Goal: Task Accomplishment & Management: Complete application form

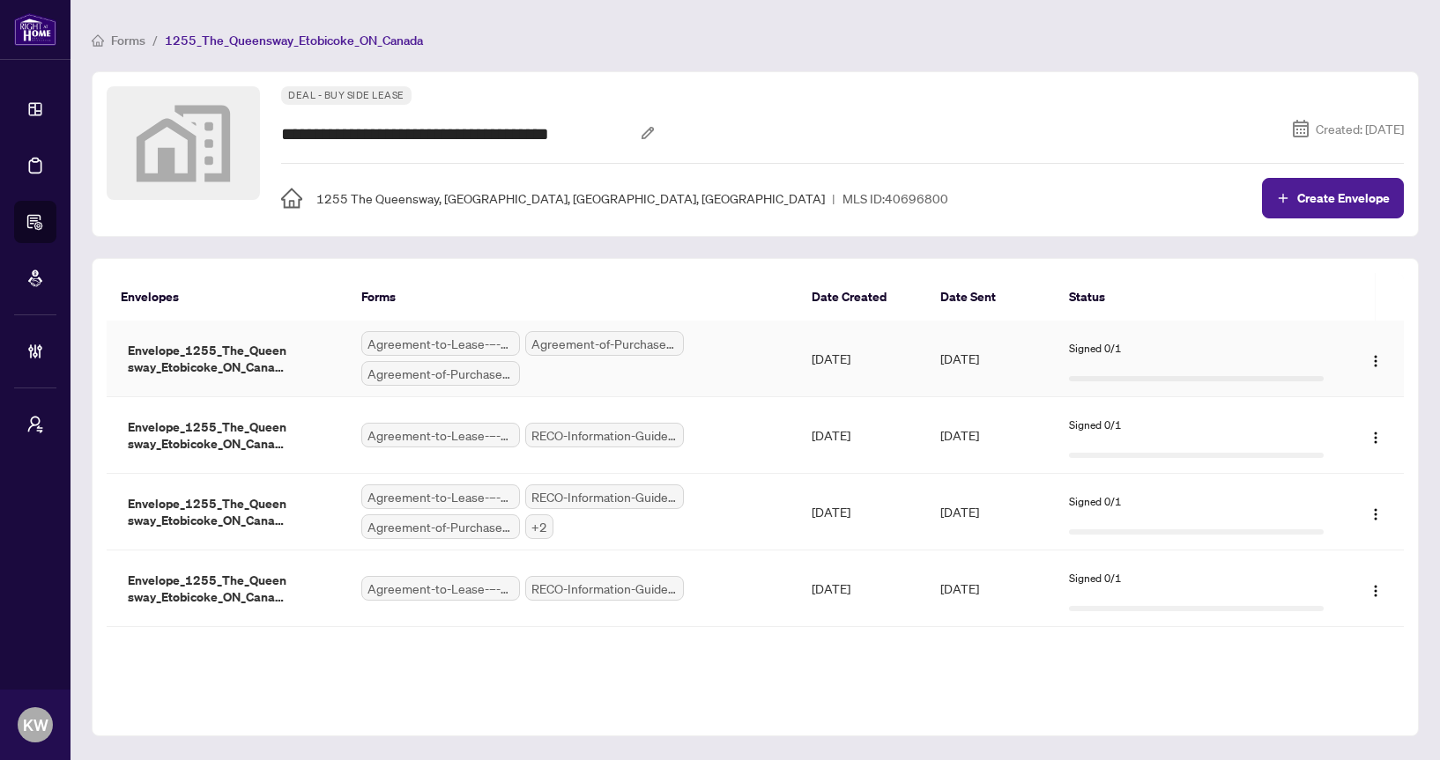
click at [314, 356] on td "Envelope_1255_The_Queensway_Etobicoke_ON_Canada_1759871687606" at bounding box center [227, 359] width 241 height 77
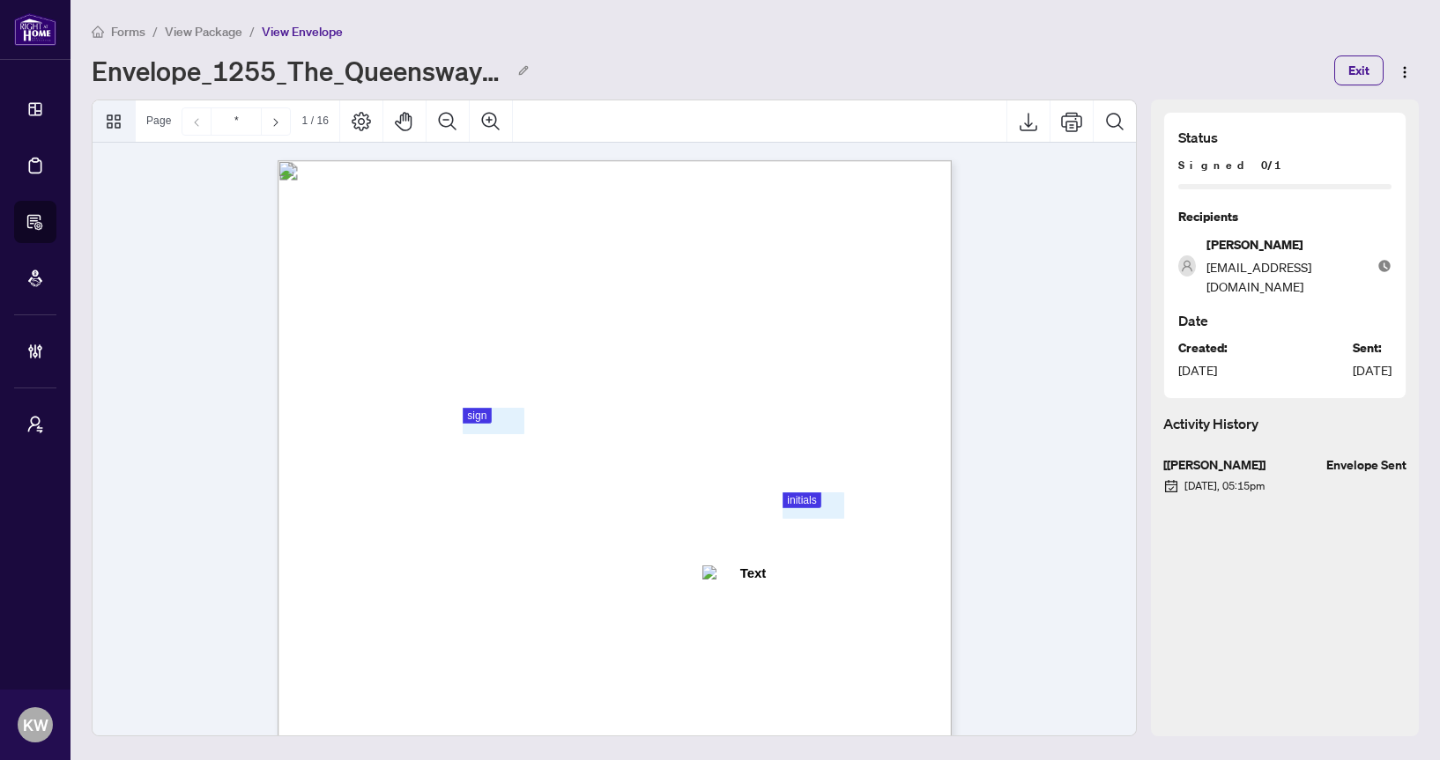
click at [113, 119] on icon "Thumbnails" at bounding box center [113, 121] width 21 height 21
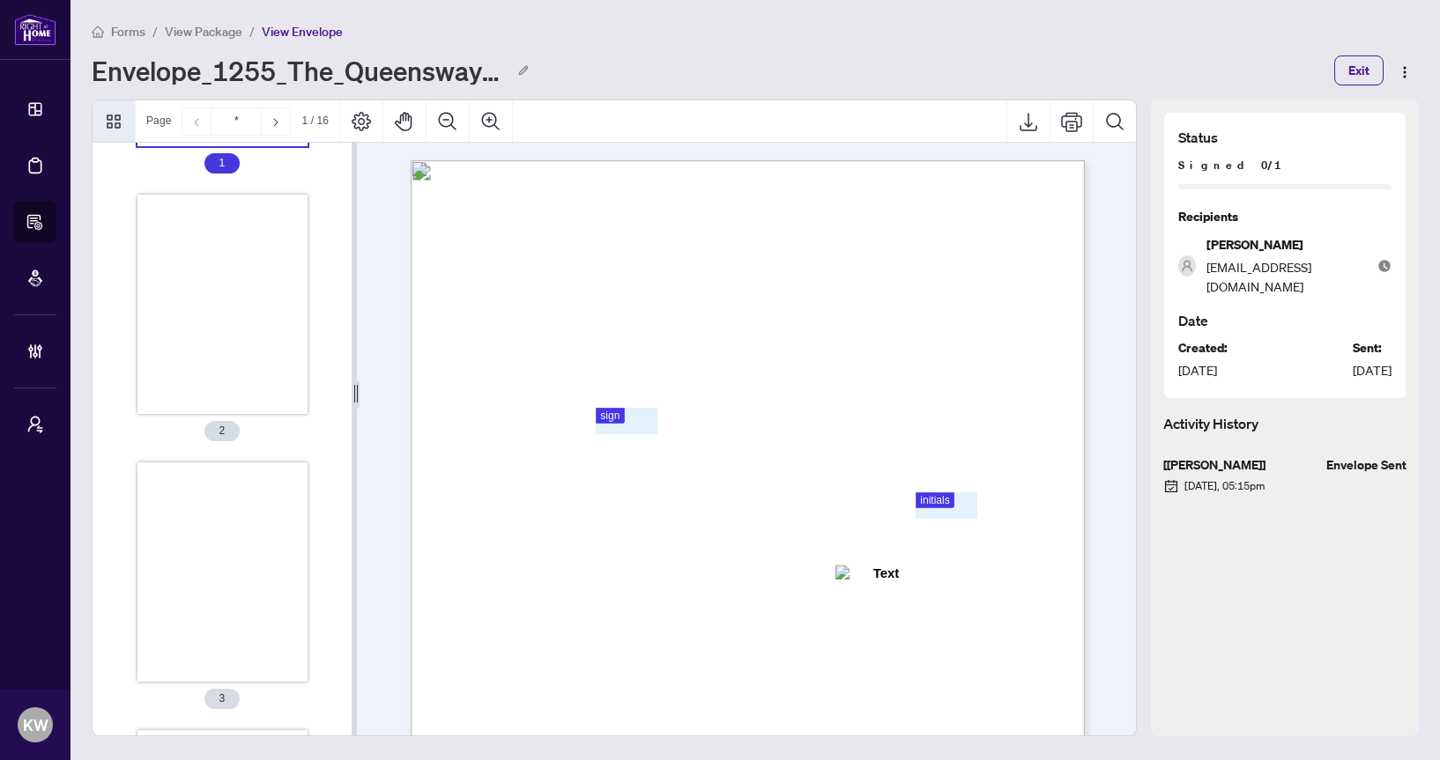
scroll to position [236, 0]
click at [335, 122] on div "Page * 1 / 16" at bounding box center [238, 122] width 204 height 28
click at [122, 121] on icon "Thumbnails" at bounding box center [113, 121] width 21 height 21
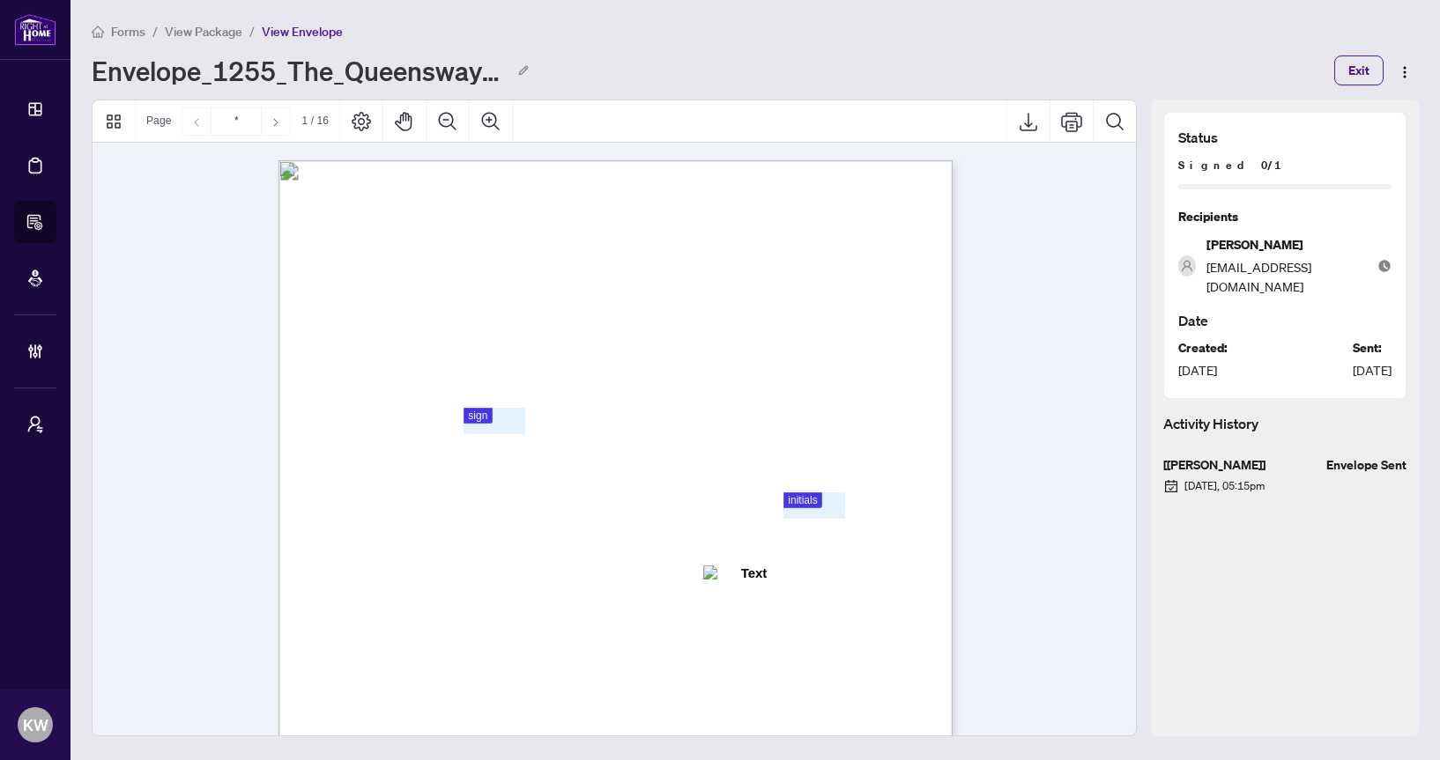
click at [278, 112] on div "Next Page" at bounding box center [276, 122] width 28 height 28
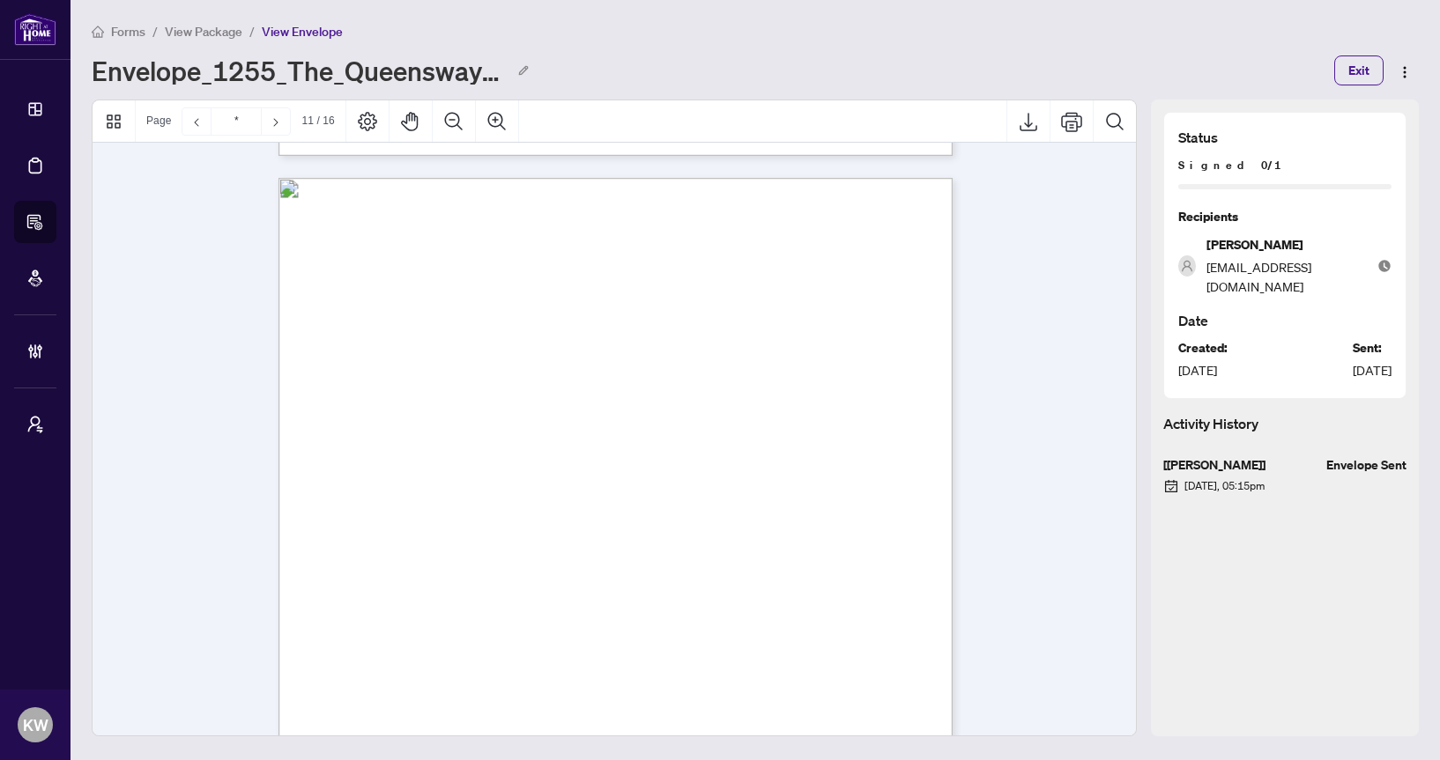
scroll to position [8960, 0]
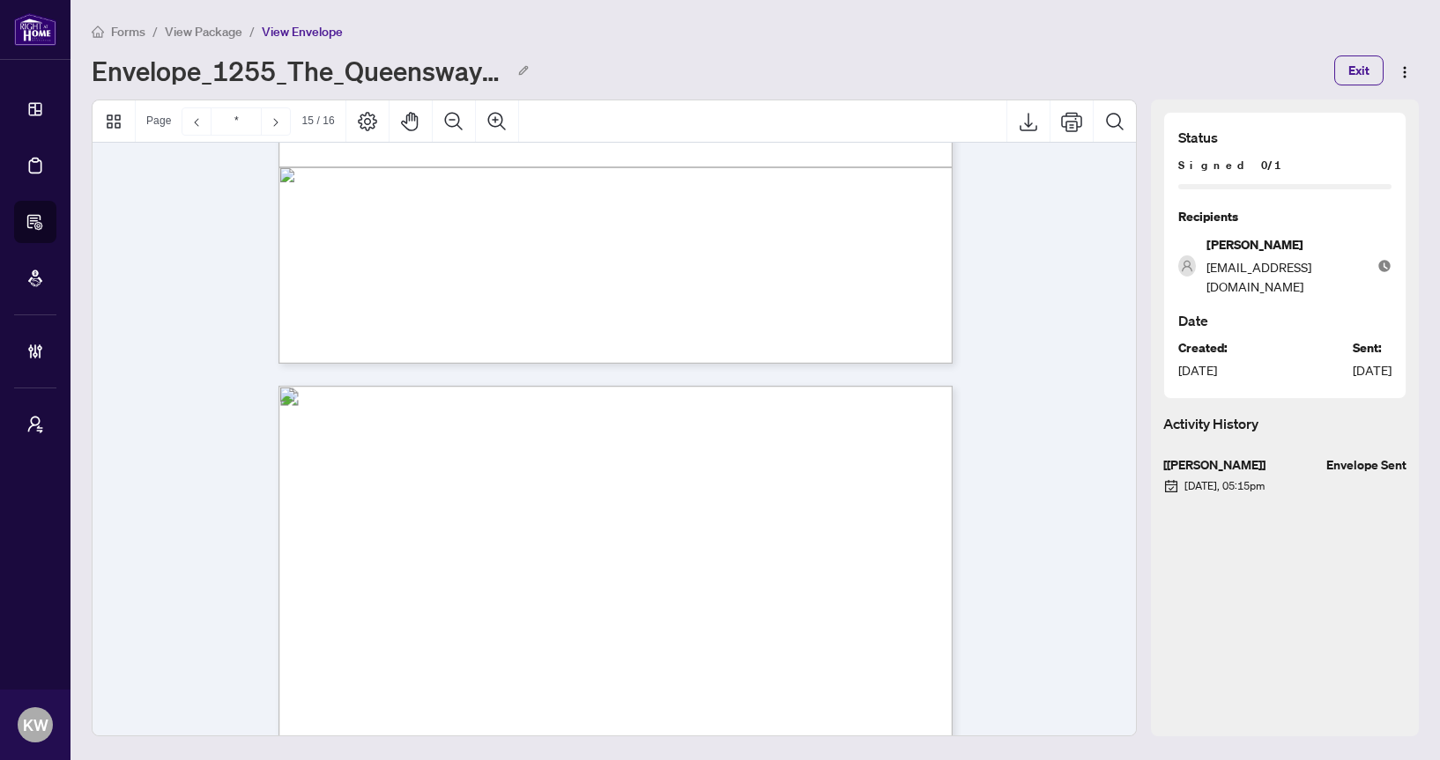
type input "*"
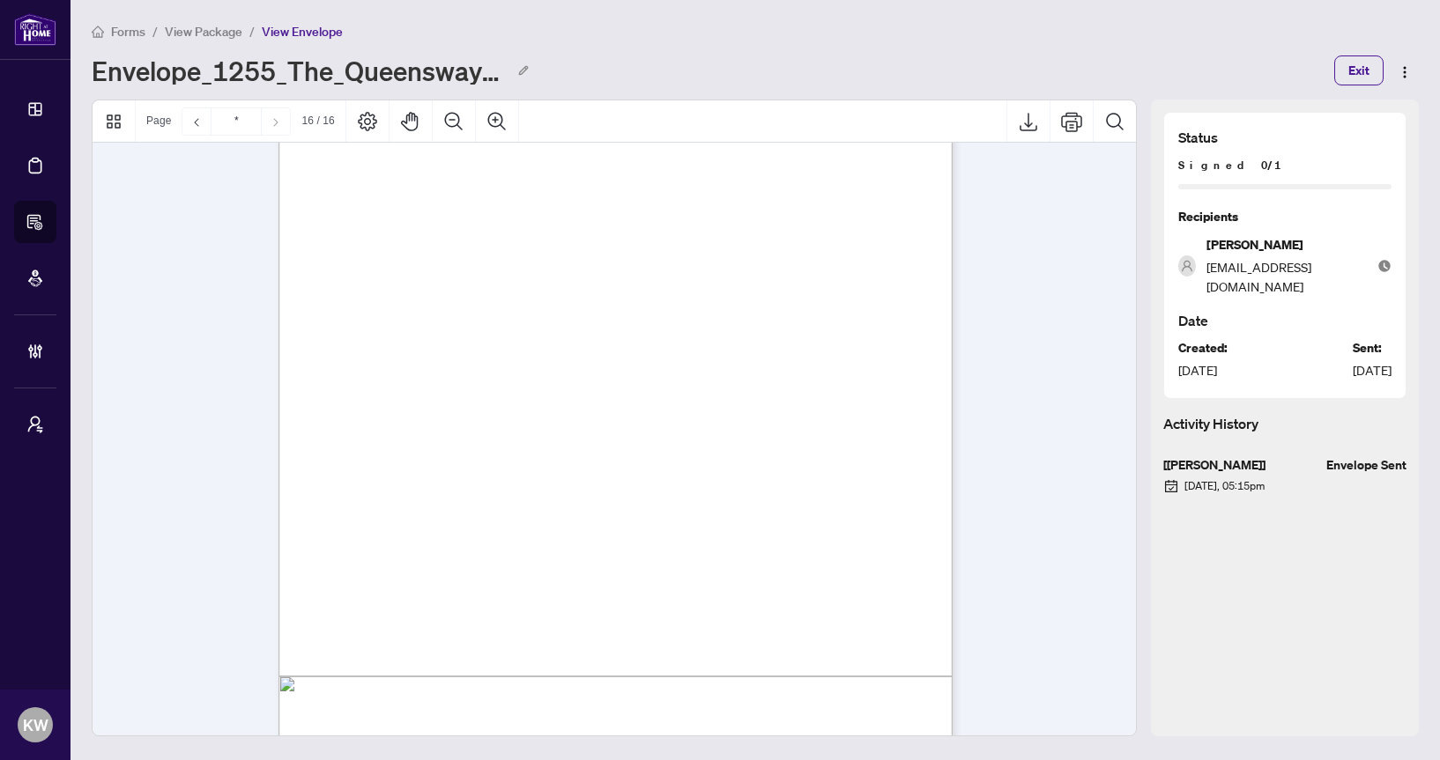
scroll to position [13730, 0]
click at [118, 122] on icon "Thumbnails" at bounding box center [114, 122] width 14 height 14
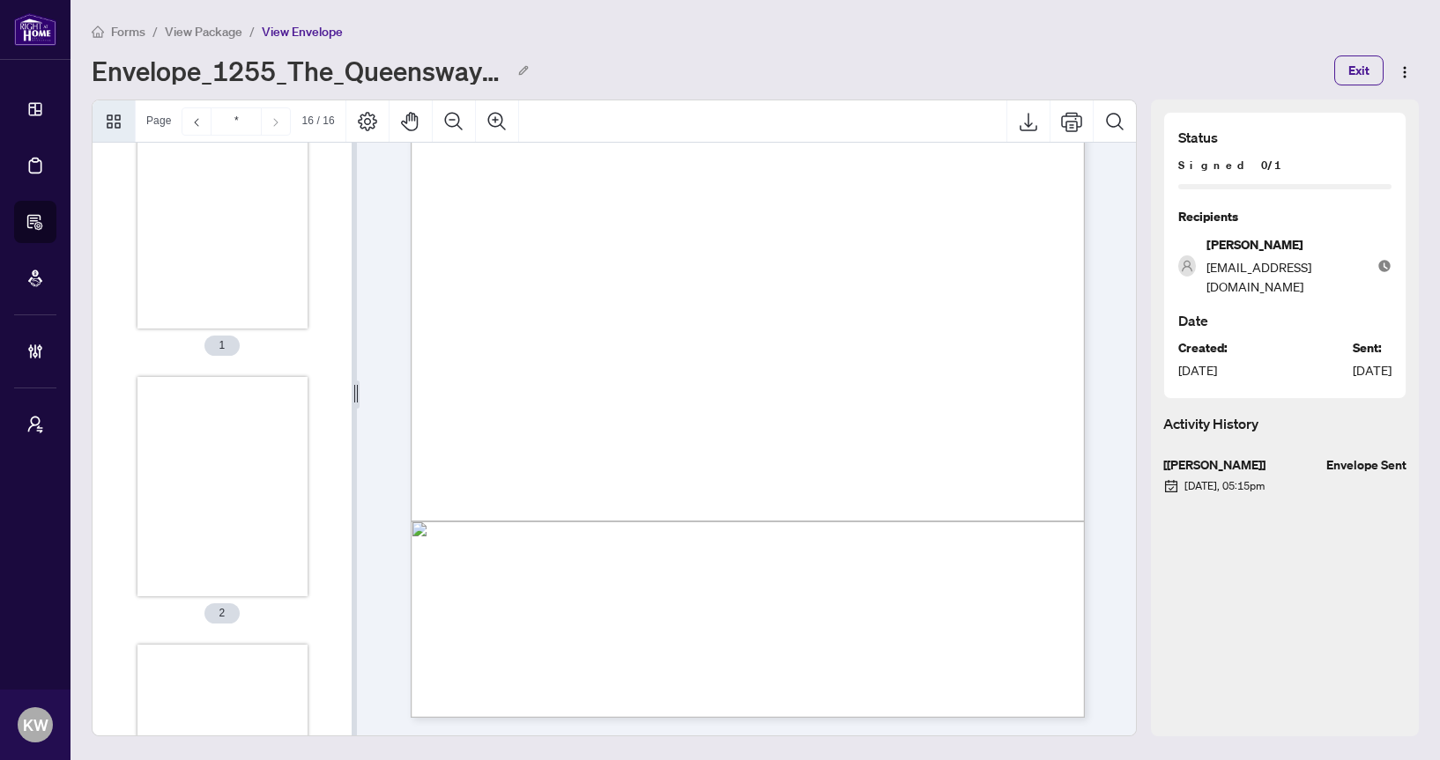
scroll to position [50, 0]
click at [225, 33] on span "View Package" at bounding box center [204, 32] width 78 height 16
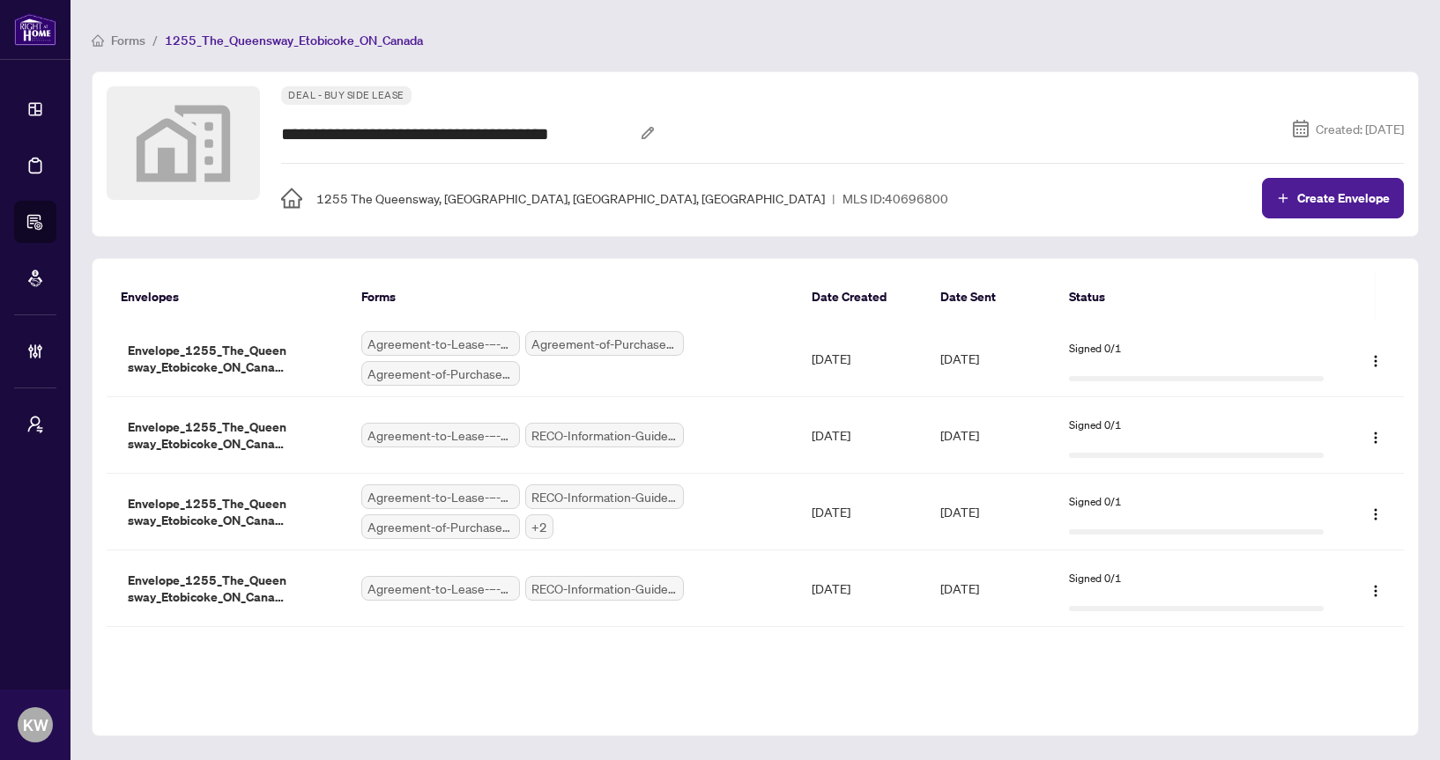
scroll to position [6, 0]
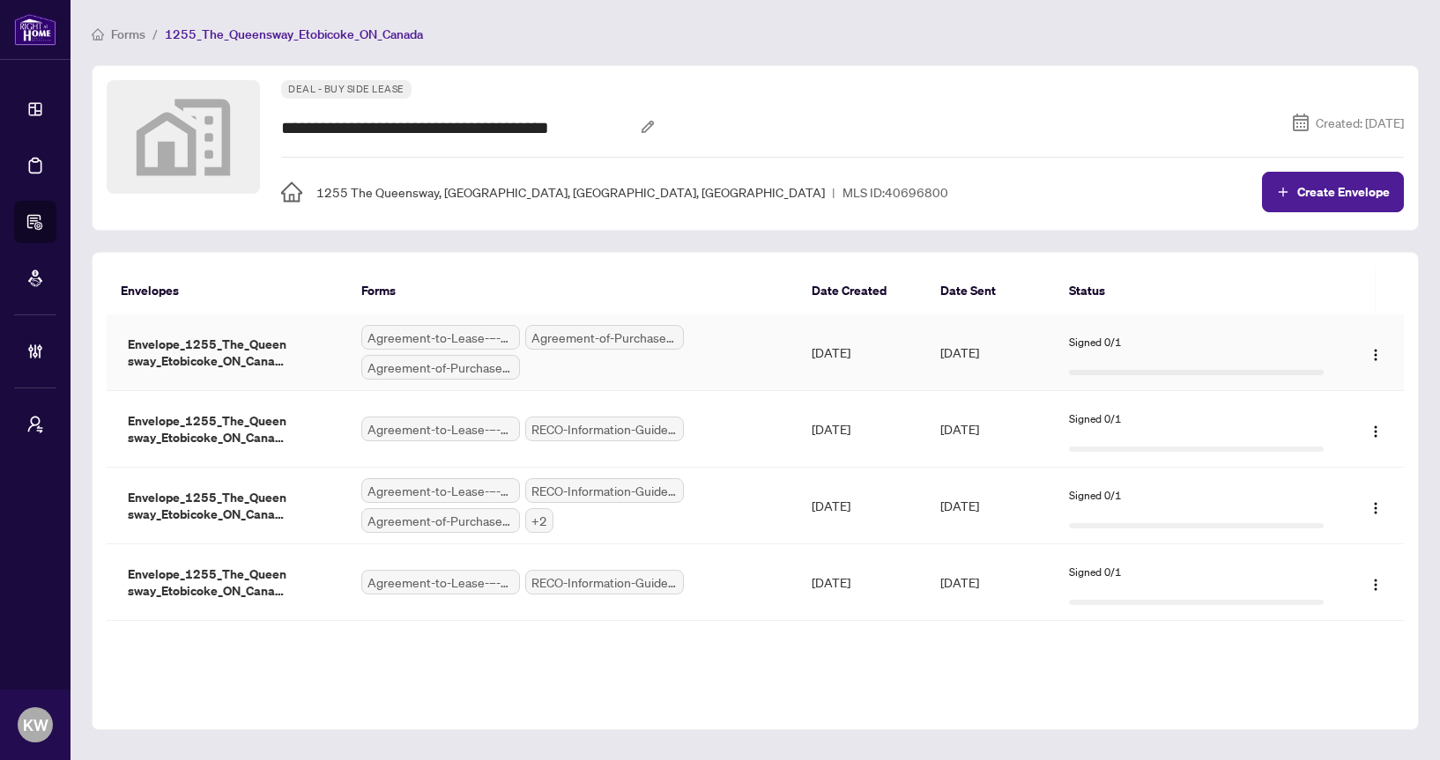
click at [259, 343] on span "Envelope_1255_The_Queensway_Etobicoke_ON_Canada_1759871687606" at bounding box center [209, 353] width 176 height 34
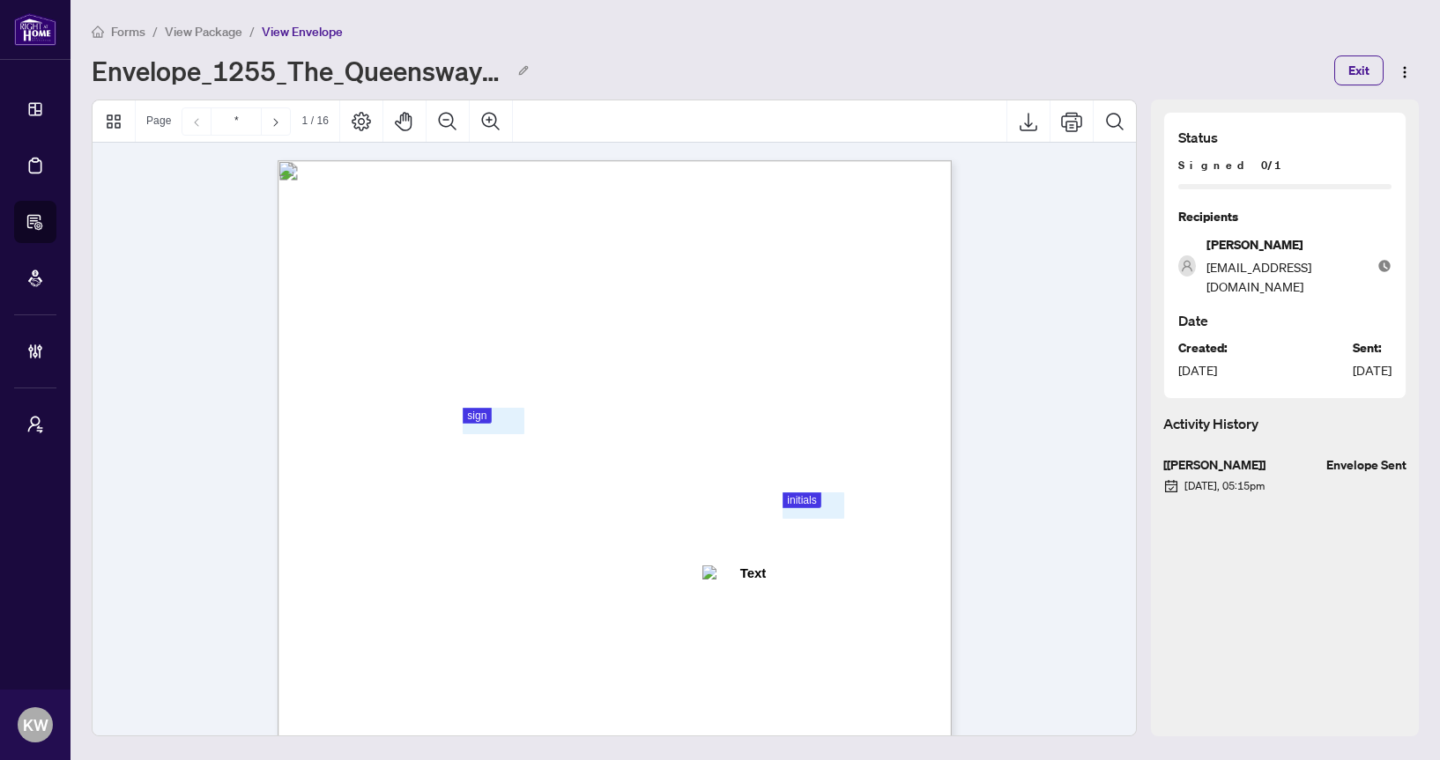
click at [196, 33] on span "View Package" at bounding box center [204, 32] width 78 height 16
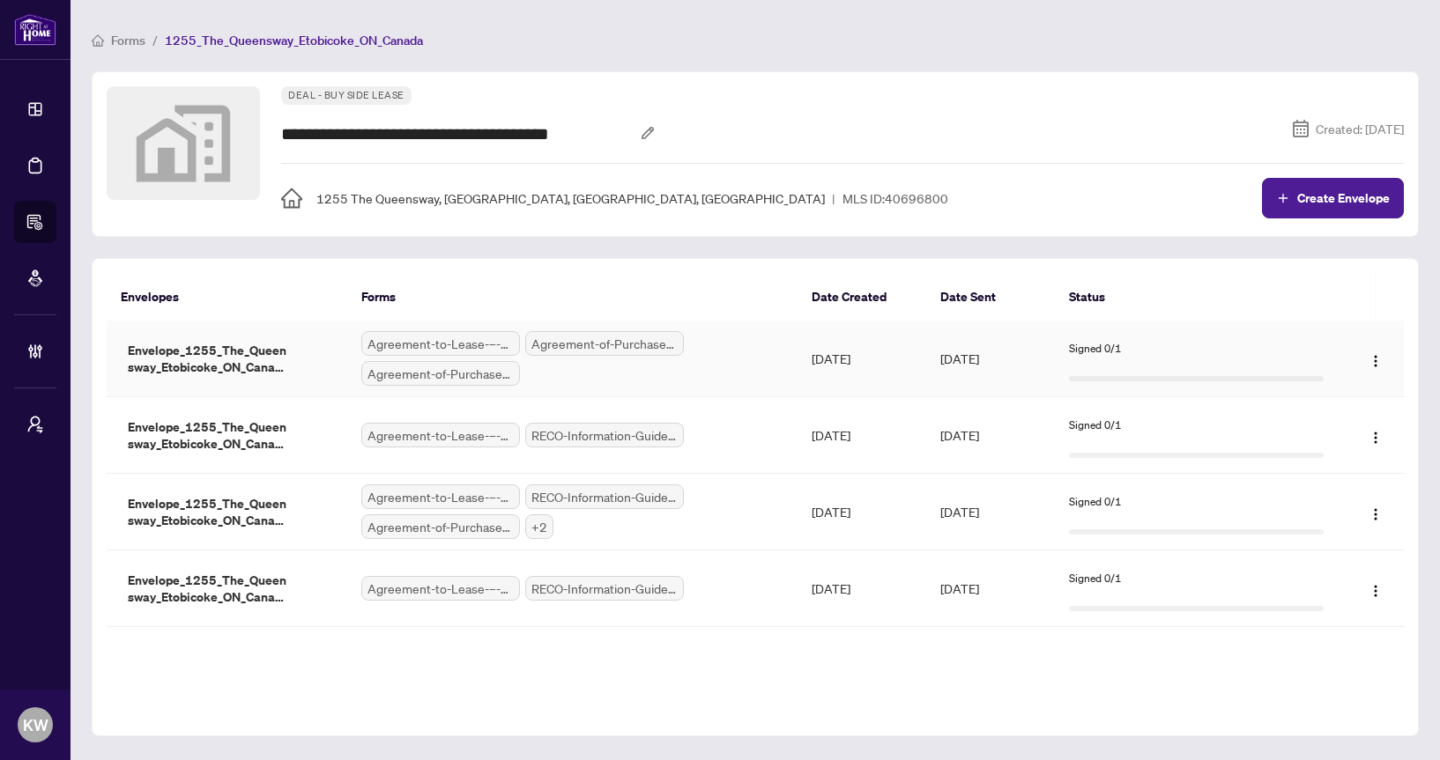
click at [308, 340] on td "Envelope_1255_The_Queensway_Etobicoke_ON_Canada_1759871687606" at bounding box center [227, 359] width 241 height 77
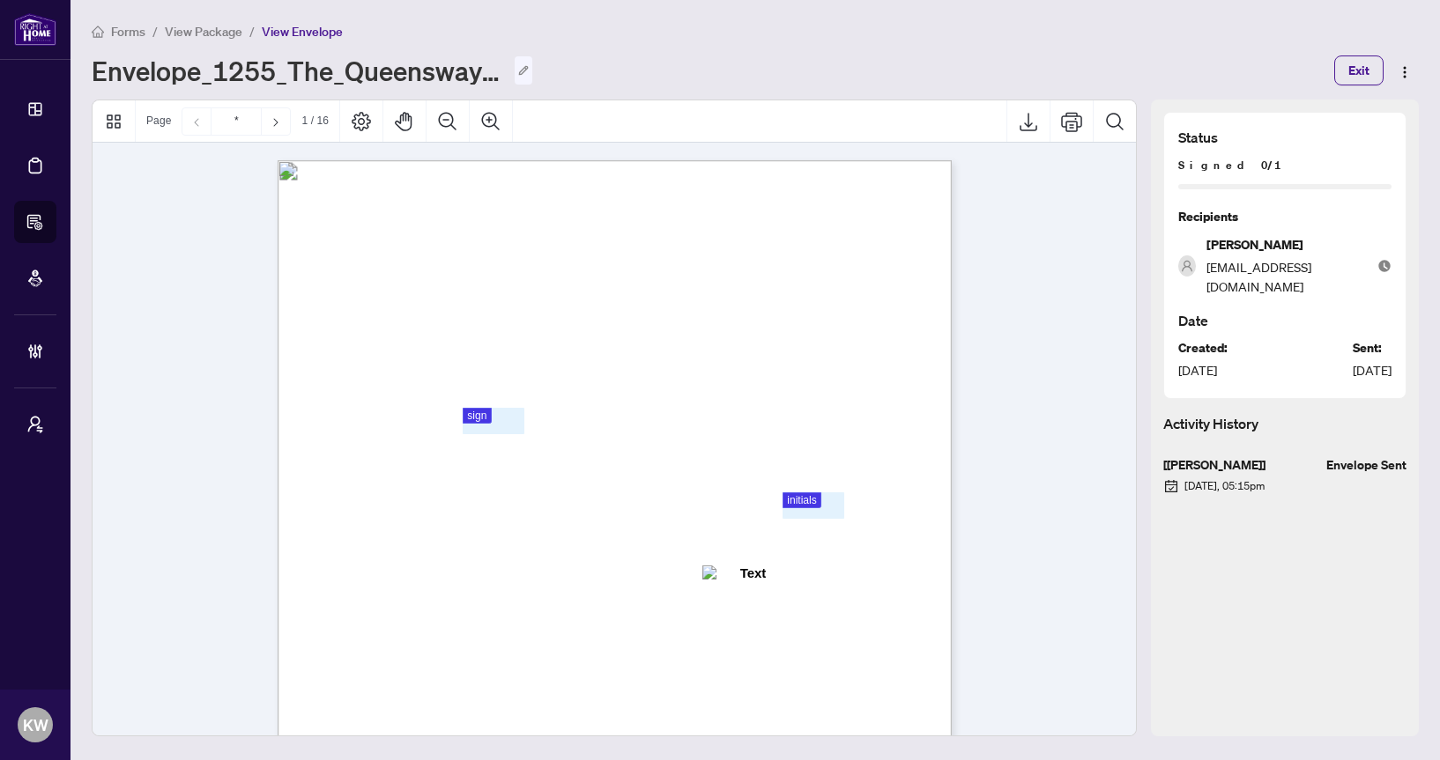
click at [525, 65] on icon "Edit envelope name" at bounding box center [523, 70] width 11 height 11
click at [207, 27] on span "View Package" at bounding box center [204, 32] width 78 height 16
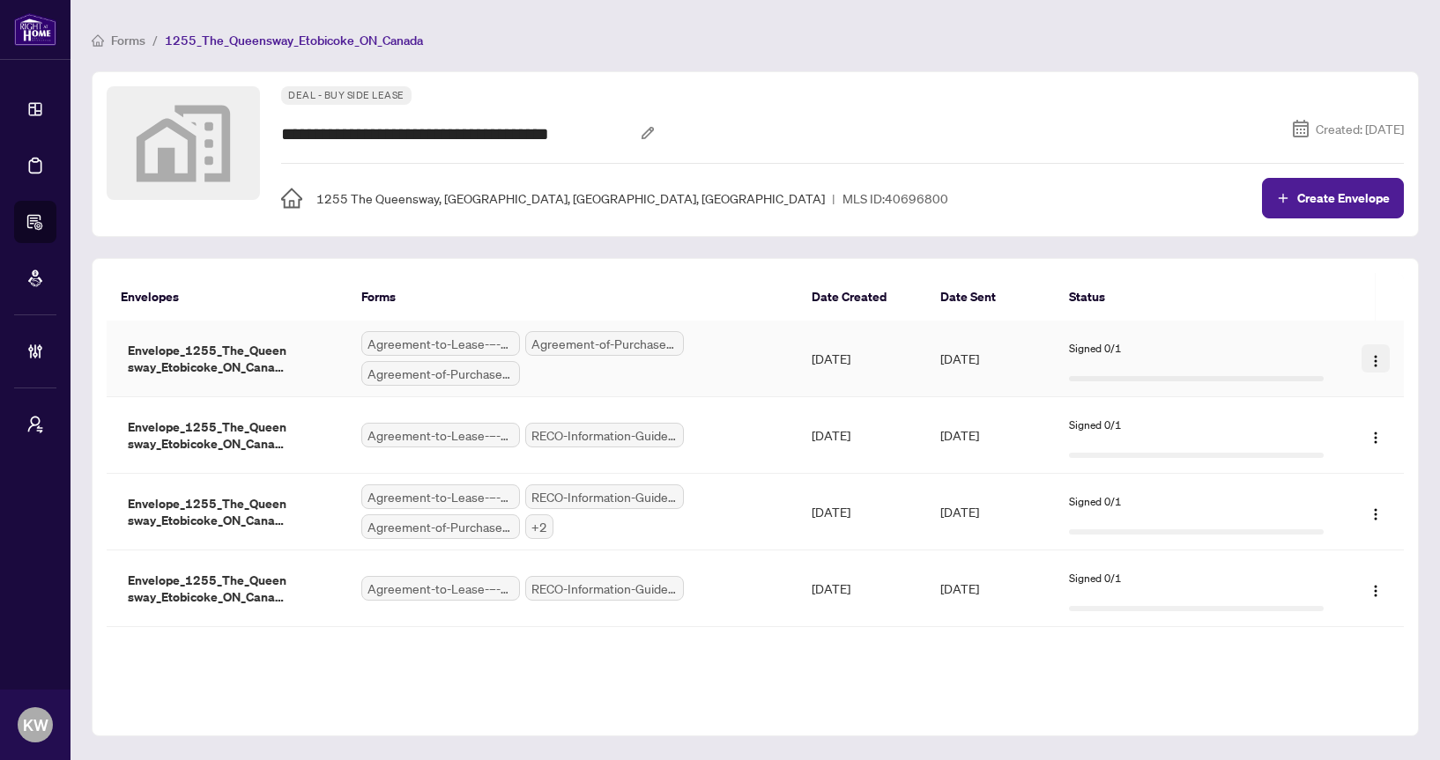
click at [1375, 360] on img "button" at bounding box center [1375, 361] width 14 height 14
click at [1016, 303] on th "Date Sent" at bounding box center [990, 297] width 129 height 48
click at [552, 348] on span "Agreement-of-Purchase-and-Sale.pdf" at bounding box center [604, 343] width 159 height 25
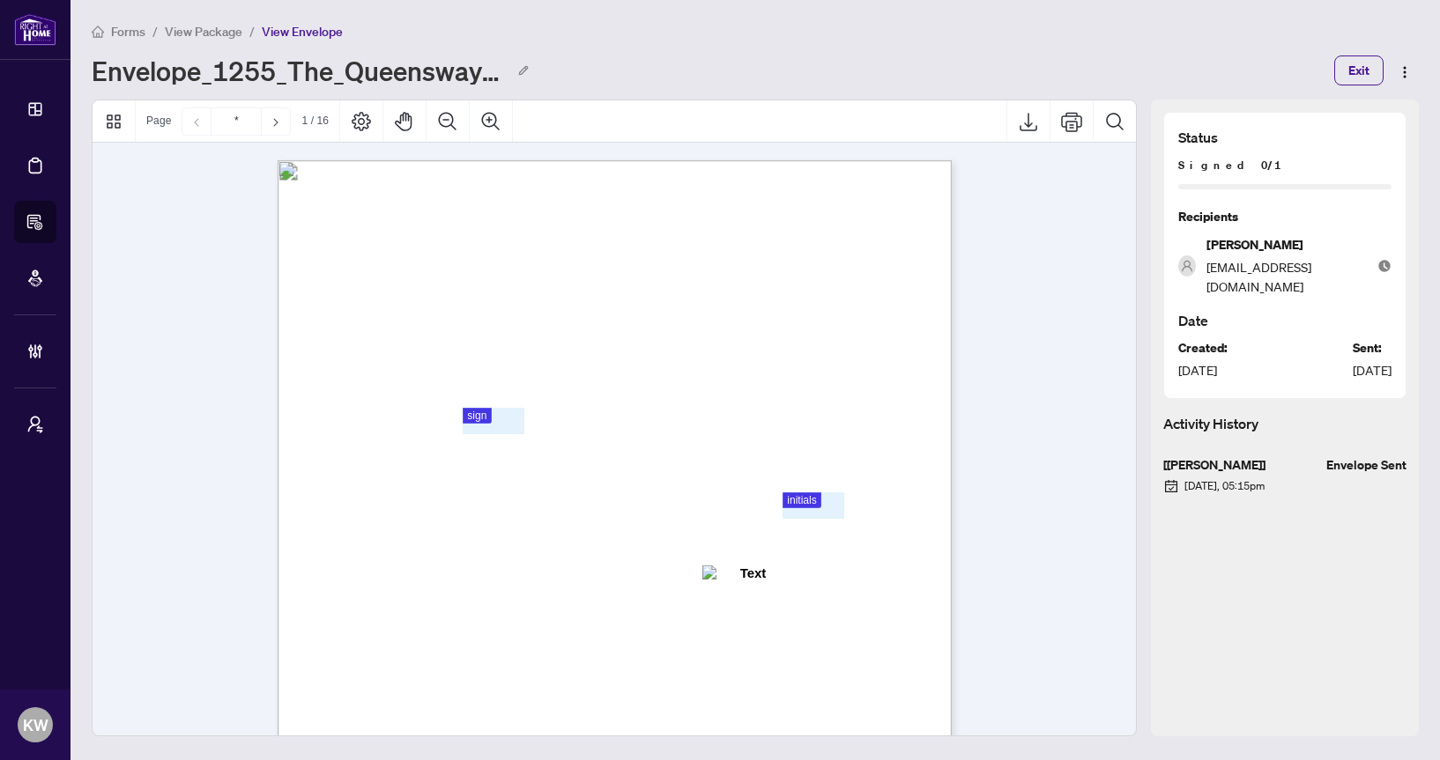
click at [232, 32] on span "View Package" at bounding box center [204, 32] width 78 height 16
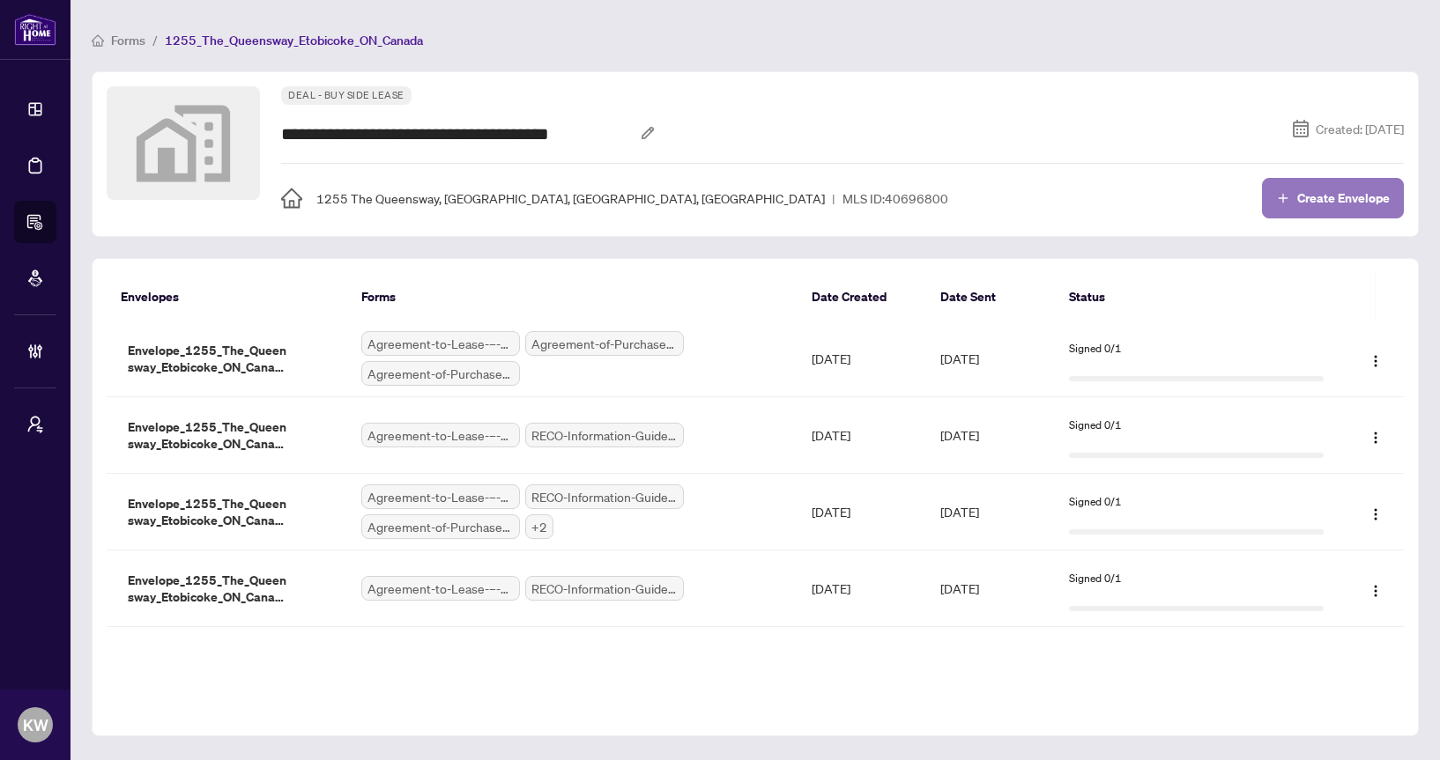
click at [1376, 187] on button "Create Envelope" at bounding box center [1333, 198] width 142 height 41
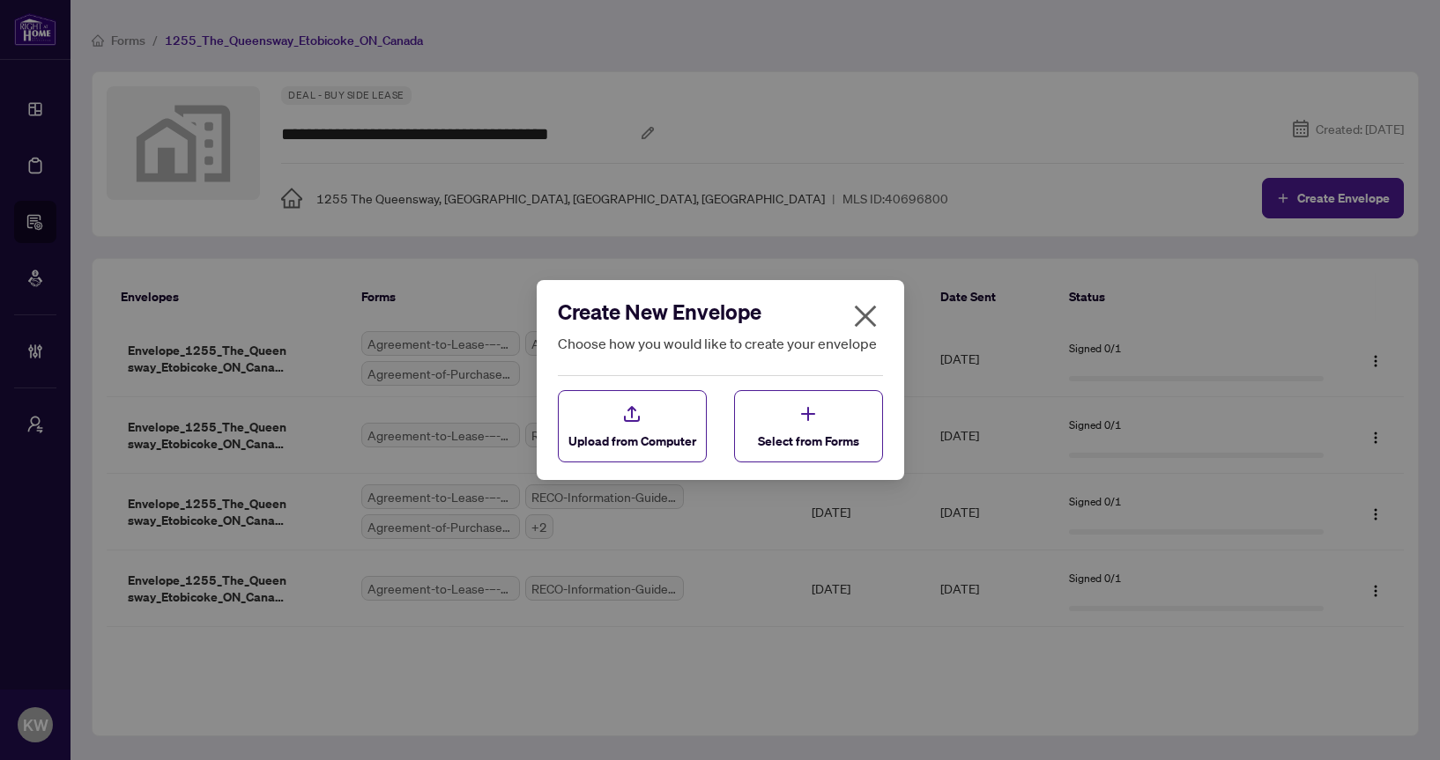
click at [730, 463] on div "Upload from Computer Select from Forms" at bounding box center [720, 426] width 325 height 72
click at [783, 434] on div "Select from Forms" at bounding box center [808, 427] width 101 height 47
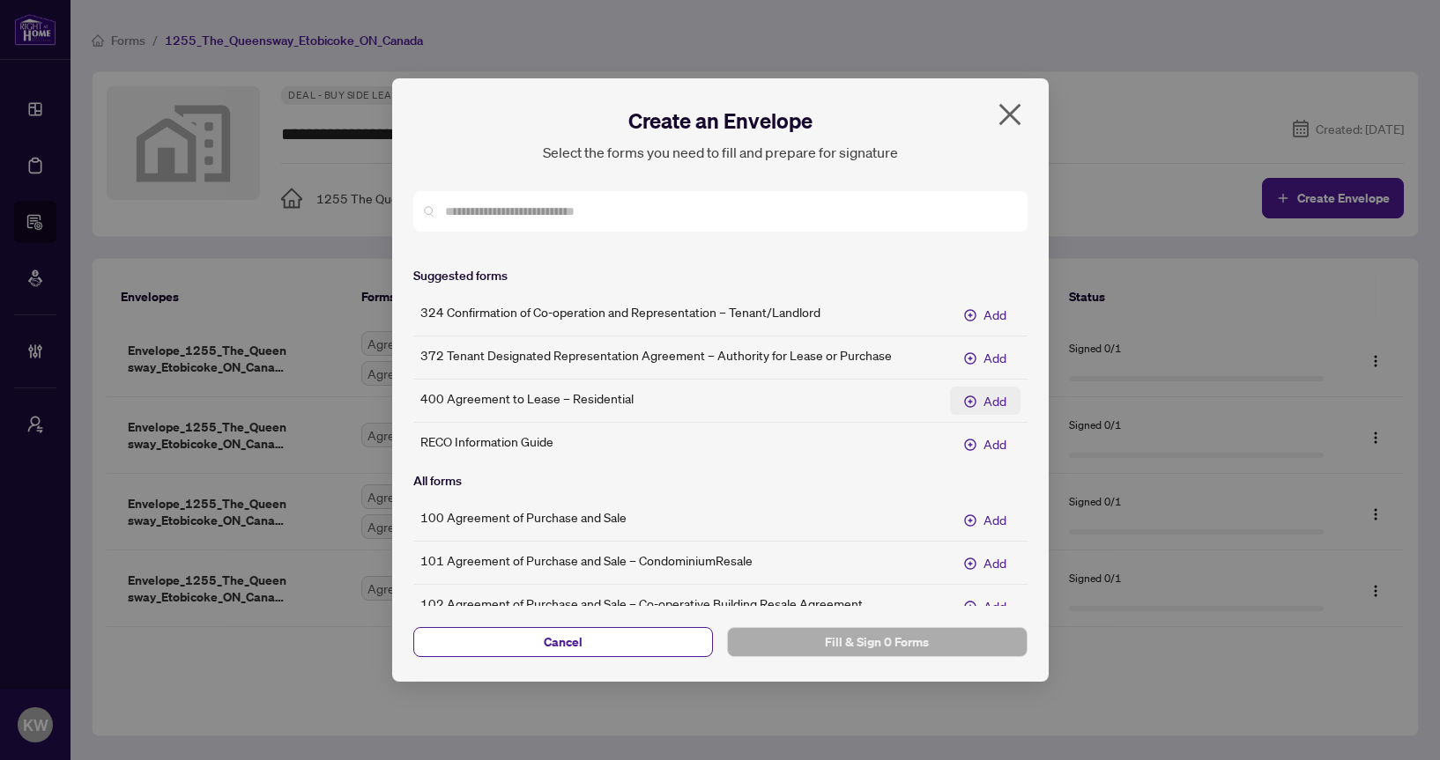
click at [977, 394] on button "Add" at bounding box center [985, 401] width 70 height 28
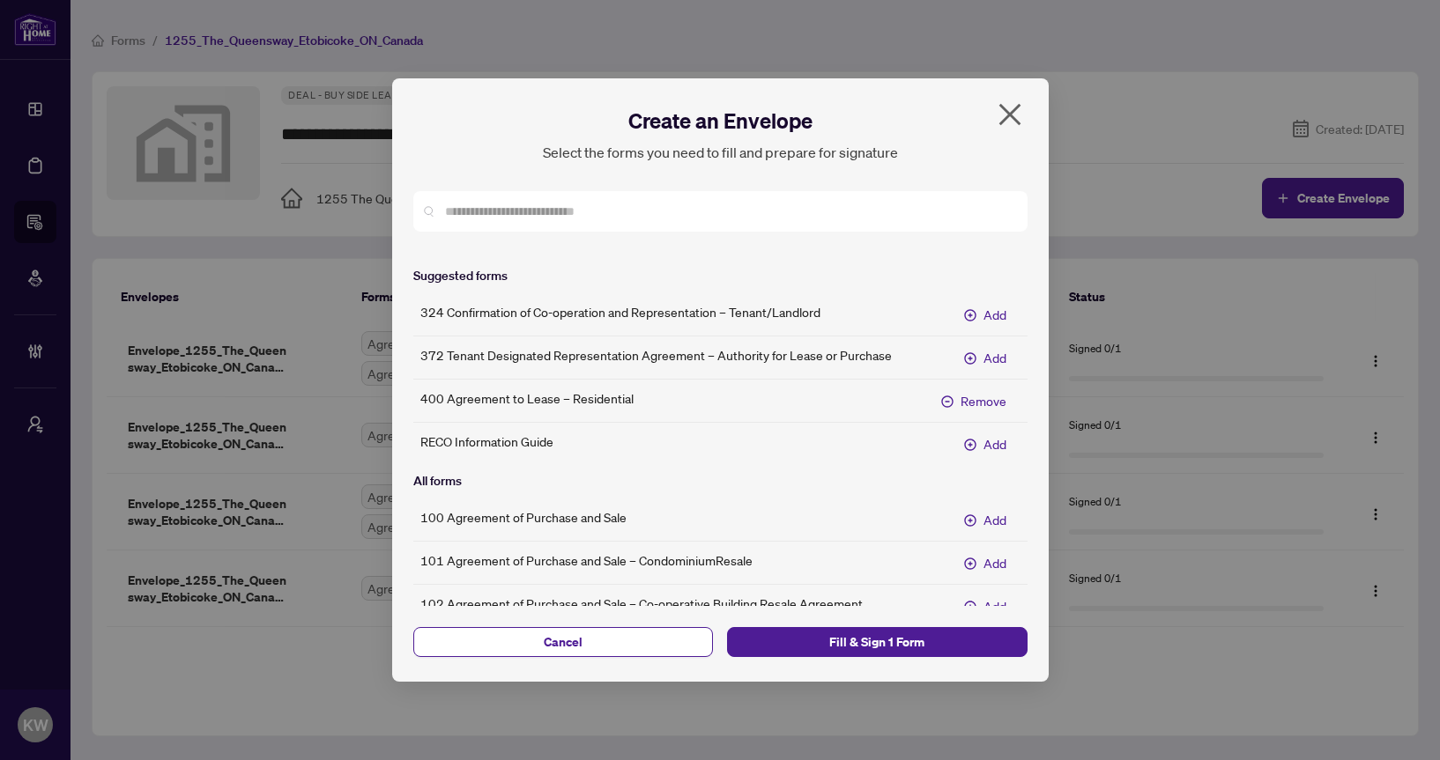
click at [977, 427] on div "324 Confirmation of Co-operation and Representation – Tenant/Landlord Add 372 T…" at bounding box center [720, 379] width 614 height 158
click at [977, 433] on button "Add" at bounding box center [985, 444] width 70 height 28
click at [919, 634] on span "Fill & Sign 2 Forms" at bounding box center [877, 642] width 272 height 28
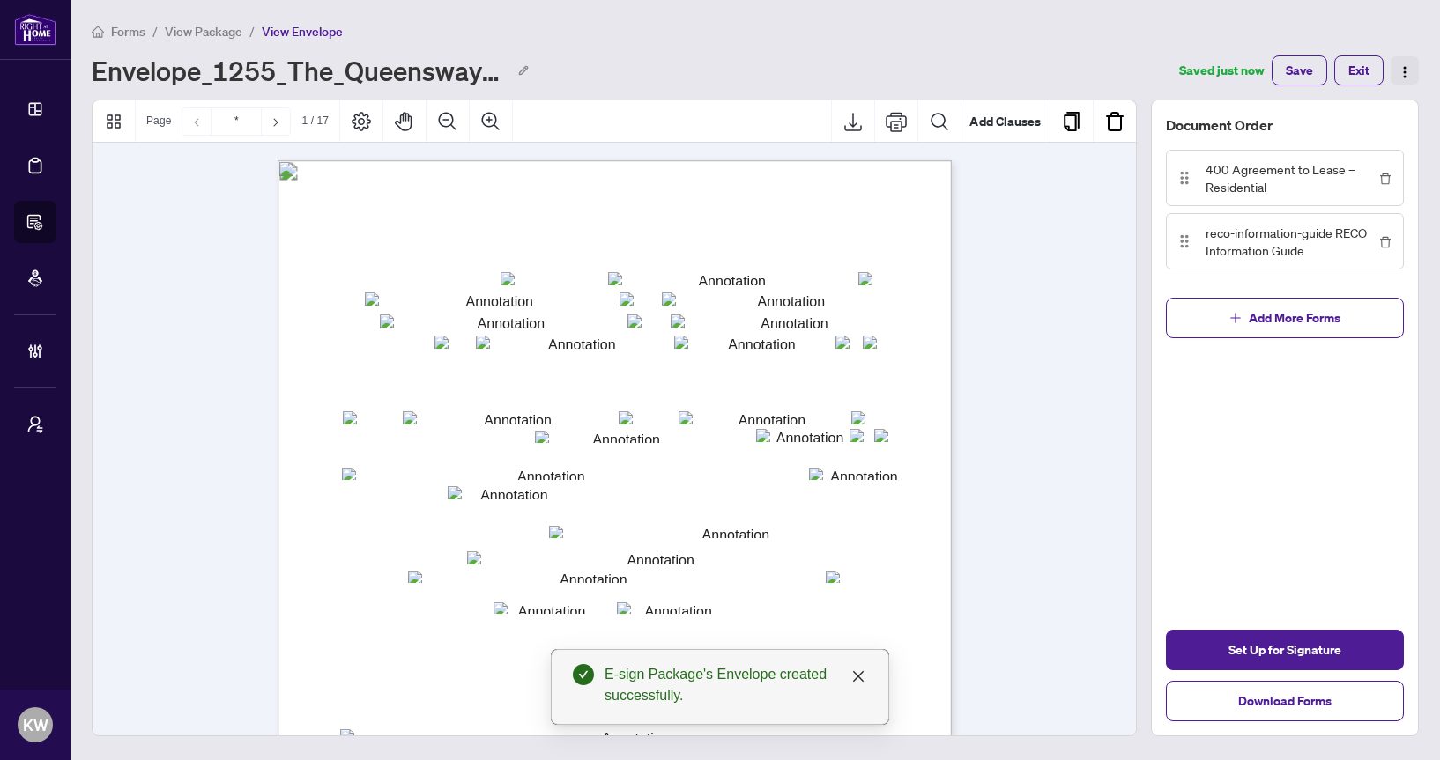
click at [1406, 75] on img "button" at bounding box center [1405, 72] width 14 height 14
click at [1312, 598] on div "Document Order 400 Agreement to Lease – Residential reco-information-guide RECO…" at bounding box center [1285, 418] width 268 height 637
click at [1311, 678] on div "Set Up for Signature Download Forms" at bounding box center [1285, 676] width 266 height 120
click at [1306, 659] on span "Set Up for Signature" at bounding box center [1284, 650] width 113 height 28
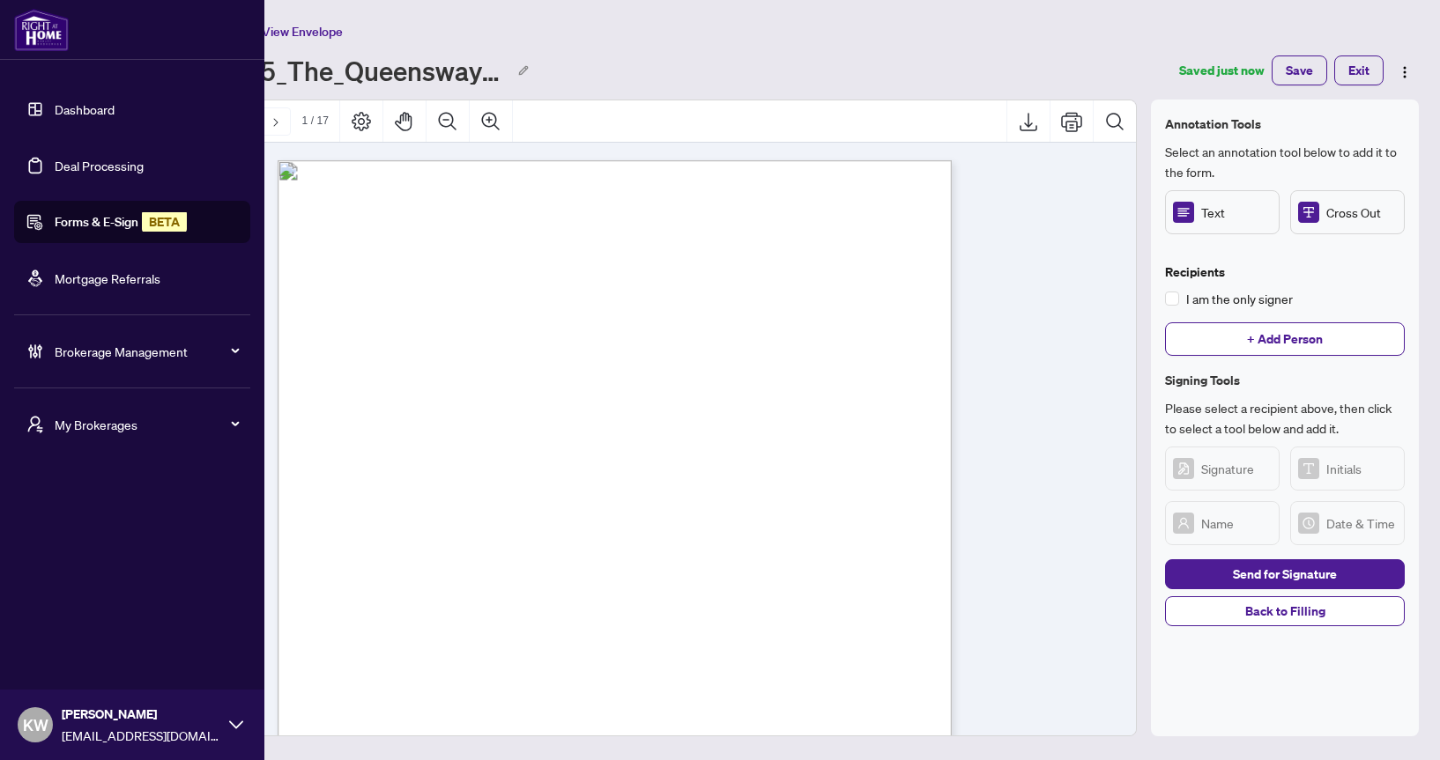
click at [55, 158] on link "Deal Processing" at bounding box center [99, 166] width 89 height 16
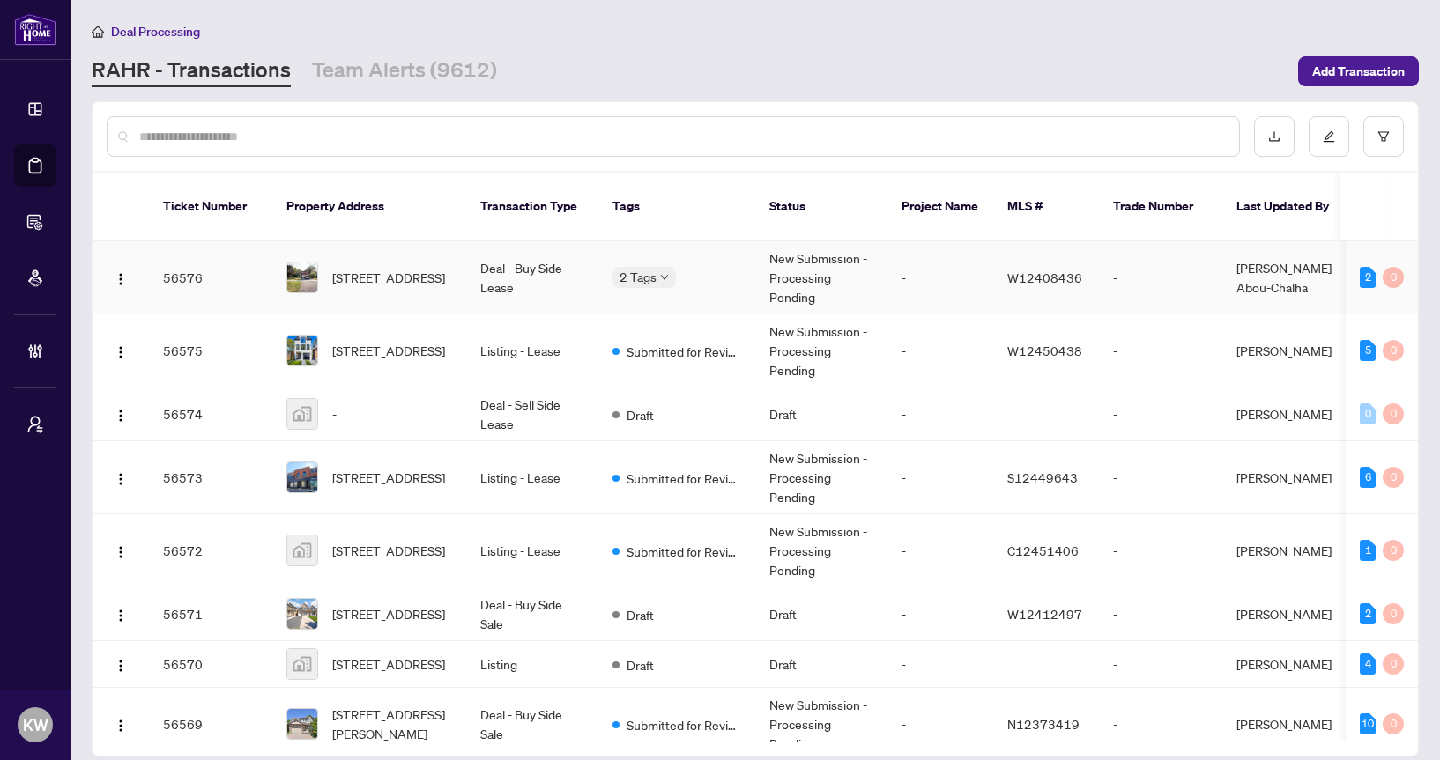
click at [575, 265] on td "Deal - Buy Side Lease" at bounding box center [532, 277] width 132 height 73
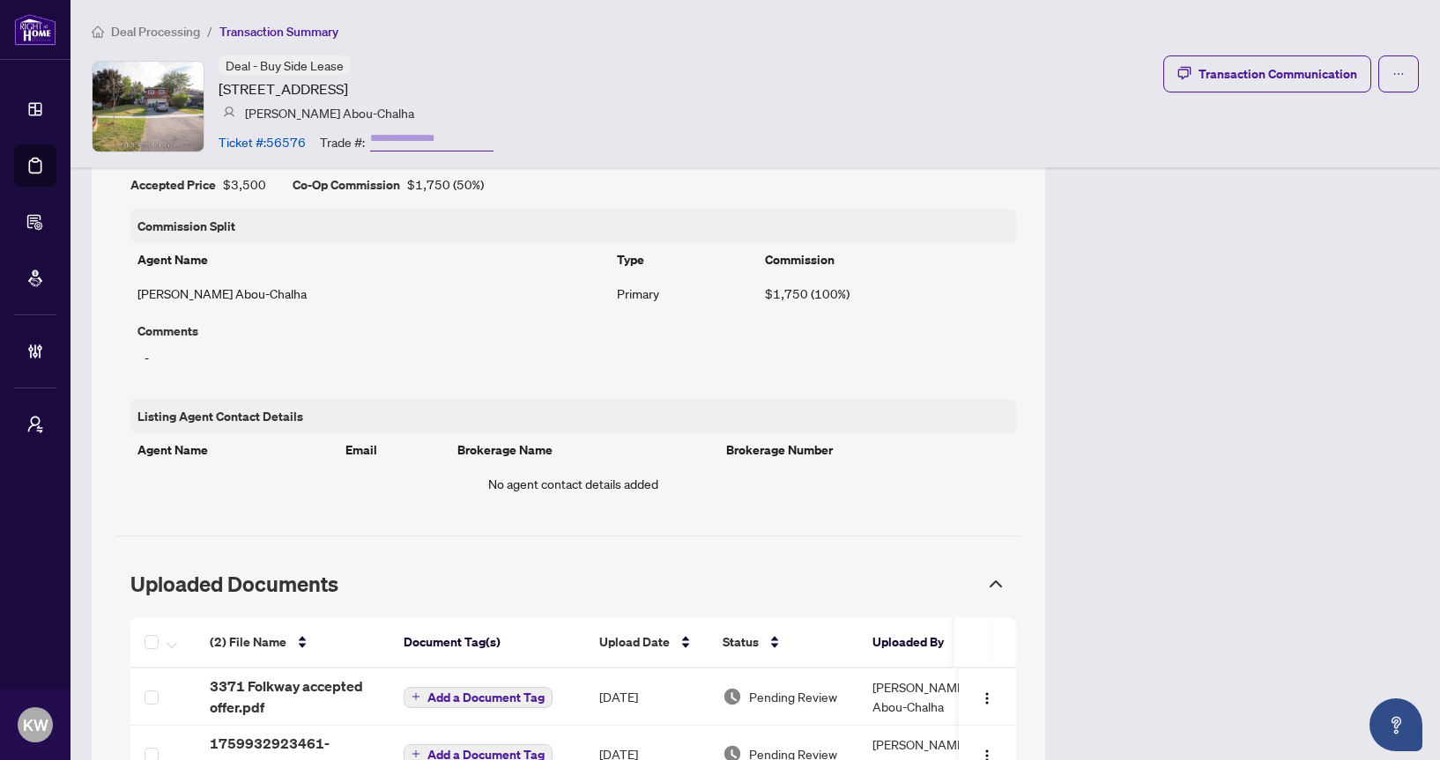
scroll to position [1293, 0]
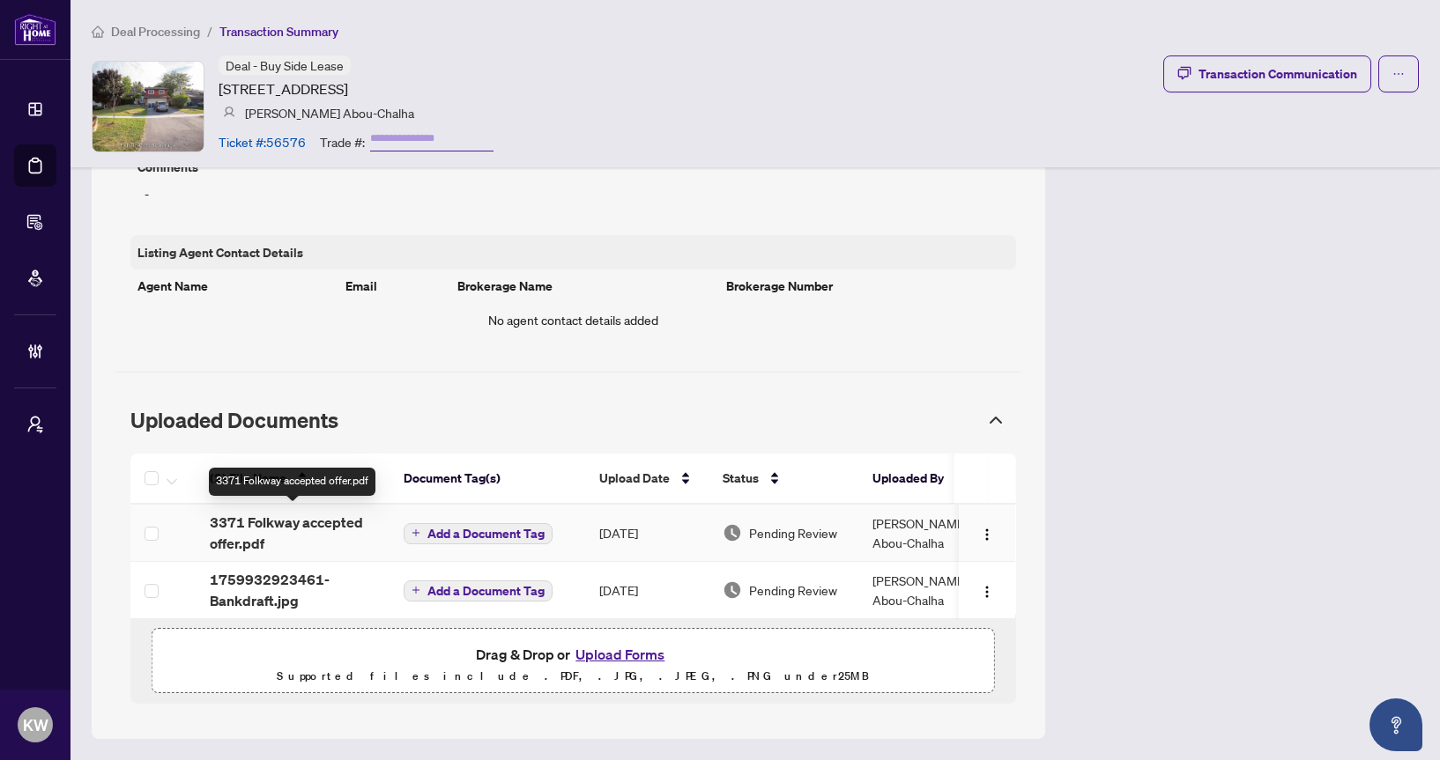
click at [274, 534] on span "3371 Folkway accepted offer.pdf" at bounding box center [293, 533] width 166 height 42
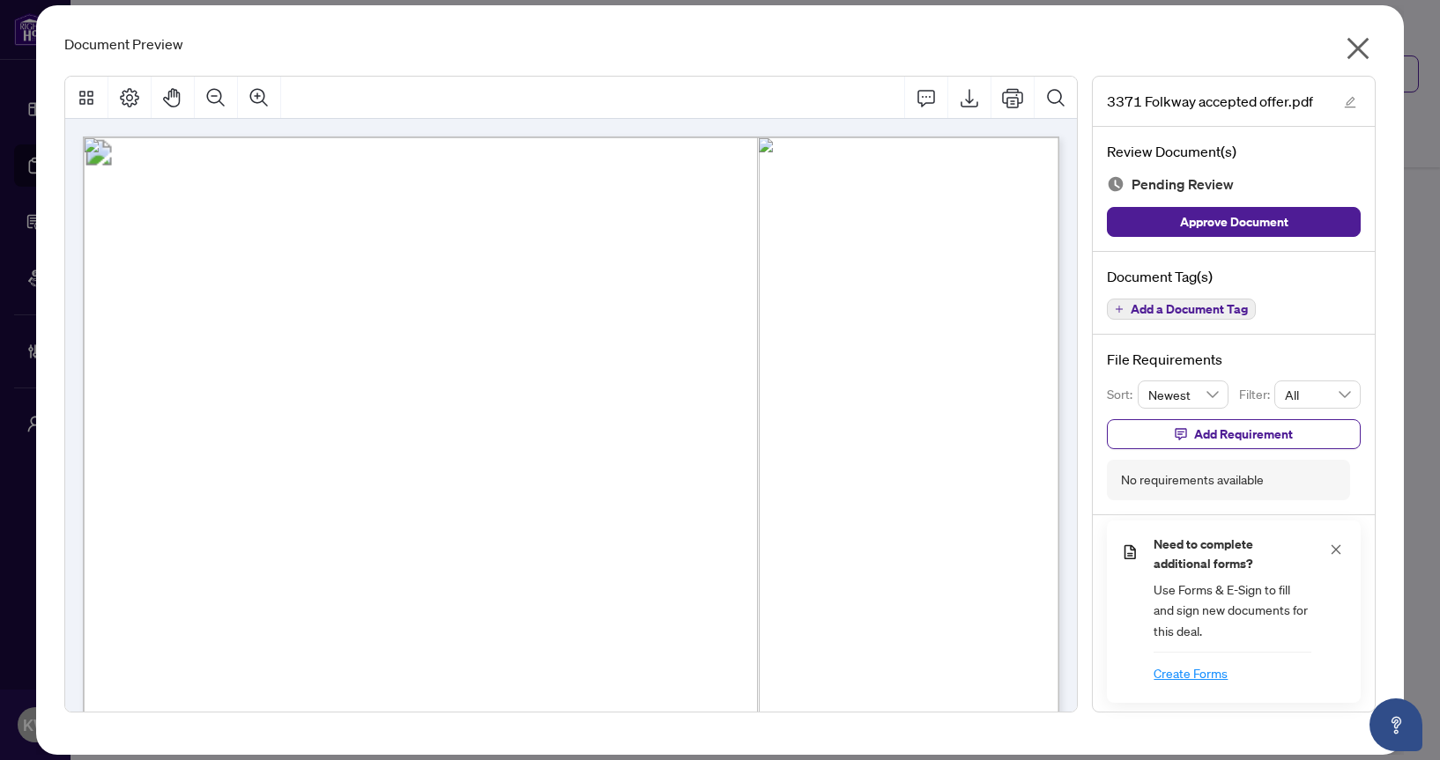
click at [1359, 51] on icon "close" at bounding box center [1358, 49] width 22 height 22
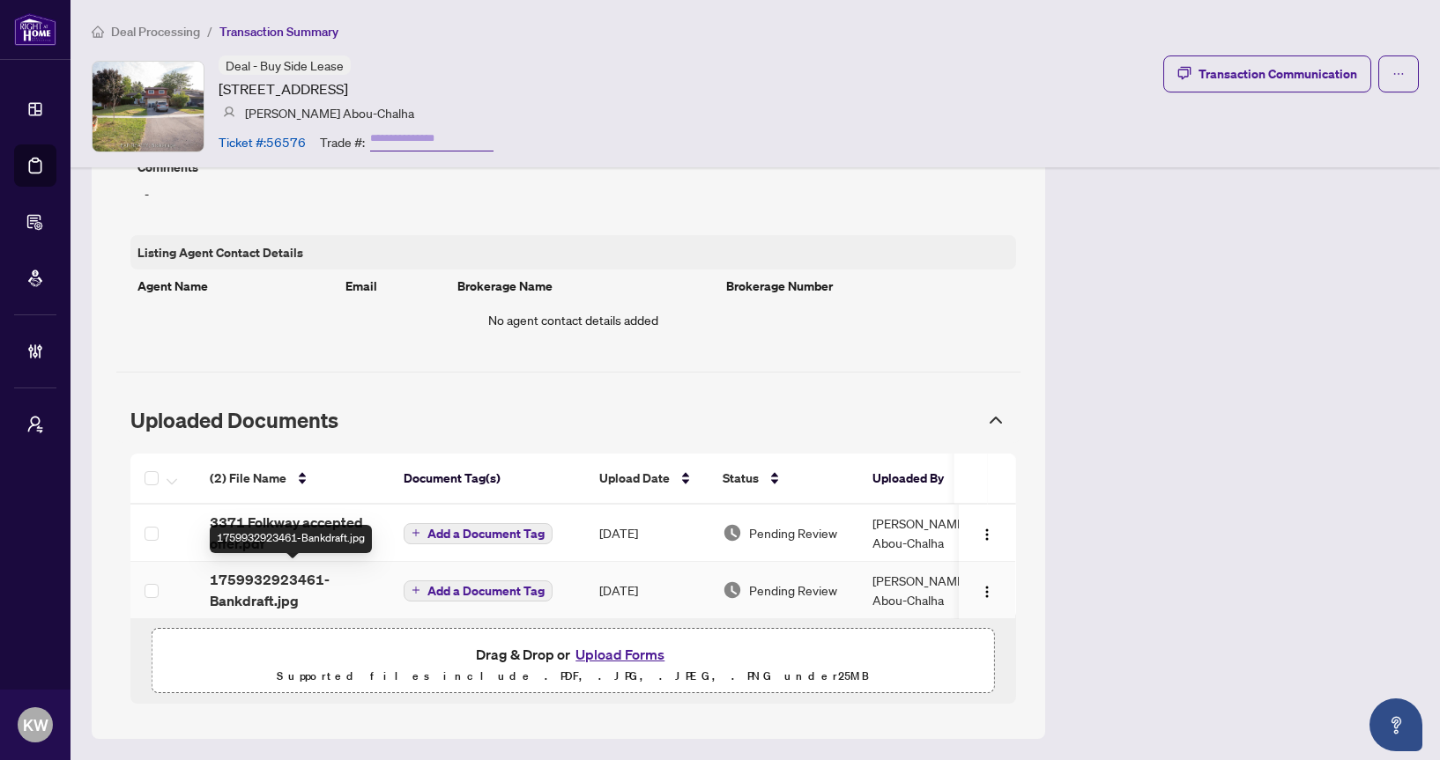
click at [344, 577] on span "1759932923461-Bankdraft.jpg" at bounding box center [293, 590] width 166 height 42
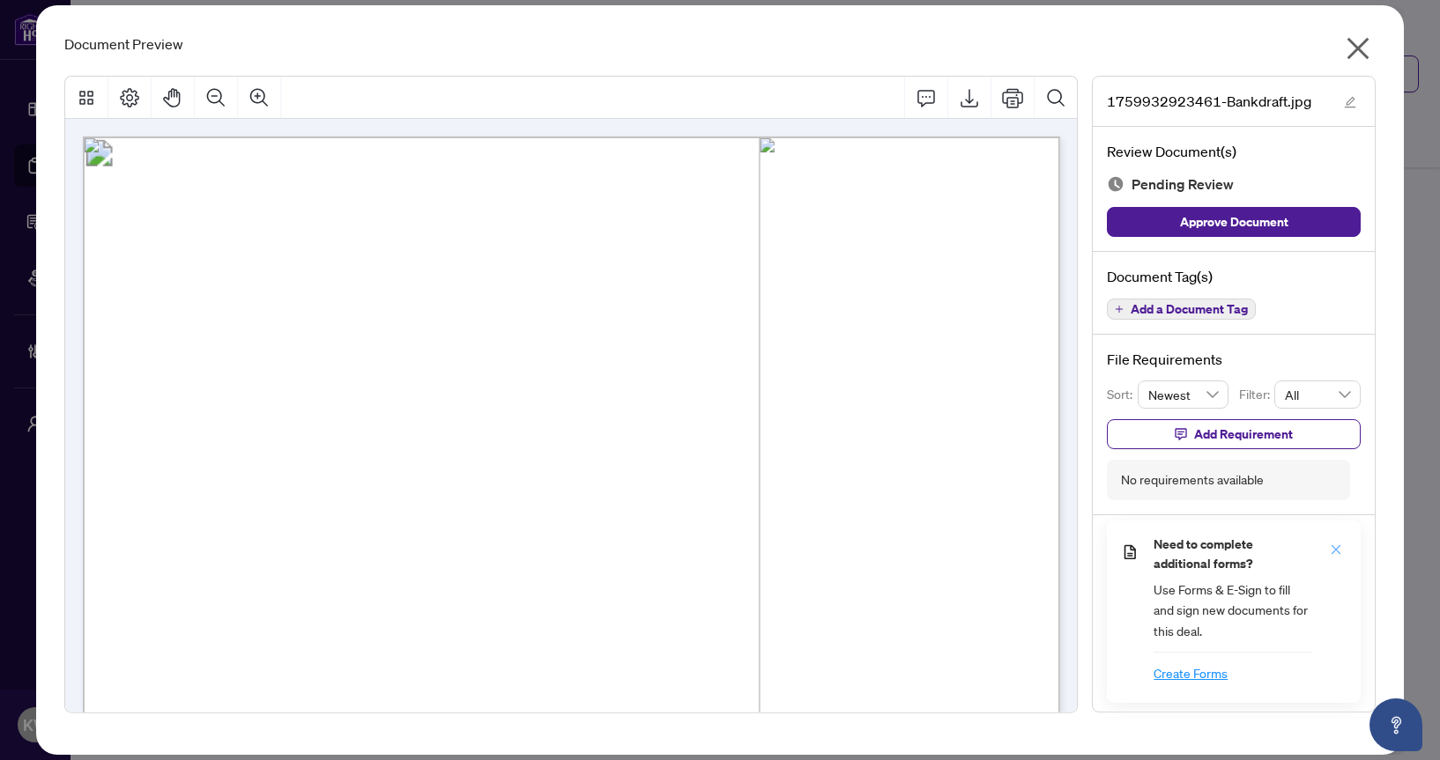
click at [1334, 547] on icon "close" at bounding box center [1336, 550] width 10 height 10
click at [1352, 57] on icon "close" at bounding box center [1358, 48] width 28 height 28
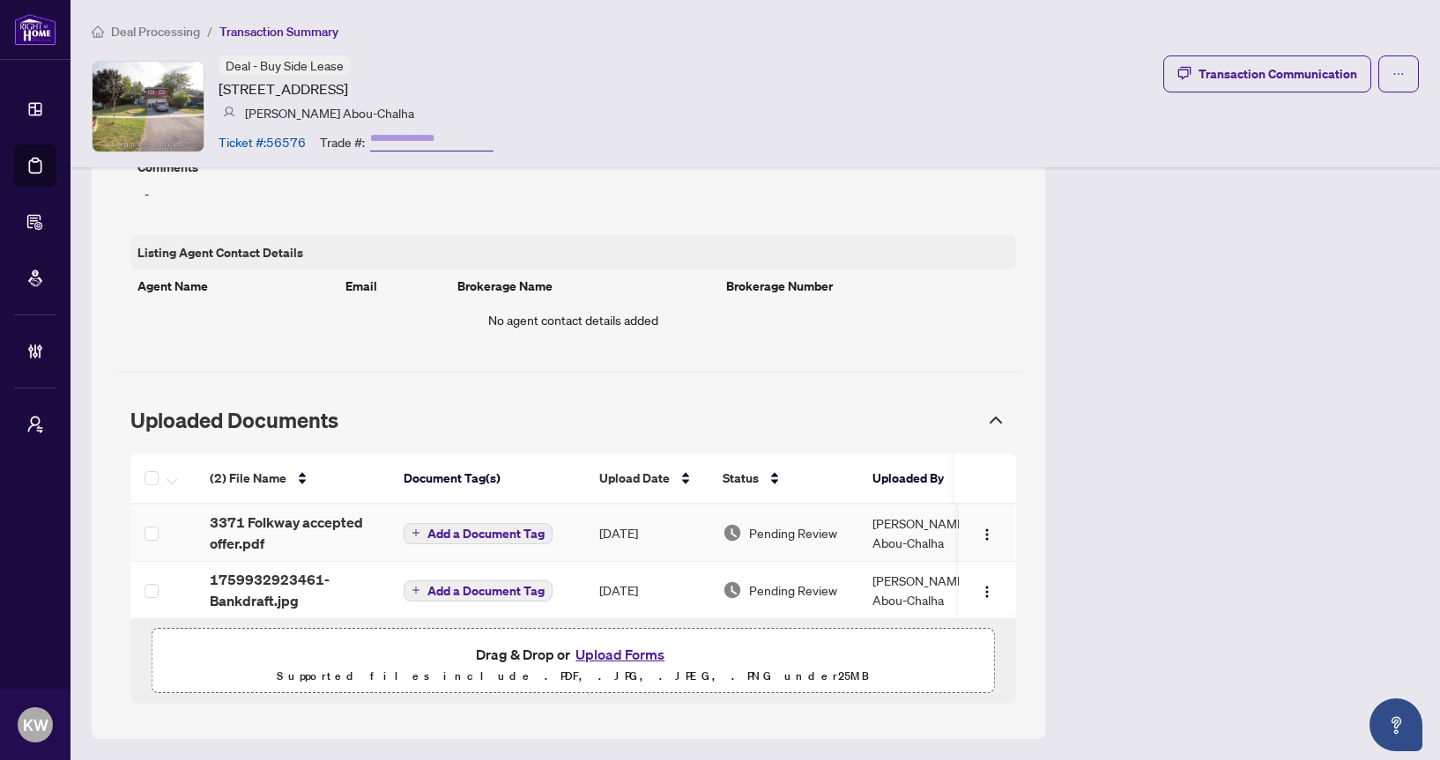
click at [555, 518] on td "Add a Document Tag" at bounding box center [487, 533] width 196 height 57
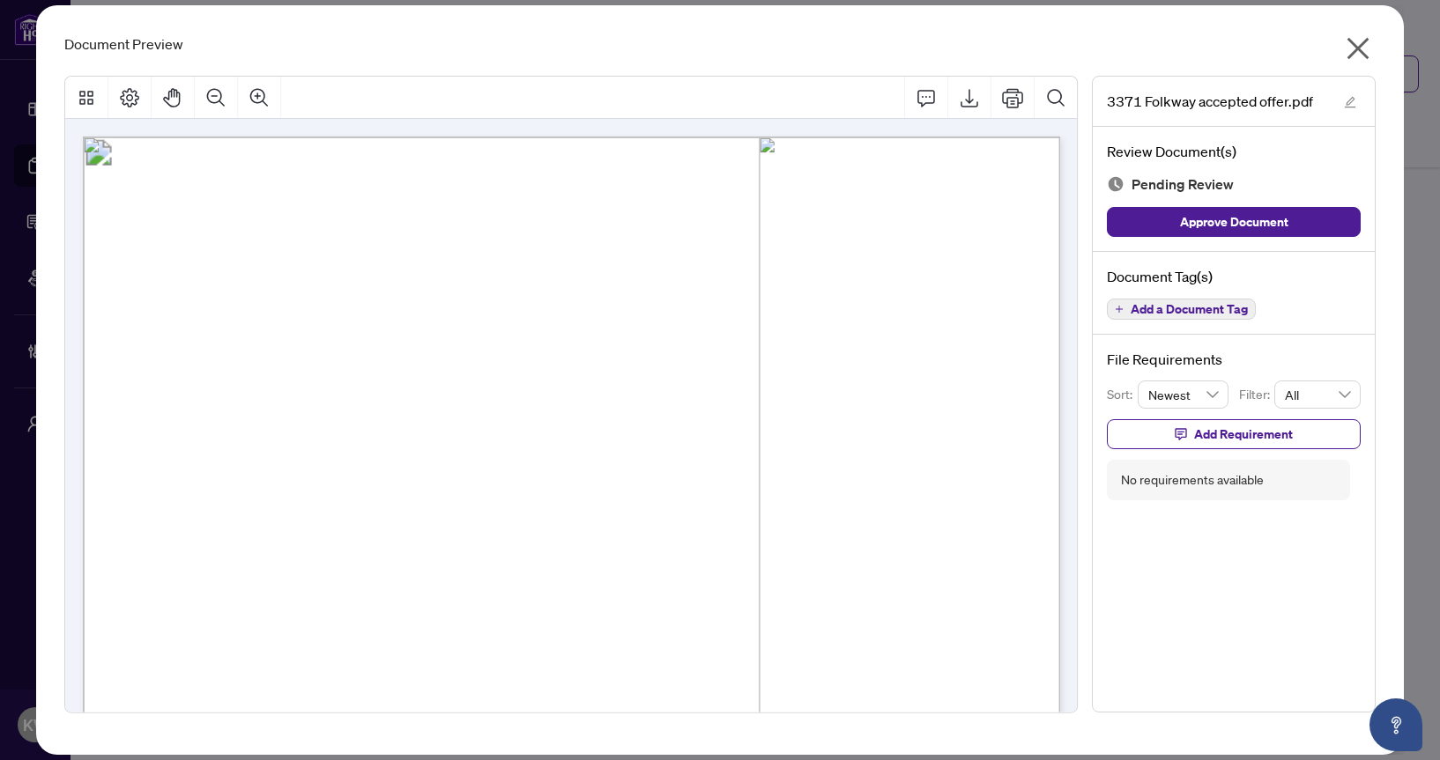
click at [1353, 56] on icon "close" at bounding box center [1358, 48] width 28 height 28
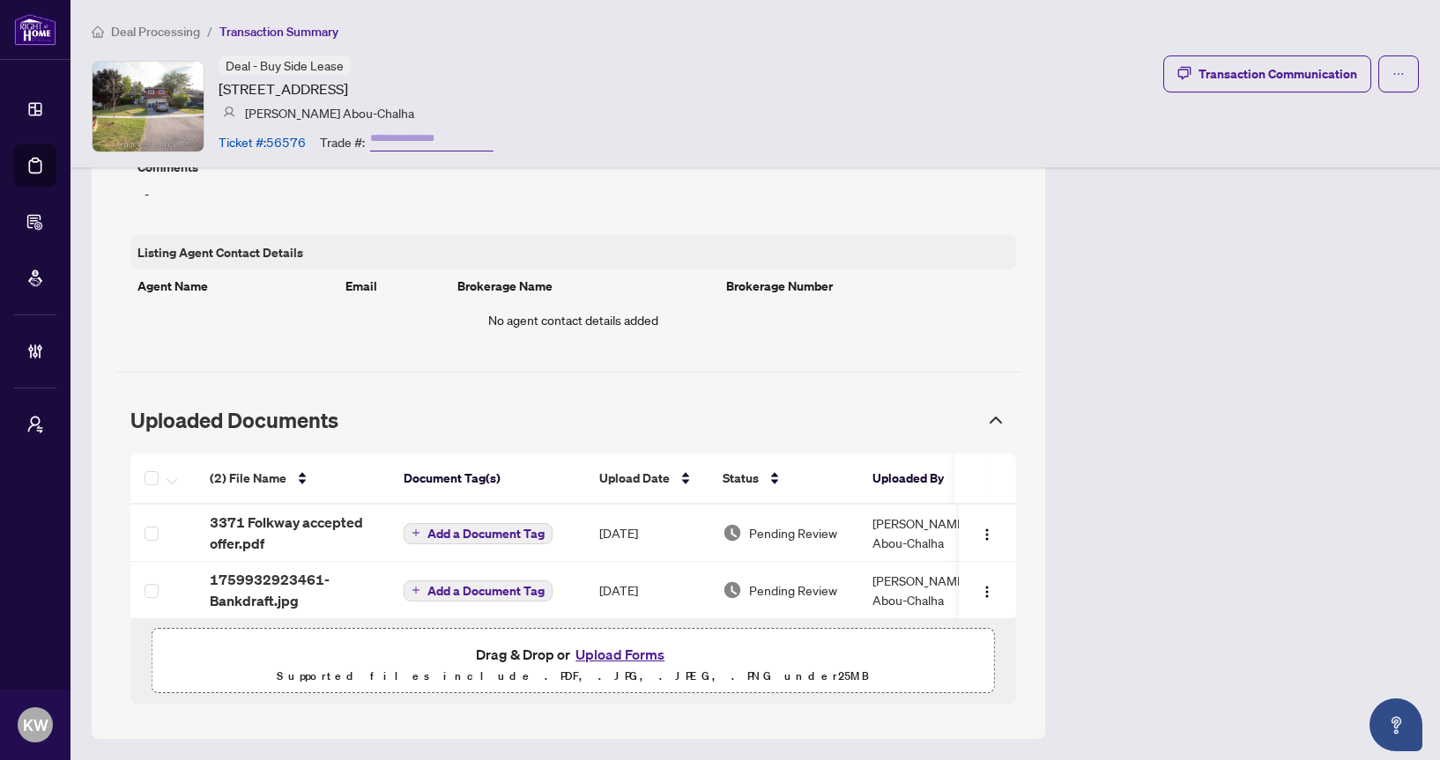
click at [157, 36] on span "Deal Processing" at bounding box center [155, 32] width 89 height 16
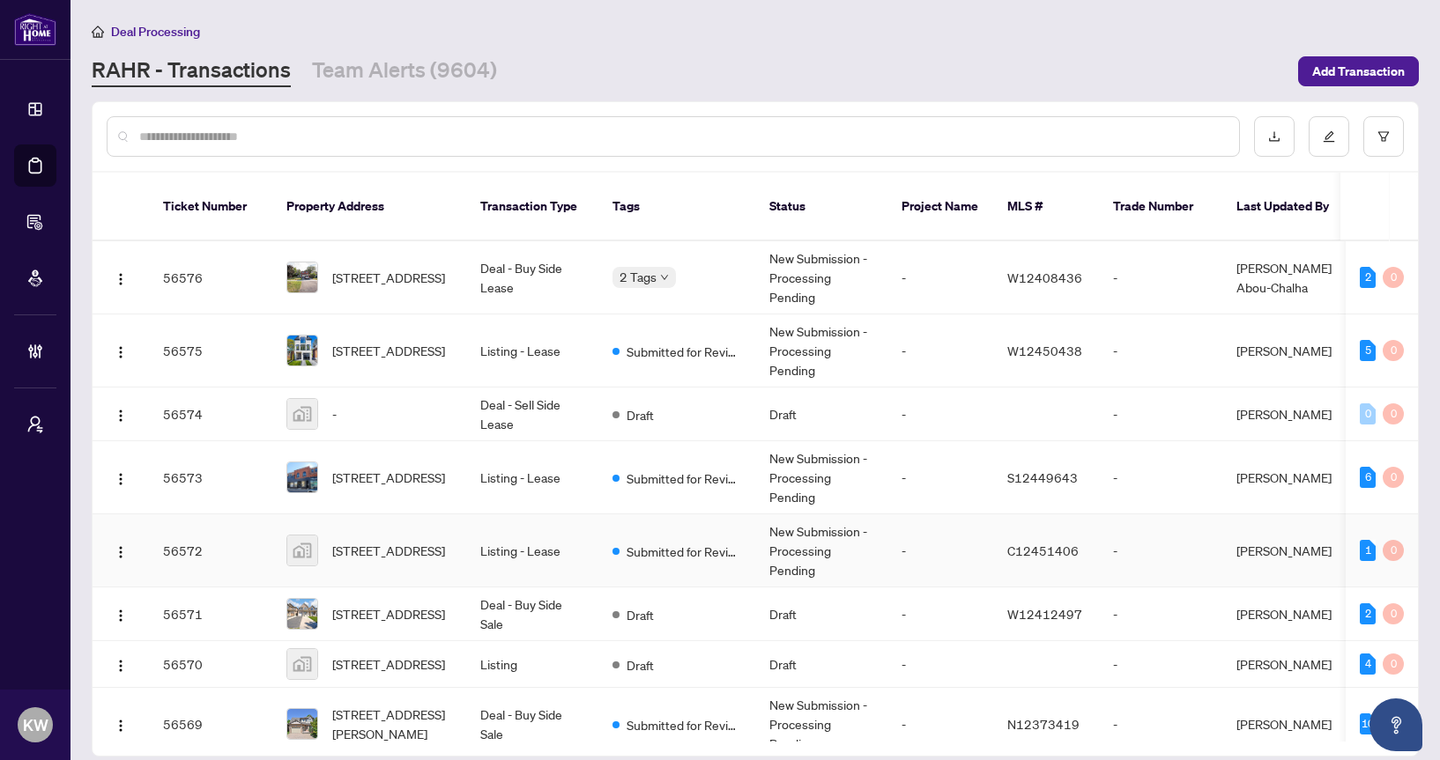
click at [568, 527] on td "Listing - Lease" at bounding box center [532, 551] width 132 height 73
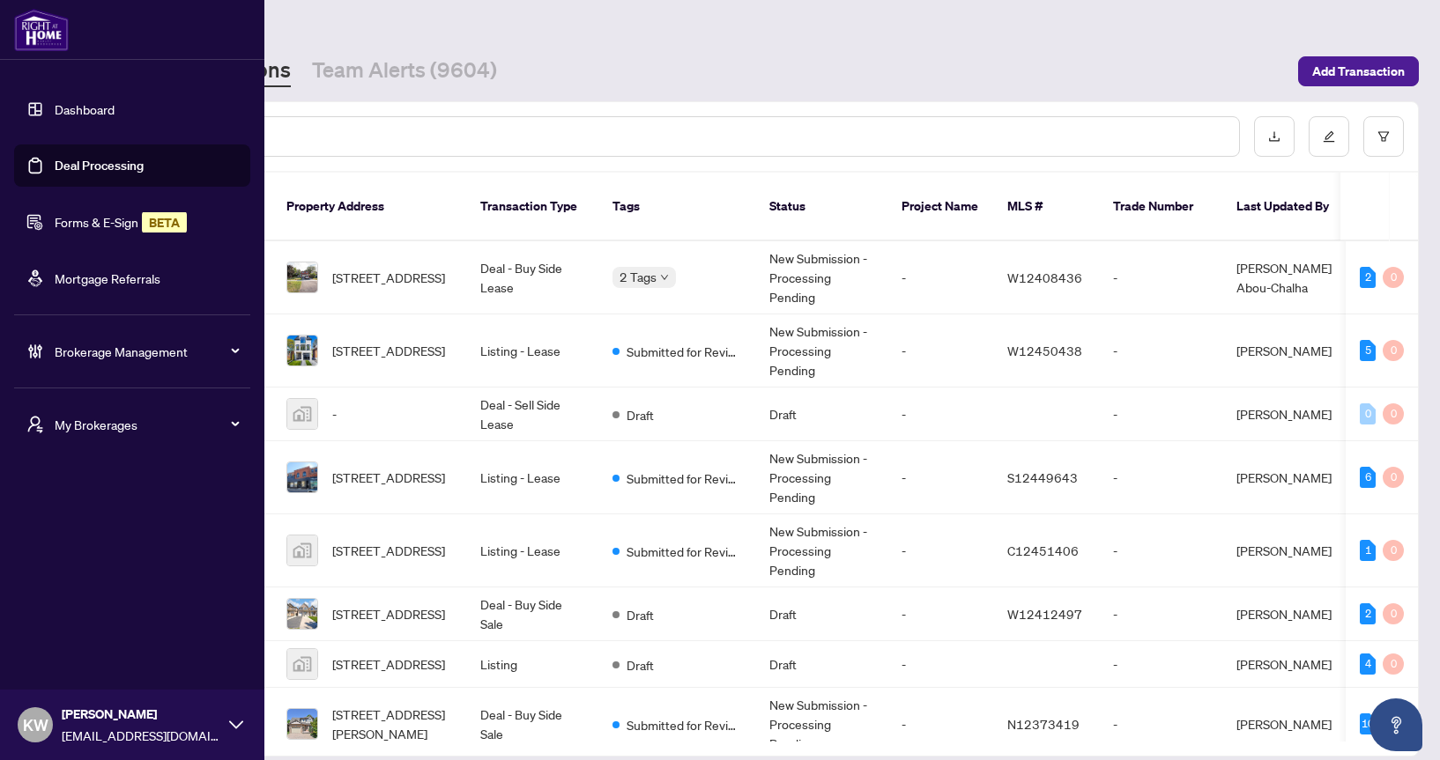
click at [59, 224] on link "Forms & E-Sign BETA" at bounding box center [121, 222] width 132 height 16
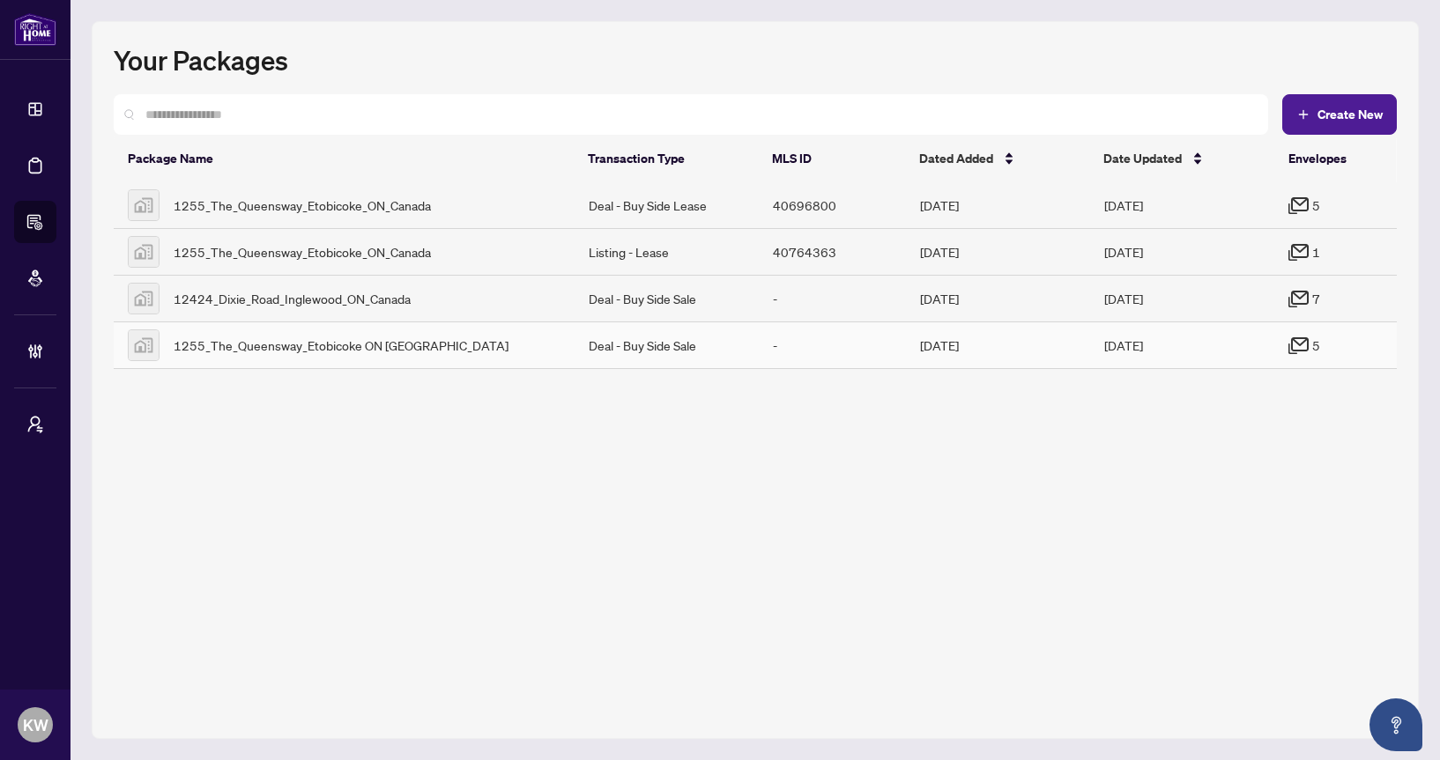
click at [1241, 348] on td "Oct/03/2025" at bounding box center [1182, 346] width 184 height 47
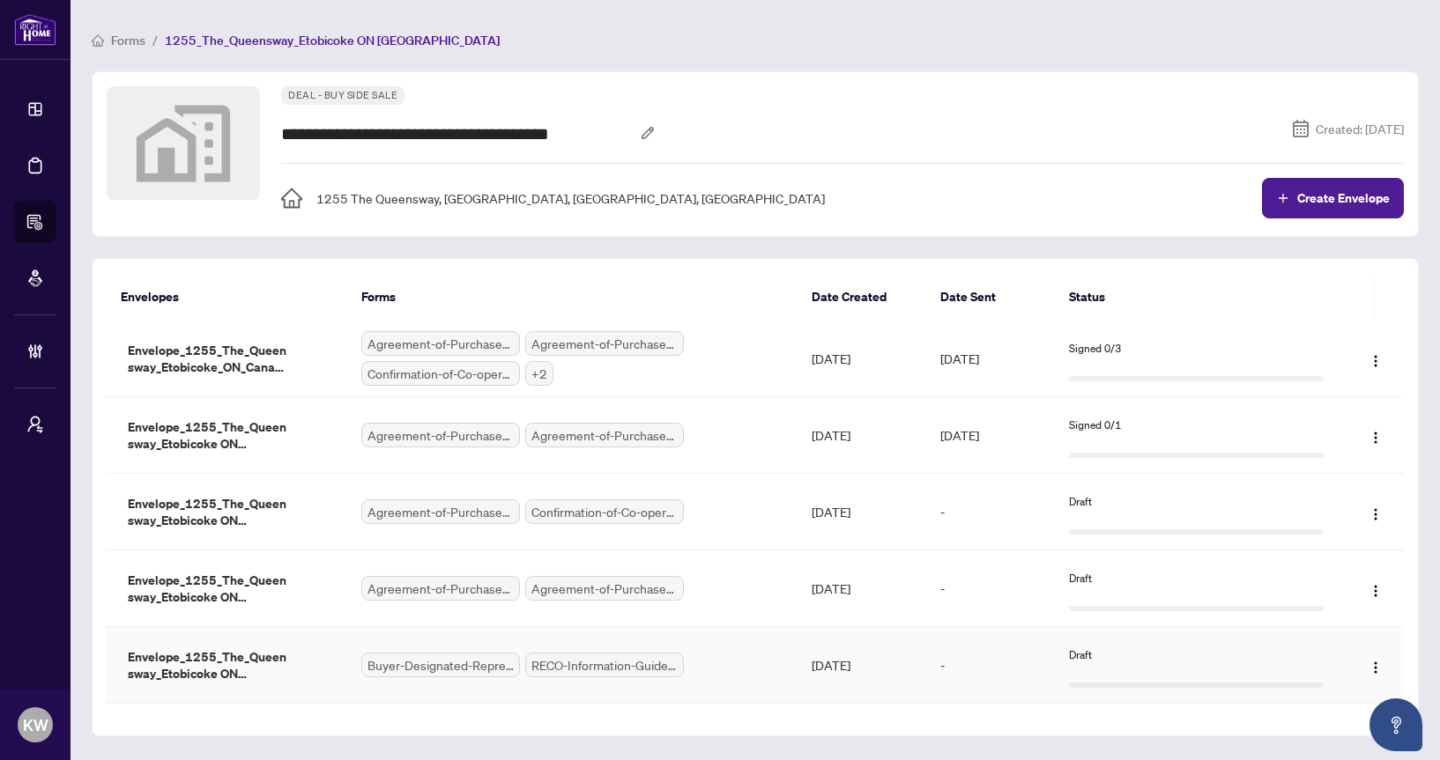
click at [1026, 667] on td "-" at bounding box center [990, 665] width 129 height 77
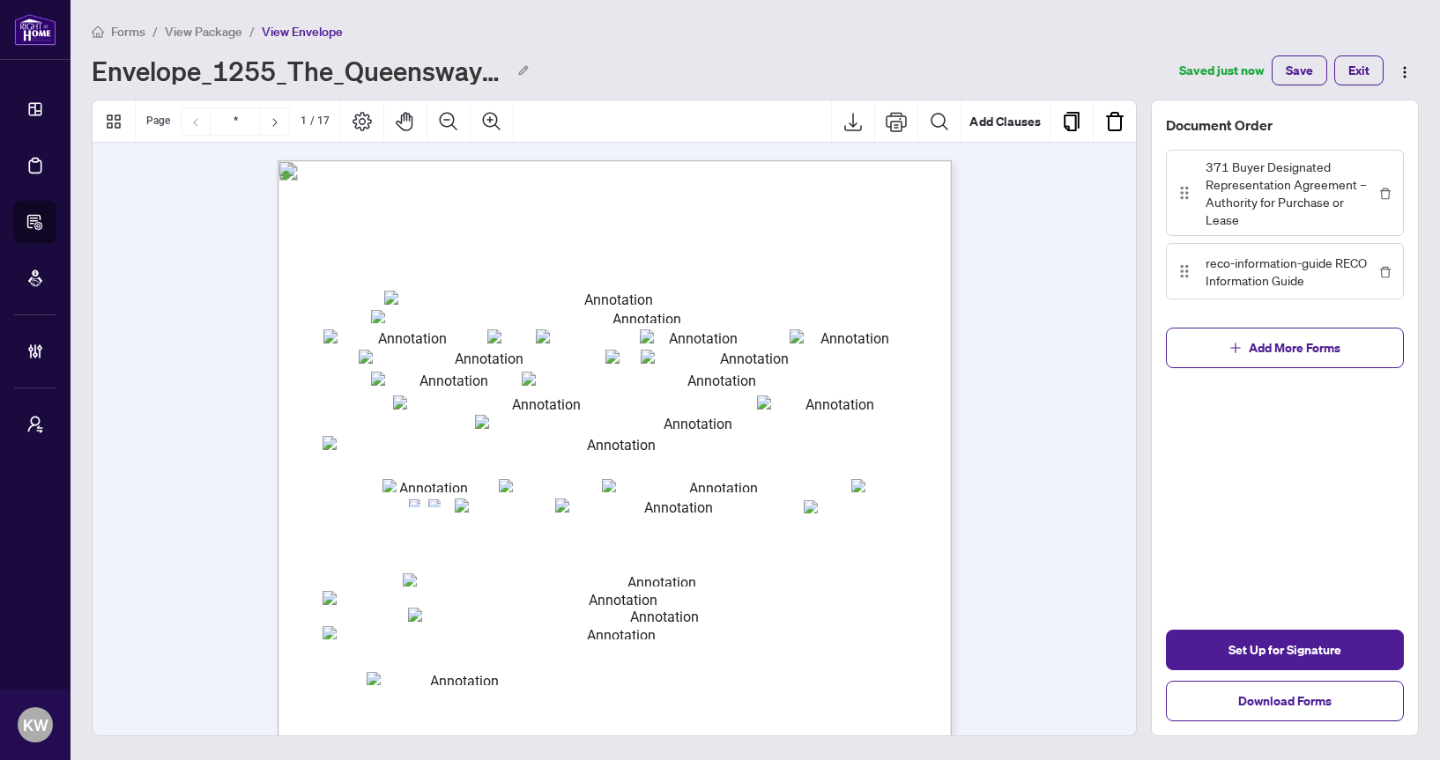
click at [347, 347] on span "AND" at bounding box center [335, 350] width 25 height 10
click at [690, 352] on input "txtbuyer2" at bounding box center [747, 357] width 212 height 15
type input "*********"
click at [706, 379] on input "txtb_street" at bounding box center [715, 379] width 387 height 14
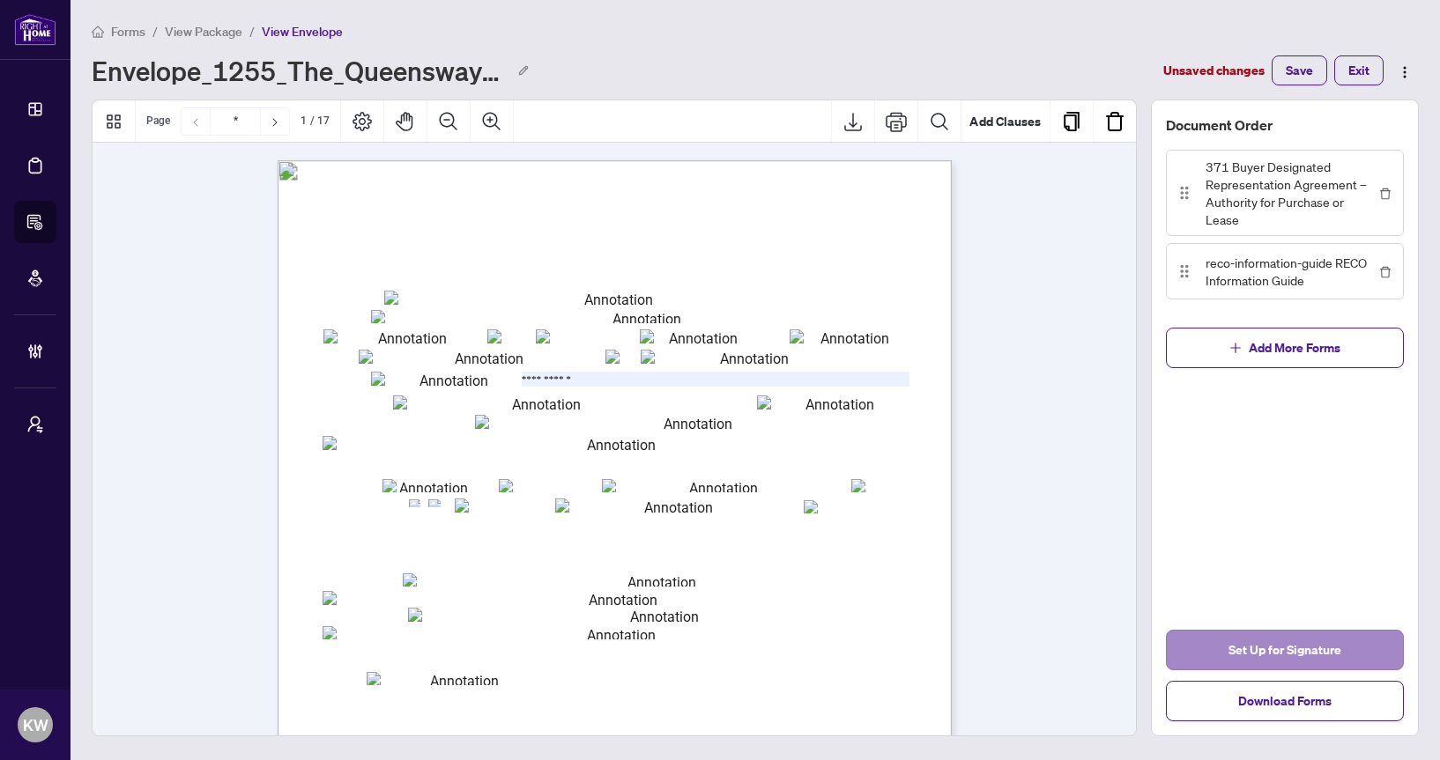
type input "**********"
click at [1190, 634] on button "Set Up for Signature" at bounding box center [1285, 650] width 238 height 41
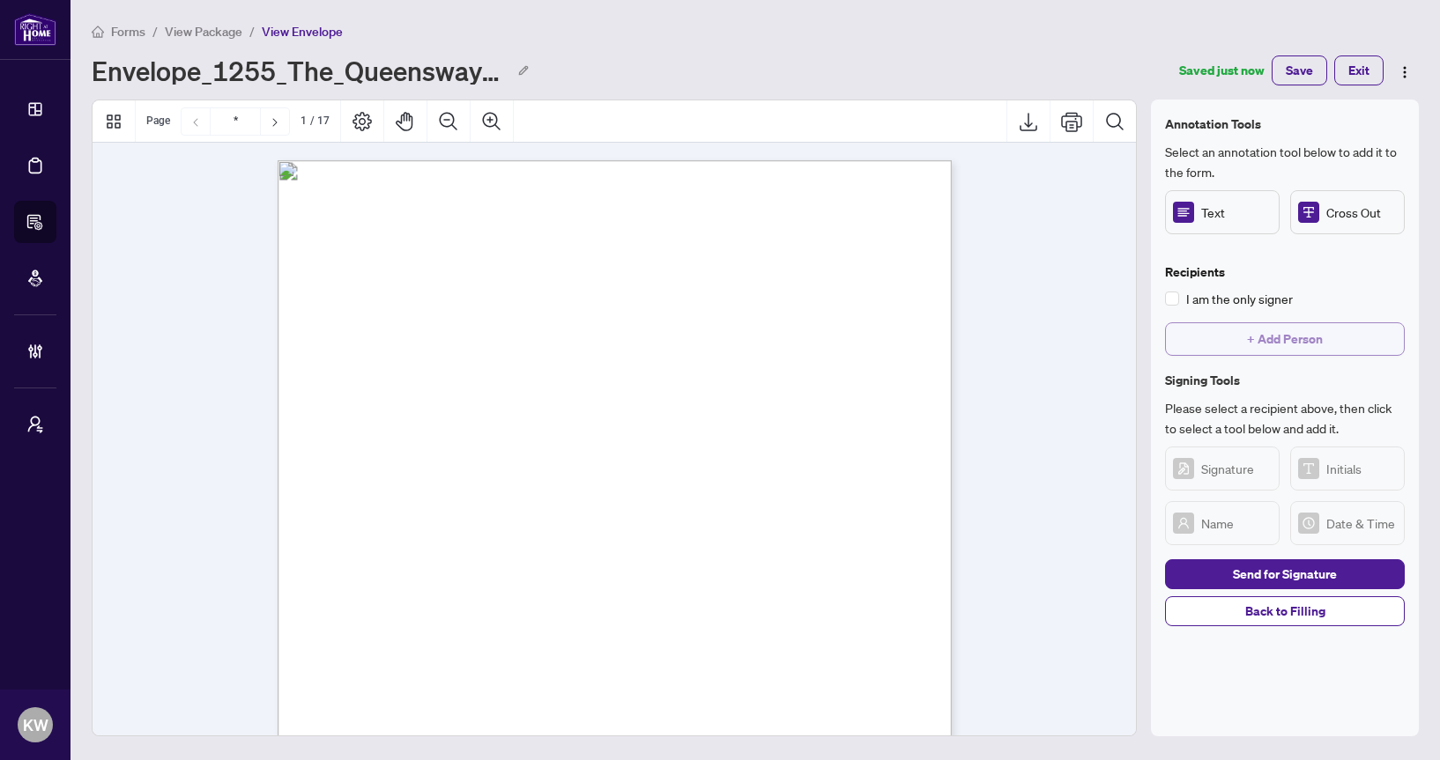
click at [1263, 348] on span "+ Add Person" at bounding box center [1285, 339] width 76 height 28
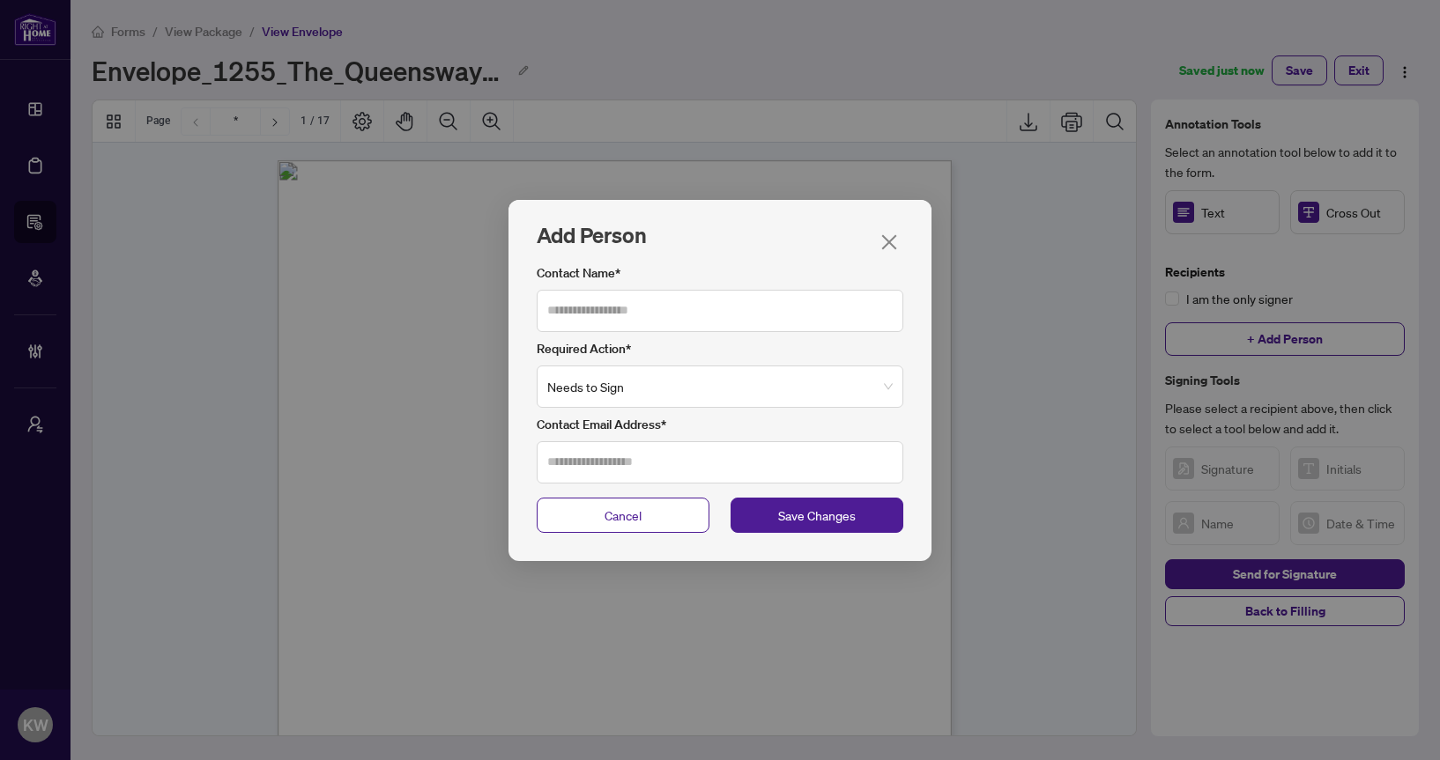
click at [706, 287] on div "Contact Name*" at bounding box center [720, 297] width 367 height 69
click at [702, 298] on input "Contact Name*" at bounding box center [720, 311] width 367 height 42
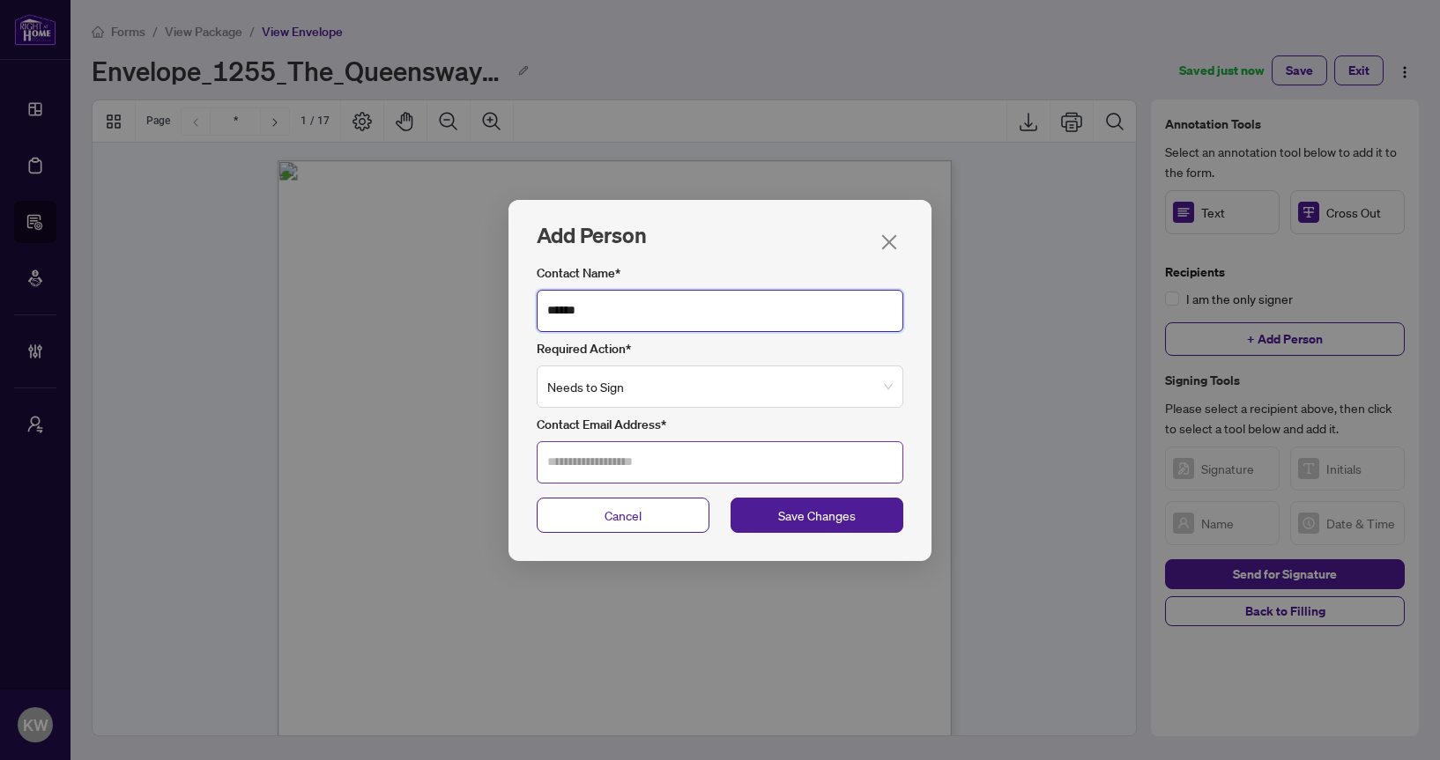
type input "******"
click at [662, 463] on input "Contact Email Address*" at bounding box center [720, 462] width 367 height 42
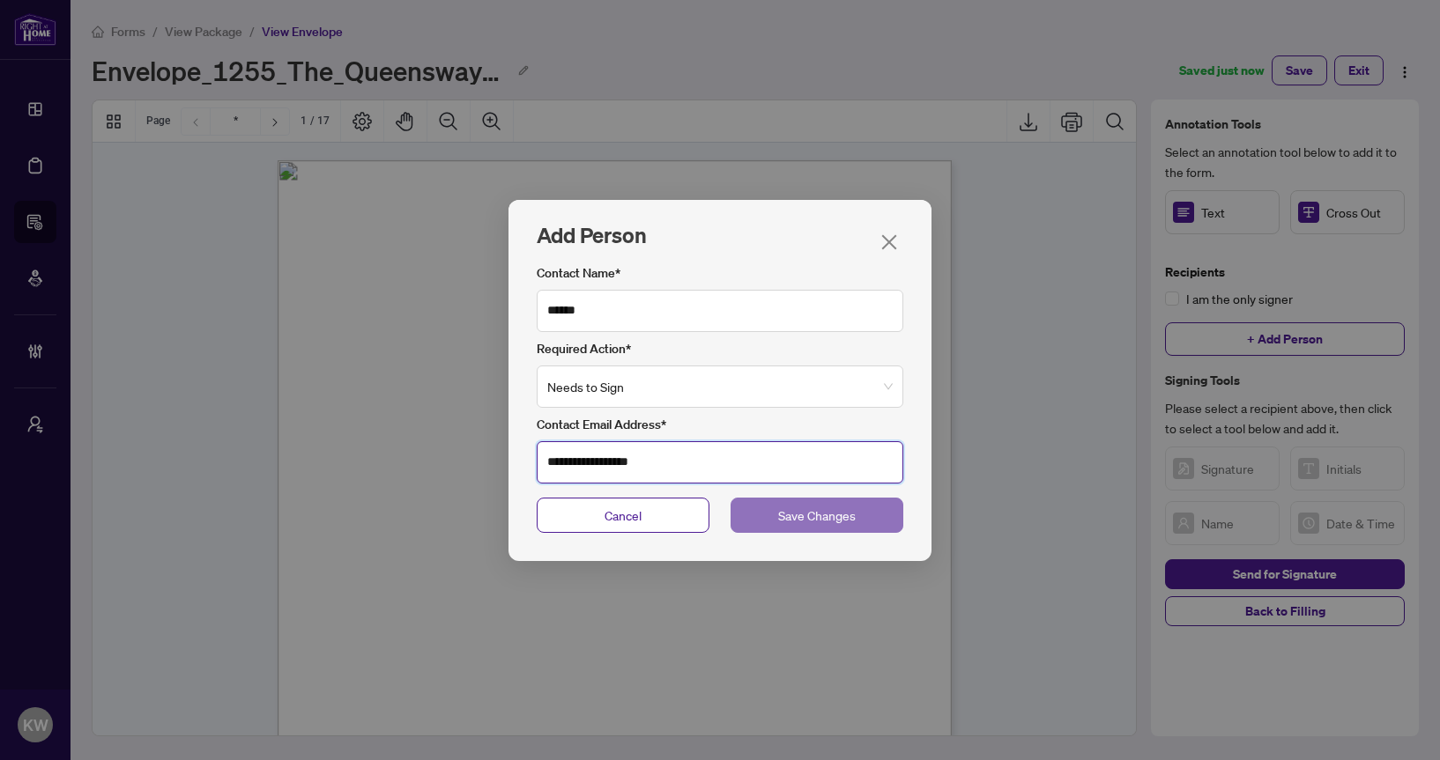
type input "**********"
click at [808, 515] on span "Save Changes" at bounding box center [817, 515] width 78 height 19
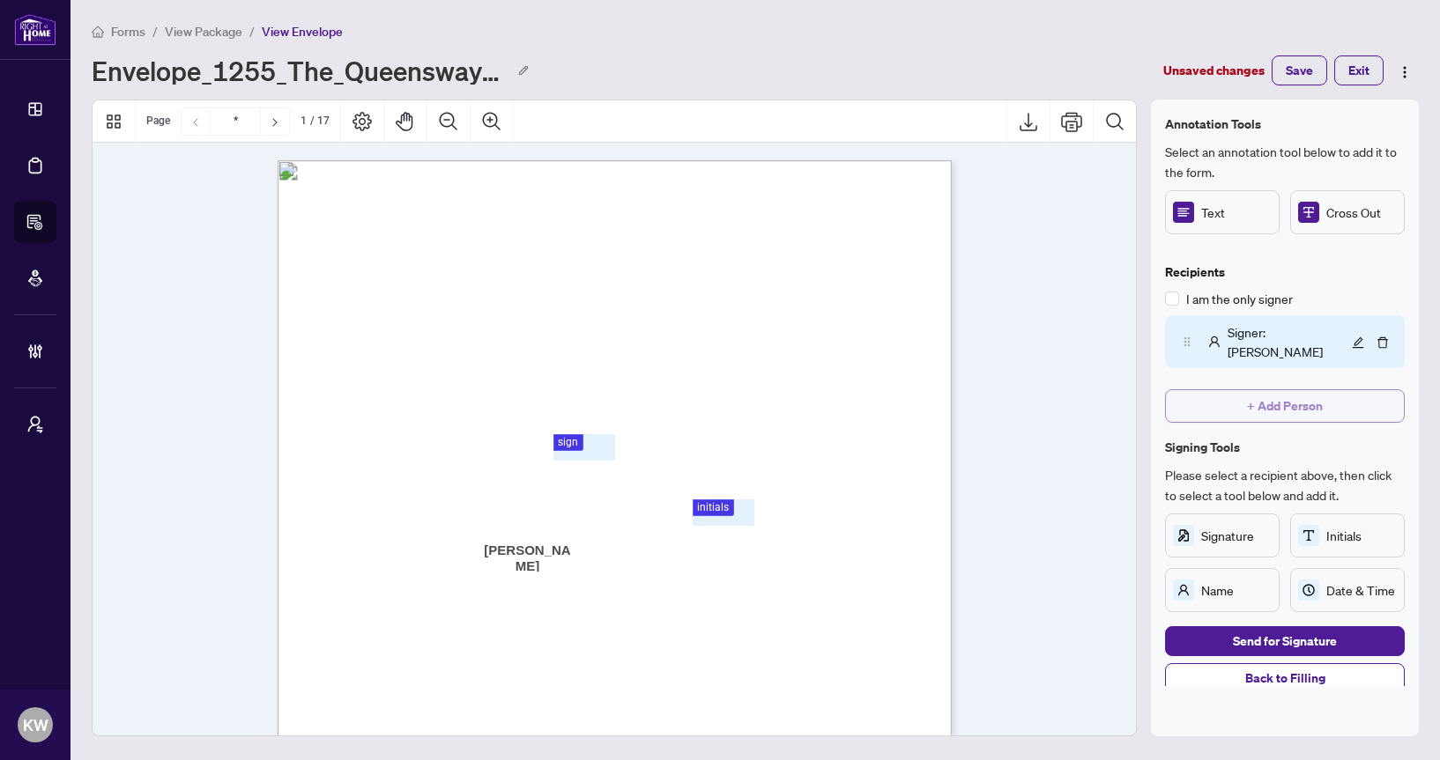
click at [1318, 397] on span "+ Add Person" at bounding box center [1285, 406] width 76 height 28
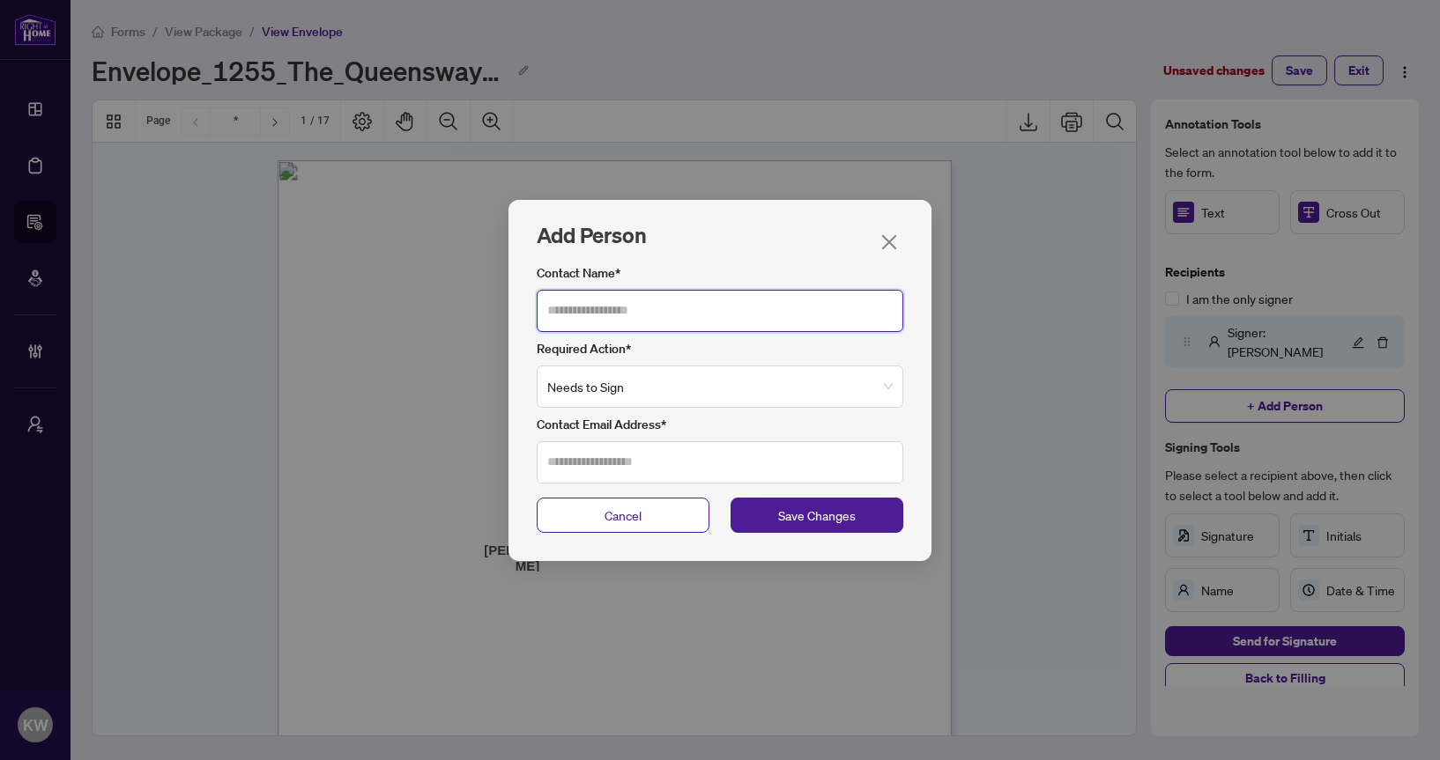
click at [722, 324] on input "Contact Name*" at bounding box center [720, 311] width 367 height 42
type input "*****"
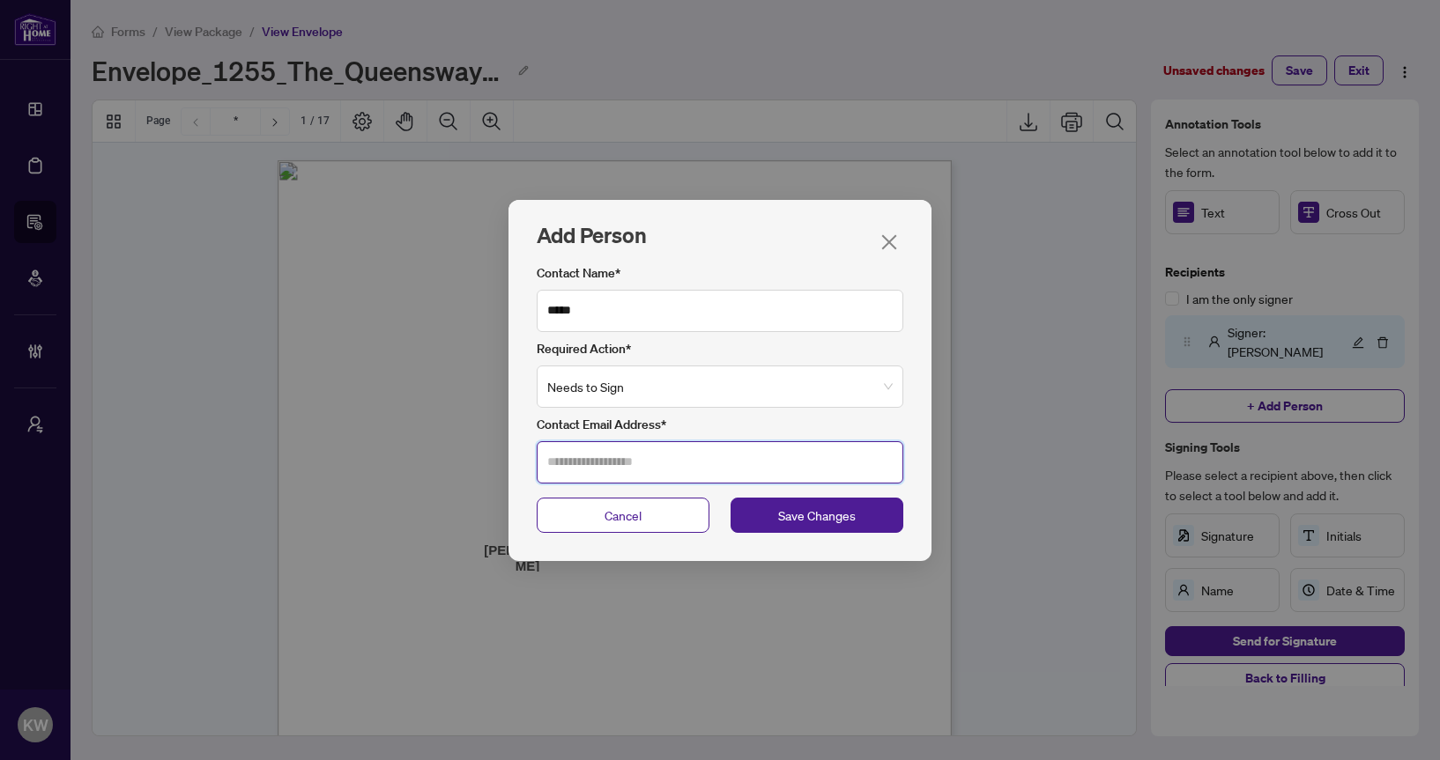
click at [693, 464] on input "Contact Email Address*" at bounding box center [720, 462] width 367 height 42
type input "**********"
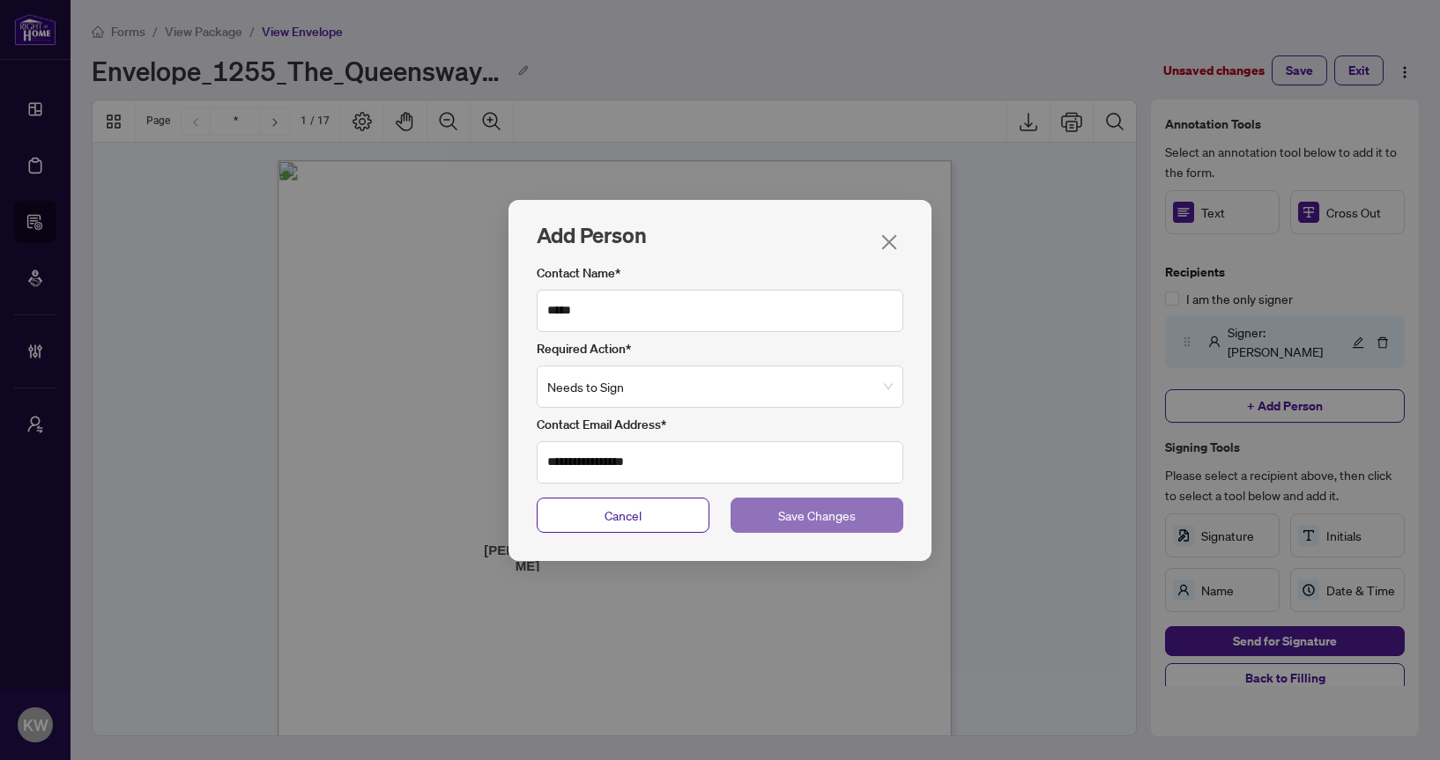
click at [868, 516] on button "Save Changes" at bounding box center [816, 515] width 173 height 35
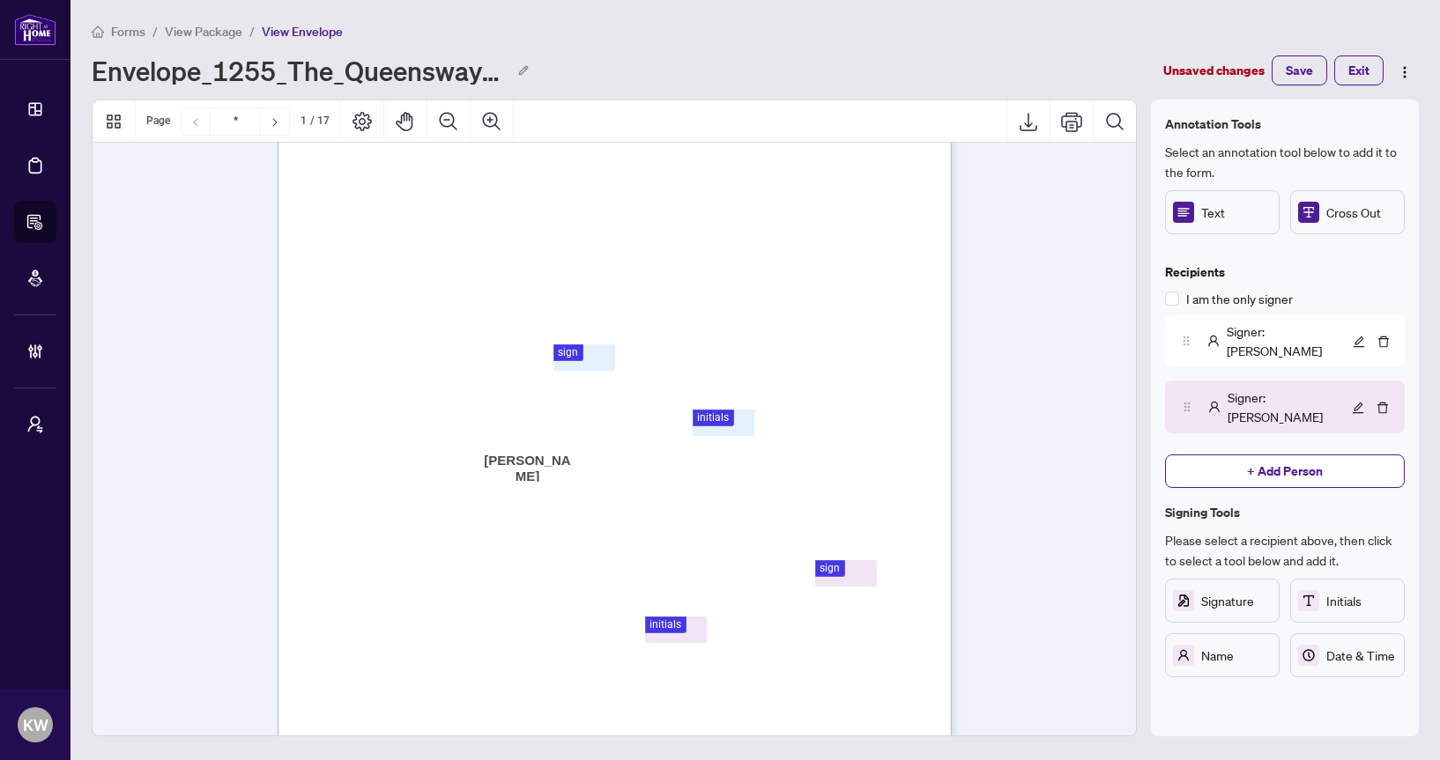
scroll to position [36, 0]
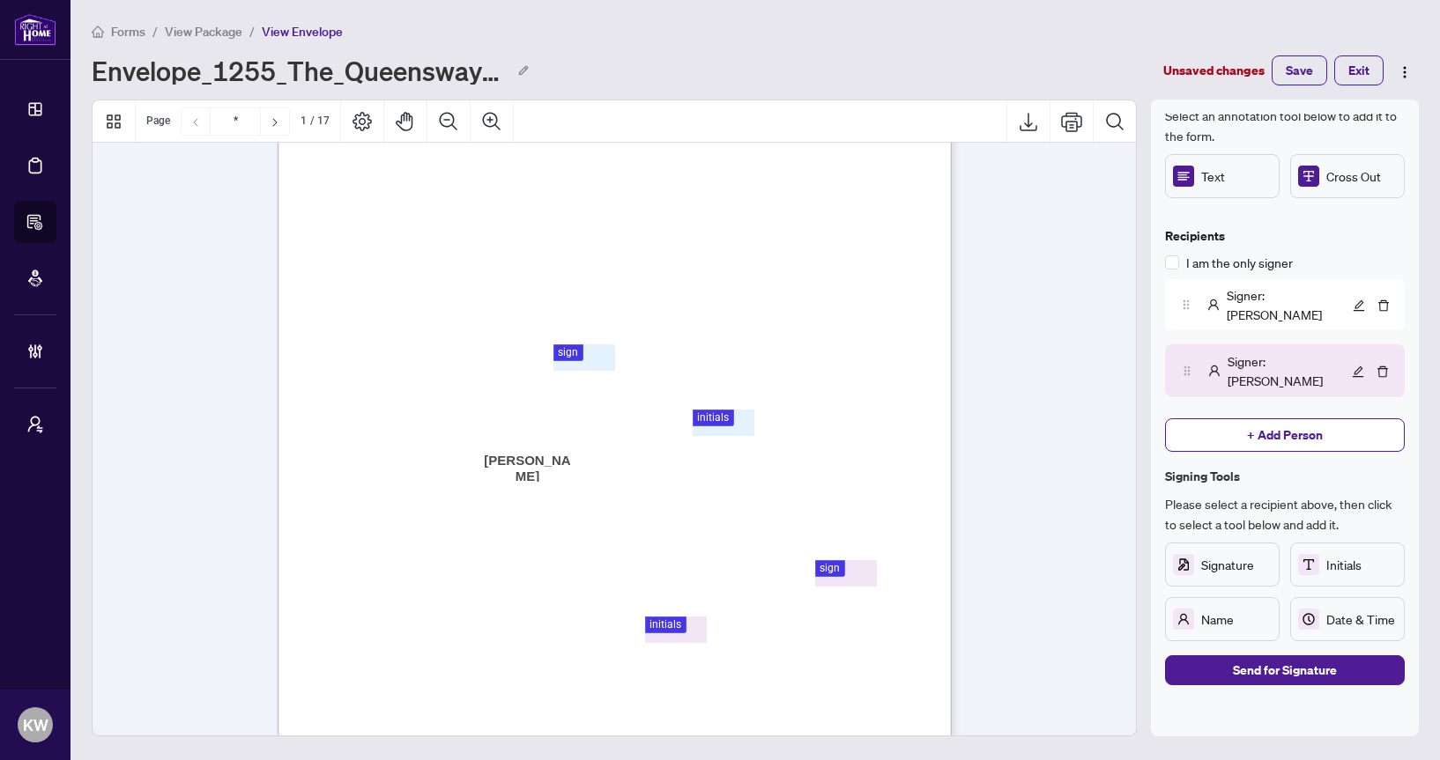
click at [1239, 693] on button "Back to Filling" at bounding box center [1285, 708] width 240 height 30
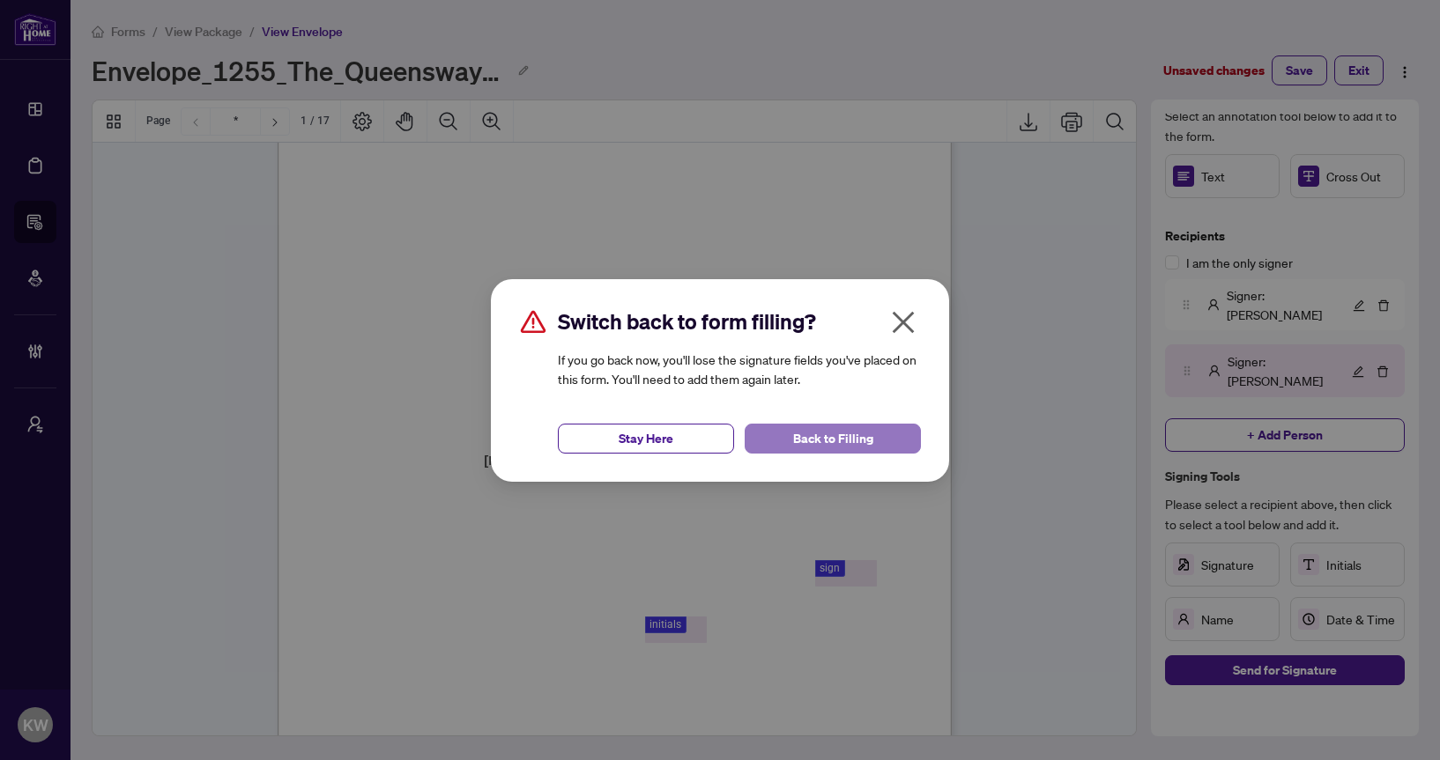
click at [861, 447] on span "Back to Filling" at bounding box center [833, 439] width 80 height 28
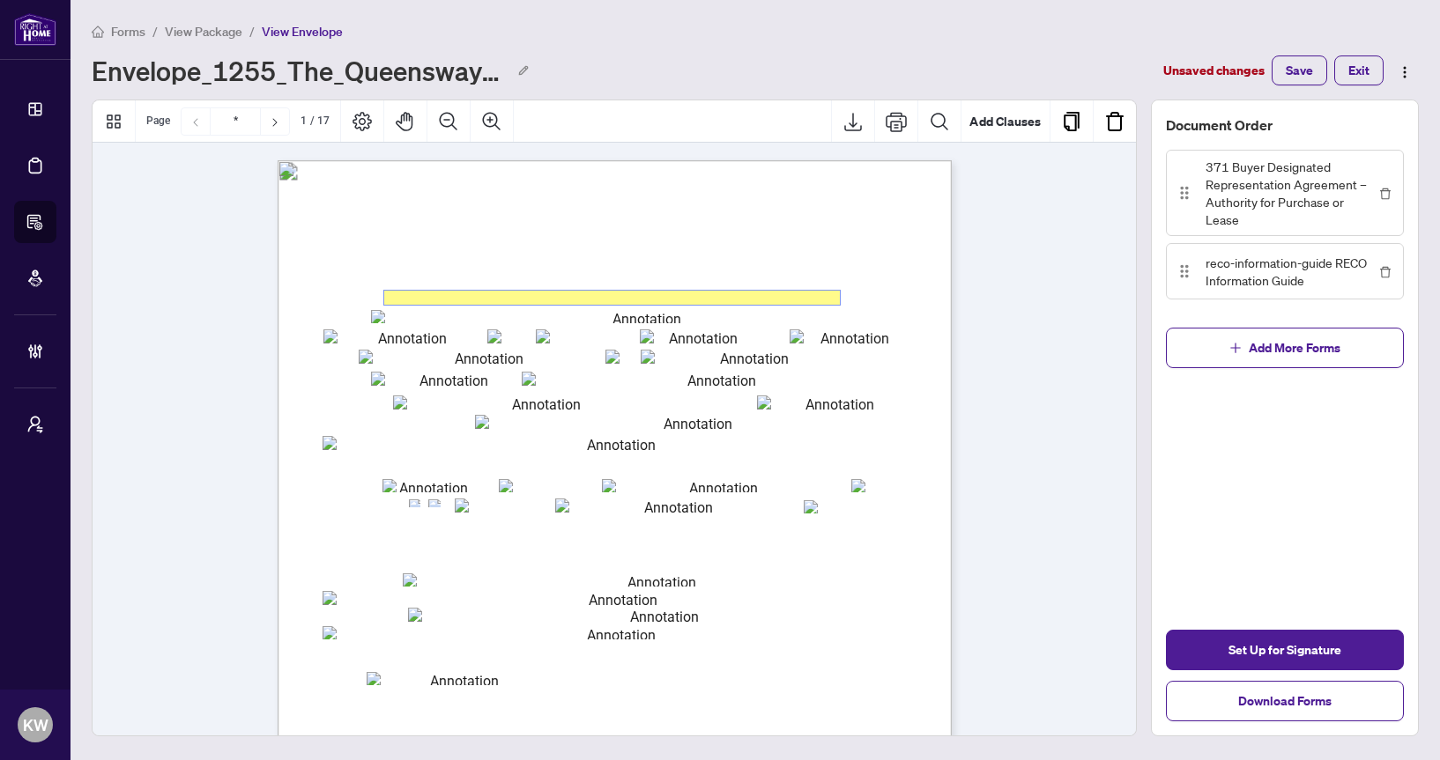
click at [694, 302] on input "txts_broker" at bounding box center [612, 298] width 456 height 14
type input "**********"
click at [678, 319] on input "txts_brkaddr" at bounding box center [639, 316] width 537 height 13
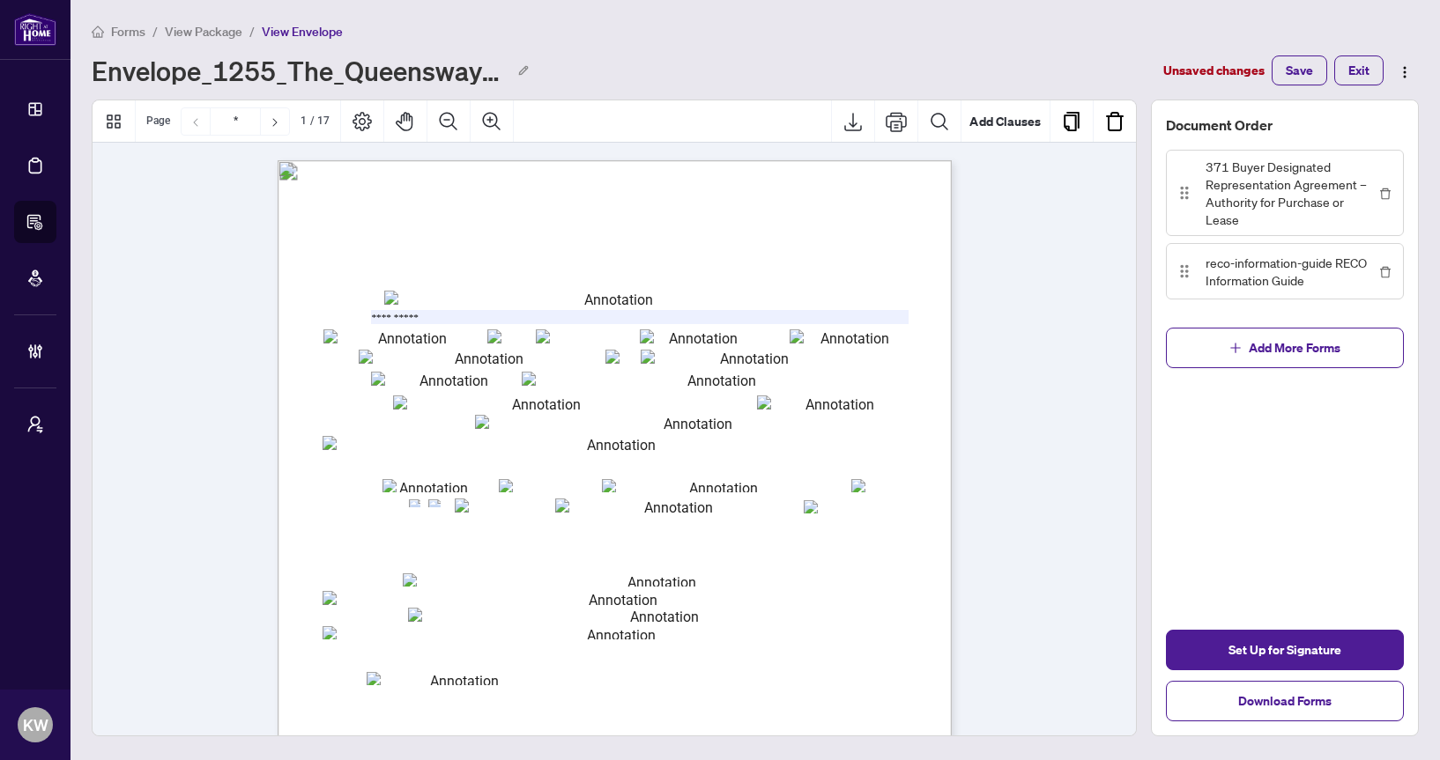
type input "**********"
click at [557, 356] on input "txtbuyer1" at bounding box center [482, 357] width 247 height 15
click at [560, 333] on input "txts_brkzipcode" at bounding box center [570, 337] width 69 height 14
type input "**********"
click at [720, 328] on div "Form 371 Revised 2025 Page 1 of 4 The trademarks REALTOR®, REALTORS®, MLS®, Mul…" at bounding box center [699, 705] width 842 height 1091
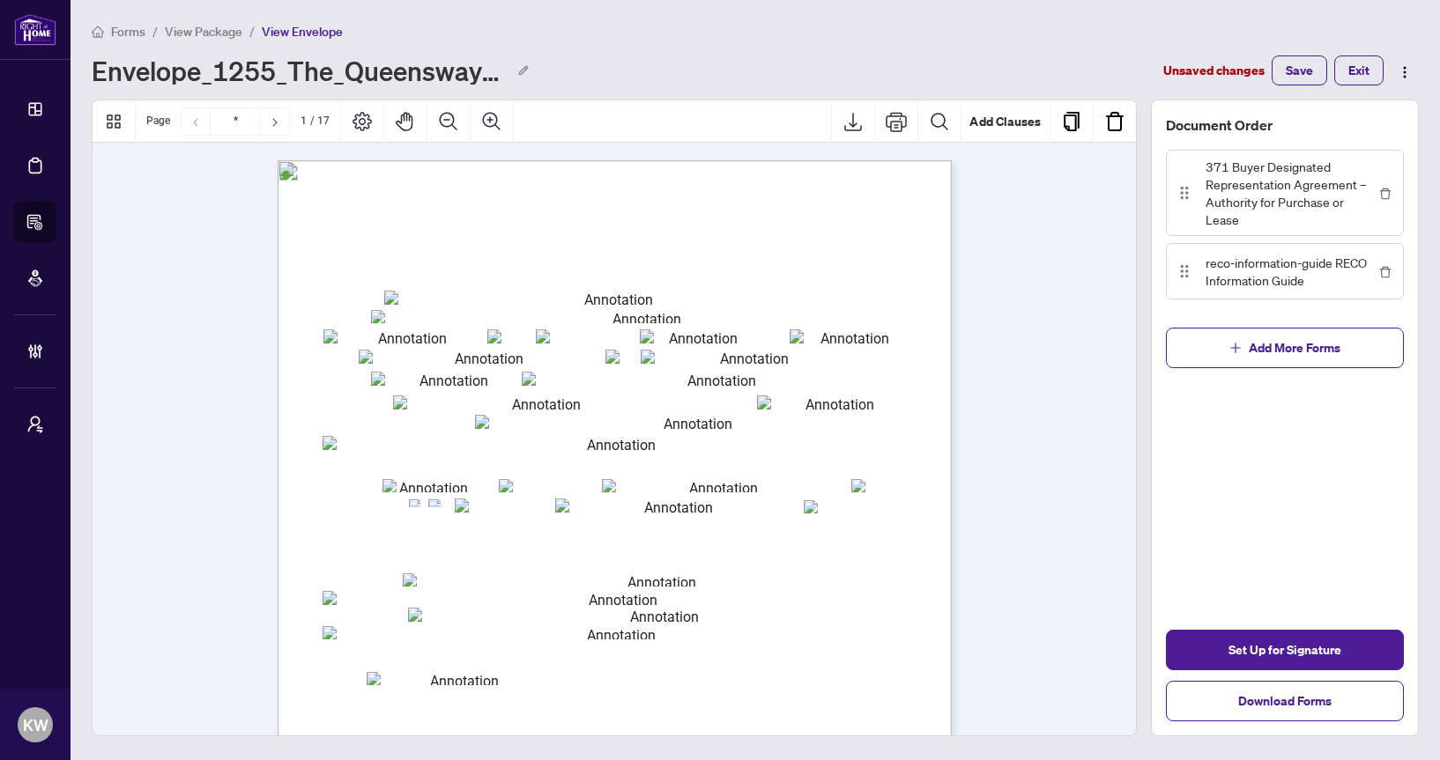
click at [708, 352] on input "txtbuyer2" at bounding box center [747, 357] width 212 height 15
type input "*******"
click at [513, 331] on input "txts_brkstate" at bounding box center [511, 337] width 48 height 14
type input "**"
click at [475, 357] on input "txtbuyer1" at bounding box center [482, 357] width 246 height 15
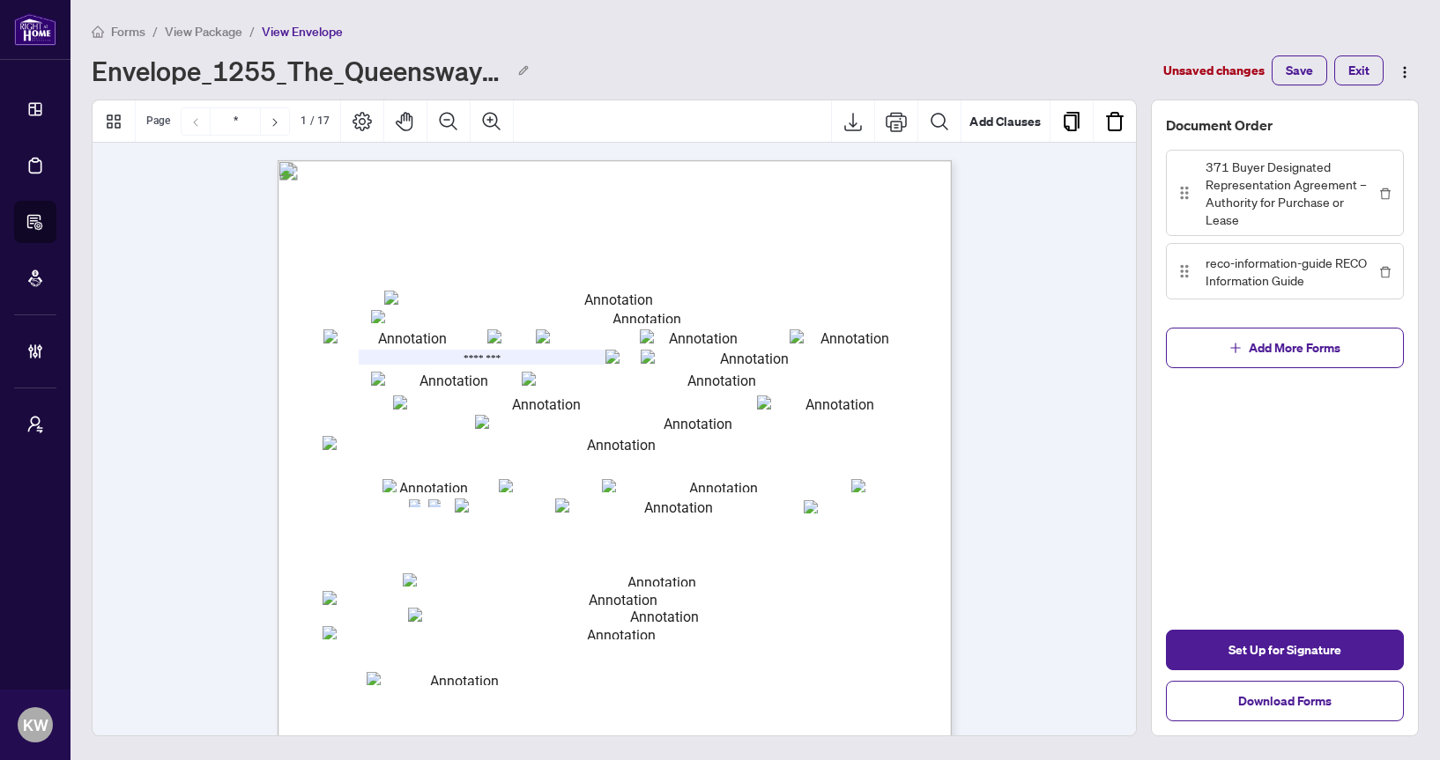
type input "********"
click at [472, 381] on input "txtb_streetnum" at bounding box center [446, 379] width 150 height 14
type input "**********"
click at [790, 401] on input "txtb_zipcode" at bounding box center [833, 403] width 152 height 14
click at [715, 431] on span "(Name of Salesperson/Broker/Broker of Record)" at bounding box center [640, 435] width 149 height 9
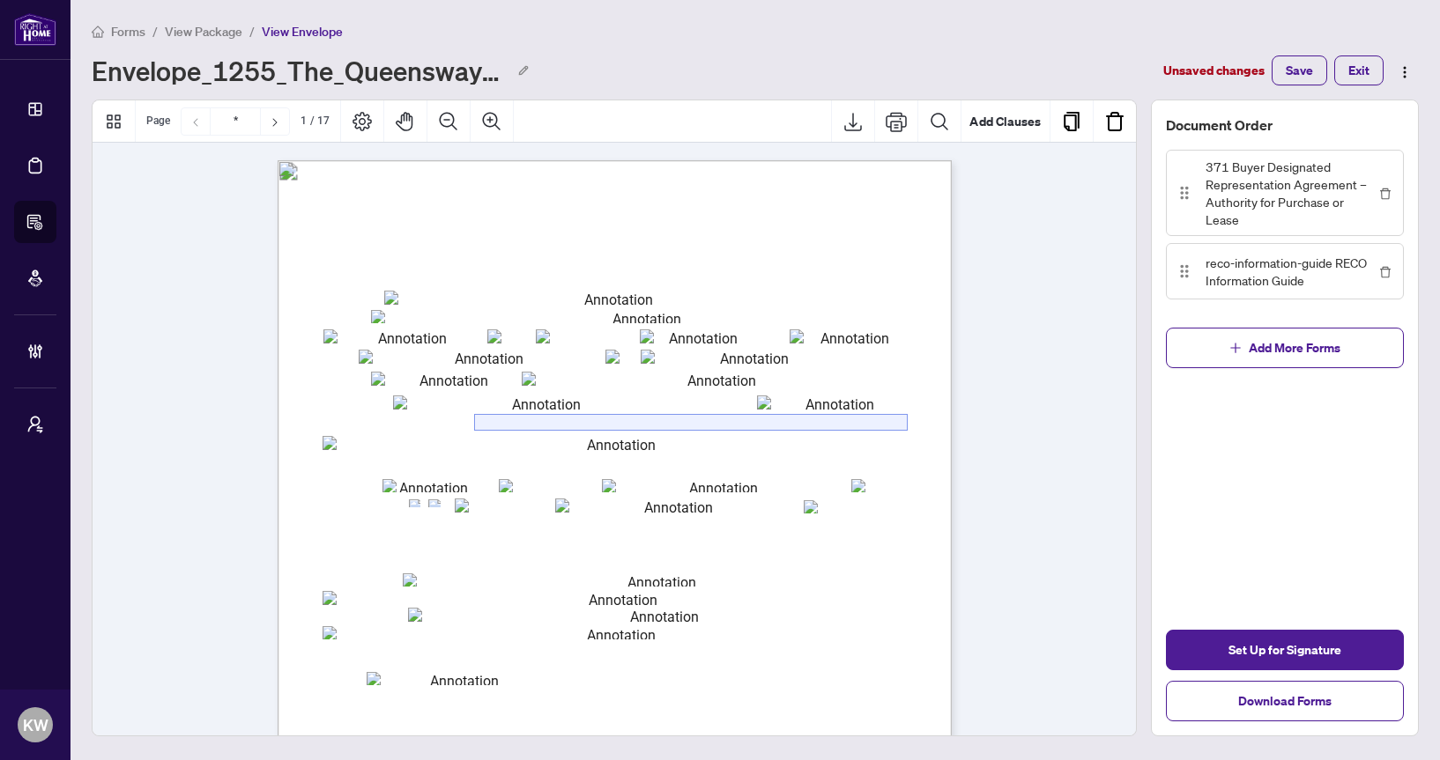
click at [801, 421] on input "txtDesRep1" at bounding box center [691, 422] width 432 height 15
type input "*****"
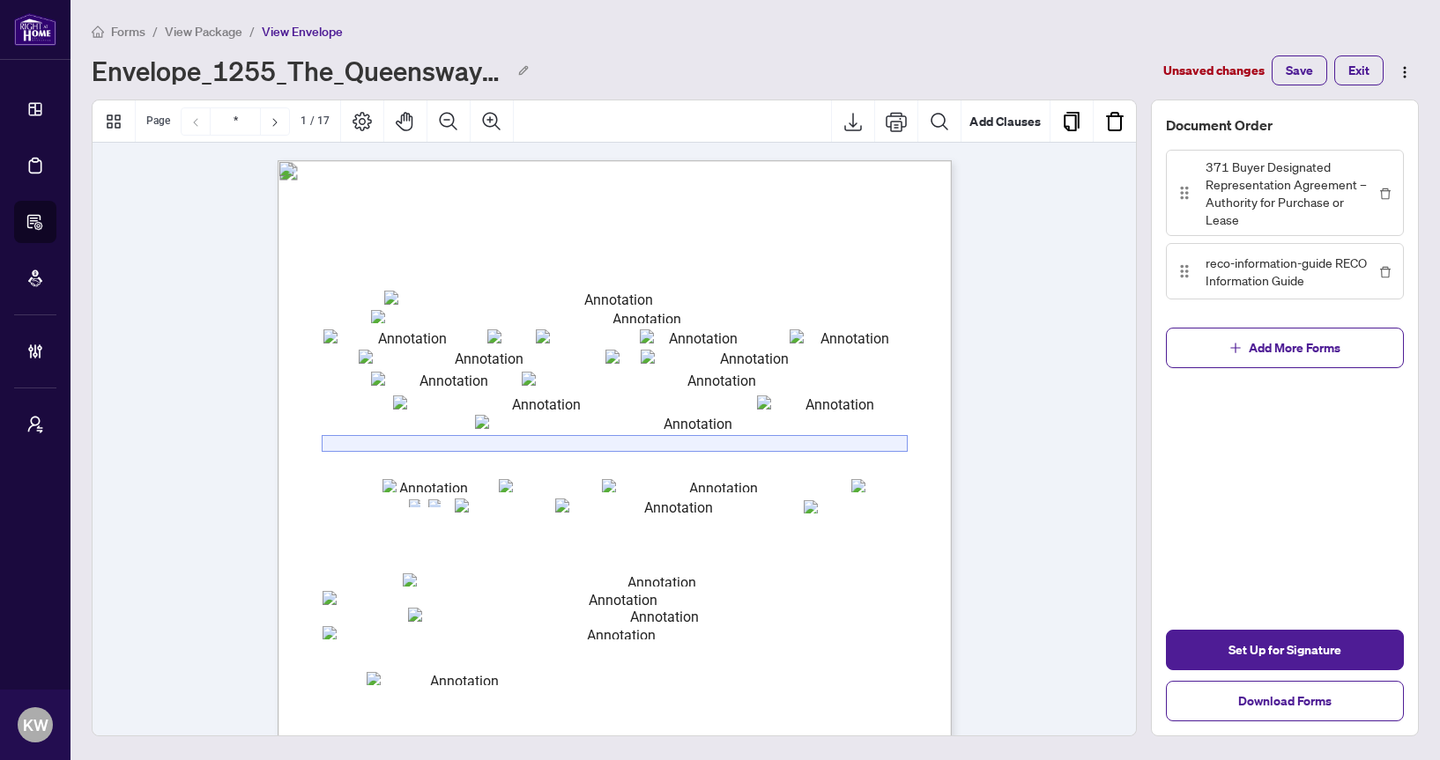
click at [854, 443] on input "txtDesRep2" at bounding box center [615, 443] width 584 height 15
type input "****"
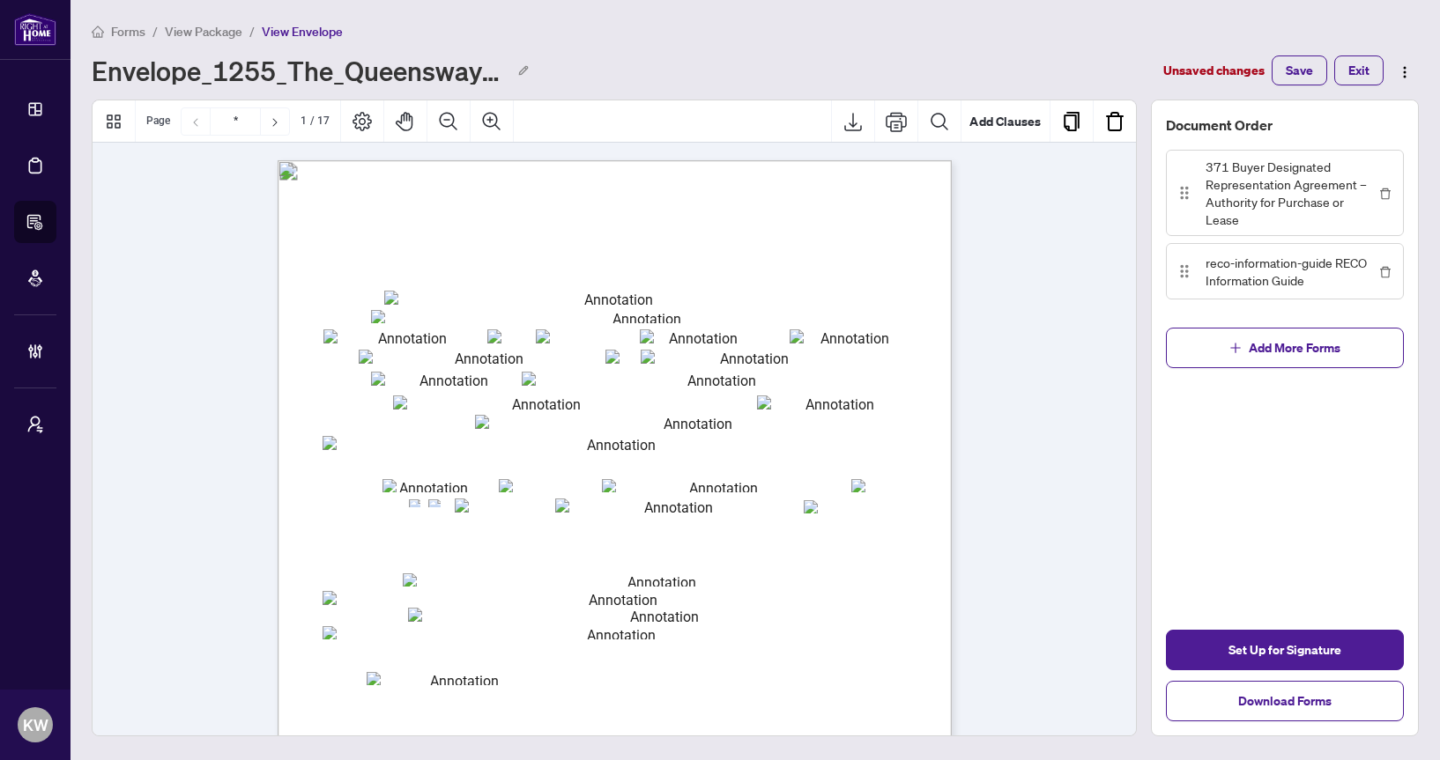
click at [771, 589] on div "Form 371 Revised 2025 Page 1 of 4 The trademarks REALTOR®, REALTORS®, MLS®, Mul…" at bounding box center [699, 705] width 842 height 1091
click at [770, 599] on input "txtp_type2" at bounding box center [616, 597] width 586 height 13
type input "********"
click at [771, 619] on input "txtp_location" at bounding box center [658, 615] width 500 height 14
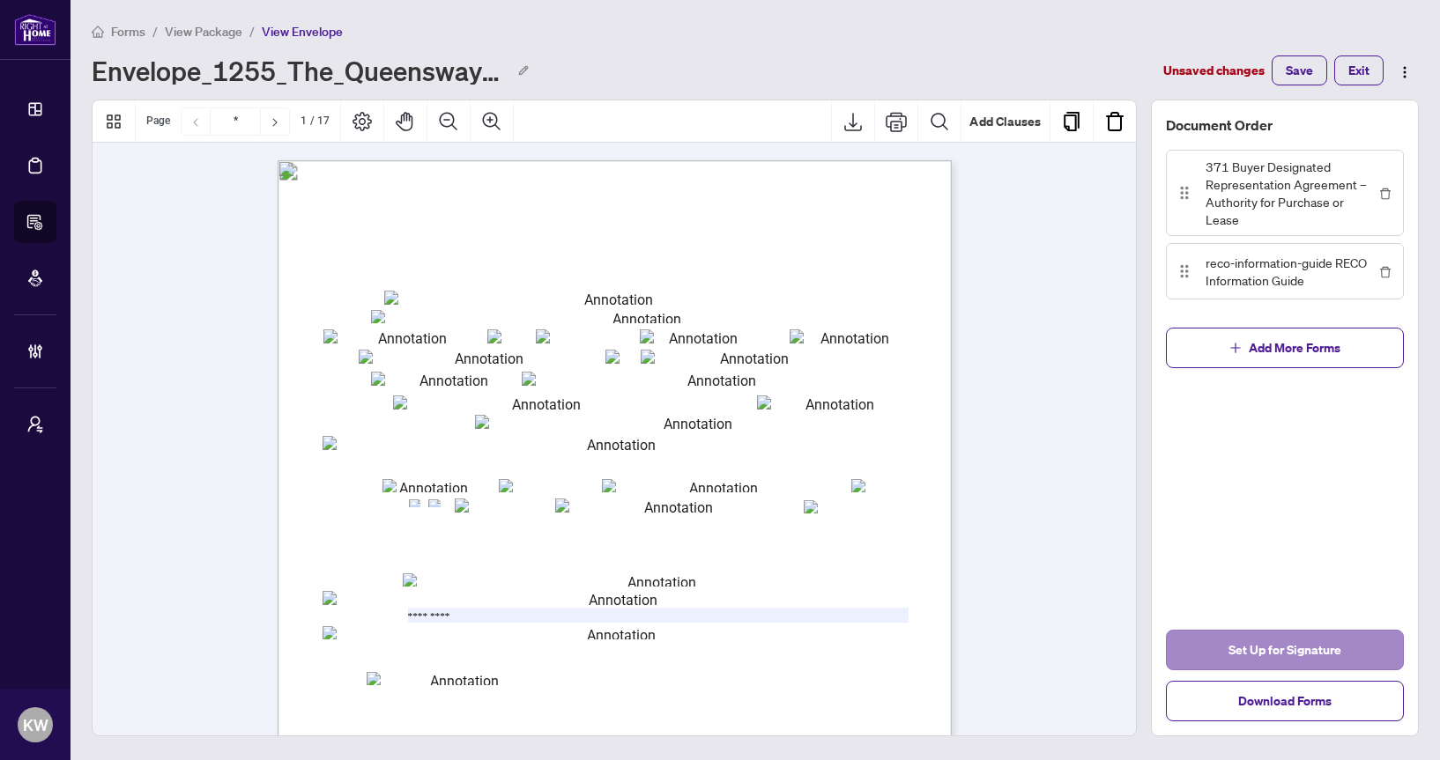
type input "*********"
click at [1197, 649] on button "Set Up for Signature" at bounding box center [1285, 650] width 238 height 41
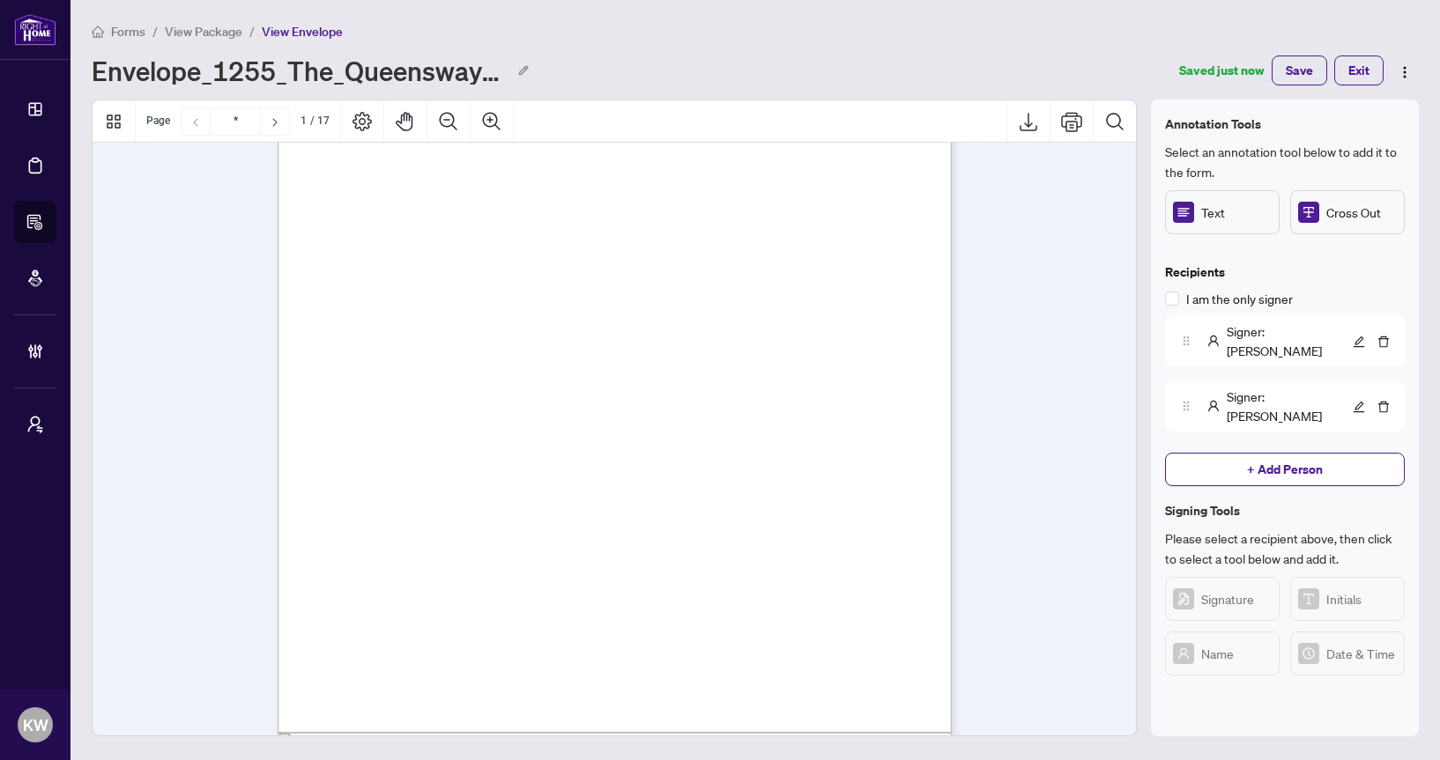
scroll to position [107, 0]
click at [1188, 334] on img at bounding box center [1186, 341] width 14 height 14
click at [1201, 330] on div "Signer : Kellie" at bounding box center [1261, 341] width 173 height 39
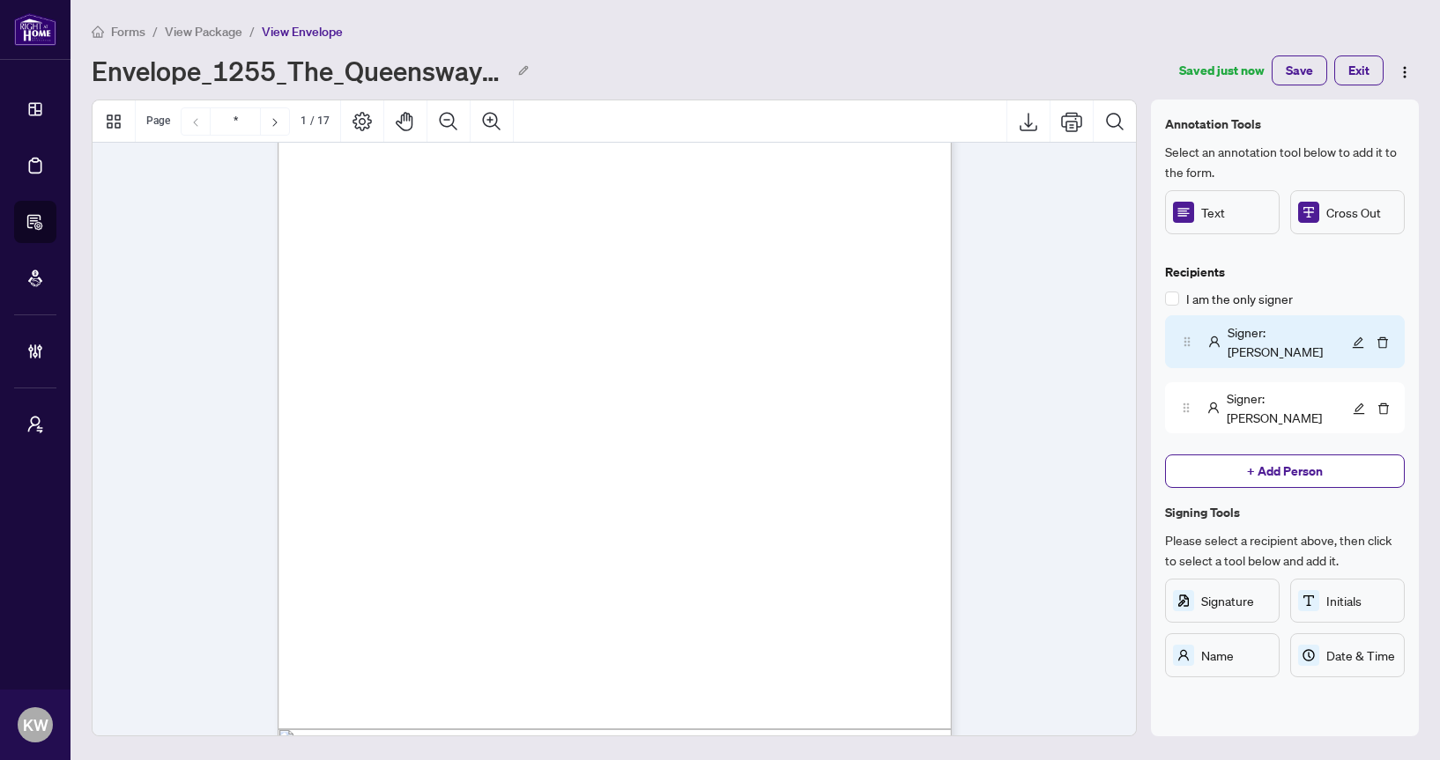
scroll to position [0, 0]
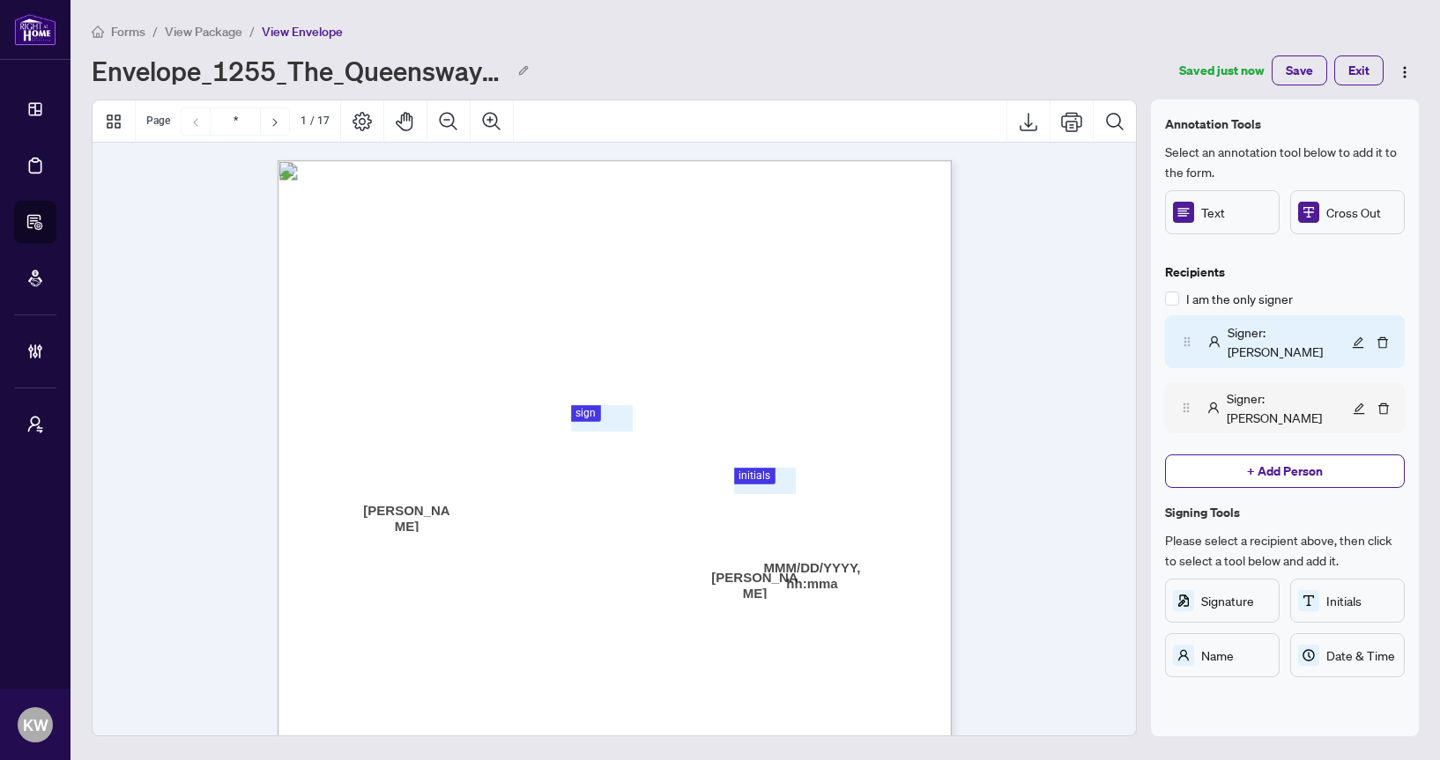
click at [1250, 382] on div "Signer : Jason" at bounding box center [1285, 407] width 240 height 51
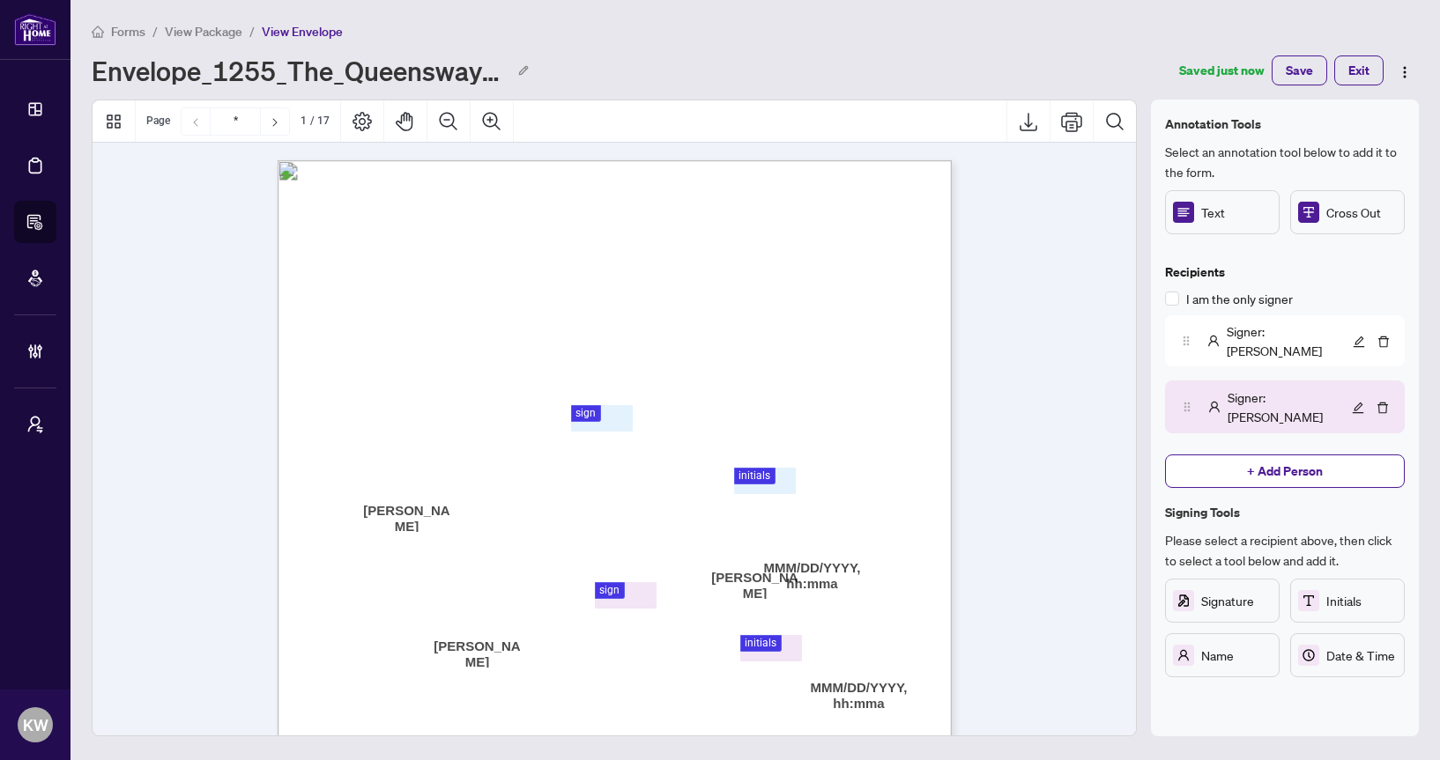
click at [1255, 693] on span "Send for Signature" at bounding box center [1285, 707] width 104 height 28
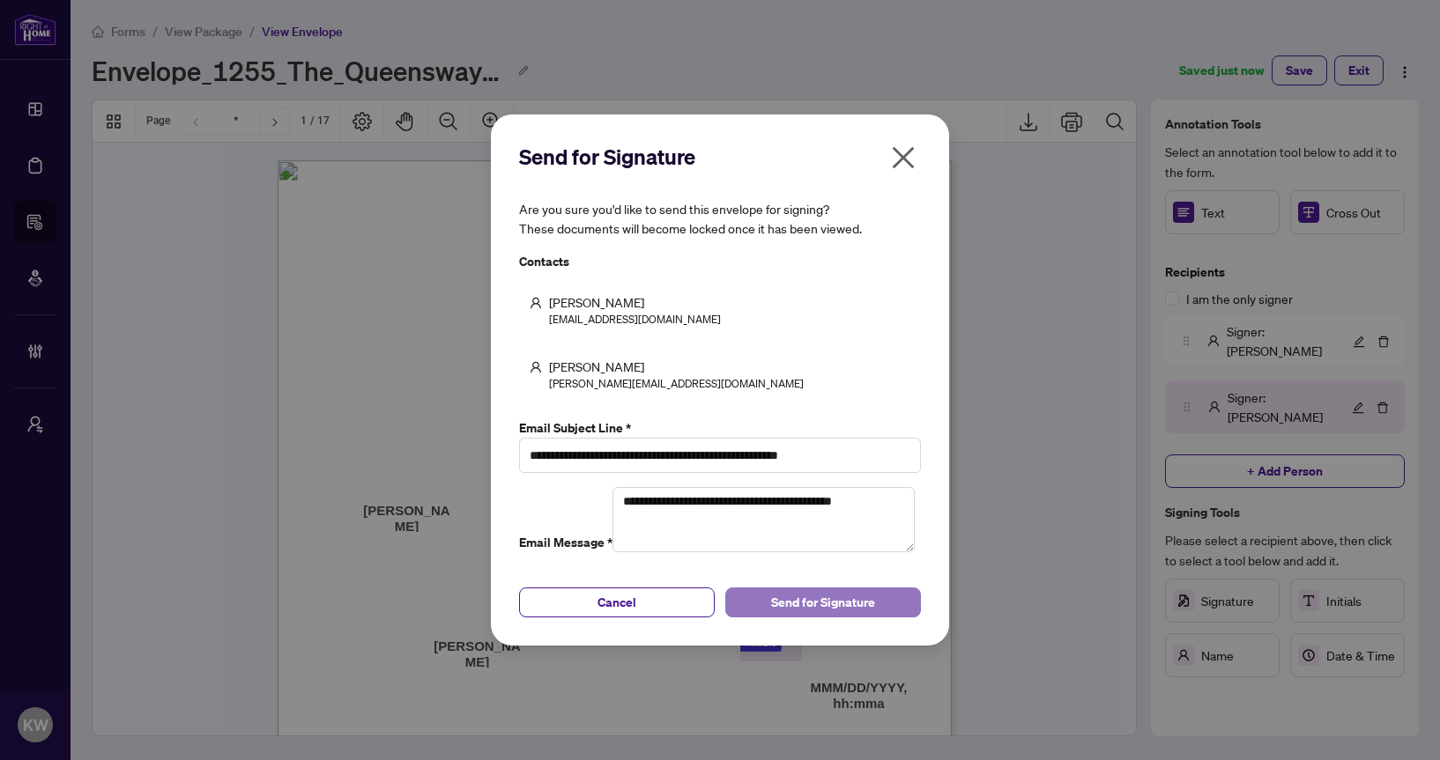
click at [804, 617] on span "Send for Signature" at bounding box center [823, 603] width 104 height 28
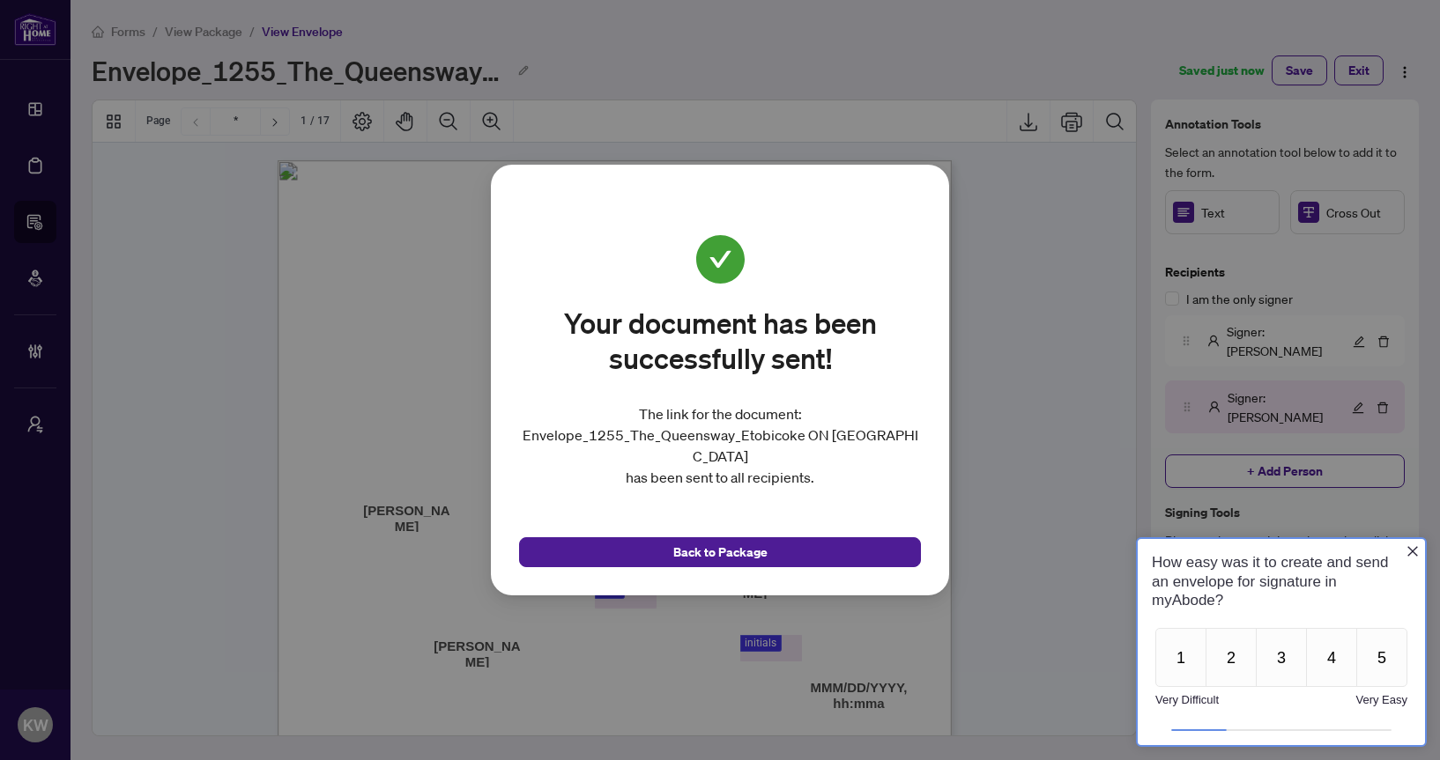
click at [517, 541] on div "Your document has been successfully sent! The link for the document: Envelope_1…" at bounding box center [720, 380] width 458 height 431
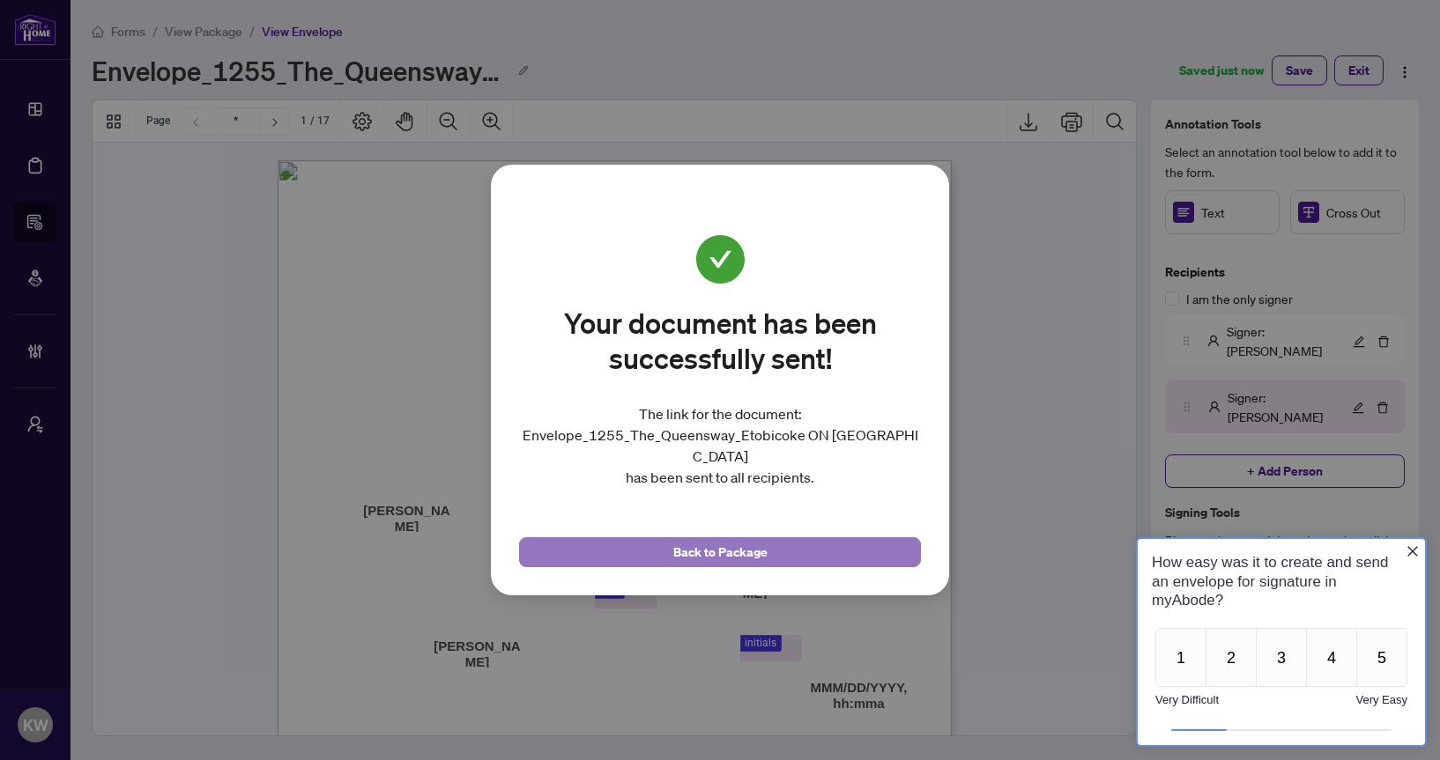
click at [556, 550] on button "Back to Package" at bounding box center [720, 553] width 402 height 30
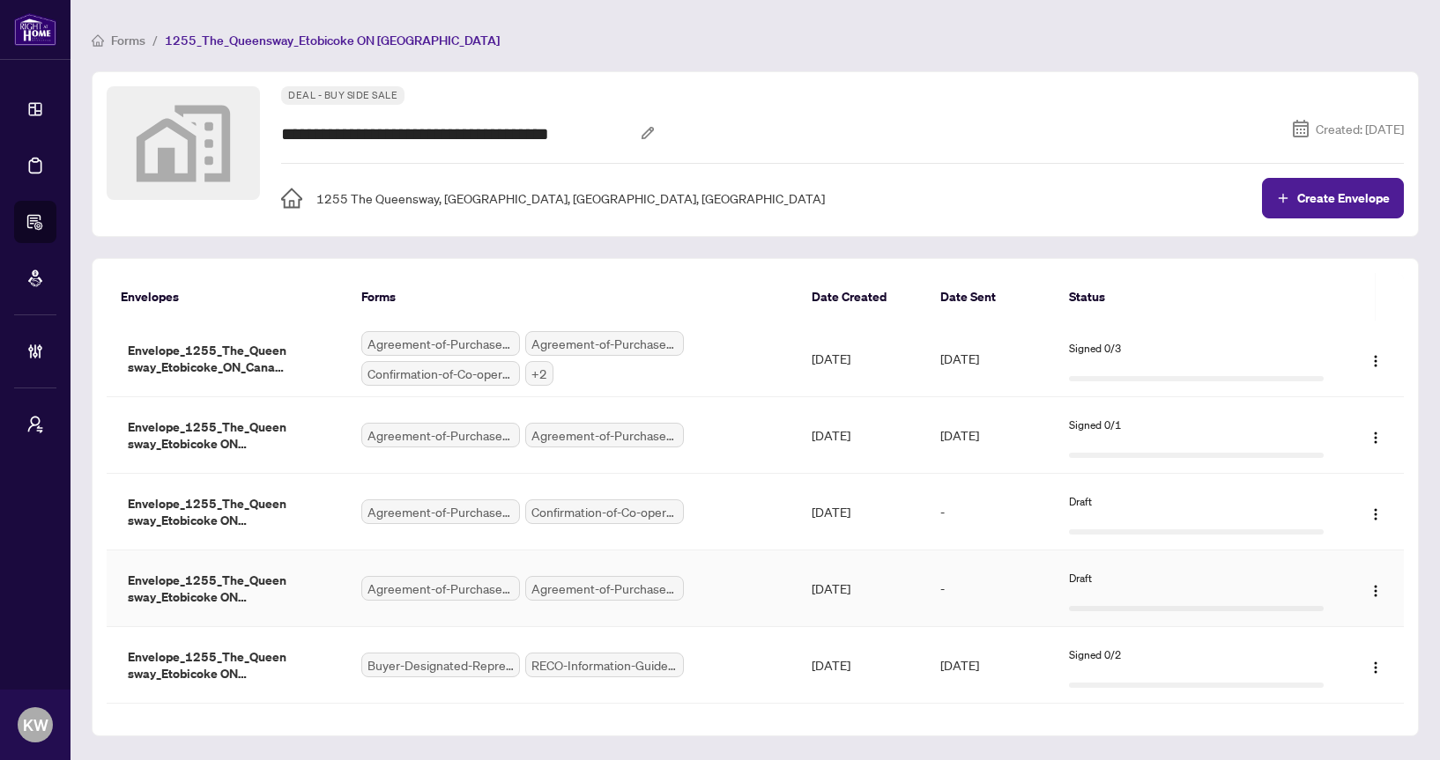
click at [651, 587] on span "Agreement-of-Purchase-and-Sale-–-CondominiumResale.pdf" at bounding box center [604, 588] width 159 height 25
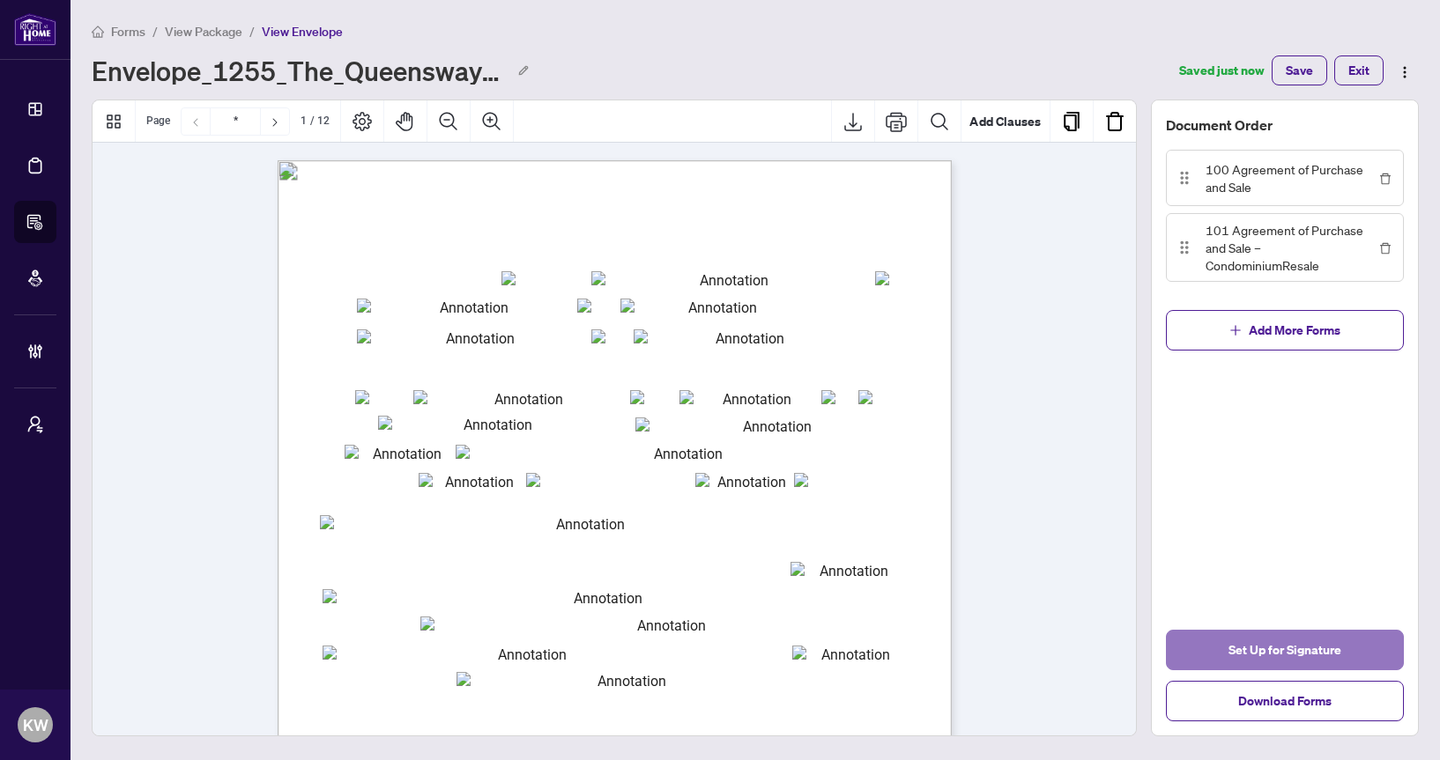
click at [1270, 642] on span "Set Up for Signature" at bounding box center [1284, 650] width 113 height 28
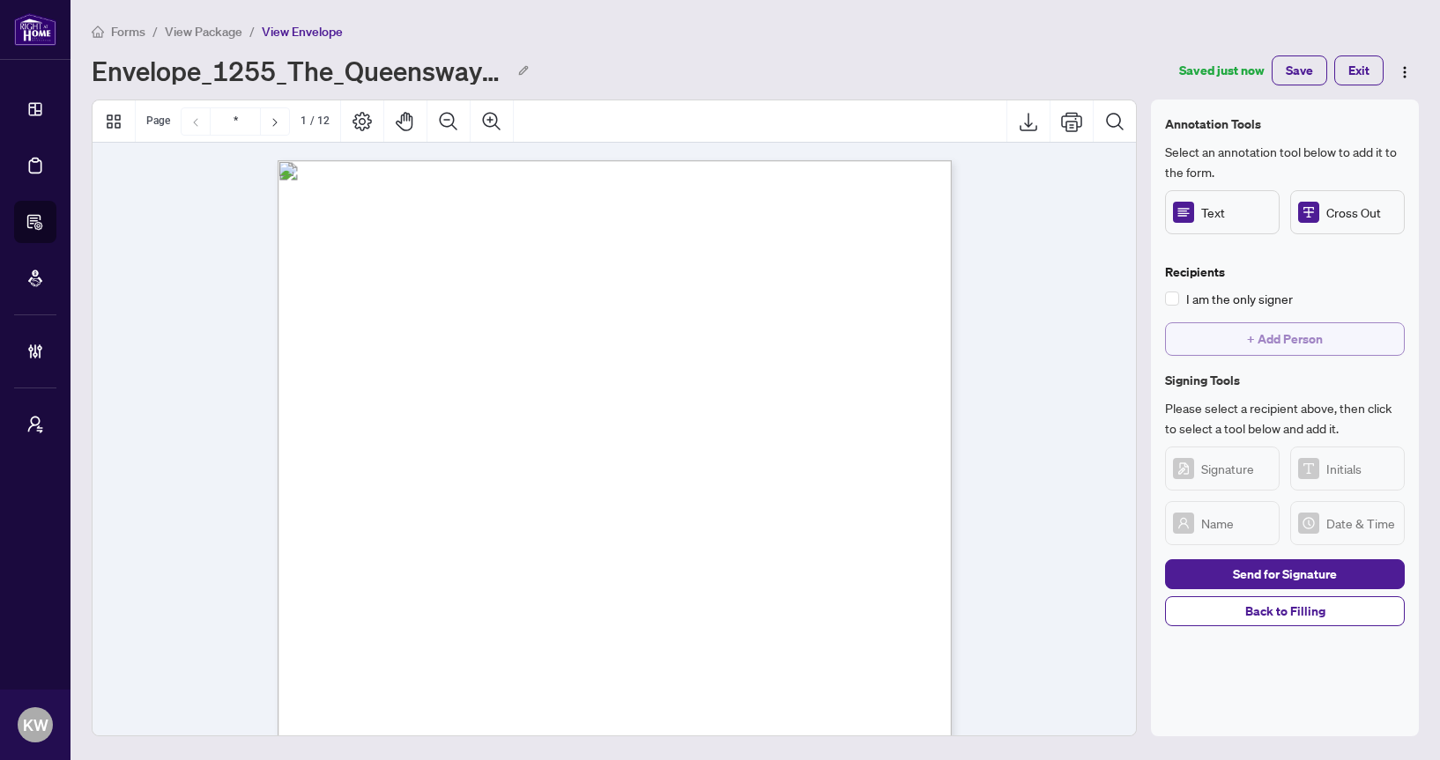
click at [1225, 325] on button "+ Add Person" at bounding box center [1285, 339] width 240 height 33
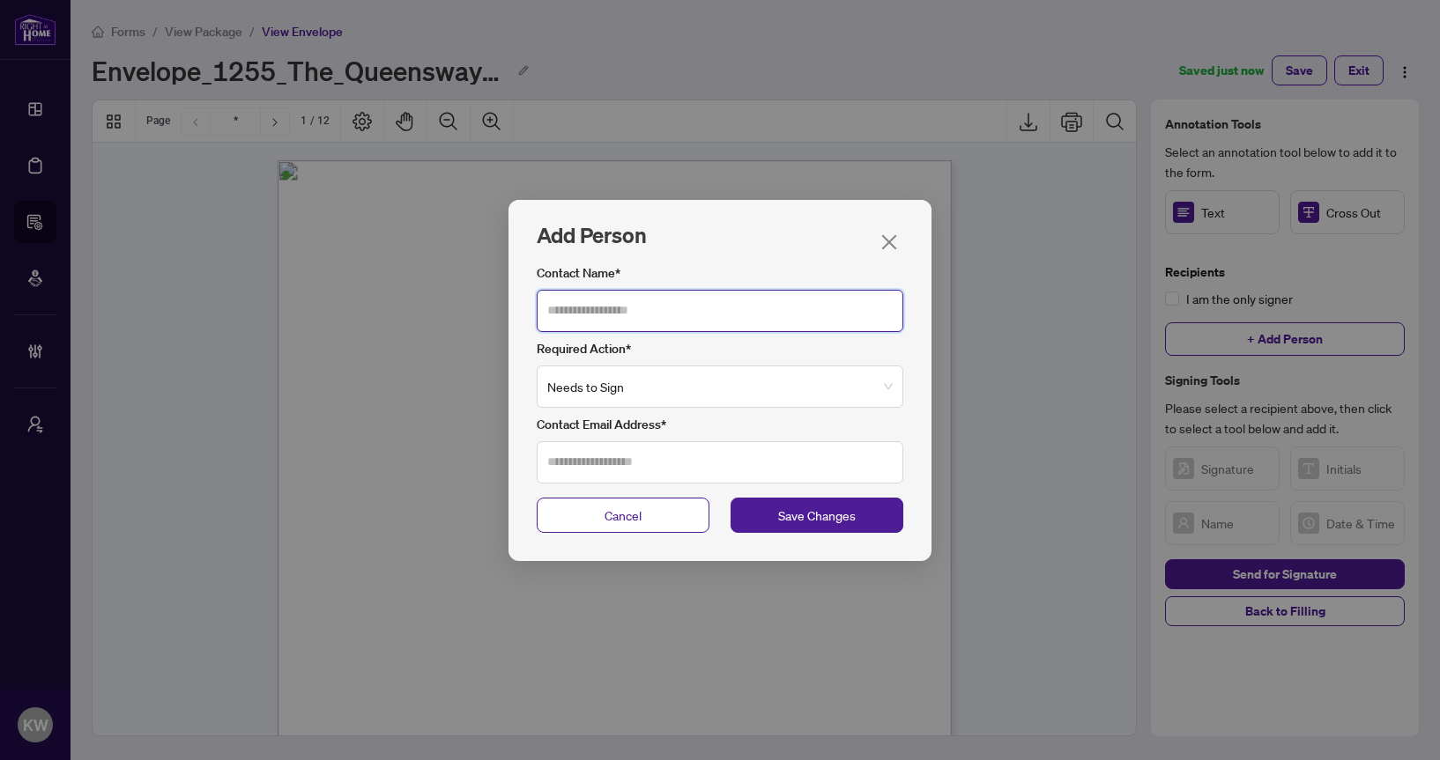
click at [762, 325] on input "Contact Name*" at bounding box center [720, 311] width 367 height 42
type input "******"
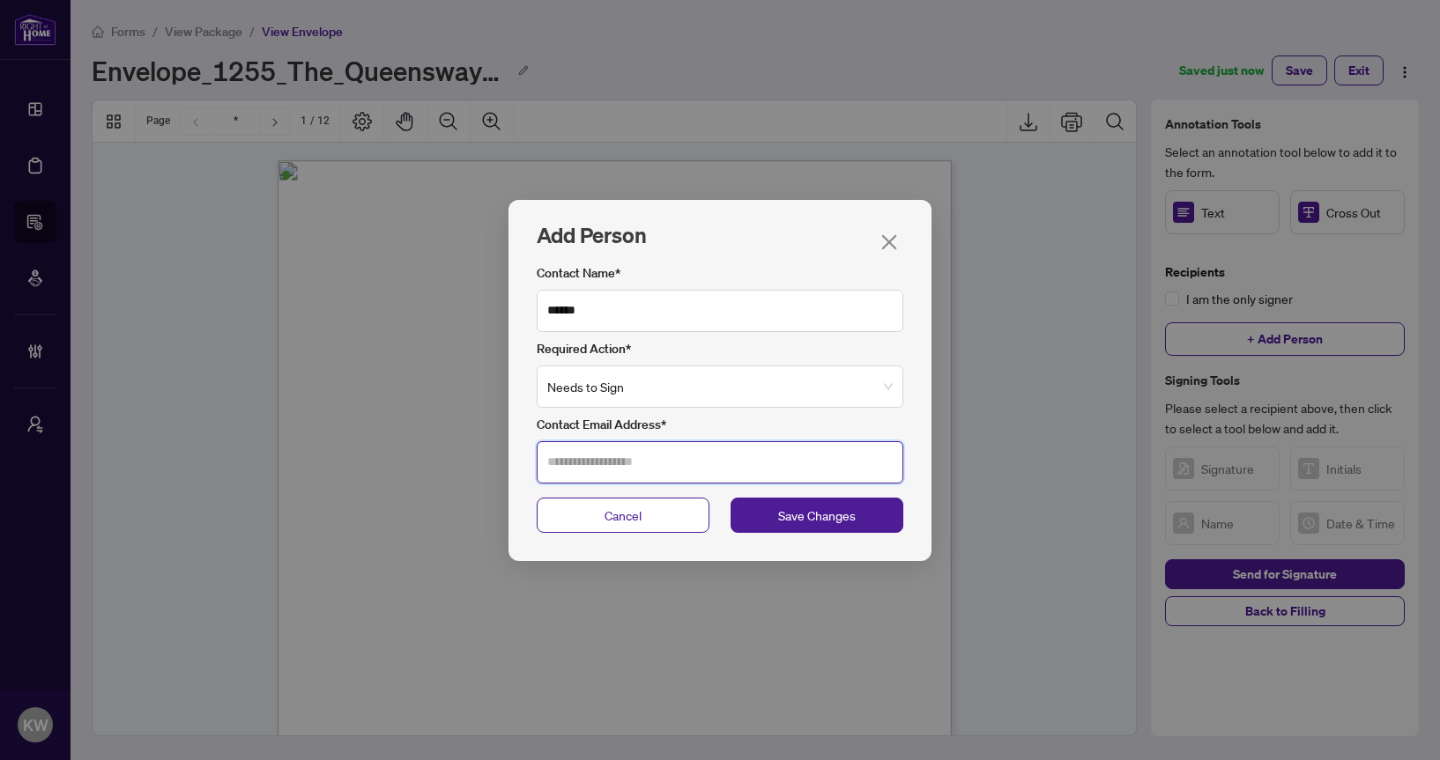
click at [690, 460] on input "Contact Email Address*" at bounding box center [720, 462] width 367 height 42
type input "**********"
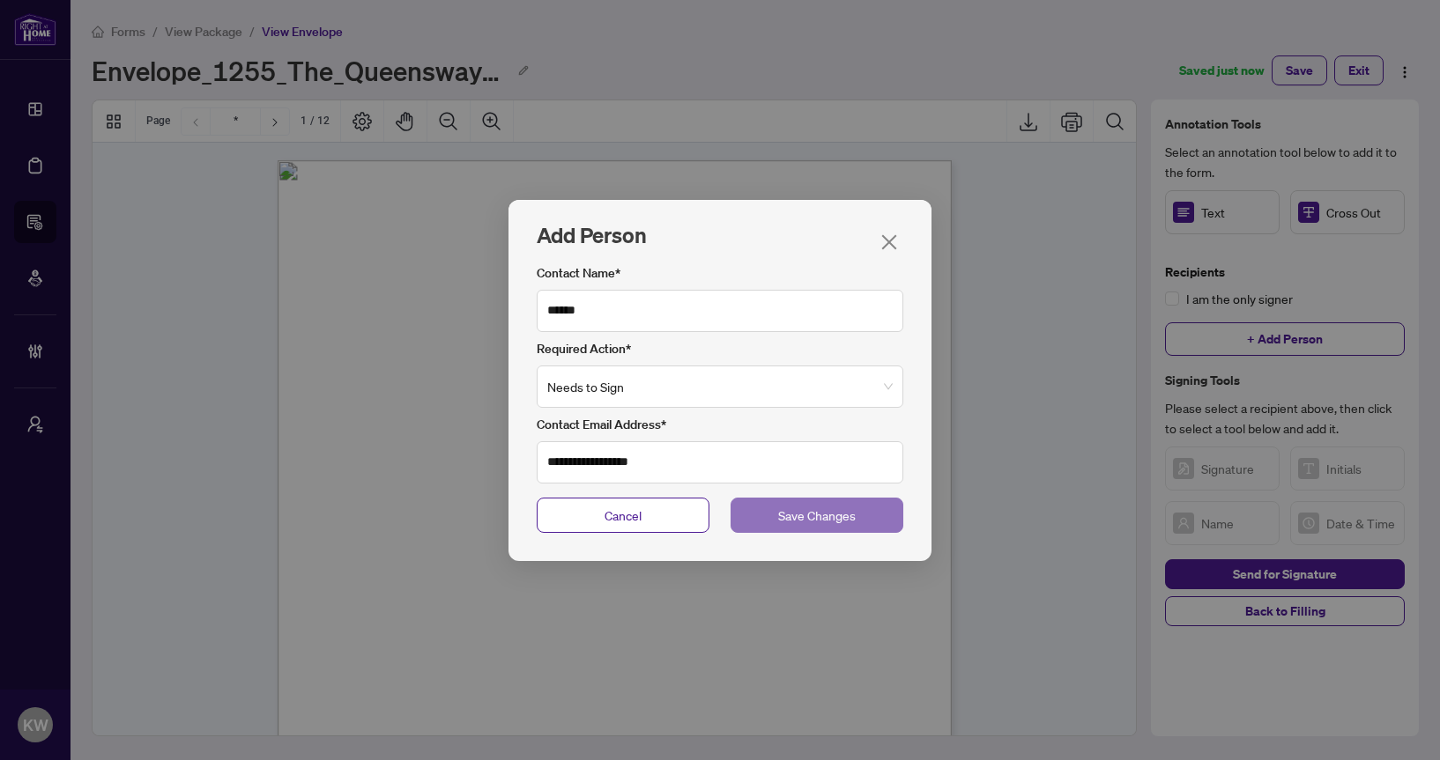
click at [773, 516] on button "Save Changes" at bounding box center [816, 515] width 173 height 35
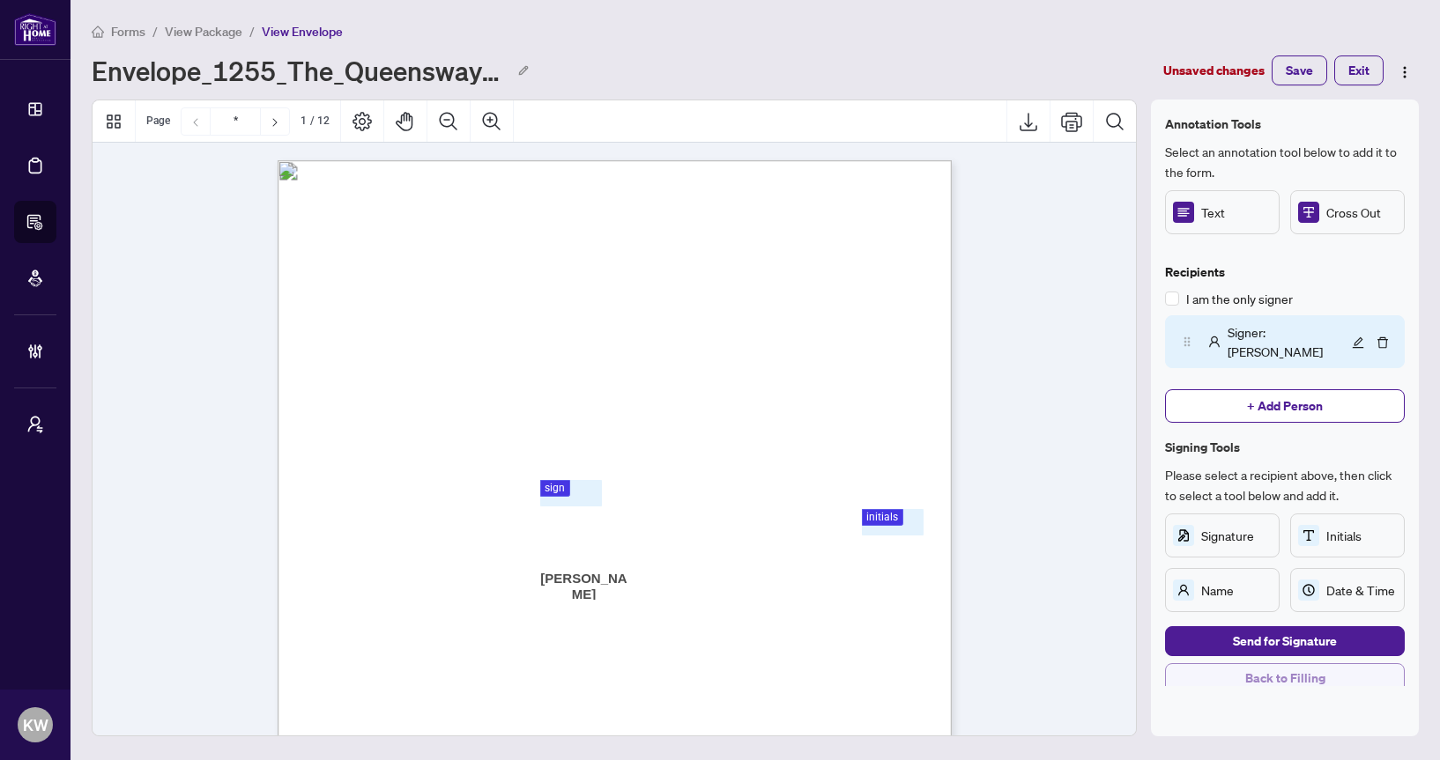
click at [1261, 664] on span "Back to Filling" at bounding box center [1285, 678] width 80 height 28
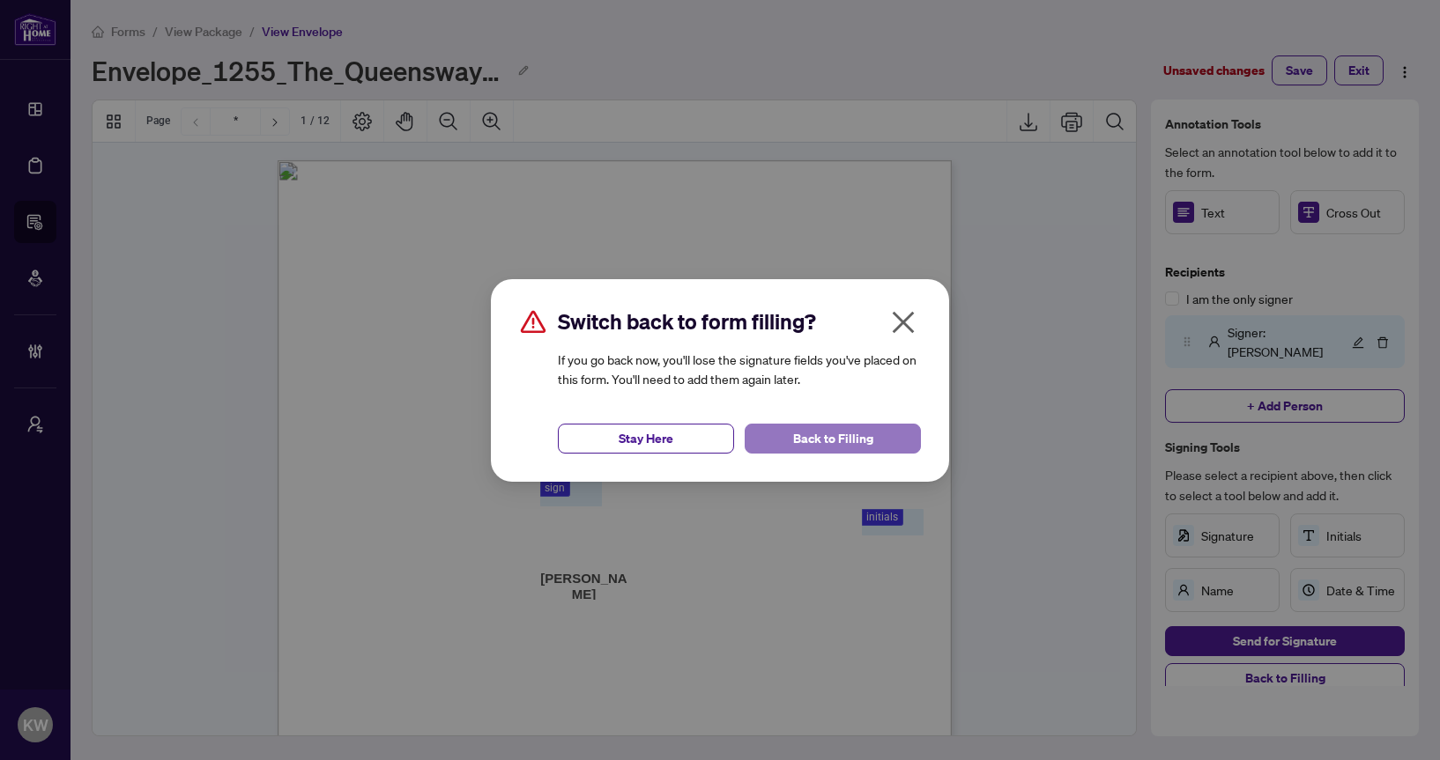
click at [830, 442] on span "Back to Filling" at bounding box center [833, 439] width 80 height 28
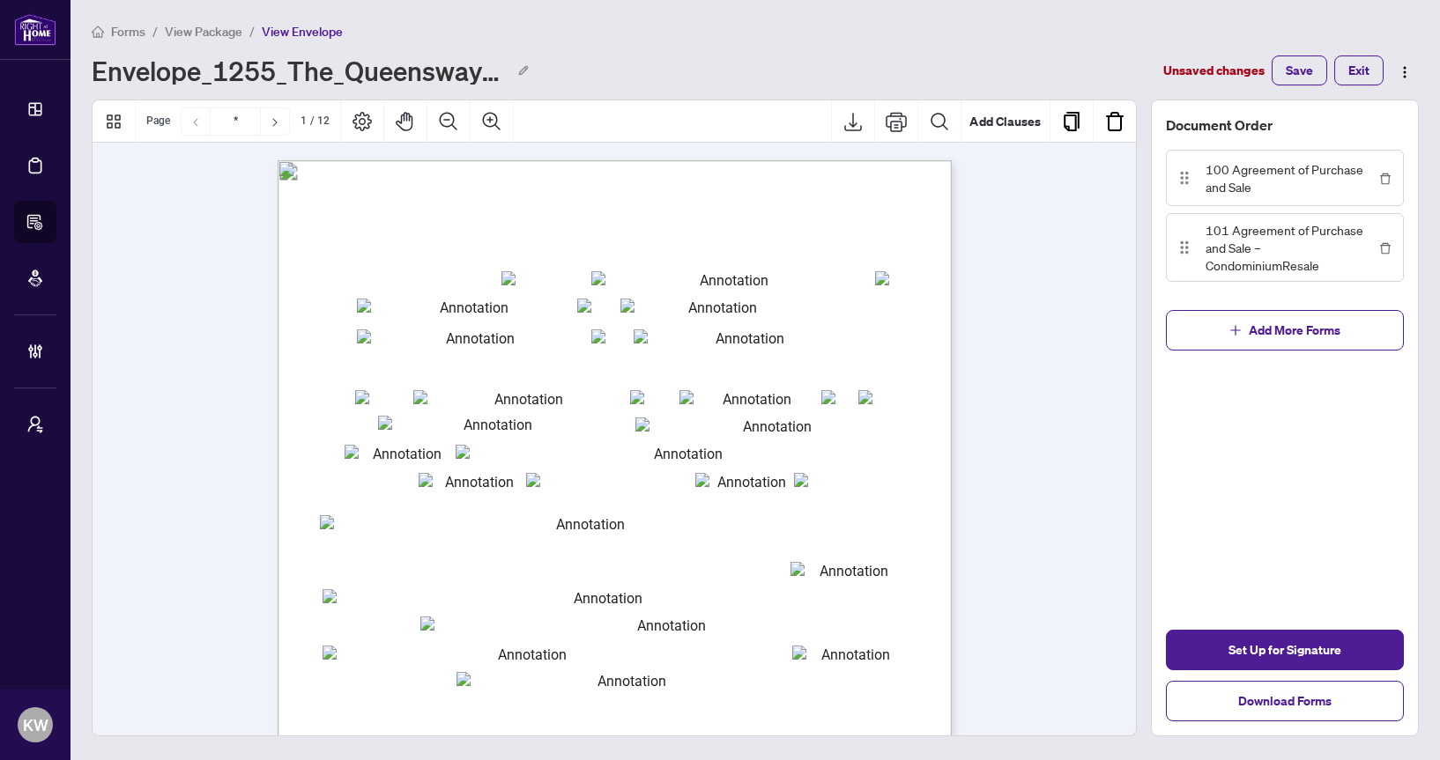
click at [692, 281] on input "txtp_OfferDate_mmmm" at bounding box center [726, 278] width 271 height 14
type input "*******"
click at [473, 274] on div "Form 100 Revised 2024 Page 1 of 6 The trademarks REALTOR®, REALTORS®, MLS®, Mul…" at bounding box center [699, 705] width 842 height 1091
click at [473, 293] on div "Form 100 Revised 2024 Page 1 of 6 The trademarks REALTOR®, REALTORS®, MLS®, Mul…" at bounding box center [699, 705] width 842 height 1091
click at [473, 300] on input "txtbuyer1" at bounding box center [467, 306] width 220 height 15
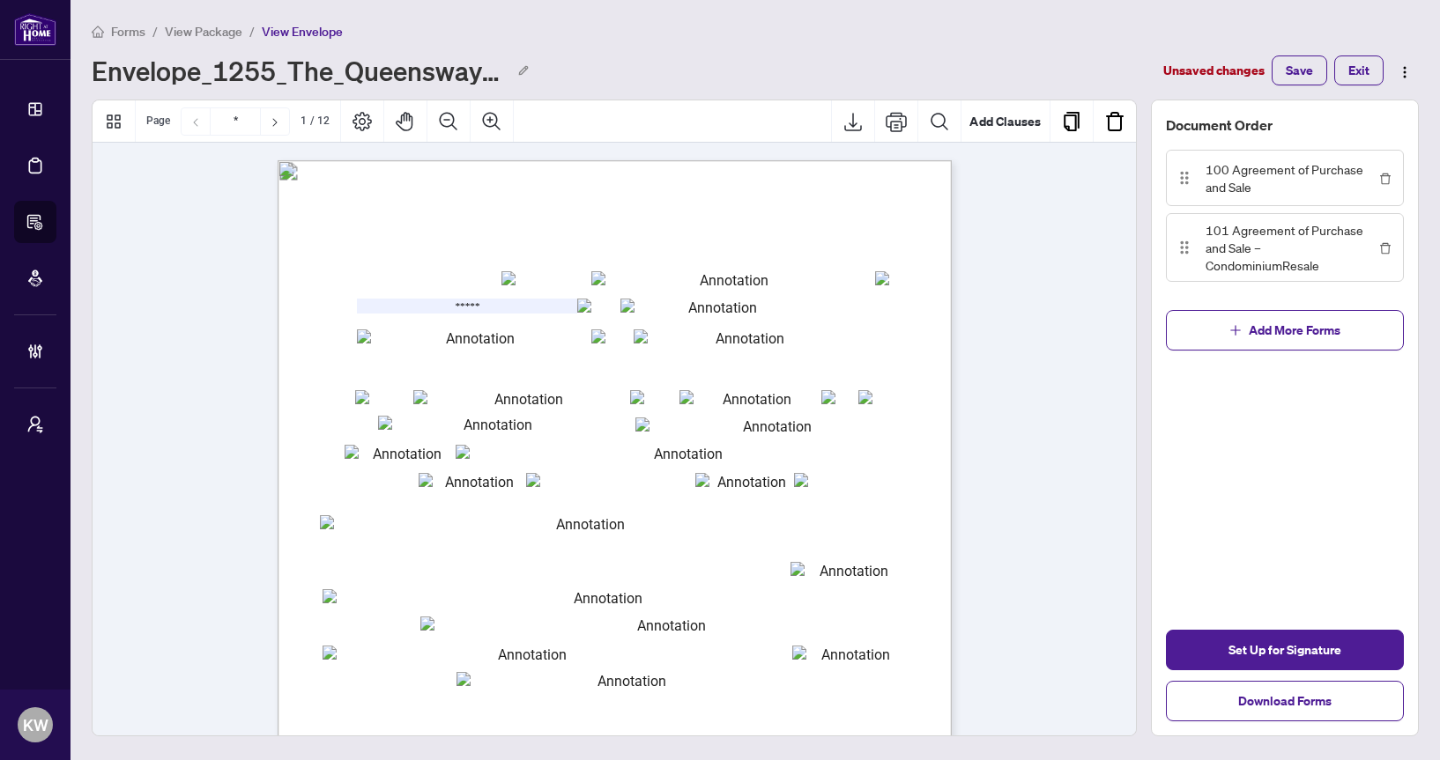
type input "*****"
click at [613, 349] on span "(Full legal names of all Sellers)" at bounding box center [567, 349] width 93 height 9
click at [697, 337] on input "txtseller2" at bounding box center [743, 337] width 219 height 15
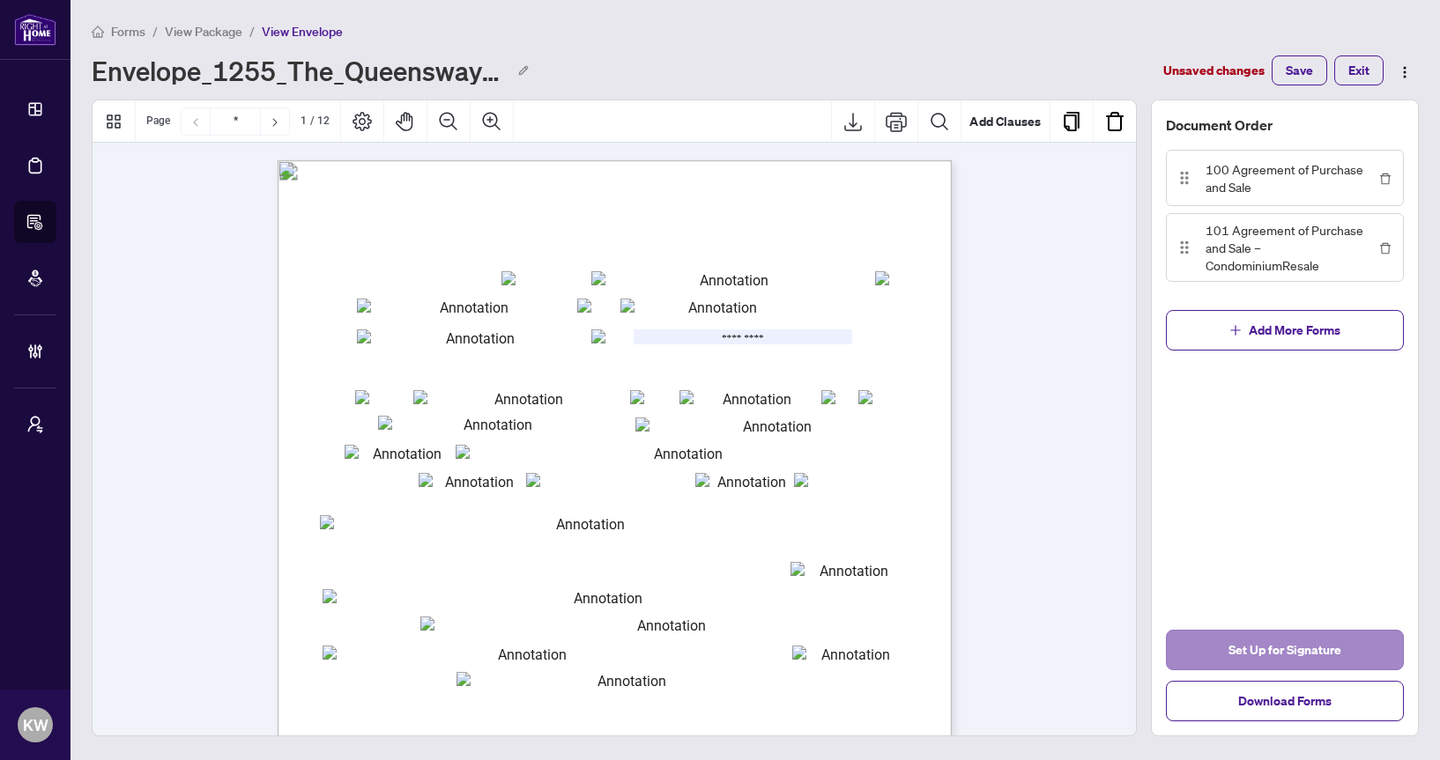
type input "*********"
click at [1269, 642] on span "Set Up for Signature" at bounding box center [1284, 650] width 113 height 28
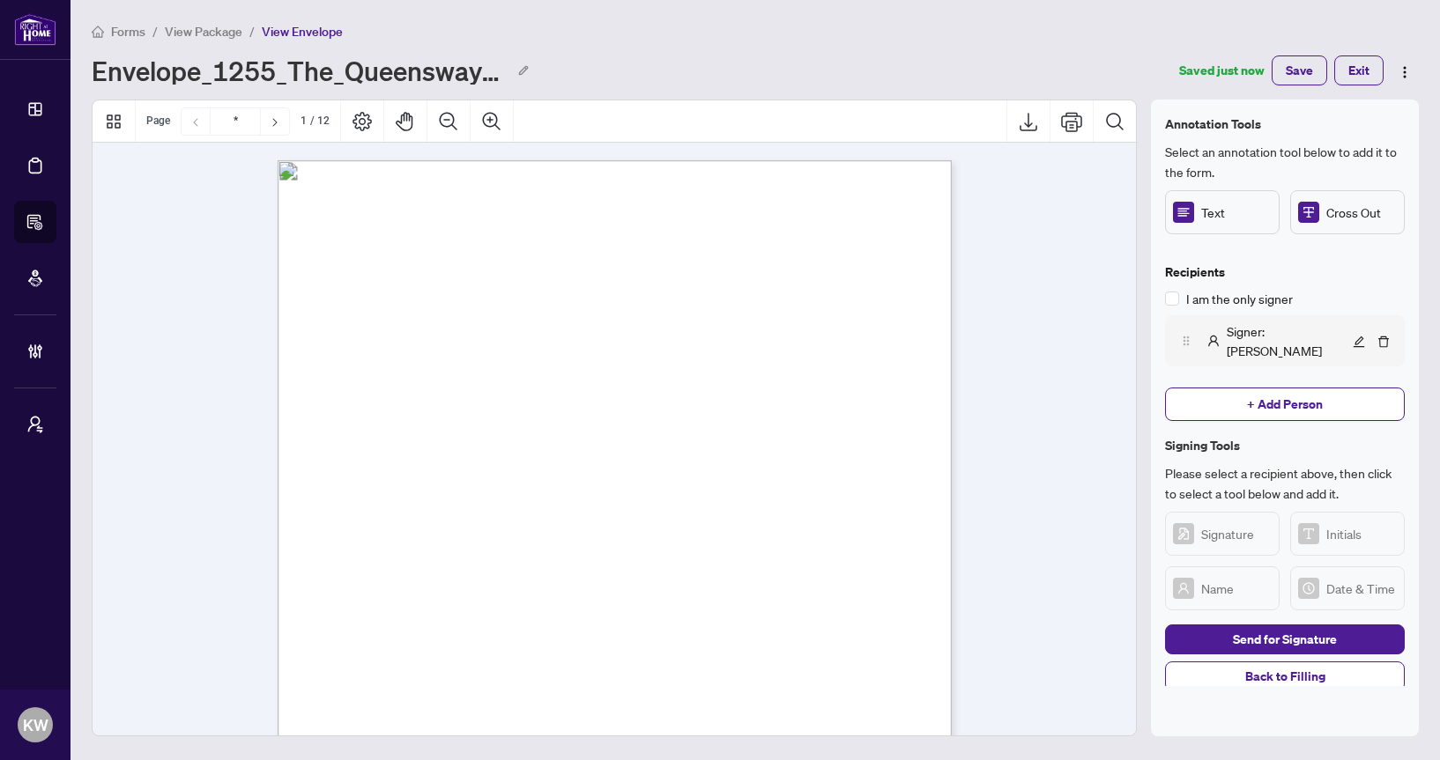
click at [1228, 338] on span "Signer : Kellie" at bounding box center [1288, 341] width 122 height 39
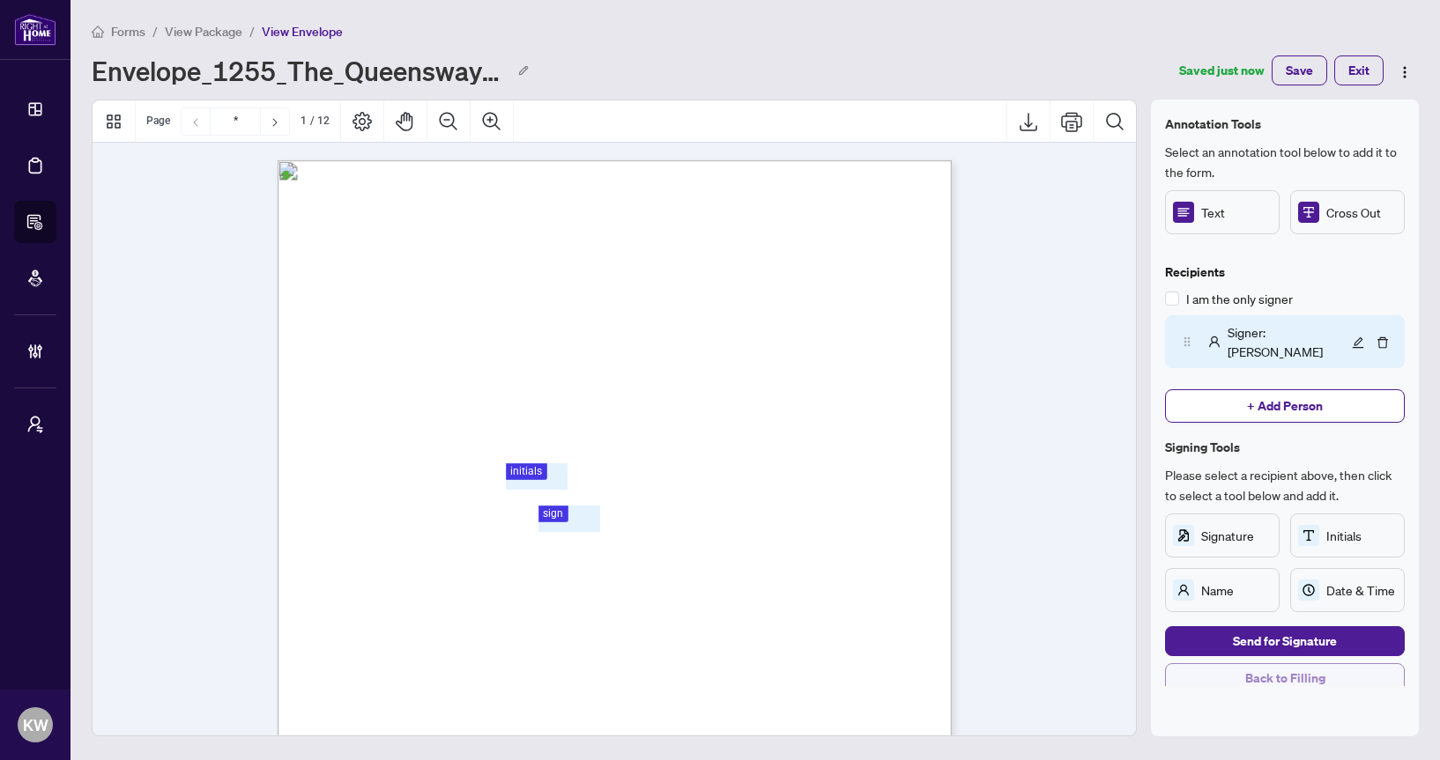
click at [1225, 664] on button "Back to Filling" at bounding box center [1285, 679] width 240 height 30
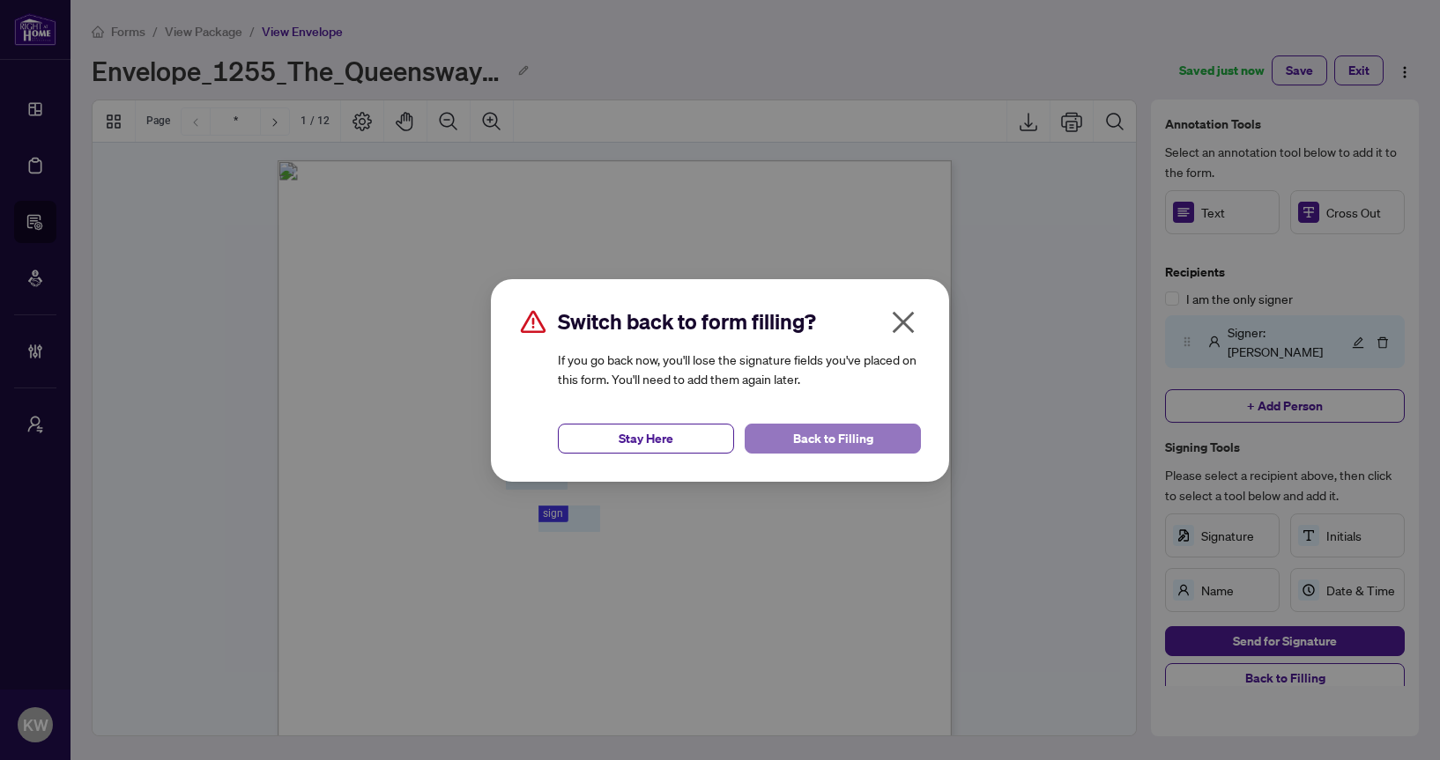
click at [795, 440] on span "Back to Filling" at bounding box center [833, 439] width 80 height 28
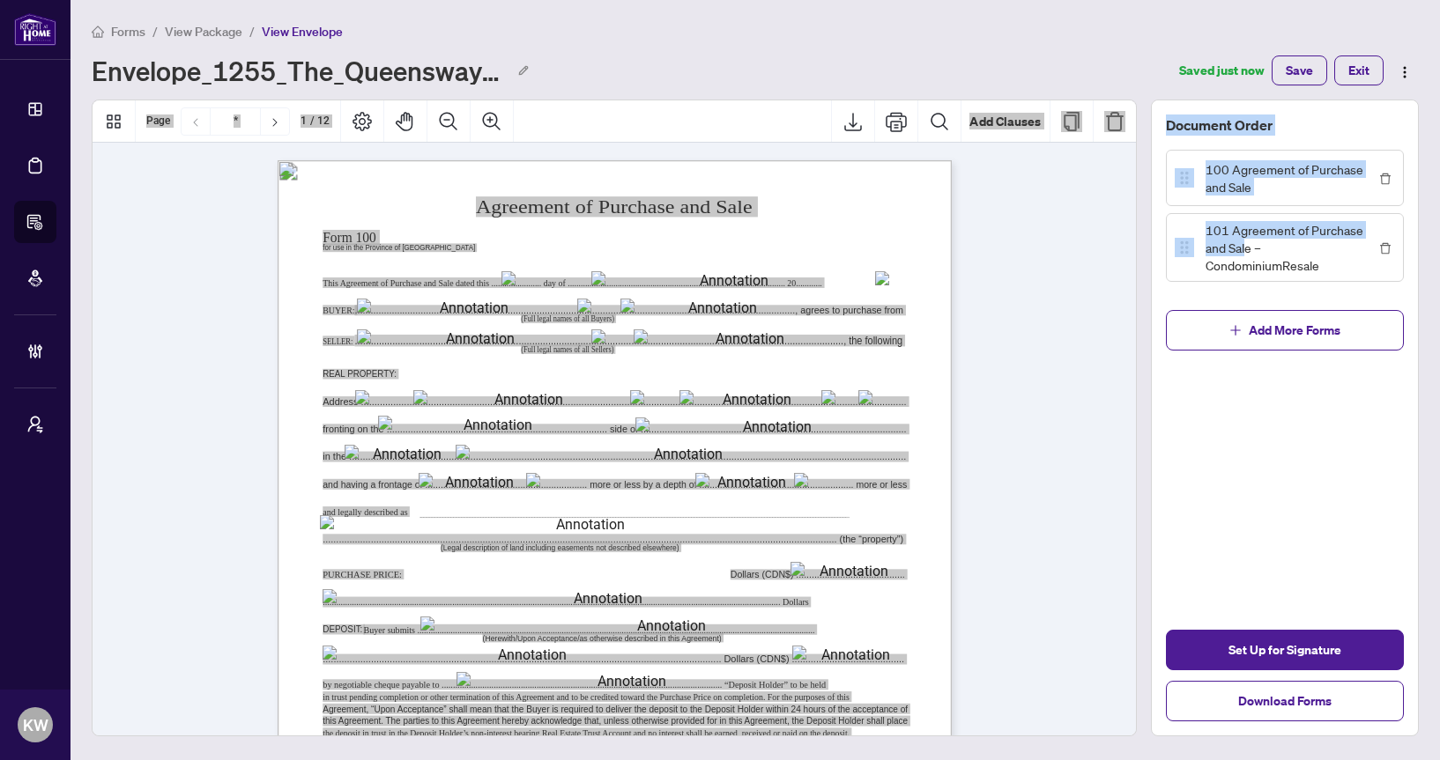
drag, startPoint x: 1247, startPoint y: 242, endPoint x: 826, endPoint y: 340, distance: 432.4
click at [826, 340] on div "Document Order 100 Agreement of Purchase and Sale 101 Agreement of Purchase and…" at bounding box center [755, 418] width 1341 height 637
click at [1268, 310] on button "Add More Forms" at bounding box center [1285, 330] width 238 height 41
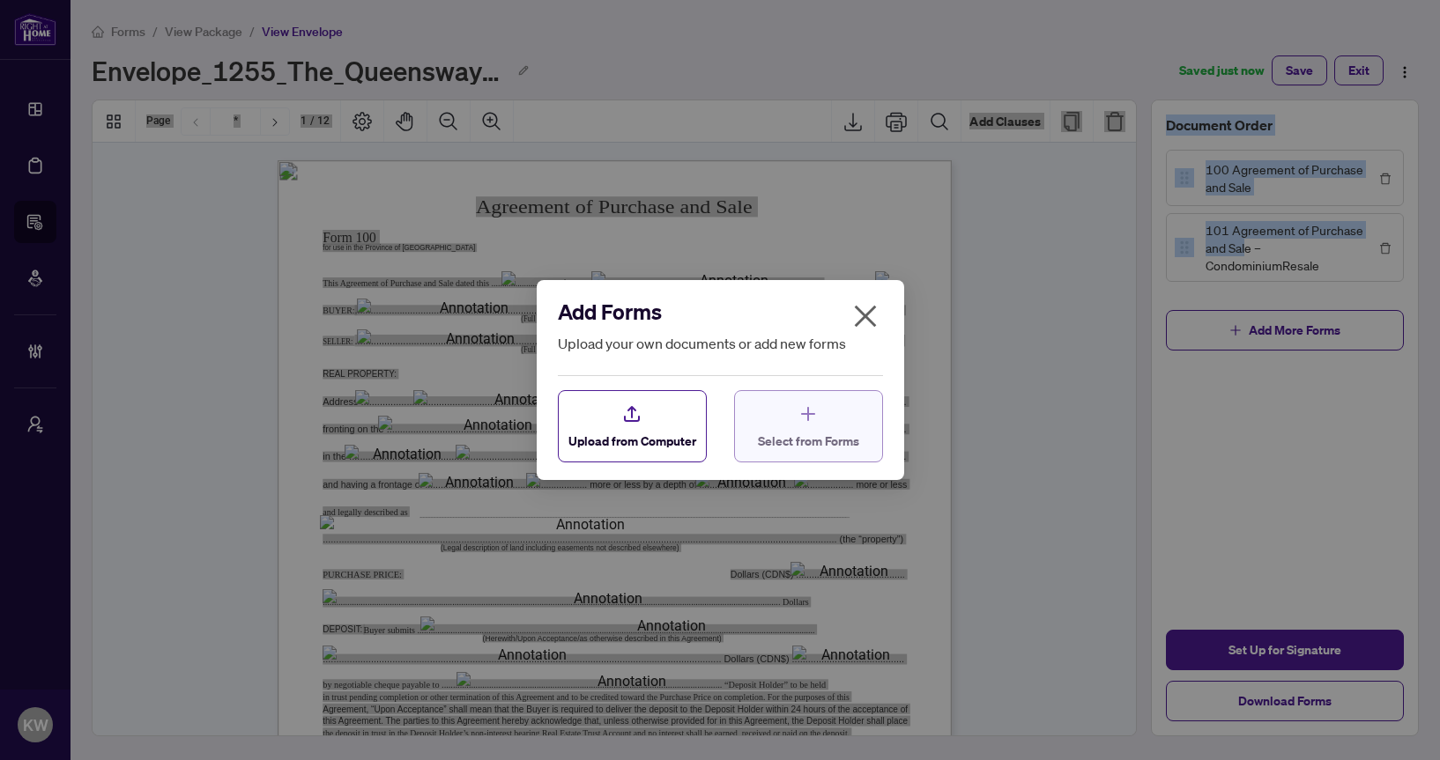
click at [841, 420] on div "Select from Forms" at bounding box center [808, 427] width 101 height 47
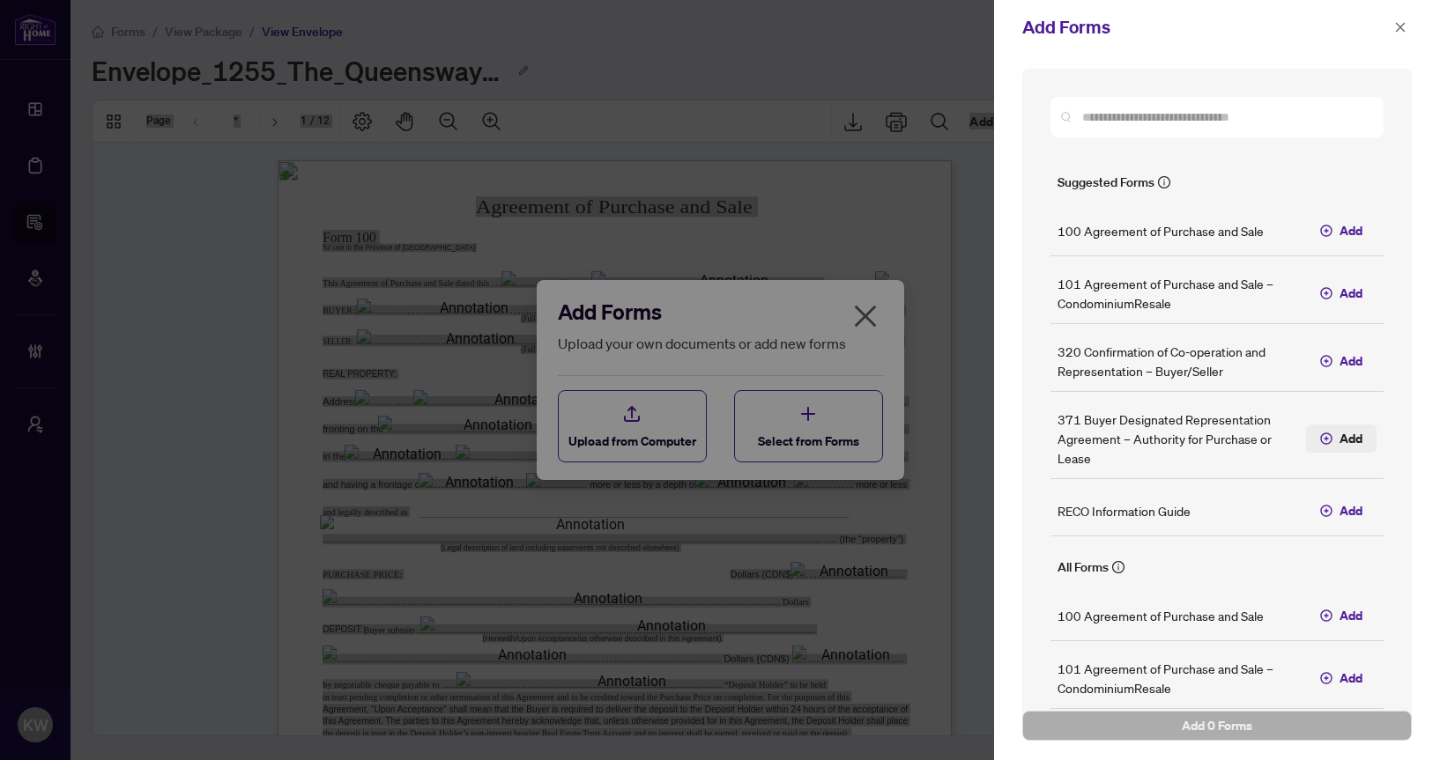
click at [1318, 434] on button "Add" at bounding box center [1341, 439] width 70 height 28
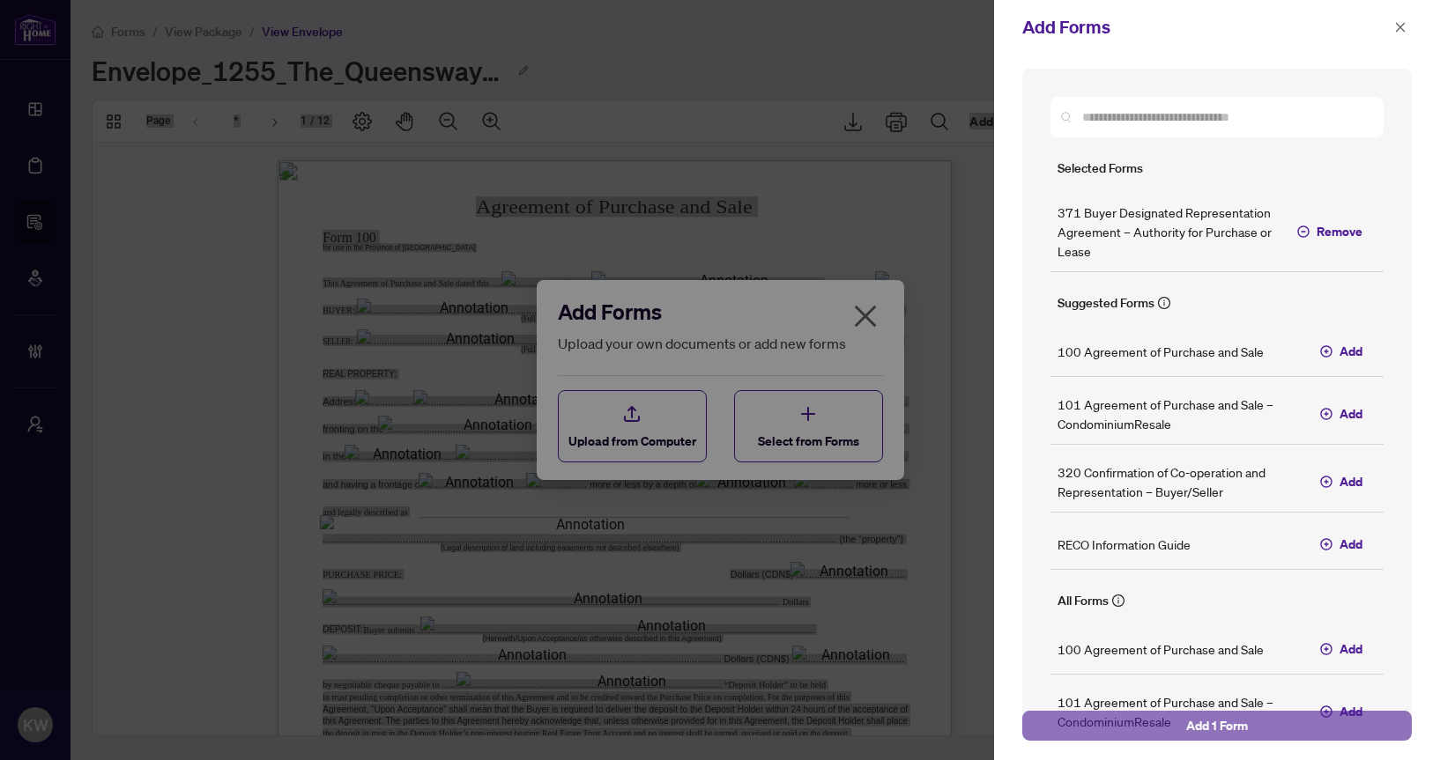
click at [1252, 720] on button "Add 1 Form" at bounding box center [1216, 726] width 389 height 30
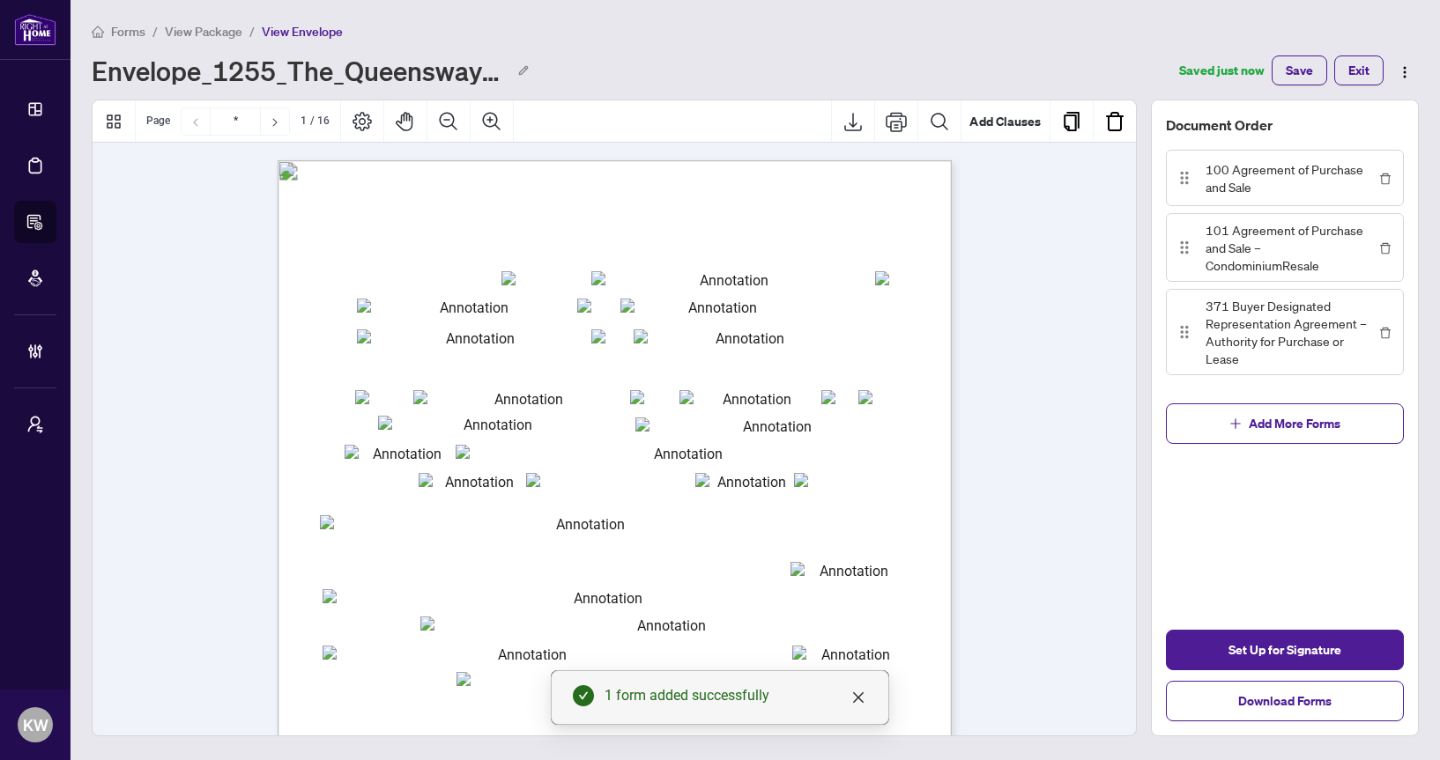
click at [868, 693] on div "1 form added successfully" at bounding box center [720, 698] width 338 height 55
click at [845, 697] on div "1 form added successfully" at bounding box center [735, 696] width 263 height 21
click at [856, 693] on icon "close" at bounding box center [858, 698] width 14 height 14
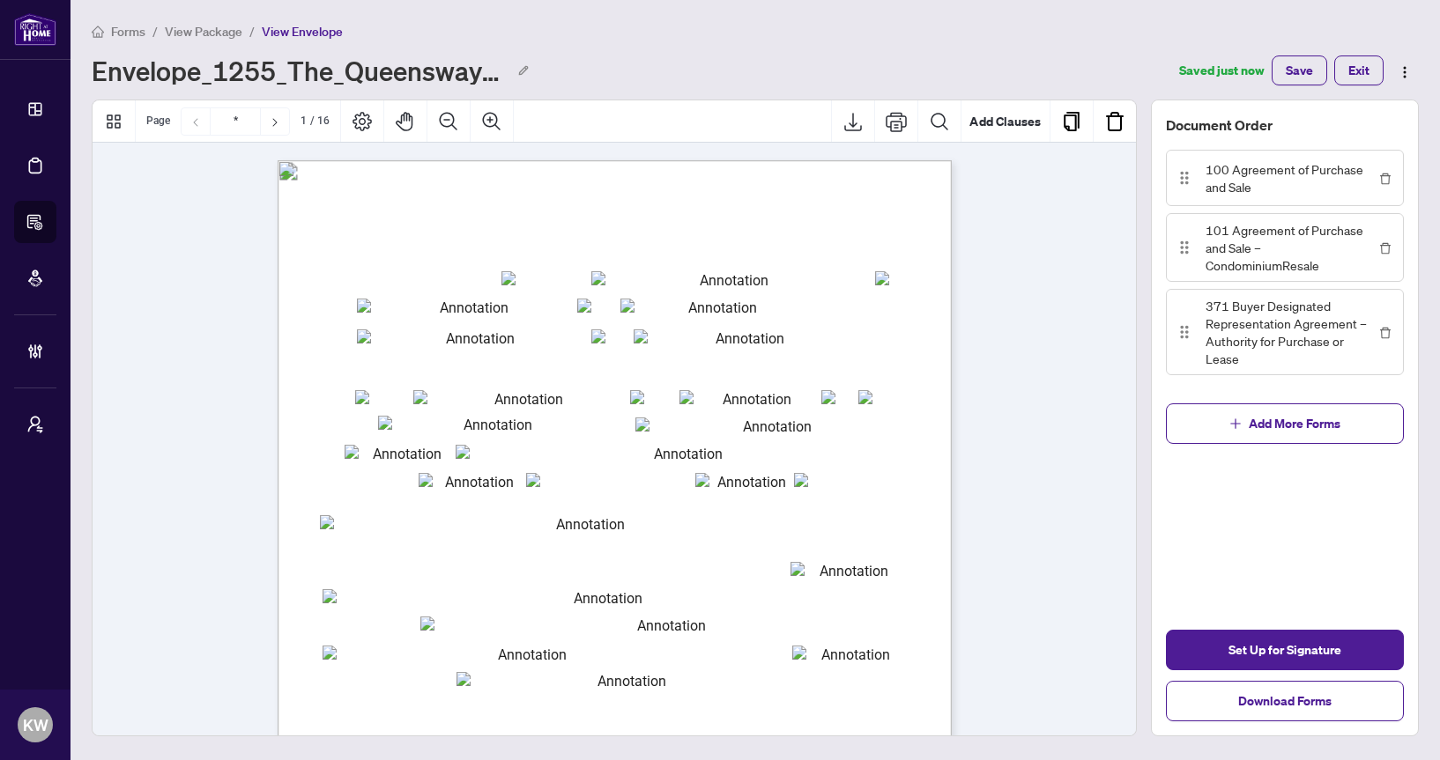
click at [662, 411] on div "Form 100 Revised 2024 Page 1 of 6 The trademarks REALTOR®, REALTORS®, MLS®, Mul…" at bounding box center [699, 705] width 842 height 1091
click at [723, 402] on input "txtp_city" at bounding box center [749, 397] width 141 height 14
type input "******"
click at [748, 432] on span "fronting on the ...............................................................…" at bounding box center [614, 430] width 583 height 10
click at [837, 420] on input "txtsideOf" at bounding box center [770, 425] width 271 height 15
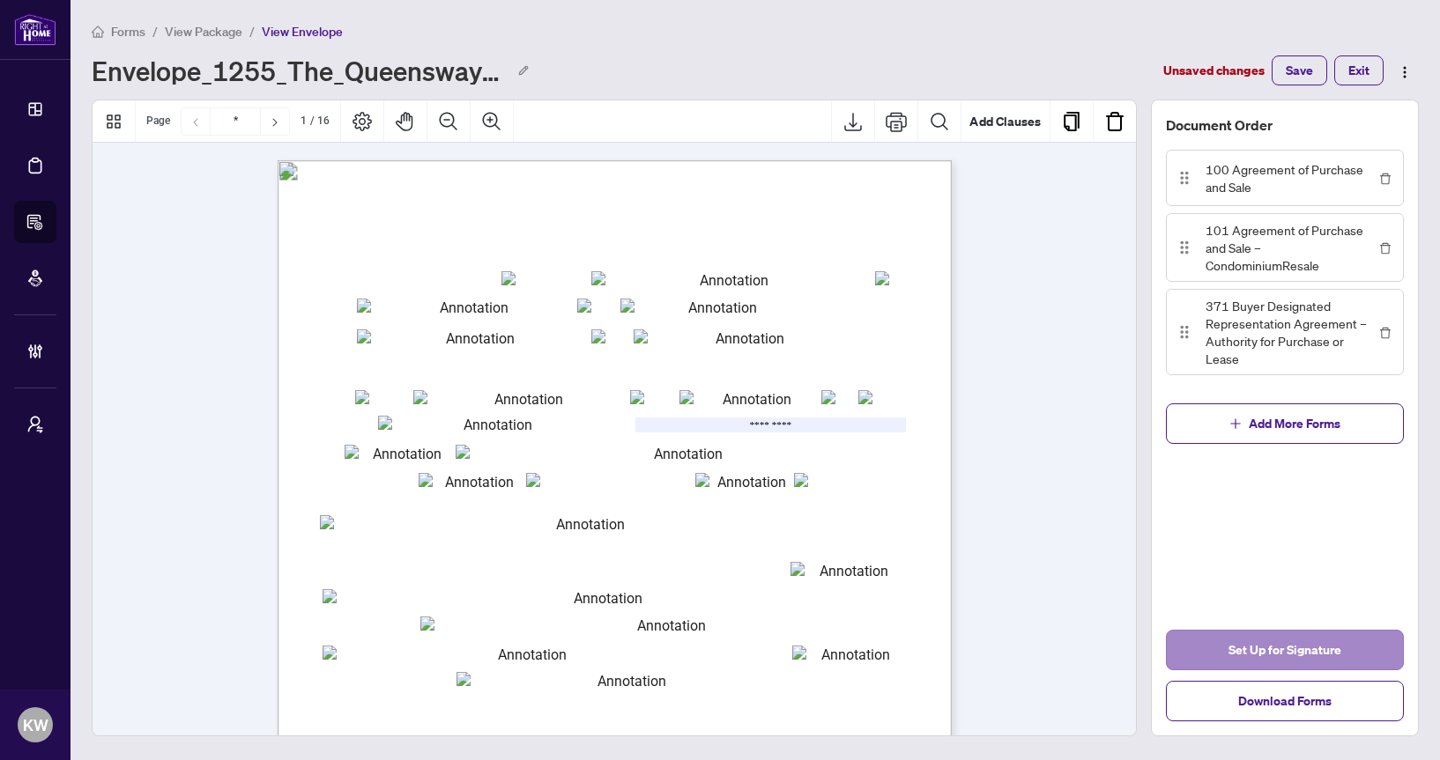
type input "*********"
click at [1242, 636] on span "Set Up for Signature" at bounding box center [1284, 650] width 113 height 28
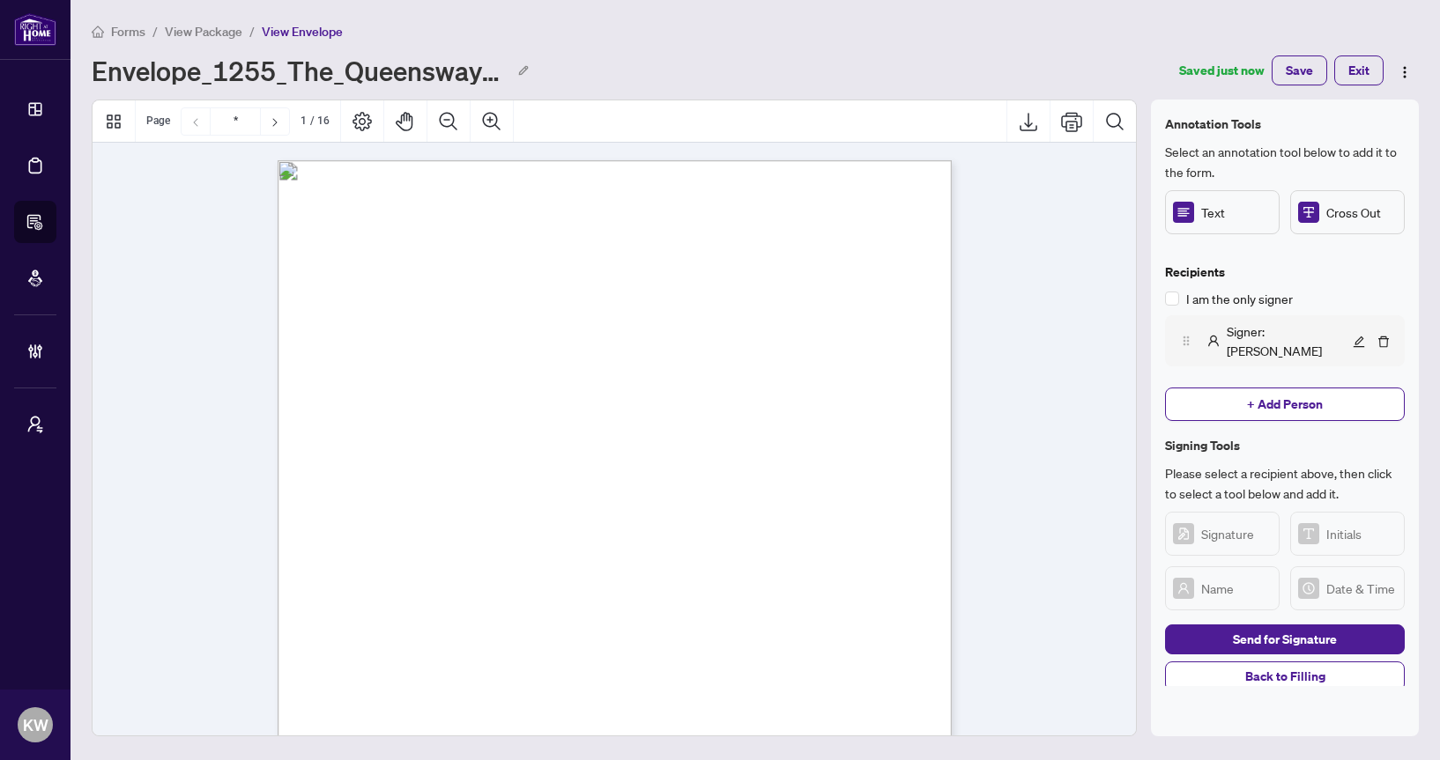
click at [1260, 332] on span "Signer : Kellie" at bounding box center [1288, 341] width 122 height 39
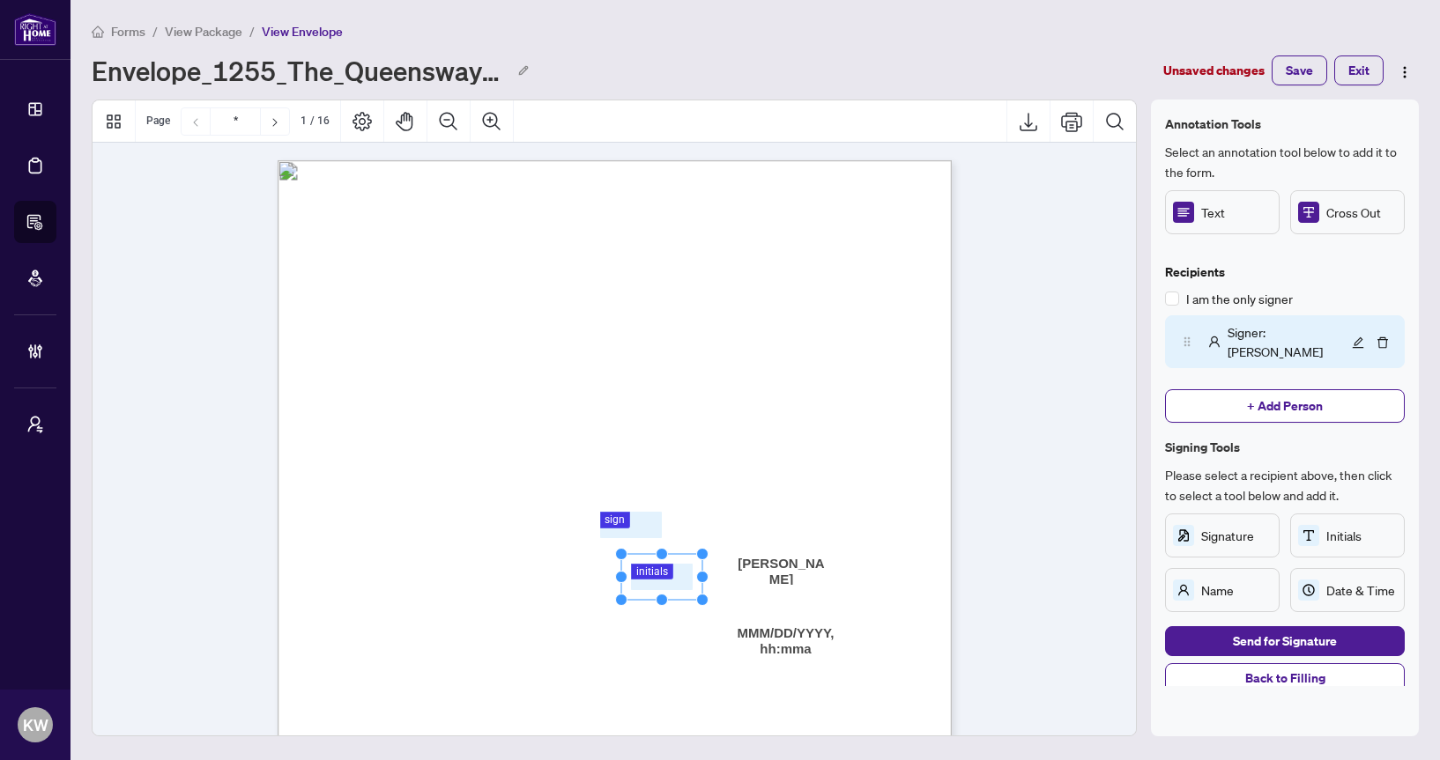
drag, startPoint x: 876, startPoint y: 470, endPoint x: 653, endPoint y: 603, distance: 259.6
click at [653, 600] on rect "Page 1" at bounding box center [661, 577] width 81 height 46
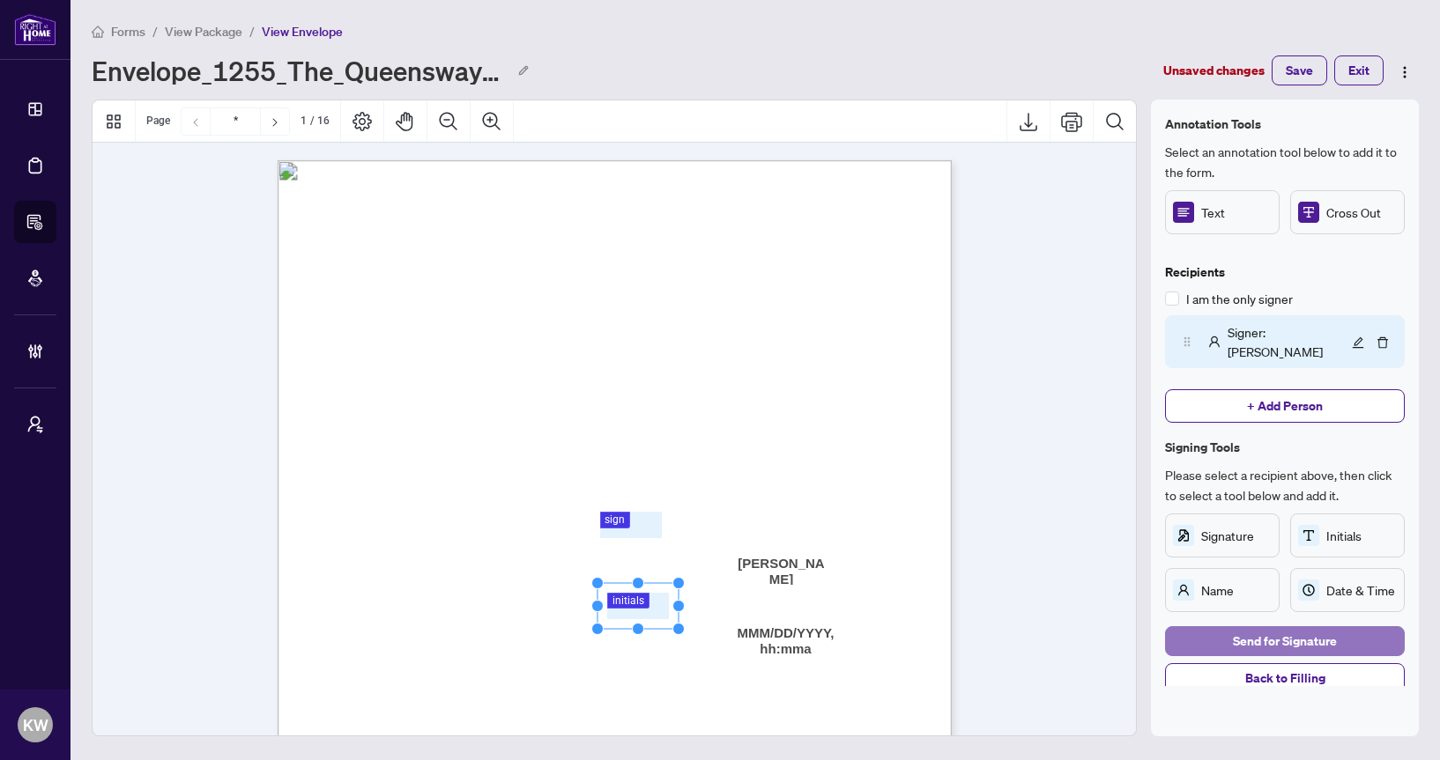
click at [1296, 627] on span "Send for Signature" at bounding box center [1285, 641] width 104 height 28
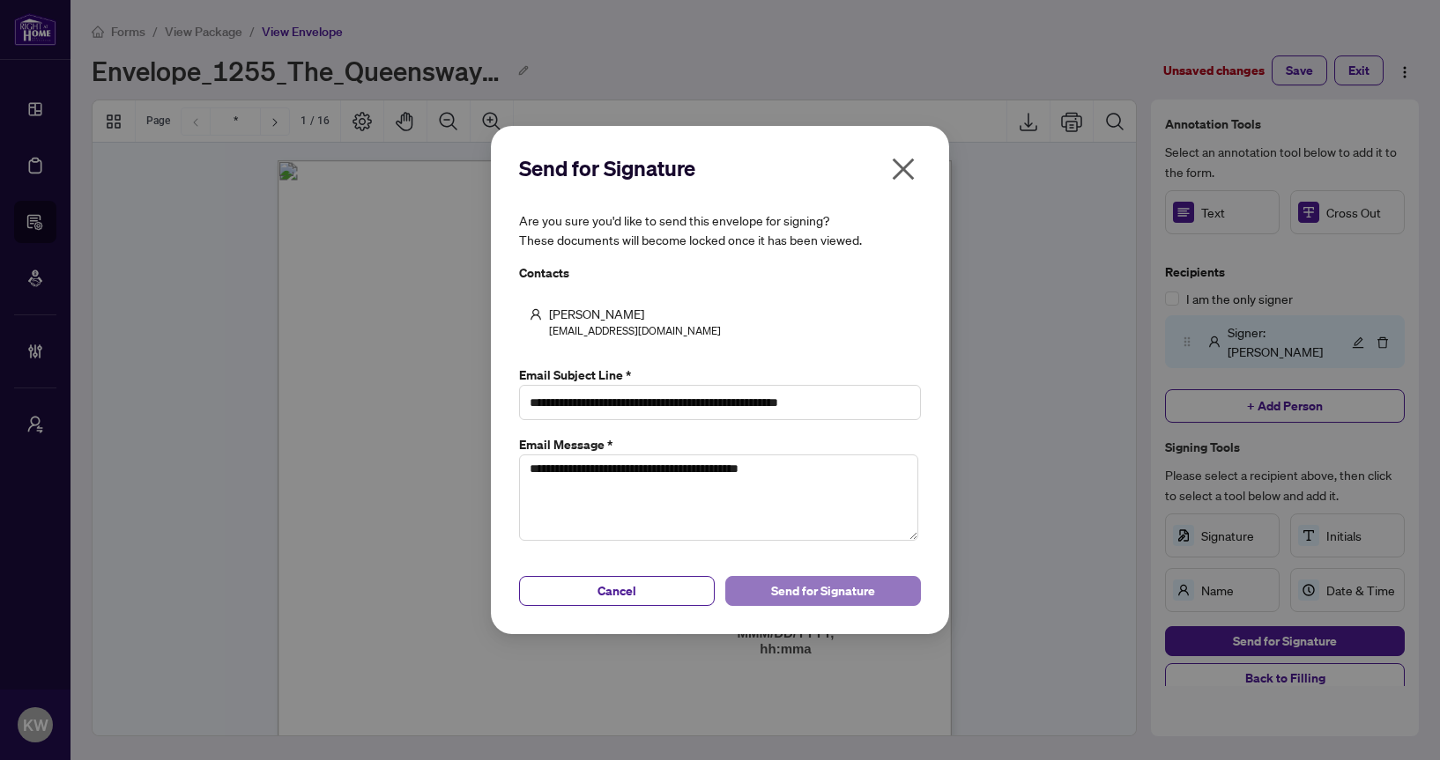
click at [886, 590] on button "Send for Signature" at bounding box center [823, 591] width 196 height 30
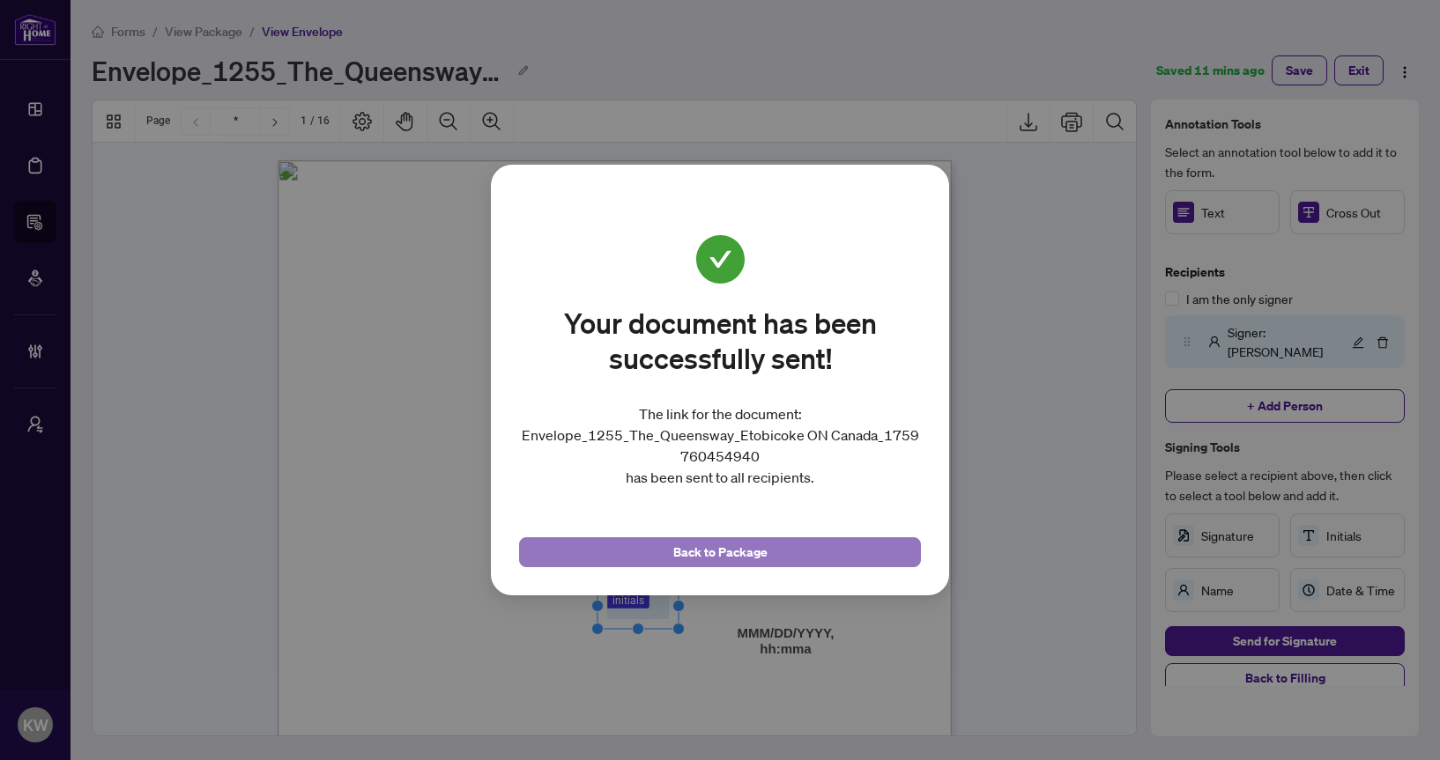
click at [728, 549] on span "Back to Package" at bounding box center [720, 552] width 94 height 28
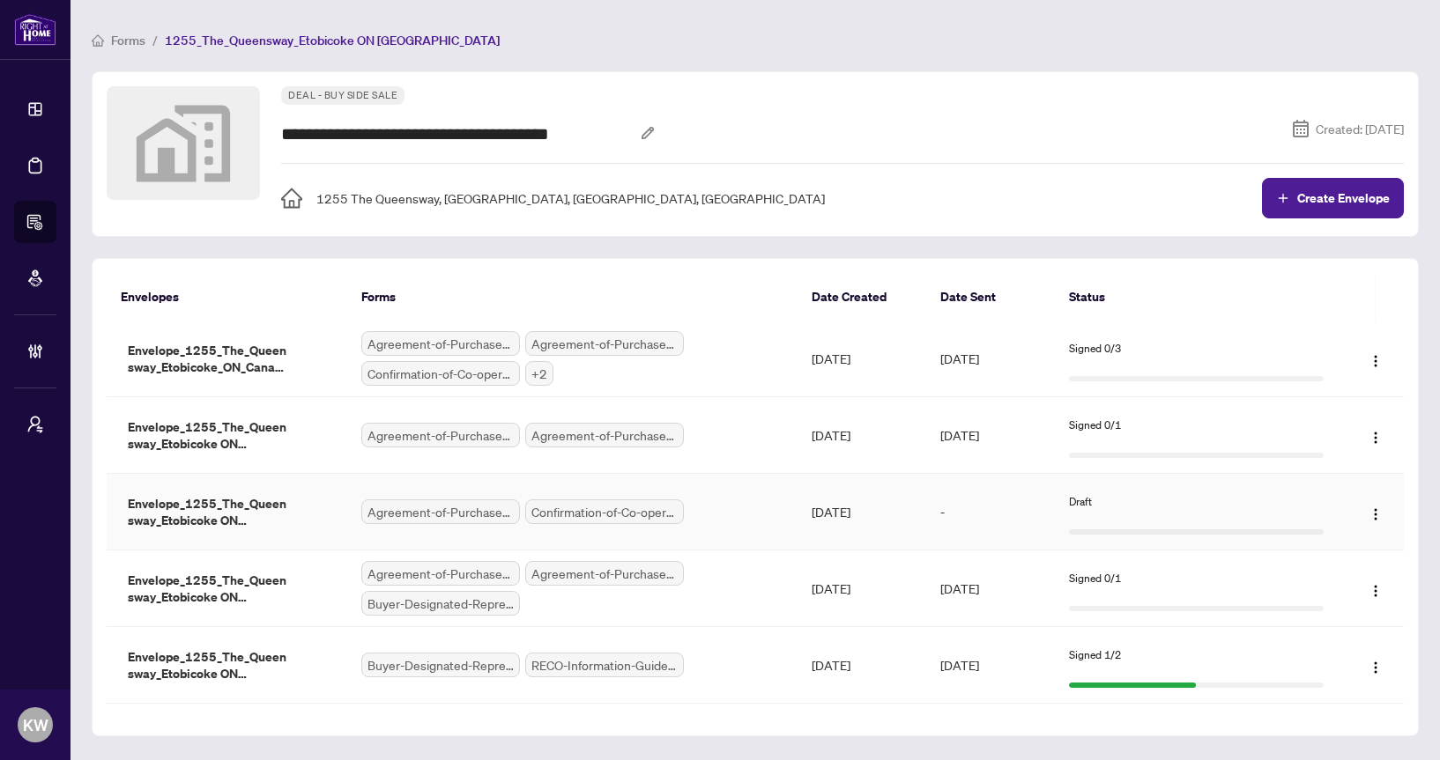
click at [698, 527] on td "Agreement-of-Purchase-and-Sale-–-CondominiumResale.pdf Confirmation-of-Co-opera…" at bounding box center [571, 512] width 449 height 77
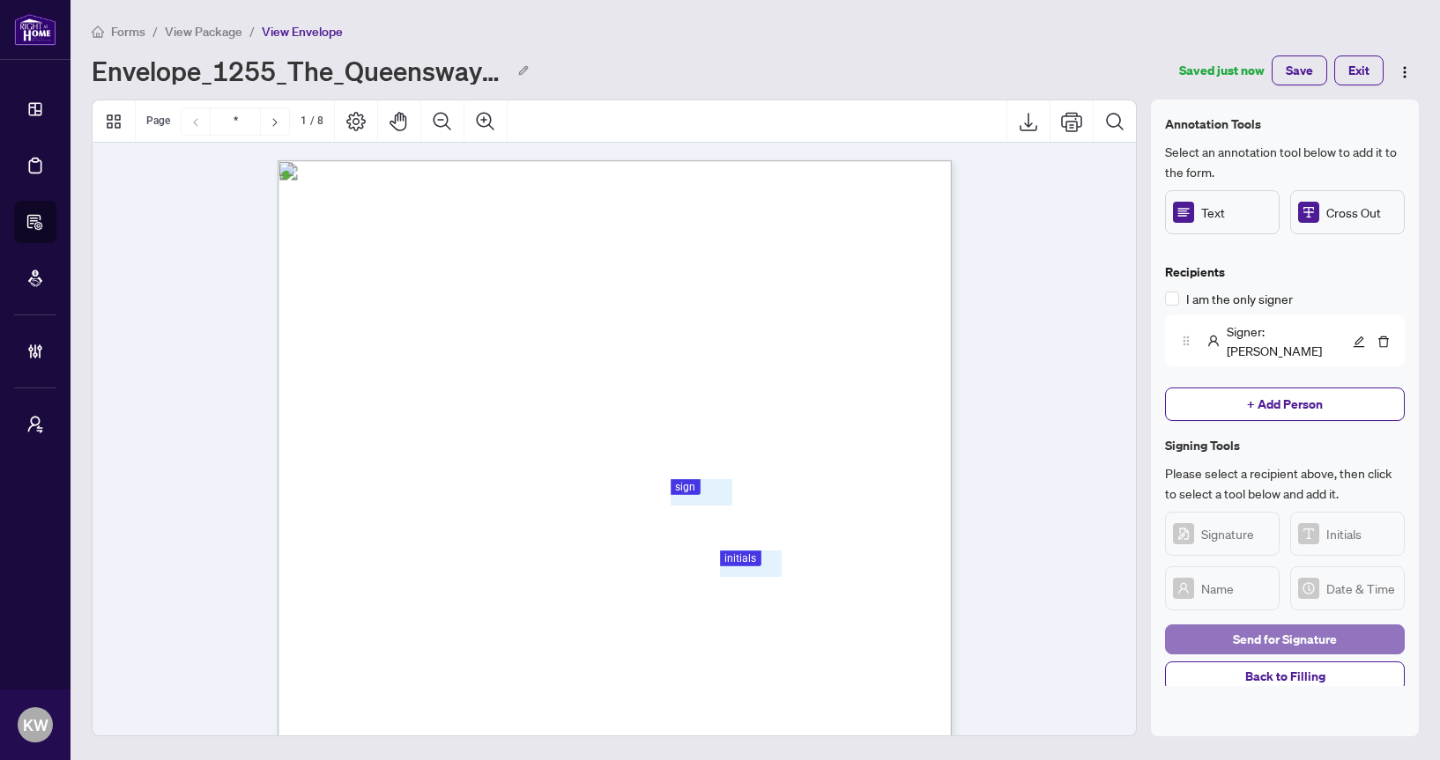
click at [1329, 626] on span "Send for Signature" at bounding box center [1285, 640] width 104 height 28
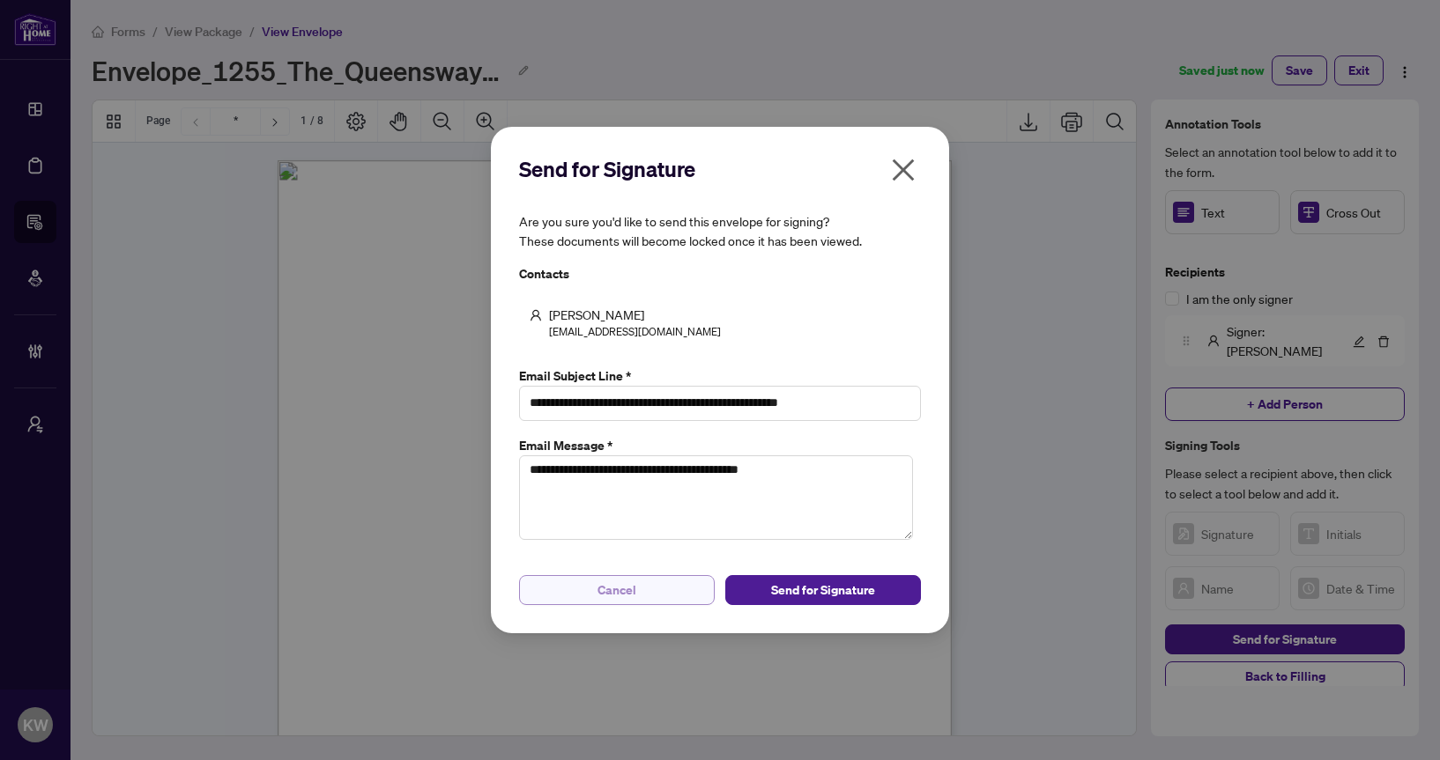
click at [688, 593] on button "Cancel" at bounding box center [617, 590] width 196 height 30
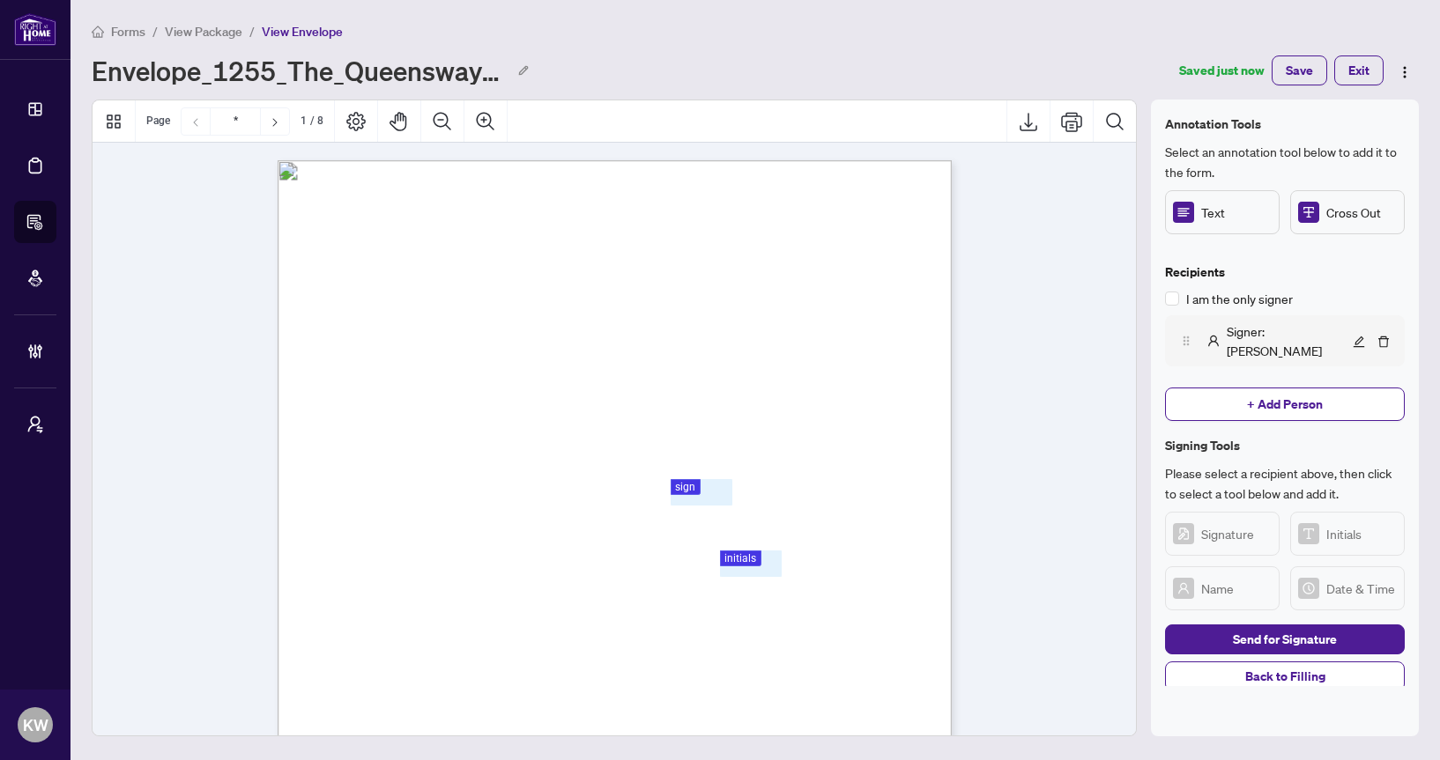
click at [1254, 337] on span "Signer : Kellie Wright" at bounding box center [1288, 341] width 122 height 39
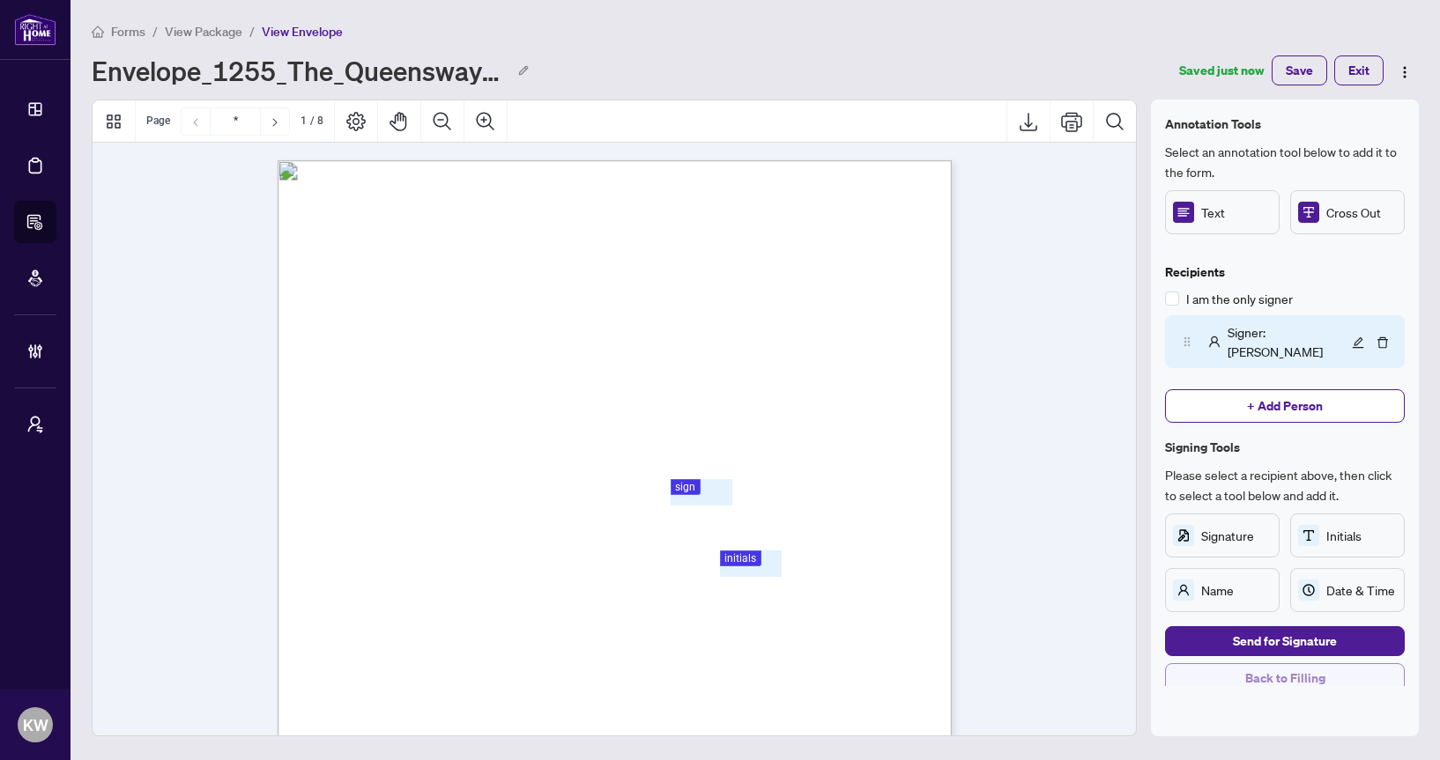
click at [1286, 668] on span "Back to Filling" at bounding box center [1285, 678] width 80 height 28
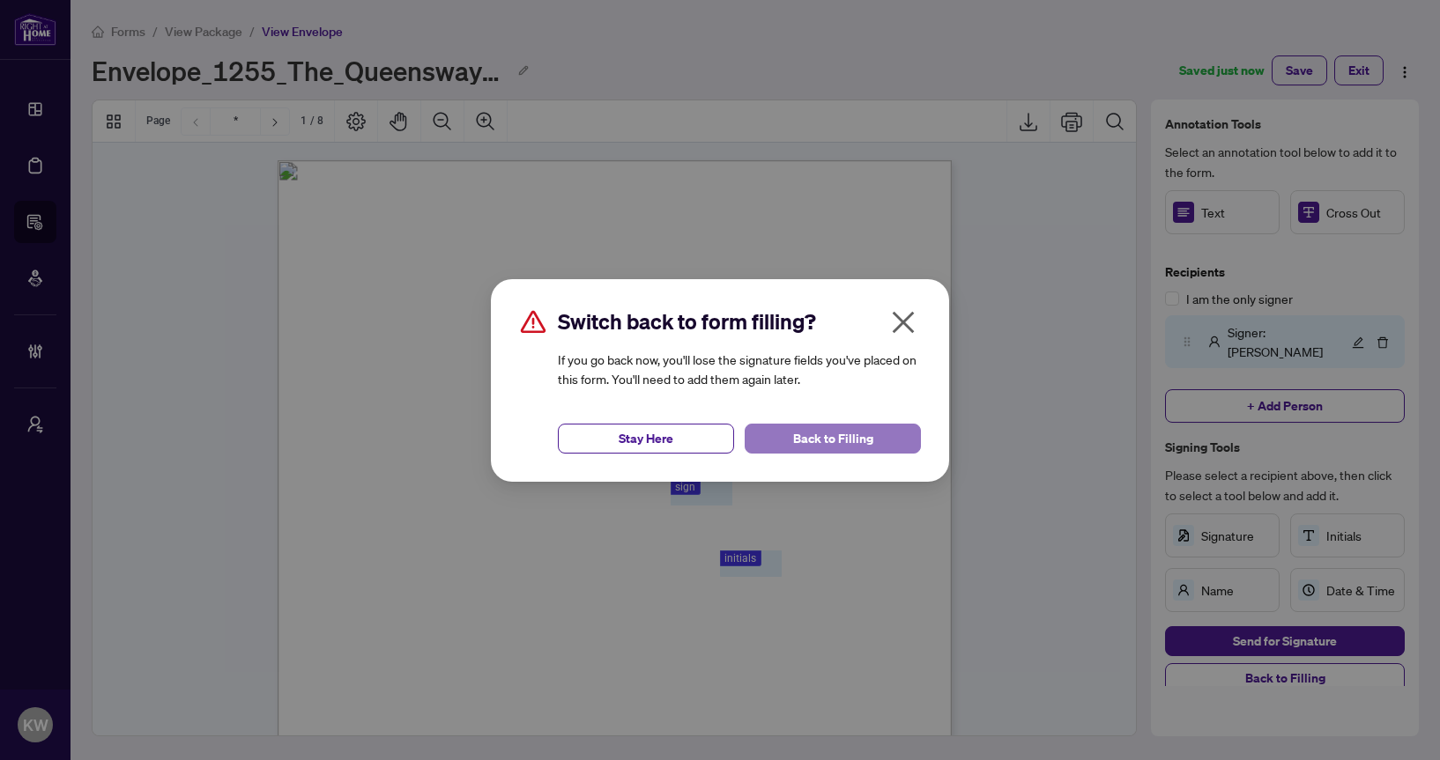
click at [838, 436] on span "Back to Filling" at bounding box center [833, 439] width 80 height 28
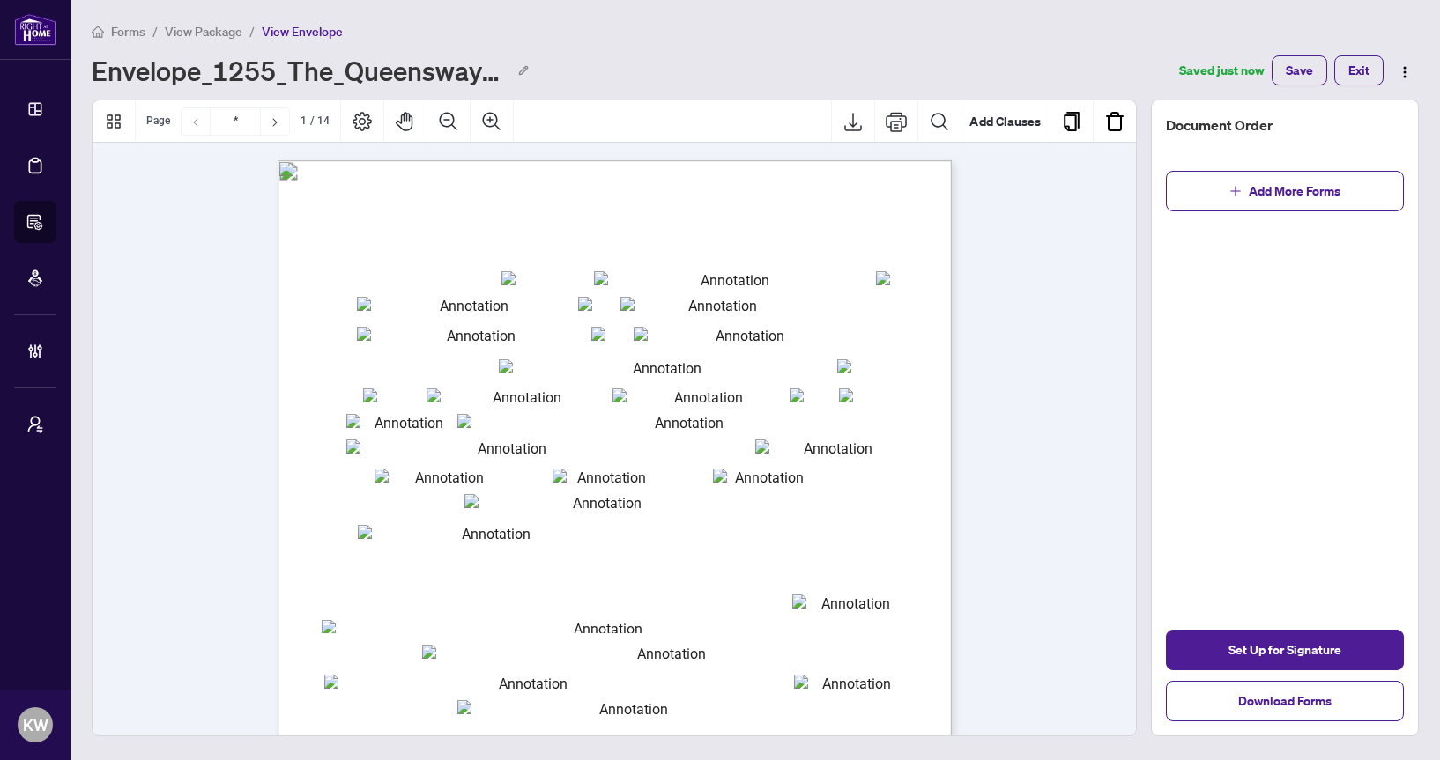
click at [639, 396] on input "txtp_city" at bounding box center [700, 396] width 177 height 14
click at [1244, 627] on div "Set Up for Signature Download Forms" at bounding box center [1285, 676] width 266 height 120
click at [1250, 642] on span "Set Up for Signature" at bounding box center [1284, 650] width 113 height 28
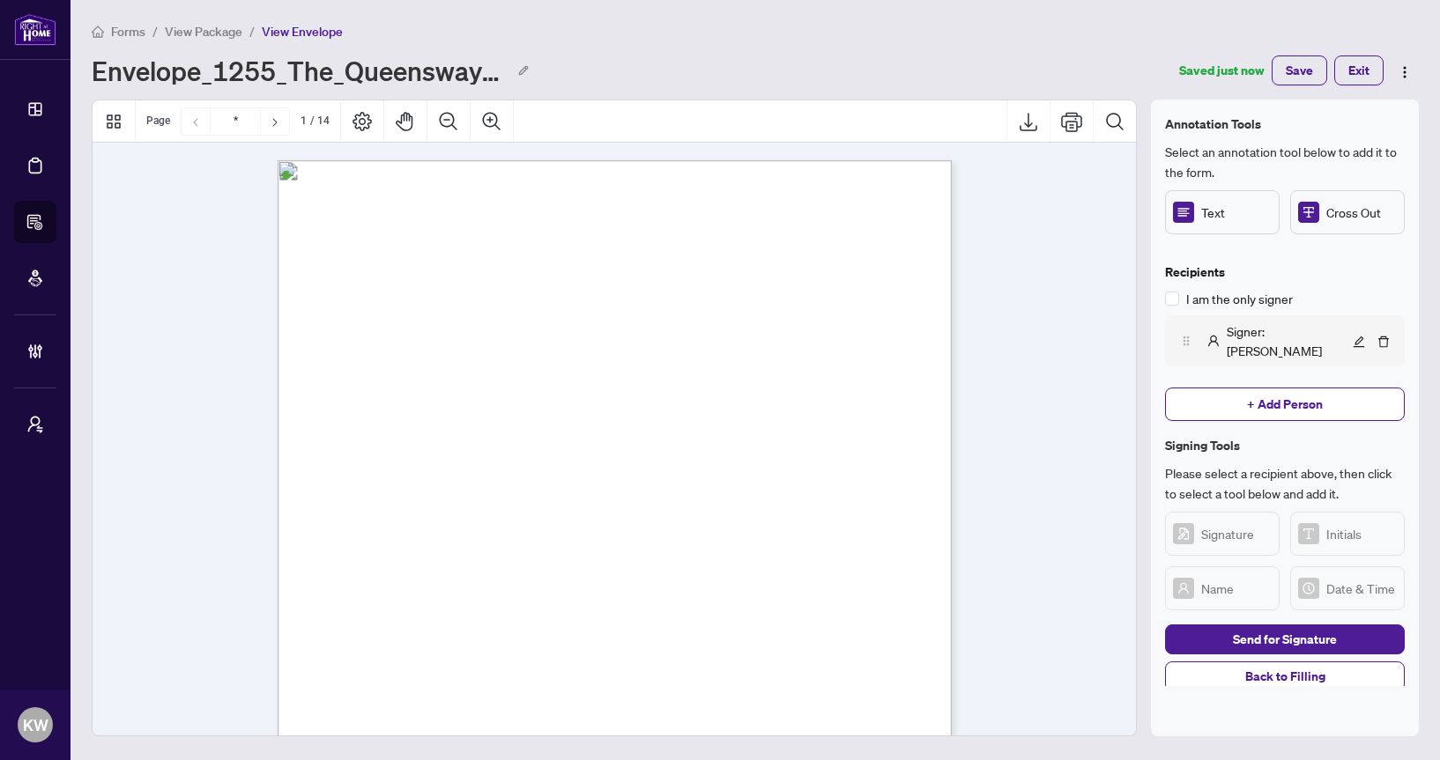
click at [1244, 330] on span "Signer : Kellie Wright" at bounding box center [1288, 341] width 122 height 39
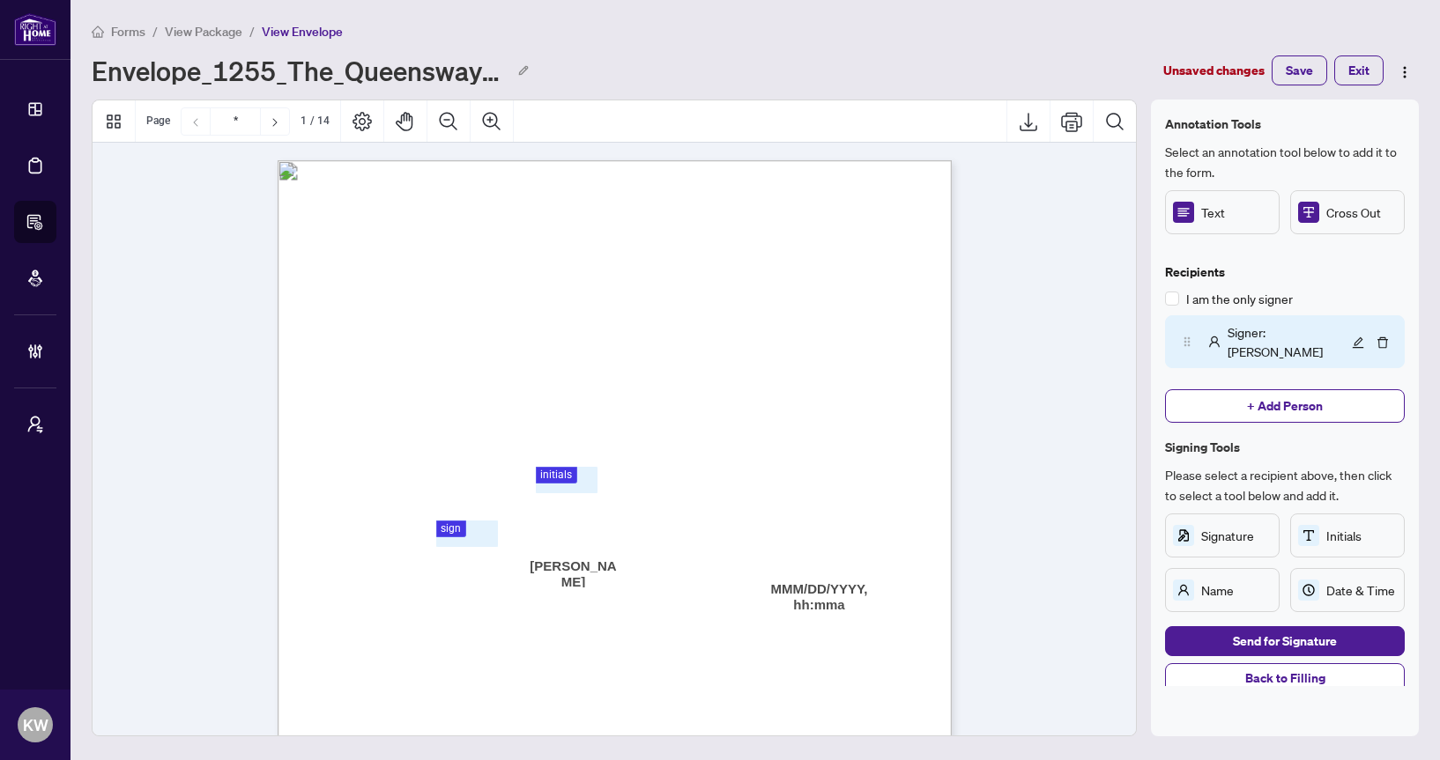
drag, startPoint x: 1351, startPoint y: 559, endPoint x: 211, endPoint y: 6, distance: 1266.2
click at [1292, 395] on span "+ Add Person" at bounding box center [1285, 406] width 76 height 28
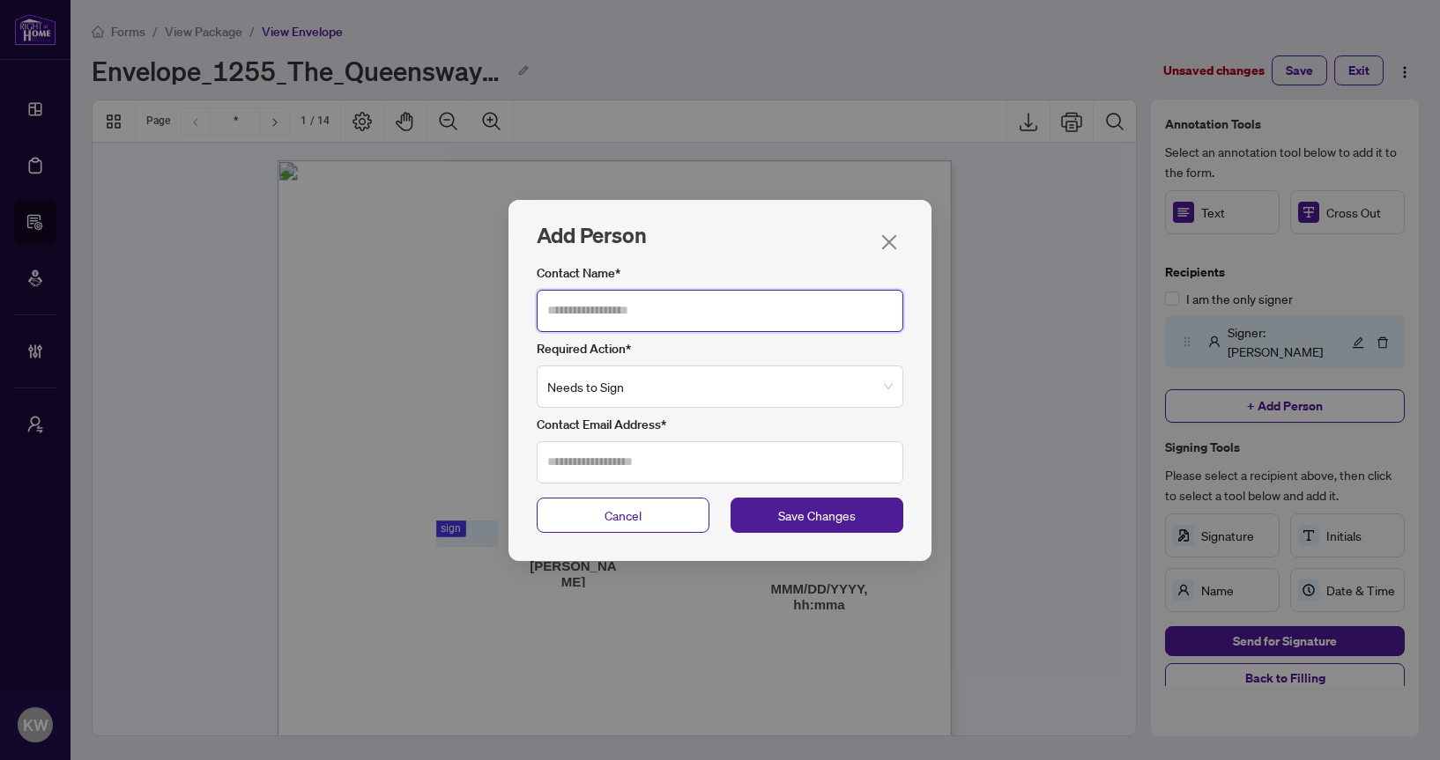
click at [735, 321] on input "Contact Name*" at bounding box center [720, 311] width 367 height 42
type input "*******"
click at [685, 411] on div "Contact Name* ******* Required Action* Needs to Sign Contact Email Address*" at bounding box center [720, 373] width 367 height 220
click at [684, 393] on span "Needs to Sign" at bounding box center [719, 387] width 345 height 41
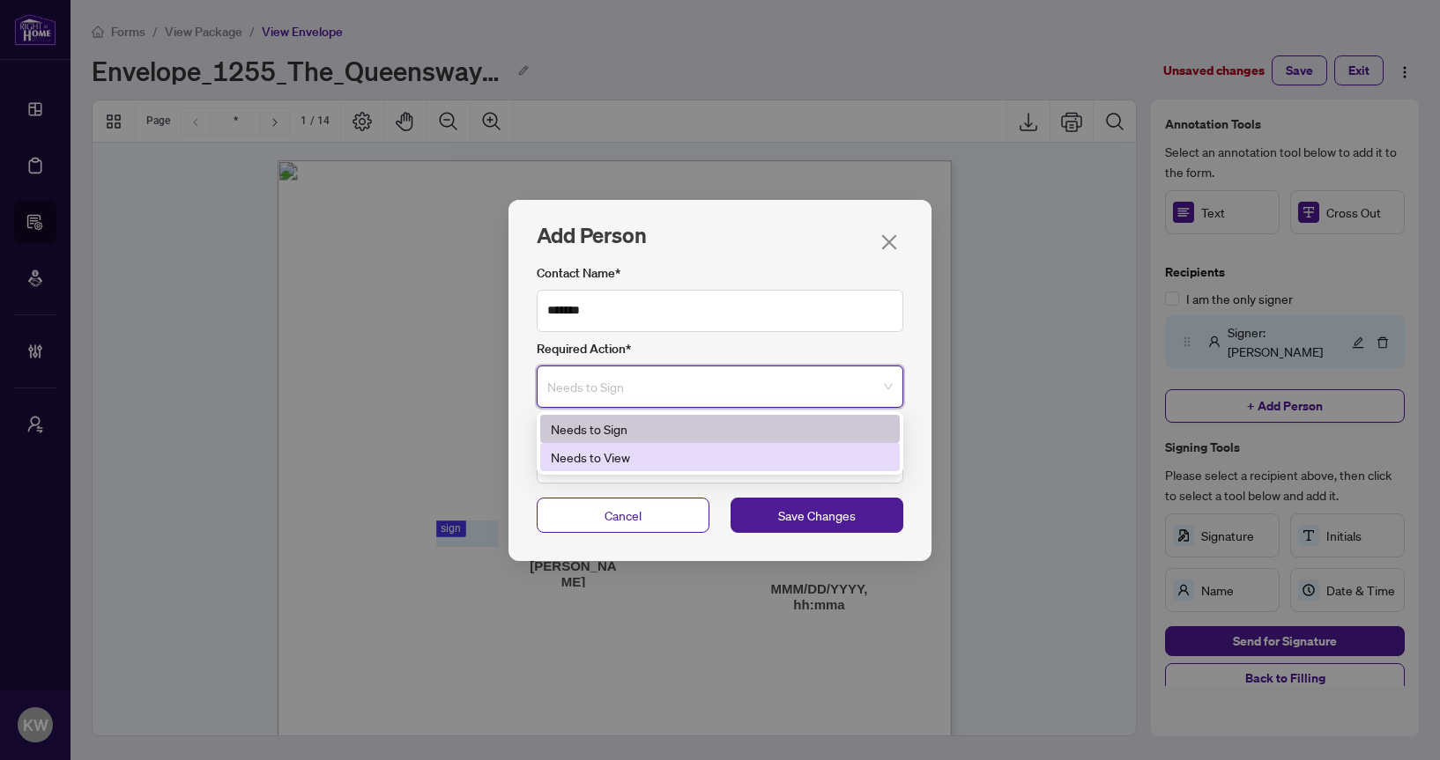
click at [660, 457] on div "Needs to View" at bounding box center [720, 457] width 338 height 19
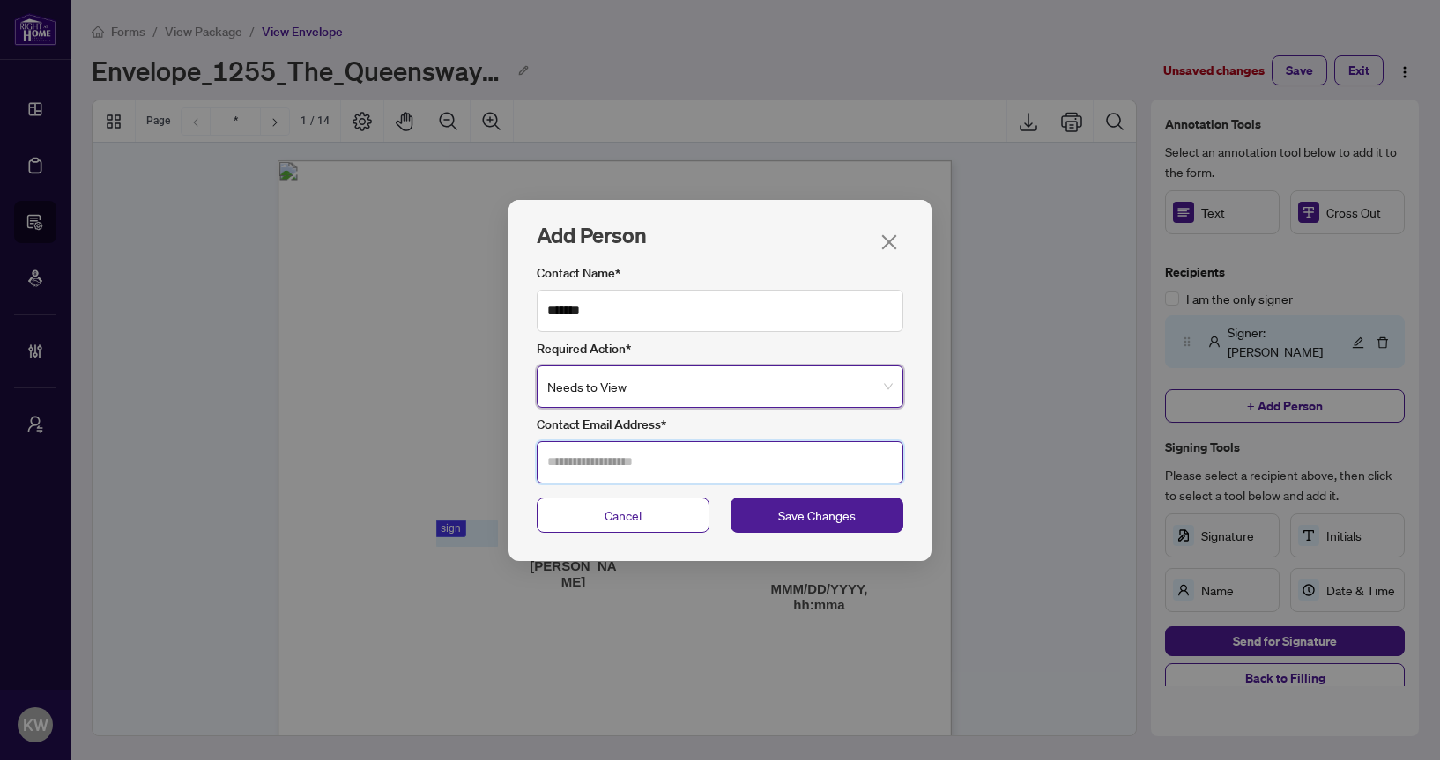
click at [660, 452] on input "Contact Email Address*" at bounding box center [720, 462] width 367 height 42
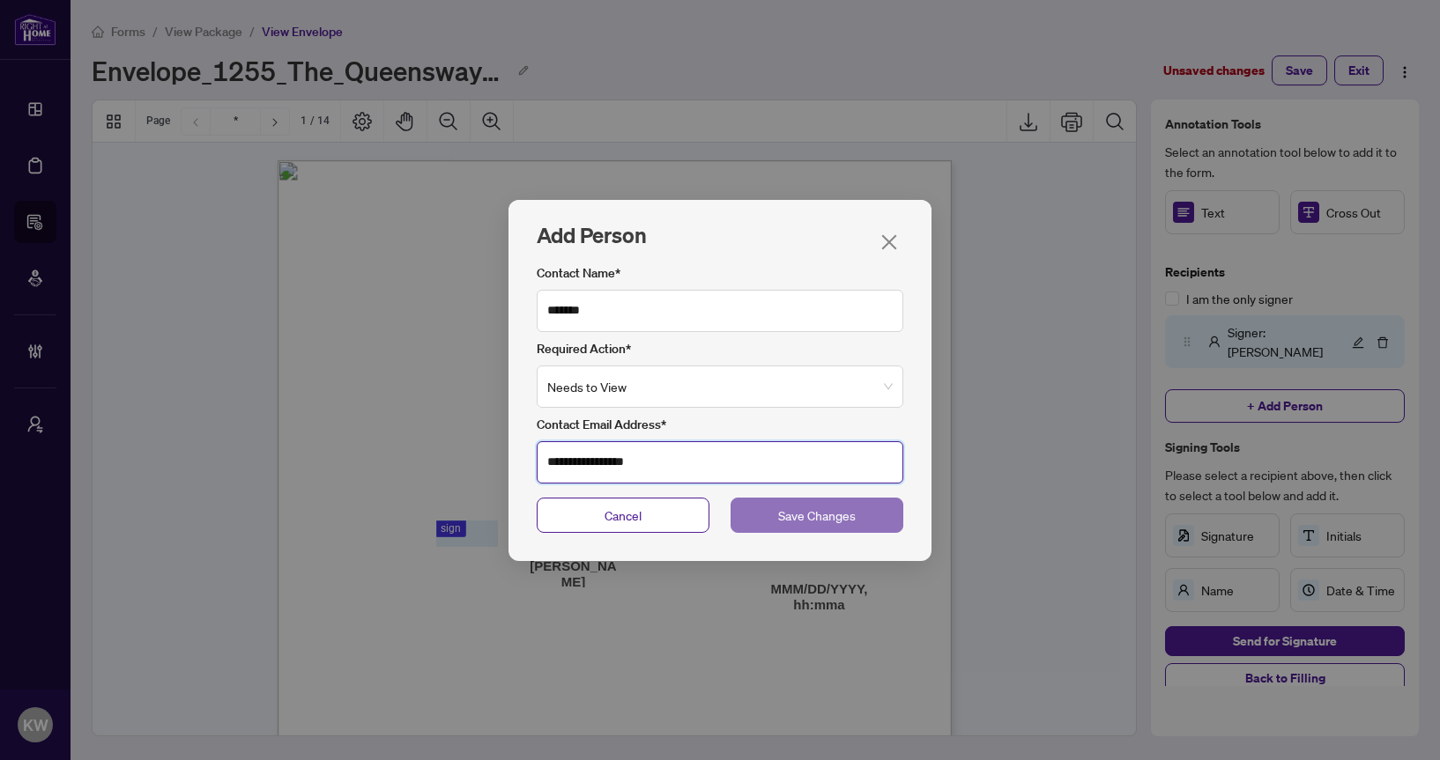
type input "**********"
click at [847, 519] on span "Save Changes" at bounding box center [817, 515] width 78 height 19
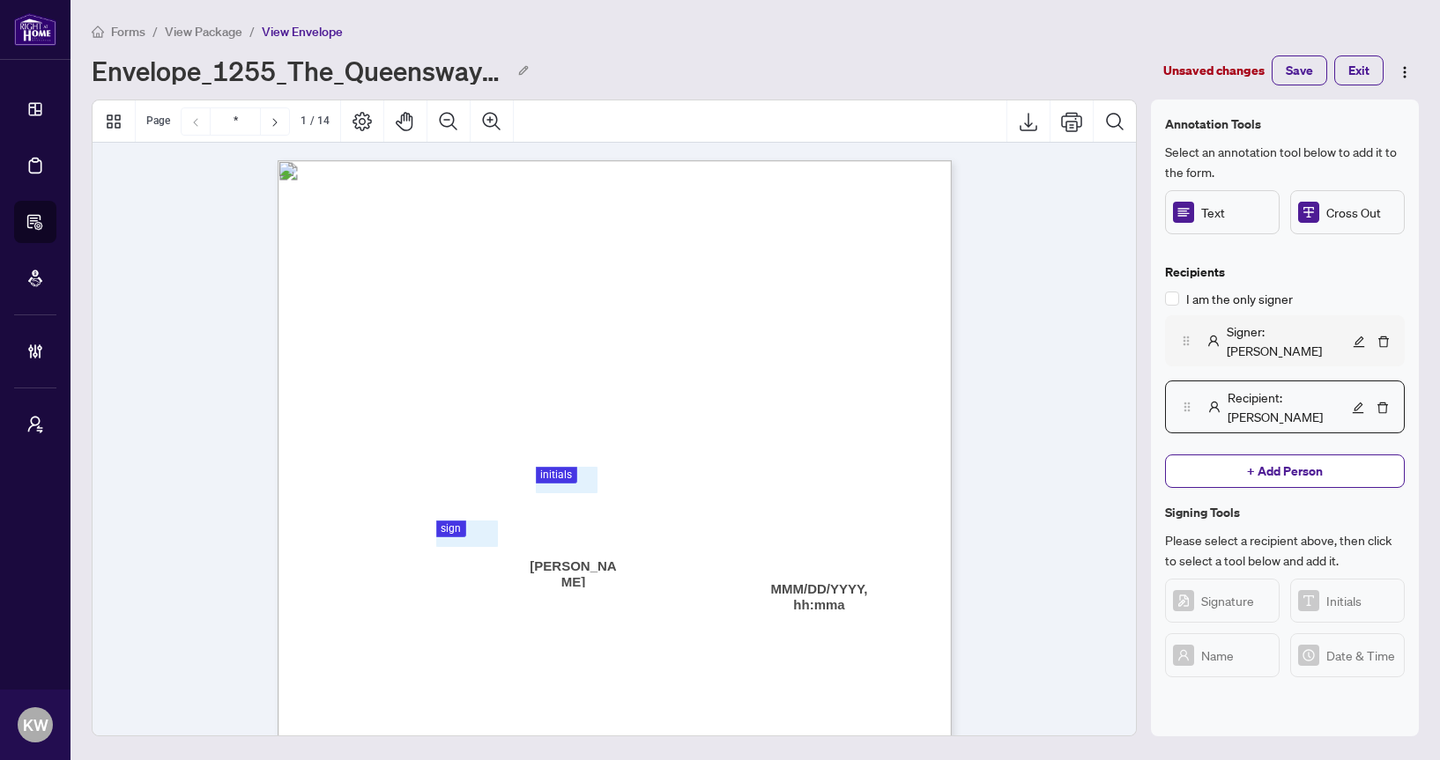
click at [1249, 328] on span "Signer : Kellie Wright" at bounding box center [1288, 341] width 122 height 39
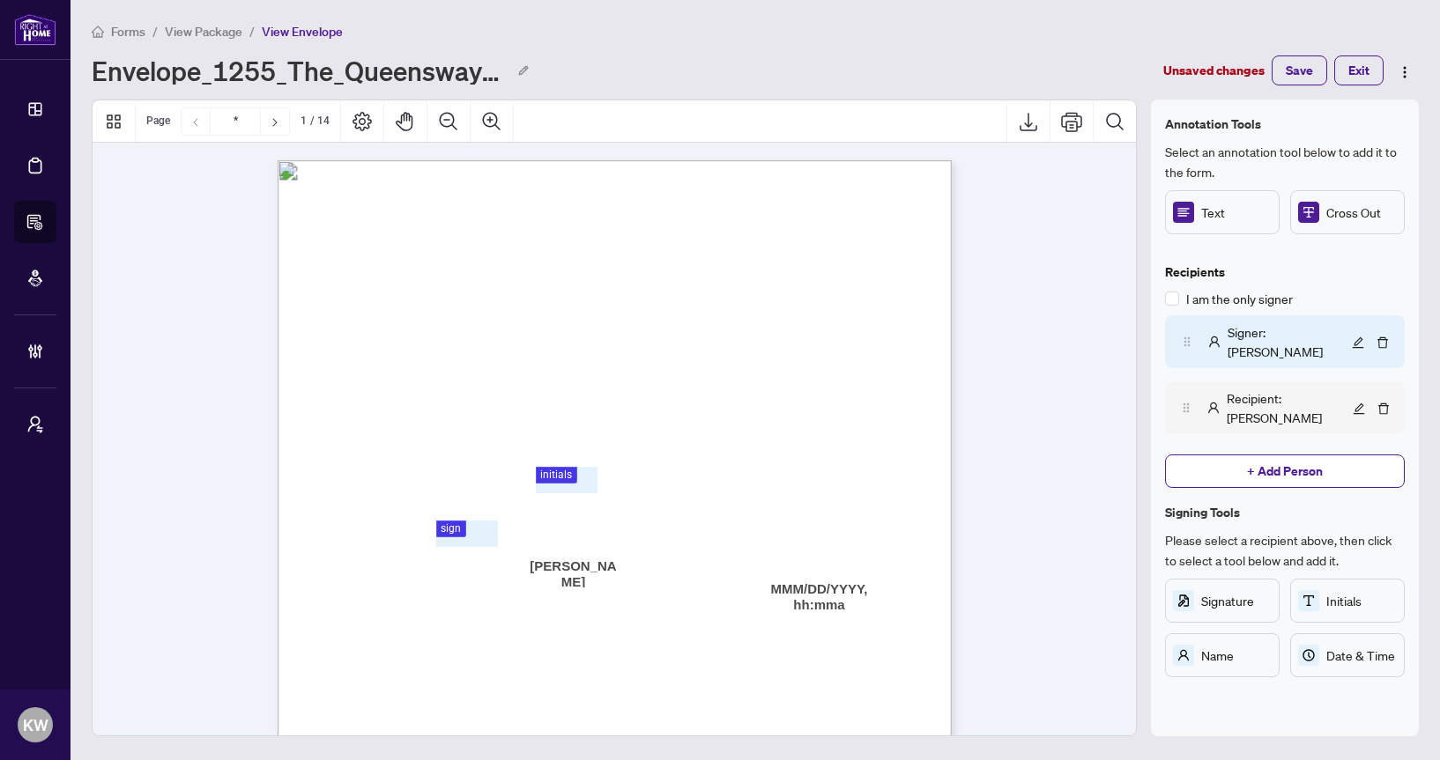
click at [1261, 389] on span "Recipient : Jason F" at bounding box center [1288, 408] width 122 height 39
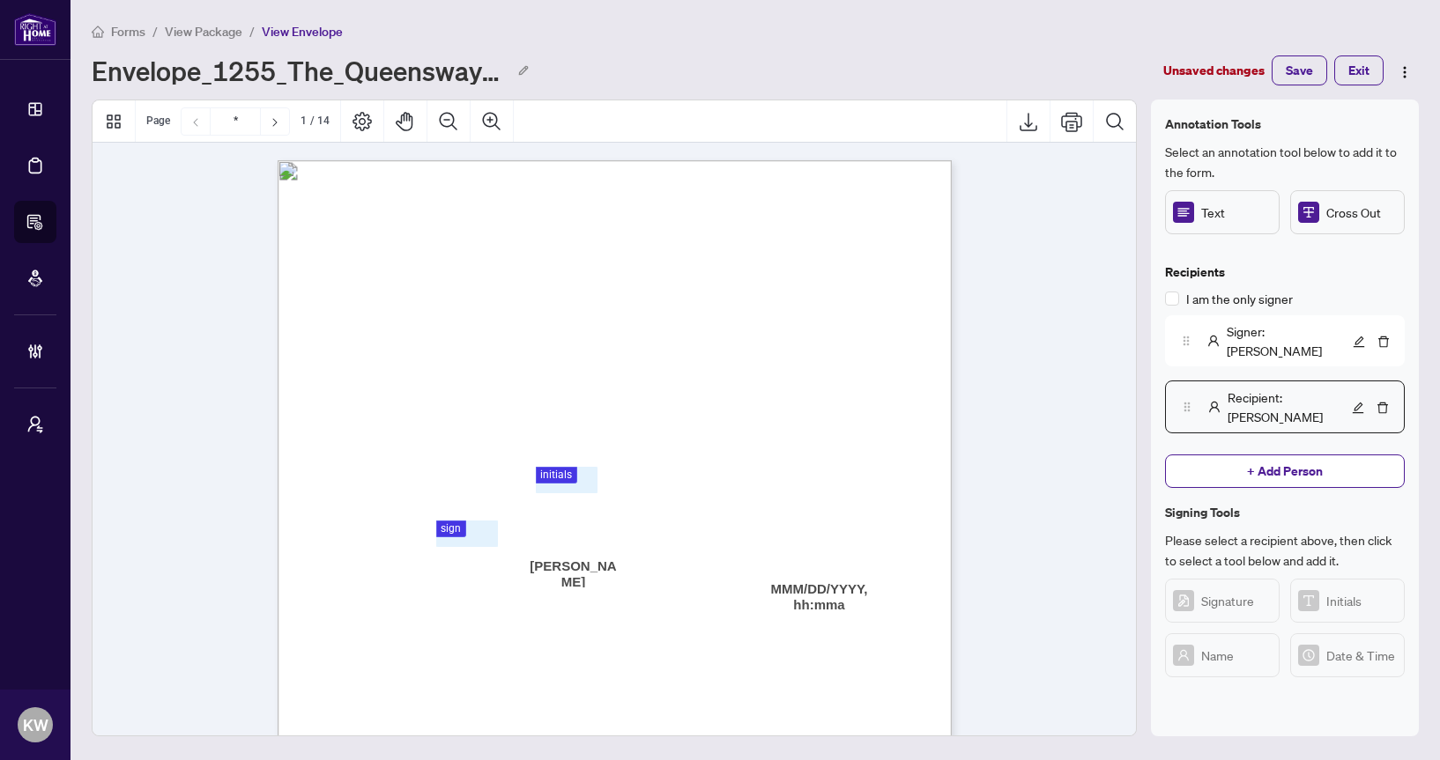
click at [1303, 693] on span "Send for Signature" at bounding box center [1285, 707] width 104 height 28
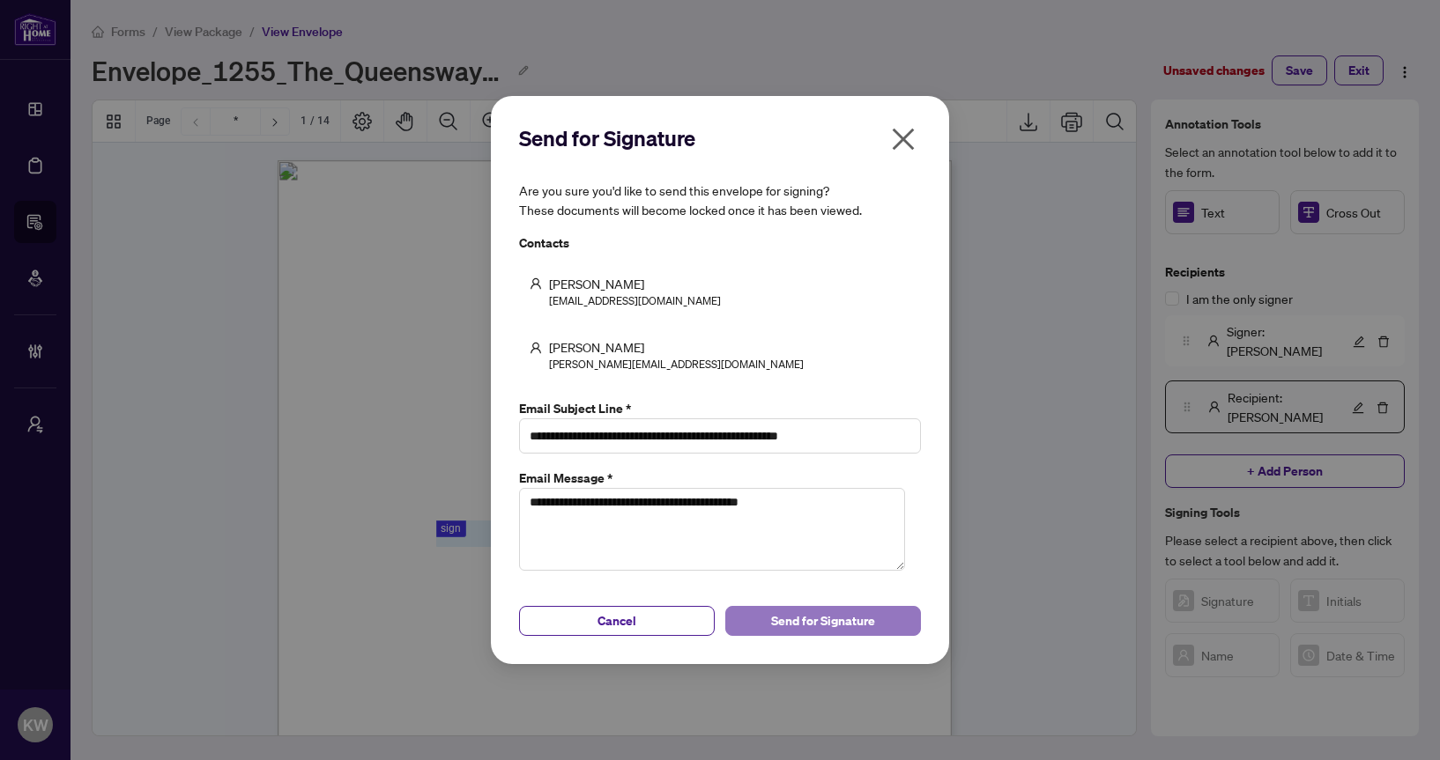
click at [886, 632] on button "Send for Signature" at bounding box center [823, 621] width 196 height 30
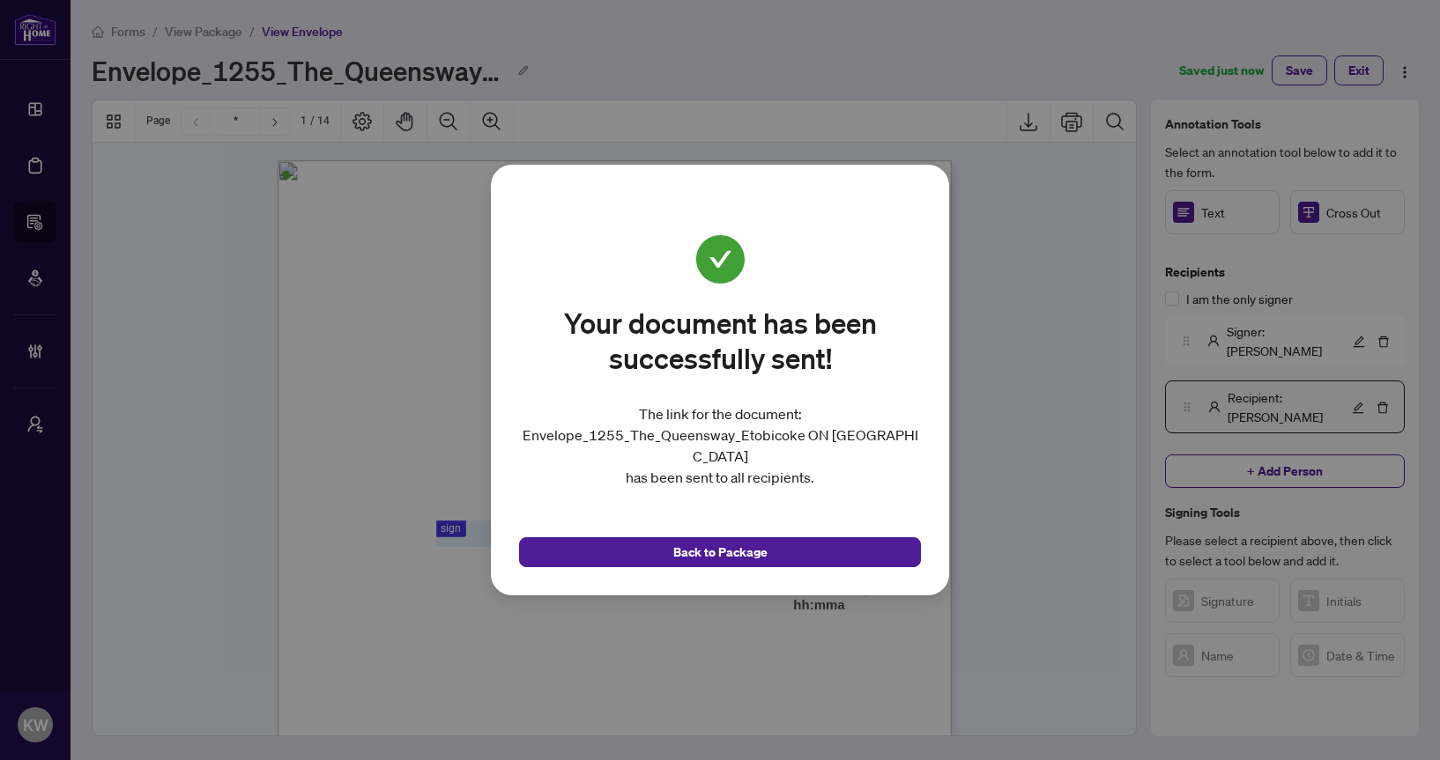
click at [575, 533] on div "Back to Package" at bounding box center [720, 541] width 402 height 51
click at [290, 175] on div "Your document has been successfully sent! The link for the document: Envelope_1…" at bounding box center [720, 380] width 1440 height 760
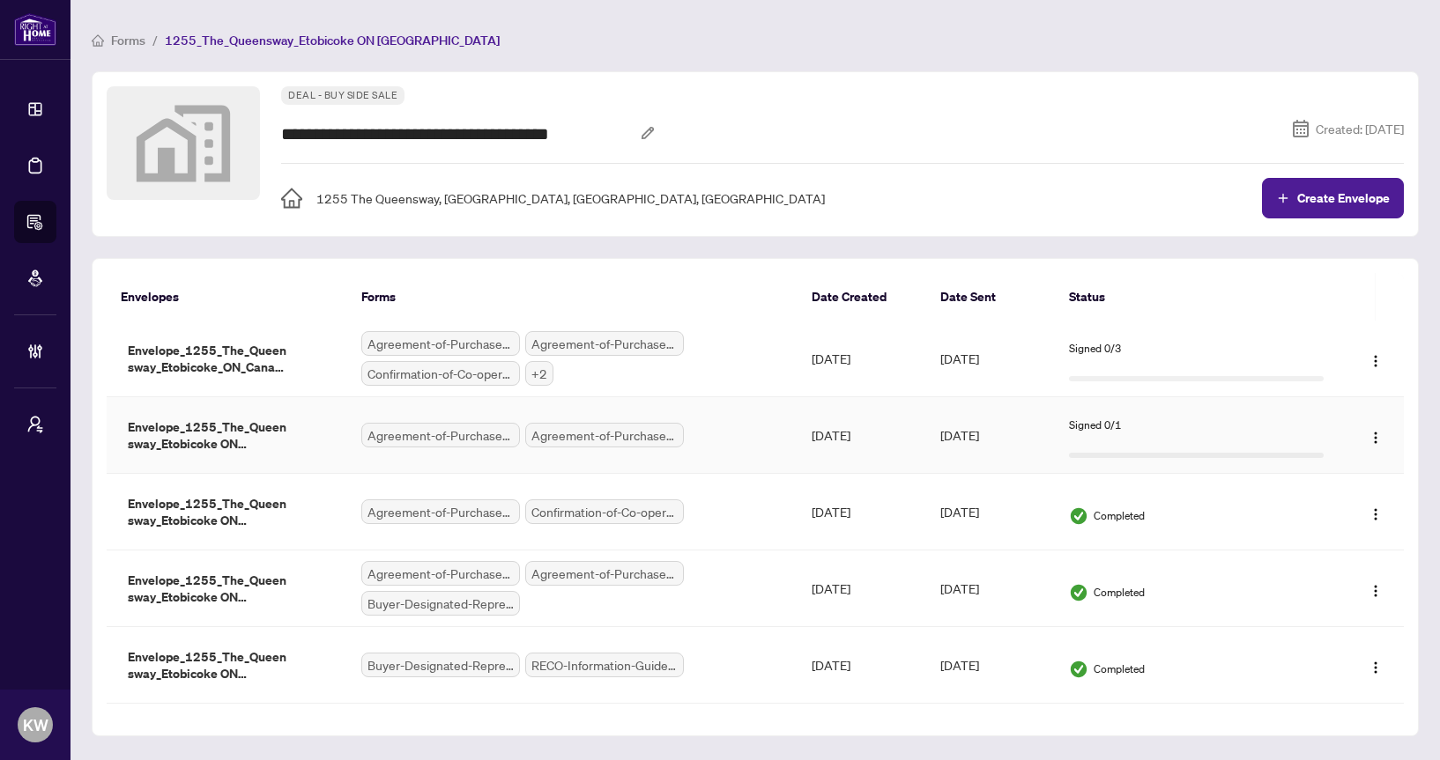
click at [321, 433] on td "Envelope_1255_The_Queensway_Etobicoke ON Canada_1759525987709" at bounding box center [227, 435] width 241 height 77
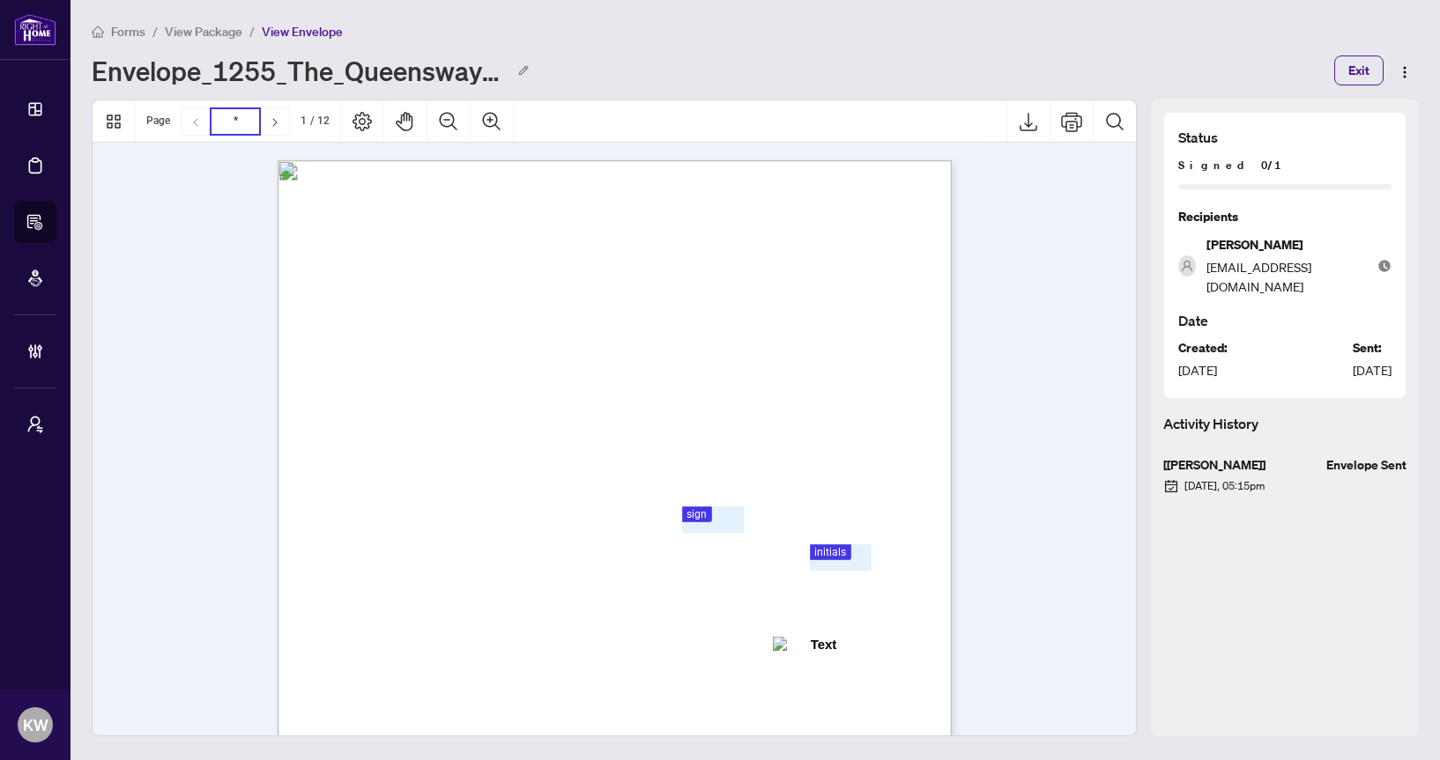
click at [239, 122] on input "*" at bounding box center [235, 121] width 49 height 26
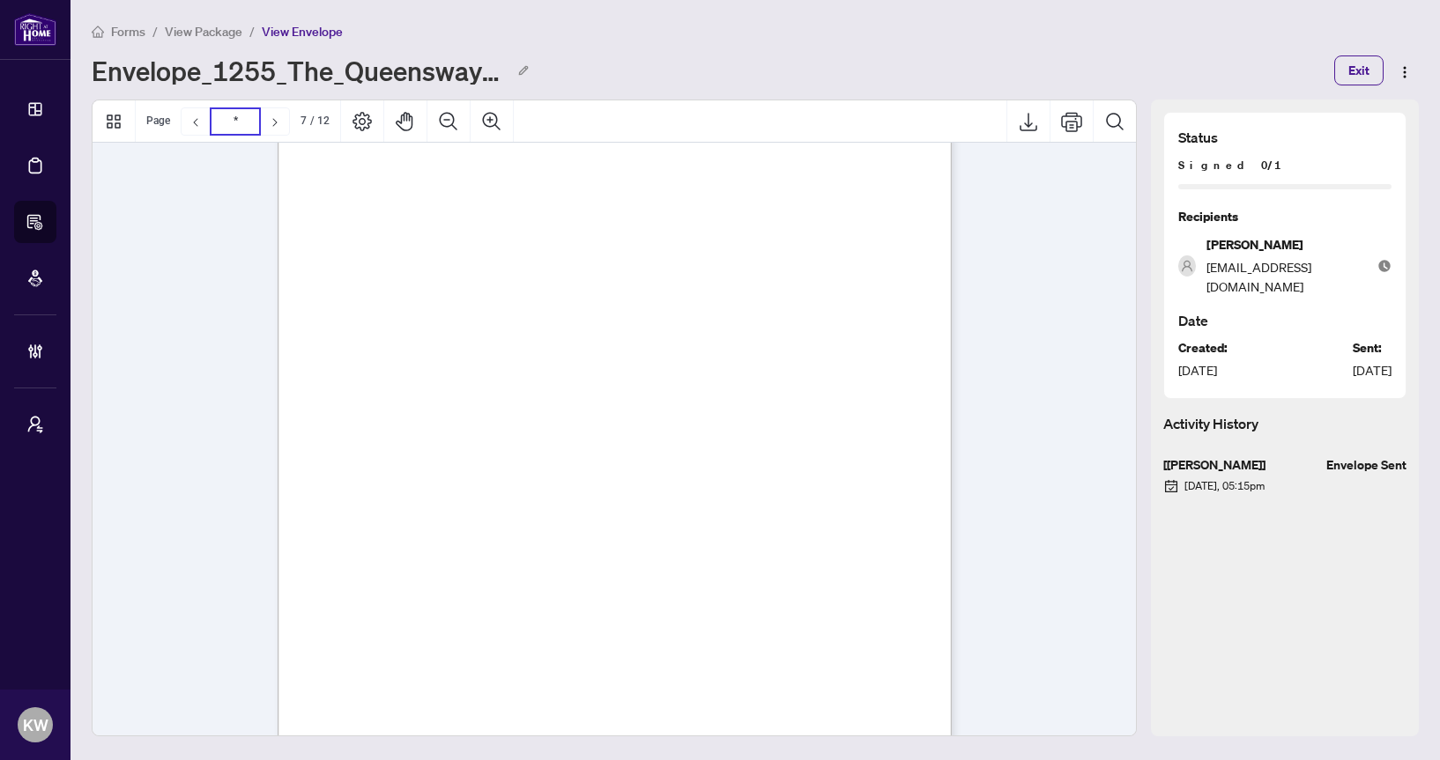
scroll to position [5805, 0]
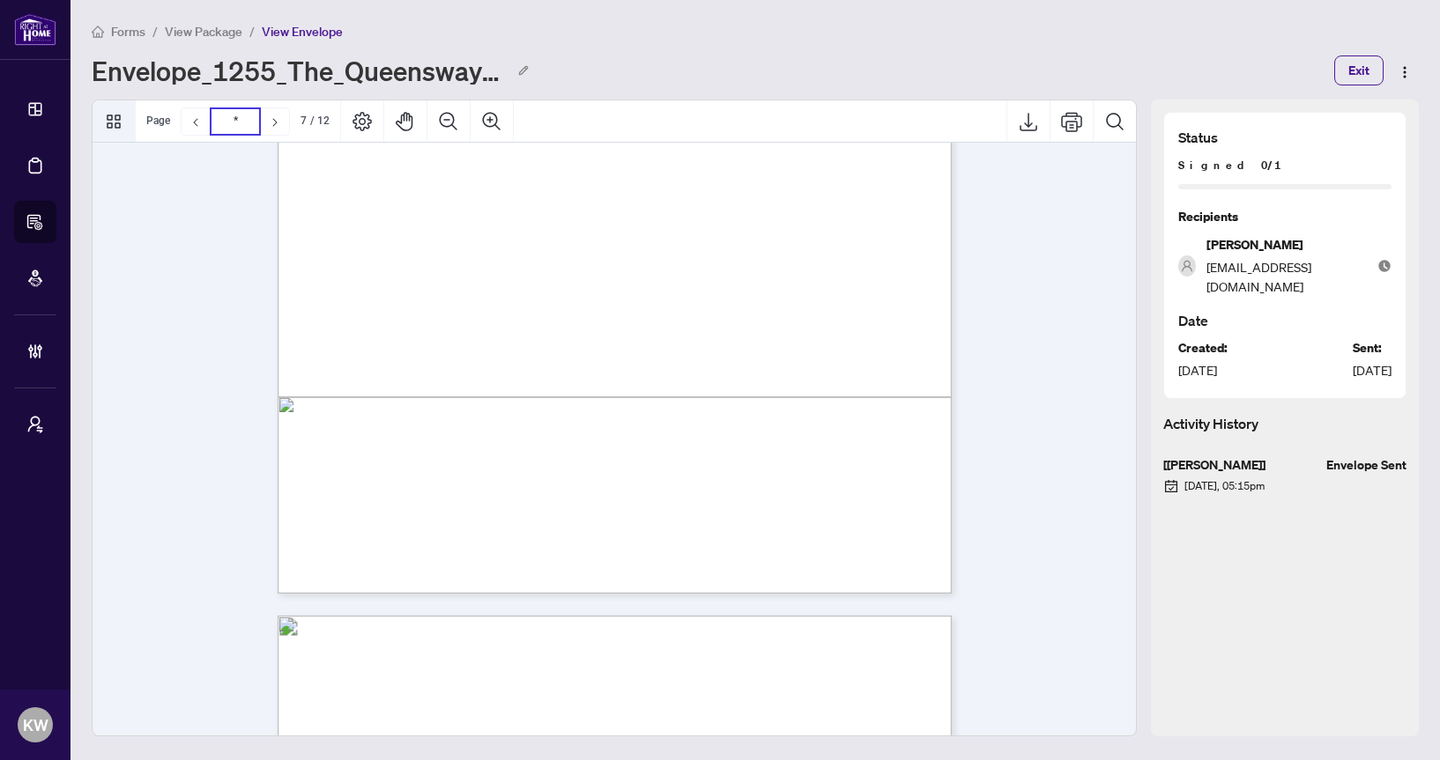
click at [107, 127] on icon "Thumbnails" at bounding box center [113, 121] width 21 height 21
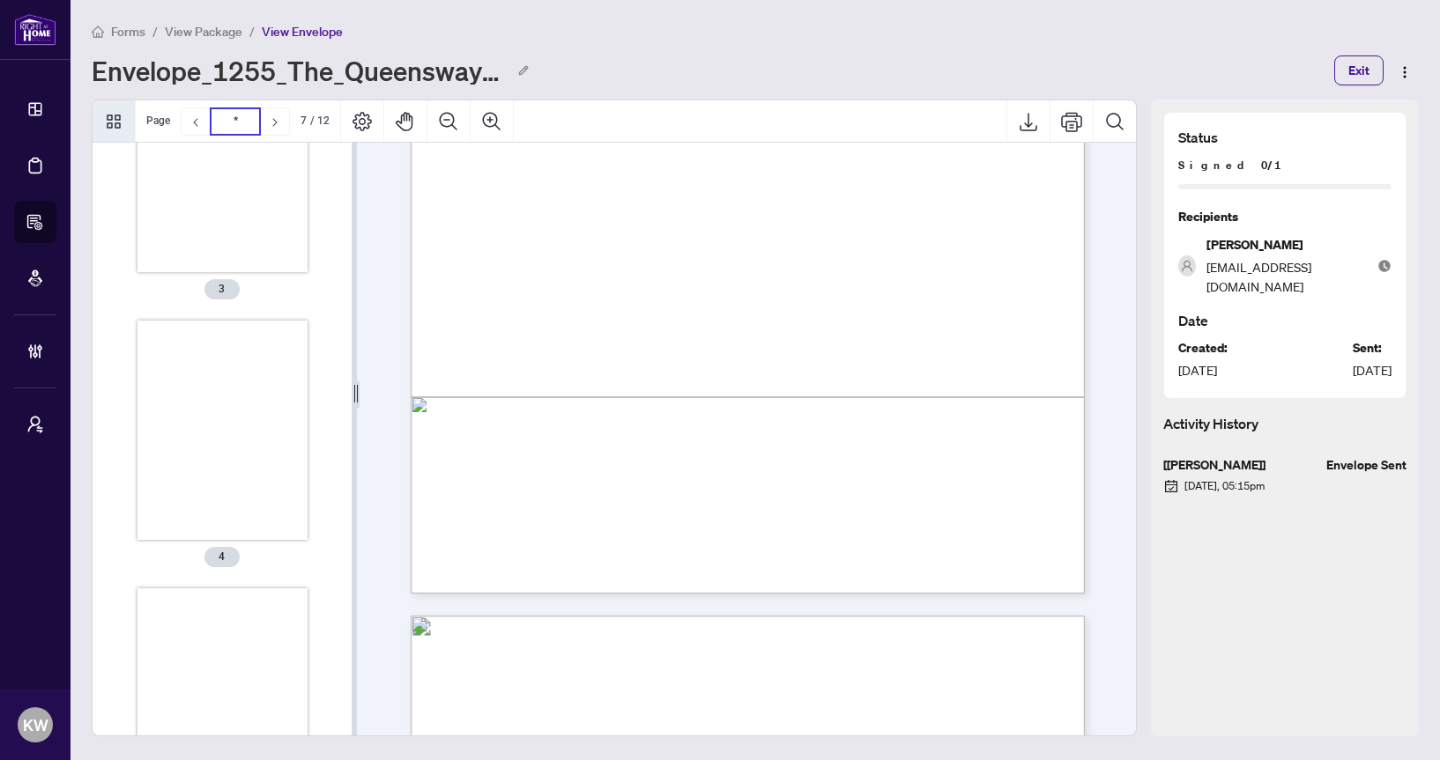
scroll to position [2643, 0]
click at [303, 119] on span "7 / 12" at bounding box center [314, 121] width 29 height 13
click at [271, 121] on icon "Next Page" at bounding box center [275, 122] width 14 height 14
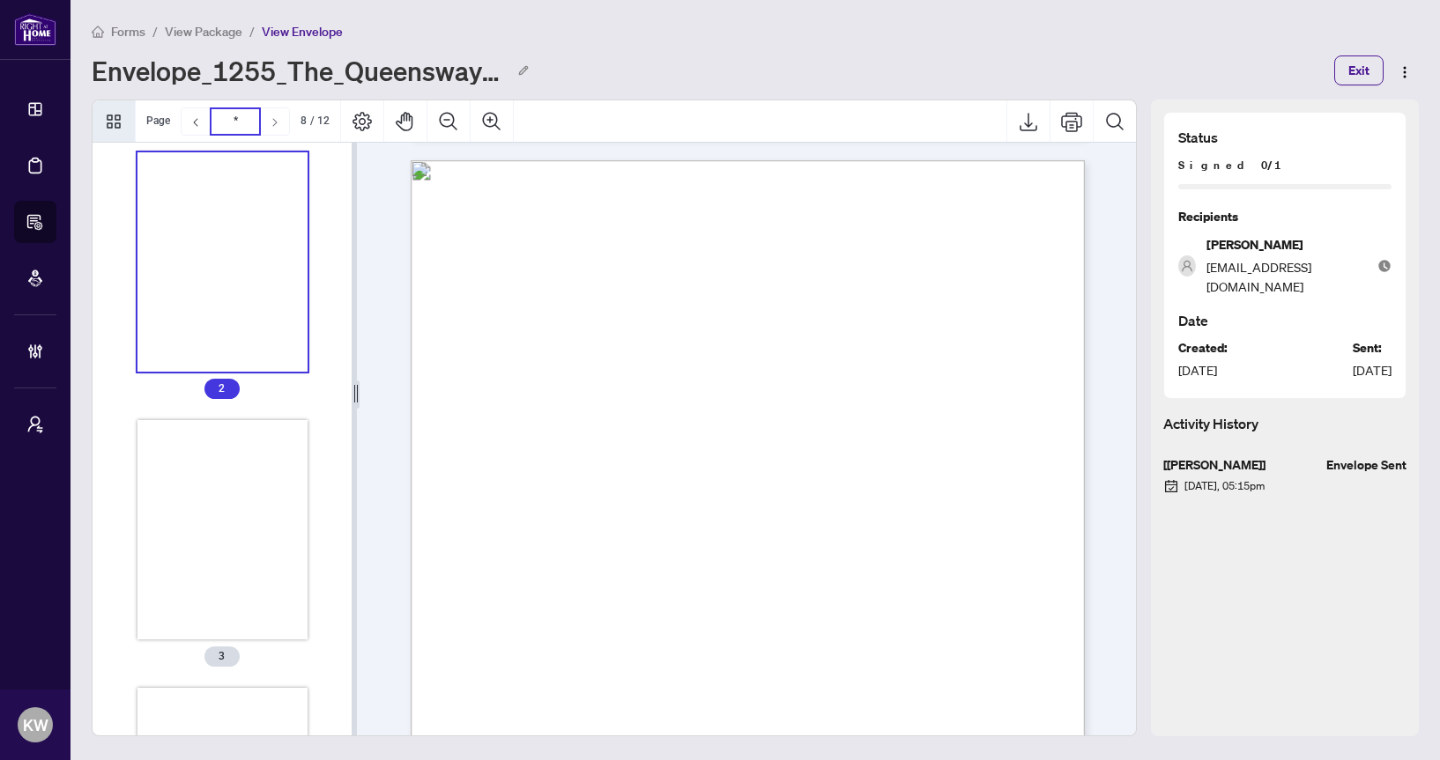
scroll to position [1875, 0]
click at [271, 121] on icon "Next Page" at bounding box center [275, 122] width 14 height 14
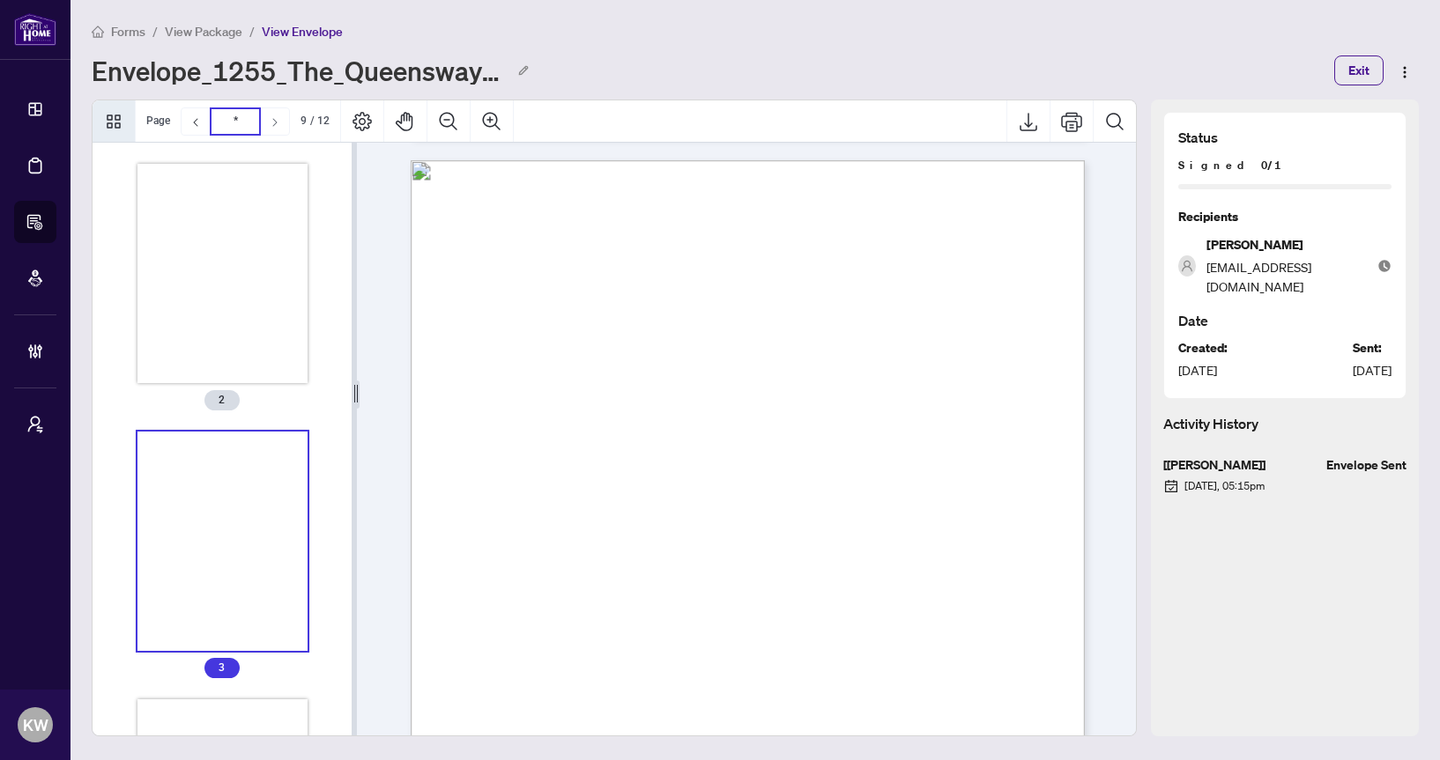
click at [271, 121] on icon "Next Page" at bounding box center [275, 122] width 14 height 14
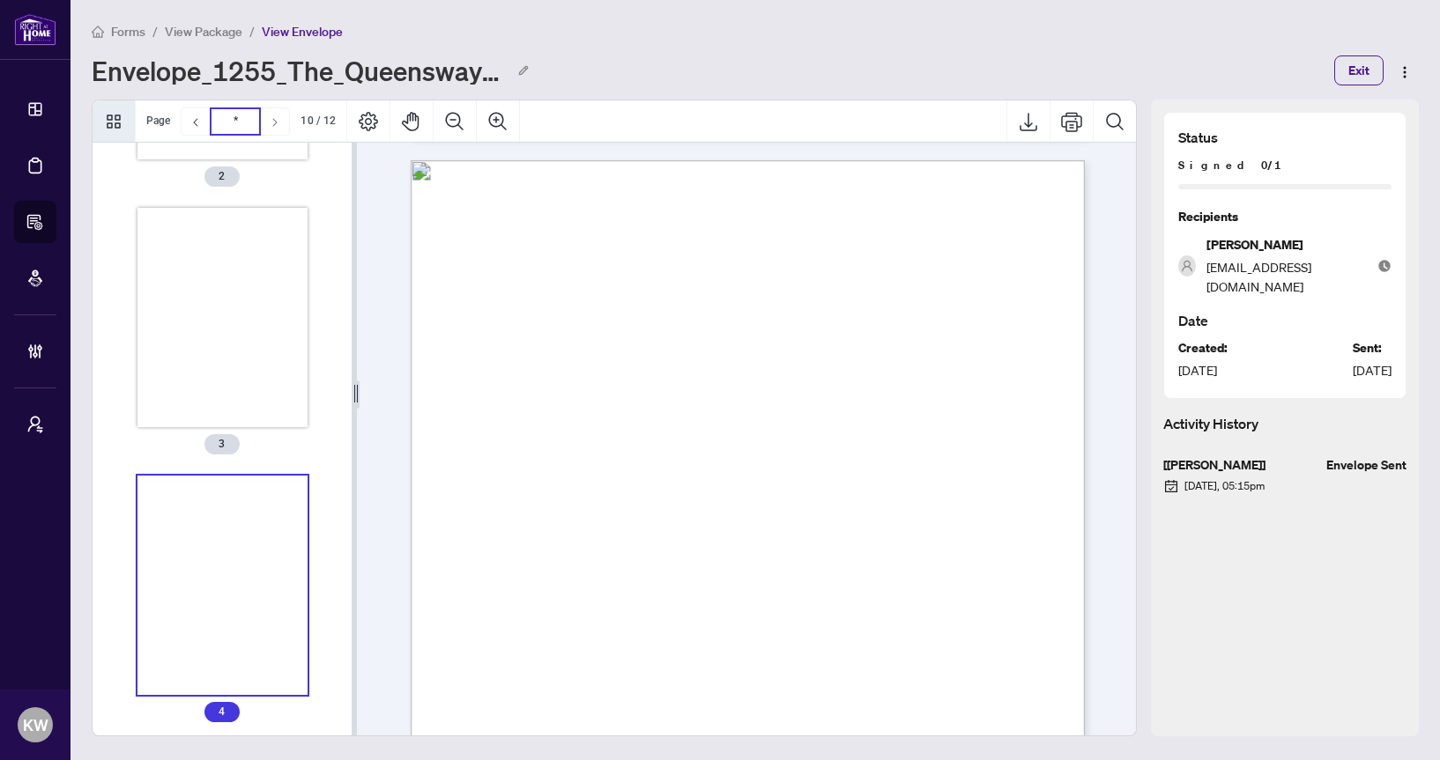
scroll to position [2107, 0]
click at [271, 121] on icon "Next Page" at bounding box center [275, 122] width 14 height 14
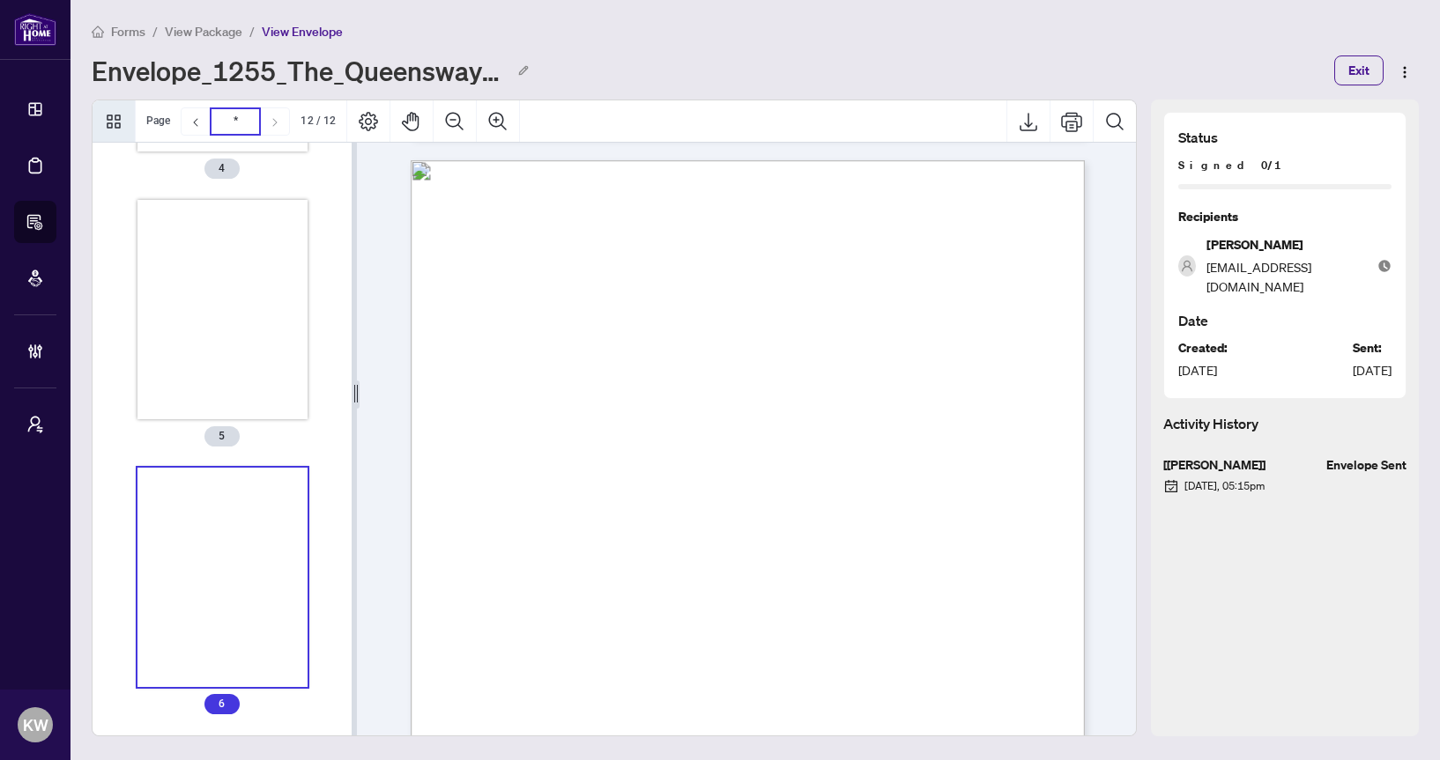
click at [272, 121] on icon "Next Page" at bounding box center [275, 122] width 14 height 14
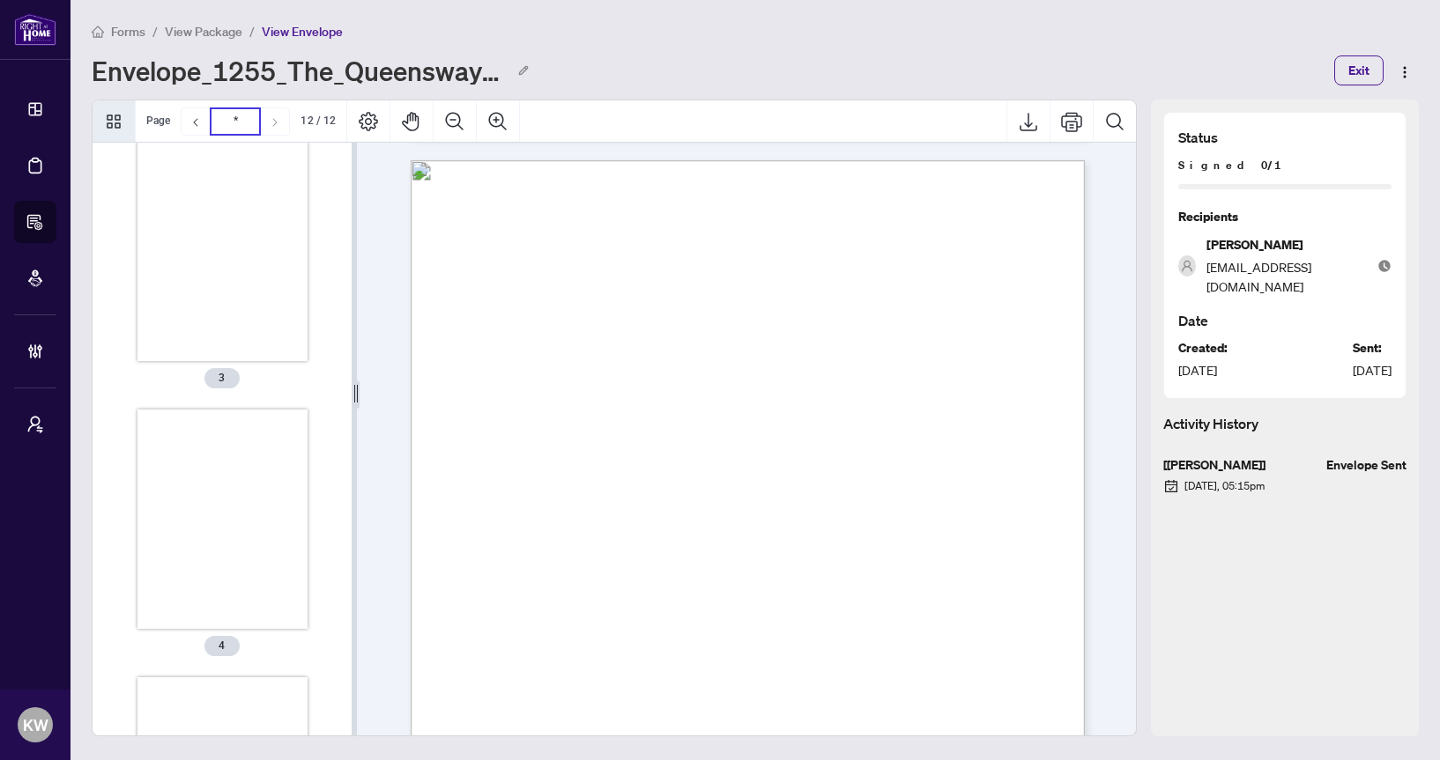
scroll to position [0, 0]
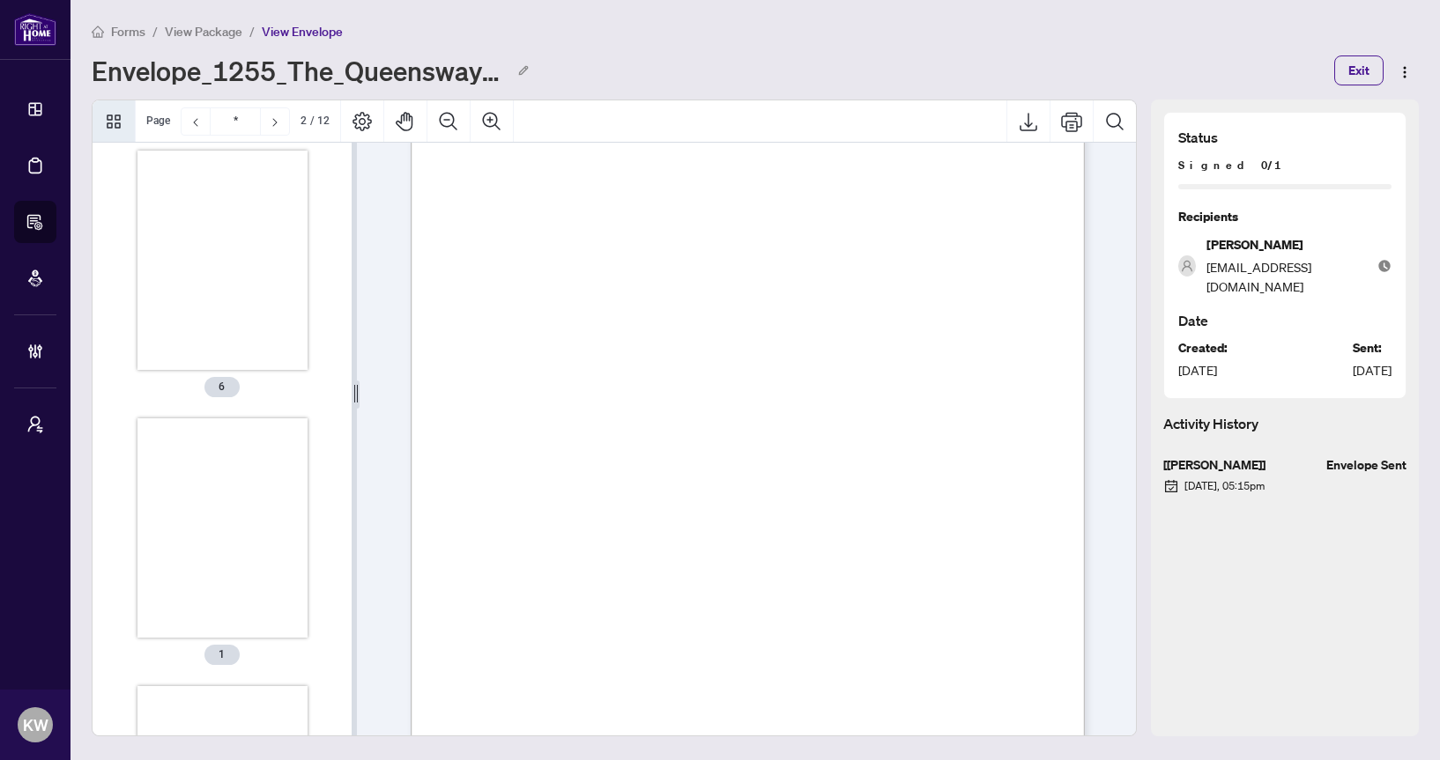
type input "*"
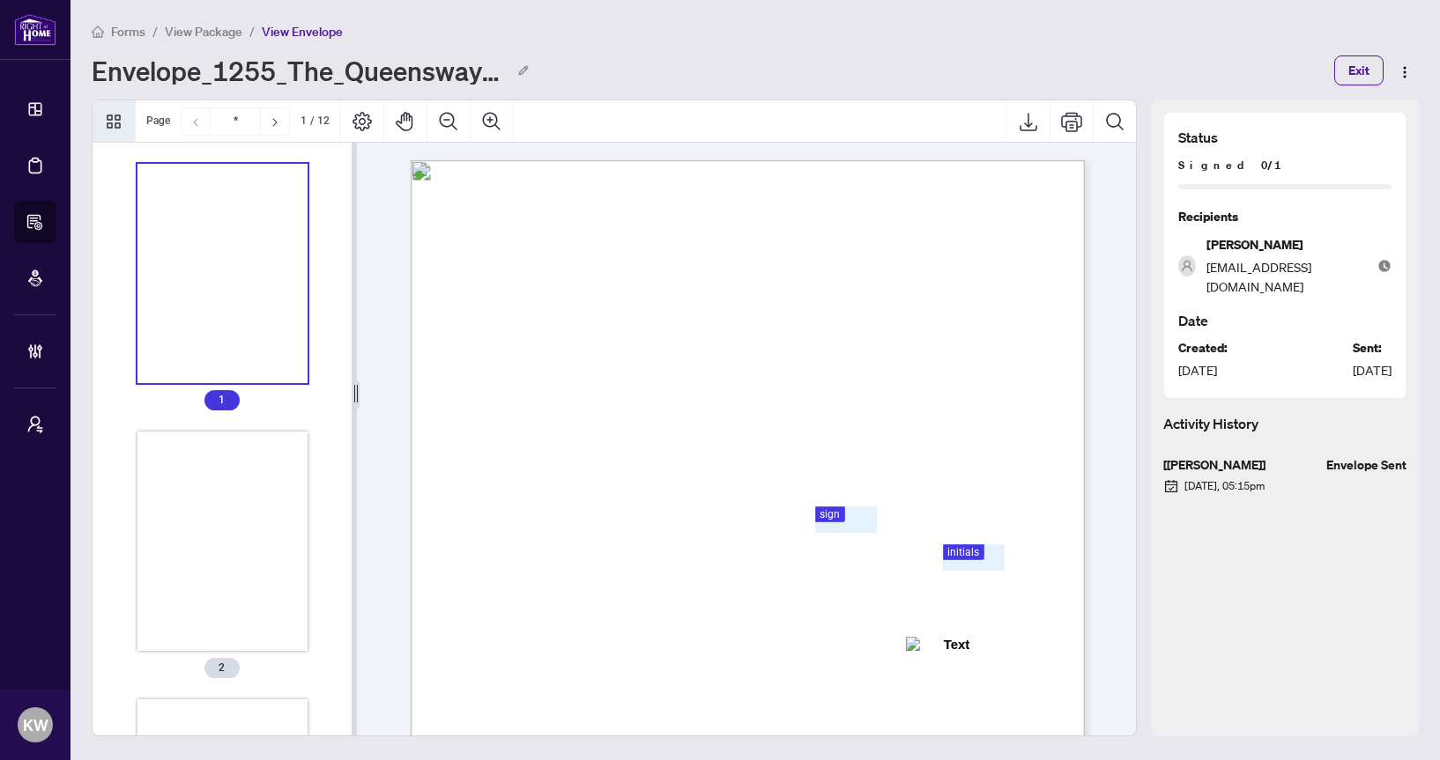
click at [228, 30] on span "View Package" at bounding box center [204, 32] width 78 height 16
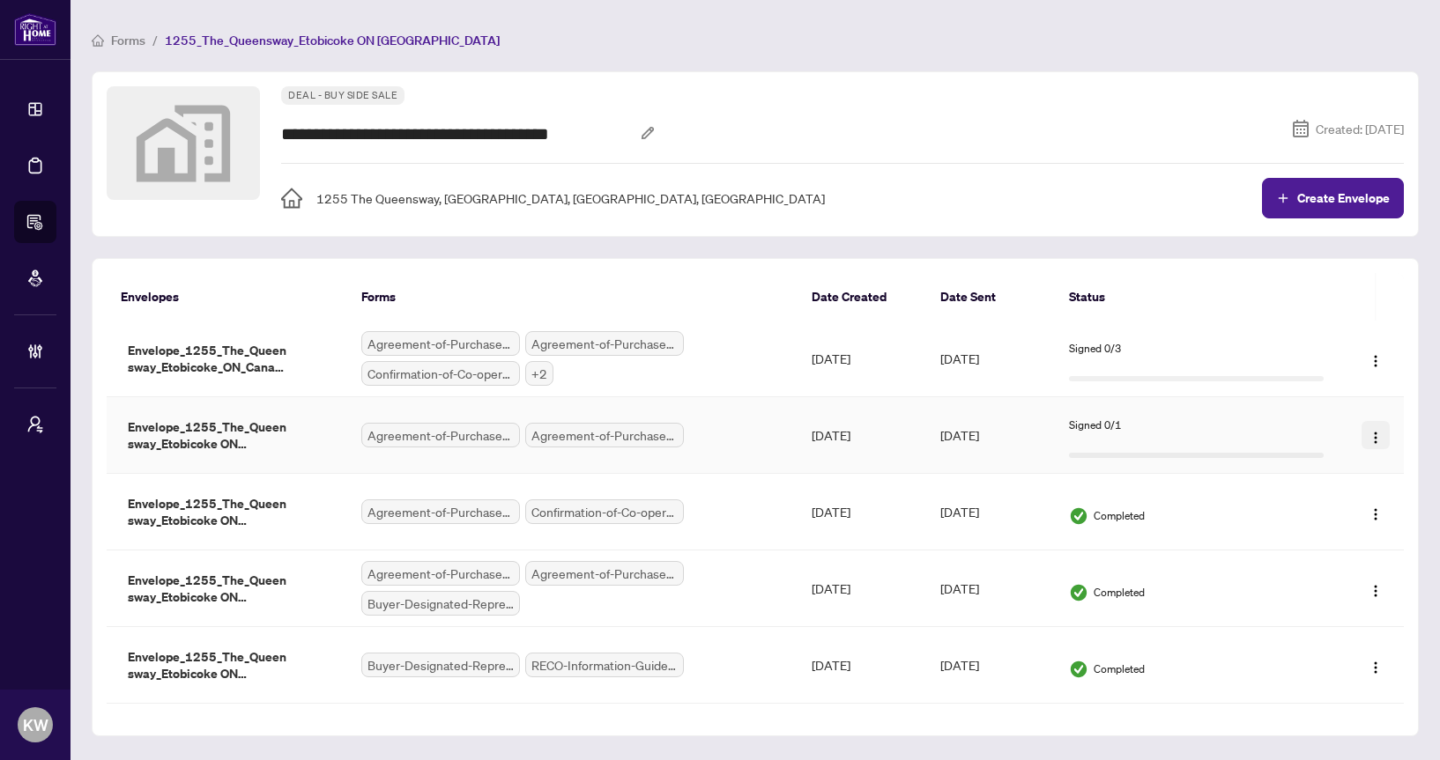
click at [1371, 443] on span "button" at bounding box center [1375, 435] width 14 height 19
click at [1361, 518] on span "Duplicate" at bounding box center [1347, 524] width 52 height 12
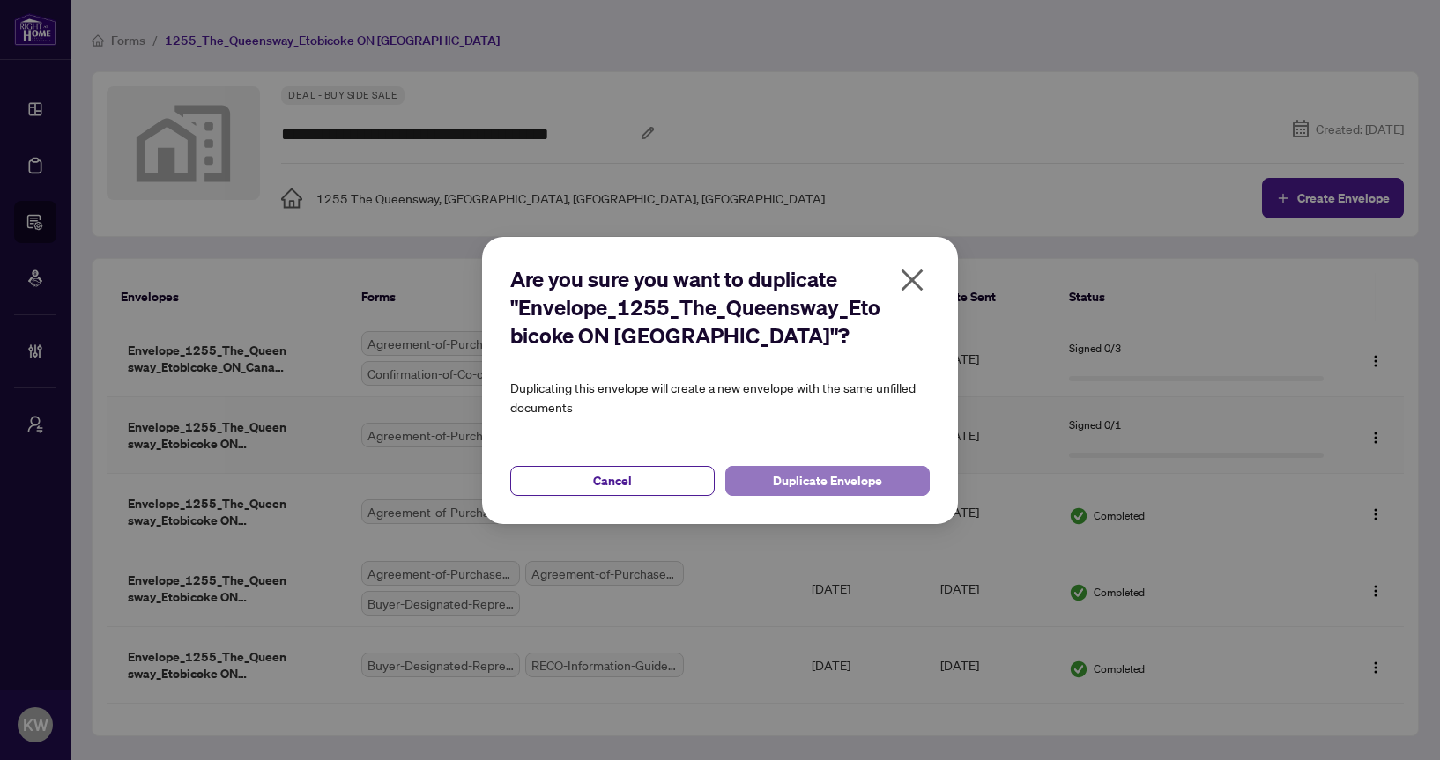
click at [834, 486] on span "Duplicate Envelope" at bounding box center [827, 481] width 109 height 28
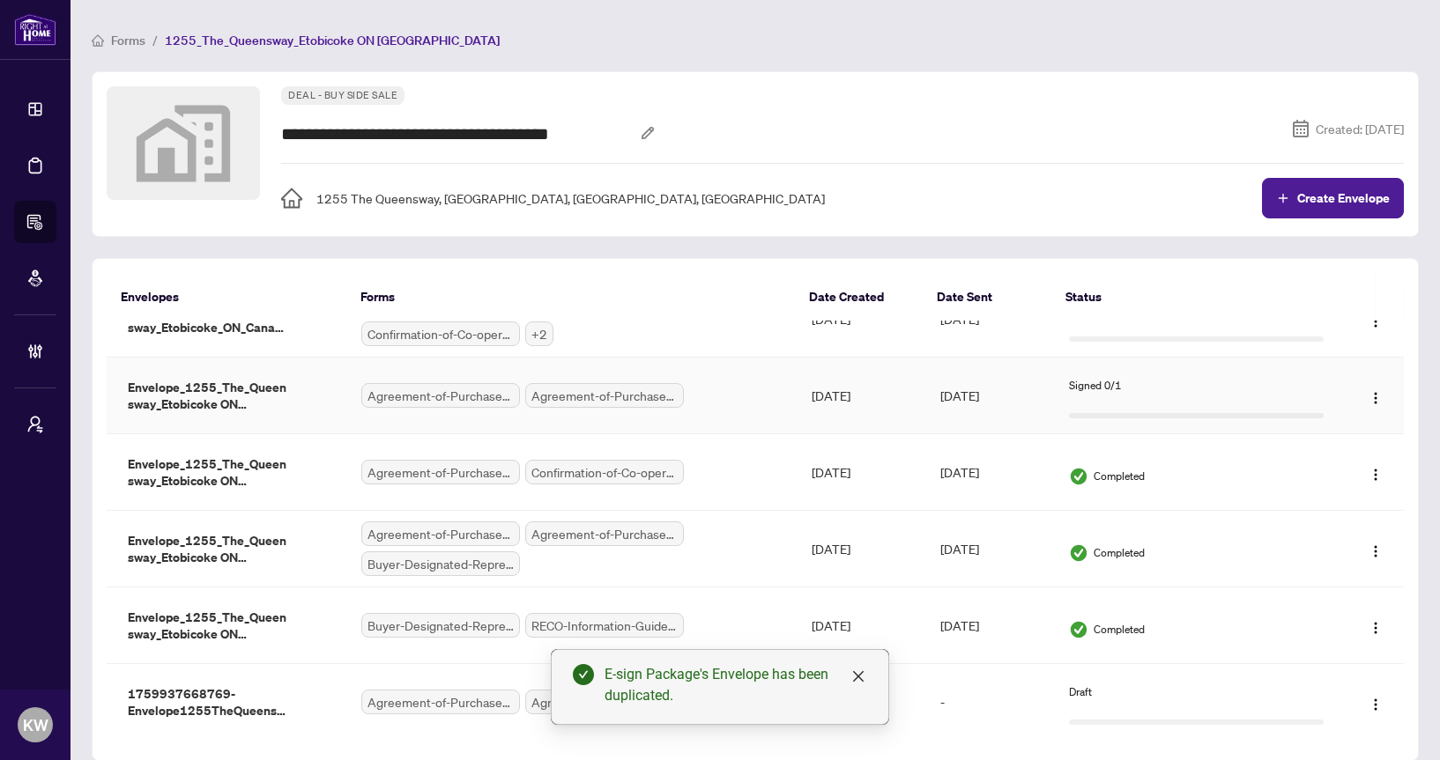
scroll to position [52, 0]
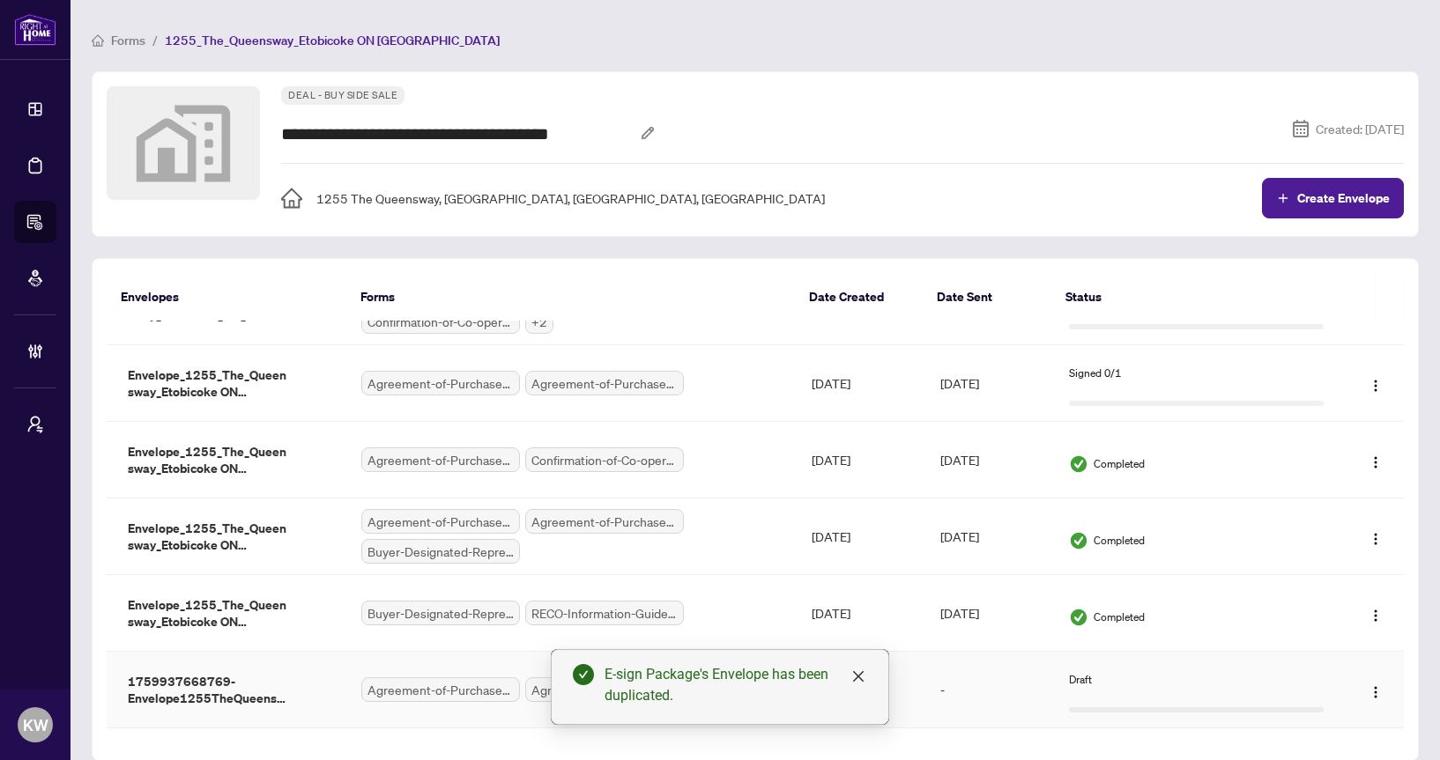
click at [250, 705] on span "1759937668769-Envelope1255TheQueenswayEtobicokeONCanada1759525987709" at bounding box center [209, 690] width 176 height 34
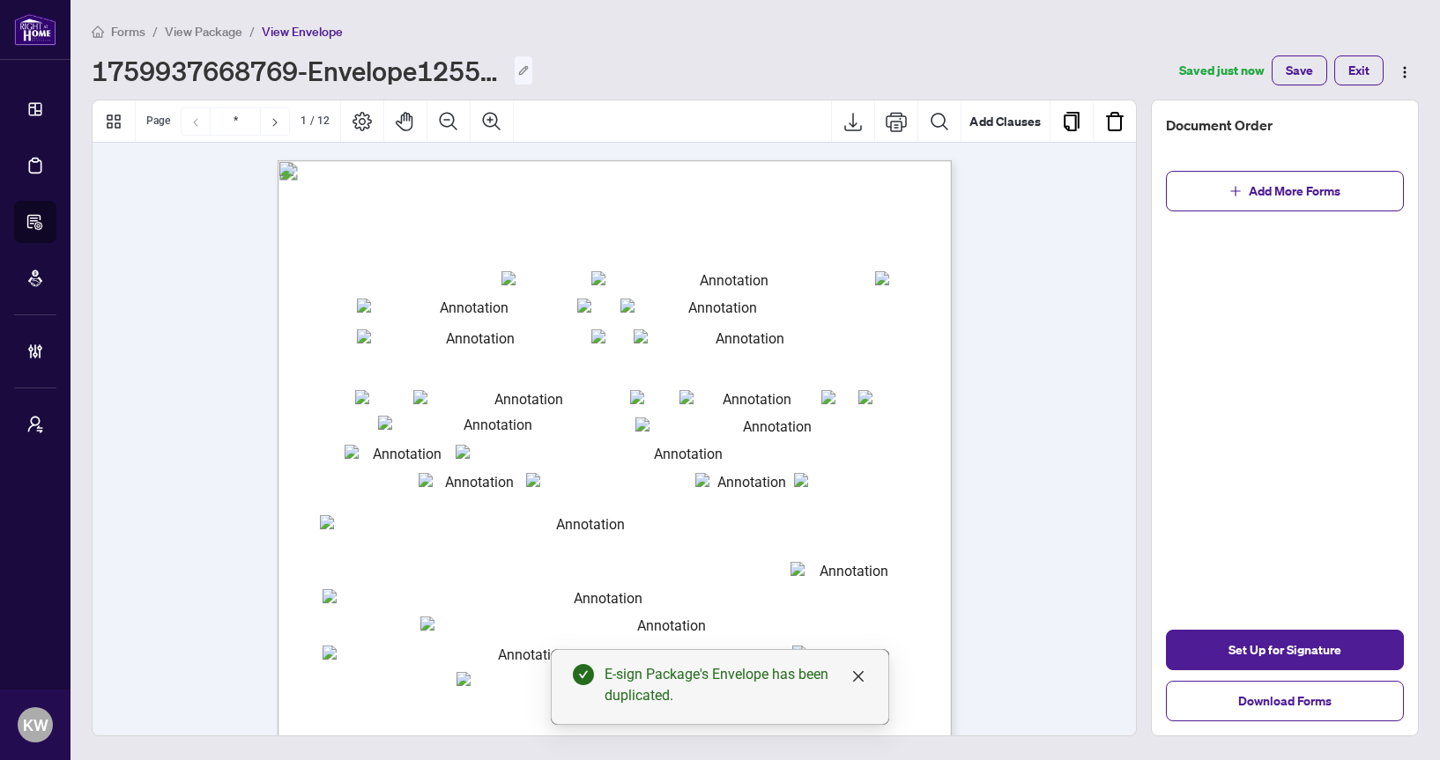
click at [519, 65] on icon "Edit envelope name" at bounding box center [523, 70] width 11 height 11
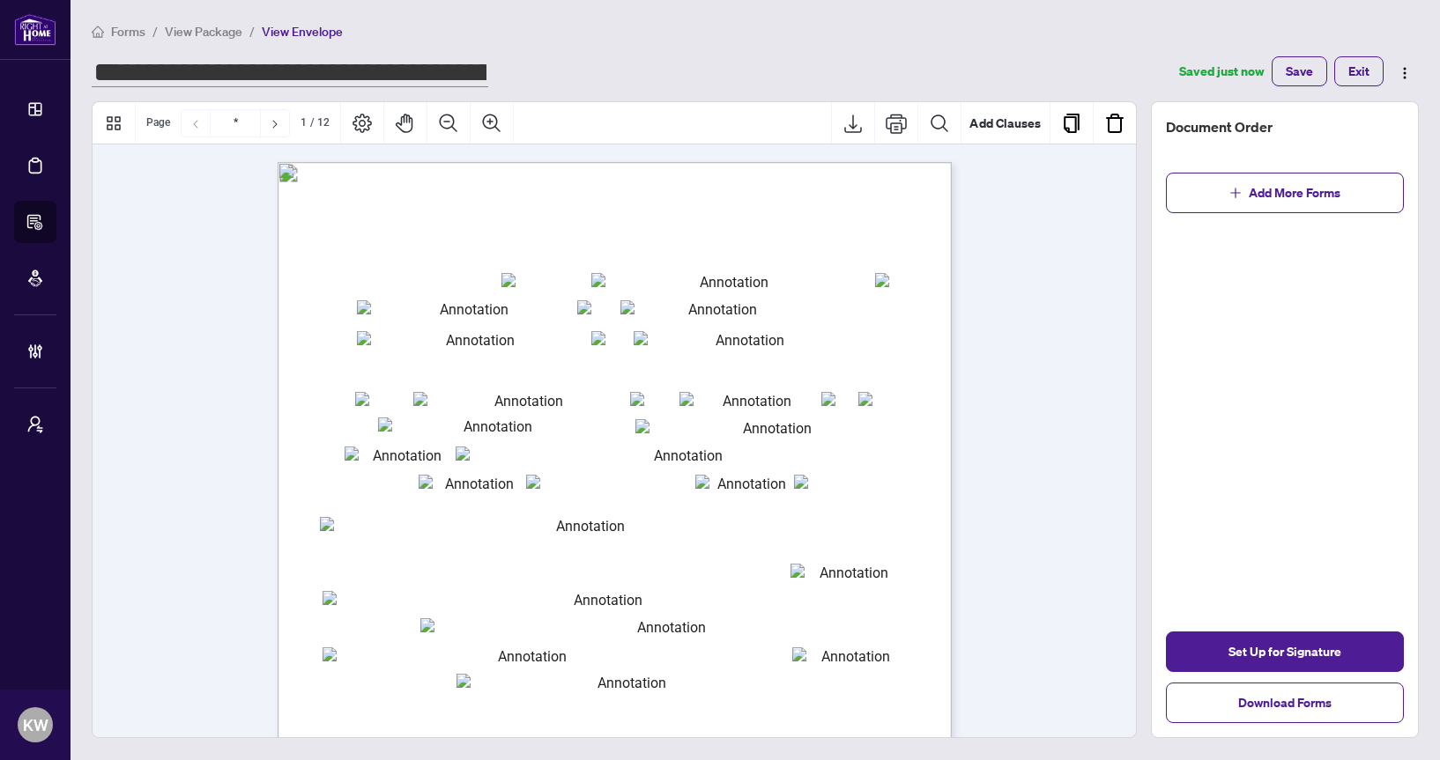
drag, startPoint x: 301, startPoint y: 70, endPoint x: 97, endPoint y: 73, distance: 204.5
click at [96, 73] on input "**********" at bounding box center [290, 73] width 397 height 28
click at [337, 76] on input "**********" at bounding box center [290, 73] width 397 height 28
click at [159, 70] on input "**********" at bounding box center [290, 73] width 397 height 28
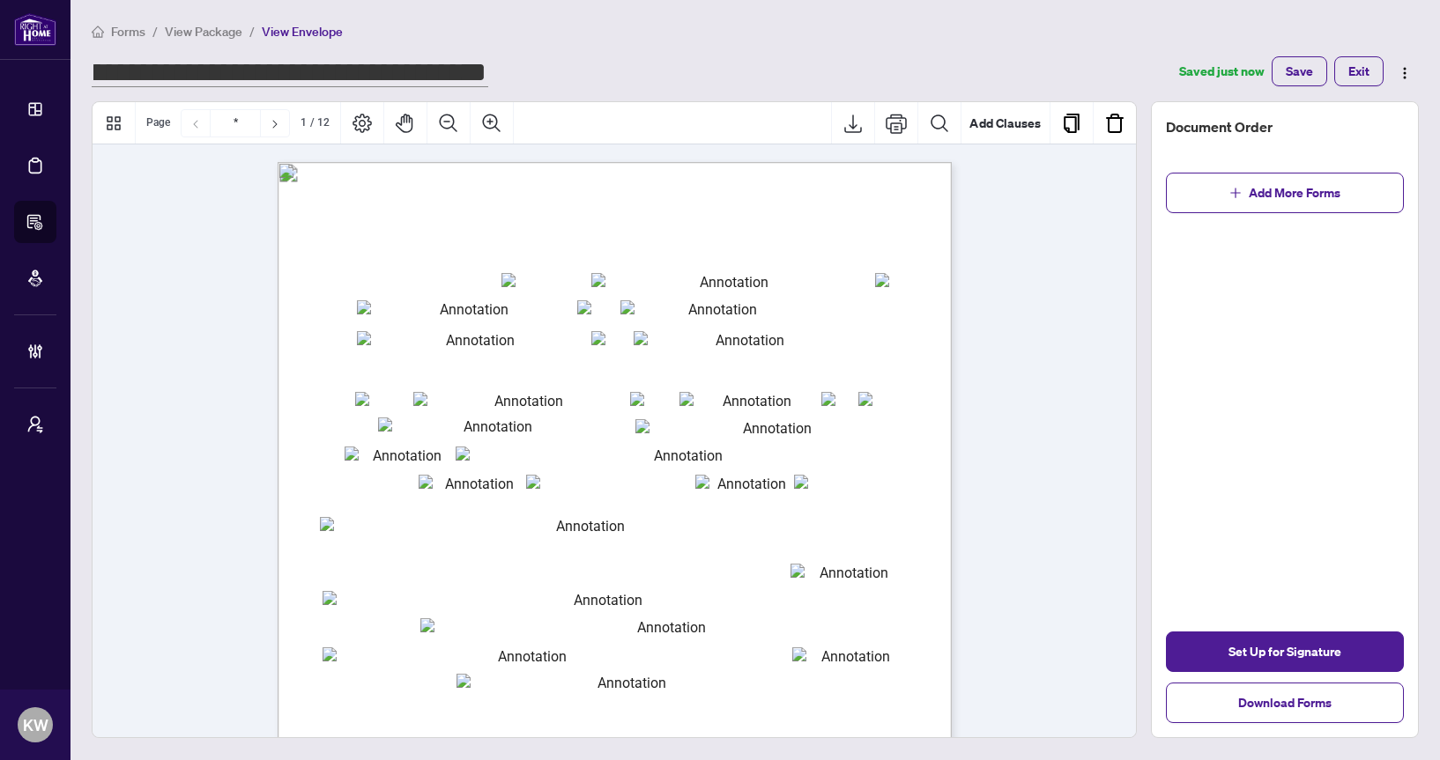
click at [145, 72] on input "**********" at bounding box center [290, 73] width 397 height 28
drag, startPoint x: 302, startPoint y: 69, endPoint x: 95, endPoint y: 76, distance: 207.2
click at [95, 76] on input "**********" at bounding box center [290, 73] width 397 height 28
click at [241, 76] on input "**********" at bounding box center [290, 73] width 397 height 28
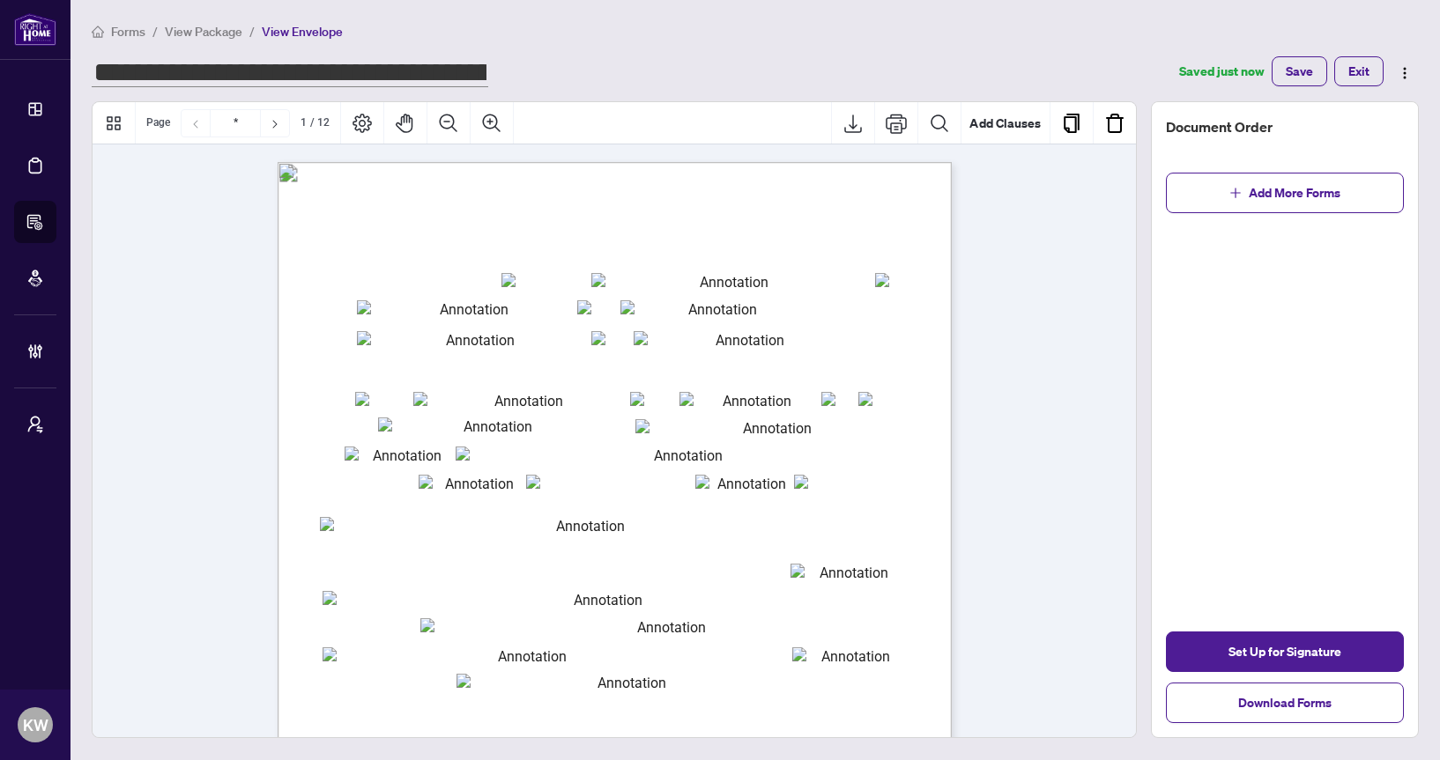
drag, startPoint x: 293, startPoint y: 77, endPoint x: 97, endPoint y: 77, distance: 196.5
click at [96, 77] on input "**********" at bounding box center [290, 73] width 397 height 28
click at [312, 61] on input "**********" at bounding box center [290, 73] width 397 height 28
click at [226, 74] on input "**********" at bounding box center [290, 73] width 397 height 28
click at [308, 71] on input "**********" at bounding box center [290, 73] width 397 height 28
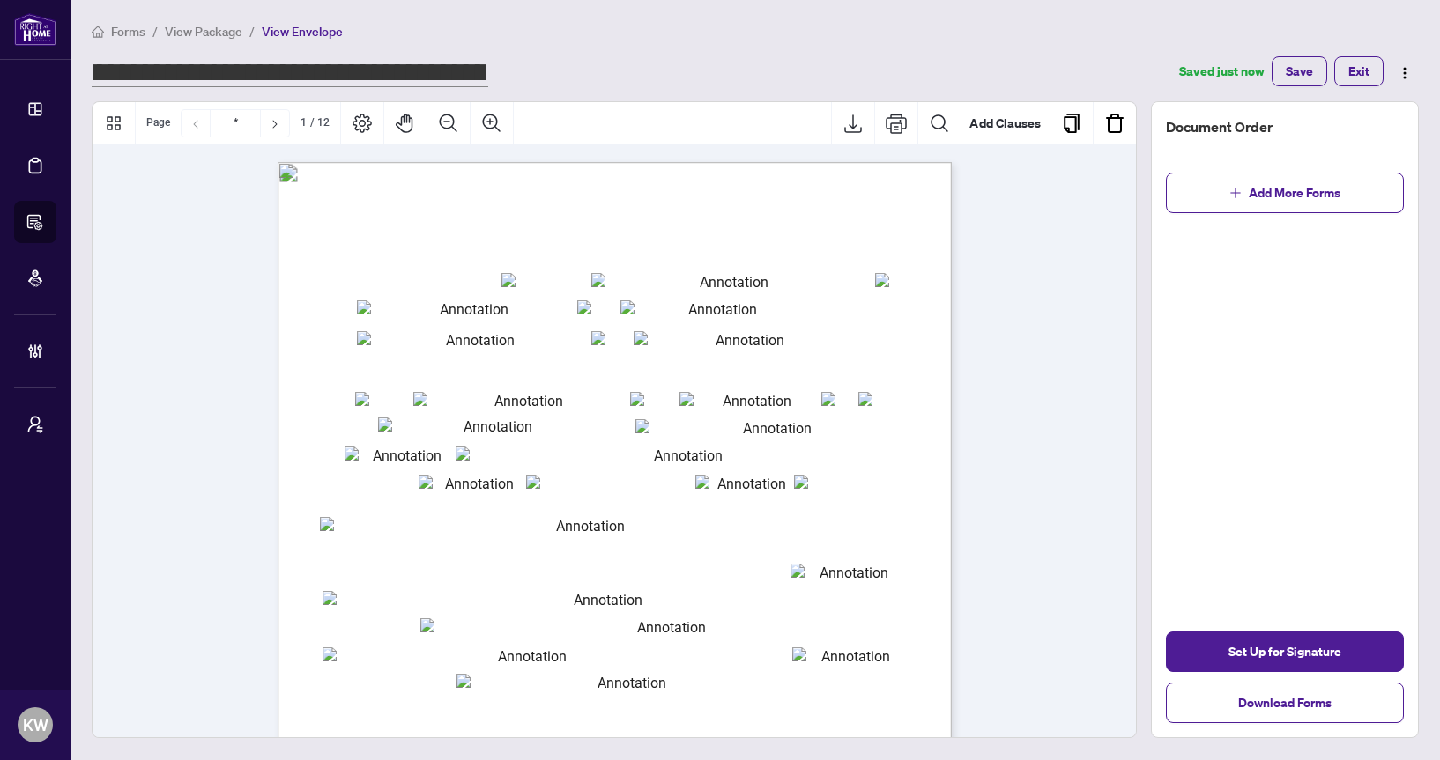
drag, startPoint x: 310, startPoint y: 70, endPoint x: 487, endPoint y: 70, distance: 177.1
click at [488, 70] on div "**********" at bounding box center [630, 72] width 1077 height 32
click at [413, 78] on input "**********" at bounding box center [290, 73] width 397 height 28
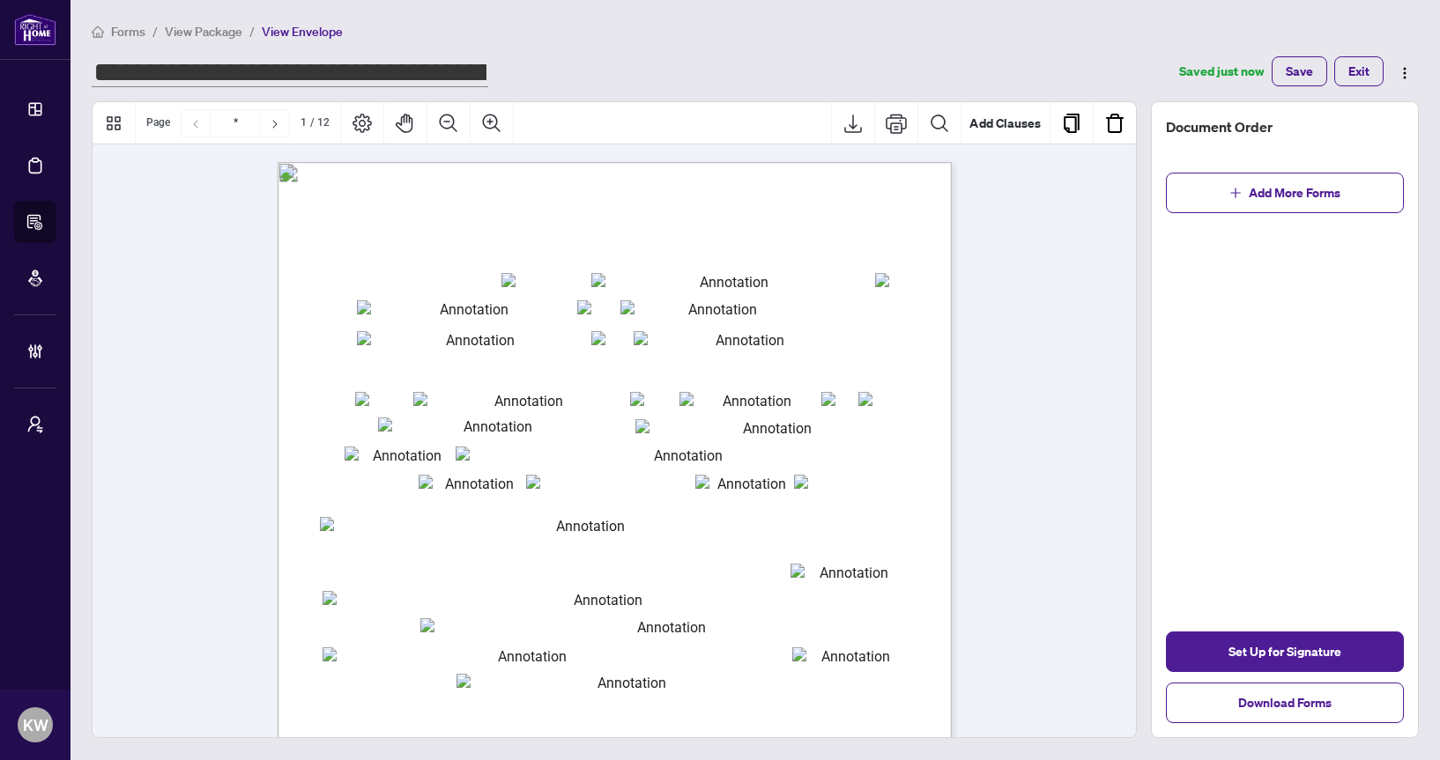
click at [298, 69] on input "**********" at bounding box center [290, 73] width 397 height 28
click at [308, 73] on input "**********" at bounding box center [290, 73] width 397 height 28
drag, startPoint x: 305, startPoint y: 72, endPoint x: 93, endPoint y: 85, distance: 212.8
click at [93, 85] on div "**********" at bounding box center [755, 379] width 1327 height 717
click at [215, 77] on input "**********" at bounding box center [290, 73] width 397 height 28
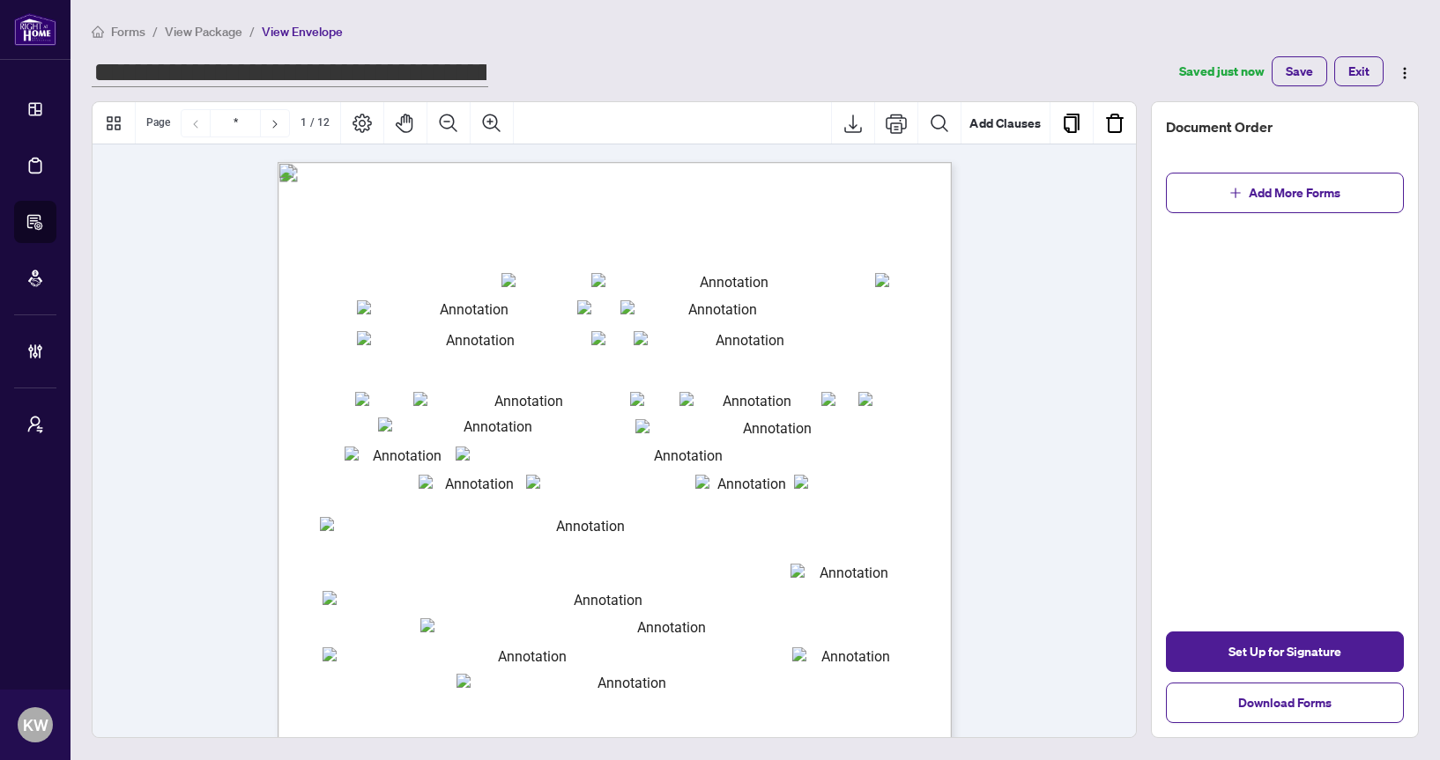
click at [284, 68] on input "**********" at bounding box center [290, 73] width 397 height 28
click at [335, 69] on input "**********" at bounding box center [290, 73] width 397 height 28
click at [484, 70] on input "**********" at bounding box center [290, 73] width 397 height 28
click at [362, 72] on input "**********" at bounding box center [290, 73] width 397 height 28
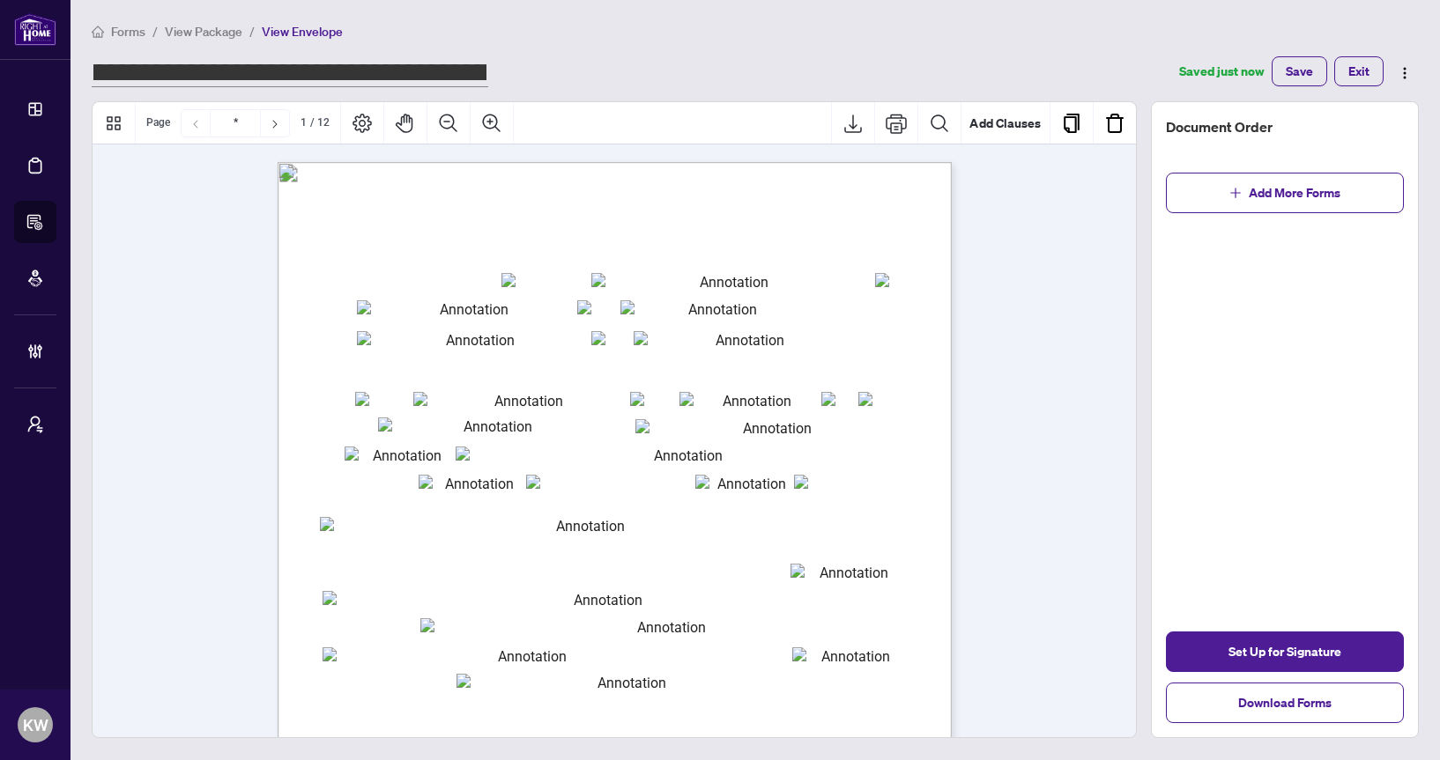
click at [409, 70] on input "**********" at bounding box center [290, 73] width 397 height 28
click at [280, 71] on input "**********" at bounding box center [290, 73] width 397 height 28
type input "**********"
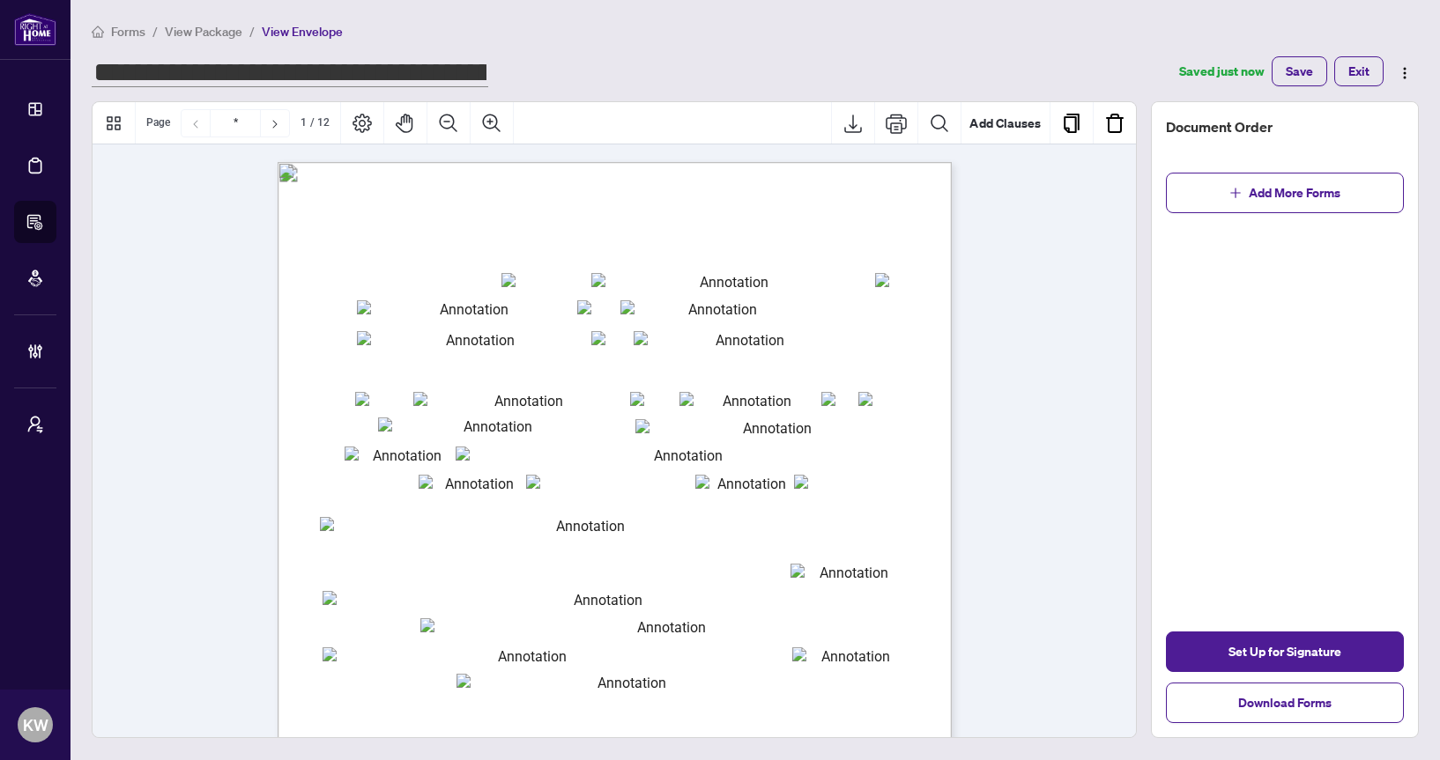
click at [617, 48] on div "**********" at bounding box center [755, 54] width 1327 height 66
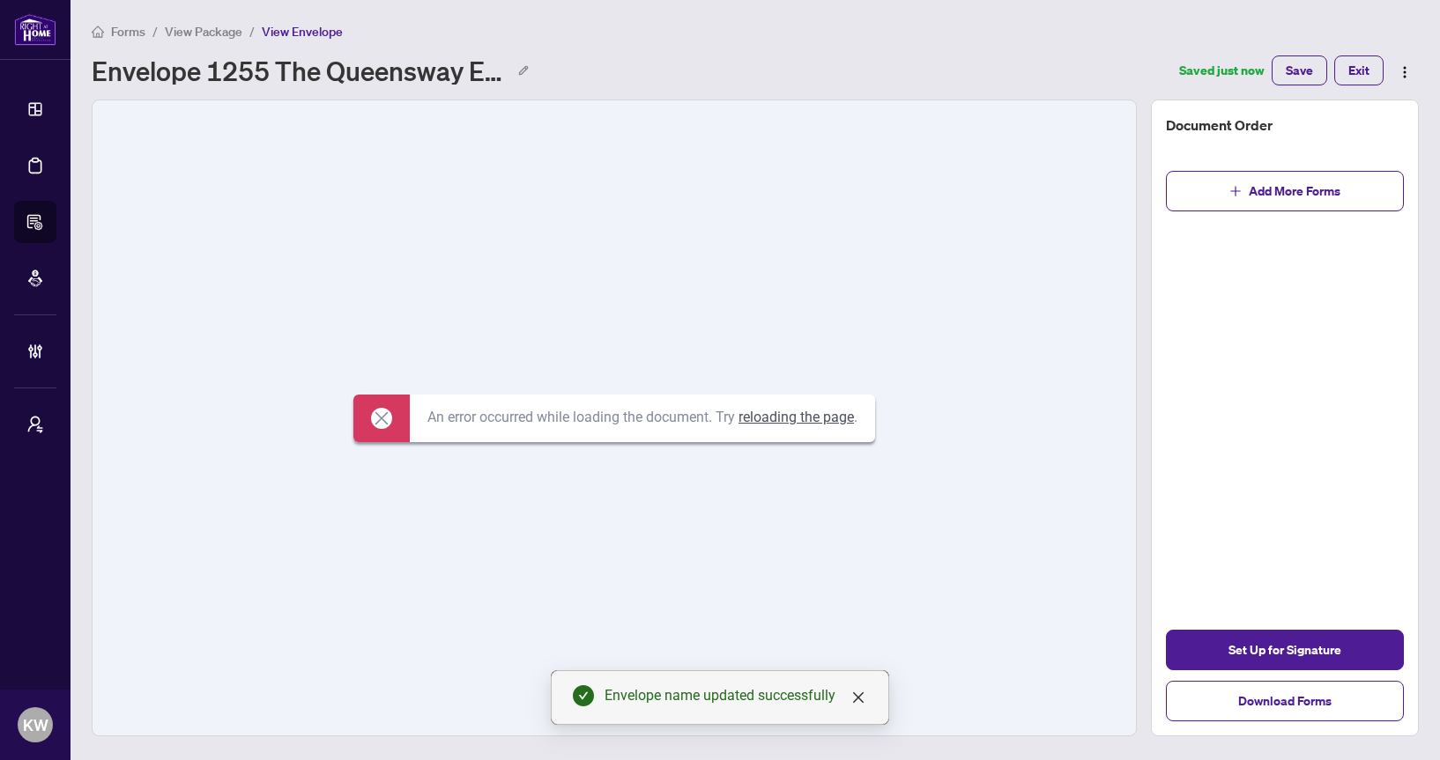
click at [830, 419] on link "reloading the page" at bounding box center [795, 417] width 115 height 17
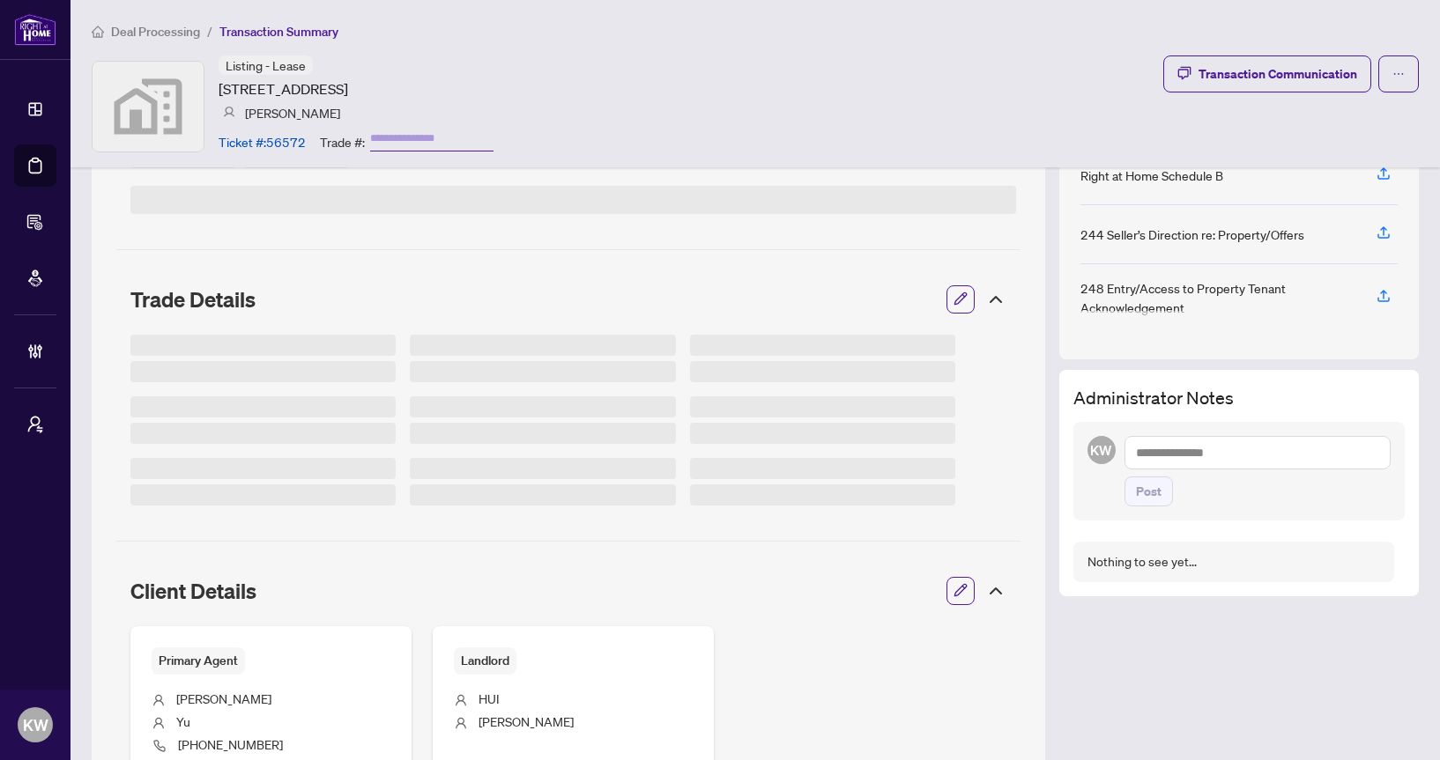
scroll to position [706, 0]
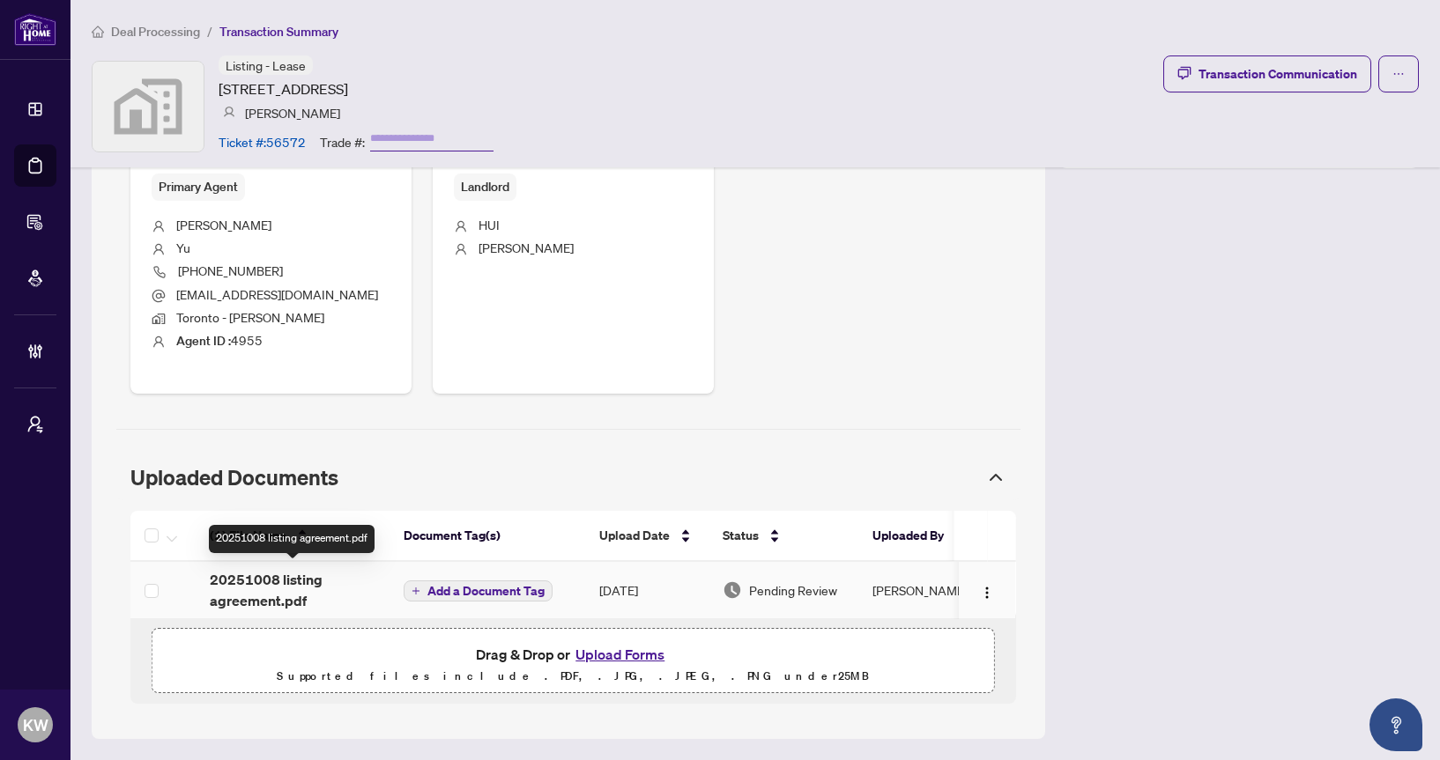
click at [345, 587] on span "20251008 listing agreement.pdf" at bounding box center [293, 590] width 166 height 42
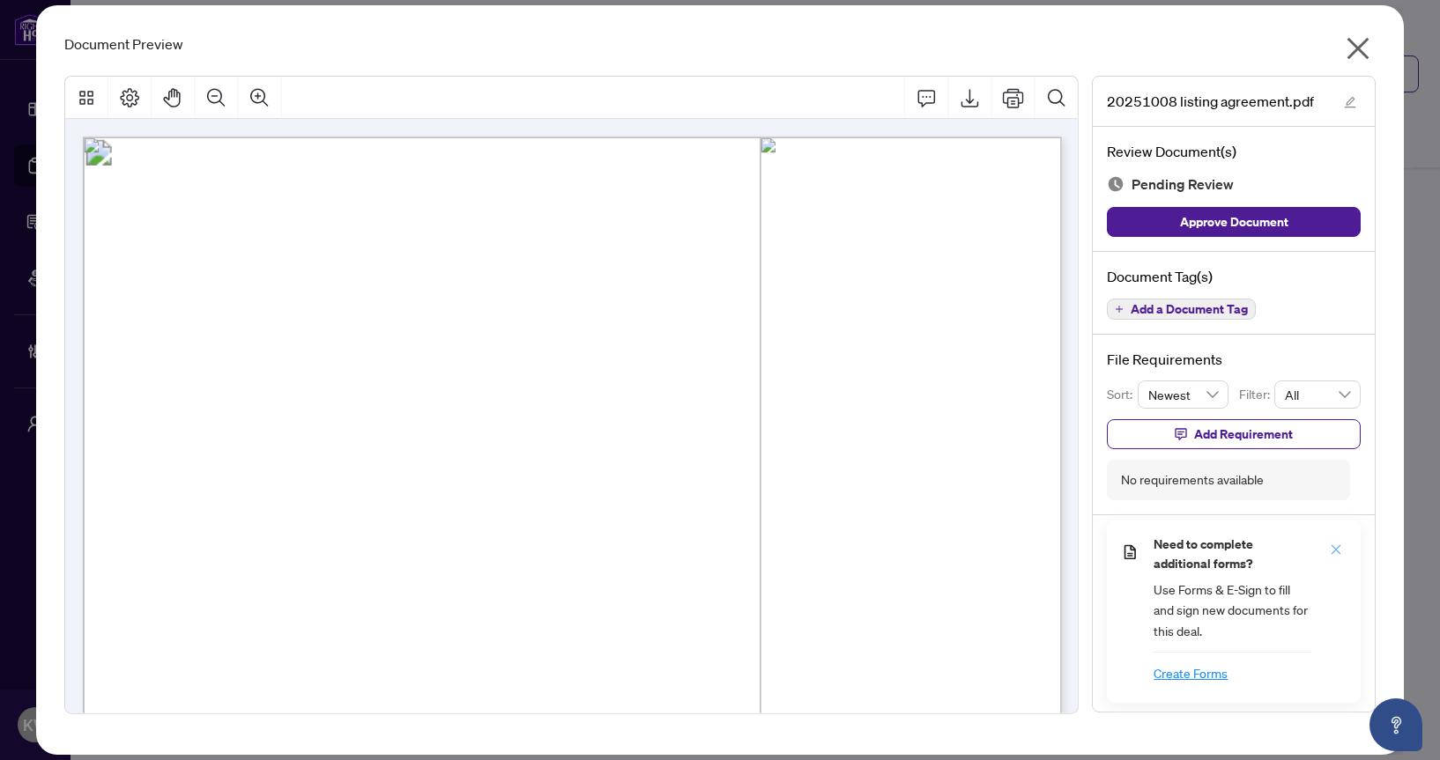
click at [1340, 548] on icon "close" at bounding box center [1336, 550] width 12 height 12
click at [1350, 40] on icon "close" at bounding box center [1358, 49] width 22 height 22
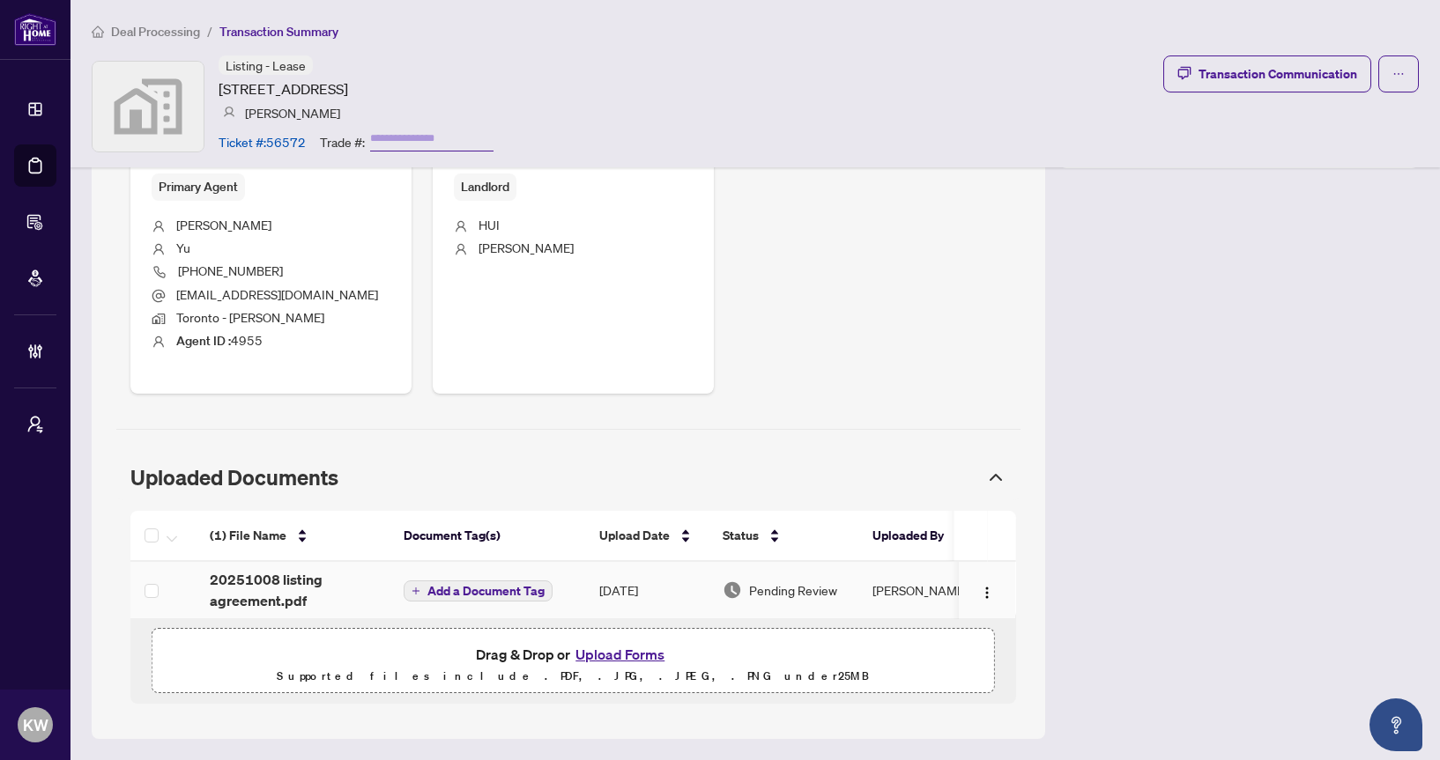
click at [340, 585] on span "20251008 listing agreement.pdf" at bounding box center [293, 590] width 166 height 42
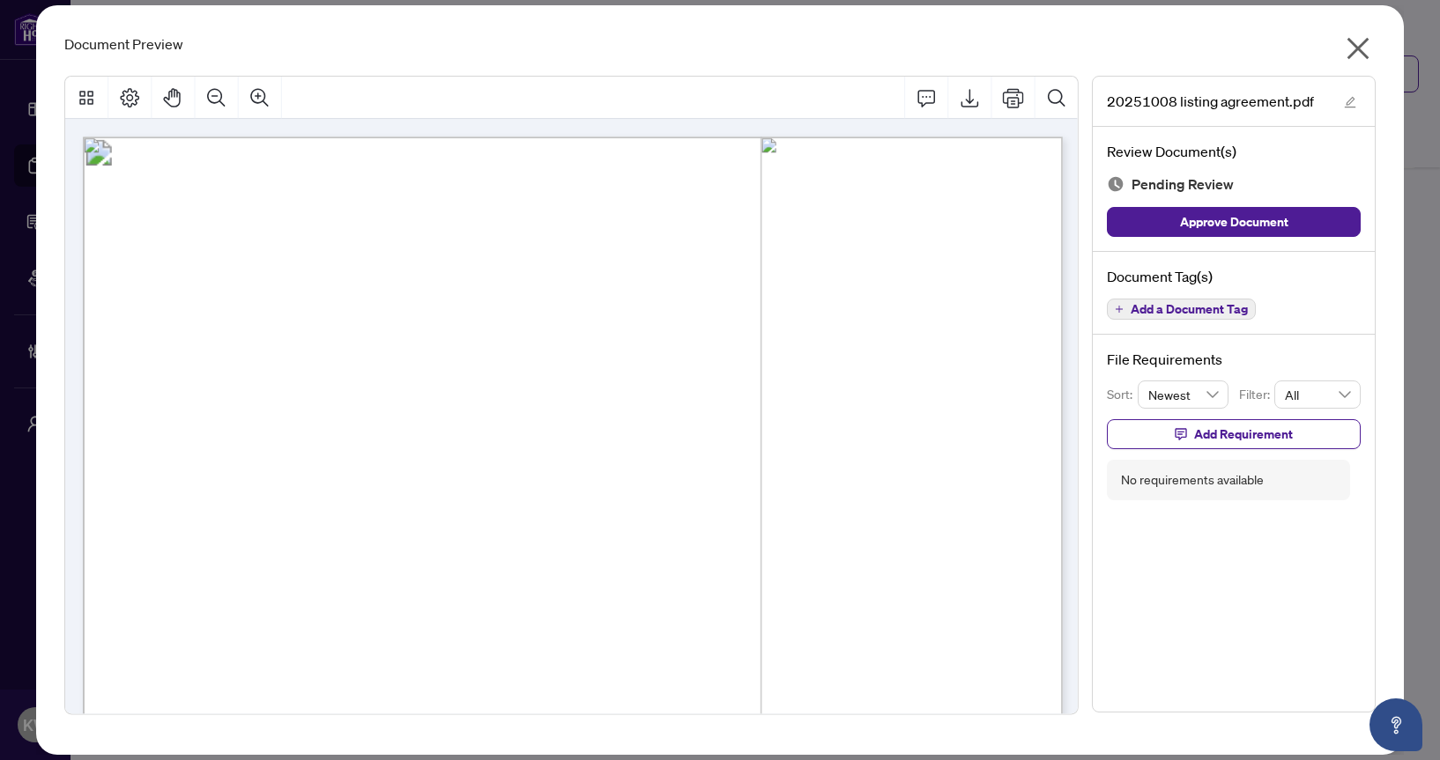
click at [1366, 44] on icon "close" at bounding box center [1358, 48] width 28 height 28
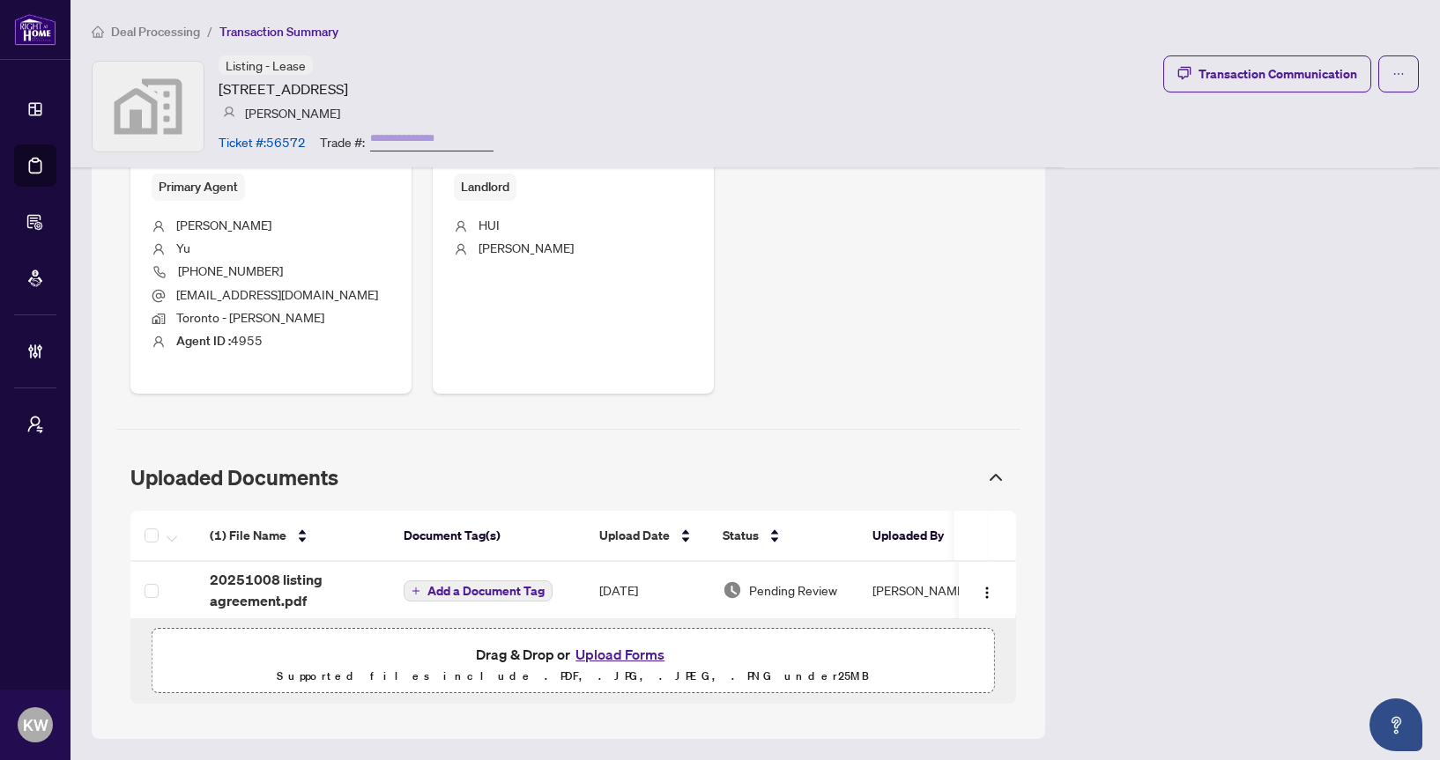
click at [162, 19] on div "Deal Processing / Transaction Summary Listing - Lease 4955 Yonge Street #2201, …" at bounding box center [754, 83] width 1369 height 167
click at [162, 31] on span "Deal Processing" at bounding box center [155, 32] width 89 height 16
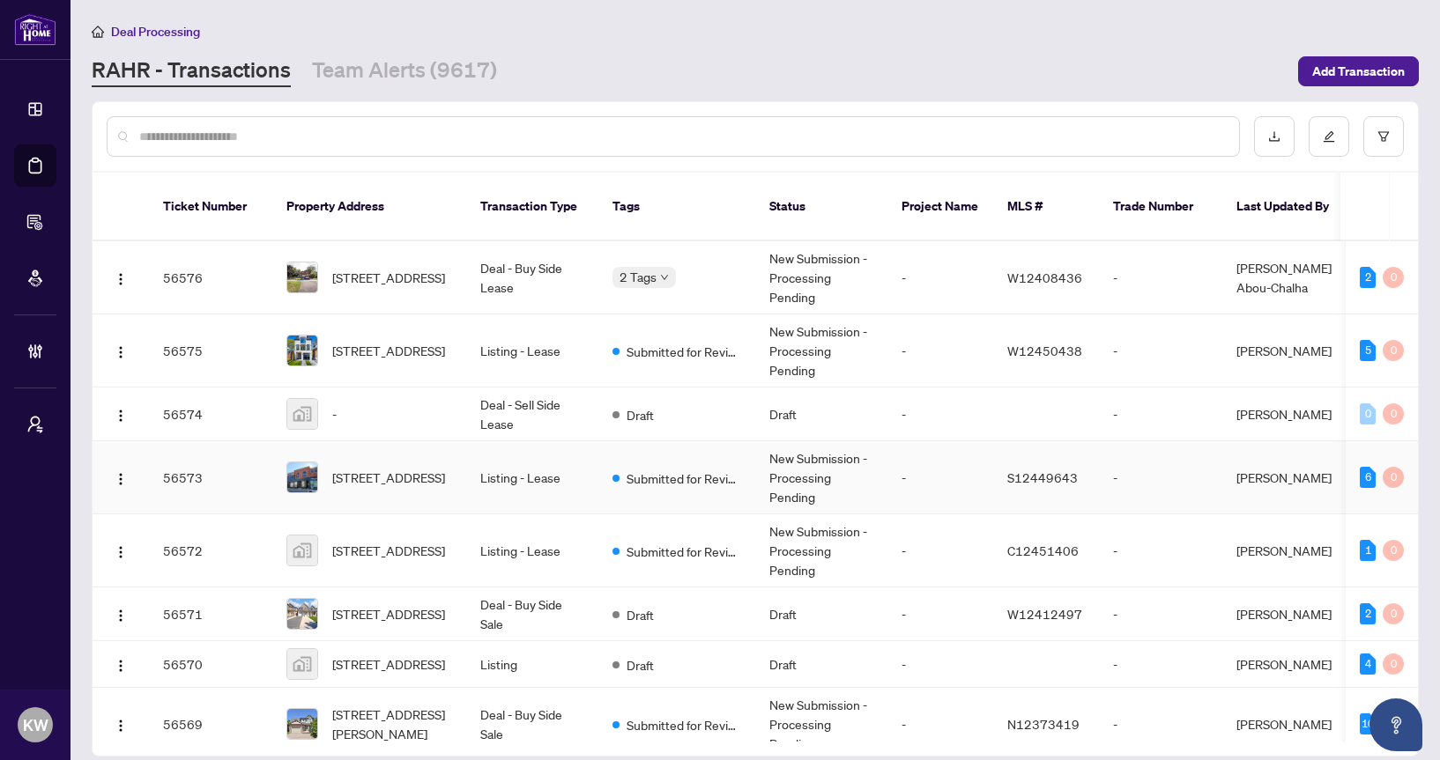
click at [632, 471] on td "Submitted for Review" at bounding box center [676, 477] width 157 height 73
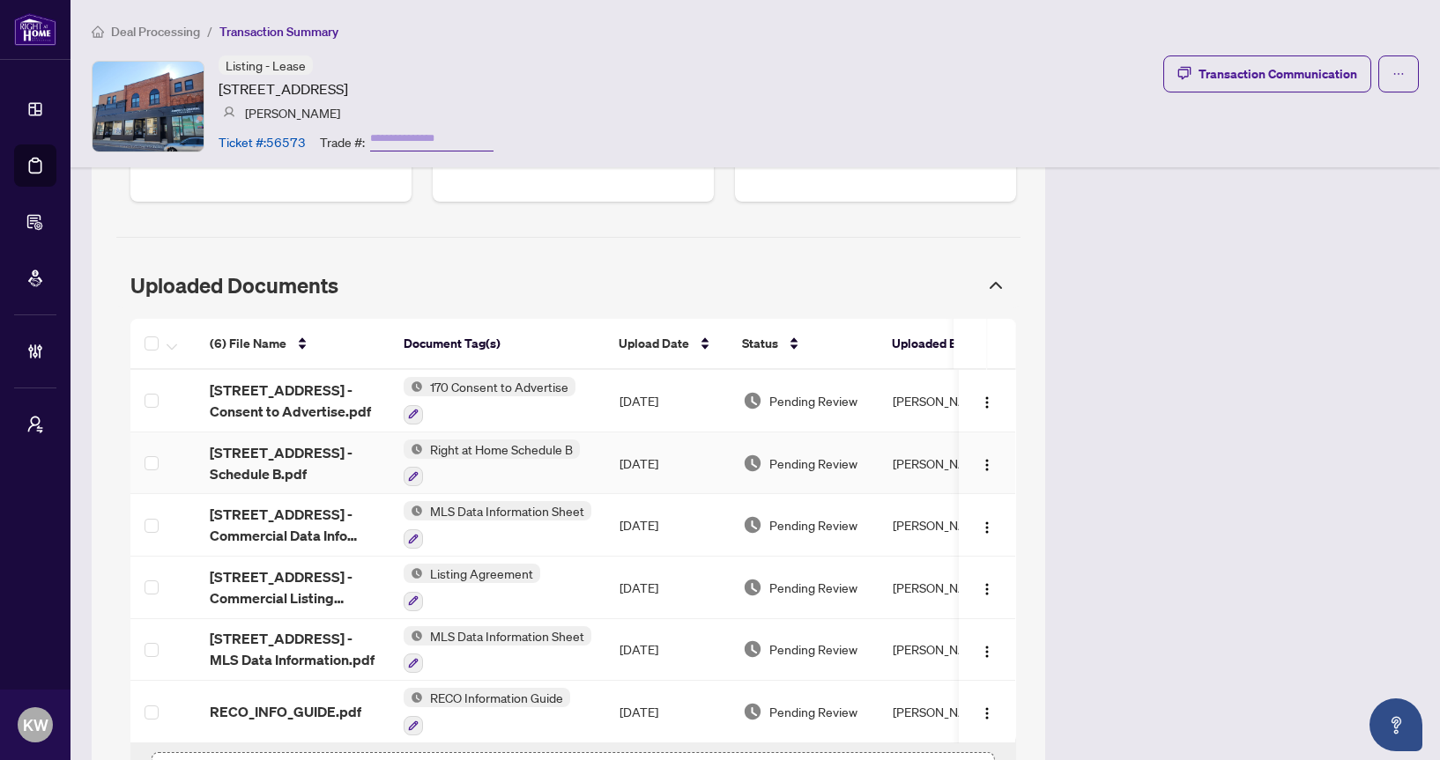
scroll to position [919, 0]
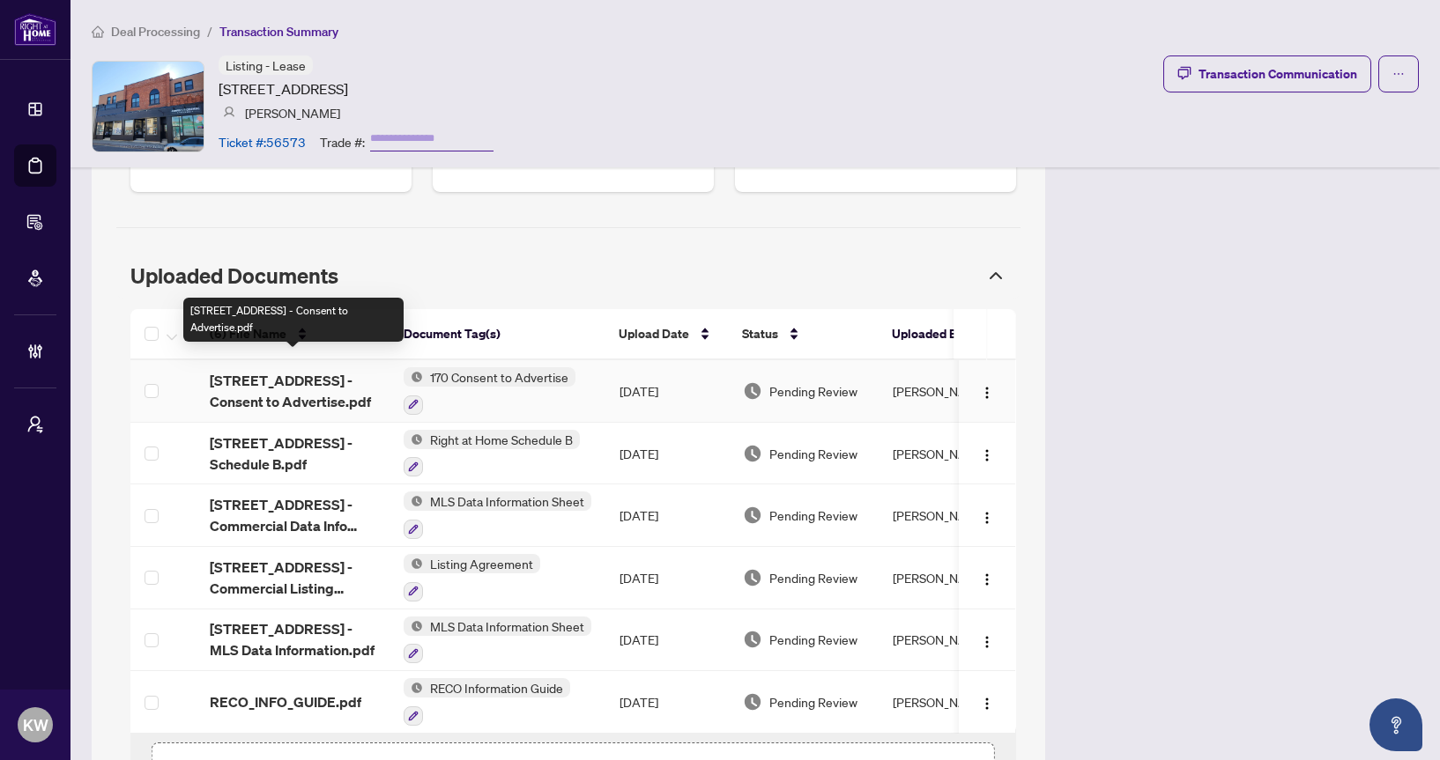
click at [278, 378] on span "205 - 9 Queen St - Consent to Advertise.pdf" at bounding box center [293, 391] width 166 height 42
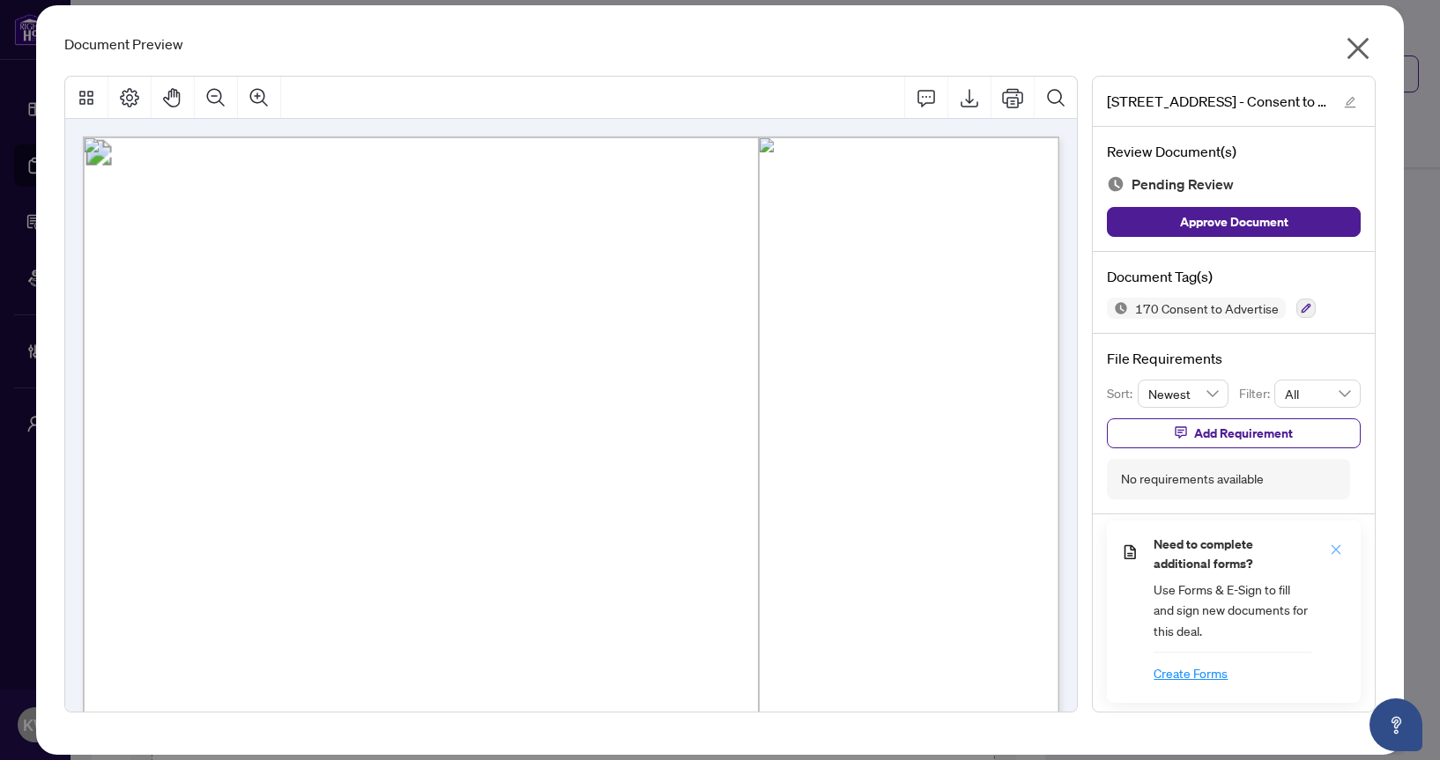
click at [1339, 551] on icon "close" at bounding box center [1336, 550] width 12 height 12
click at [1346, 45] on icon "close" at bounding box center [1358, 48] width 28 height 28
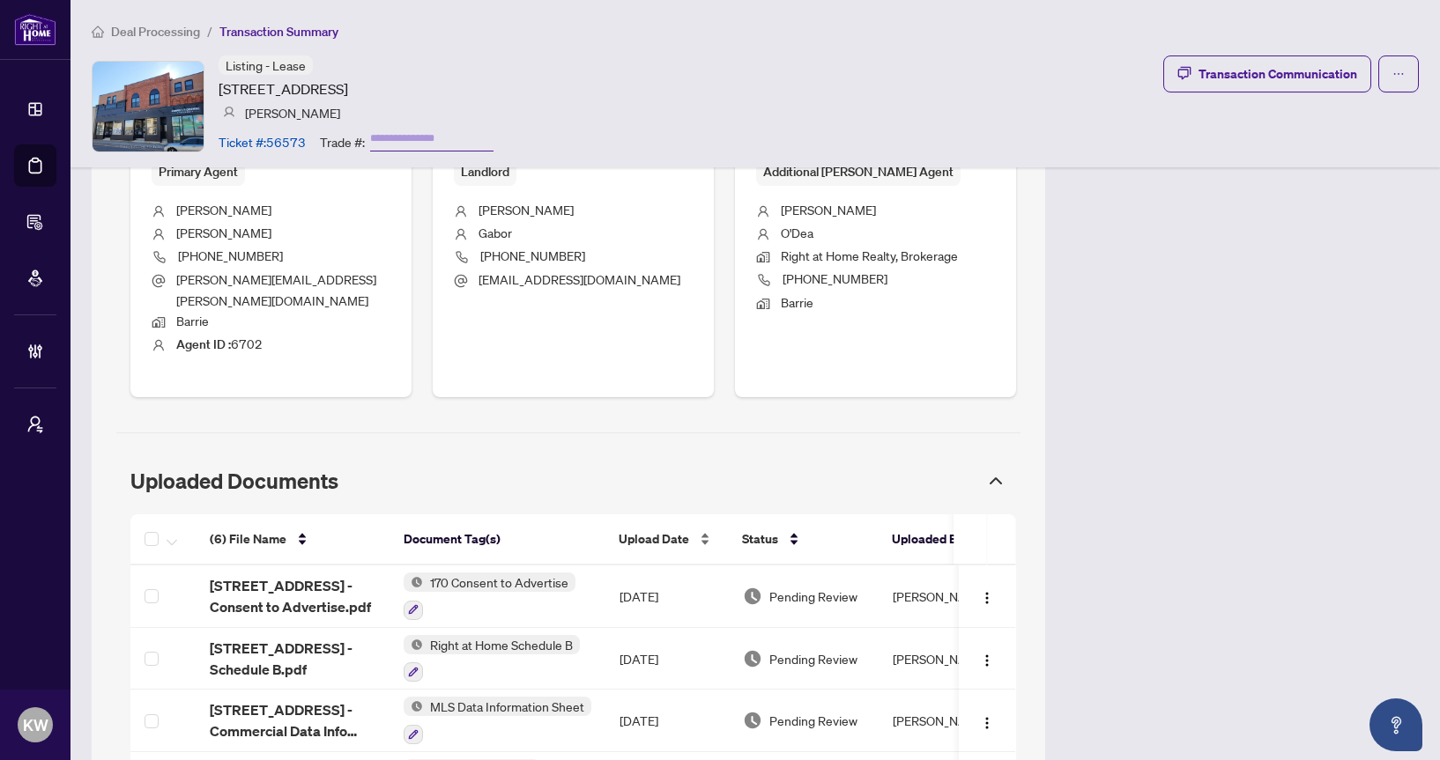
scroll to position [1017, 0]
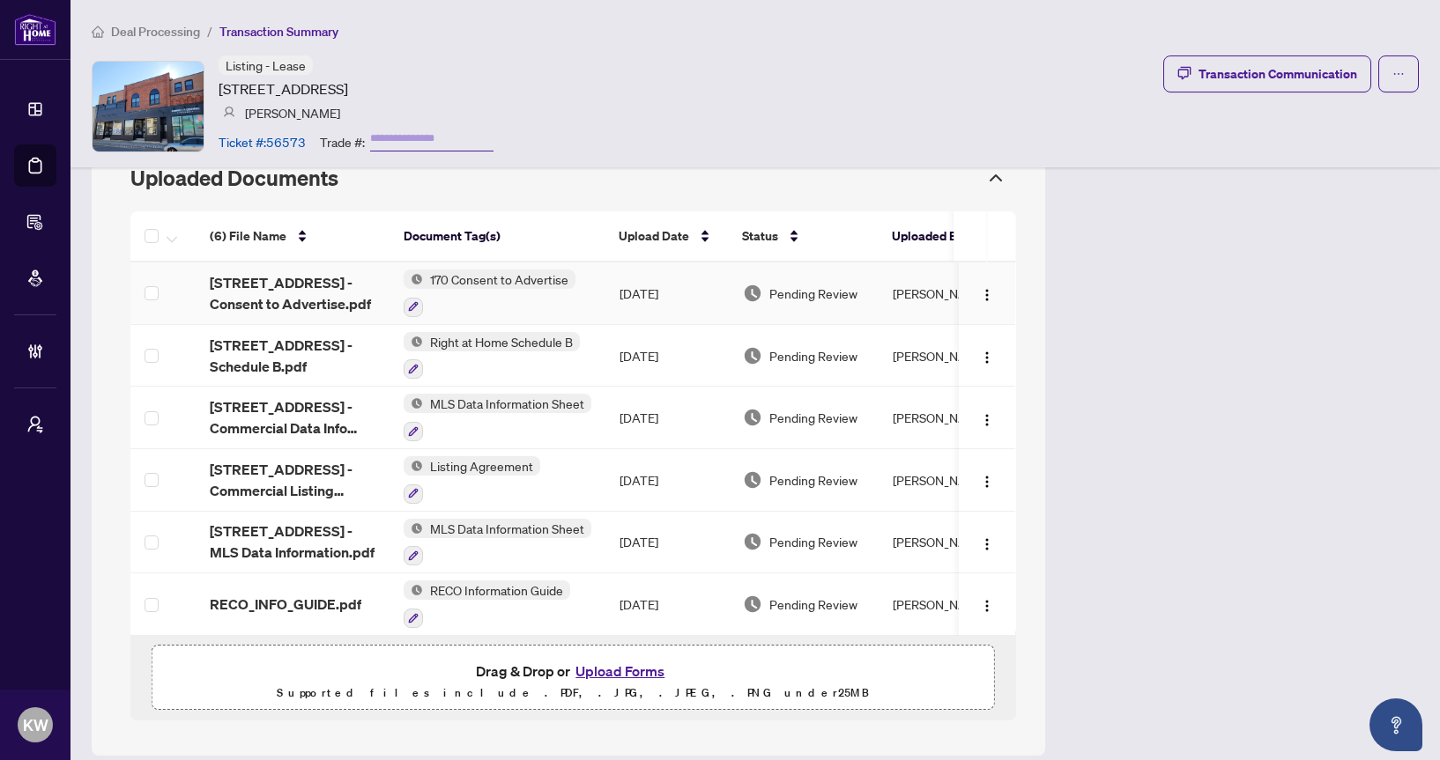
click at [552, 273] on div "170 Consent to Advertise" at bounding box center [490, 294] width 172 height 48
click at [308, 275] on span "205 - 9 Queen St - Consent to Advertise.pdf" at bounding box center [293, 293] width 166 height 42
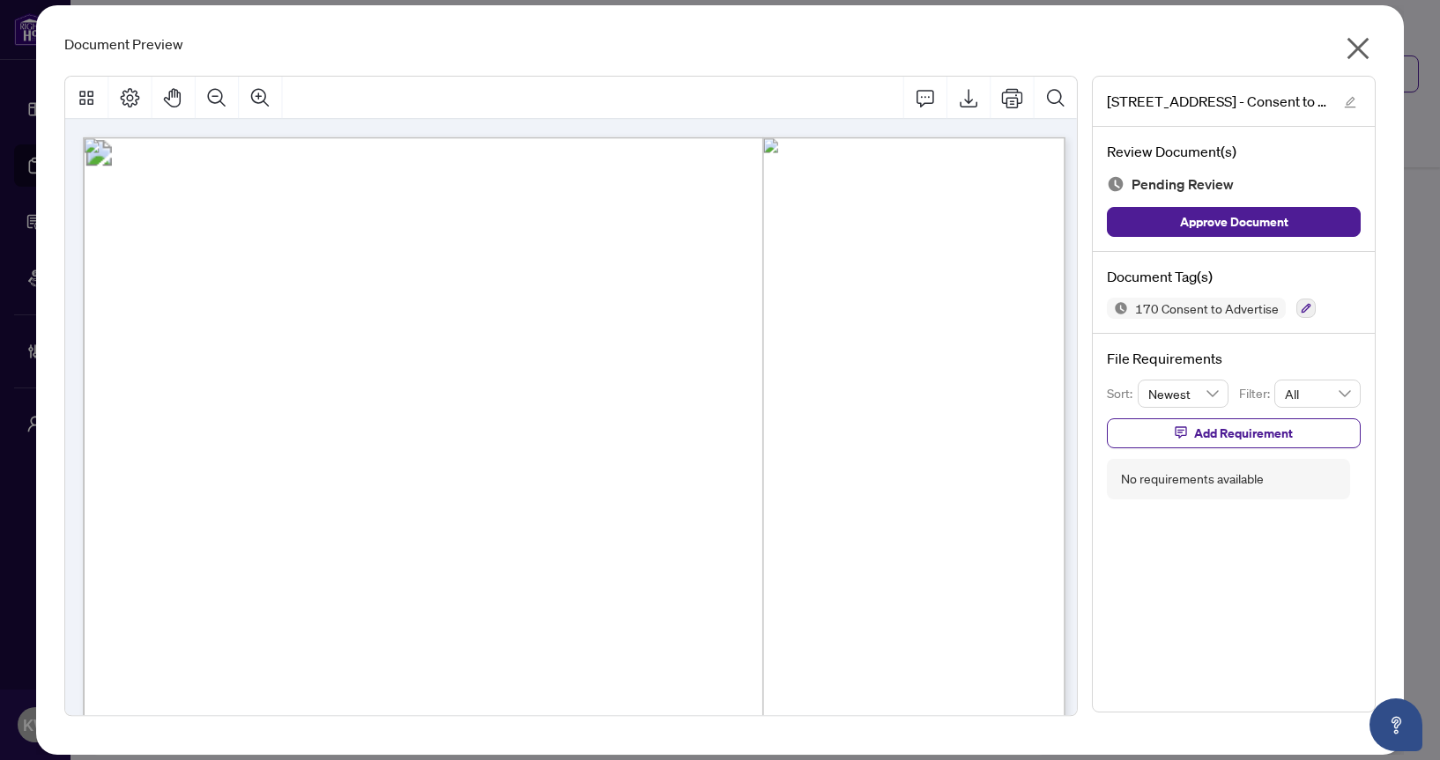
click at [1361, 52] on icon "close" at bounding box center [1358, 49] width 22 height 22
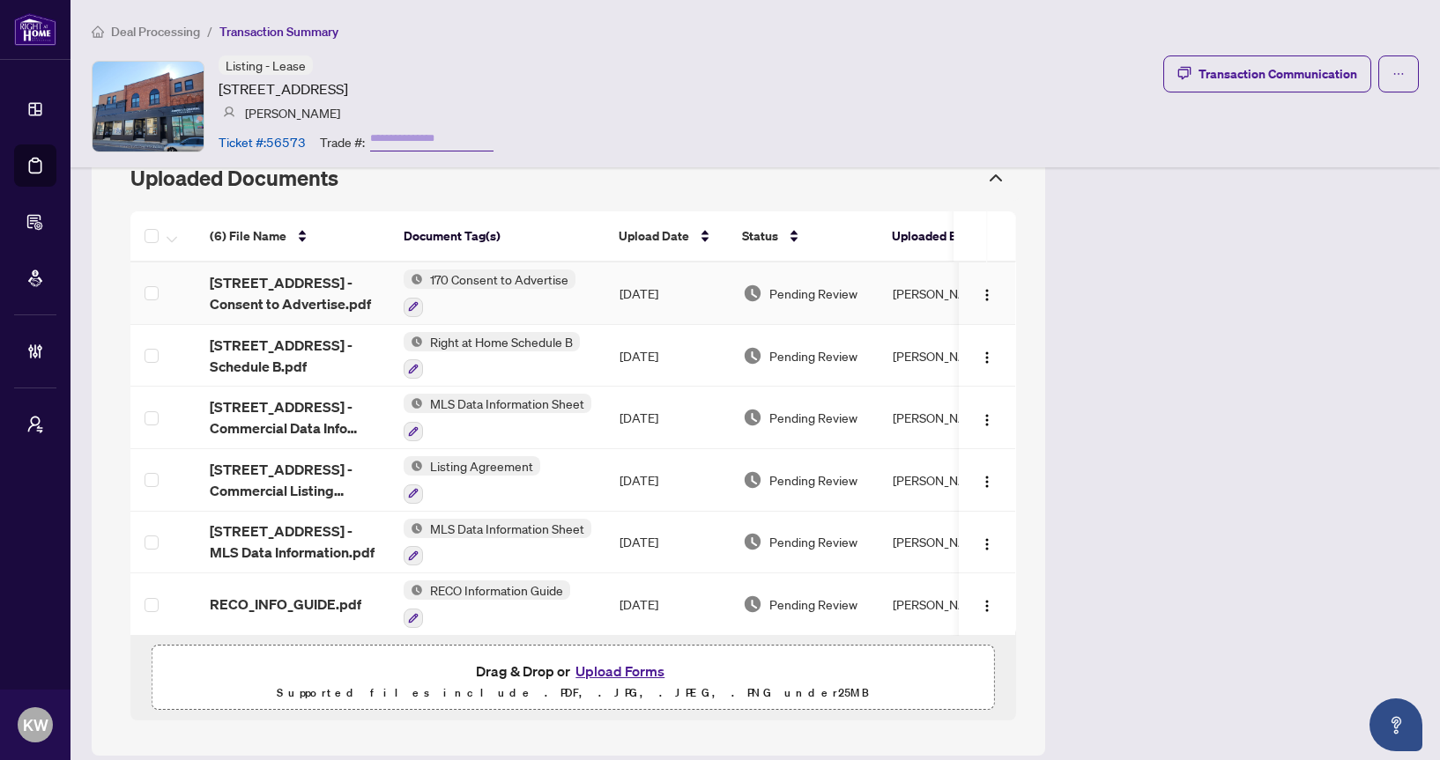
click at [633, 263] on td "[DATE]" at bounding box center [666, 294] width 123 height 63
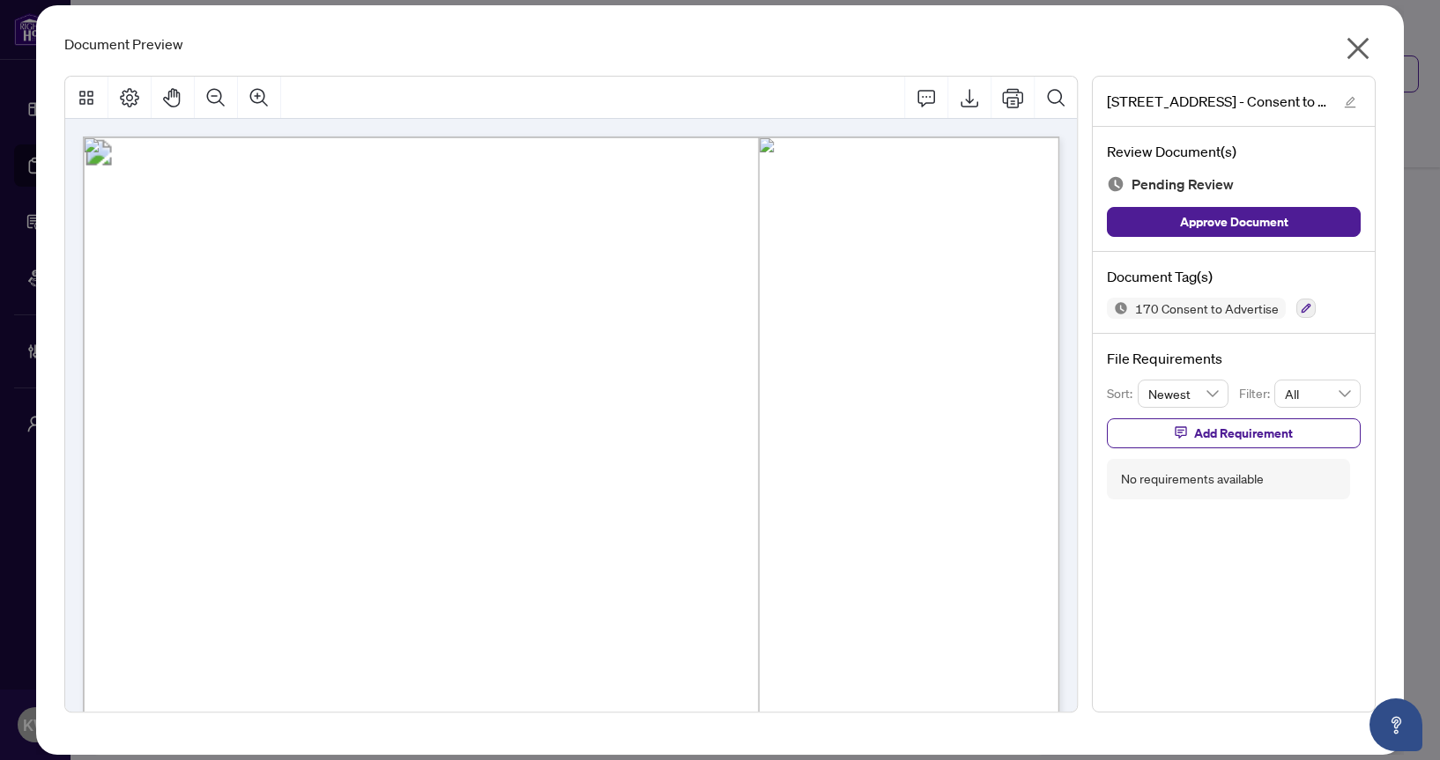
click at [1347, 43] on icon "close" at bounding box center [1358, 48] width 28 height 28
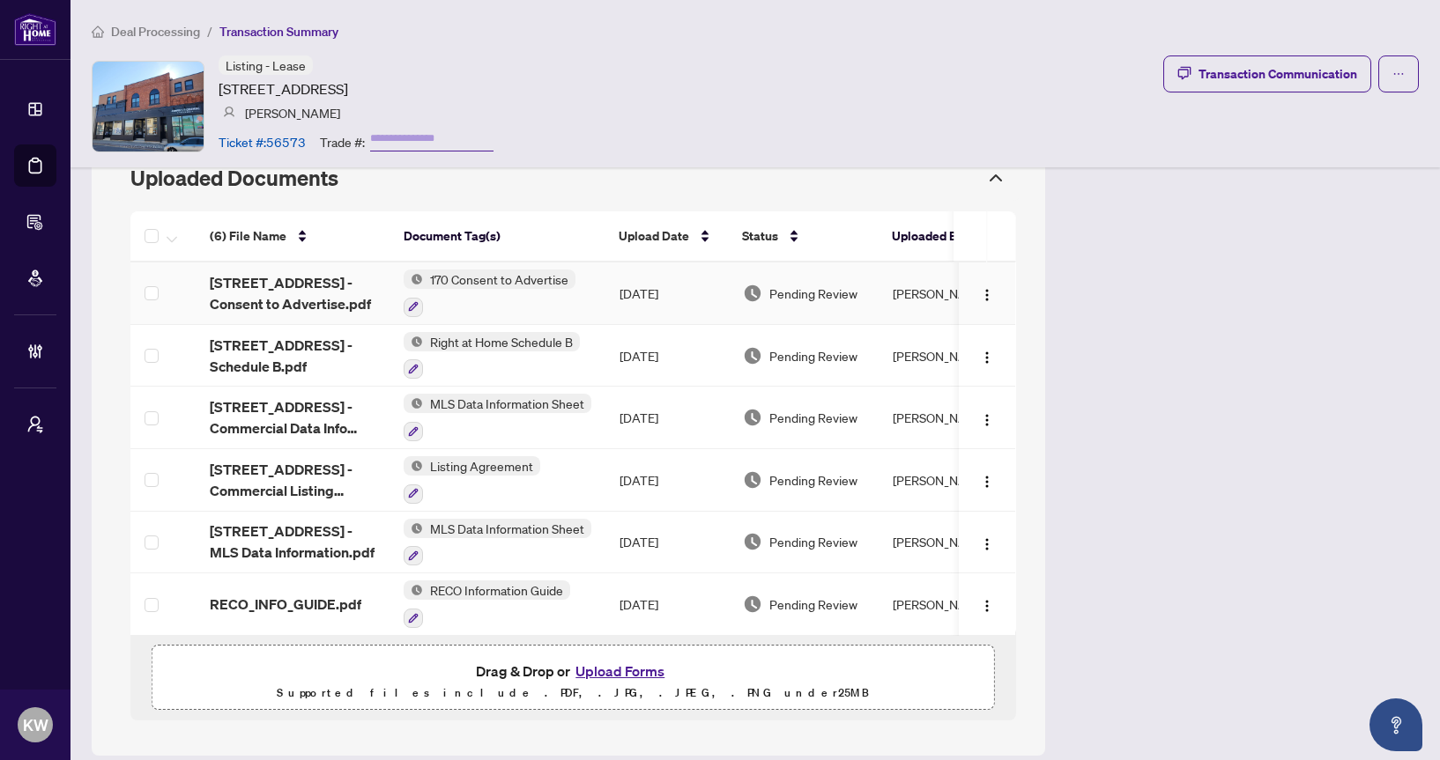
click at [580, 264] on td "170 Consent to Advertise" at bounding box center [497, 294] width 216 height 63
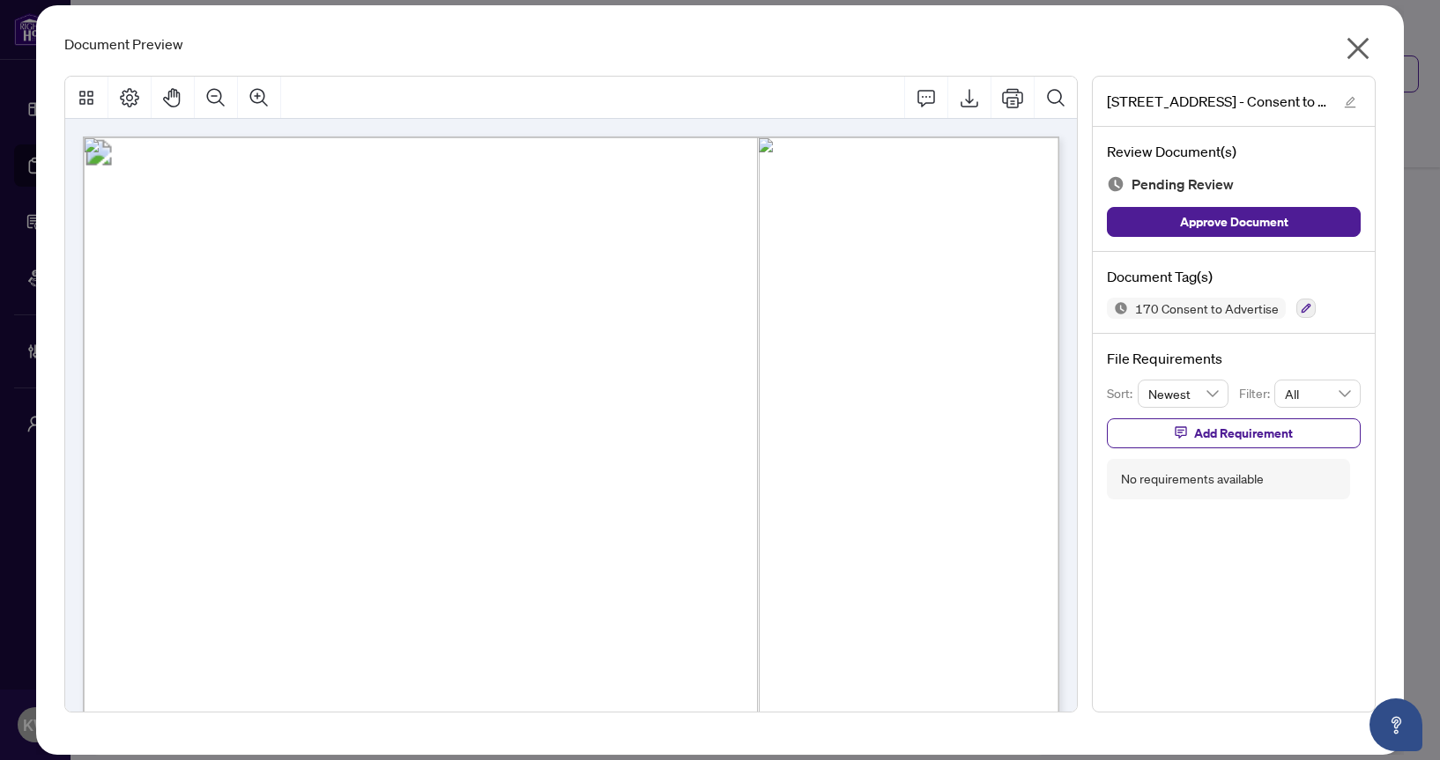
click at [1366, 52] on icon "close" at bounding box center [1358, 48] width 28 height 28
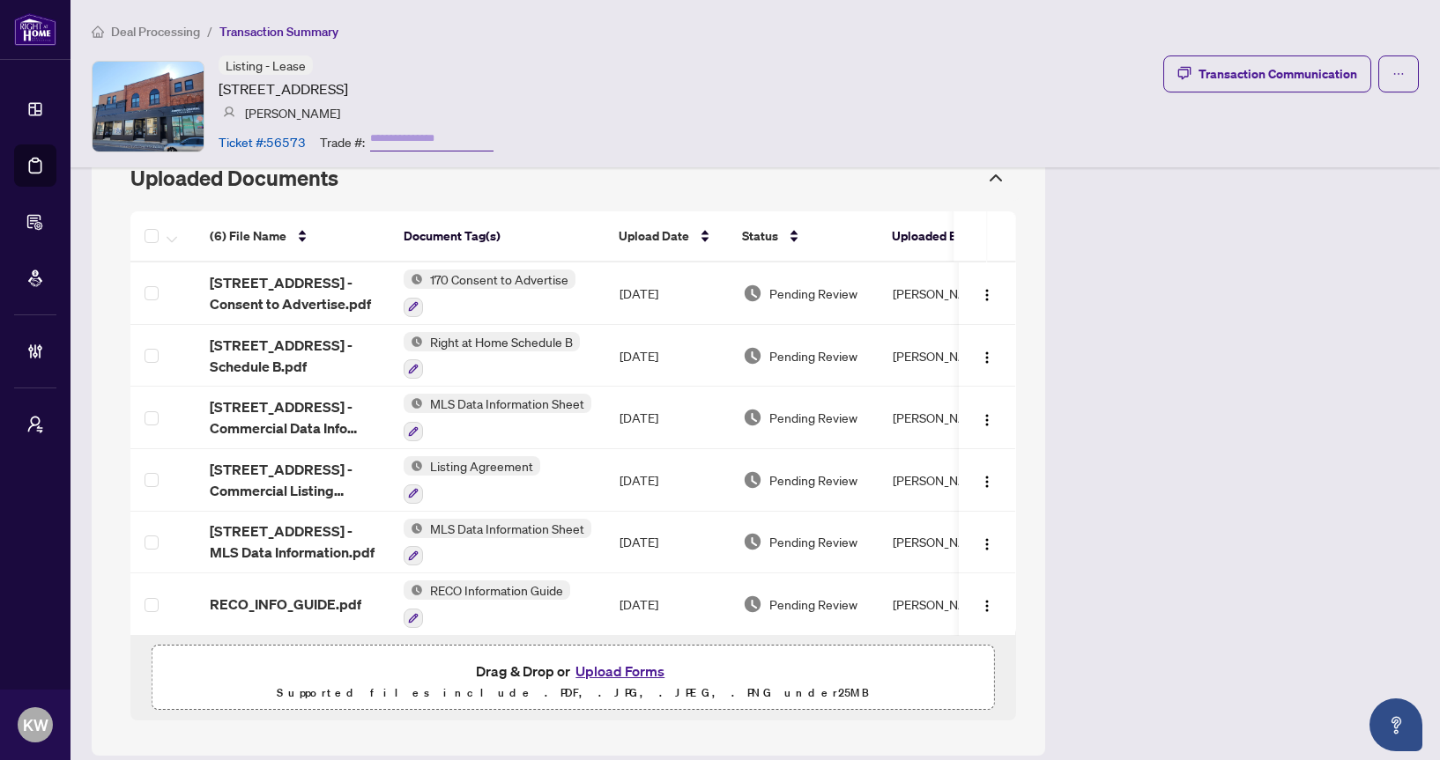
click at [171, 26] on span "Deal Processing" at bounding box center [155, 32] width 89 height 16
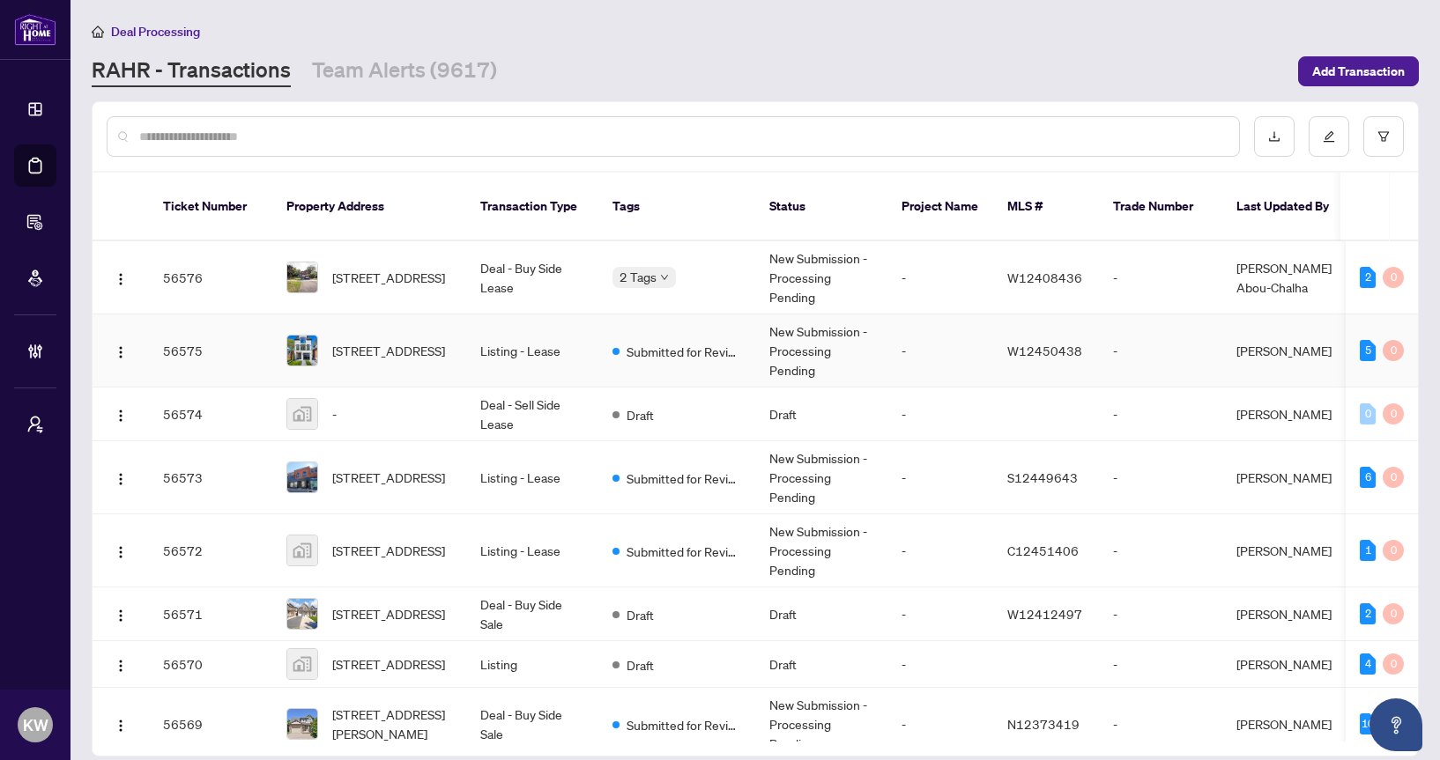
click at [682, 315] on td "Submitted for Review" at bounding box center [676, 351] width 157 height 73
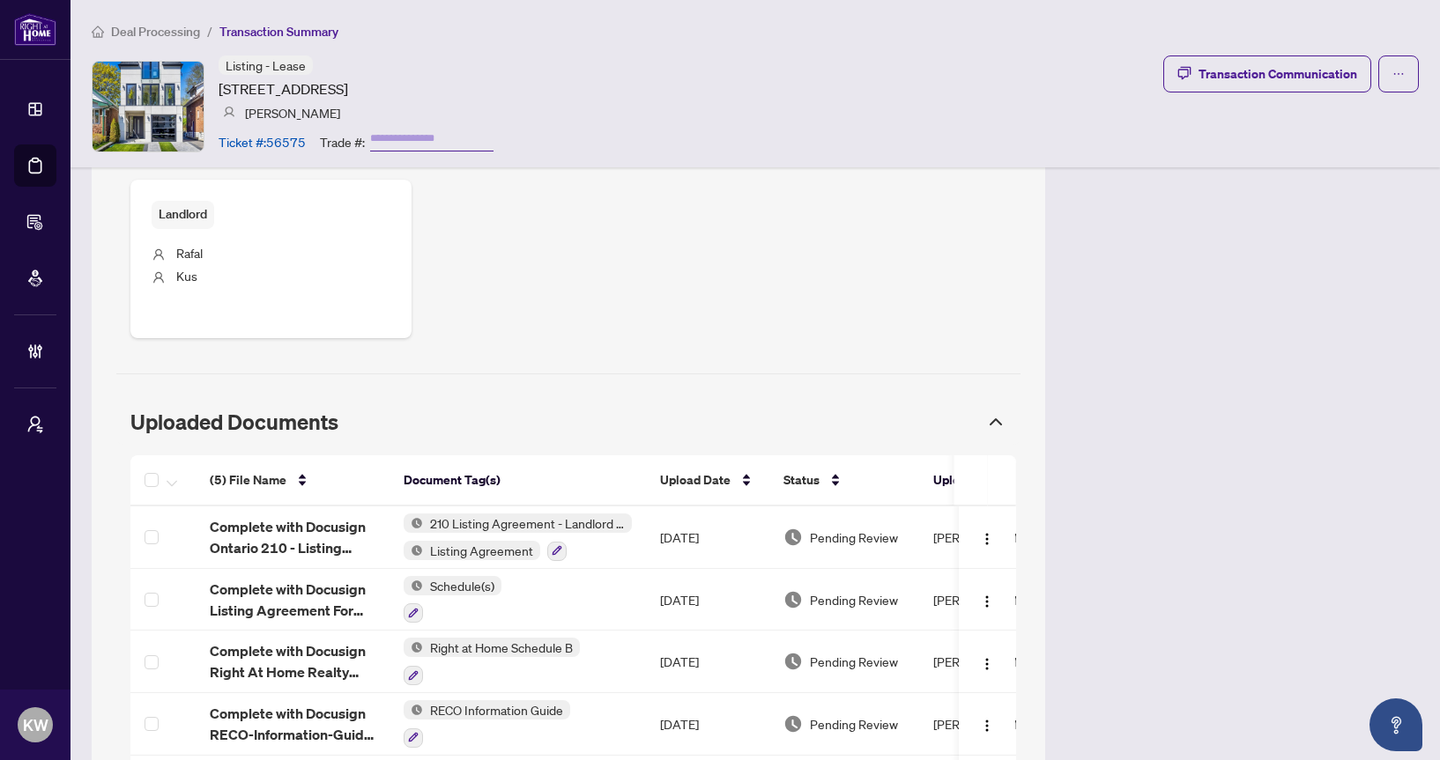
scroll to position [1135, 0]
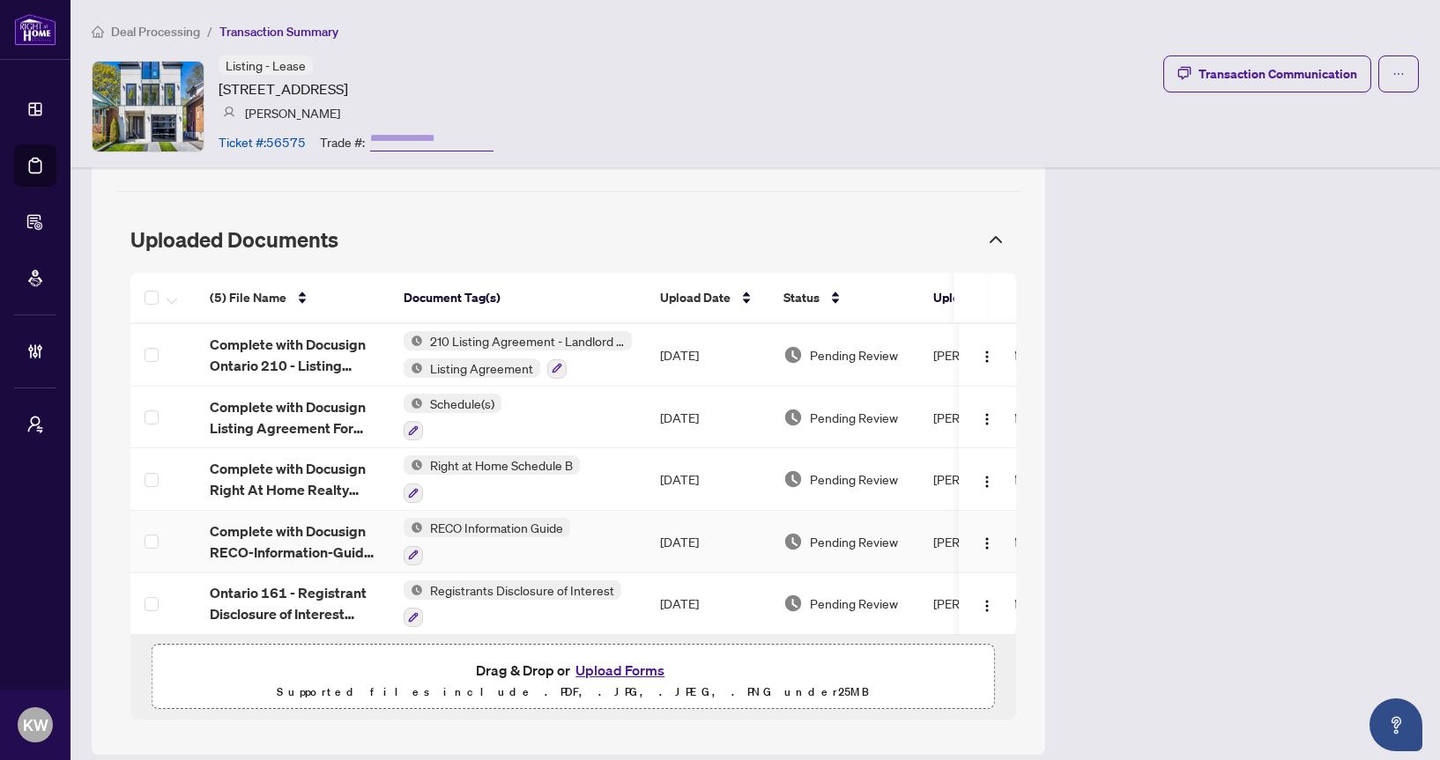
click at [651, 511] on td "[DATE]" at bounding box center [707, 542] width 123 height 63
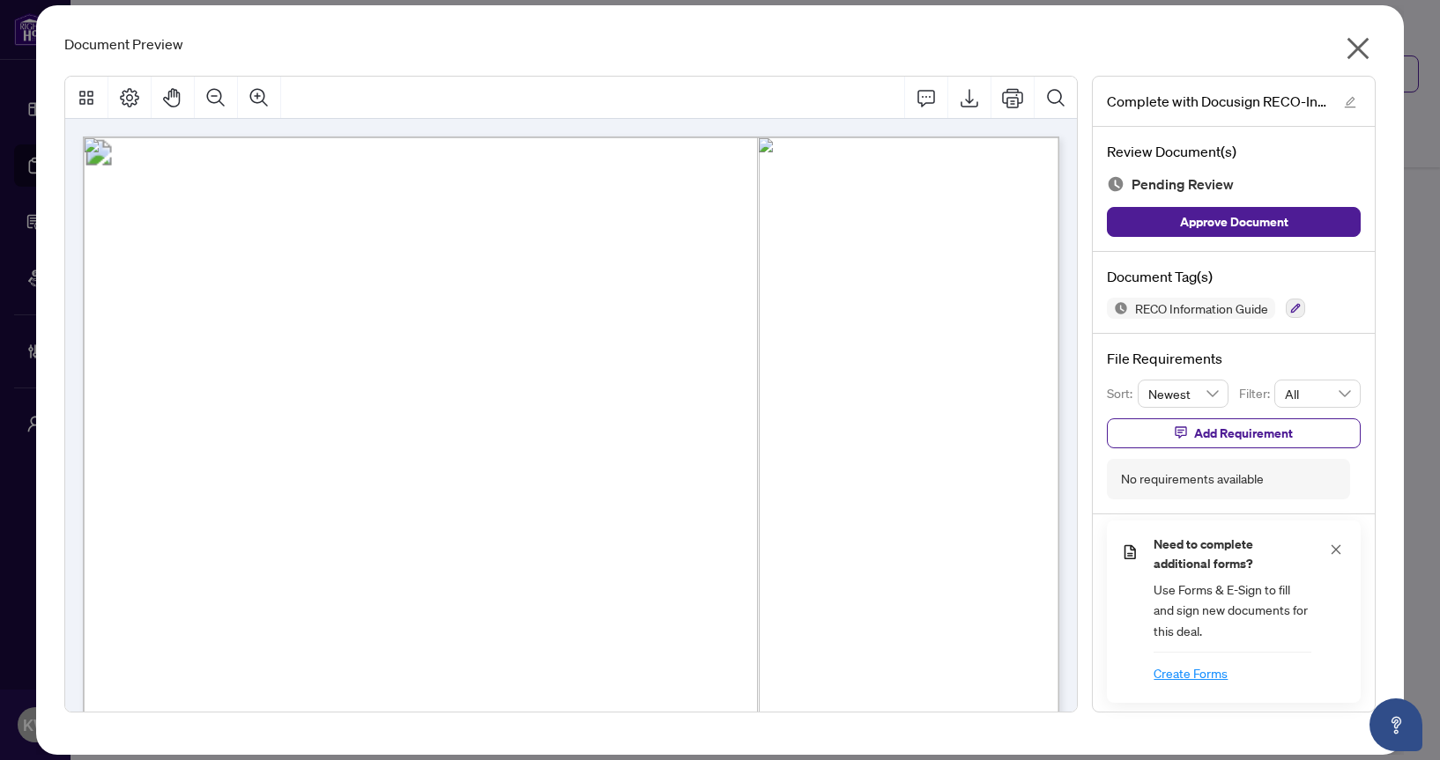
click at [1356, 48] on icon "close" at bounding box center [1358, 49] width 22 height 22
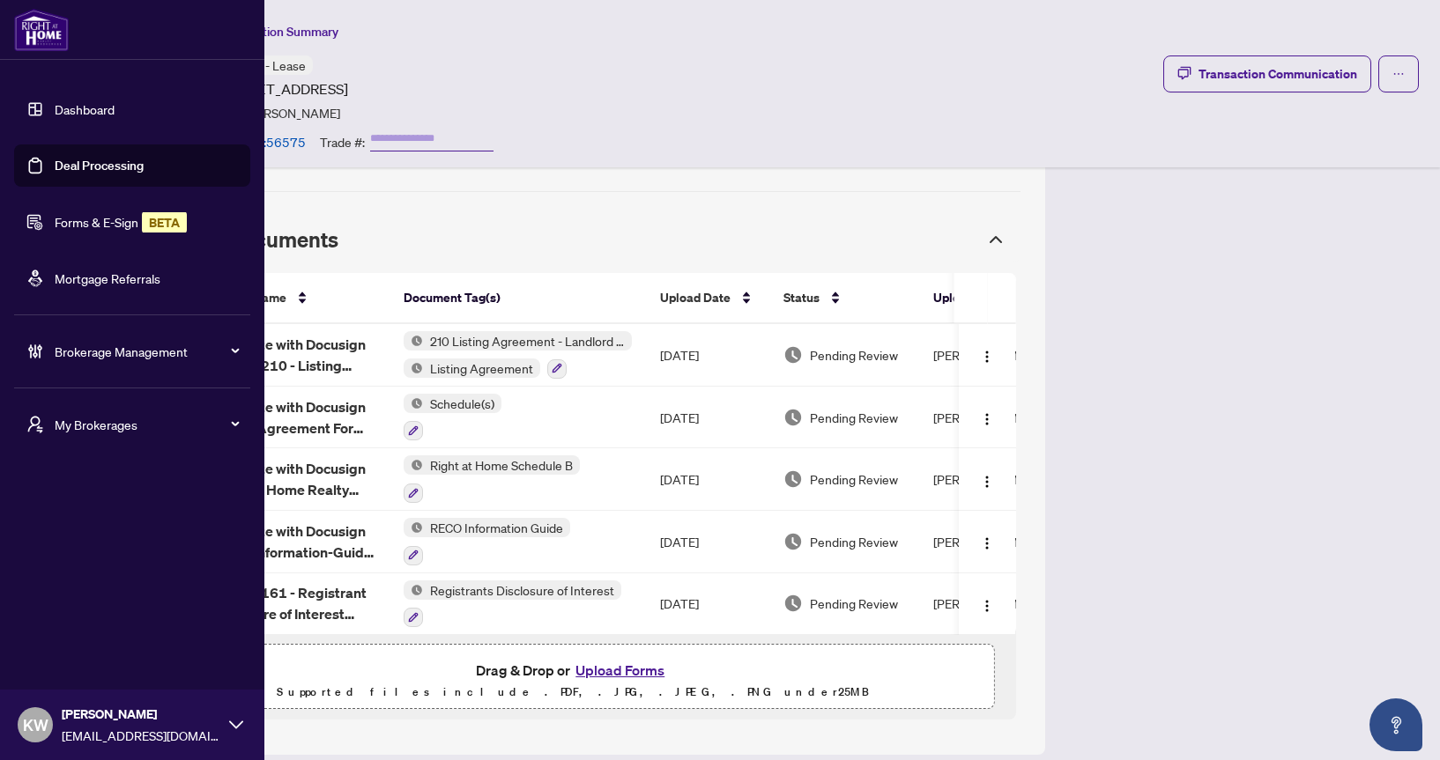
click at [55, 226] on link "Forms & E-Sign BETA" at bounding box center [121, 222] width 132 height 16
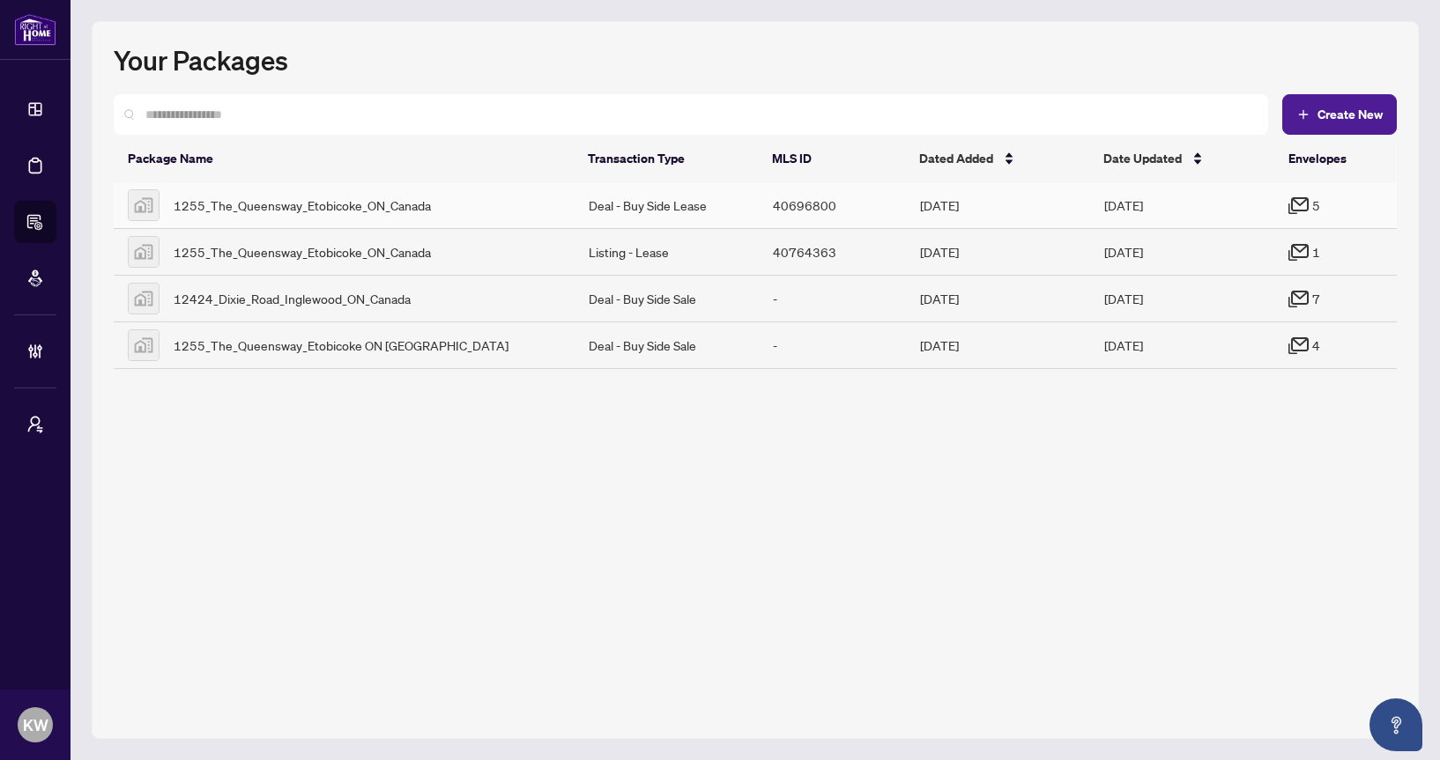
click at [1022, 201] on td "[DATE]" at bounding box center [998, 205] width 184 height 47
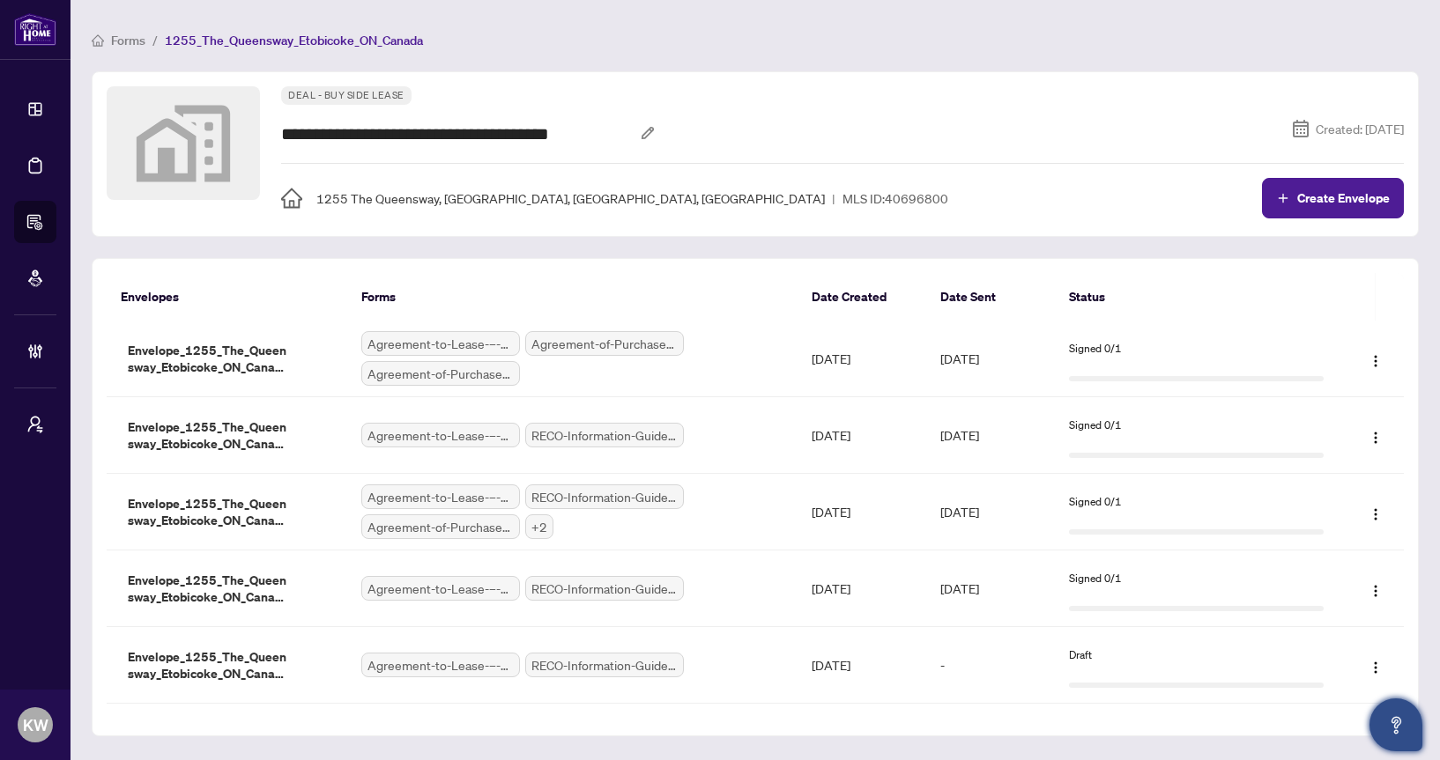
click at [1396, 705] on button "Open asap" at bounding box center [1395, 725] width 53 height 53
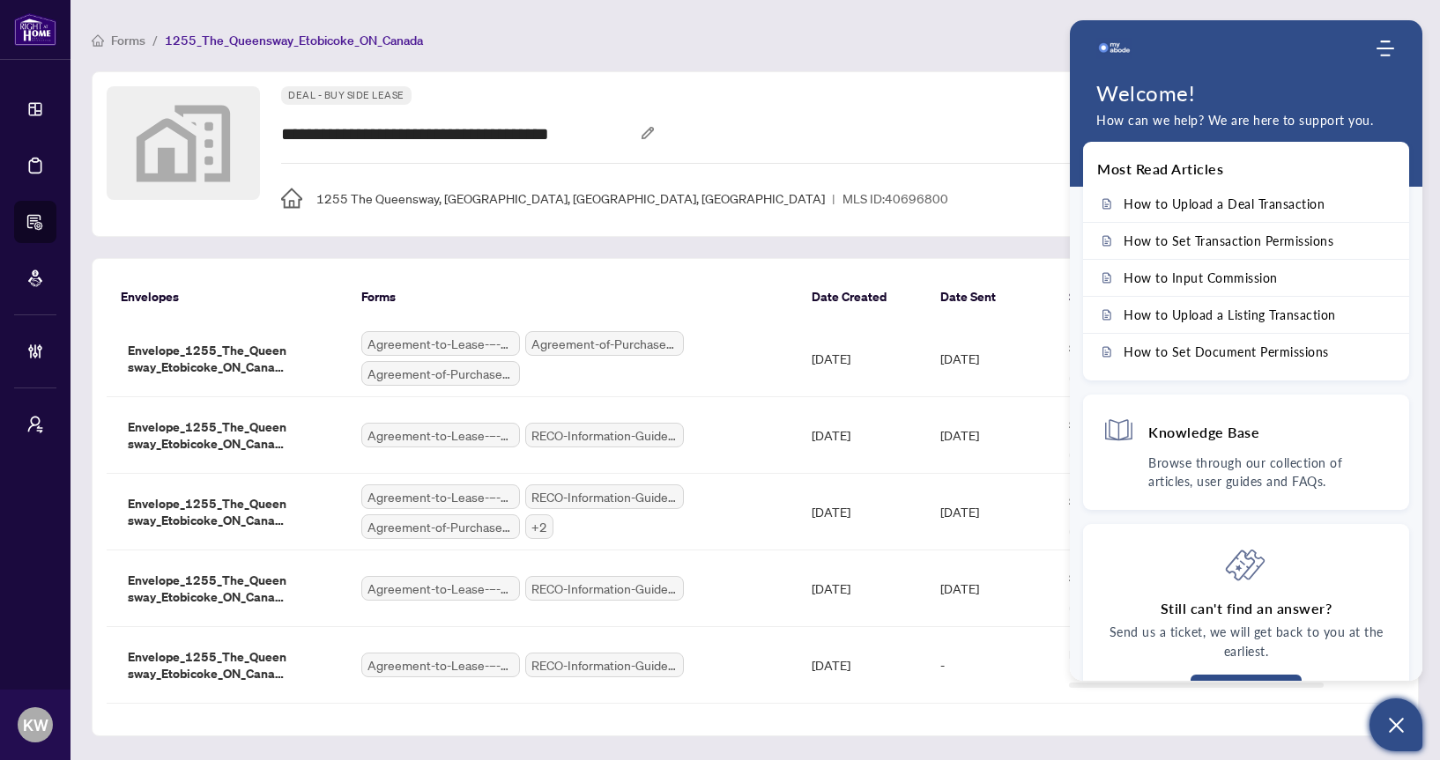
click at [1401, 720] on icon "Open asap" at bounding box center [1396, 725] width 15 height 15
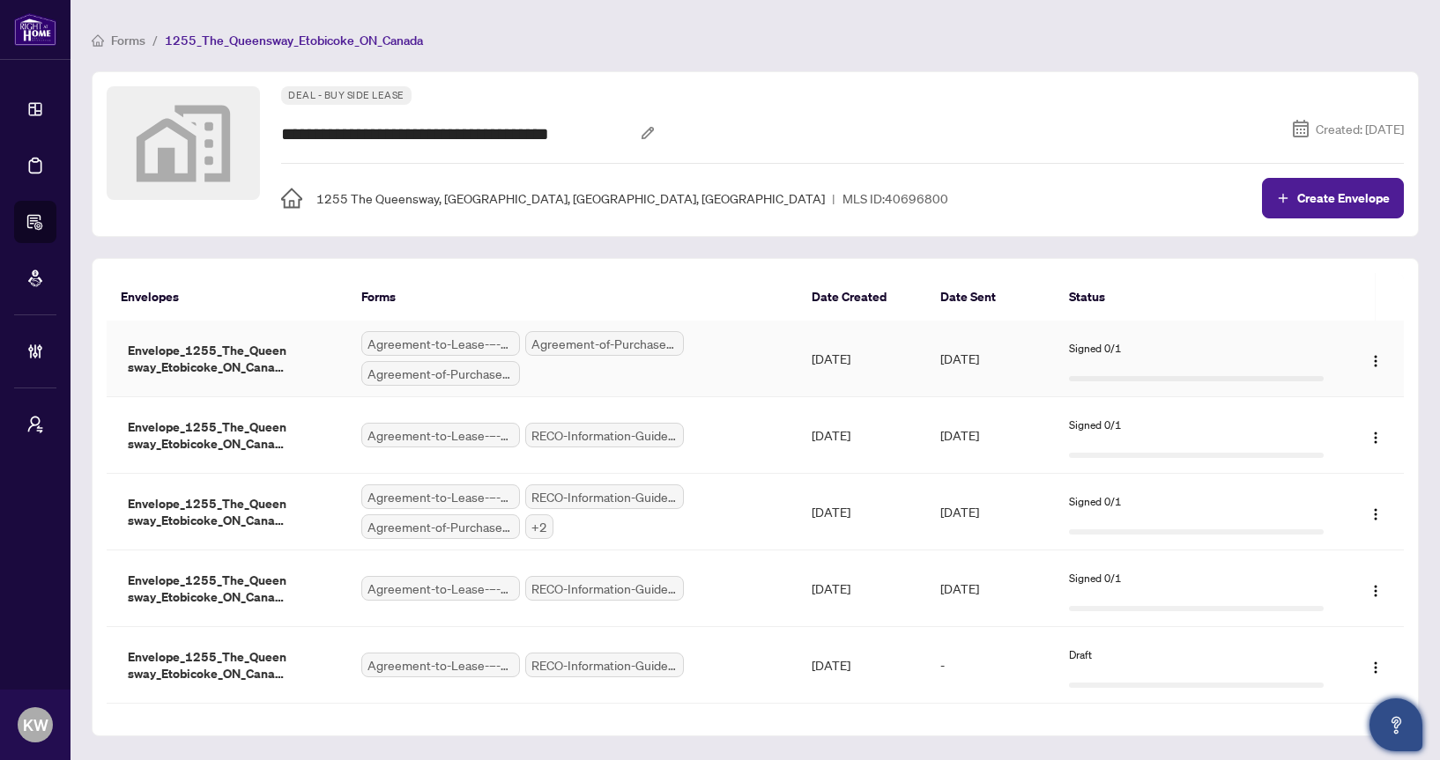
click at [975, 356] on td "[DATE]" at bounding box center [990, 359] width 129 height 77
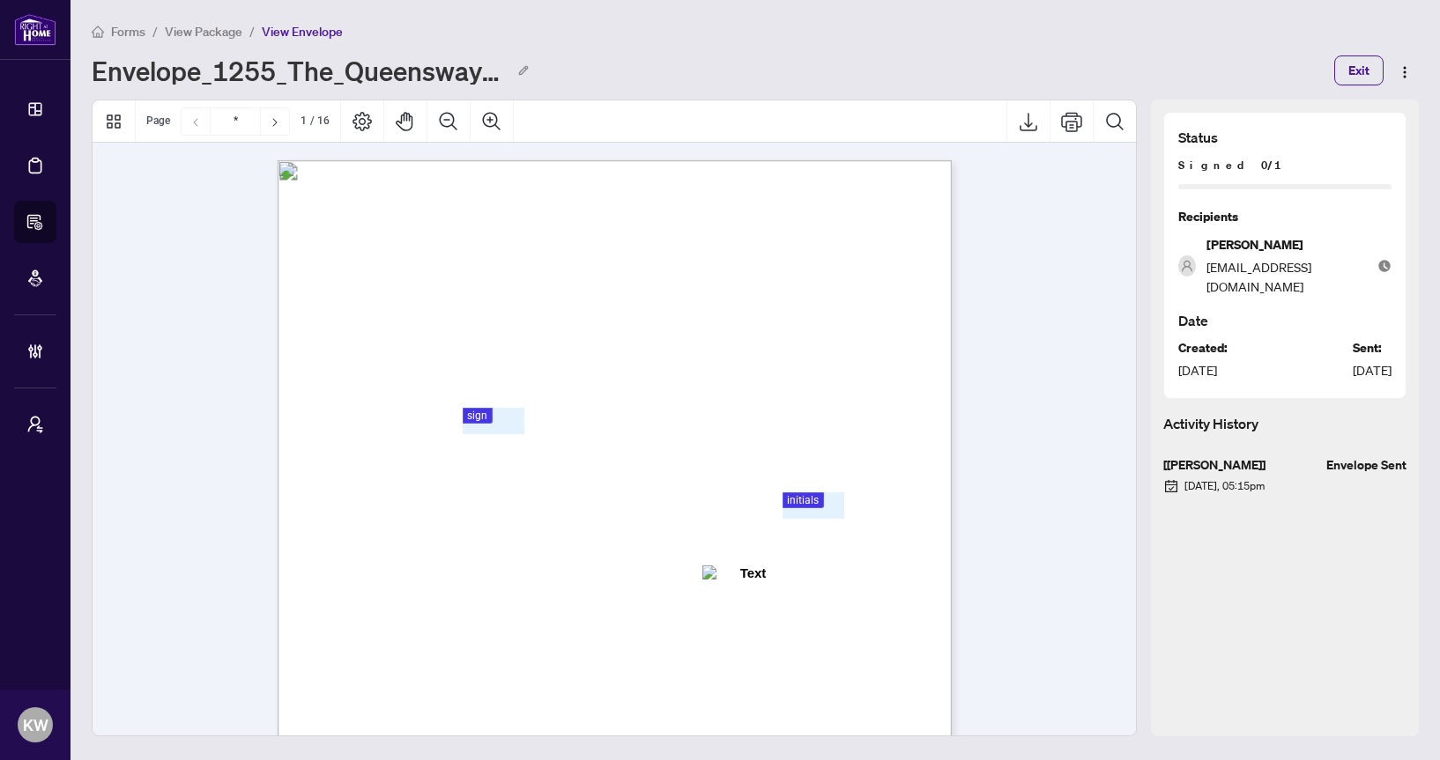
click at [214, 39] on li "View Package" at bounding box center [204, 31] width 78 height 20
click at [214, 33] on span "View Package" at bounding box center [204, 32] width 78 height 16
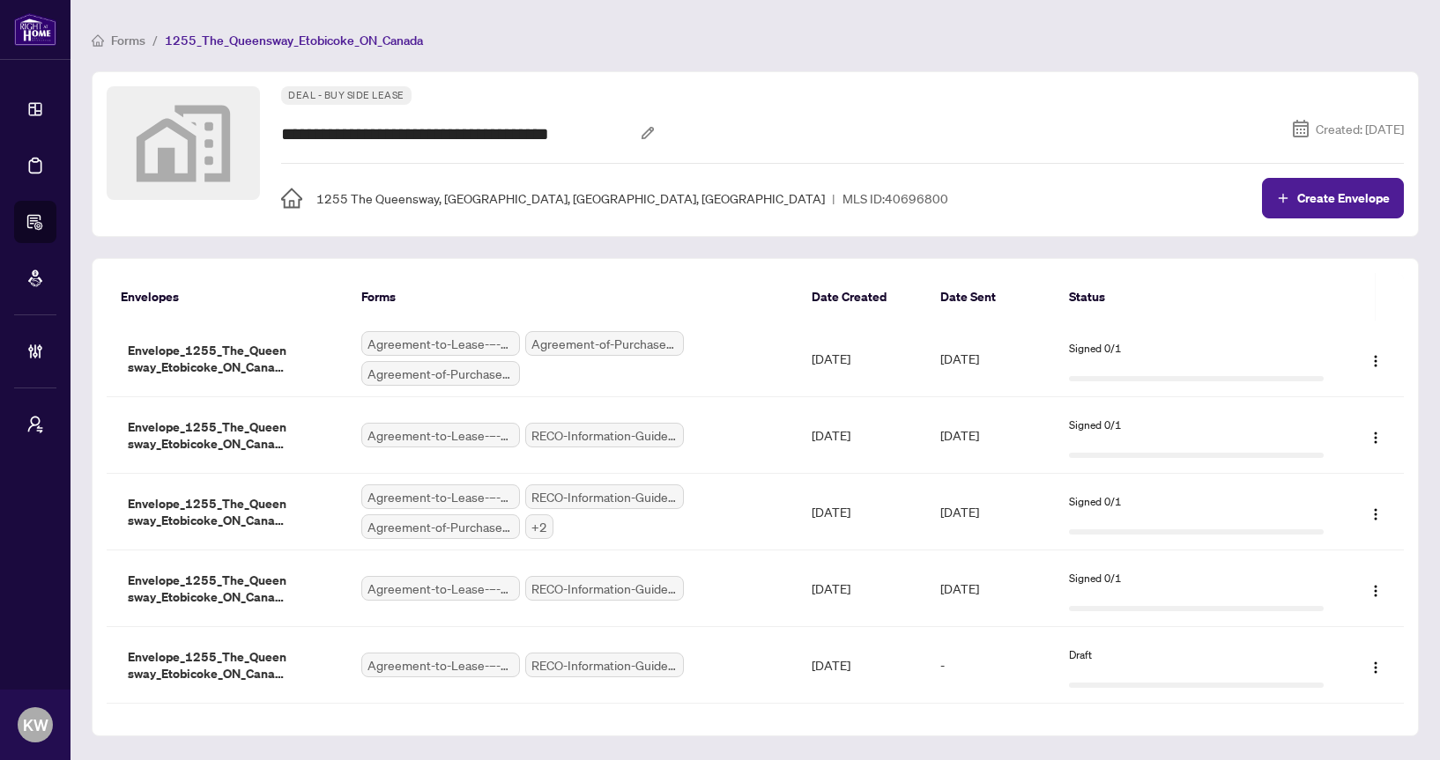
click at [119, 41] on span "Forms" at bounding box center [128, 41] width 34 height 16
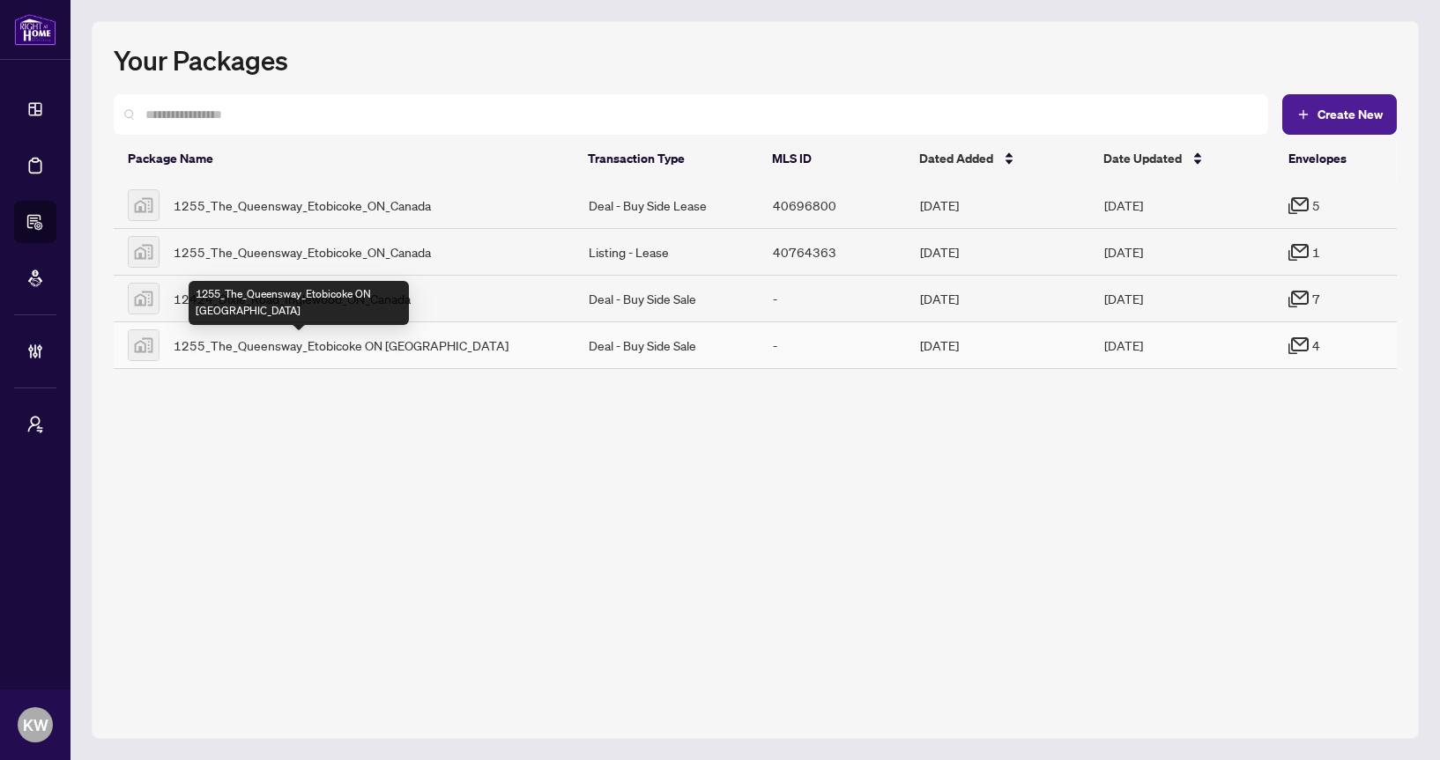
click at [400, 346] on span "1255_The_Queensway_Etobicoke ON [GEOGRAPHIC_DATA]" at bounding box center [341, 345] width 335 height 19
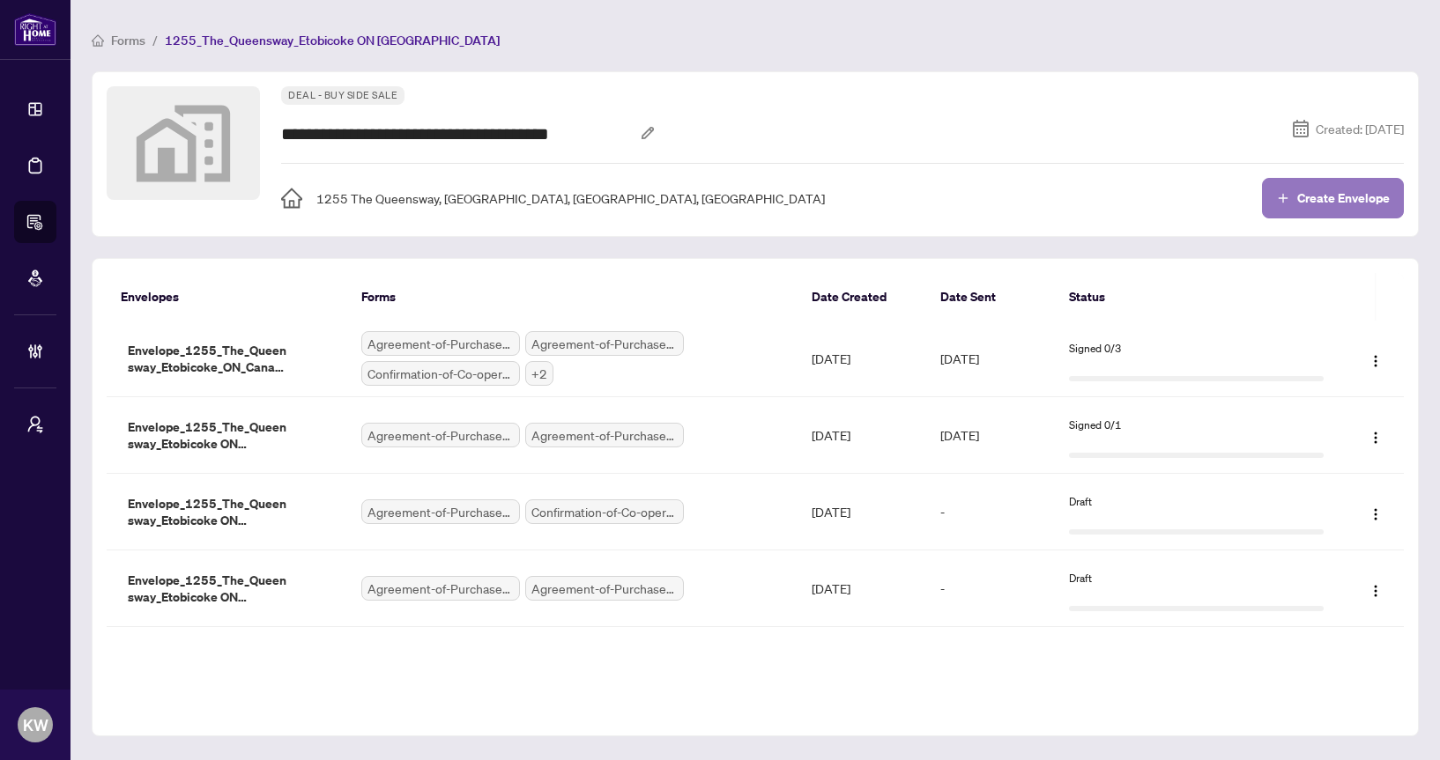
click at [1290, 217] on button "Create Envelope" at bounding box center [1333, 198] width 142 height 41
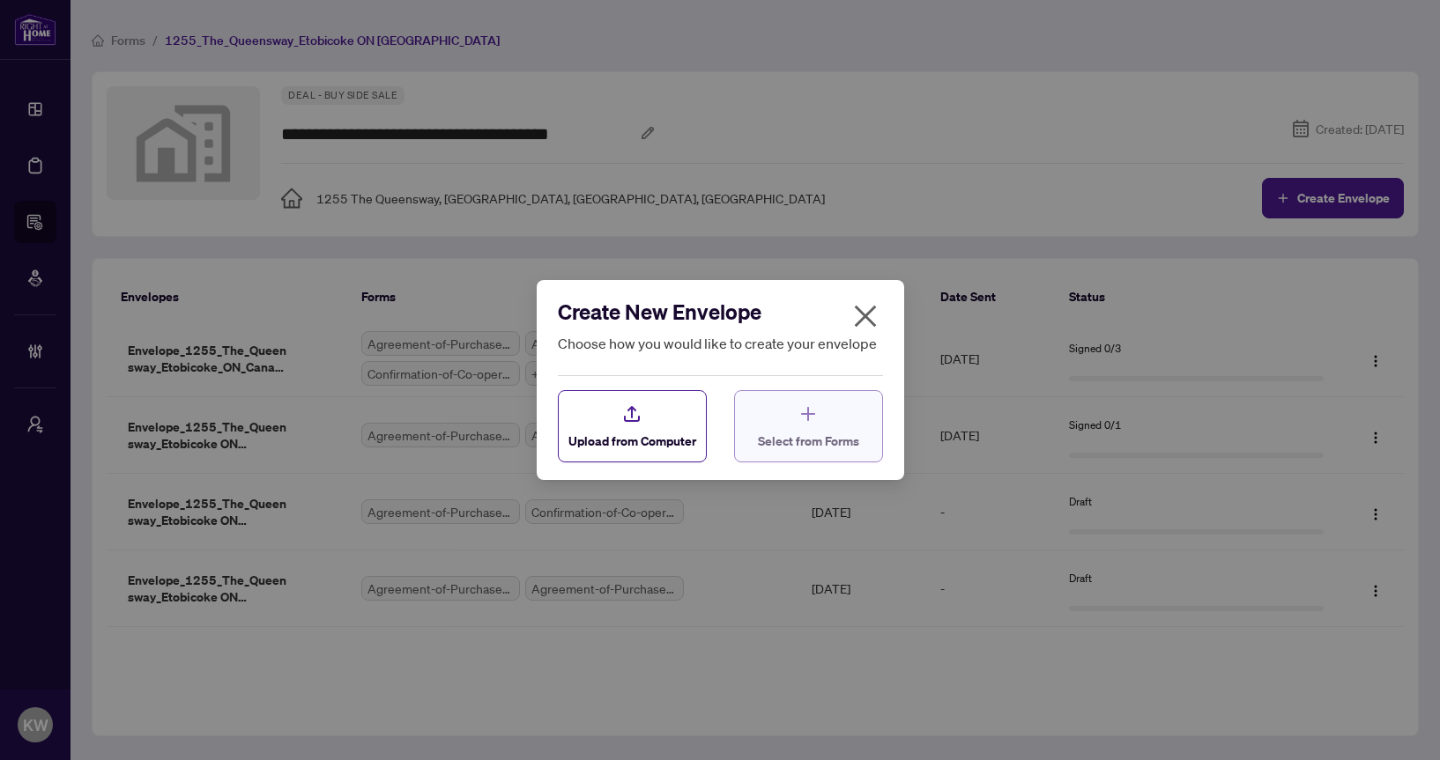
click at [828, 461] on button "Select from Forms" at bounding box center [808, 426] width 149 height 72
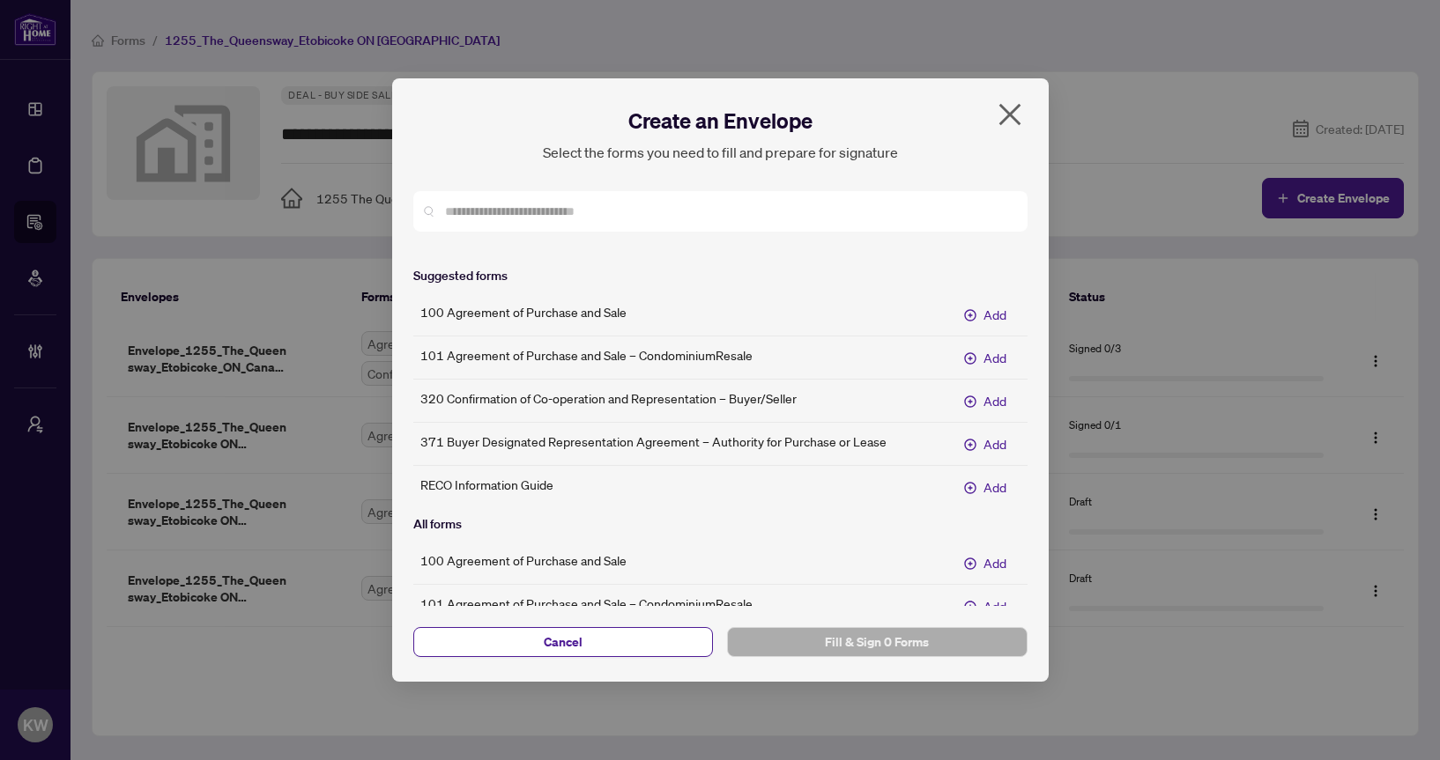
click at [775, 440] on h5 "371 Buyer Designated Representation Agreement – Authority for Purchase or Lease" at bounding box center [653, 441] width 466 height 19
click at [989, 445] on span "Add" at bounding box center [994, 443] width 23 height 19
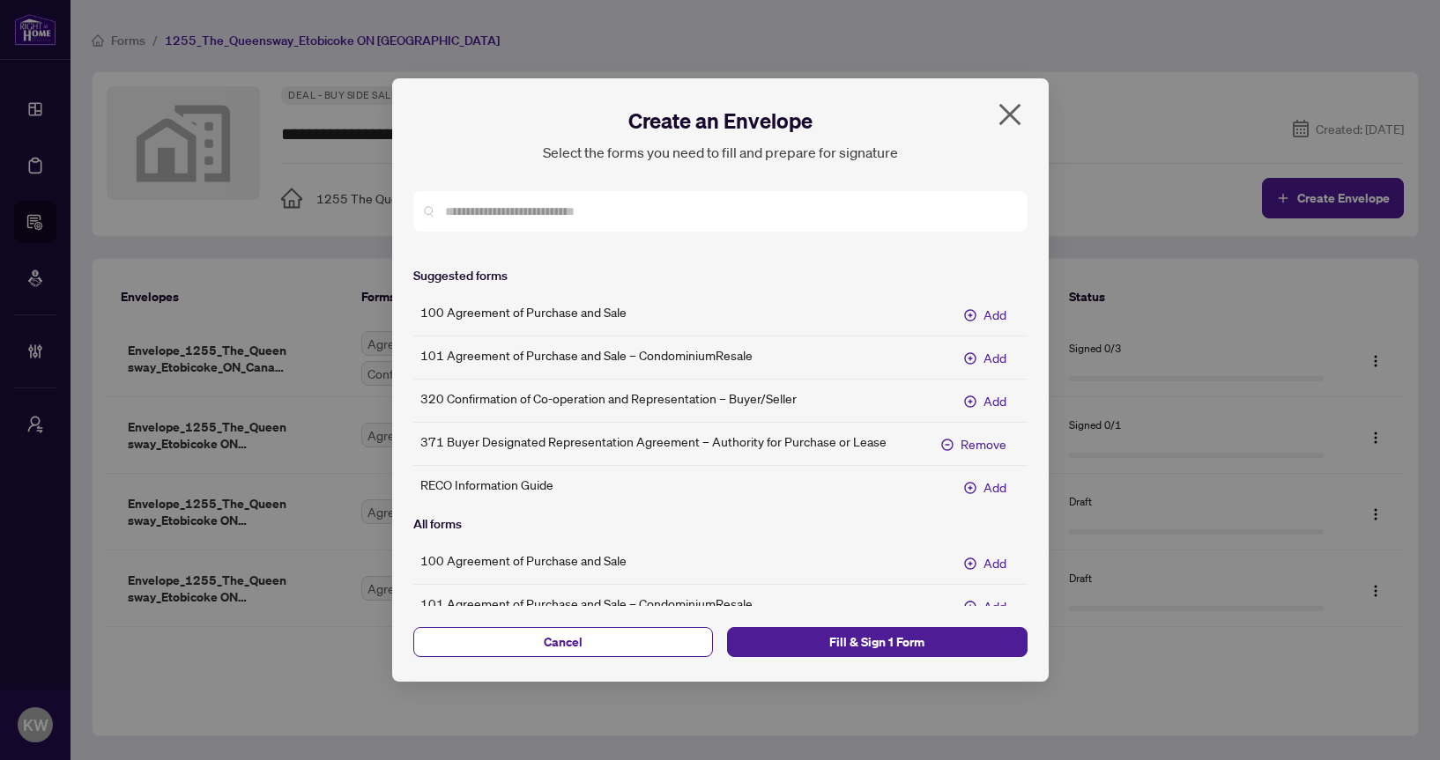
click at [989, 466] on div "100 Agreement of Purchase and Sale Add 101 Agreement of Purchase and Sale – Con…" at bounding box center [720, 400] width 614 height 201
click at [982, 489] on button "Add" at bounding box center [985, 487] width 70 height 28
click at [955, 633] on span "Fill & Sign 2 Forms" at bounding box center [877, 642] width 272 height 28
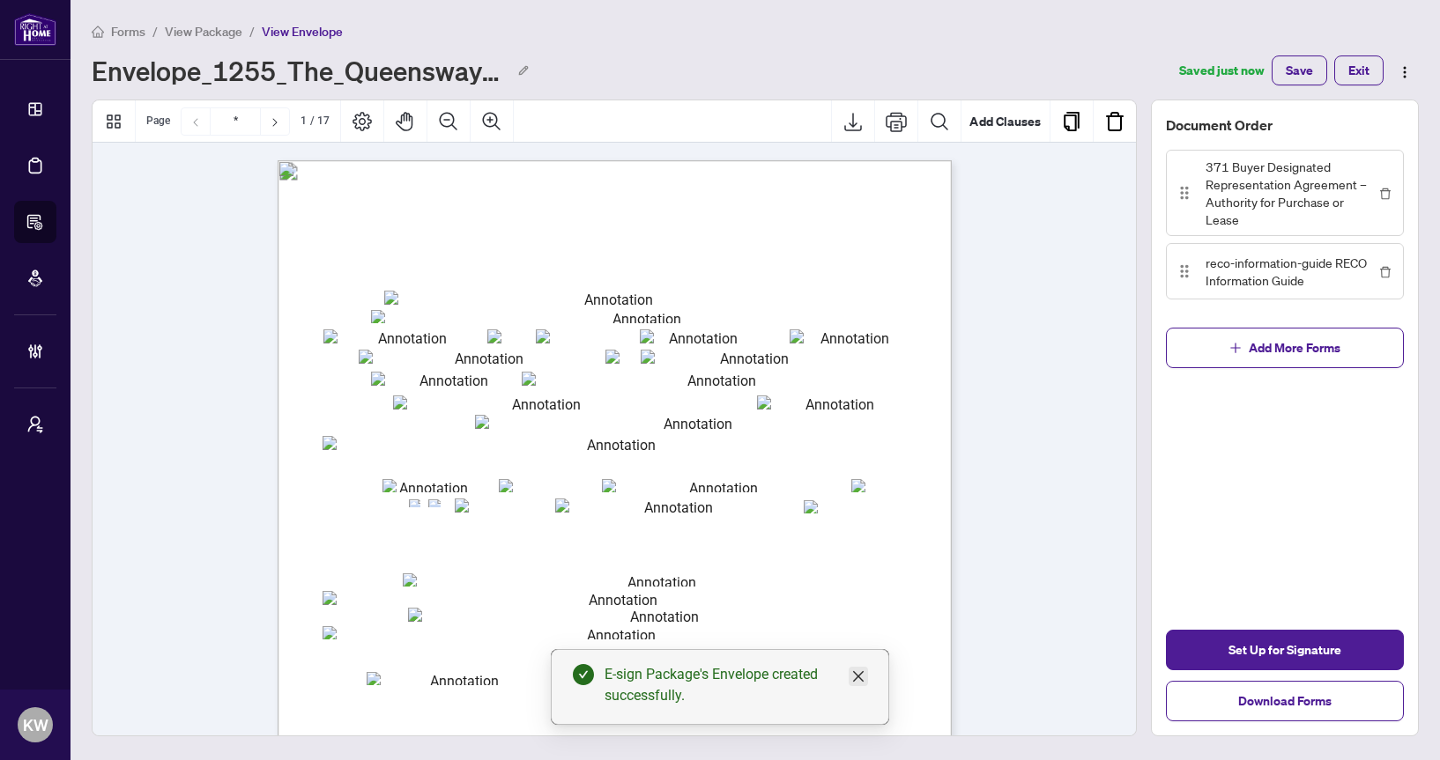
click at [861, 678] on icon "close" at bounding box center [858, 676] width 11 height 11
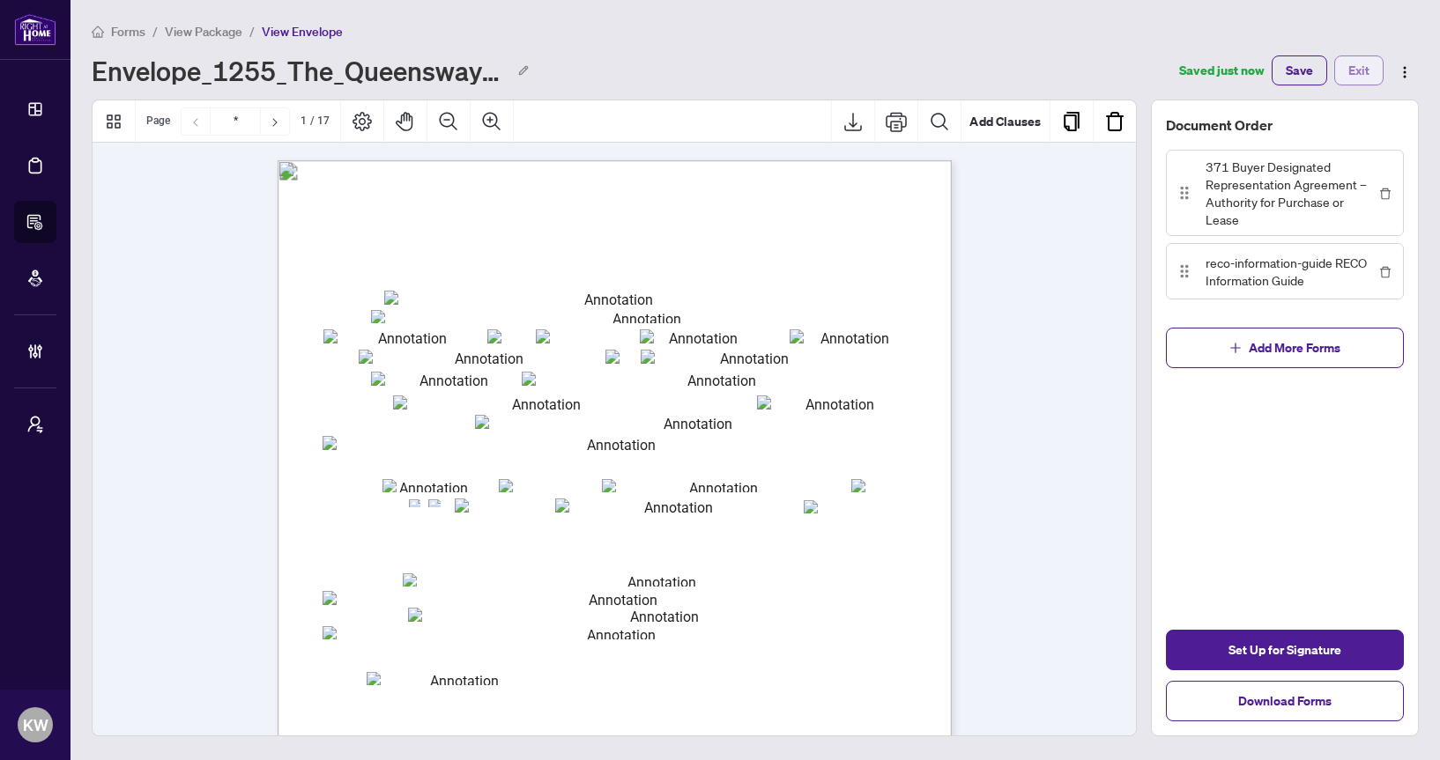
click at [1361, 60] on span "Exit" at bounding box center [1358, 70] width 21 height 28
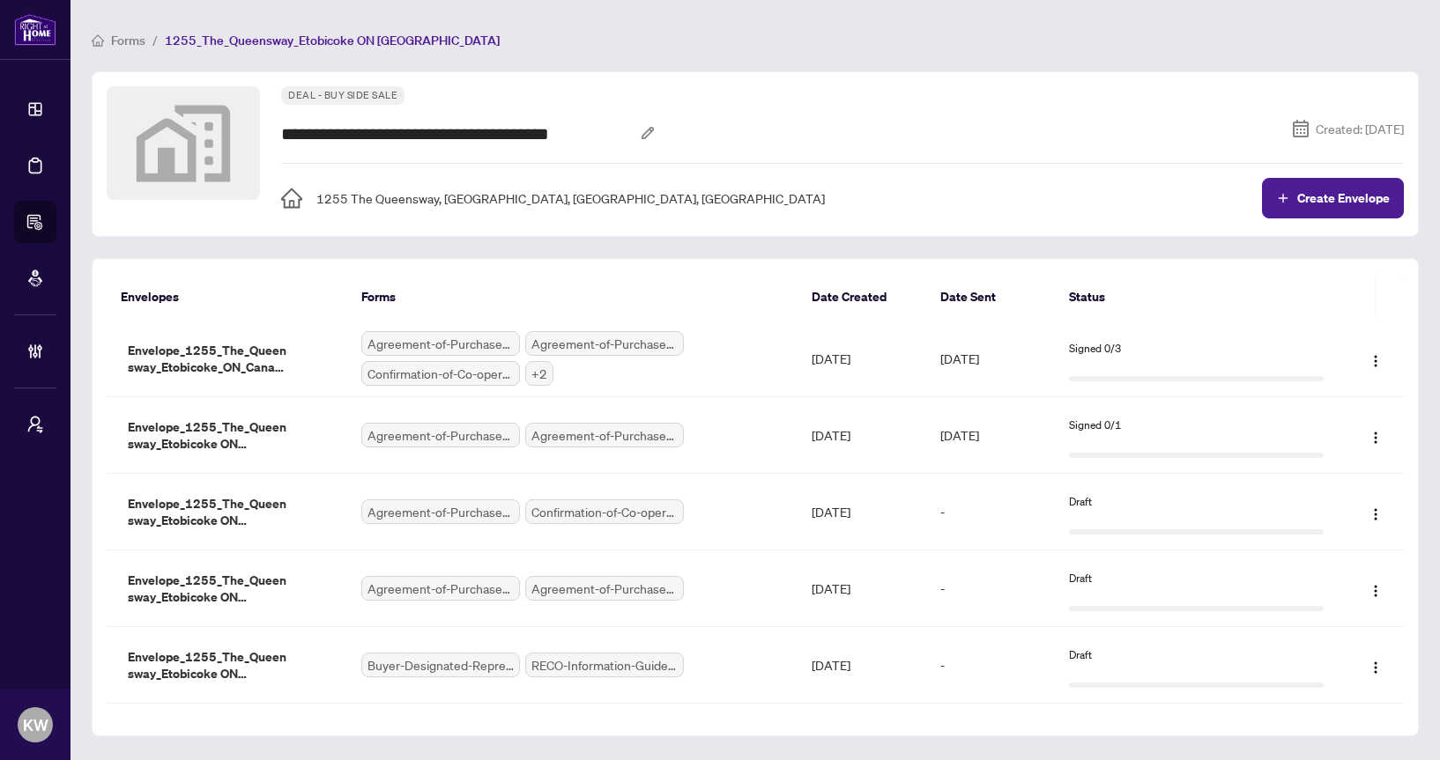
click at [146, 39] on ol "Forms / 1255_The_Queensway_Etobicoke ON Canada" at bounding box center [755, 40] width 1327 height 20
click at [125, 41] on span "Forms" at bounding box center [128, 41] width 34 height 16
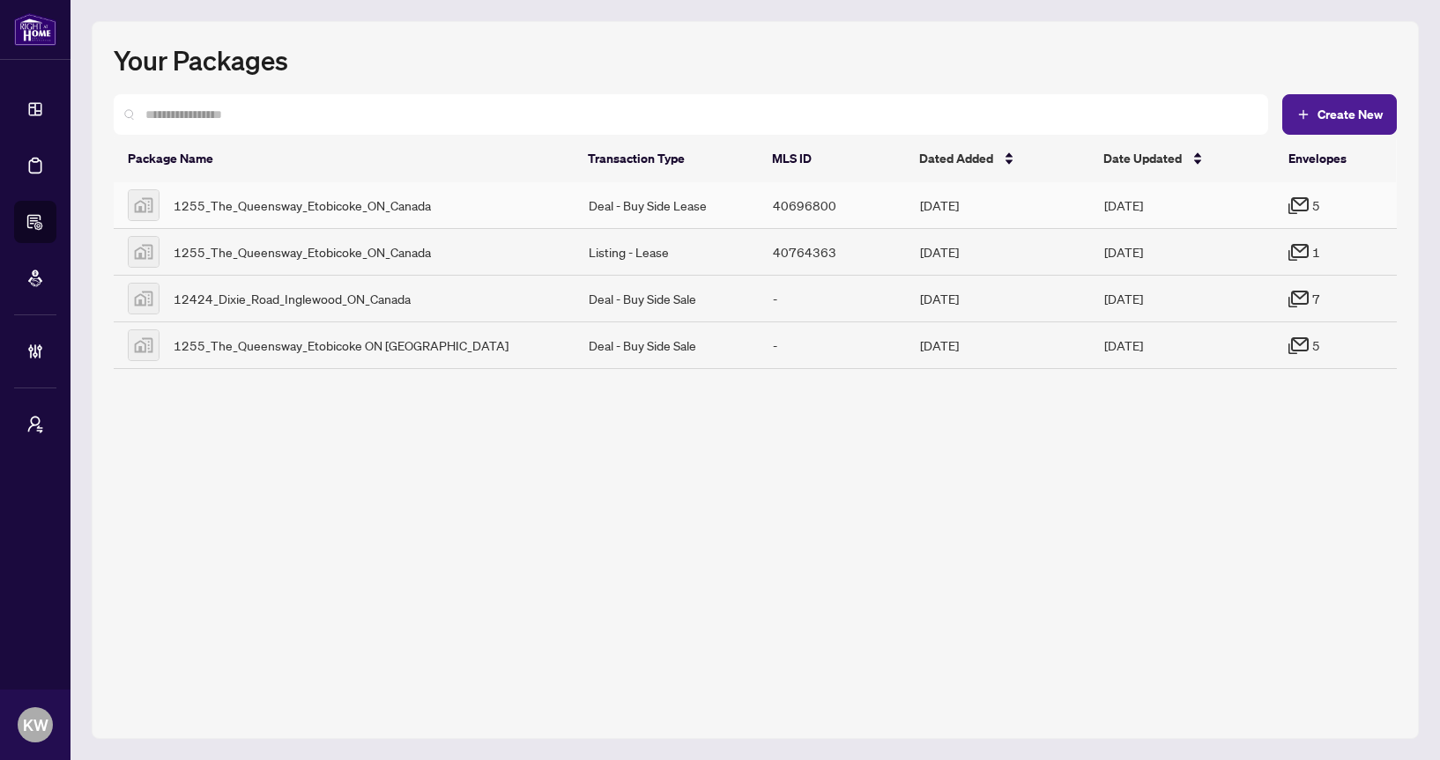
click at [727, 209] on td "Deal - Buy Side Lease" at bounding box center [667, 205] width 184 height 47
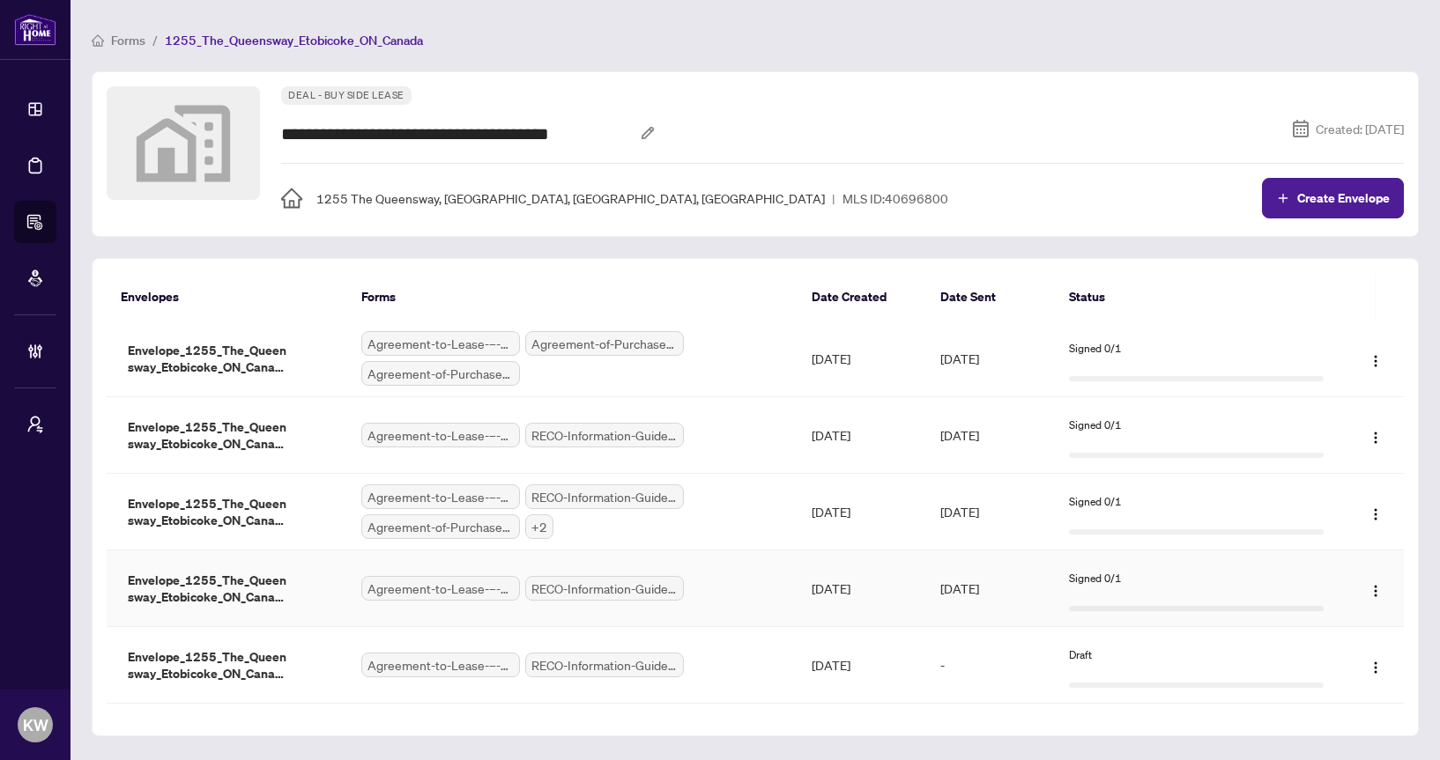
scroll to position [5, 0]
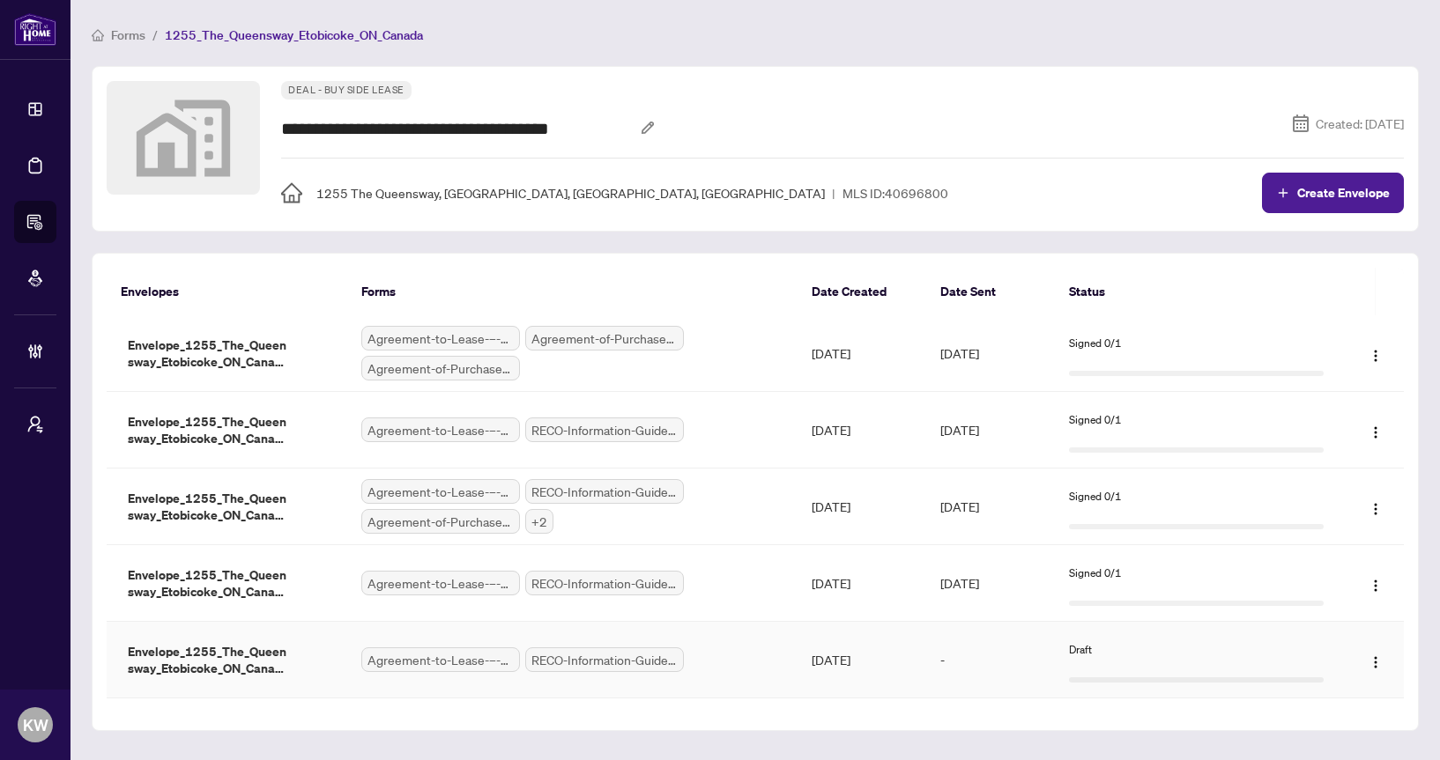
click at [1166, 653] on div "Draft" at bounding box center [1196, 650] width 255 height 17
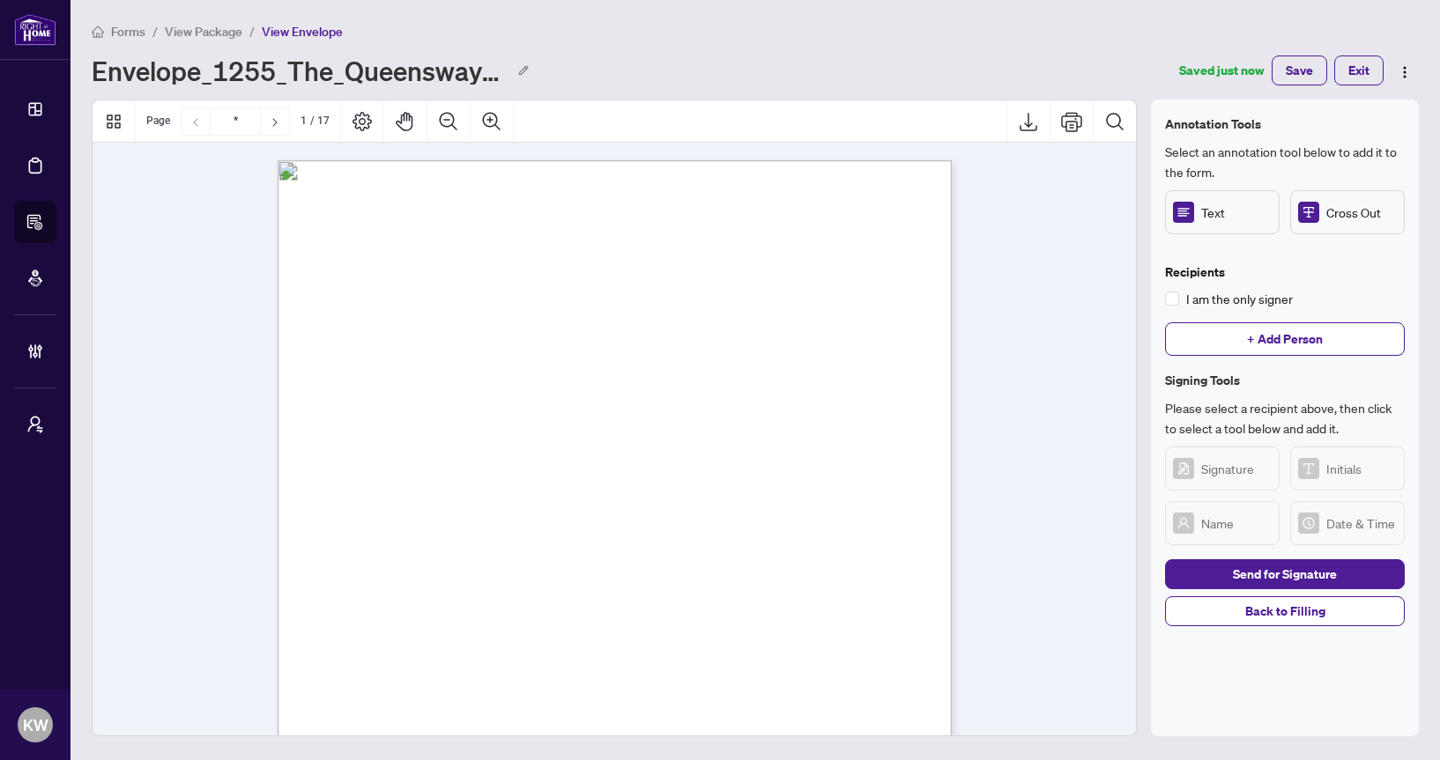
click at [194, 33] on span "View Package" at bounding box center [204, 32] width 78 height 16
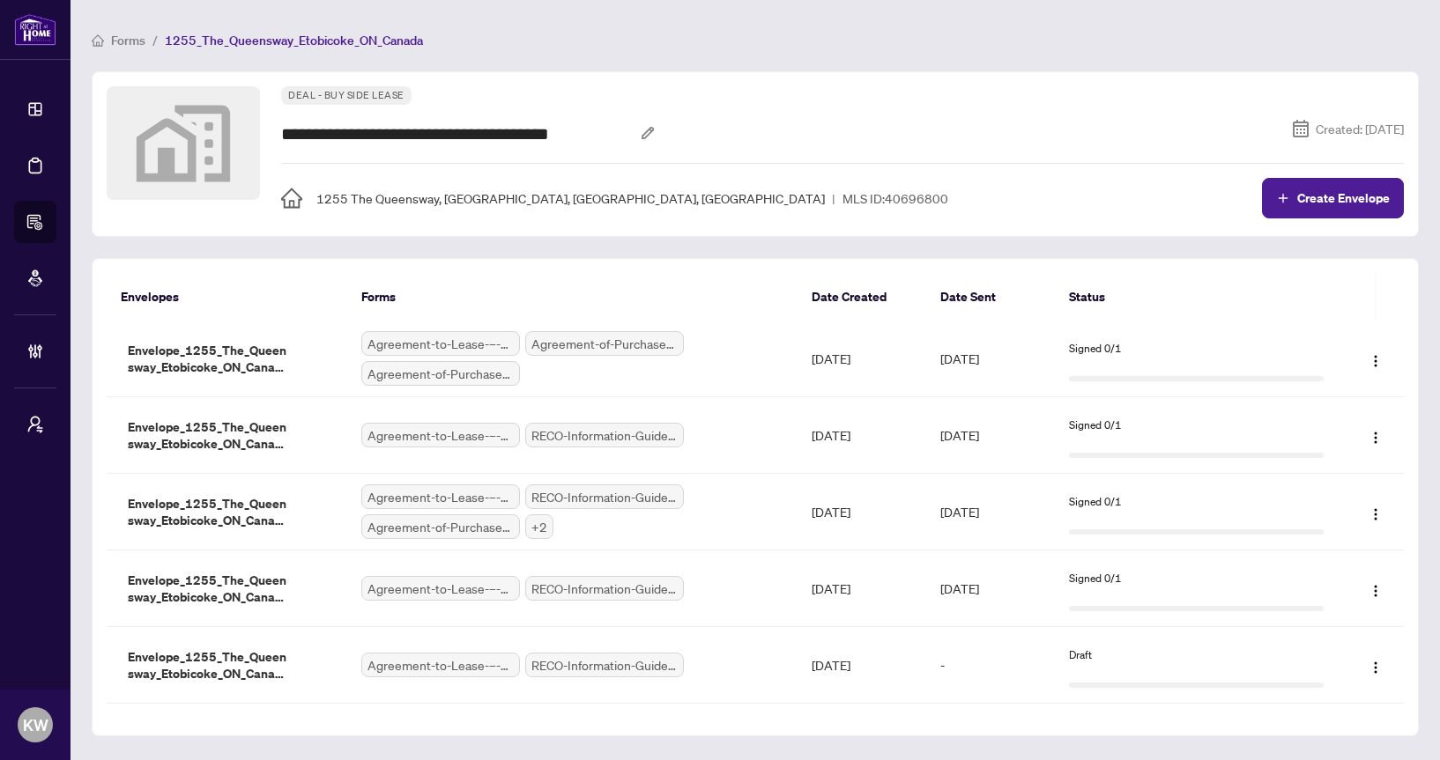
click at [131, 43] on span "Forms" at bounding box center [128, 41] width 34 height 16
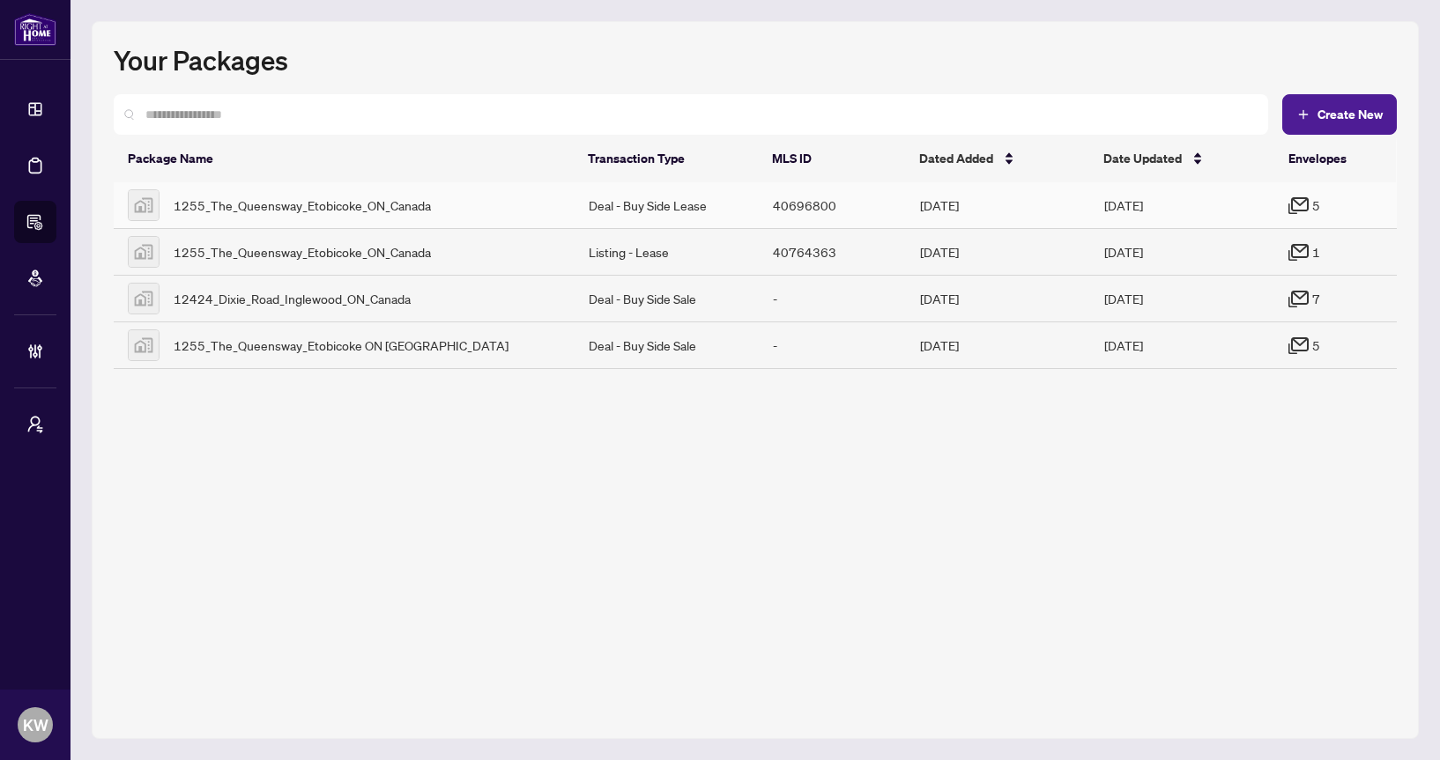
click at [345, 219] on div "1255_The_Queensway_Etobicoke_ON_Canada" at bounding box center [344, 205] width 433 height 32
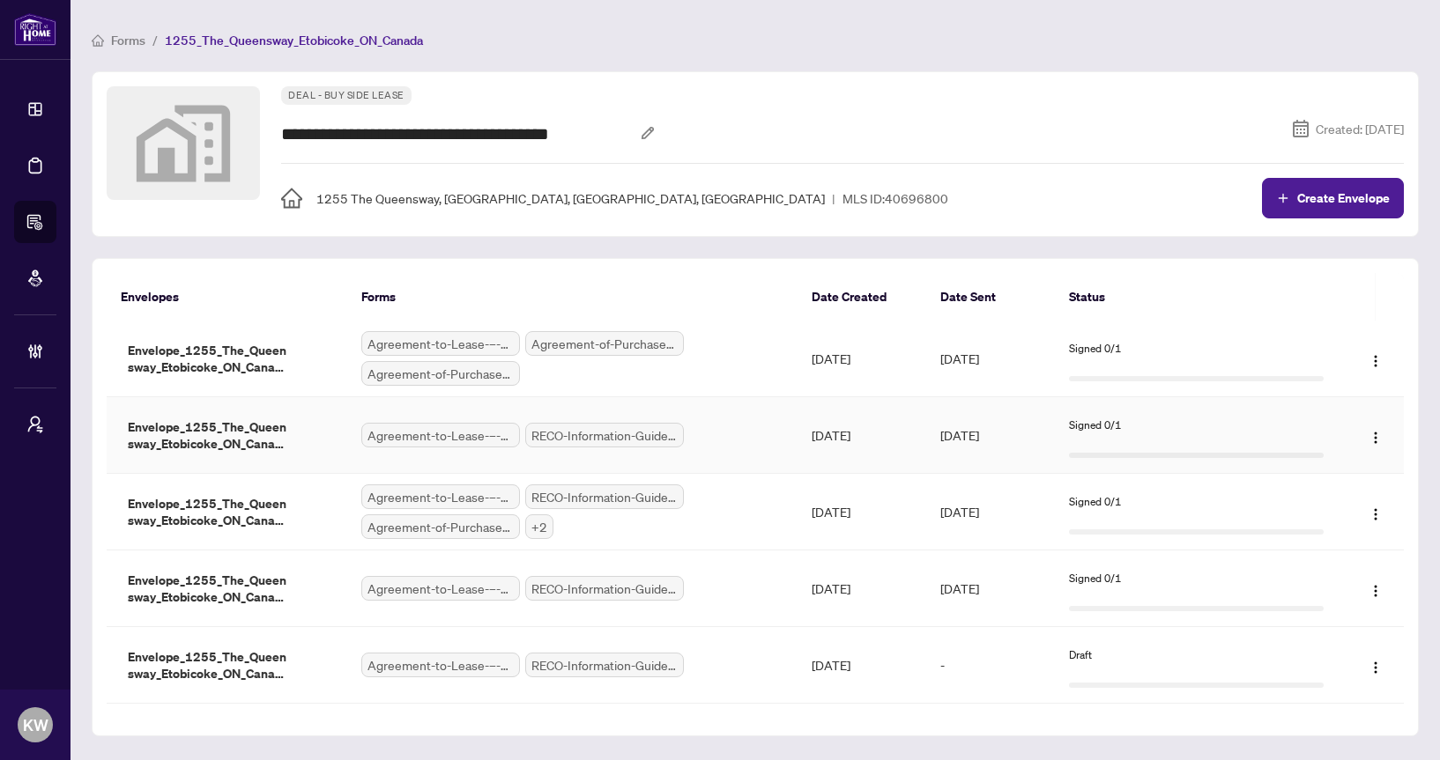
scroll to position [5, 0]
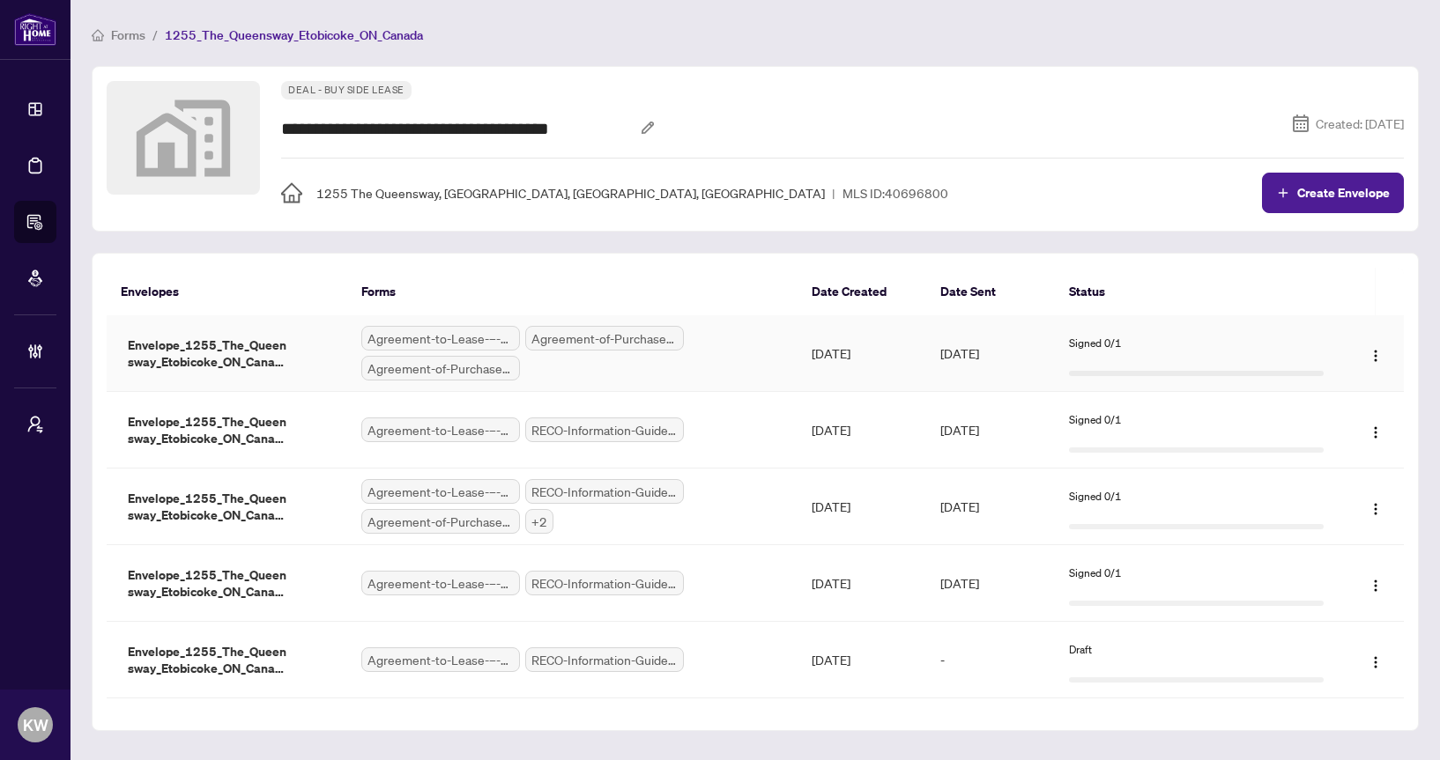
click at [277, 357] on span "Envelope_1255_The_Queensway_Etobicoke_ON_Canada_1759871687606" at bounding box center [209, 354] width 176 height 34
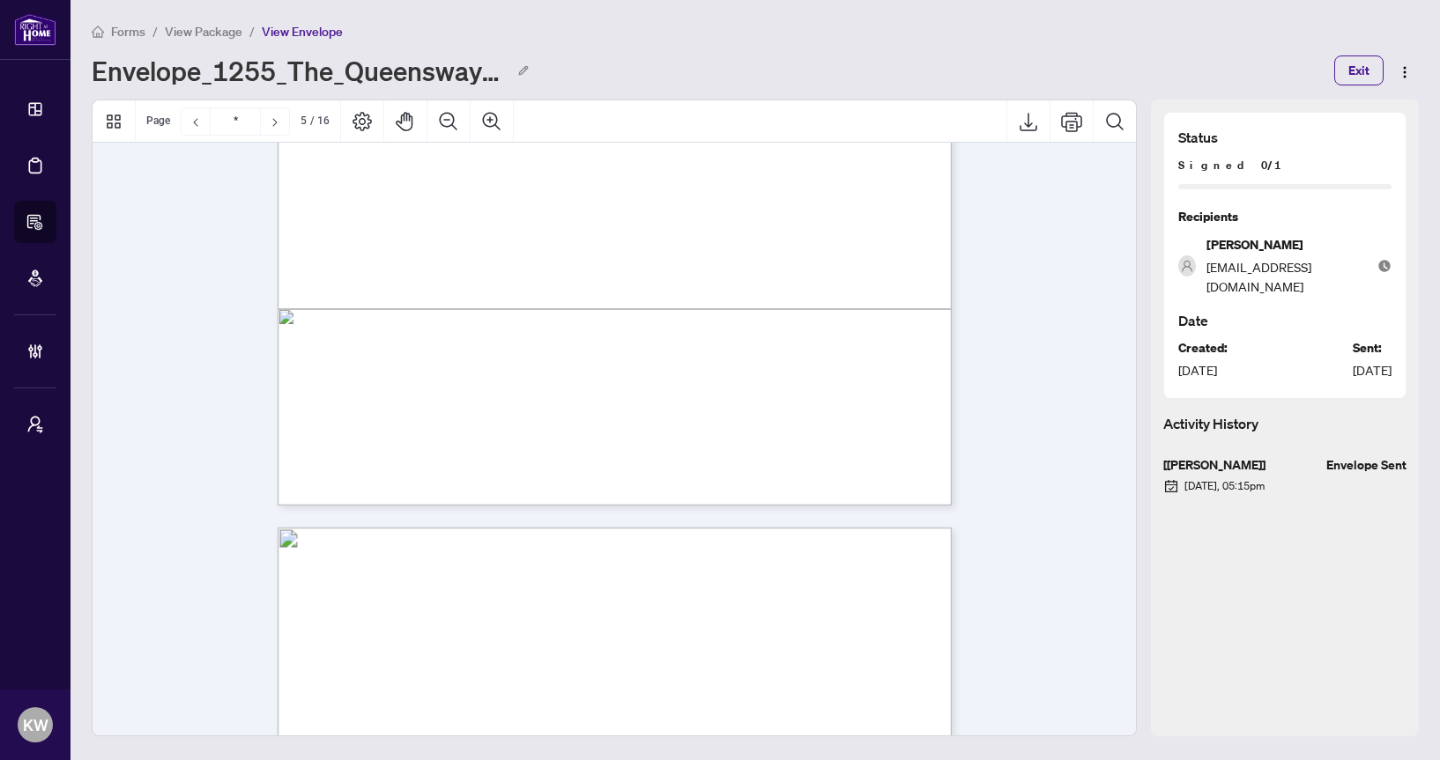
type input "*"
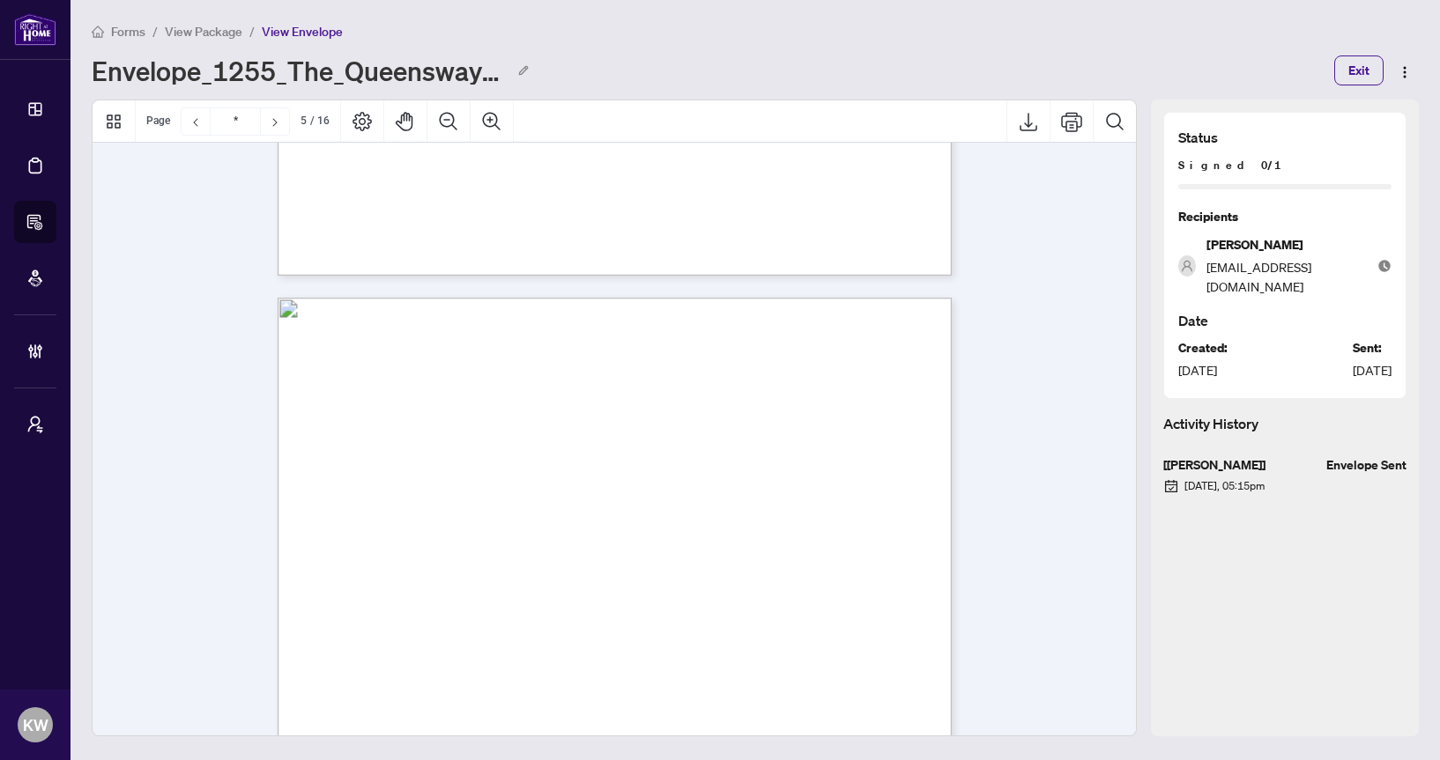
scroll to position [4507, 0]
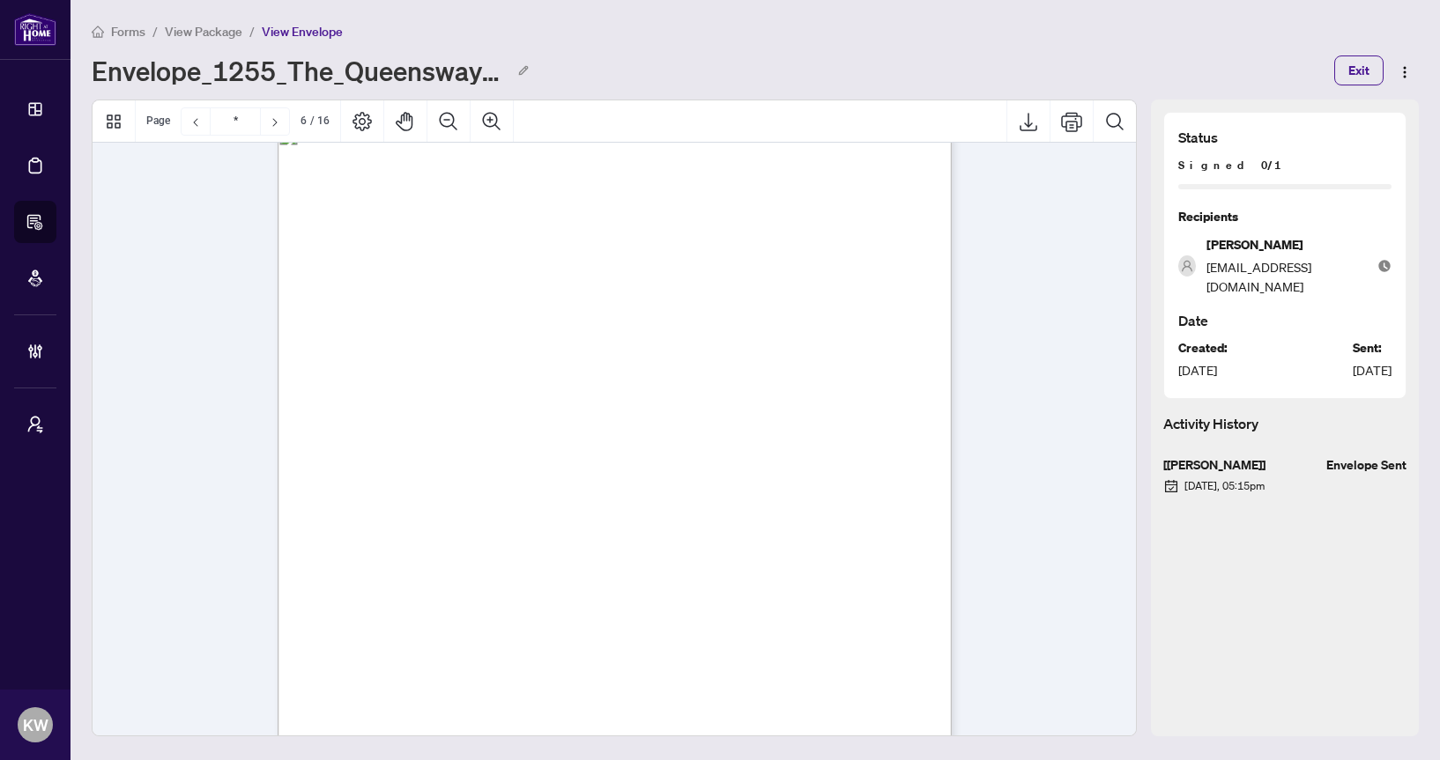
click at [222, 32] on span "View Package" at bounding box center [204, 32] width 78 height 16
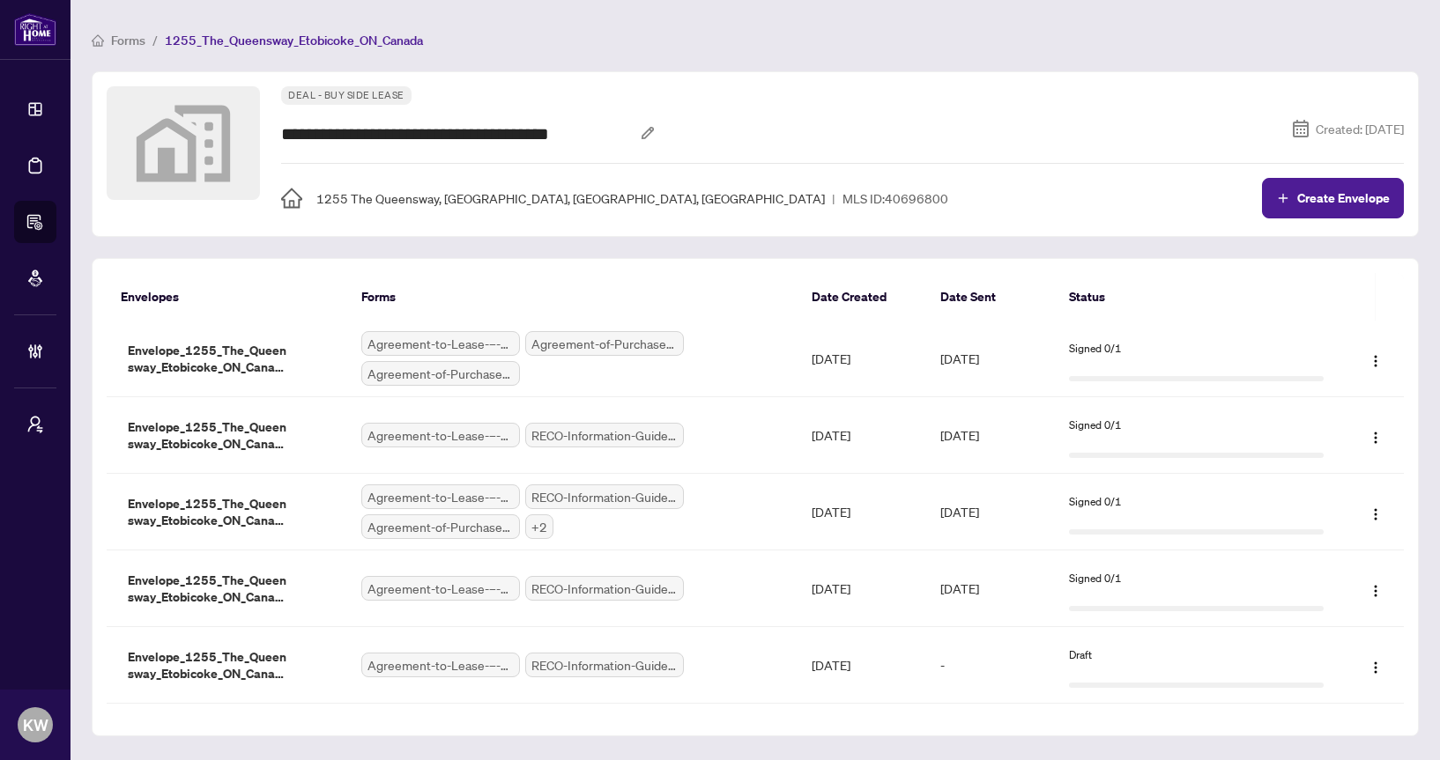
click at [220, 375] on td "Envelope_1255_The_Queensway_Etobicoke_ON_Canada_1759871687606" at bounding box center [227, 359] width 241 height 77
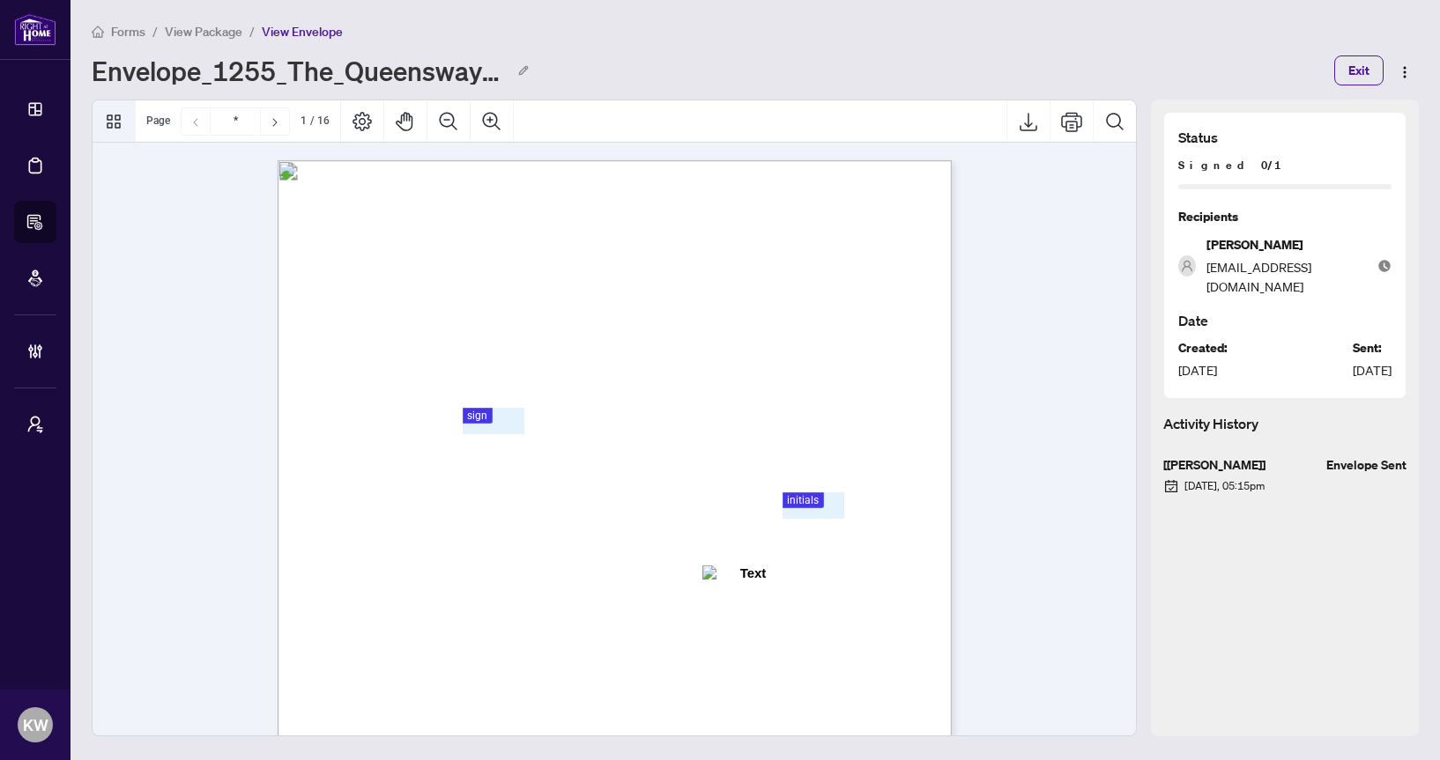
click at [112, 127] on icon "Thumbnails" at bounding box center [113, 121] width 21 height 21
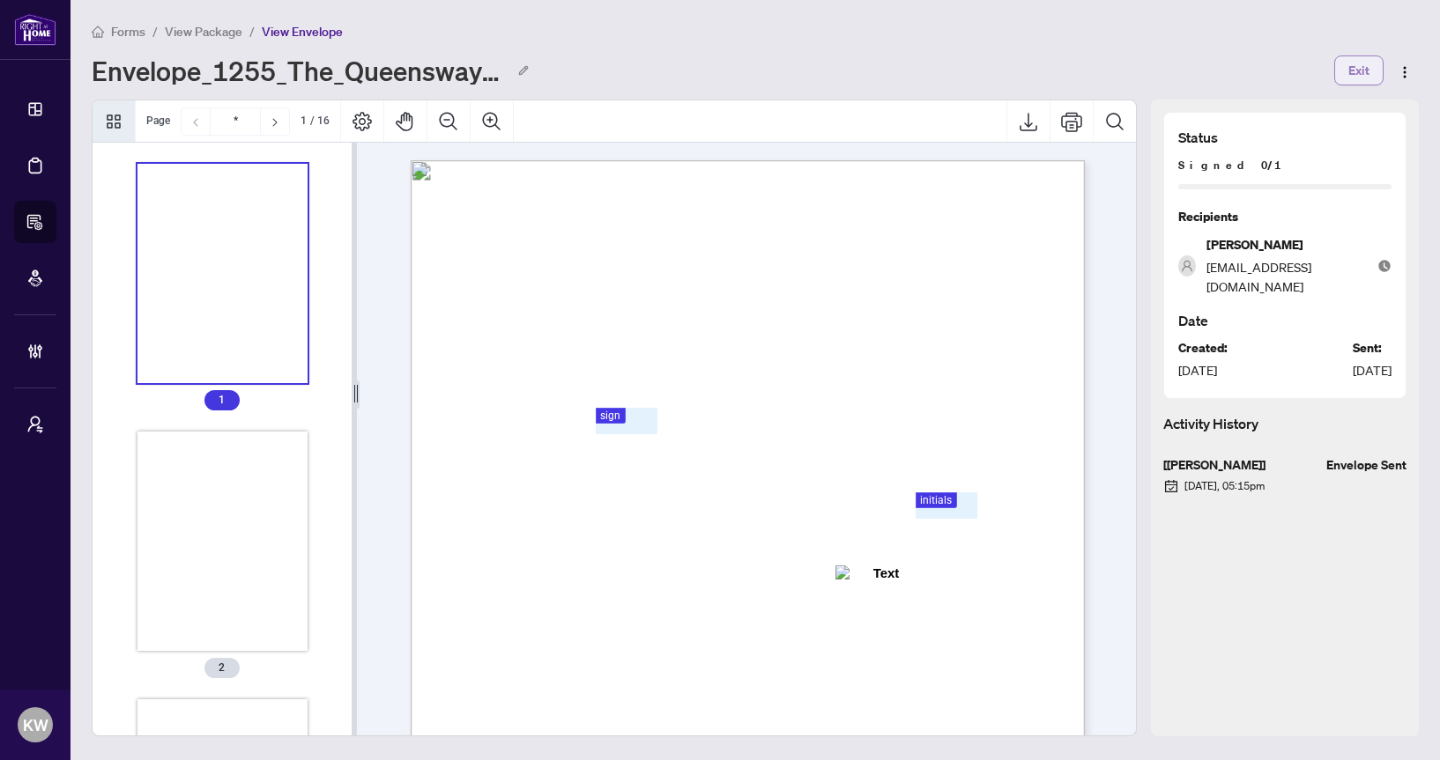
click at [1362, 65] on span "Exit" at bounding box center [1358, 70] width 21 height 28
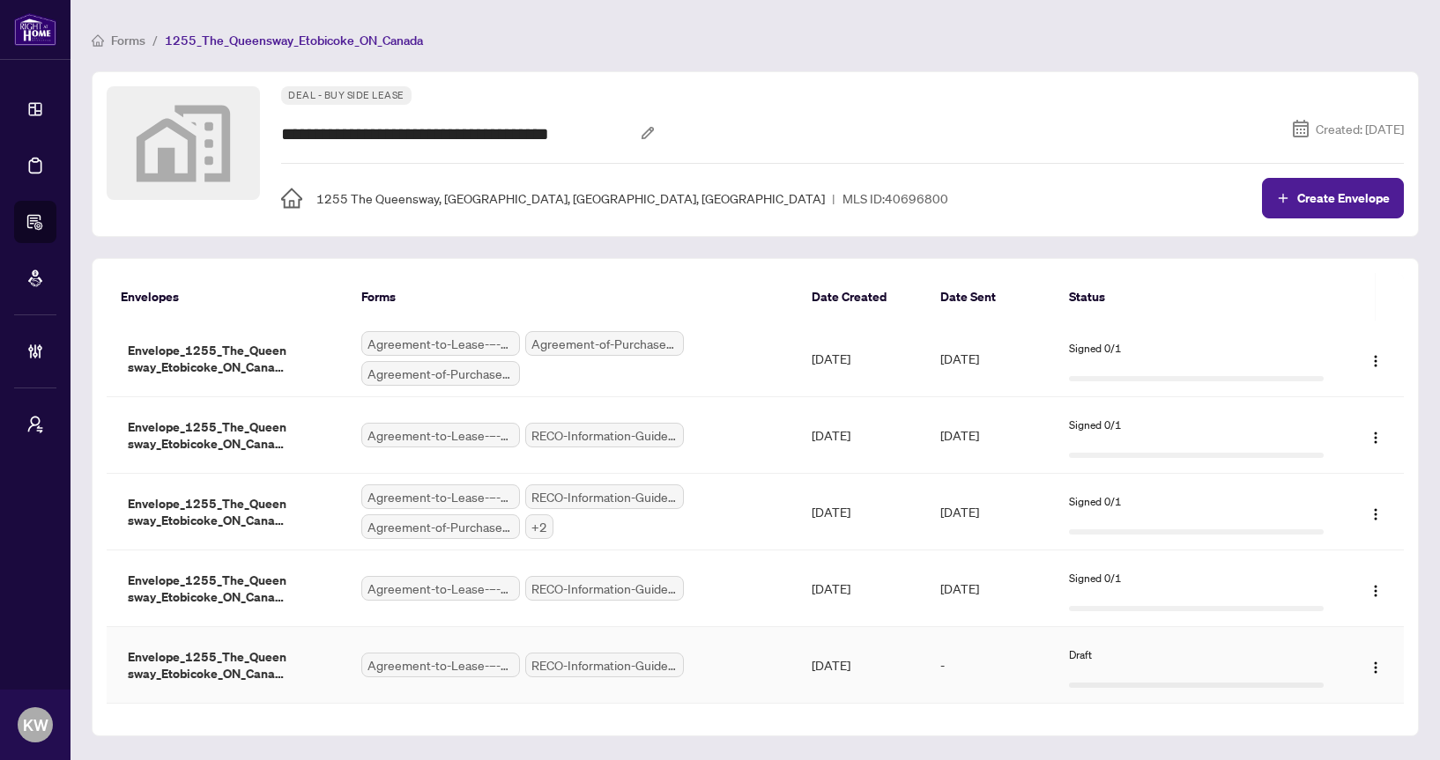
click at [869, 660] on td "Oct/08/2025" at bounding box center [861, 665] width 129 height 77
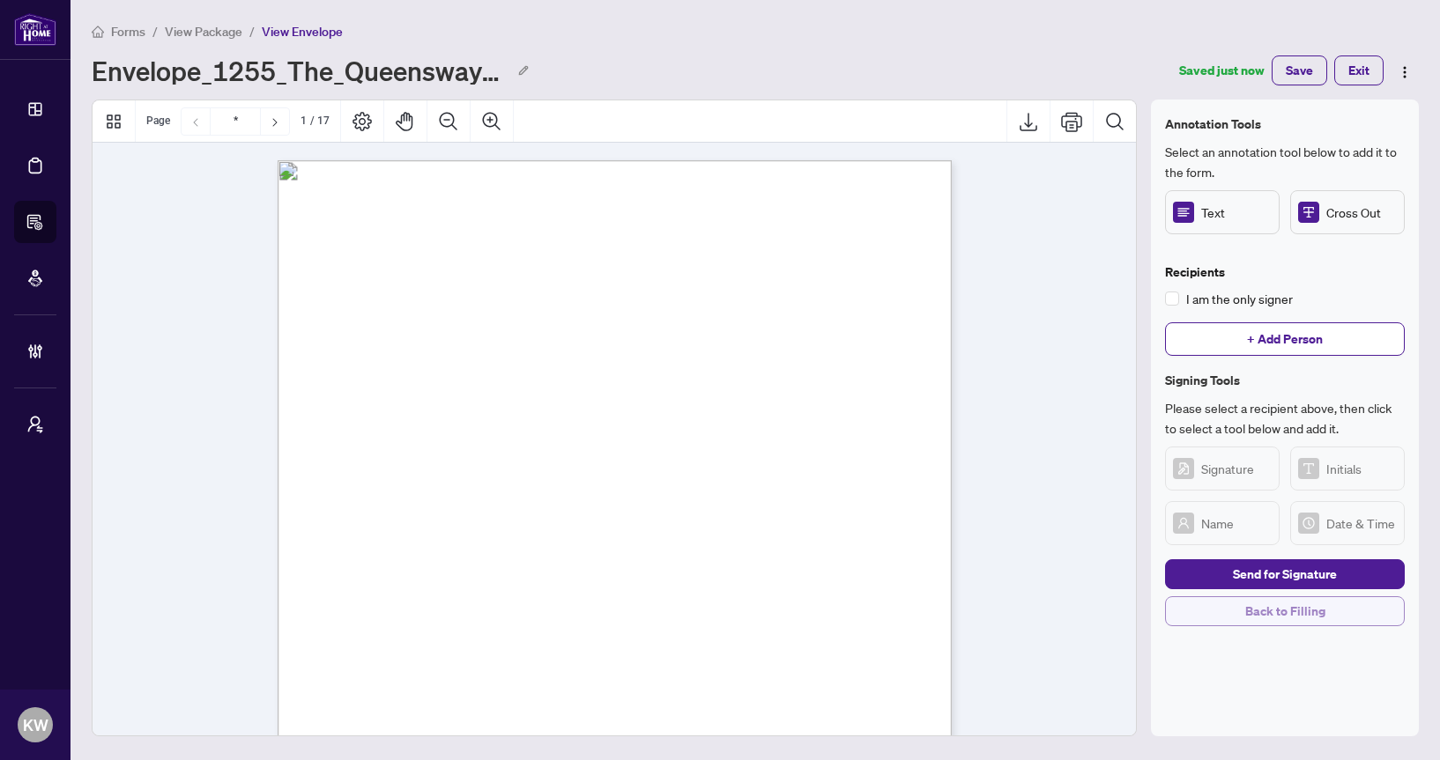
click at [1187, 614] on button "Back to Filling" at bounding box center [1285, 612] width 240 height 30
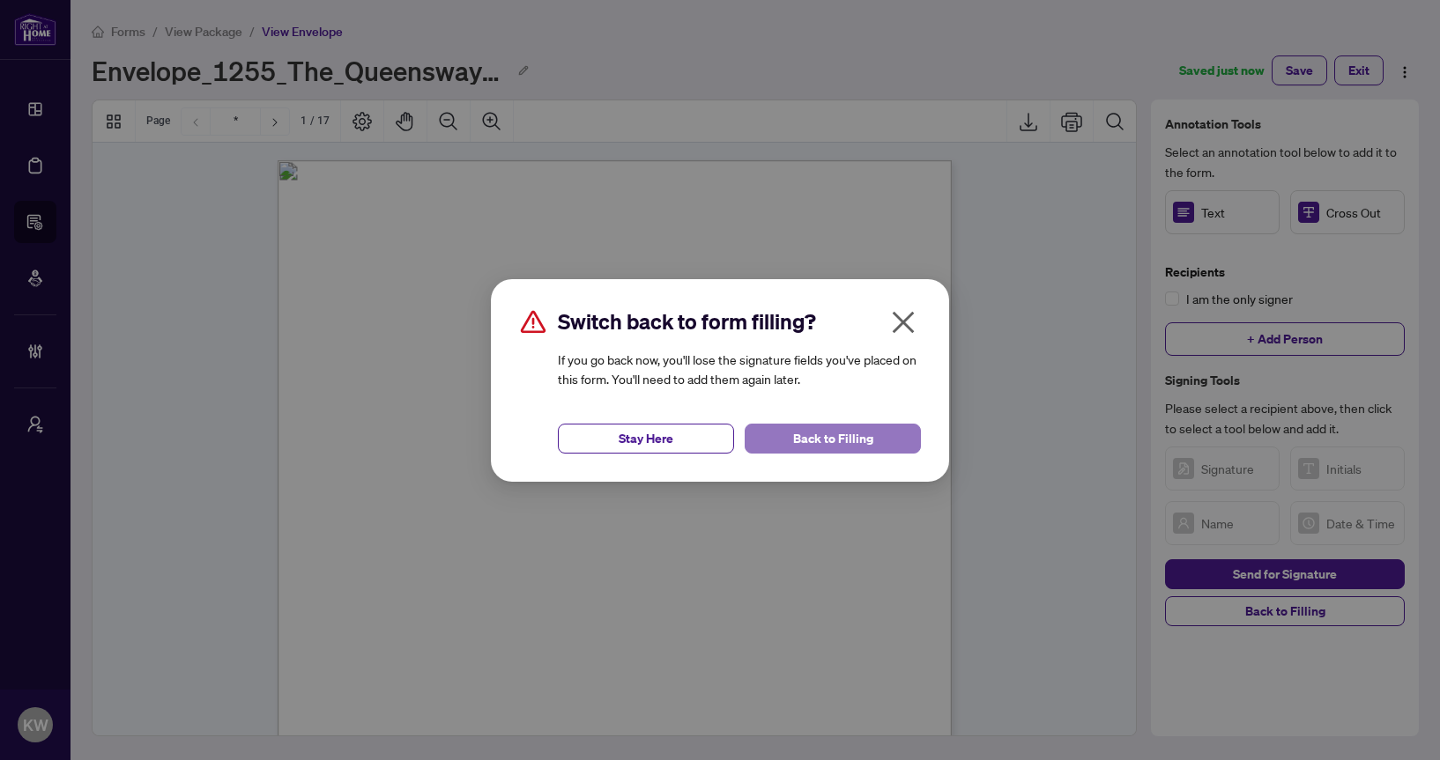
click at [864, 441] on span "Back to Filling" at bounding box center [833, 439] width 80 height 28
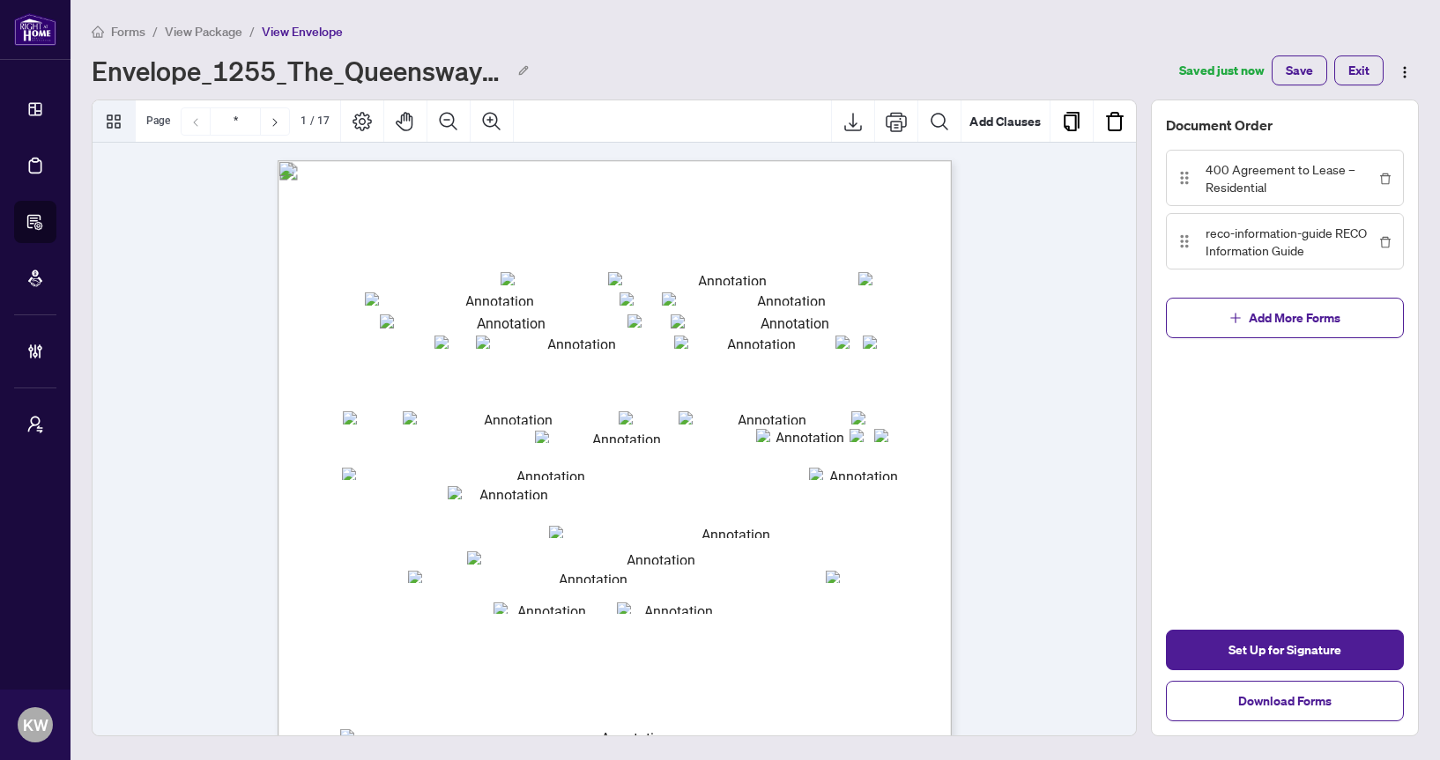
click at [113, 108] on button "Thumbnails" at bounding box center [114, 121] width 42 height 42
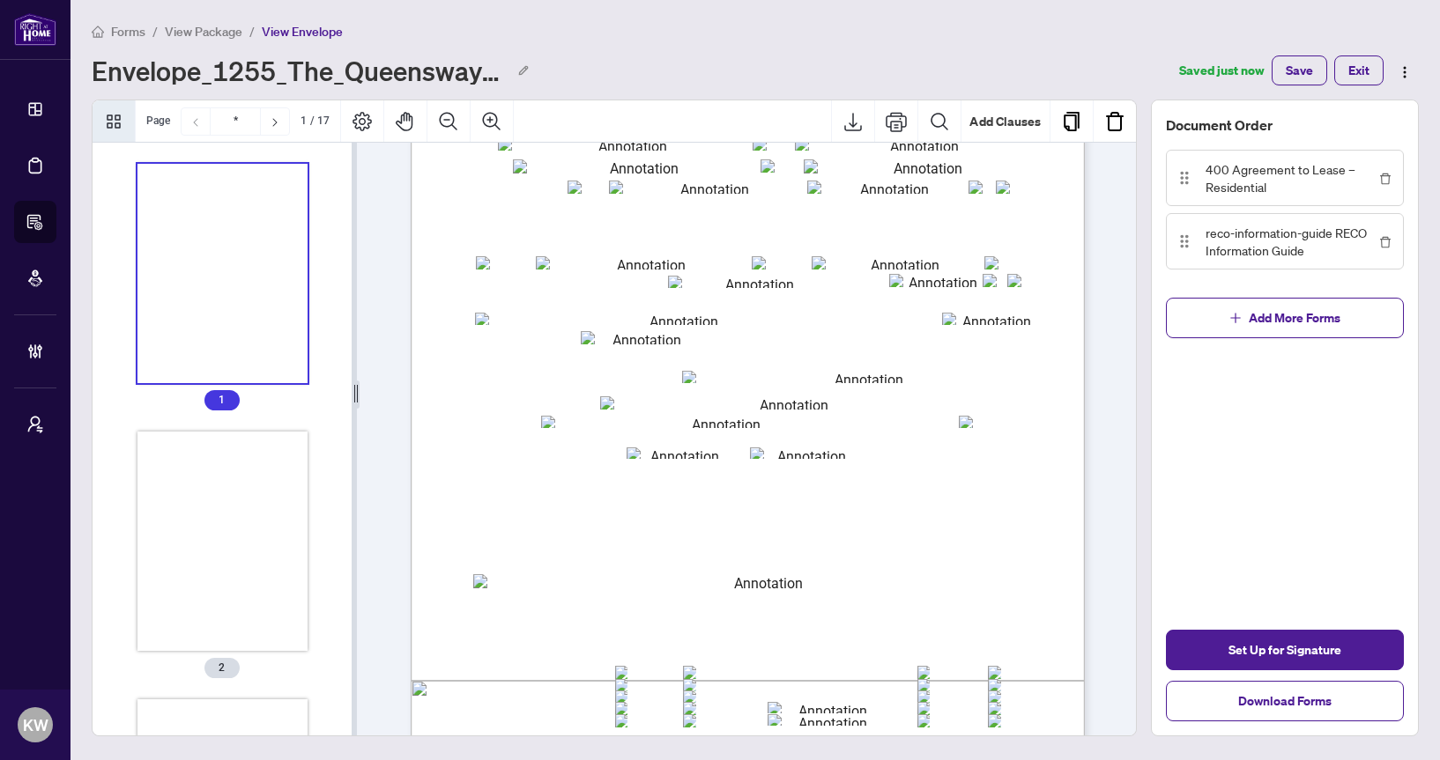
click at [279, 542] on div "Thumbnails" at bounding box center [222, 542] width 171 height 220
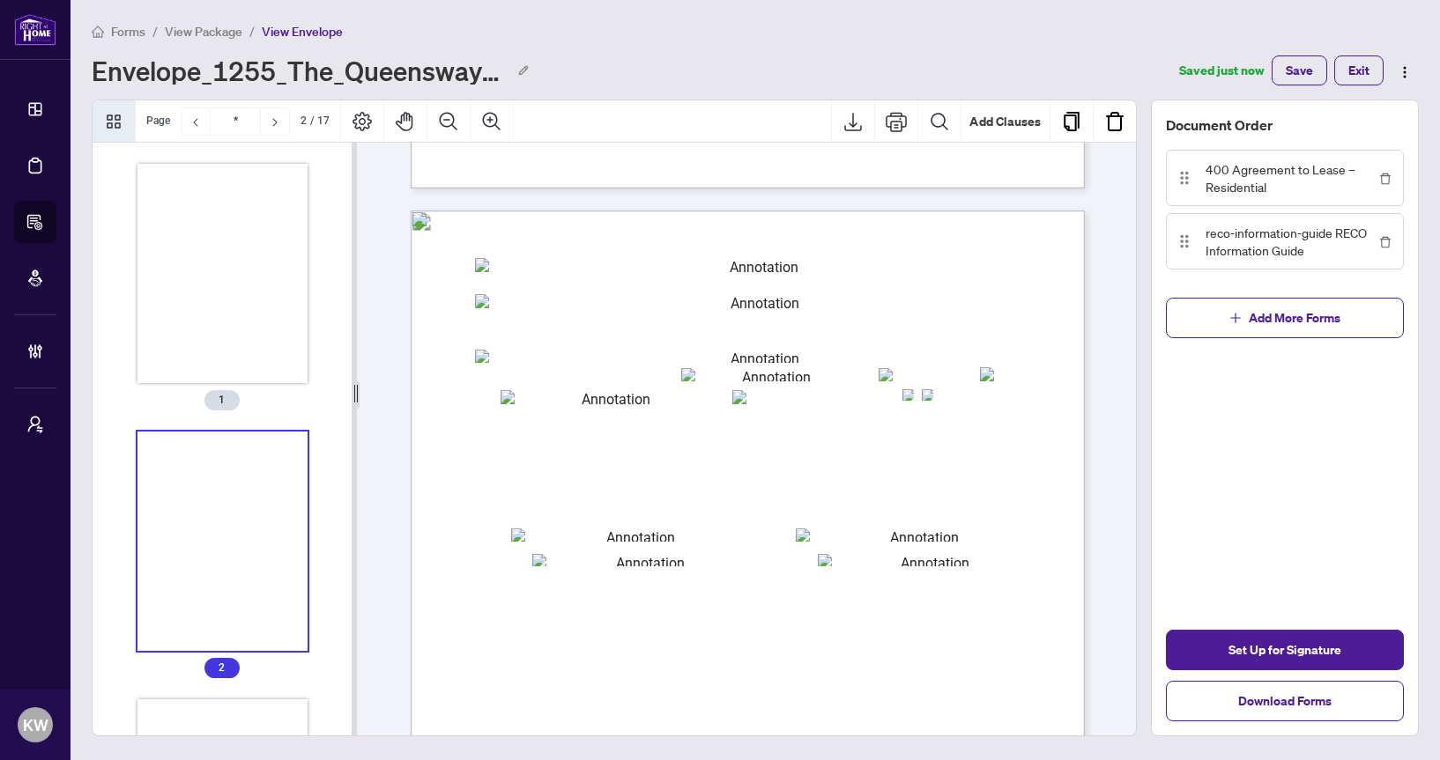
scroll to position [894, 0]
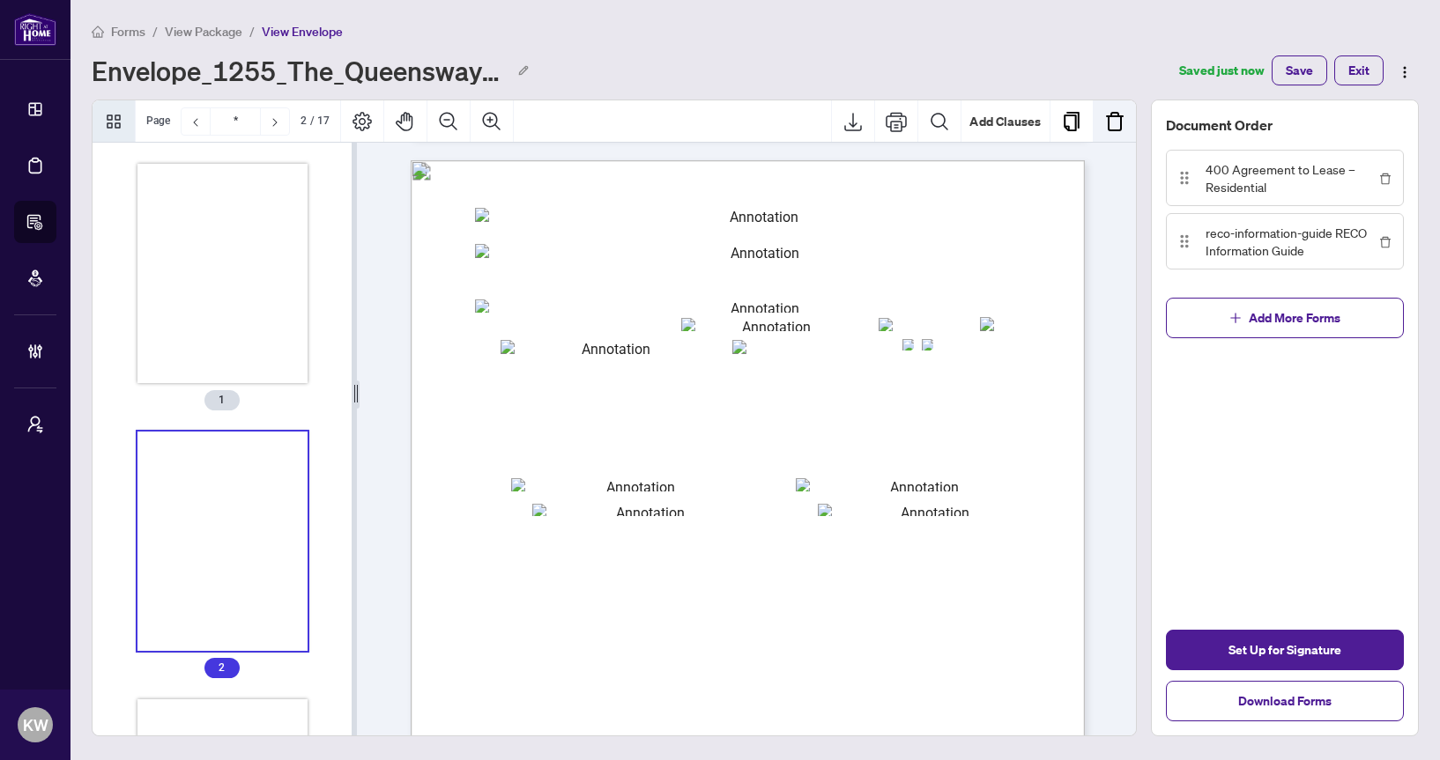
click at [1118, 118] on img "Remove Page" at bounding box center [1114, 121] width 21 height 21
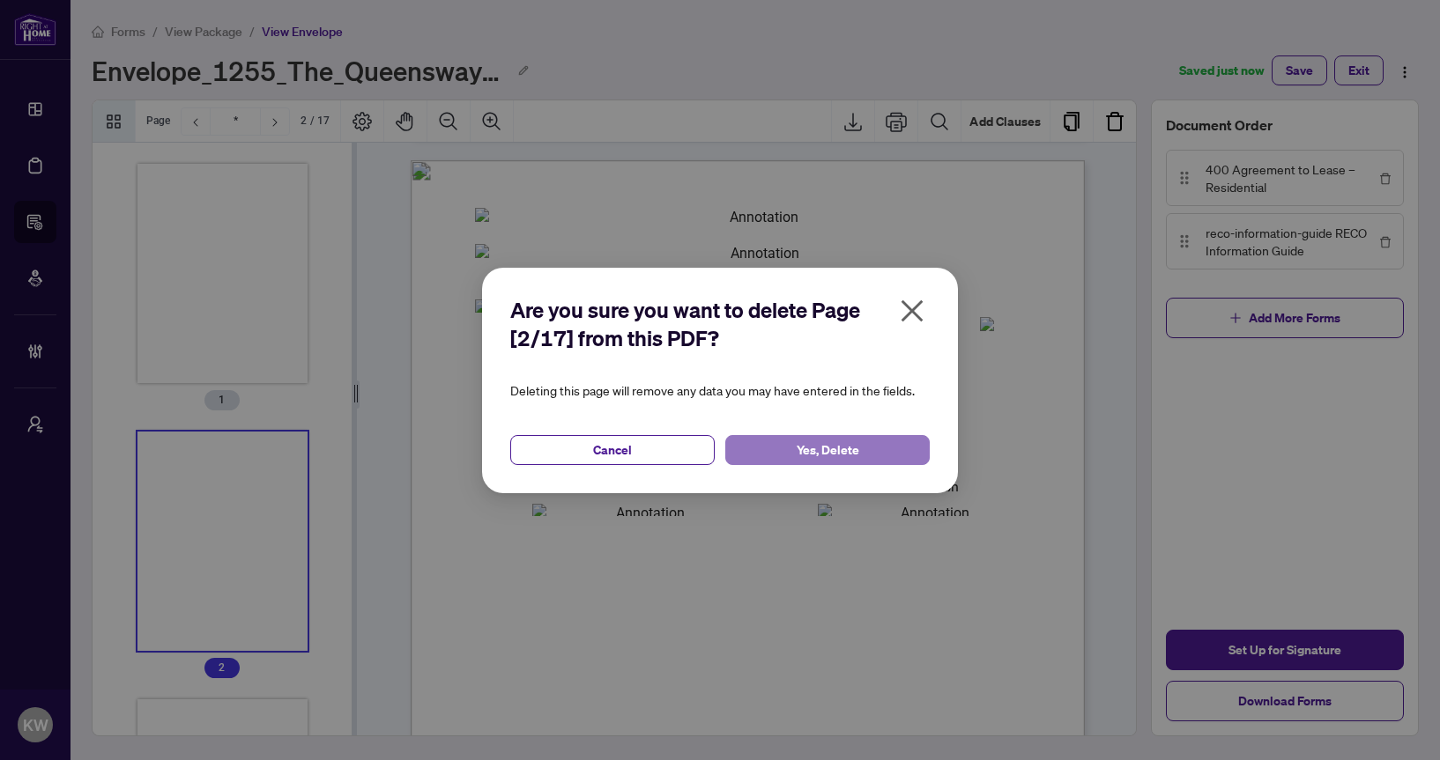
click at [847, 449] on span "Yes, Delete" at bounding box center [828, 450] width 63 height 28
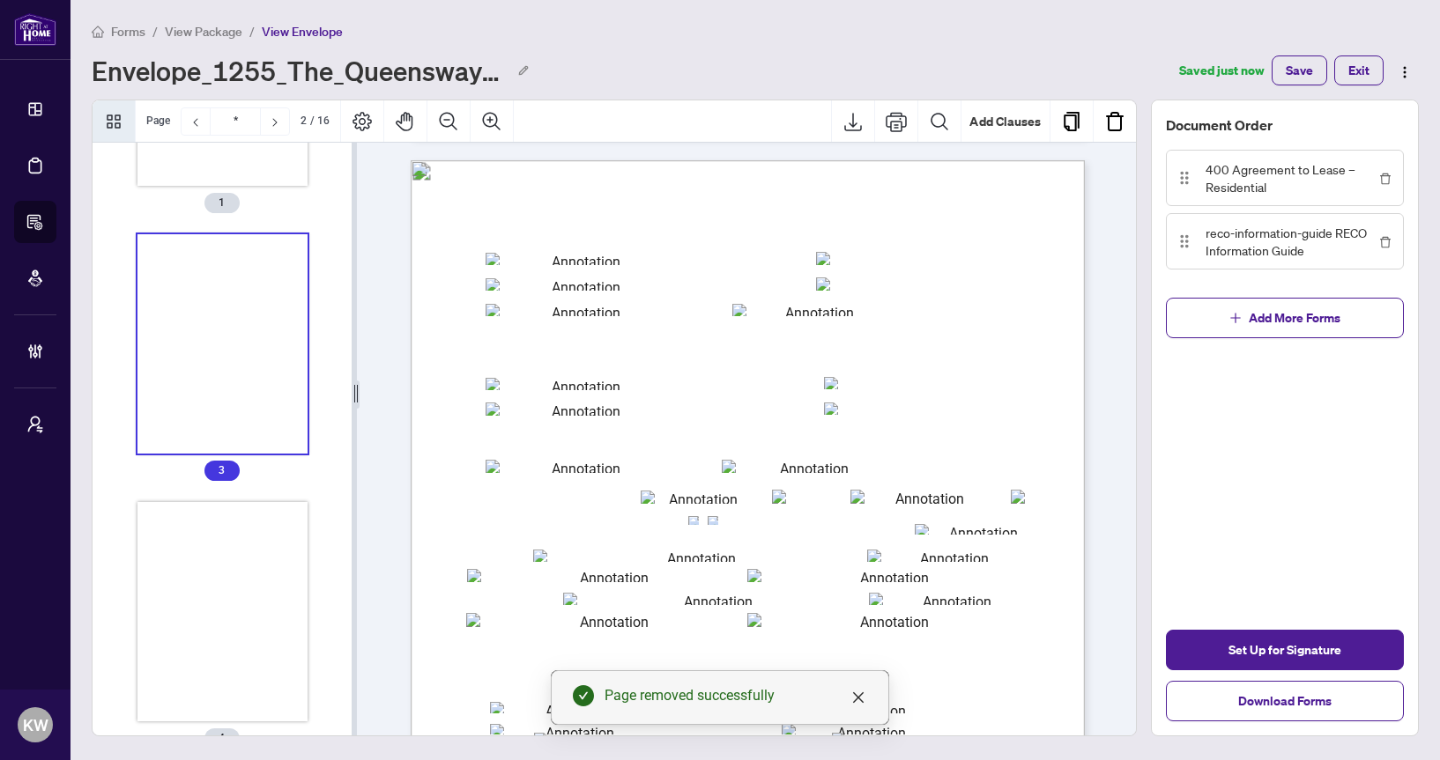
scroll to position [446, 0]
click at [249, 390] on div "Thumbnails" at bounding box center [222, 364] width 171 height 220
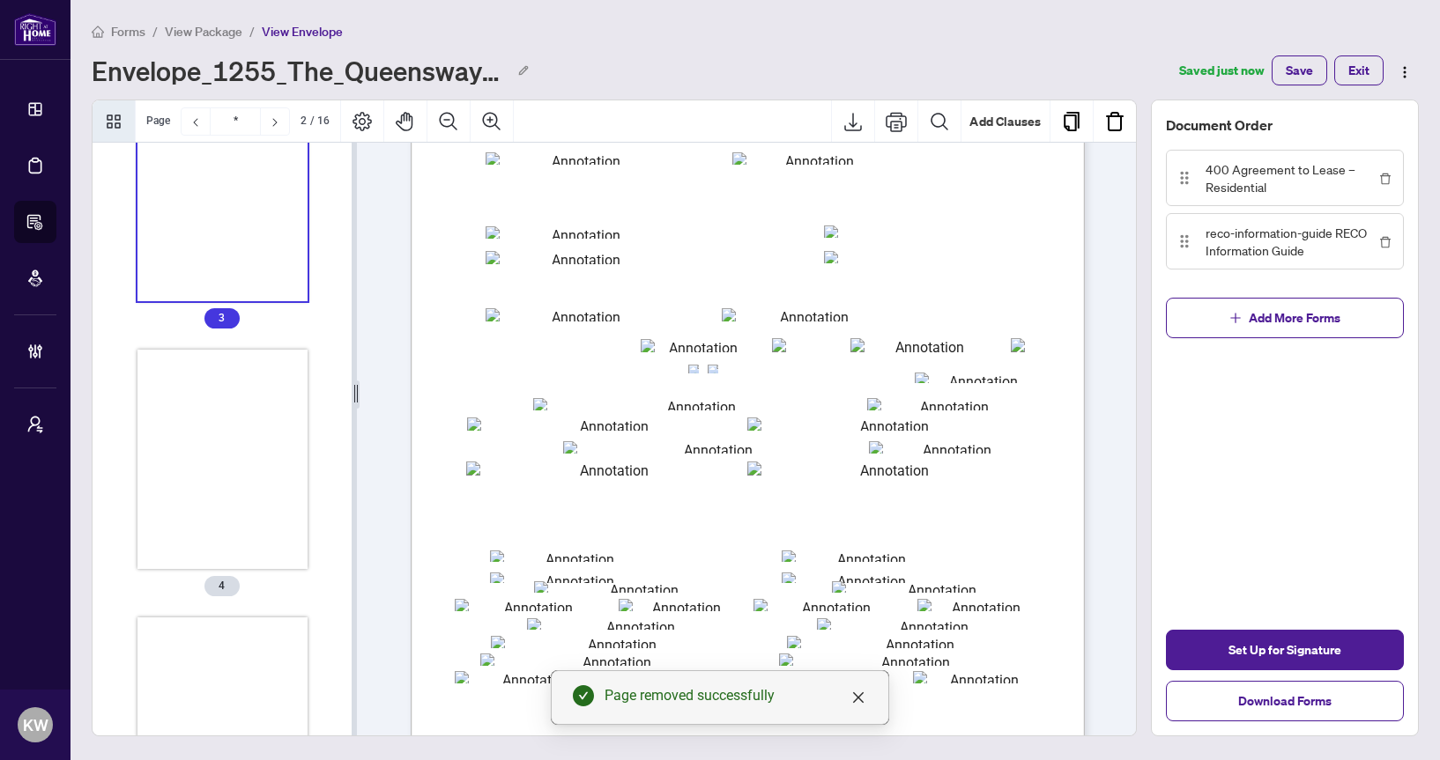
scroll to position [268, 0]
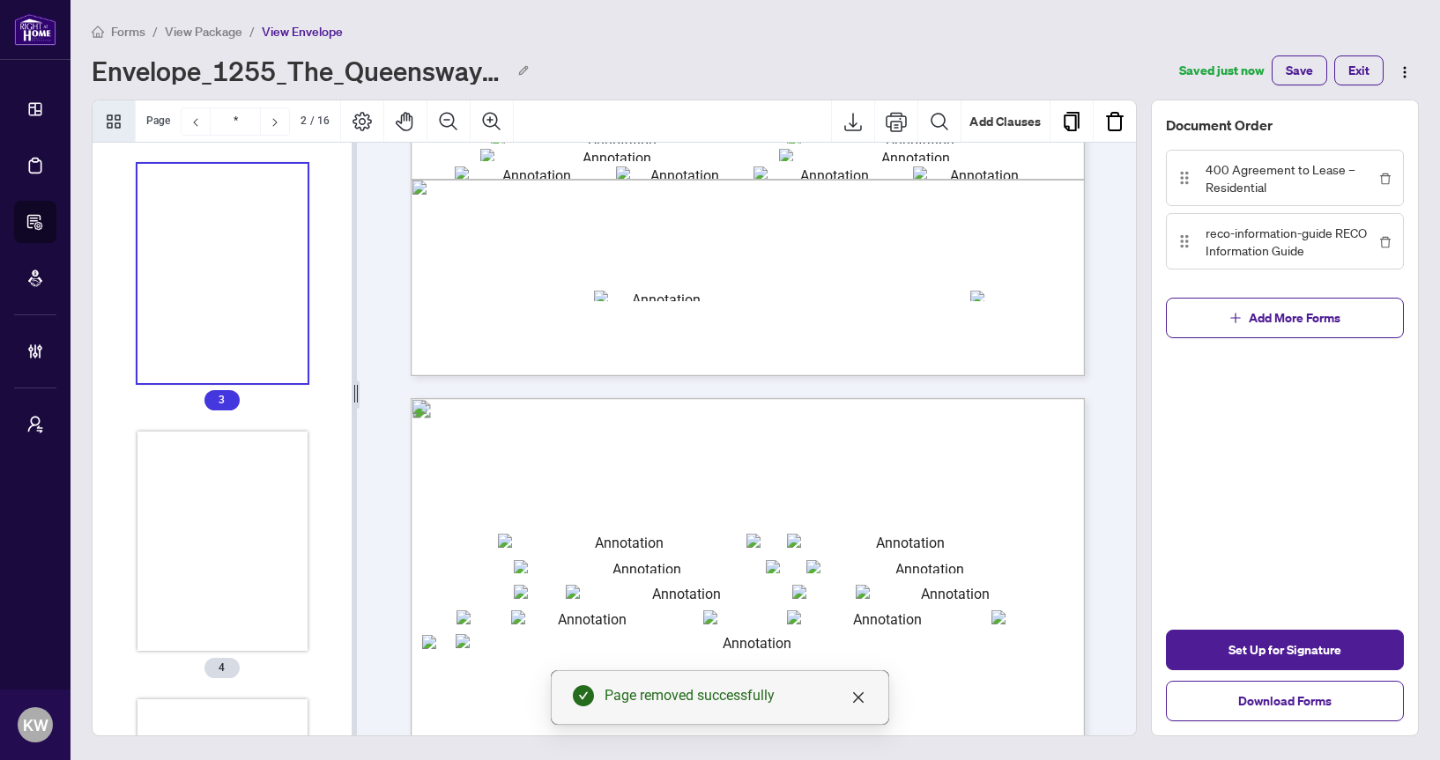
type input "*"
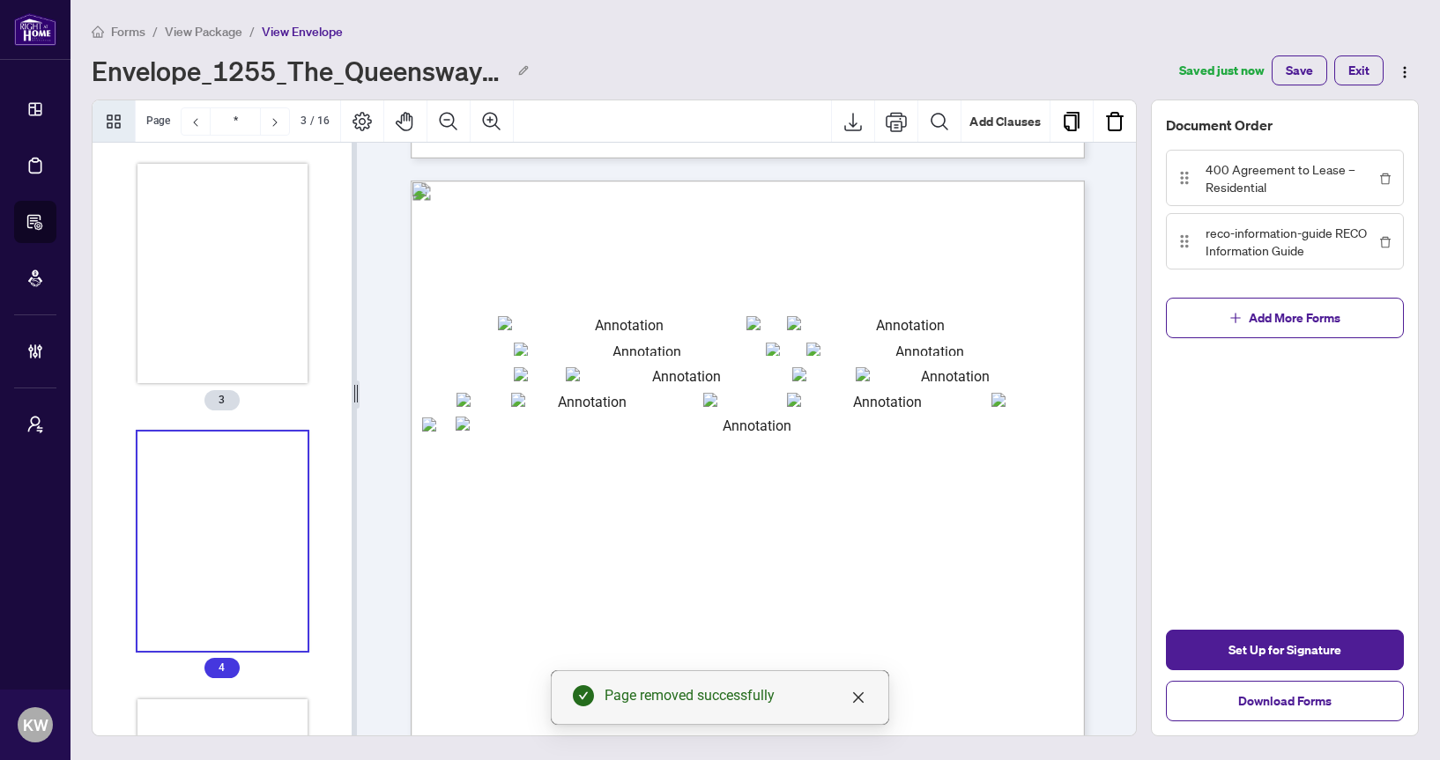
scroll to position [1789, 0]
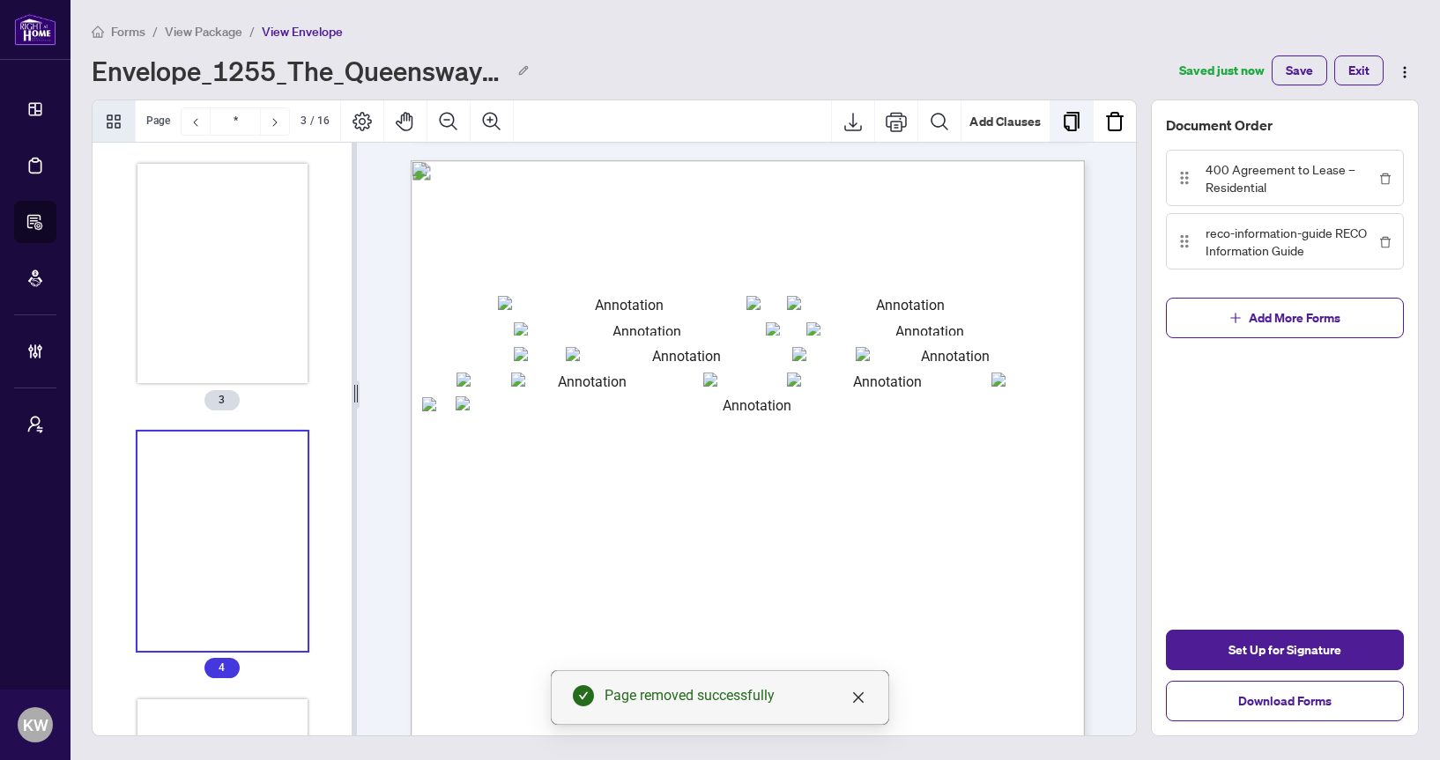
click at [1075, 133] on button "Duplicate Page" at bounding box center [1071, 121] width 42 height 42
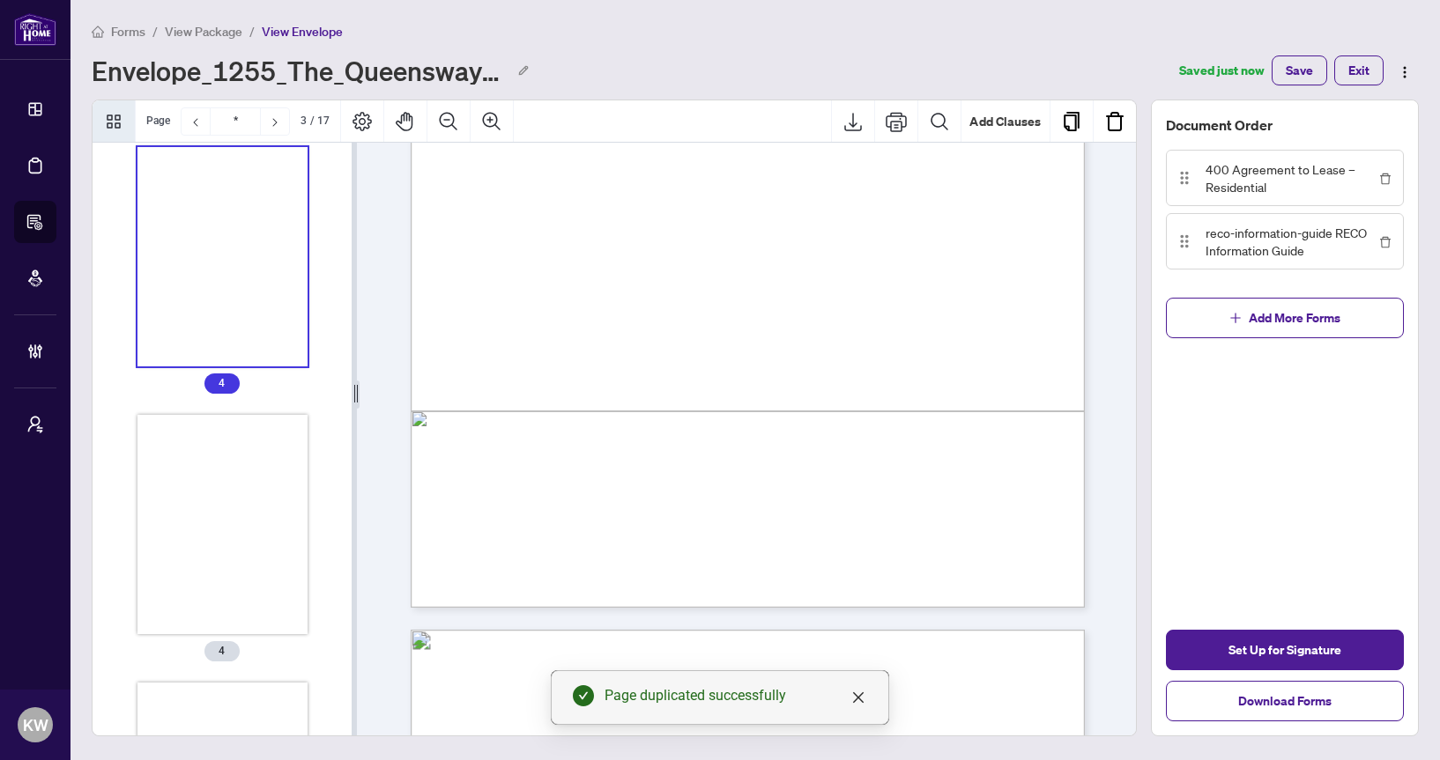
scroll to position [599, 0]
click at [264, 453] on div "Thumbnails" at bounding box center [222, 478] width 171 height 220
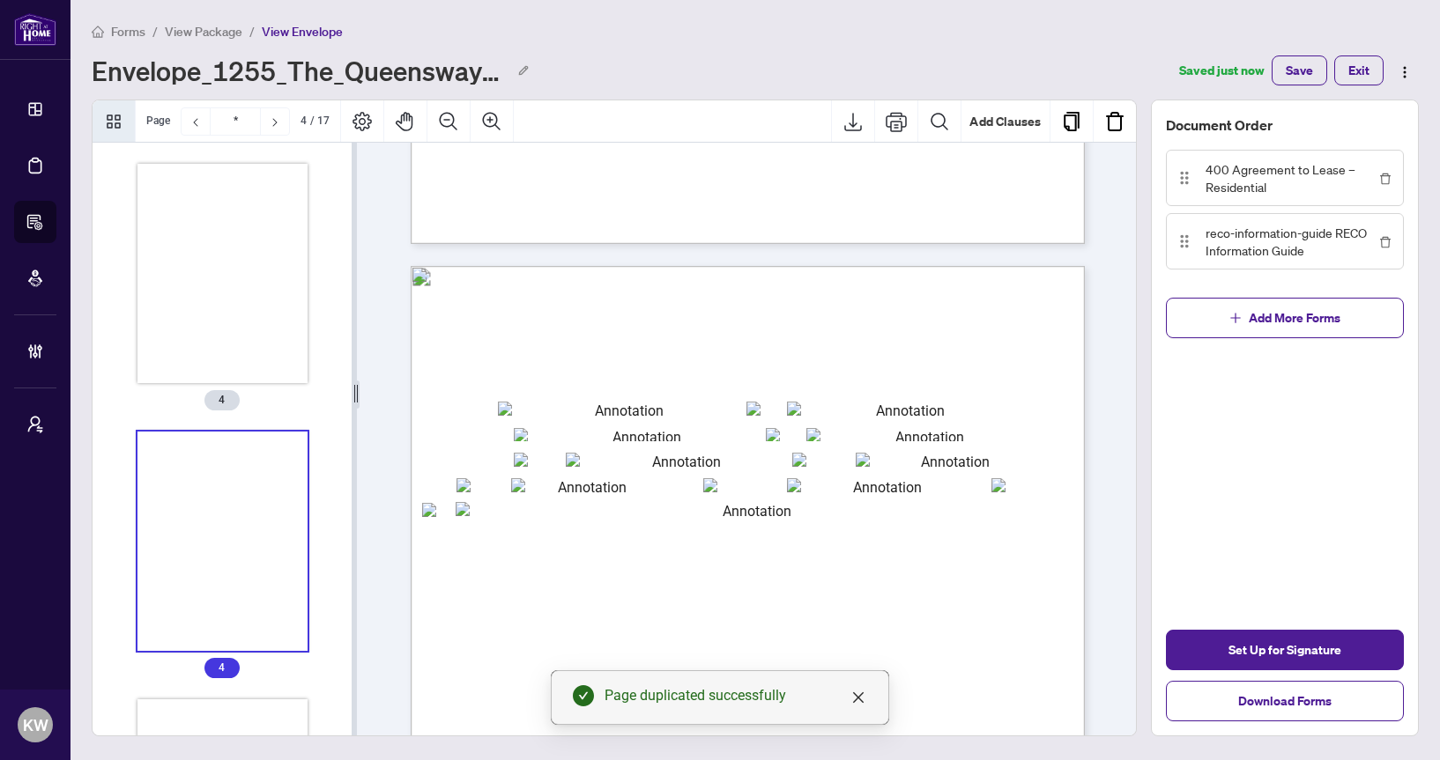
scroll to position [2683, 0]
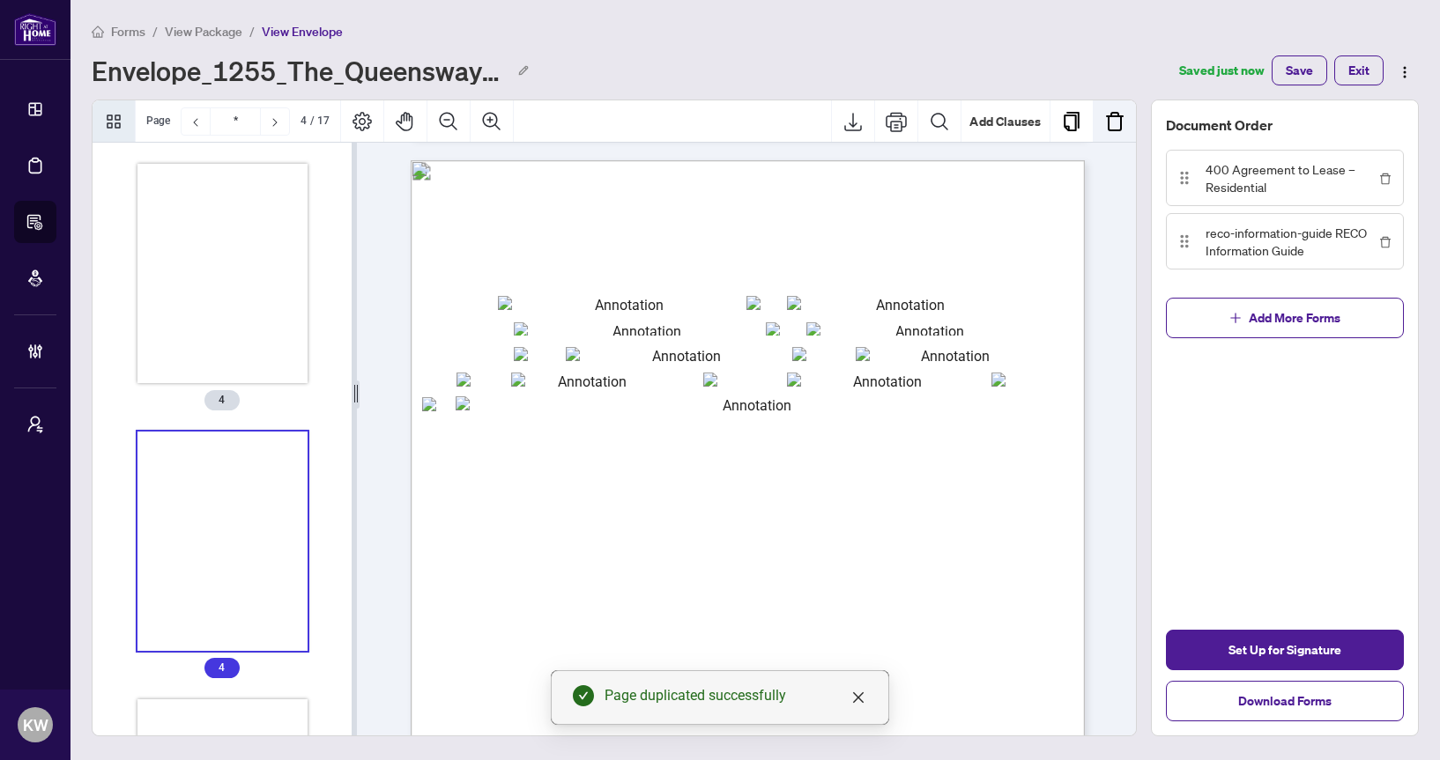
click at [1116, 123] on img "Remove Page" at bounding box center [1114, 121] width 21 height 21
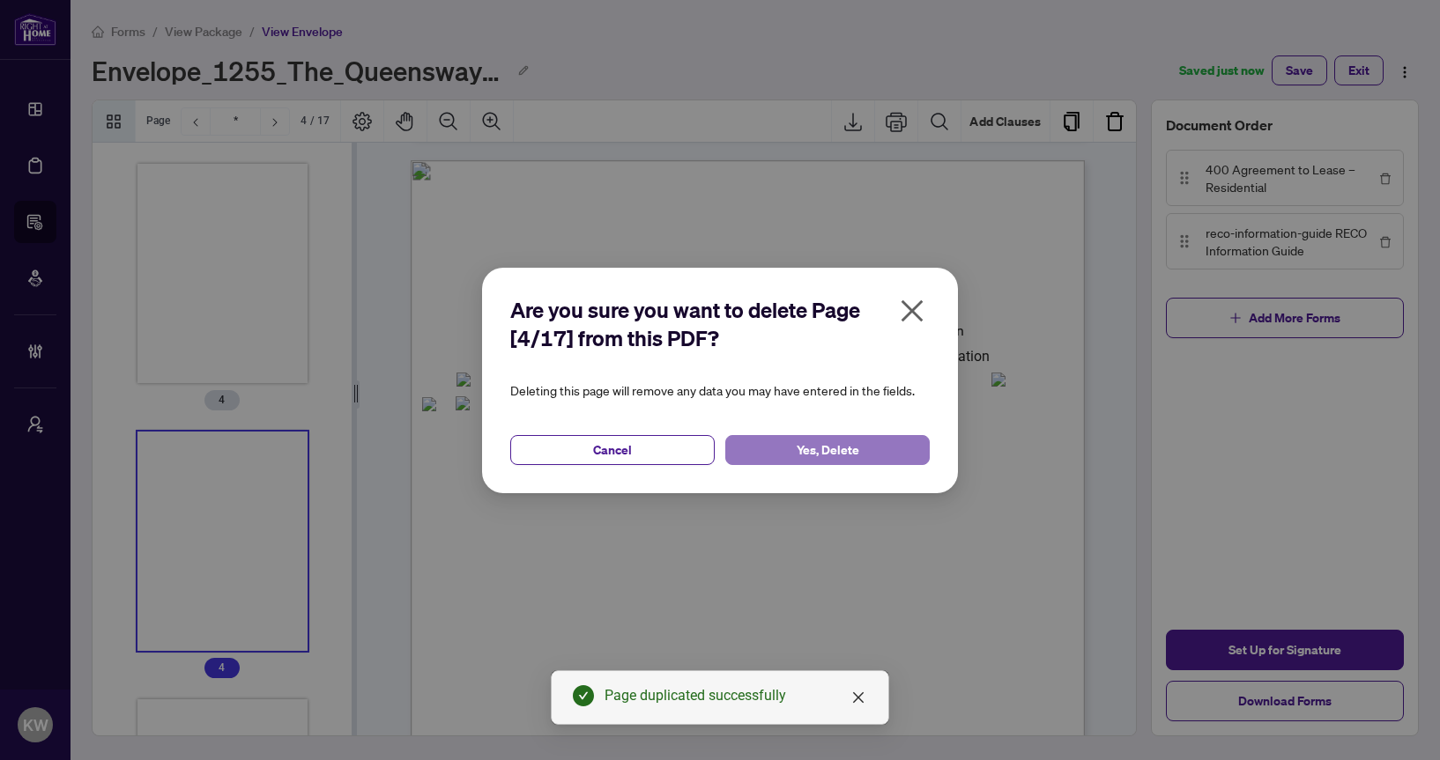
click at [826, 445] on span "Yes, Delete" at bounding box center [828, 450] width 63 height 28
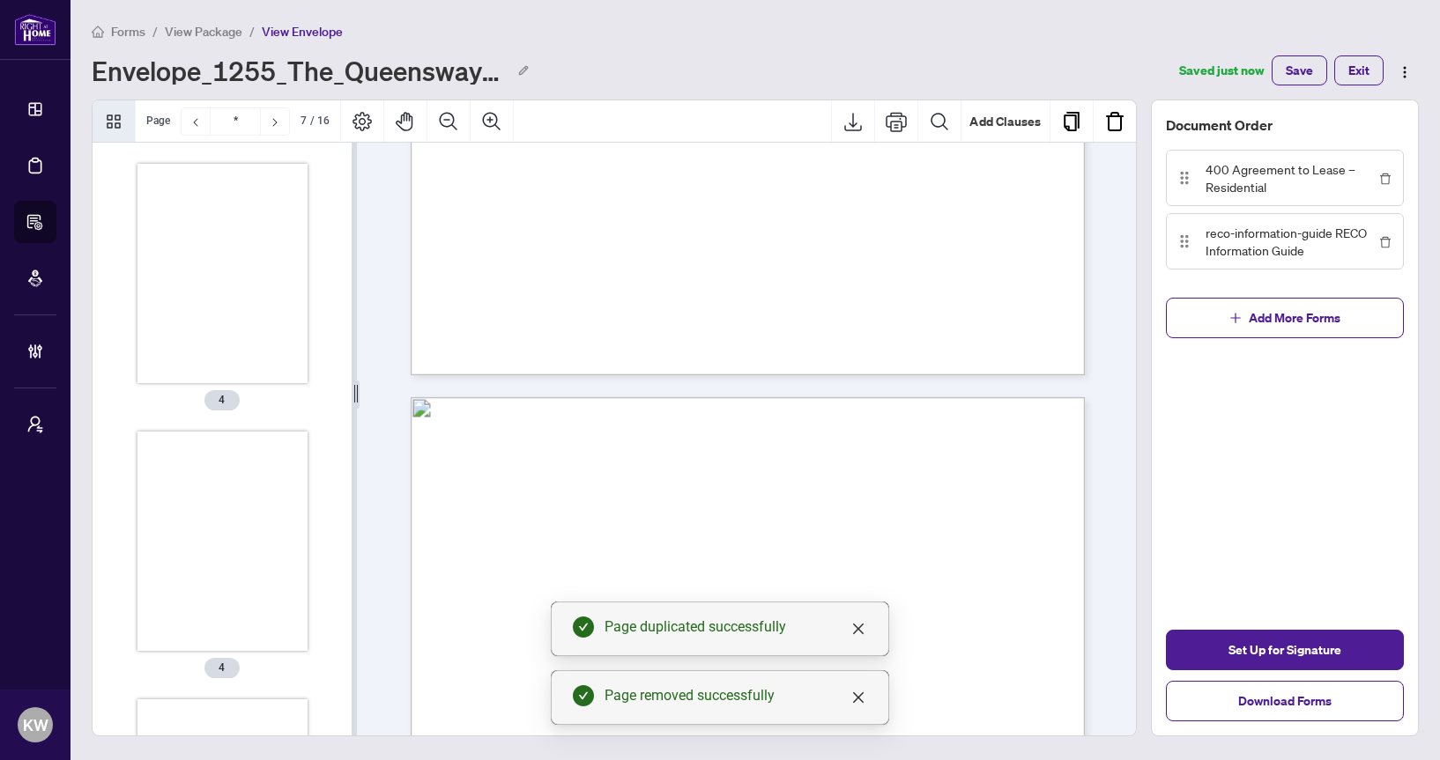
scroll to position [5948, 0]
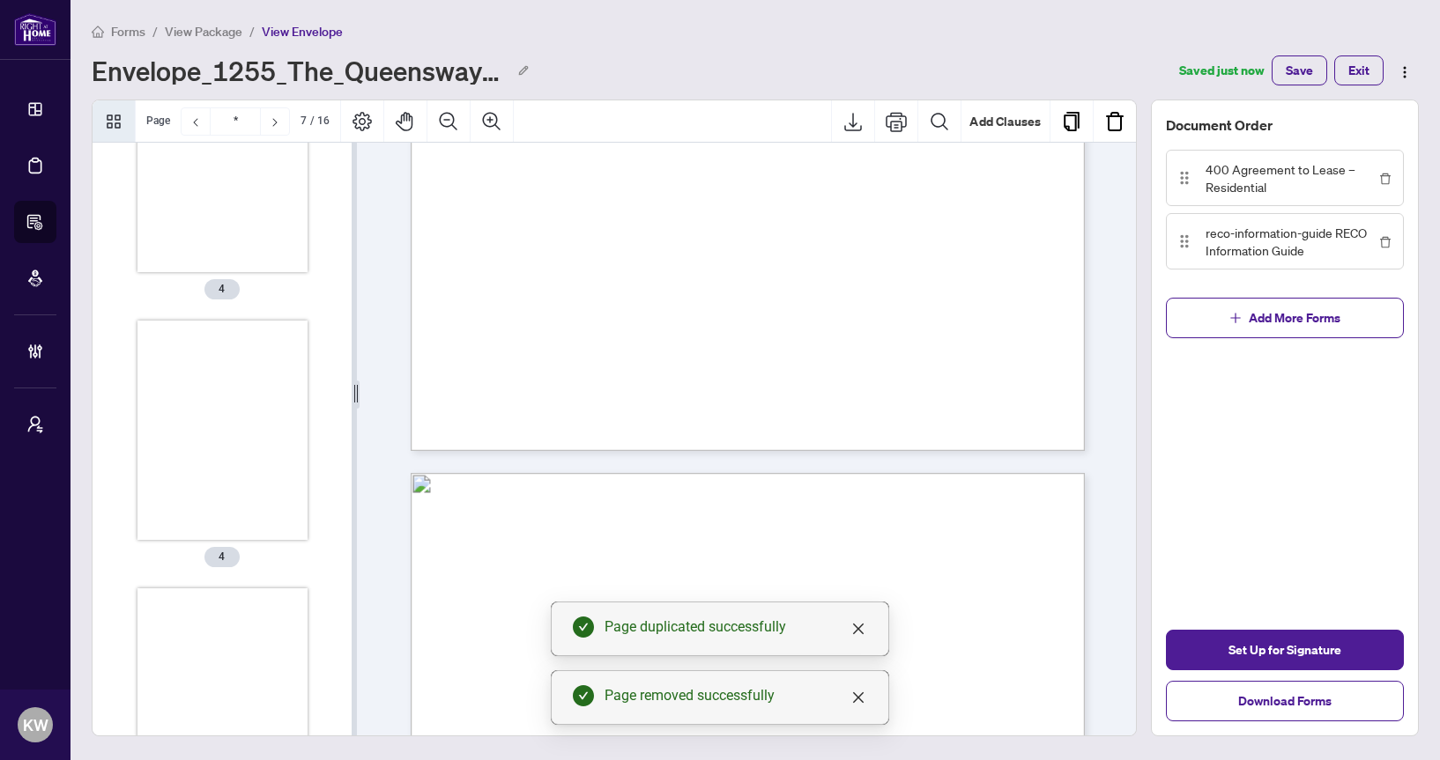
click at [634, 353] on div "• Confidentiality Your confidential information cannot be shared with anyone ou…" at bounding box center [832, 124] width 842 height 1091
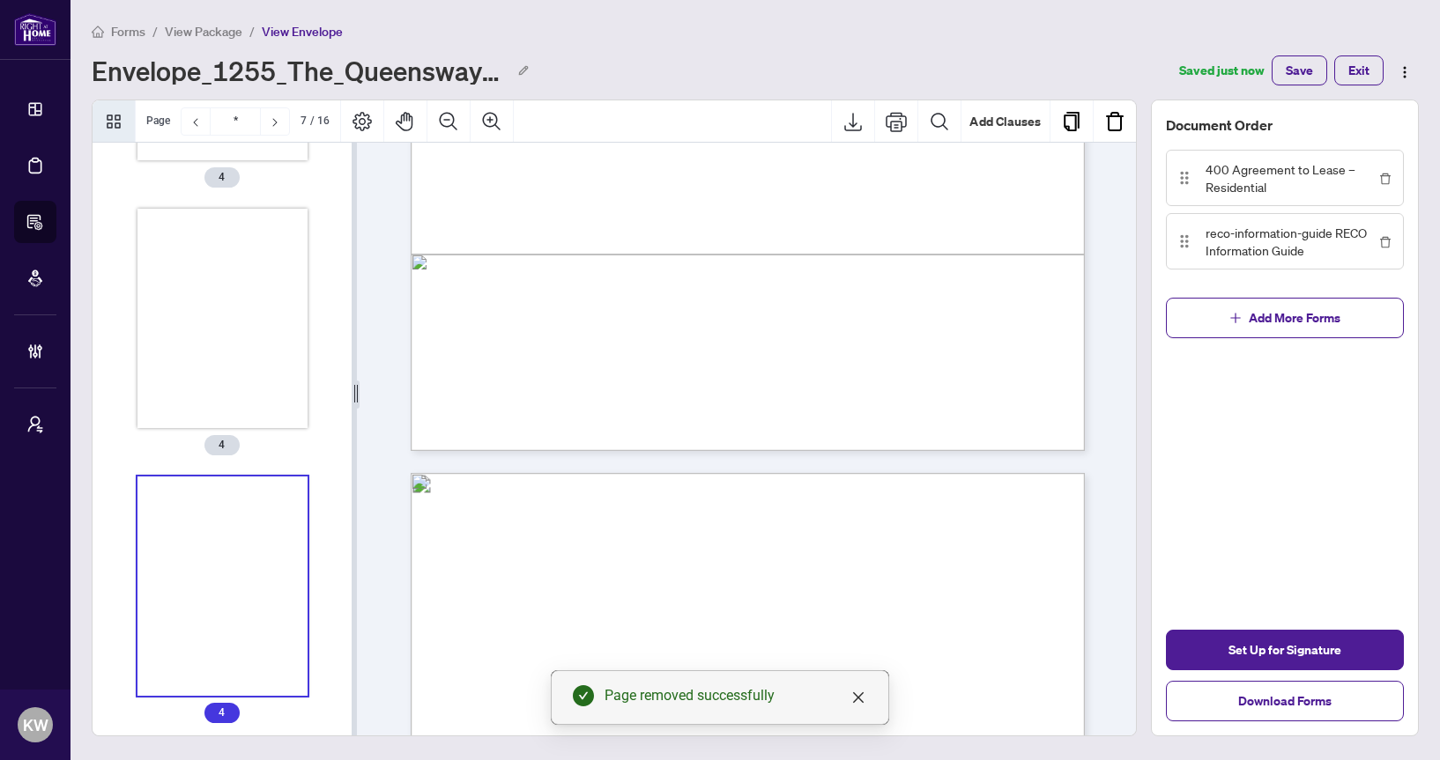
scroll to position [1303, 0]
click at [576, 304] on div "• Confidentiality Your confidential information cannot be shared with anyone ou…" at bounding box center [832, 124] width 842 height 1091
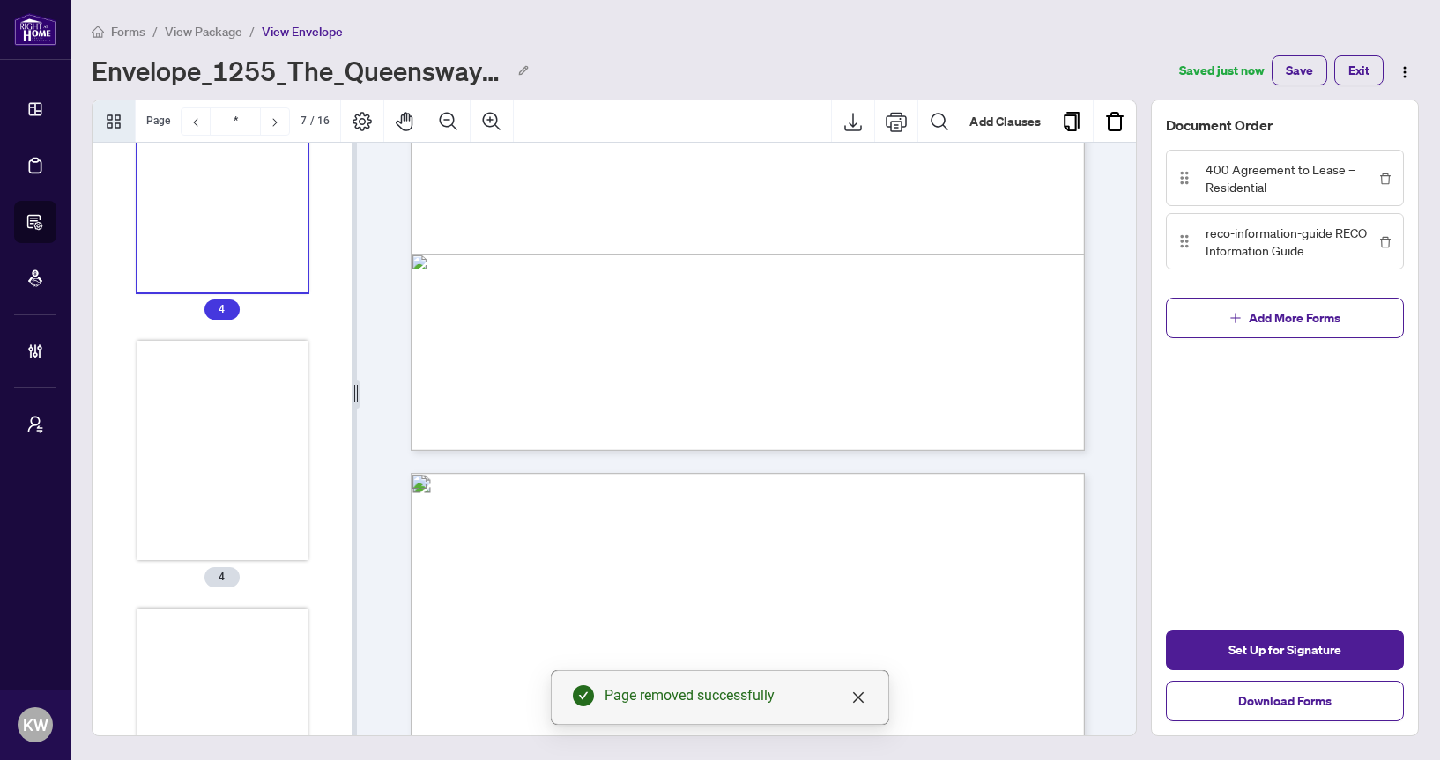
scroll to position [1702, 0]
click at [233, 426] on div "Thumbnails" at bounding box center [222, 447] width 171 height 220
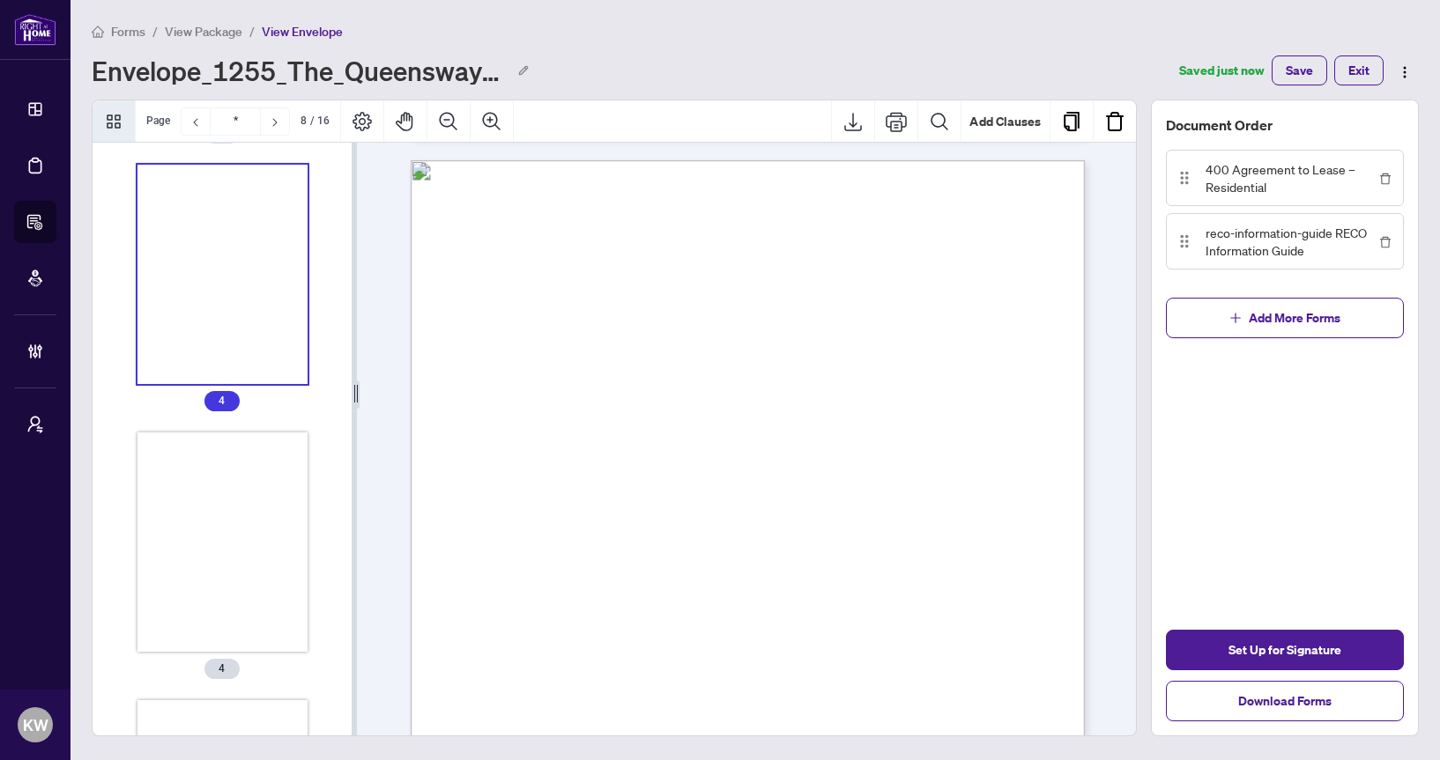
scroll to position [1947, 0]
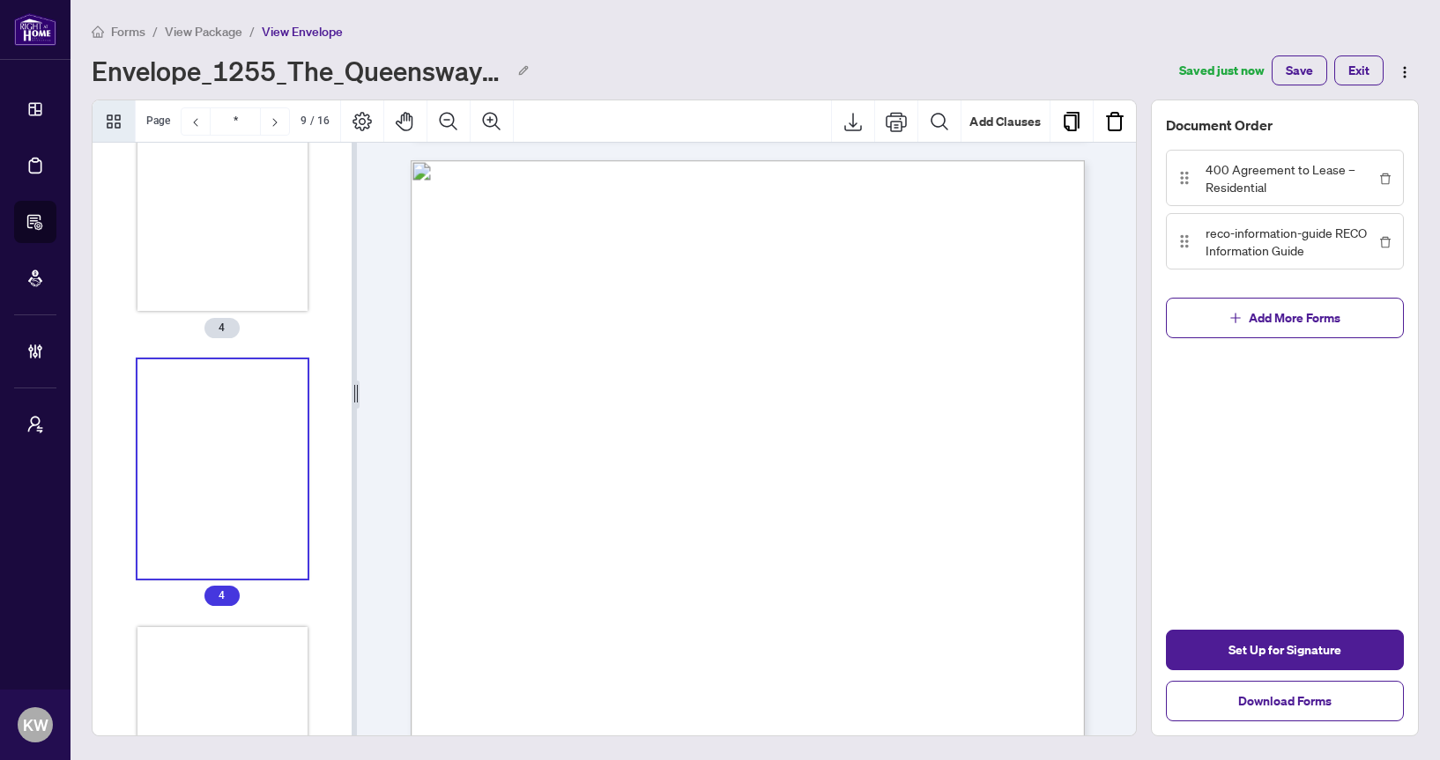
click at [220, 476] on div "Thumbnails" at bounding box center [222, 470] width 171 height 220
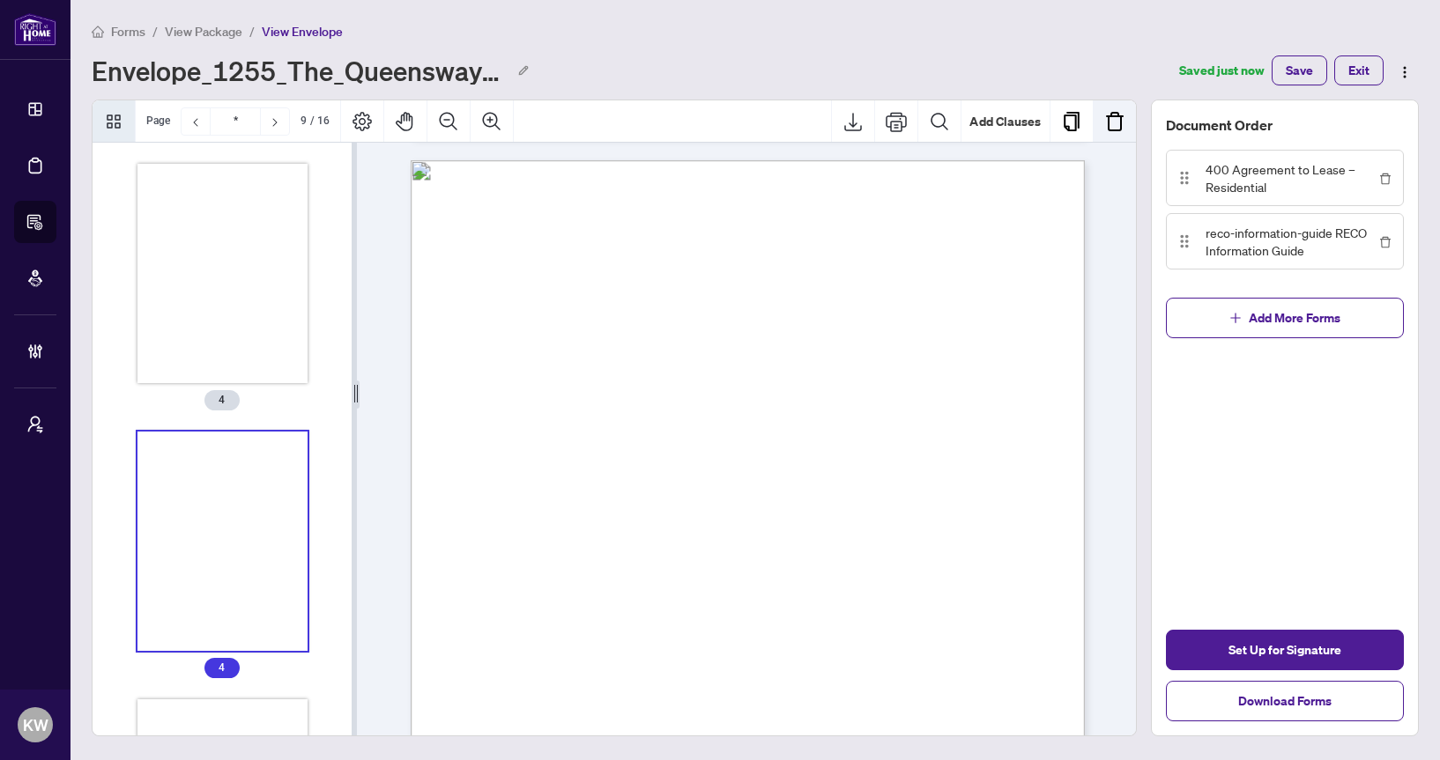
click at [1110, 125] on img "Remove Page" at bounding box center [1114, 121] width 21 height 21
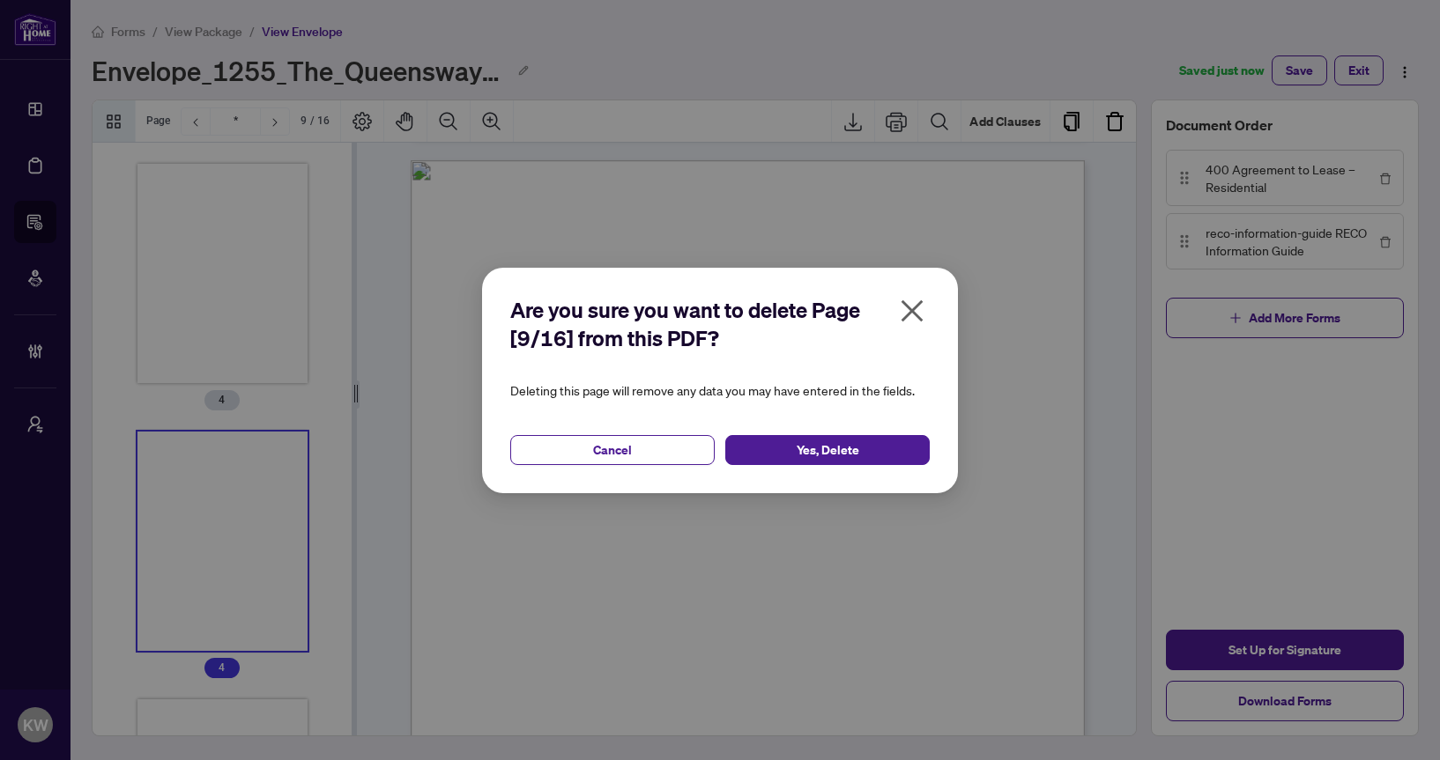
click at [916, 310] on icon "close" at bounding box center [912, 311] width 28 height 28
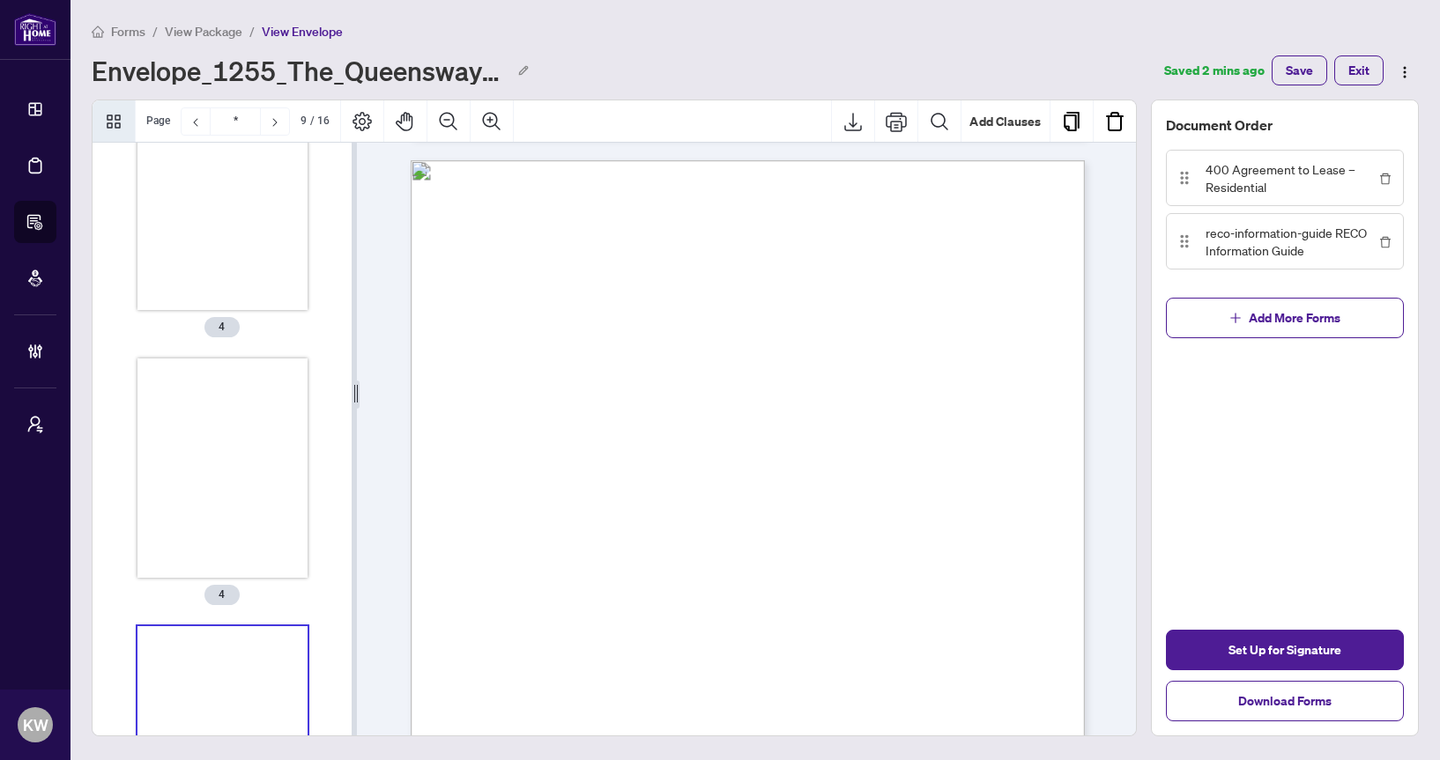
click at [214, 37] on span "View Package" at bounding box center [204, 32] width 78 height 16
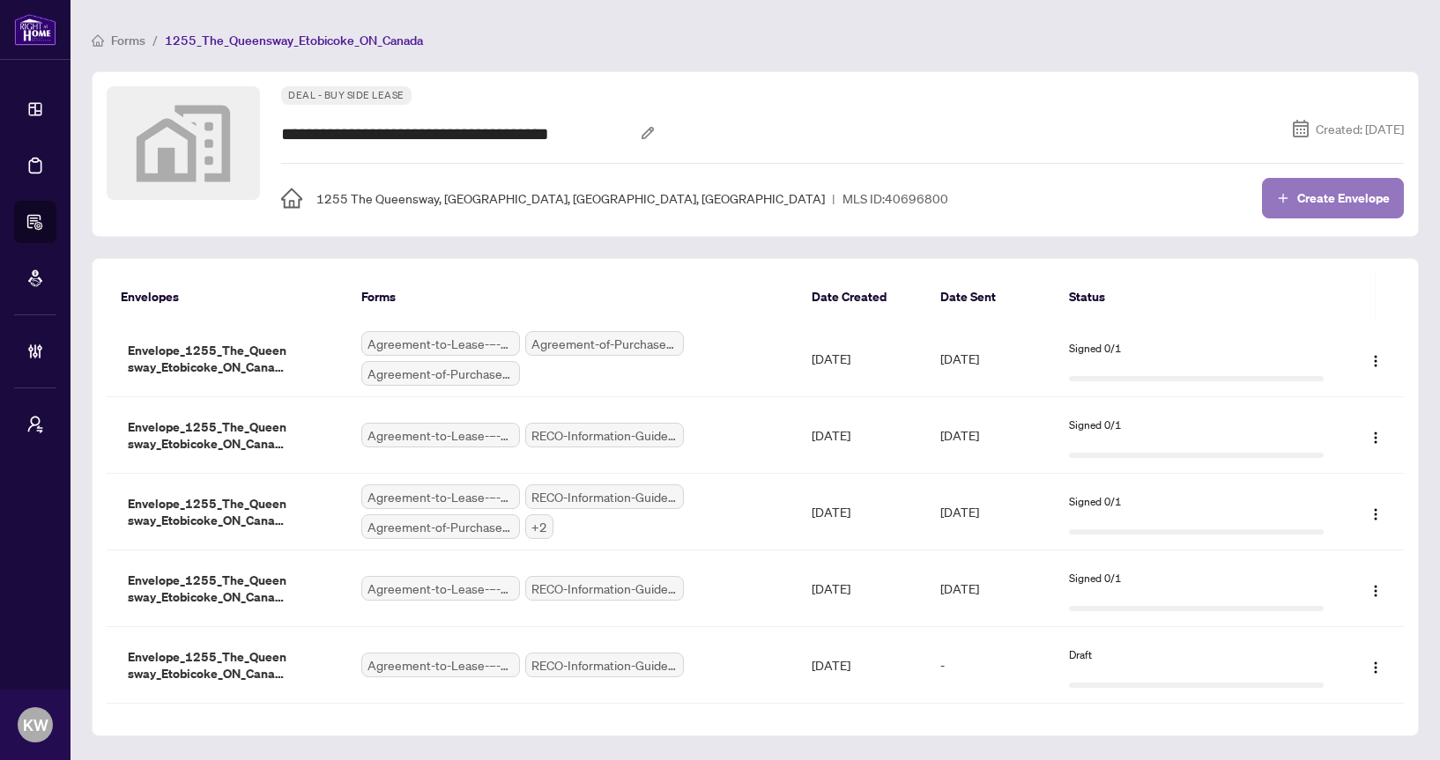
click at [1299, 187] on button "Create Envelope" at bounding box center [1333, 198] width 142 height 41
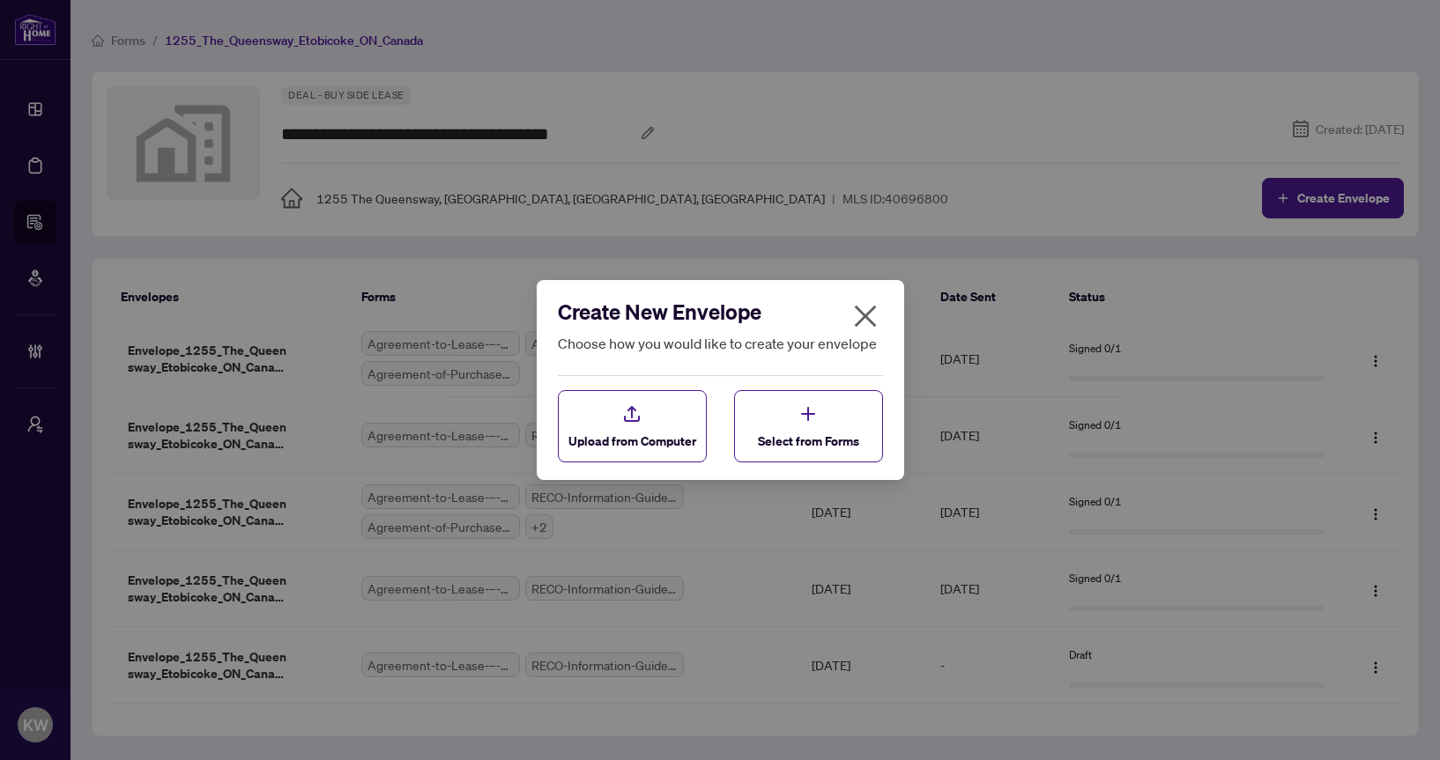
click at [857, 322] on icon "close" at bounding box center [865, 317] width 22 height 22
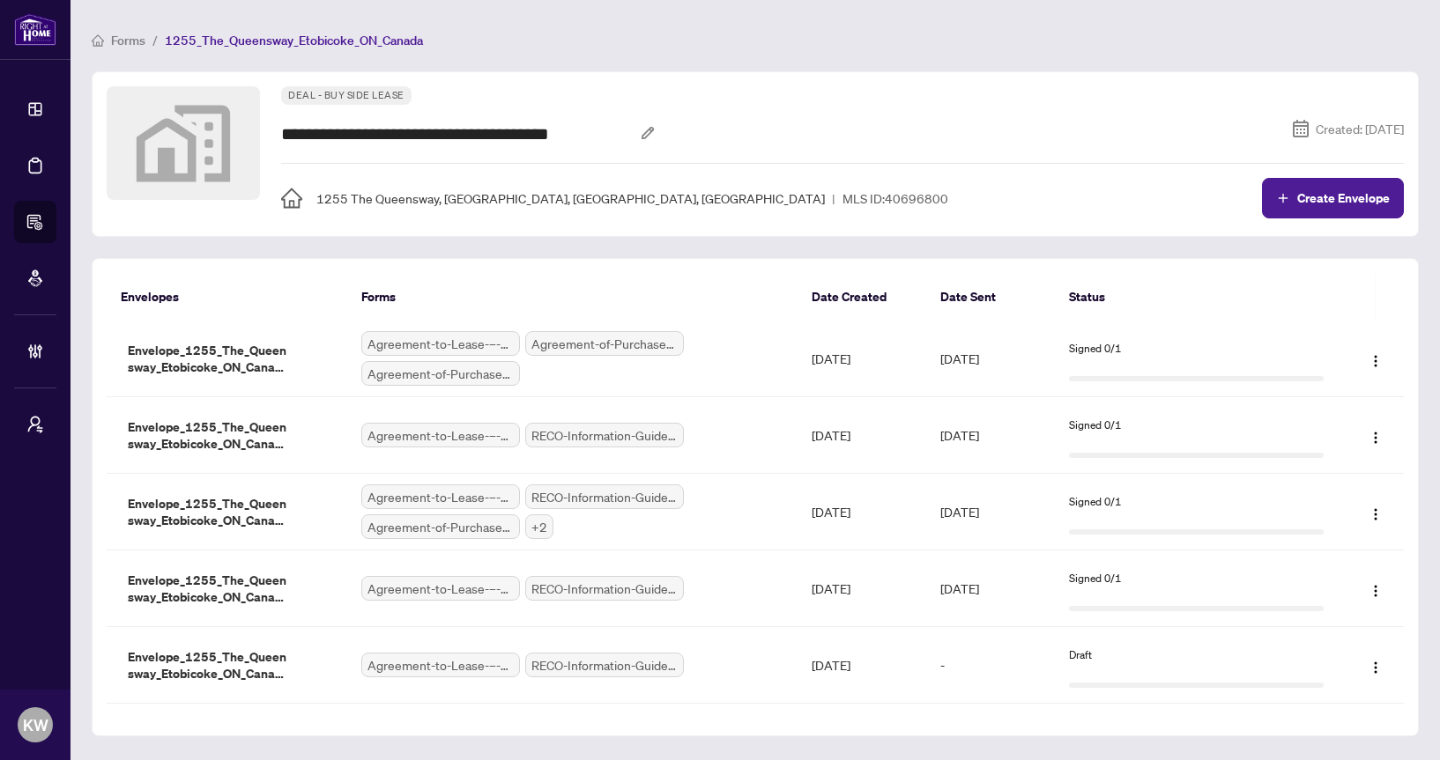
click at [112, 45] on span "Forms" at bounding box center [128, 41] width 34 height 16
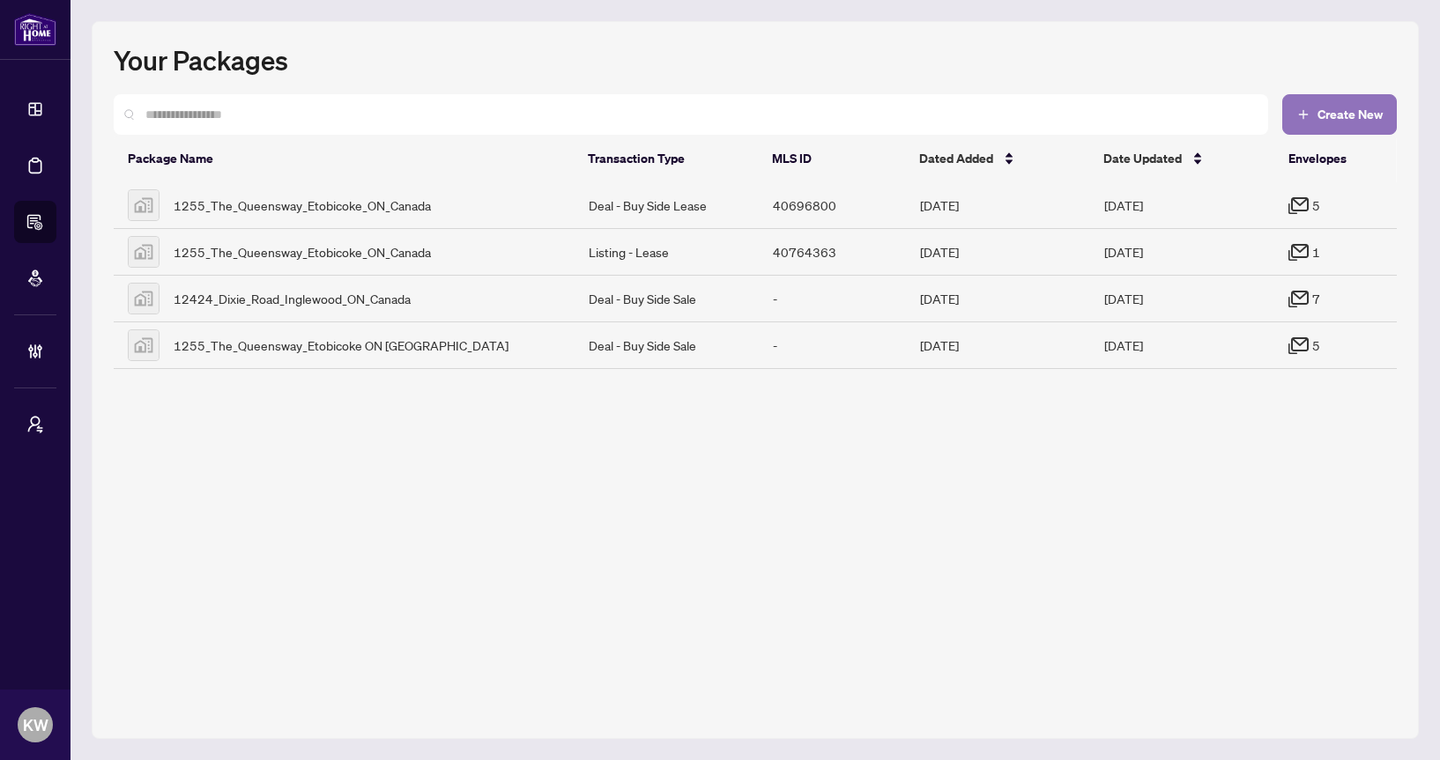
click at [1375, 114] on span "Create New" at bounding box center [1349, 114] width 65 height 12
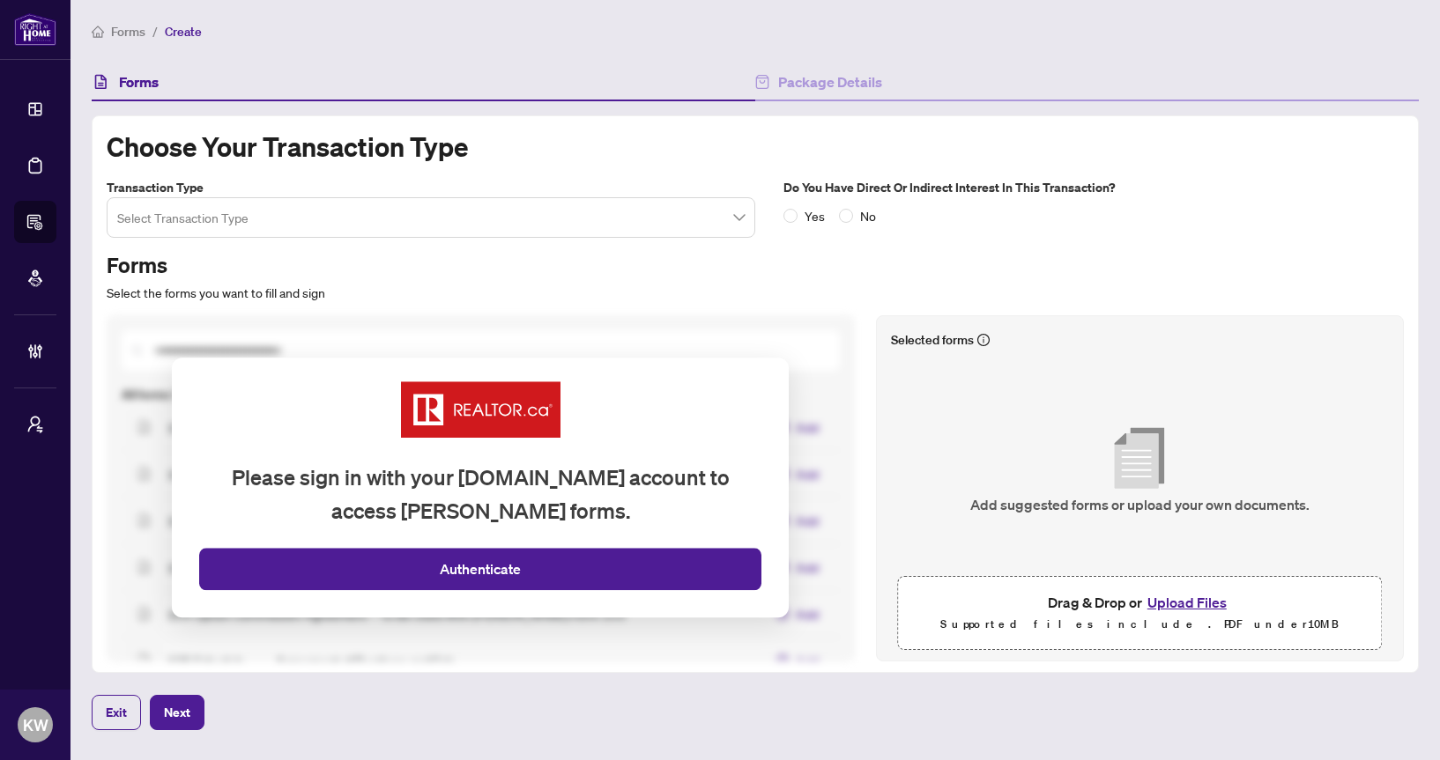
click at [619, 204] on input "search" at bounding box center [423, 220] width 612 height 39
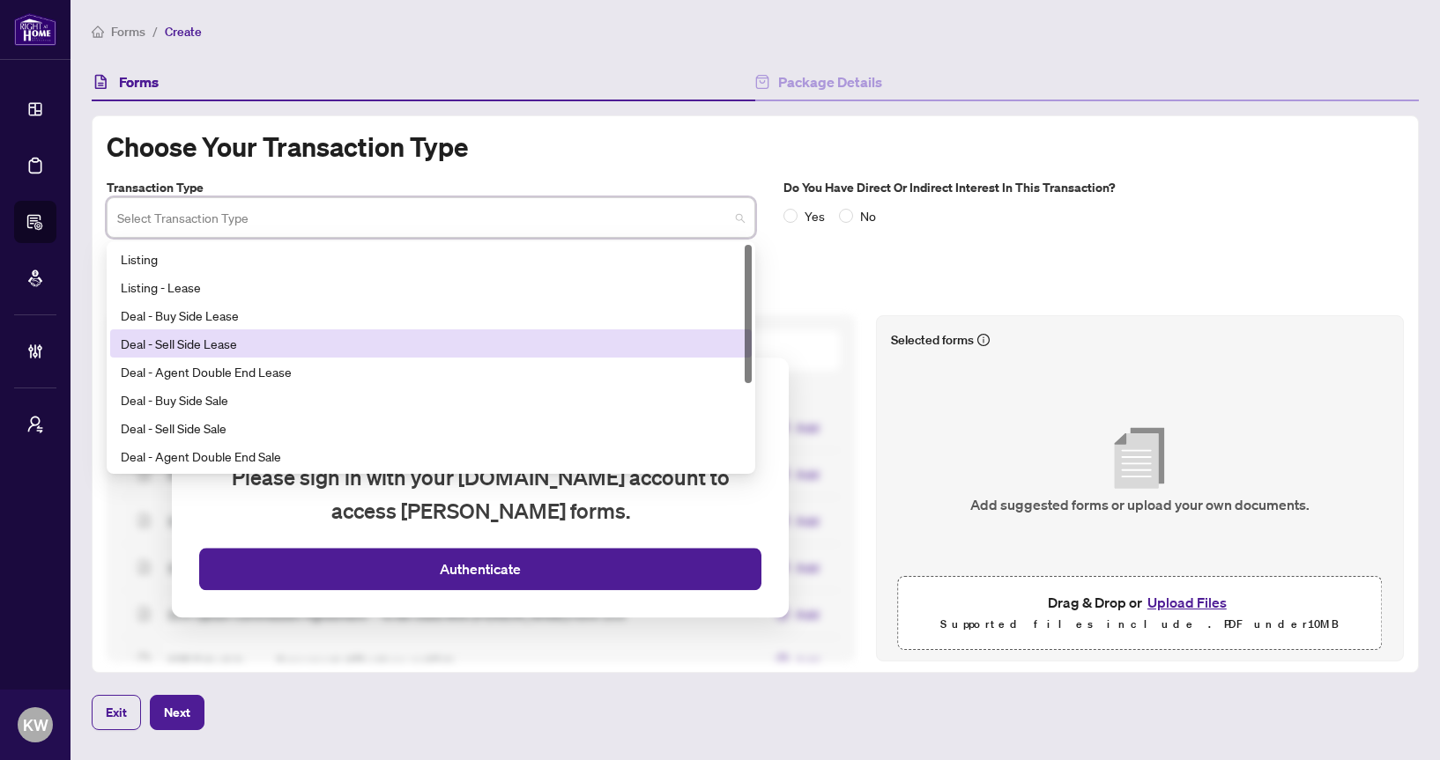
click at [594, 336] on div "Deal - Sell Side Lease" at bounding box center [431, 343] width 620 height 19
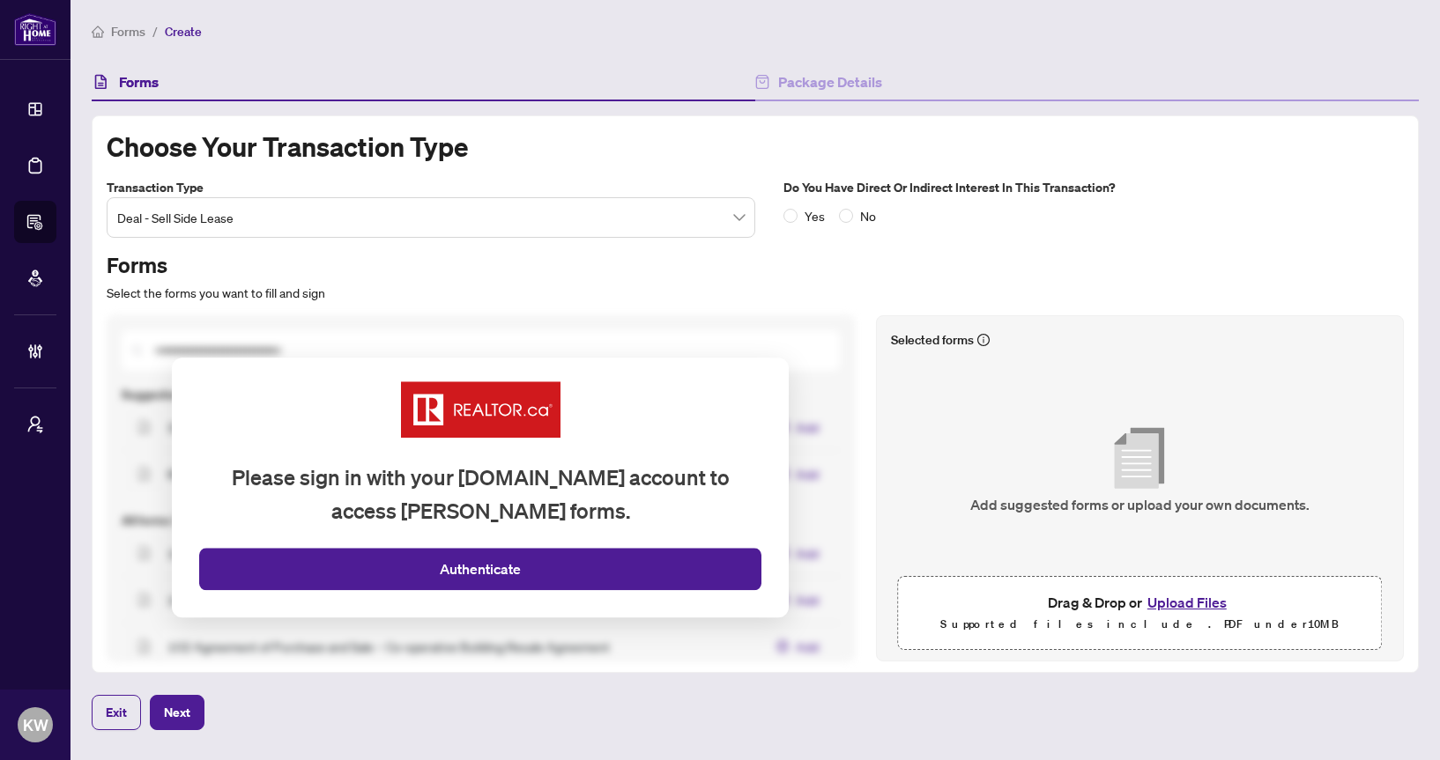
click at [832, 213] on div "Yes No" at bounding box center [833, 215] width 100 height 19
click at [856, 219] on span "No" at bounding box center [868, 215] width 30 height 19
click at [1186, 600] on button "Upload Files" at bounding box center [1187, 602] width 90 height 23
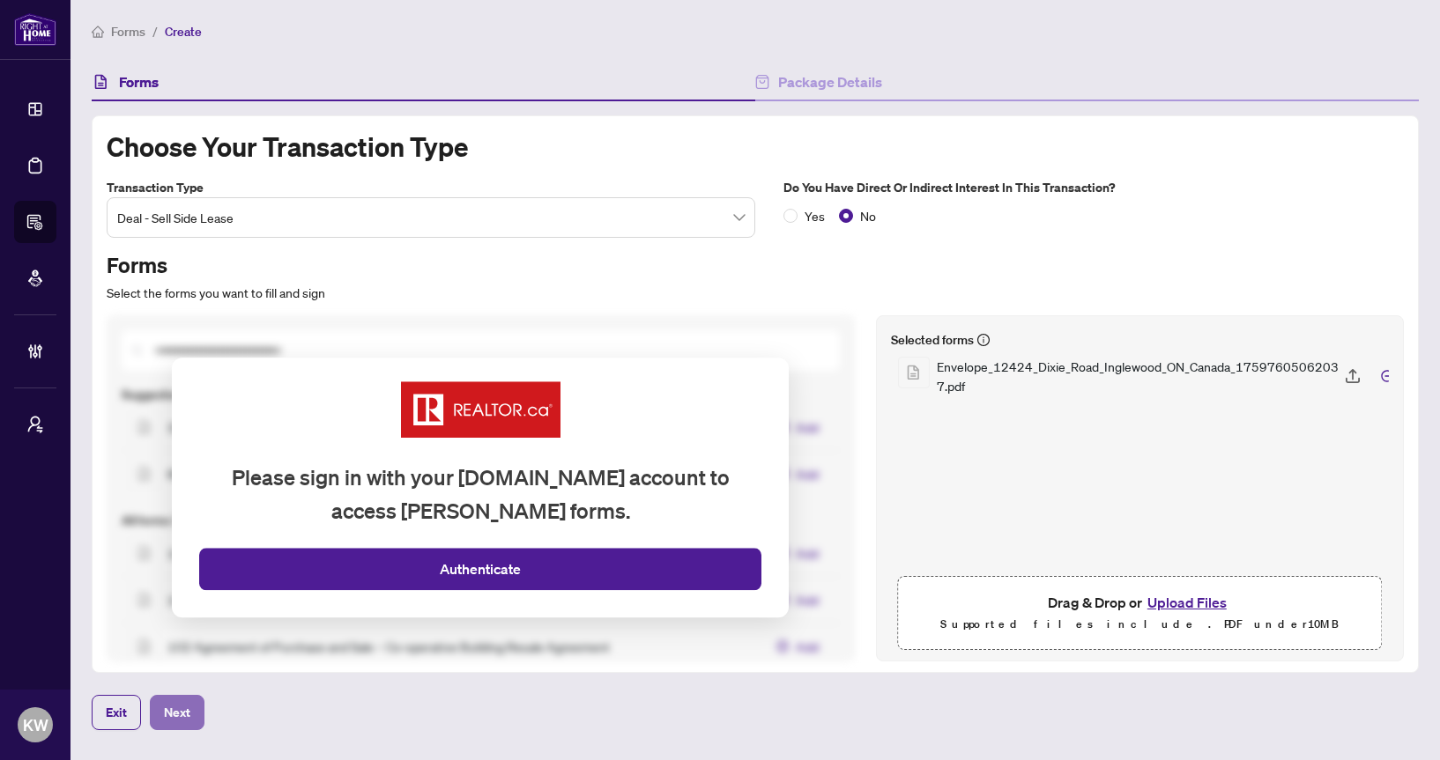
click at [179, 701] on span "Next" at bounding box center [177, 713] width 26 height 28
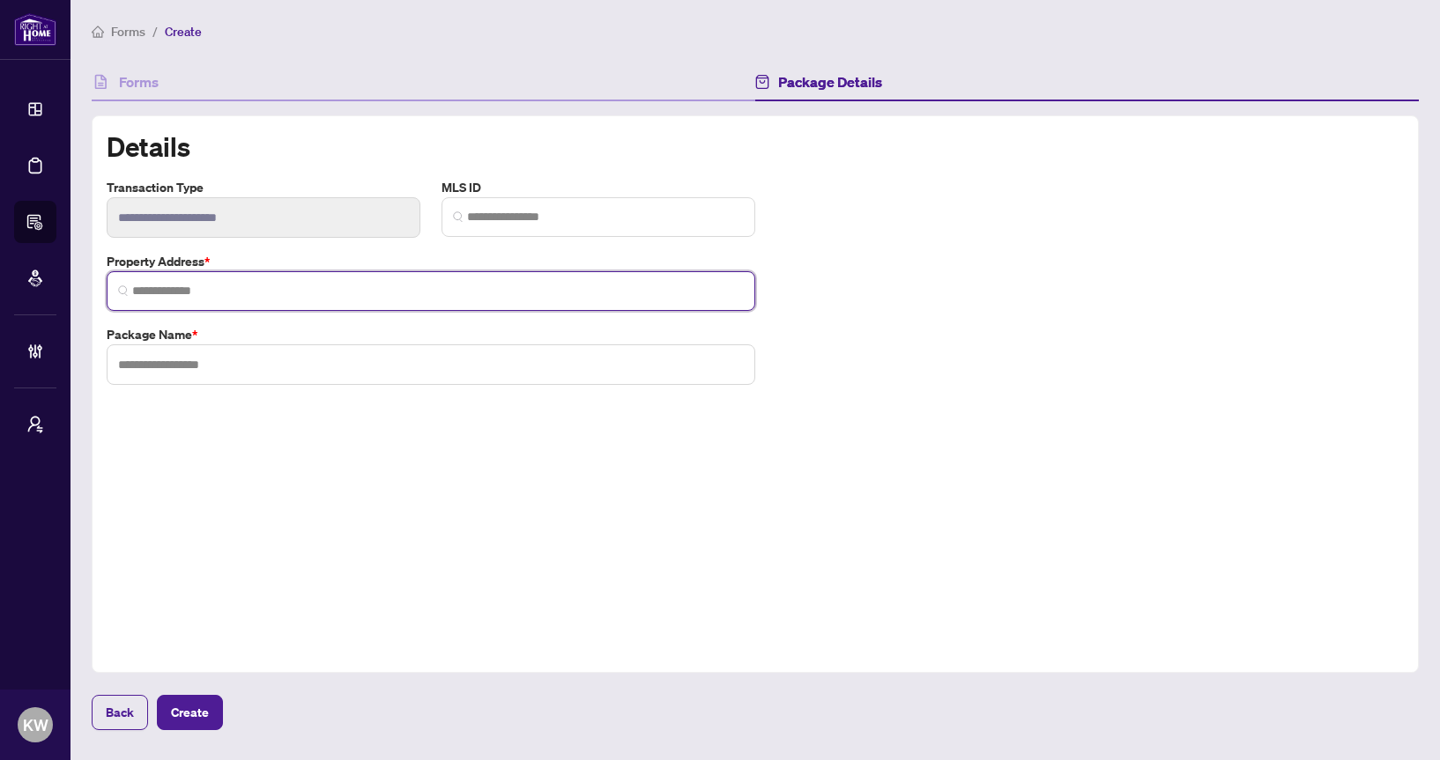
click at [436, 295] on input "search" at bounding box center [438, 291] width 612 height 19
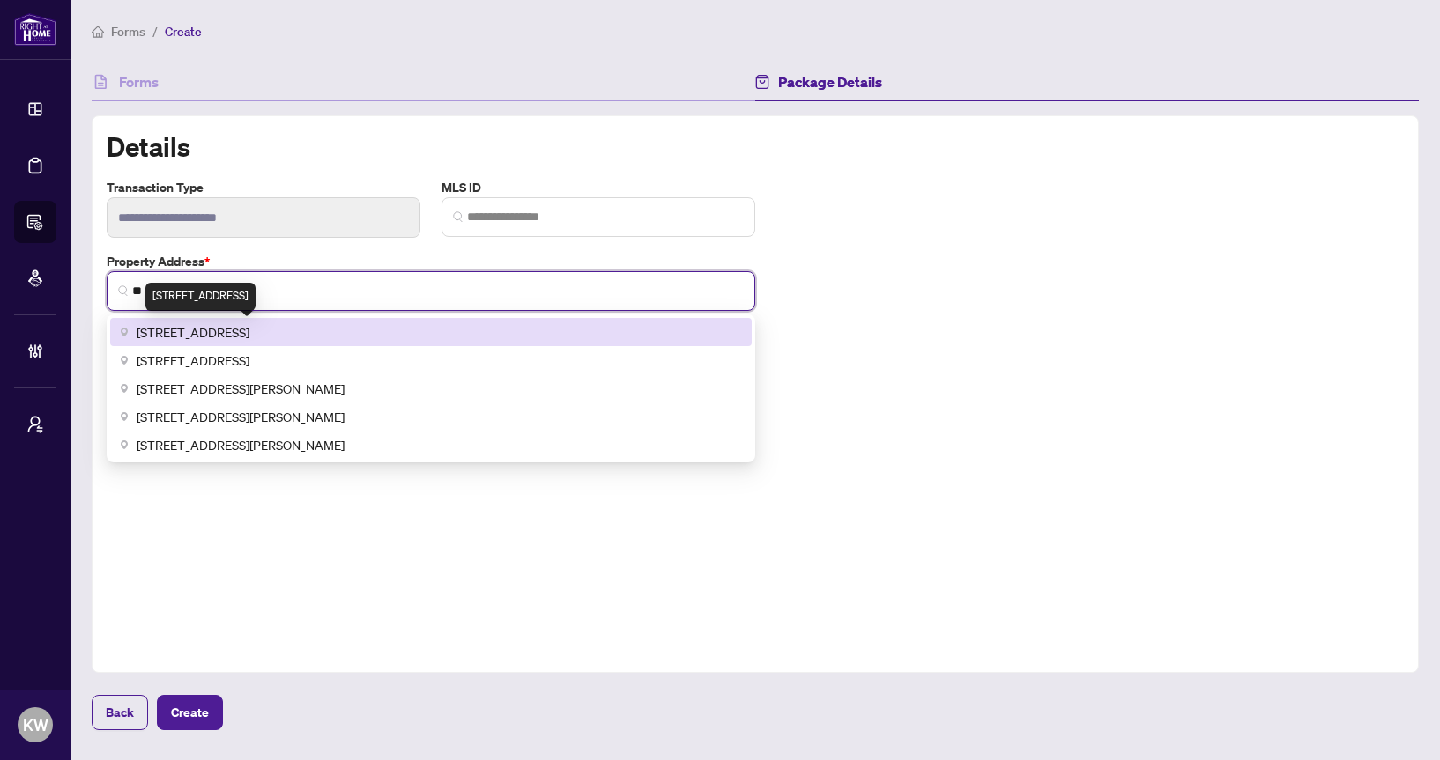
click at [241, 336] on span "340 College Street, Toronto, ON, Canada" at bounding box center [193, 332] width 113 height 19
type input "**********"
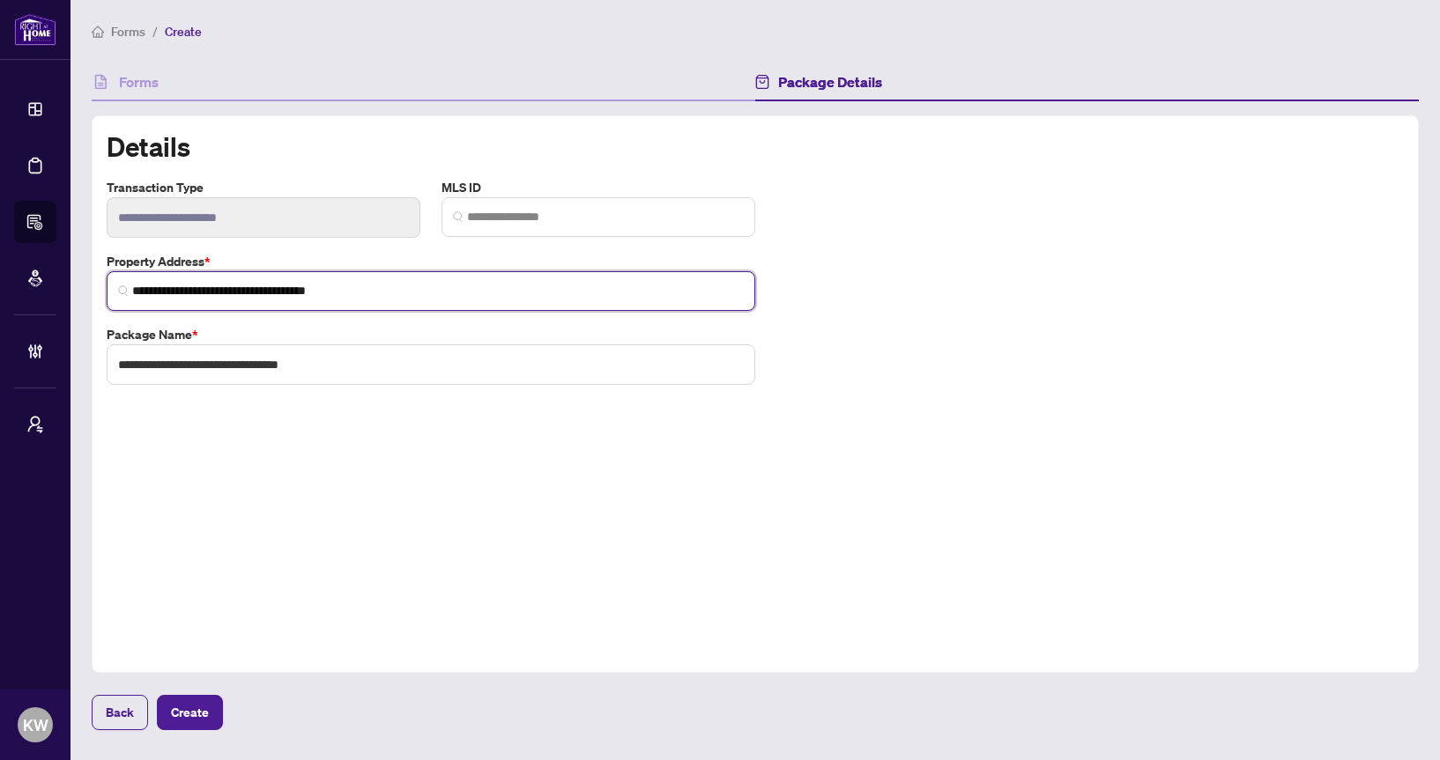
type input "**********"
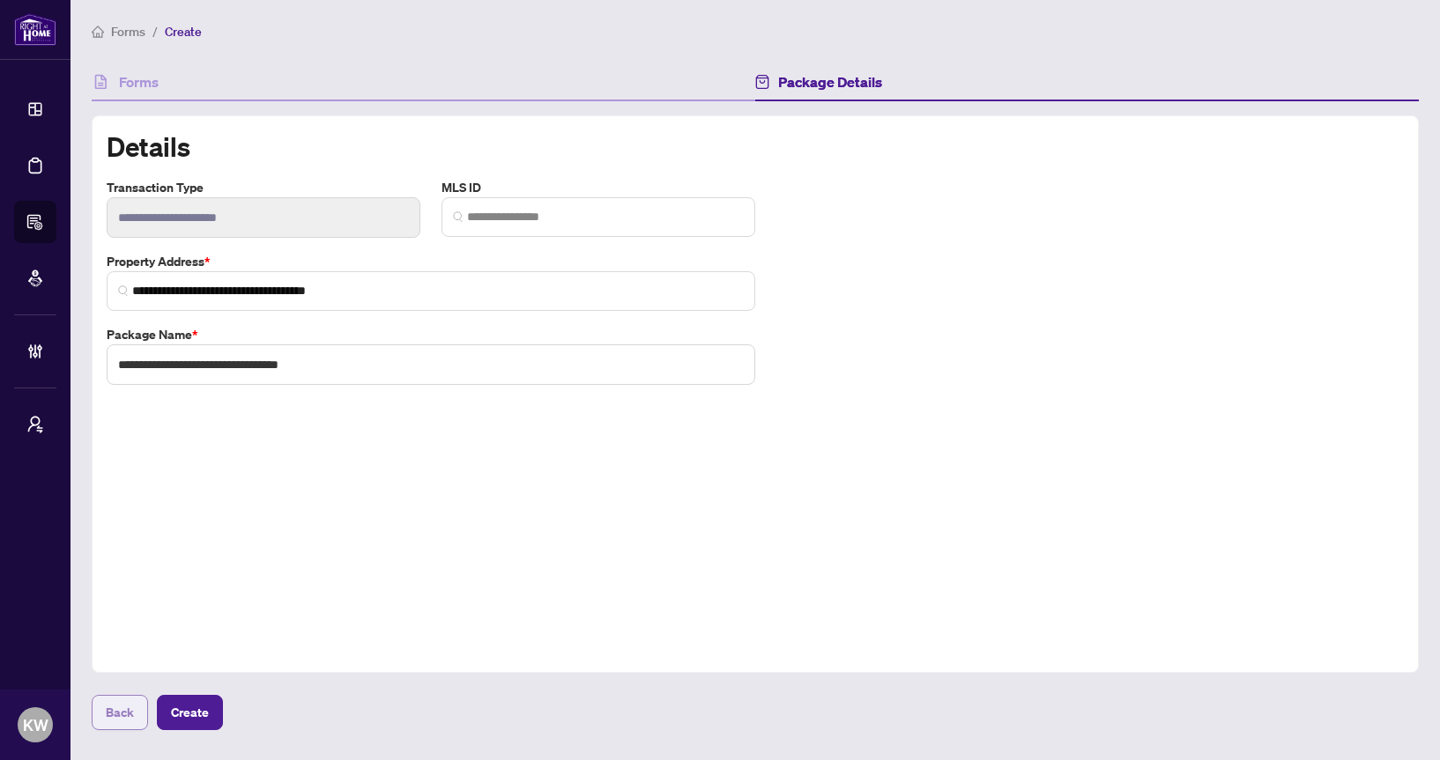
click at [99, 716] on button "Back" at bounding box center [120, 712] width 56 height 35
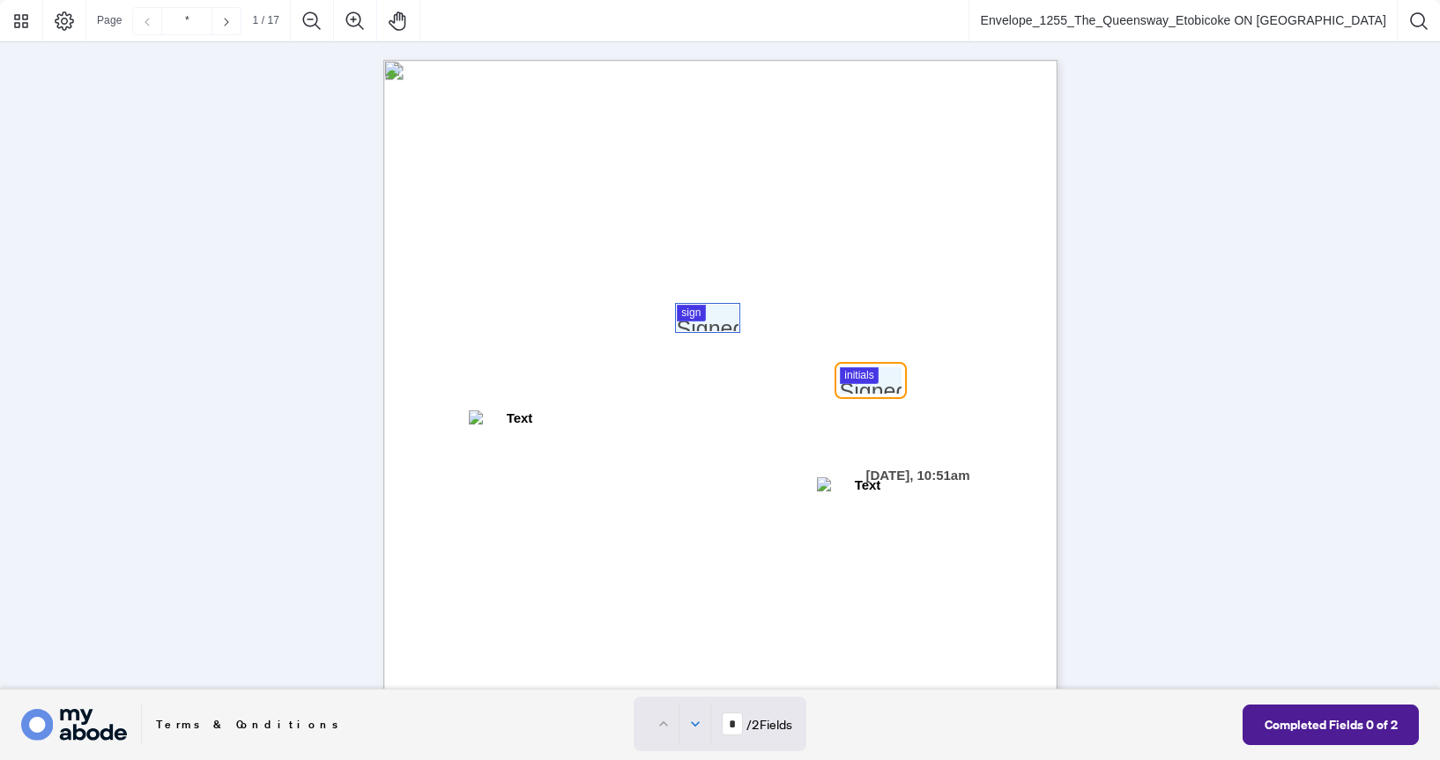
click at [718, 315] on div at bounding box center [720, 345] width 1440 height 690
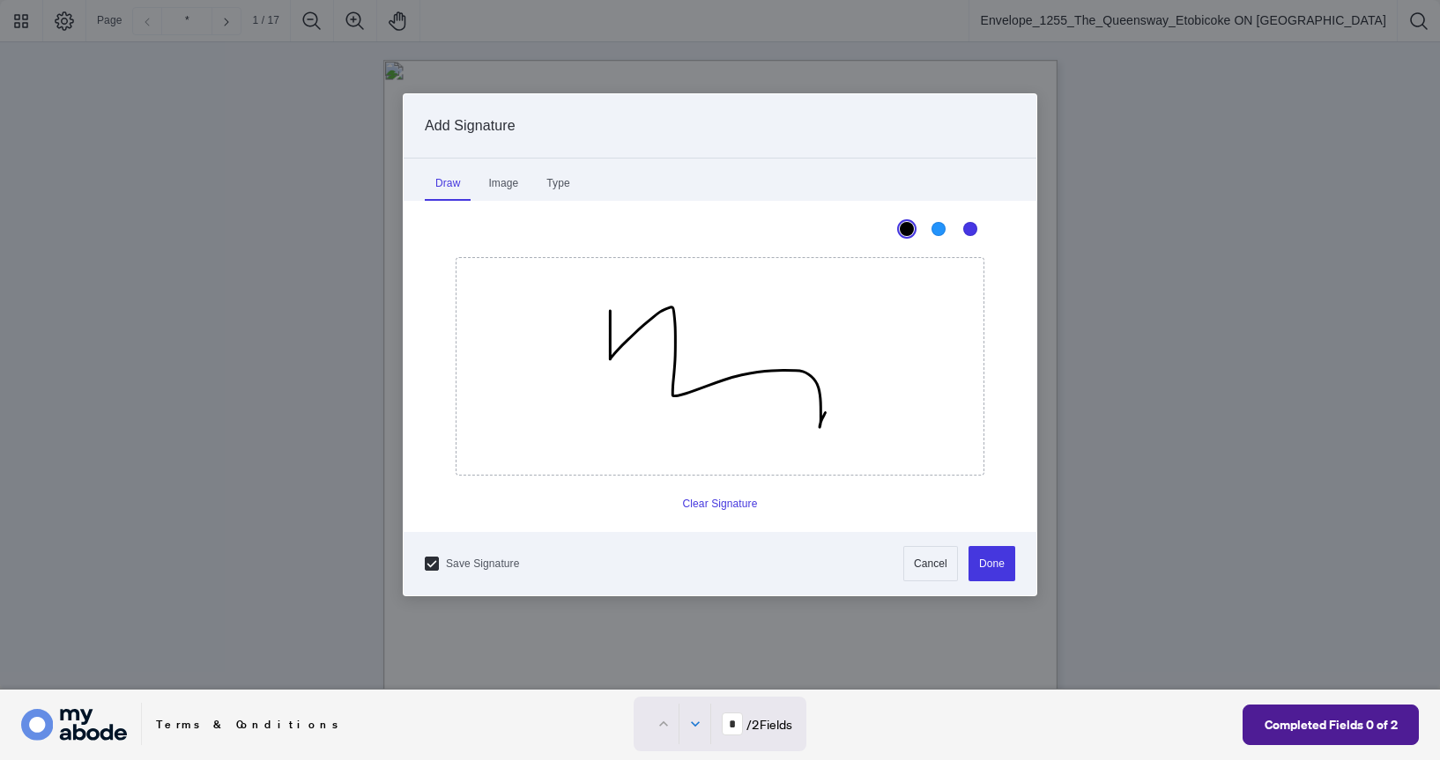
drag, startPoint x: 610, startPoint y: 311, endPoint x: 811, endPoint y: 329, distance: 201.7
click at [772, 371] on icon "Drawing canvas" at bounding box center [719, 366] width 527 height 217
click at [1004, 569] on button "Done" at bounding box center [991, 563] width 47 height 35
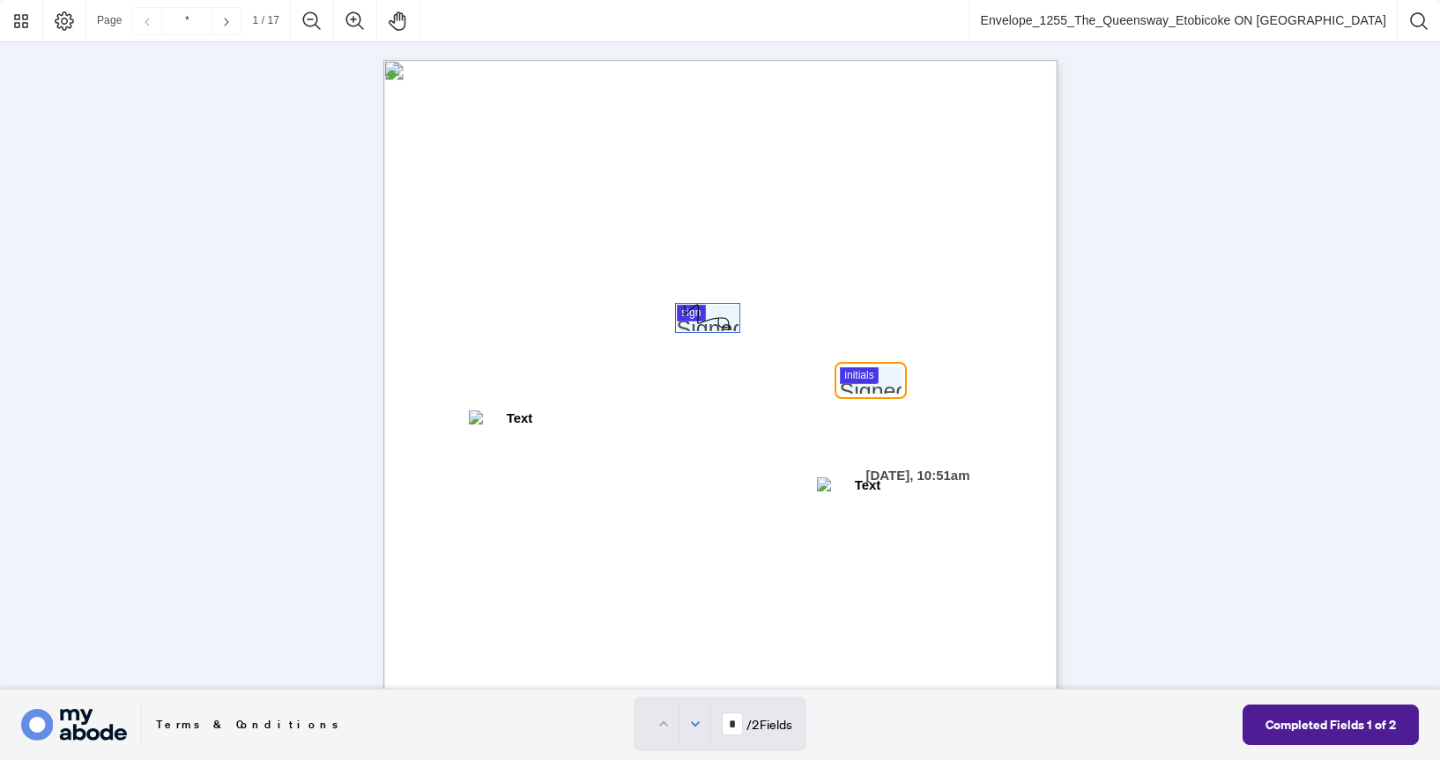
click at [867, 385] on div at bounding box center [720, 345] width 1440 height 690
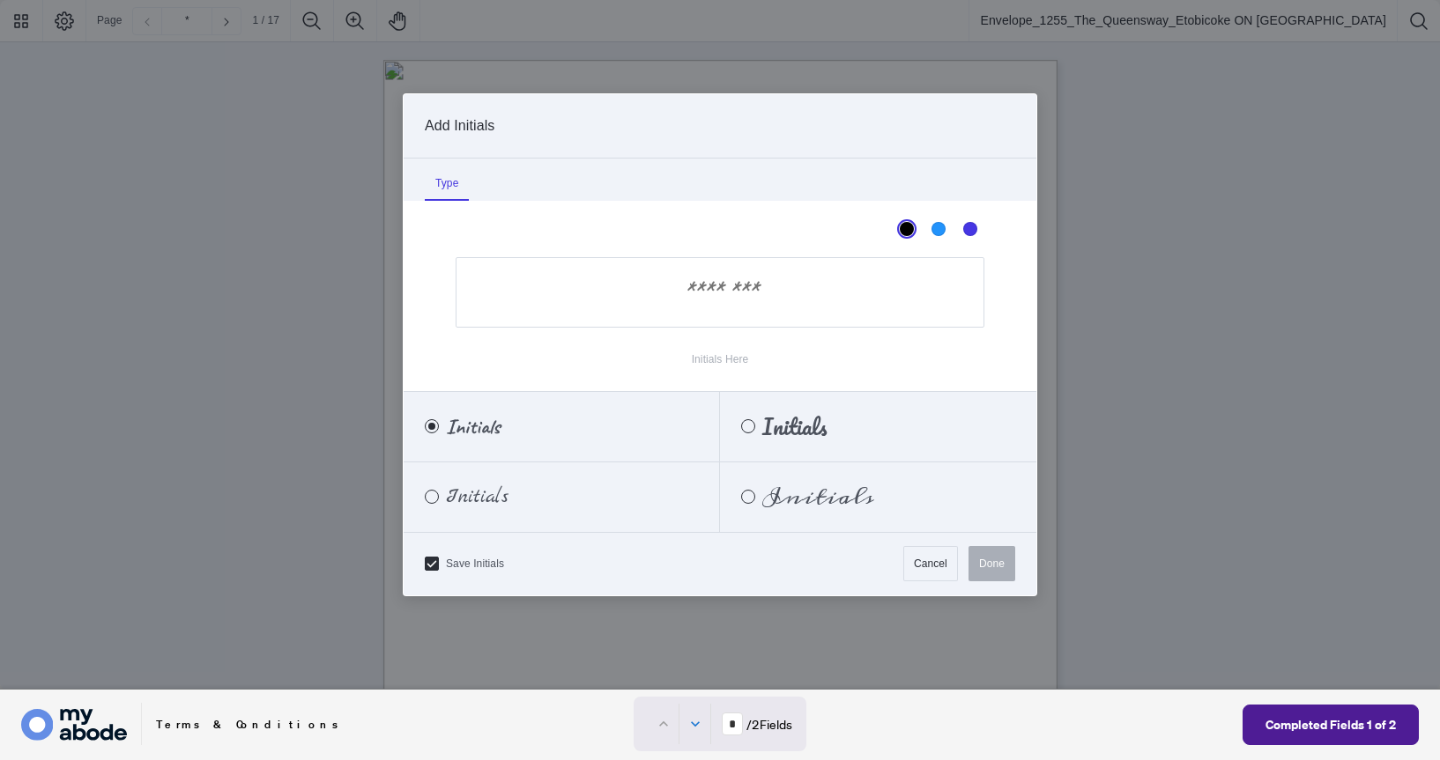
click at [708, 302] on input "Initials Here" at bounding box center [720, 292] width 529 height 70
type input "**"
click at [1005, 565] on button "Done" at bounding box center [991, 563] width 47 height 35
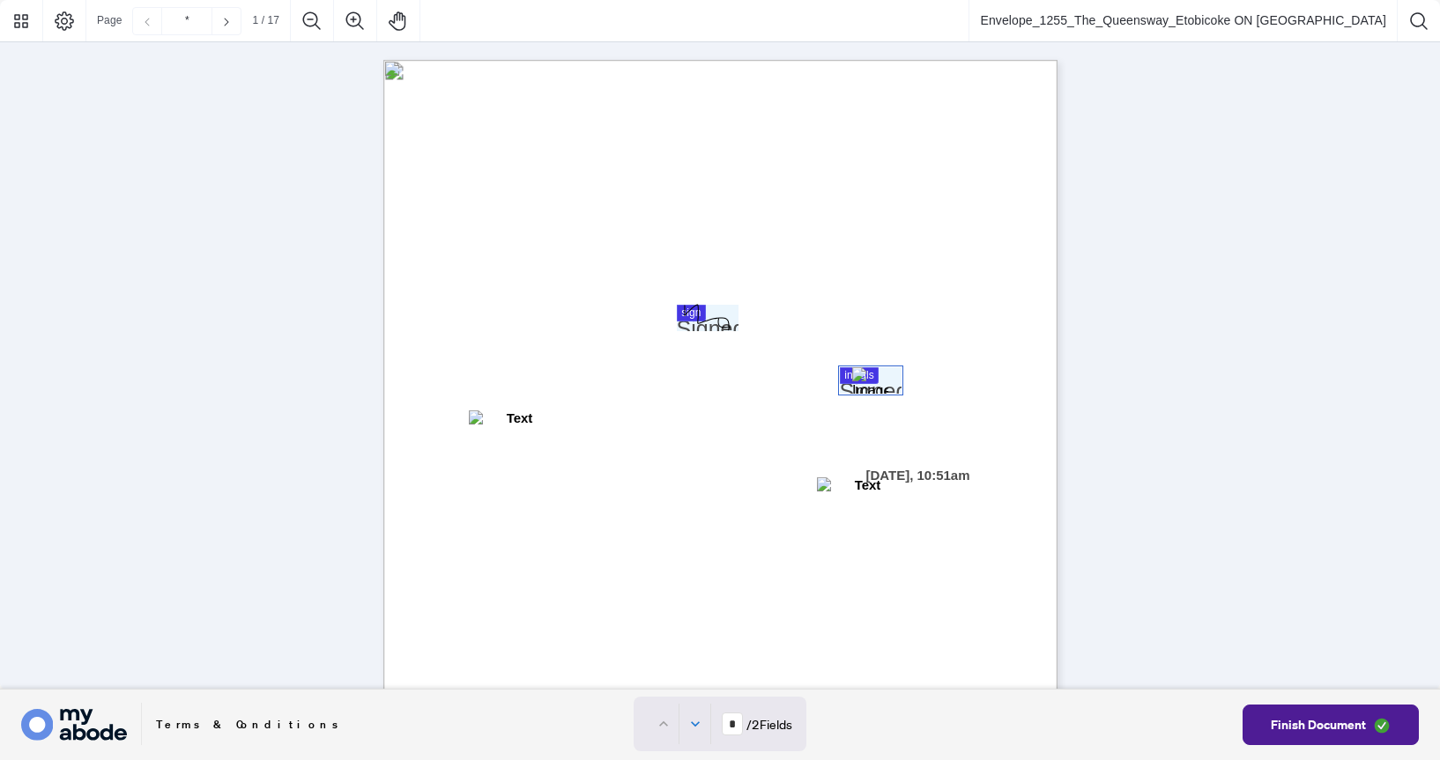
click at [715, 314] on div "Page 1" at bounding box center [707, 318] width 47 height 26
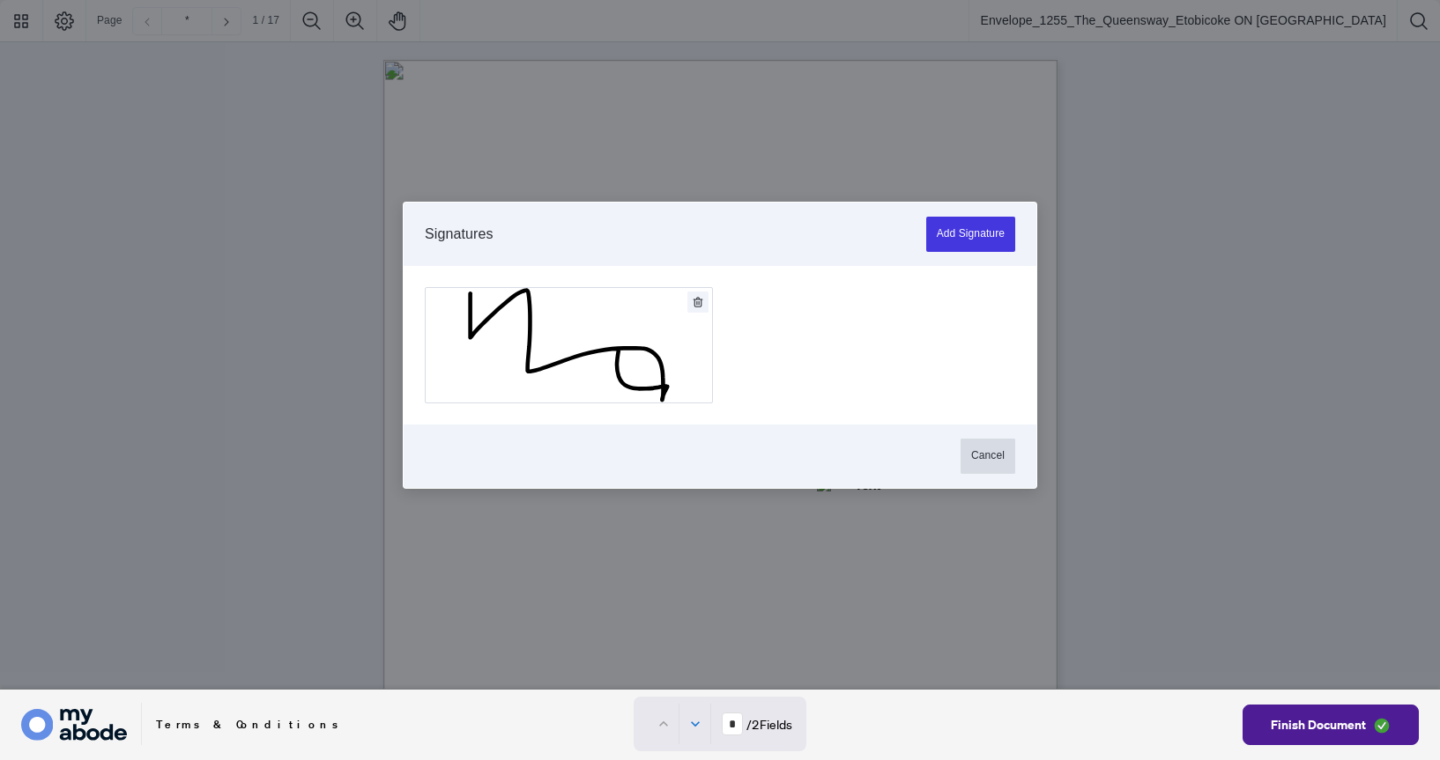
click at [980, 465] on button "Cancel" at bounding box center [987, 456] width 55 height 35
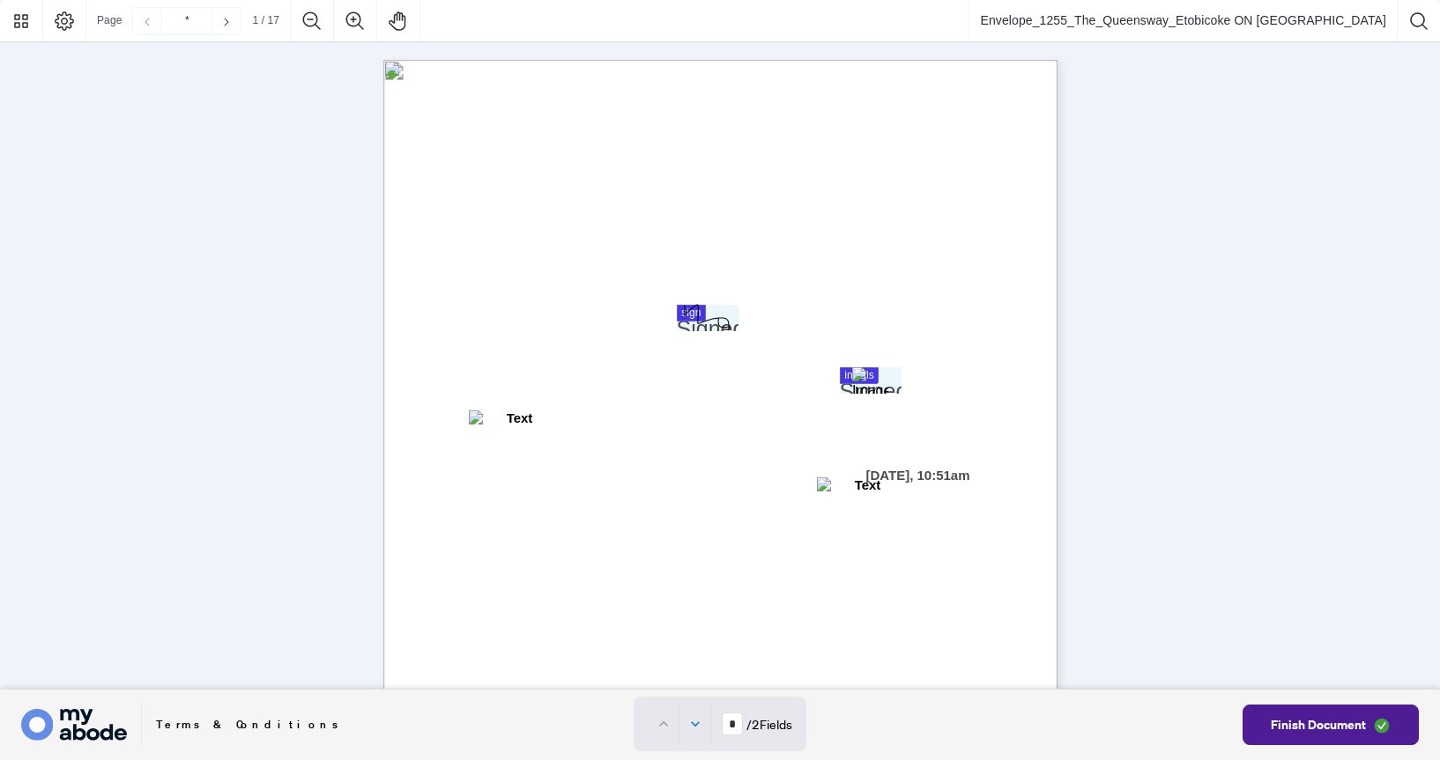
click at [711, 720] on div "* / 2 Fields" at bounding box center [751, 724] width 81 height 23
click at [705, 720] on button "Next field" at bounding box center [695, 723] width 32 height 41
click at [659, 724] on icon "Previous field" at bounding box center [664, 724] width 18 height 18
click at [692, 725] on icon "Next field" at bounding box center [695, 724] width 18 height 18
click at [660, 720] on icon "Previous field" at bounding box center [664, 724] width 18 height 18
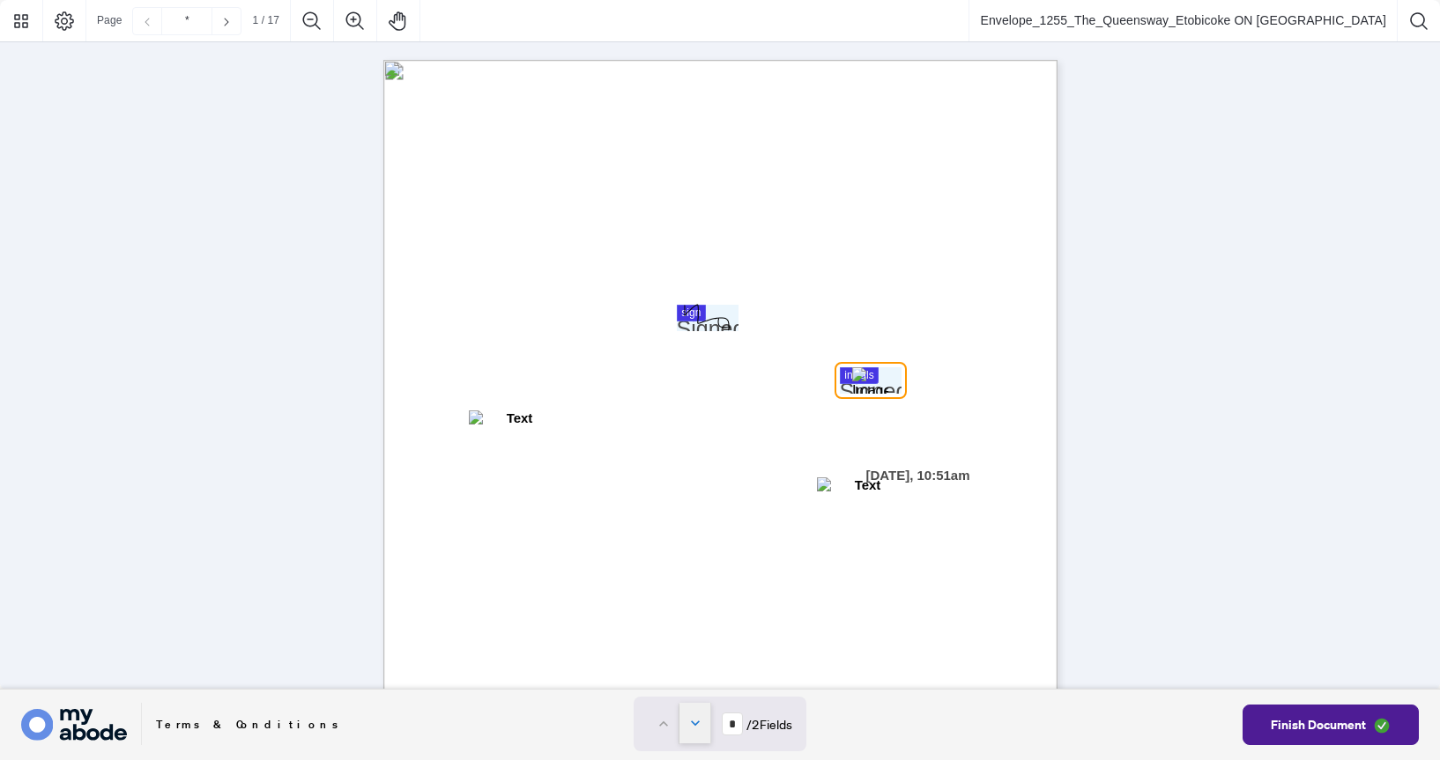
click at [691, 723] on icon "Next field" at bounding box center [695, 724] width 18 height 18
click at [655, 727] on icon "Previous field" at bounding box center [664, 724] width 18 height 18
click at [686, 723] on icon "Next field" at bounding box center [695, 724] width 18 height 18
type input "*"
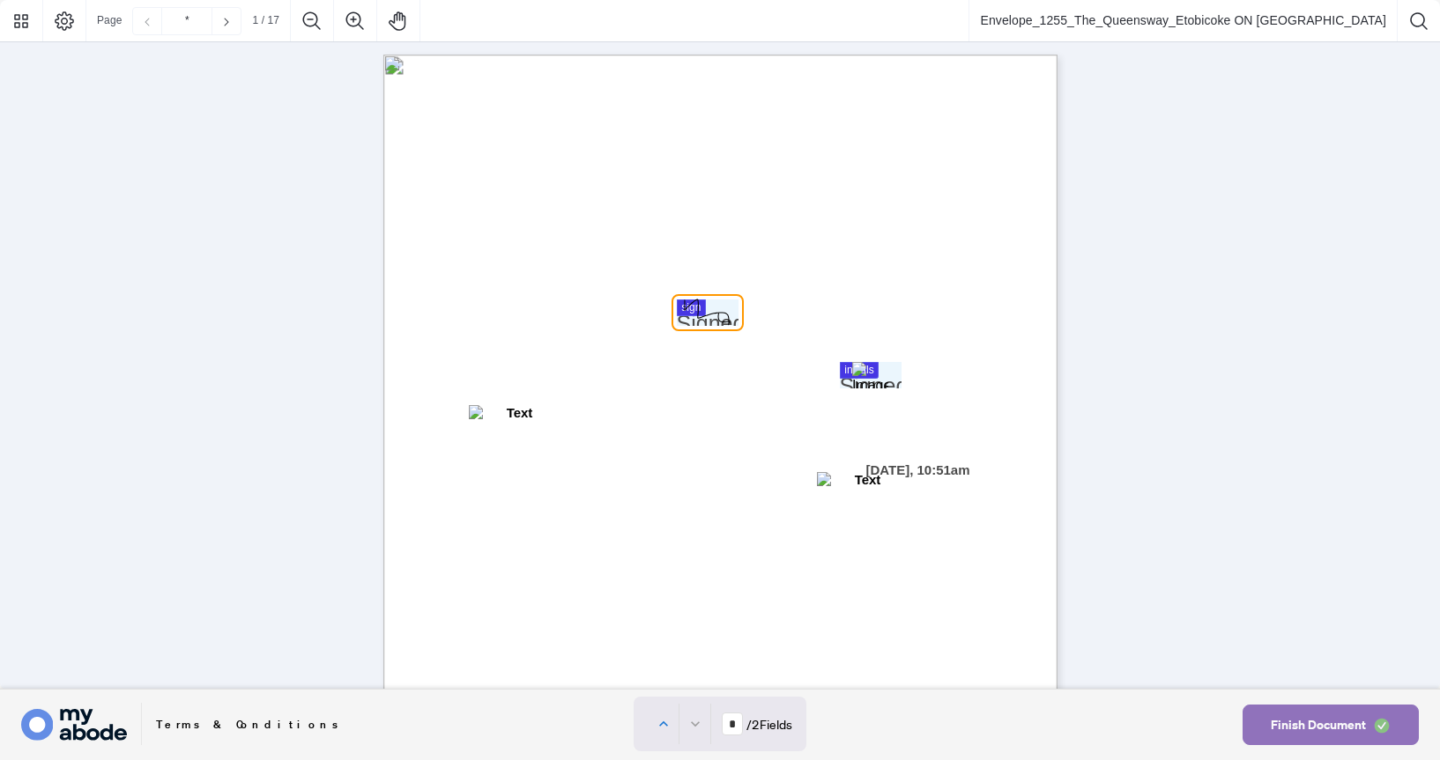
click at [1279, 724] on span "Finish Document" at bounding box center [1318, 725] width 95 height 28
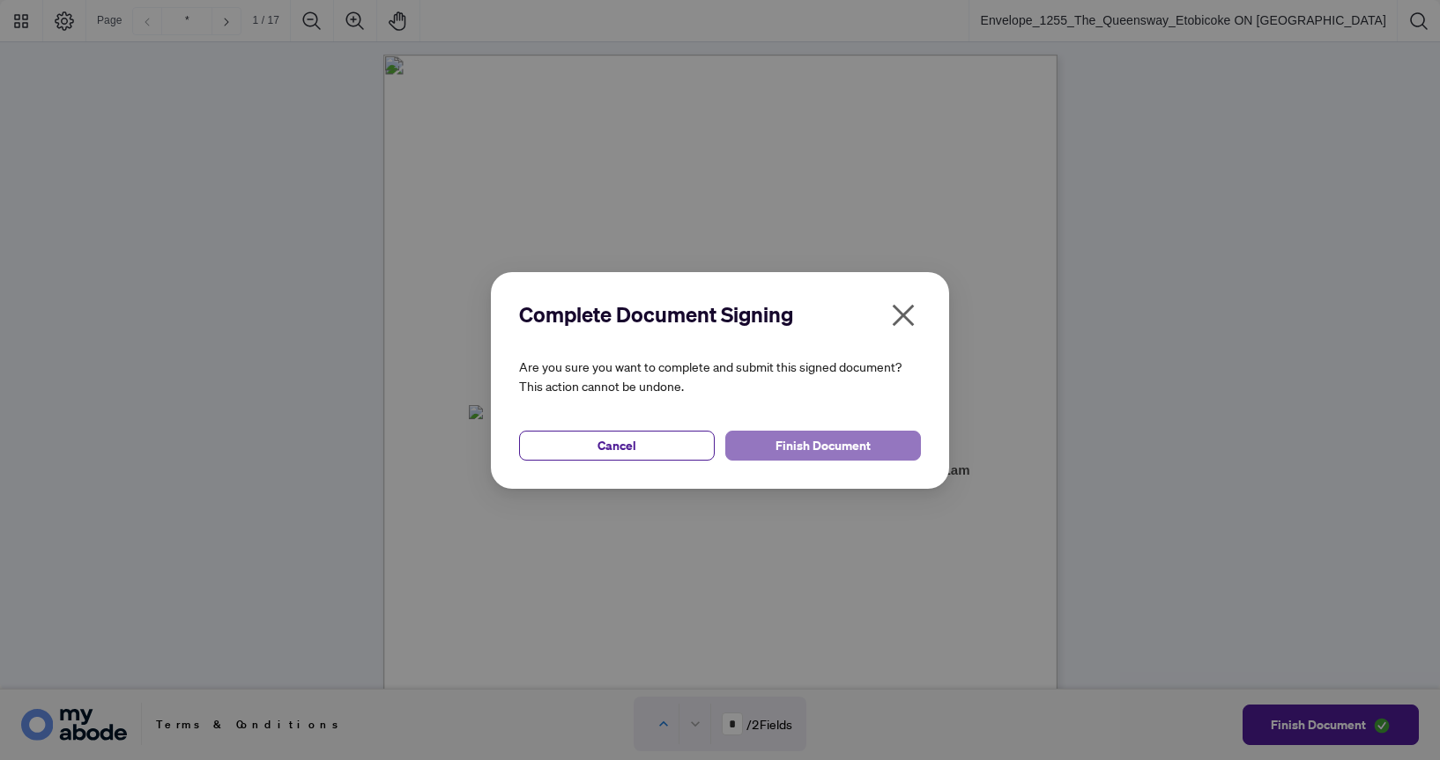
click at [885, 449] on button "Finish Document" at bounding box center [823, 446] width 196 height 30
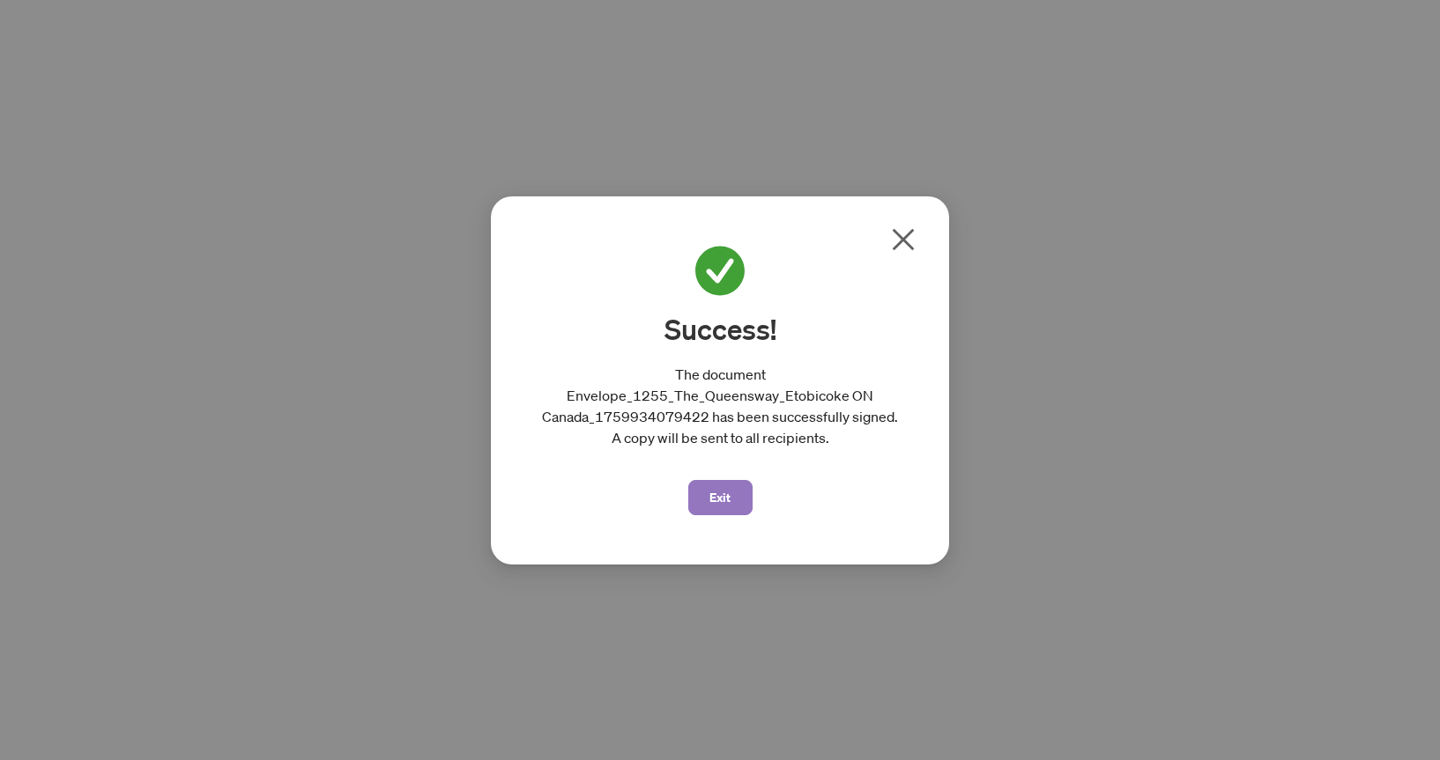
click at [711, 486] on span "Exit" at bounding box center [719, 498] width 21 height 28
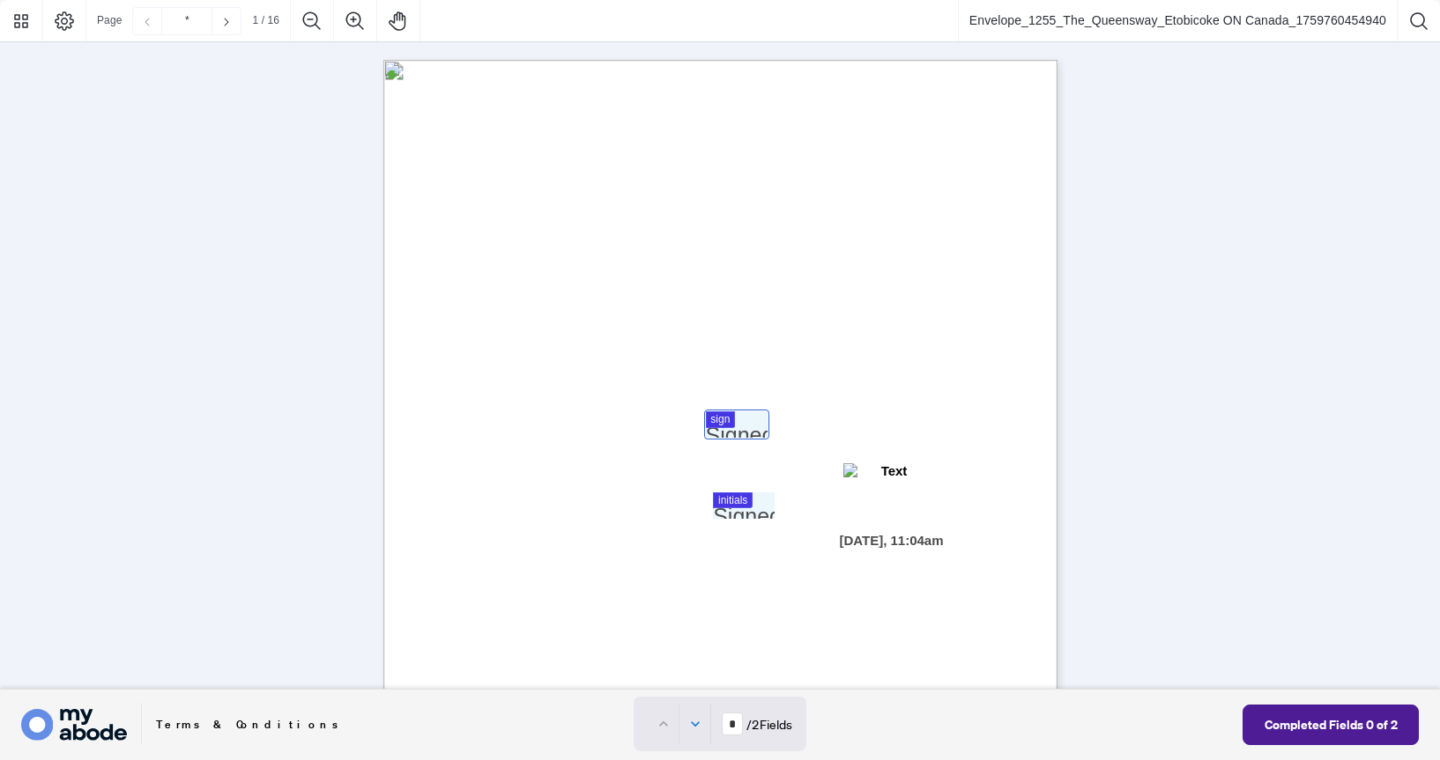
click at [758, 431] on div at bounding box center [720, 345] width 1440 height 690
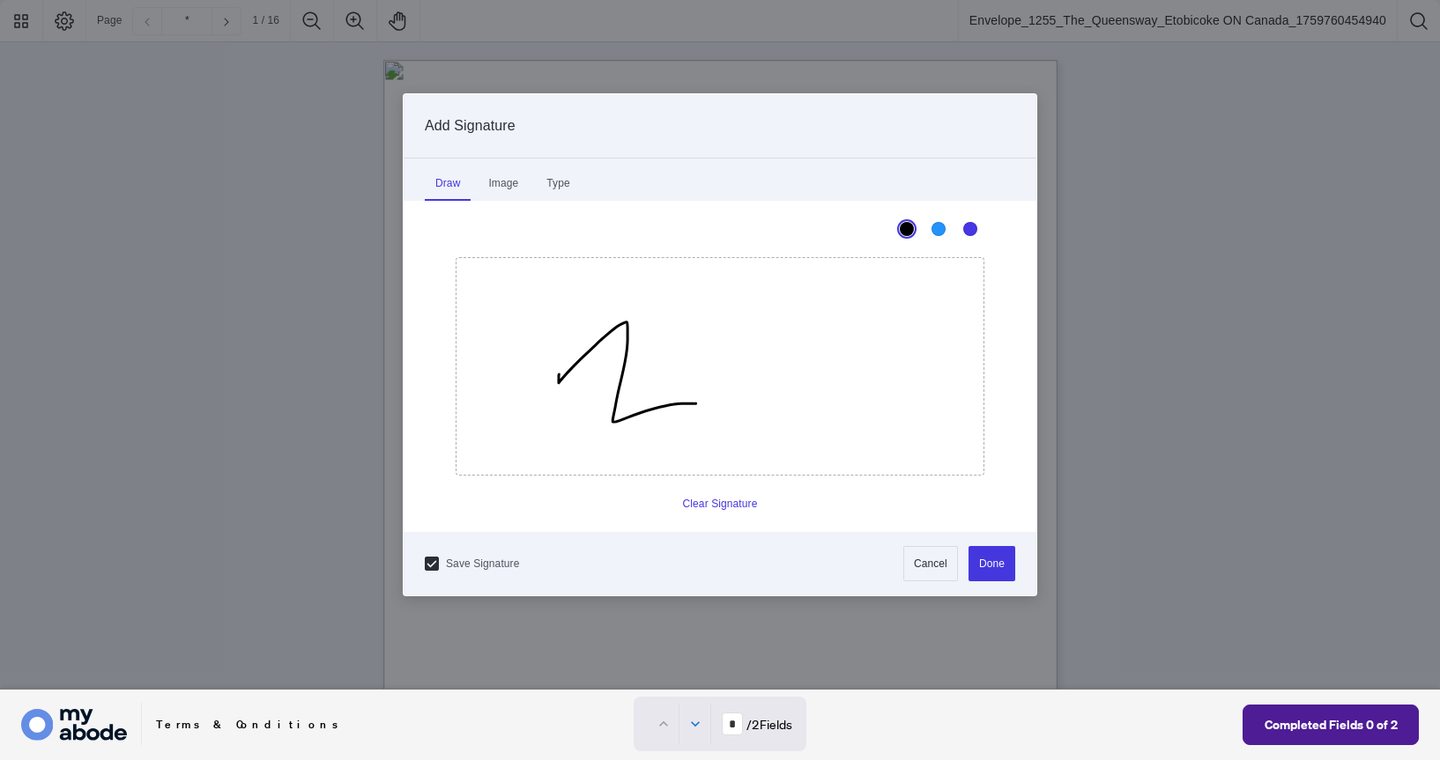
drag, startPoint x: 559, startPoint y: 374, endPoint x: 787, endPoint y: 395, distance: 229.1
click at [775, 395] on icon "Drawing canvas" at bounding box center [719, 366] width 527 height 217
click at [988, 558] on button "Done" at bounding box center [991, 563] width 47 height 35
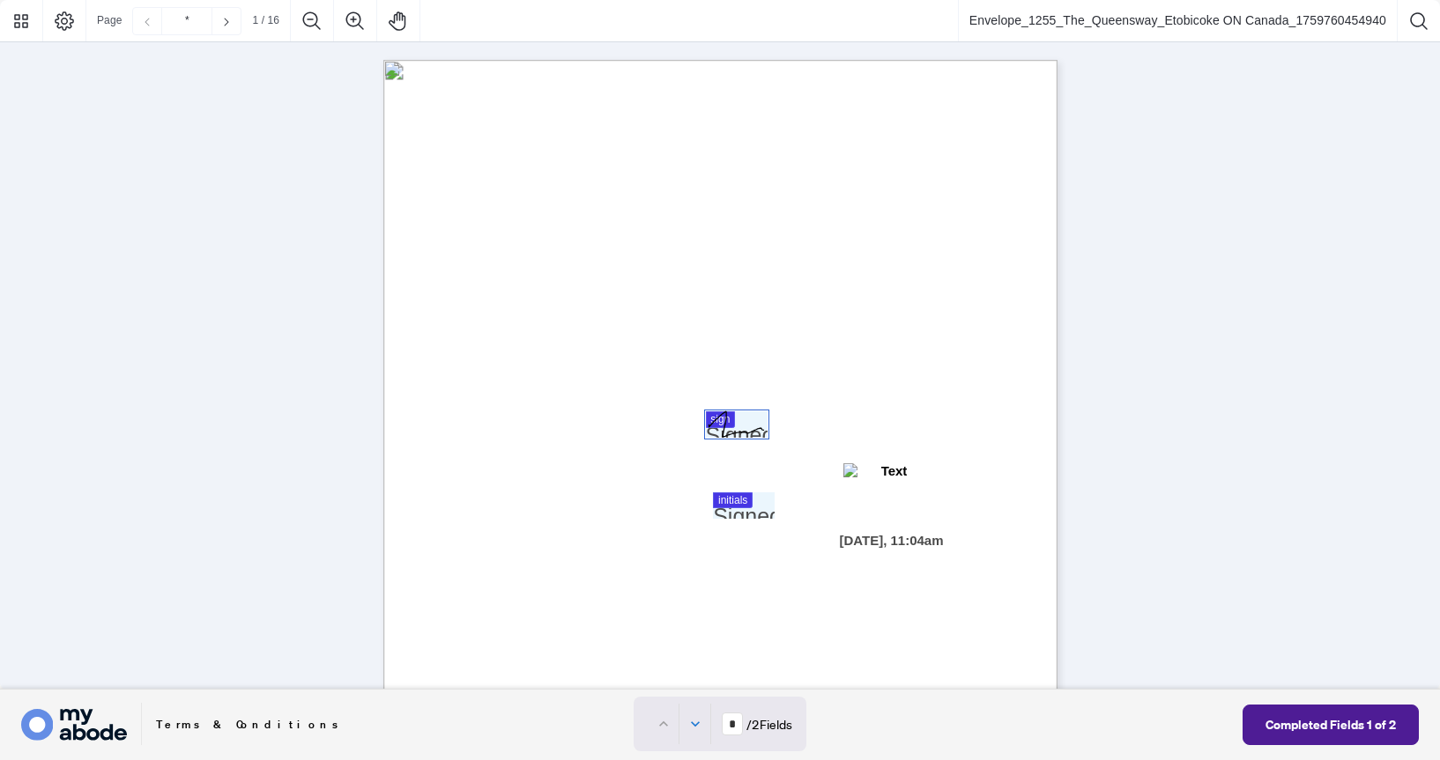
type input "*"
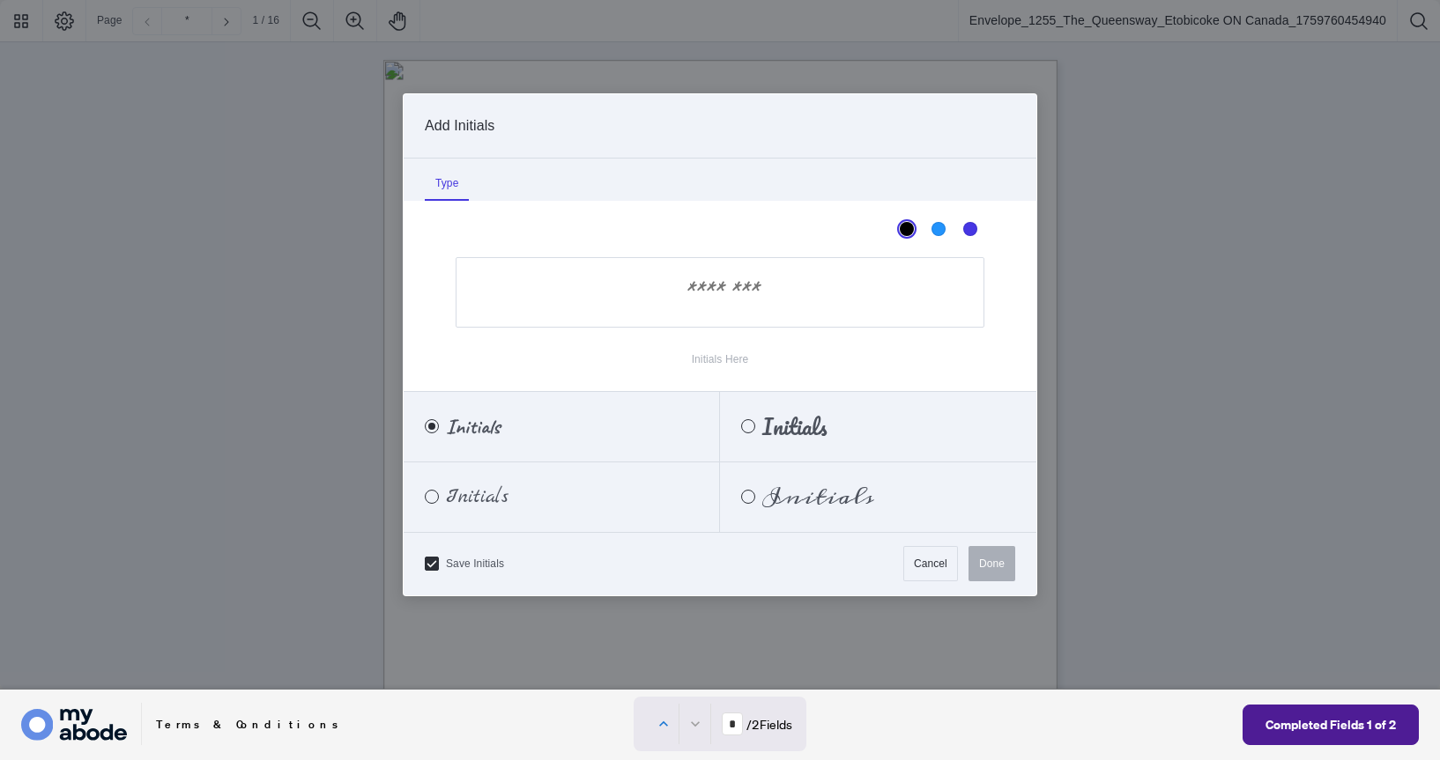
click at [741, 501] on div at bounding box center [720, 345] width 1440 height 690
click at [679, 304] on input "Initials Here" at bounding box center [720, 292] width 529 height 70
type input "**"
click at [982, 571] on button "Done" at bounding box center [991, 563] width 47 height 35
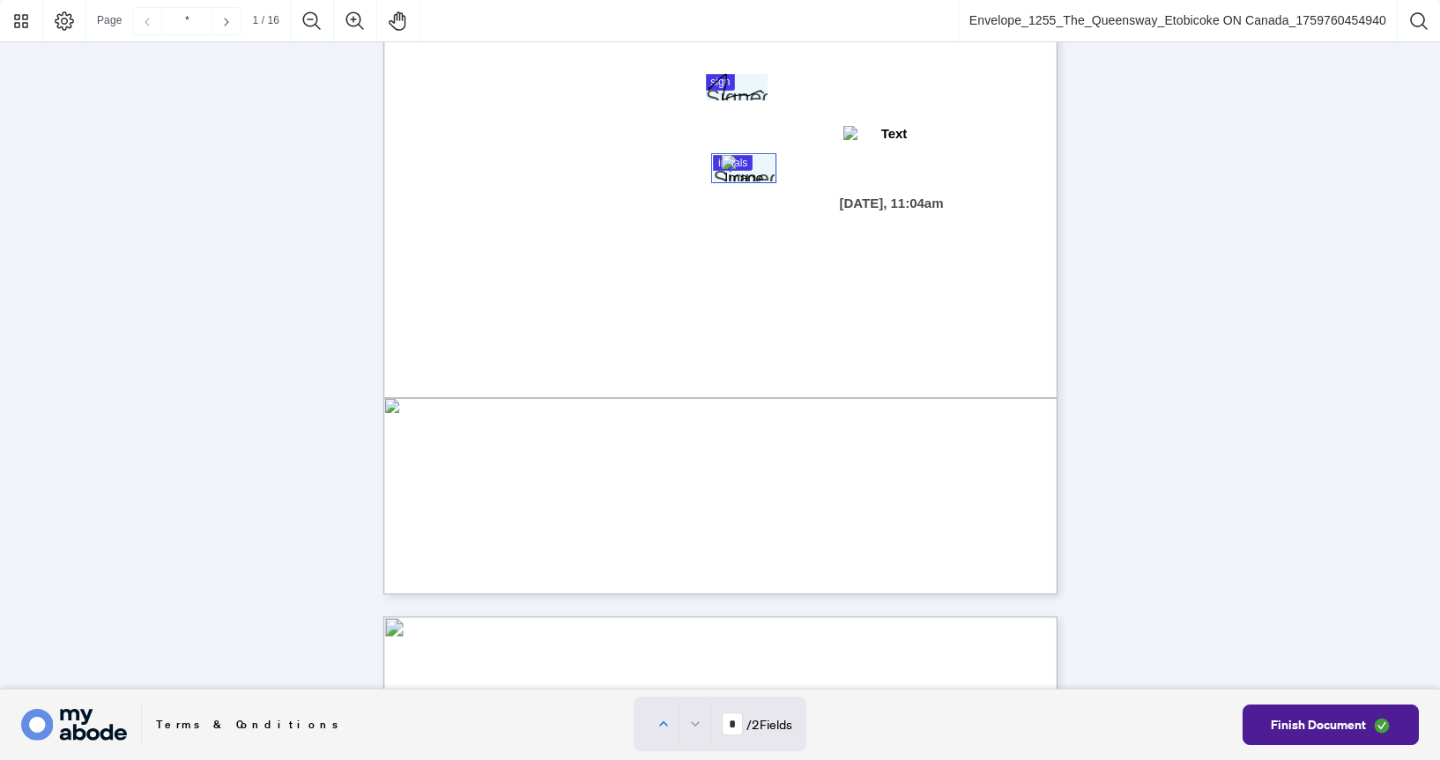
scroll to position [338, 0]
click at [1319, 714] on span "Finish Document" at bounding box center [1318, 725] width 95 height 28
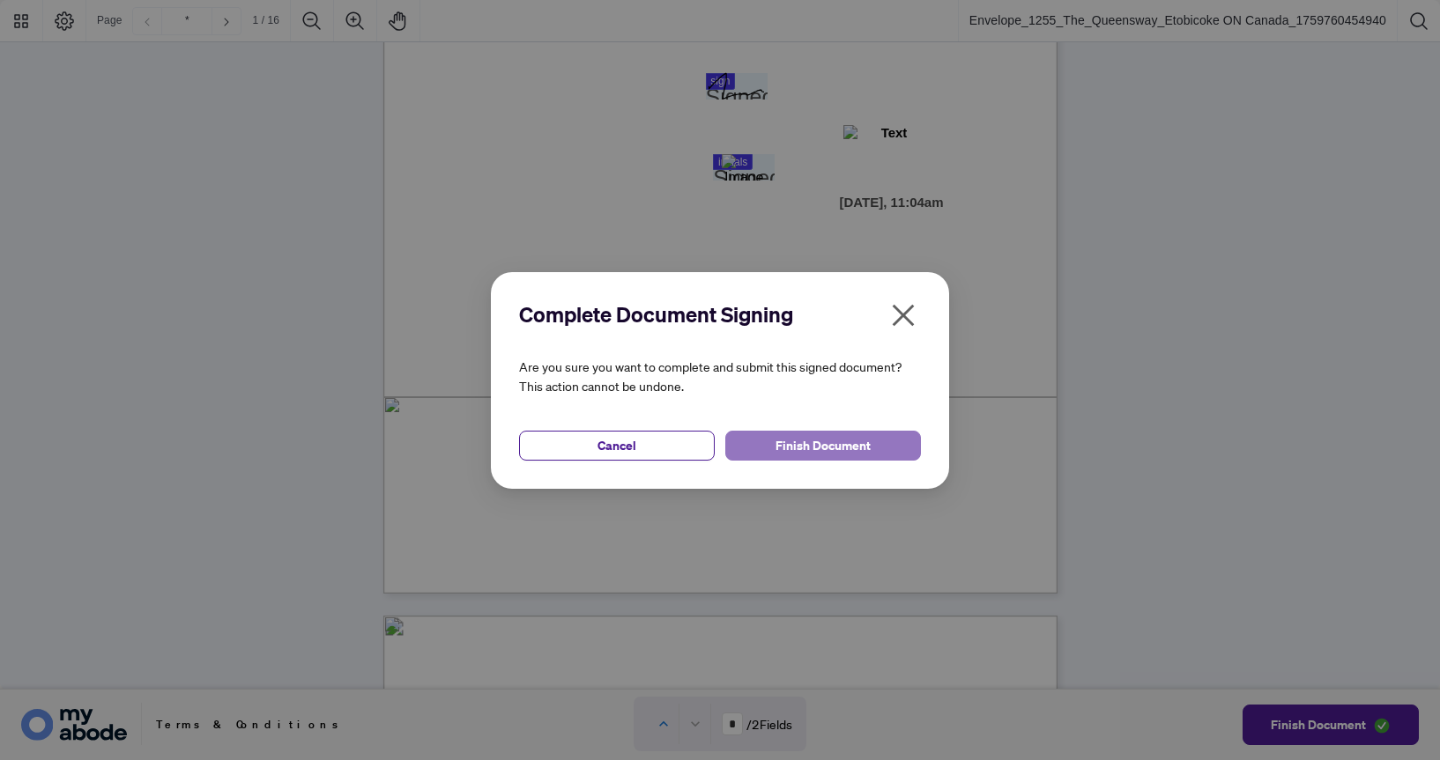
click at [856, 450] on span "Finish Document" at bounding box center [822, 446] width 95 height 28
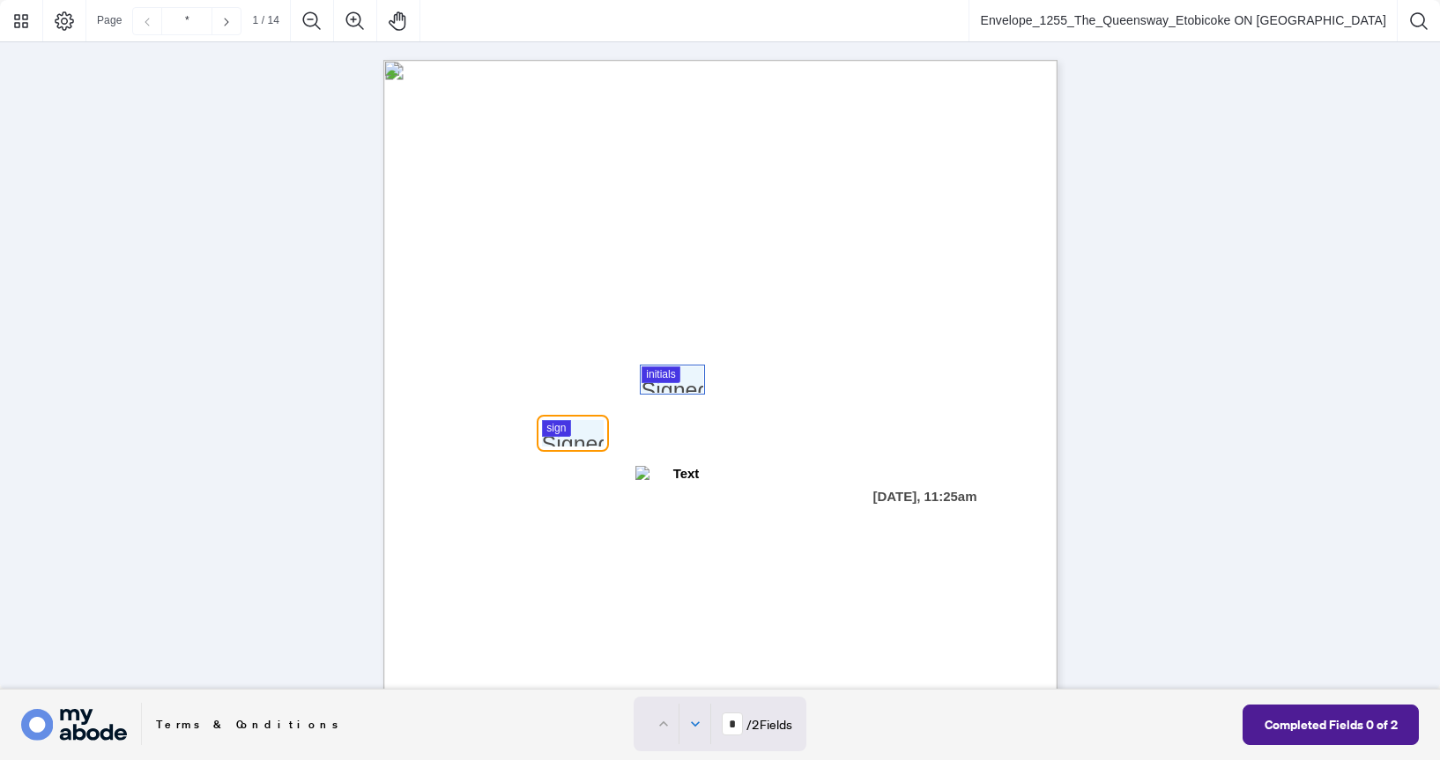
click at [671, 382] on div at bounding box center [720, 345] width 1440 height 690
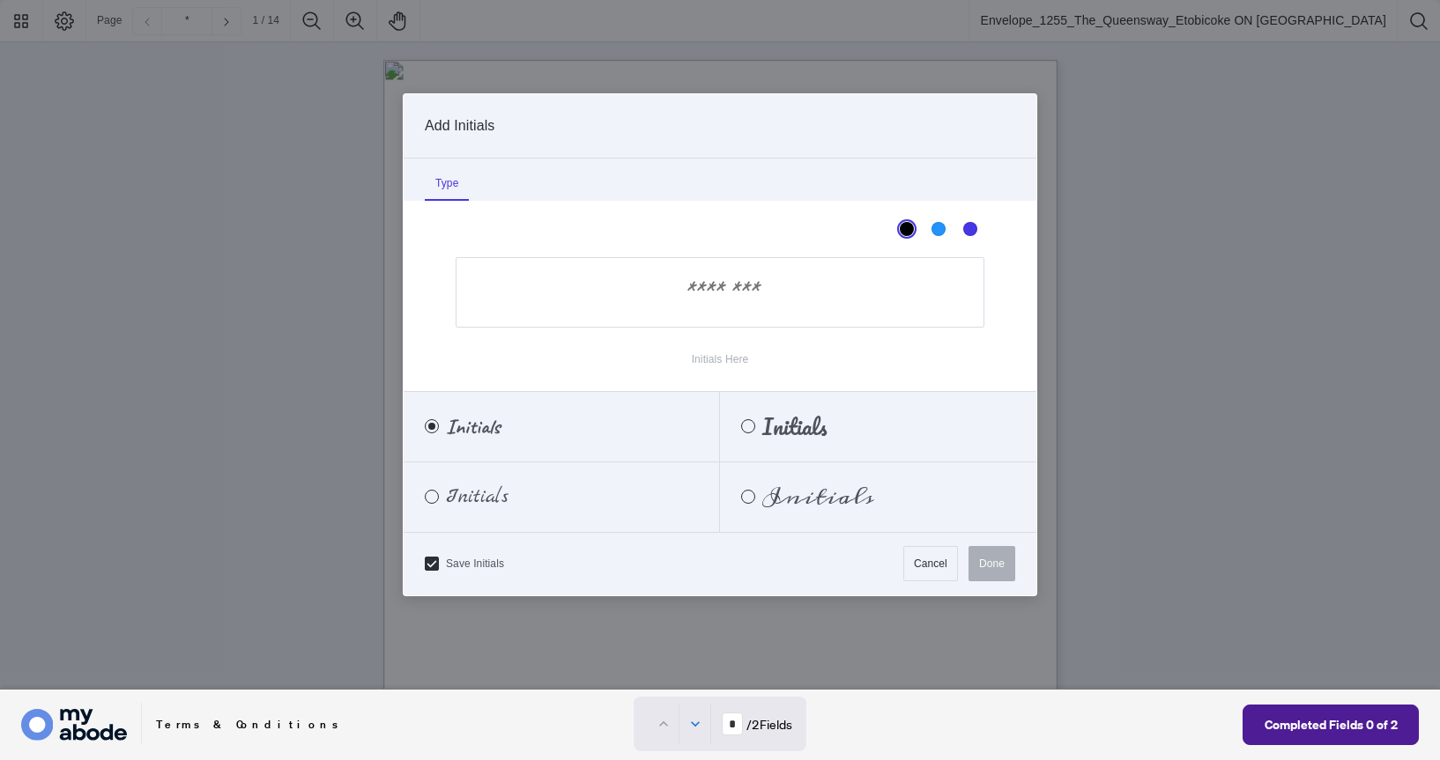
click at [754, 312] on input "Initials Here" at bounding box center [720, 292] width 529 height 70
type input "**"
click at [1012, 567] on button "Done" at bounding box center [991, 563] width 47 height 35
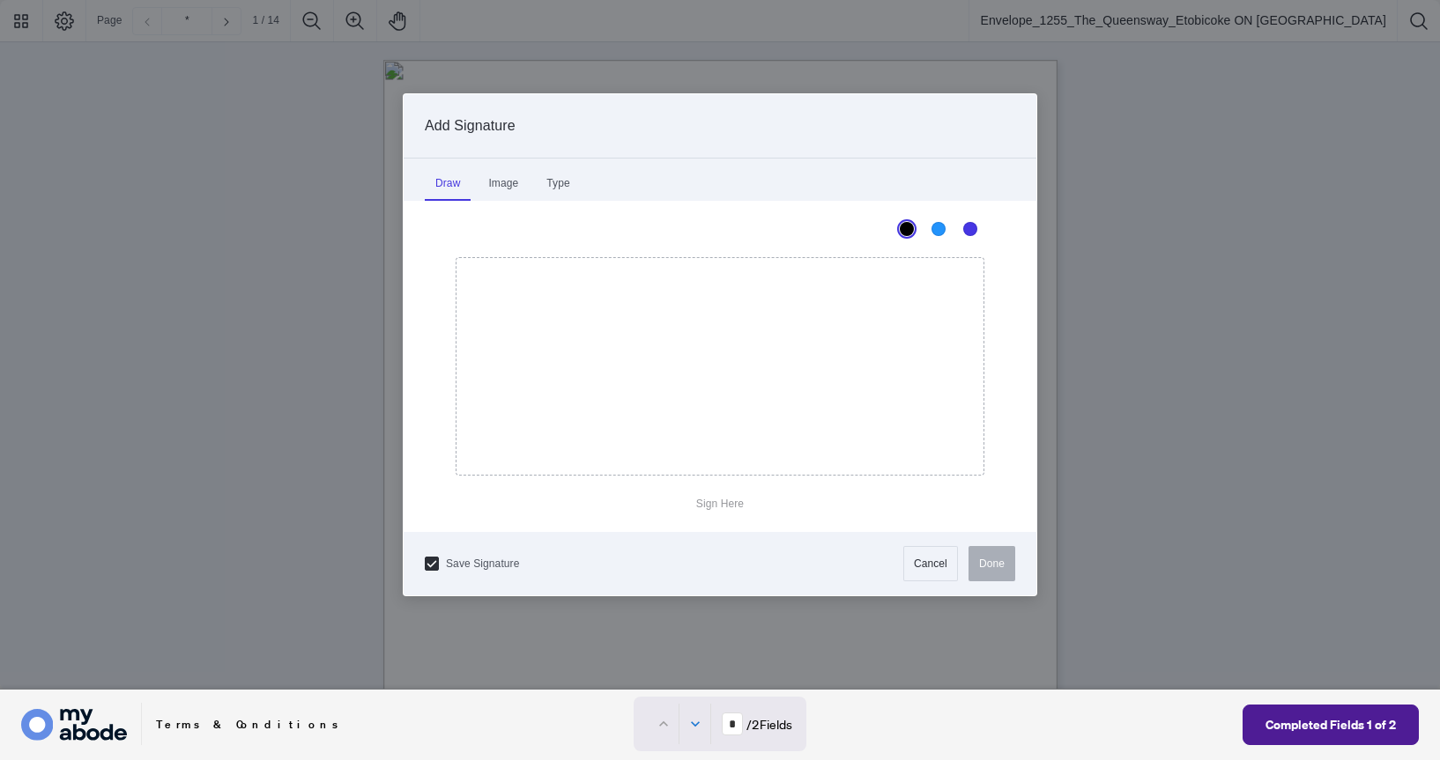
click at [584, 425] on div at bounding box center [720, 345] width 1440 height 690
drag, startPoint x: 568, startPoint y: 352, endPoint x: 831, endPoint y: 391, distance: 265.4
click at [827, 391] on icon "Drawing canvas" at bounding box center [719, 366] width 527 height 217
click at [976, 559] on button "Done" at bounding box center [991, 563] width 47 height 35
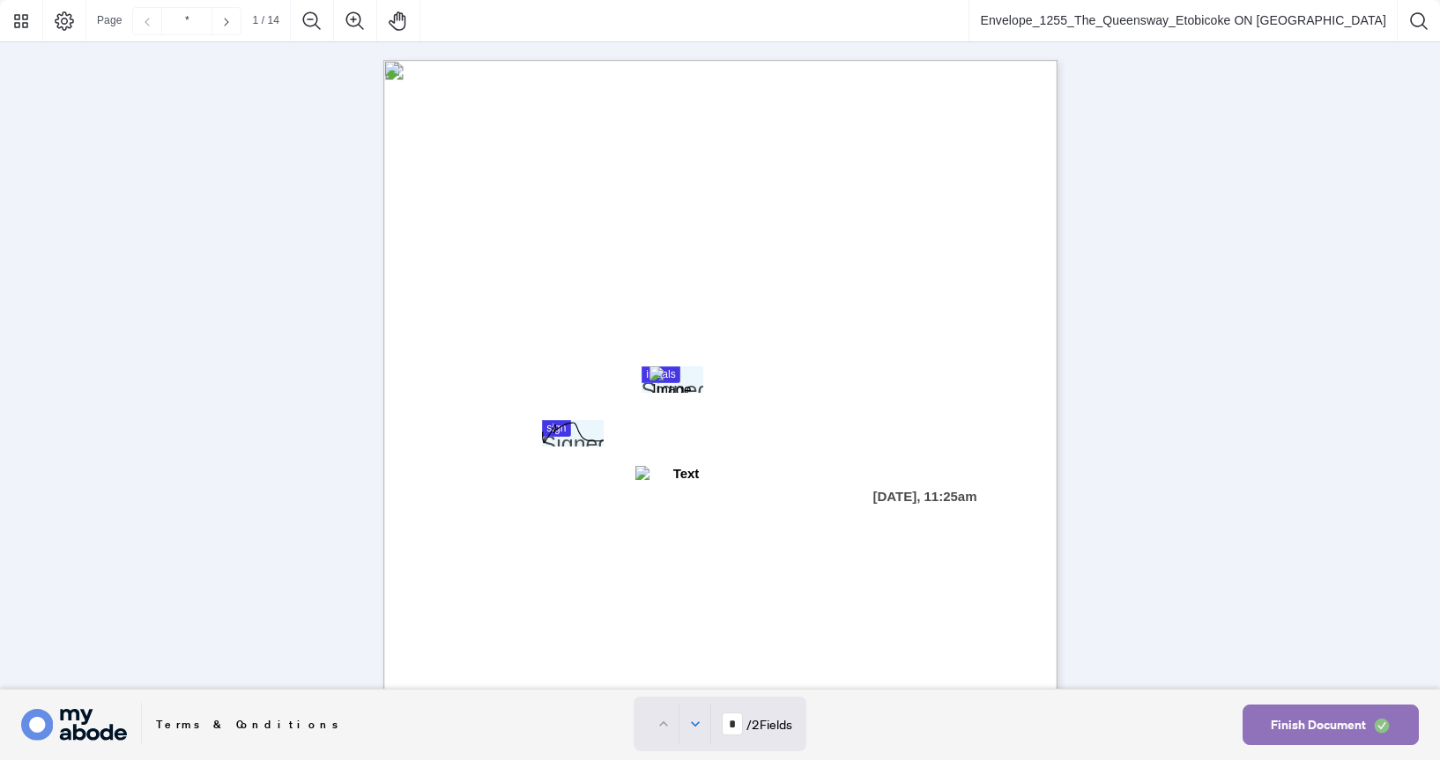
click at [1344, 727] on span "Finish Document" at bounding box center [1318, 725] width 95 height 28
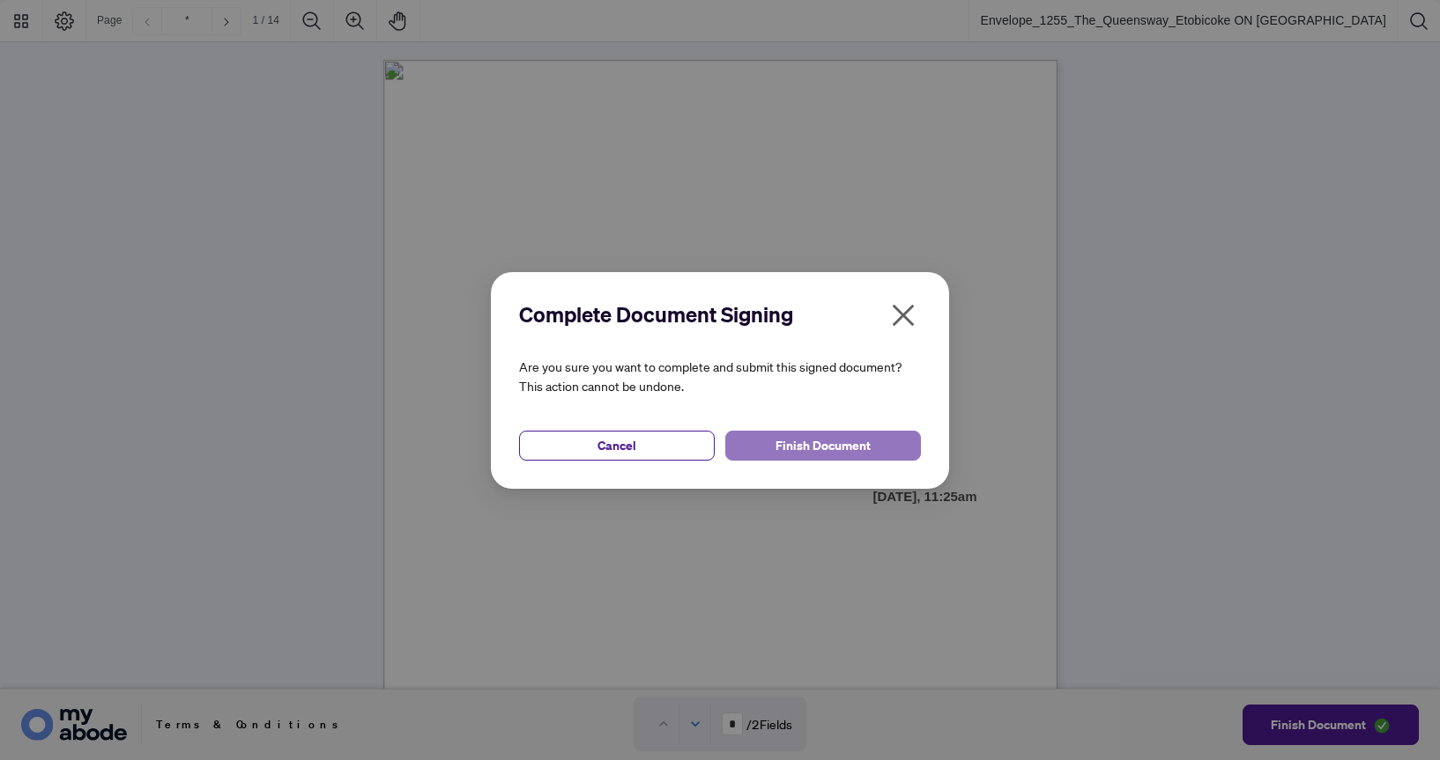
click at [771, 438] on button "Finish Document" at bounding box center [823, 446] width 196 height 30
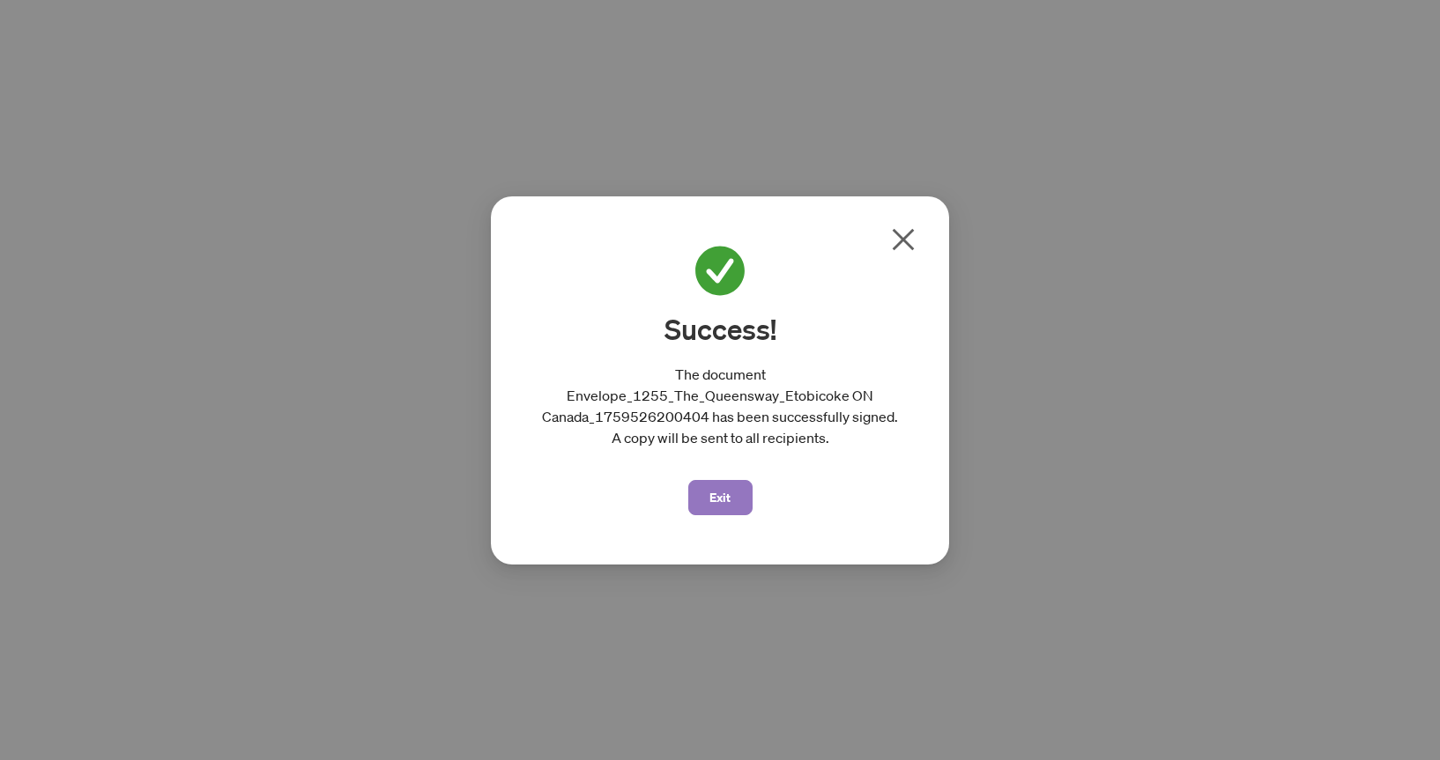
click at [724, 494] on span "Exit" at bounding box center [719, 498] width 21 height 28
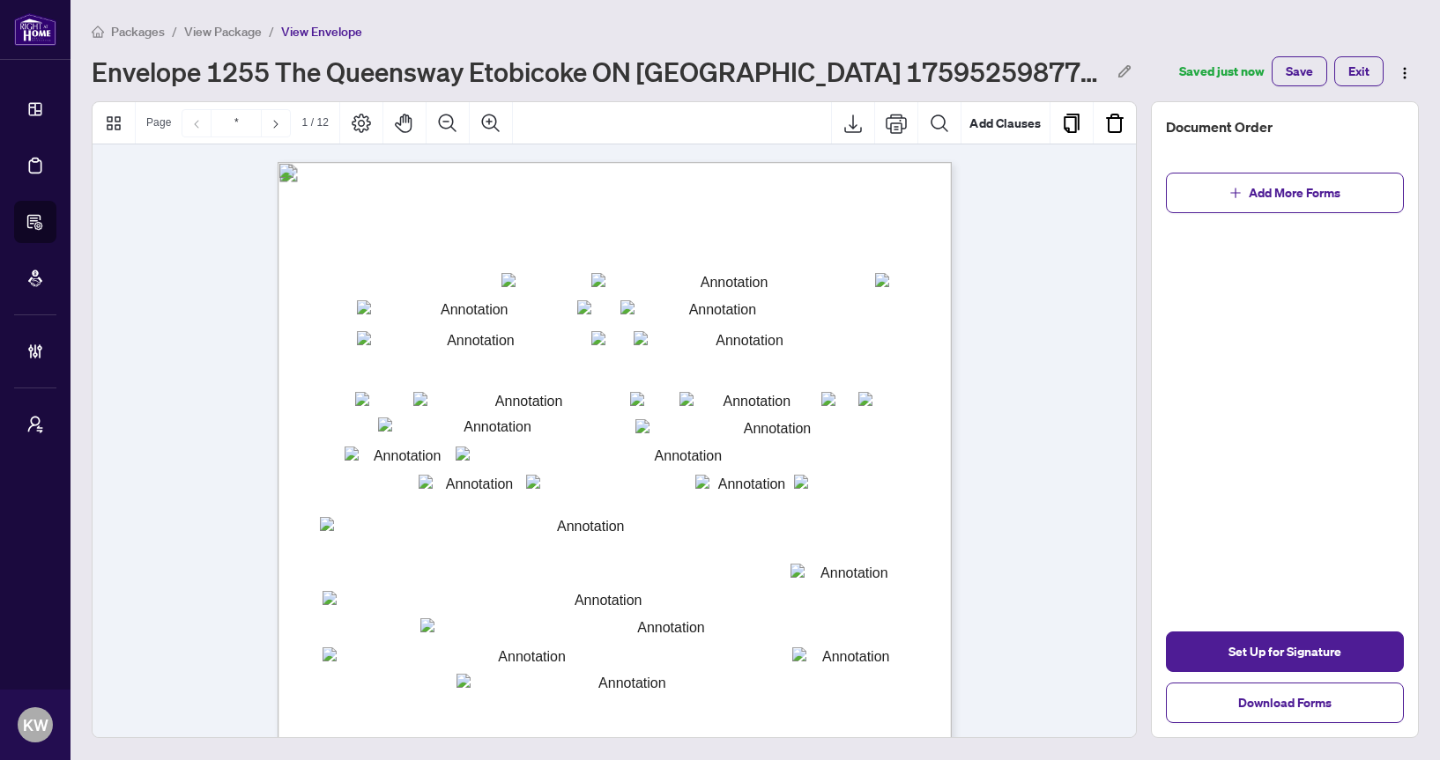
click at [603, 78] on span "Envelope 1255 The Queensway Etobicoke ON [GEOGRAPHIC_DATA] 1759525987709" at bounding box center [599, 72] width 1015 height 32
click at [536, 76] on span "Envelope 1255 The Queensway Etobicoke ON [GEOGRAPHIC_DATA] 1759525987709" at bounding box center [599, 72] width 1015 height 32
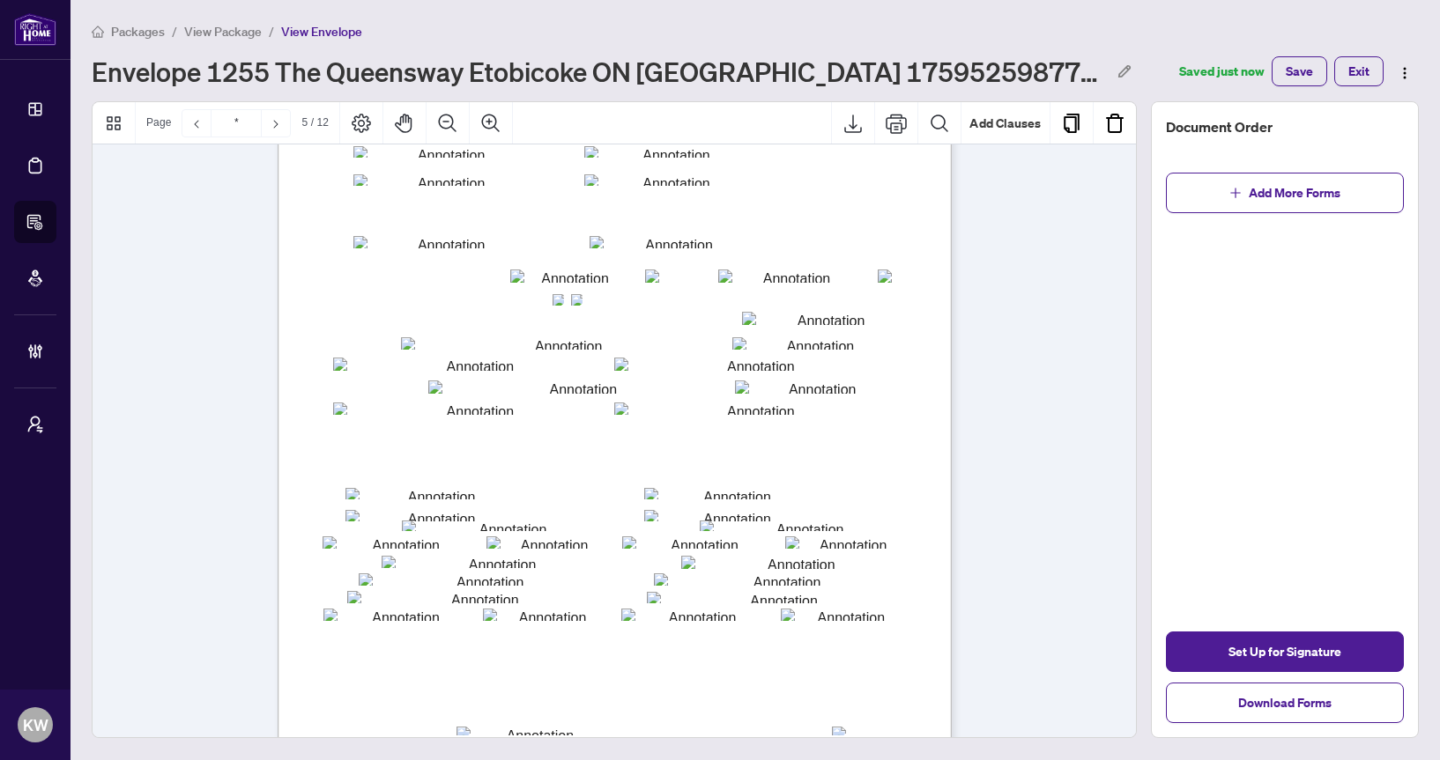
scroll to position [4488, 0]
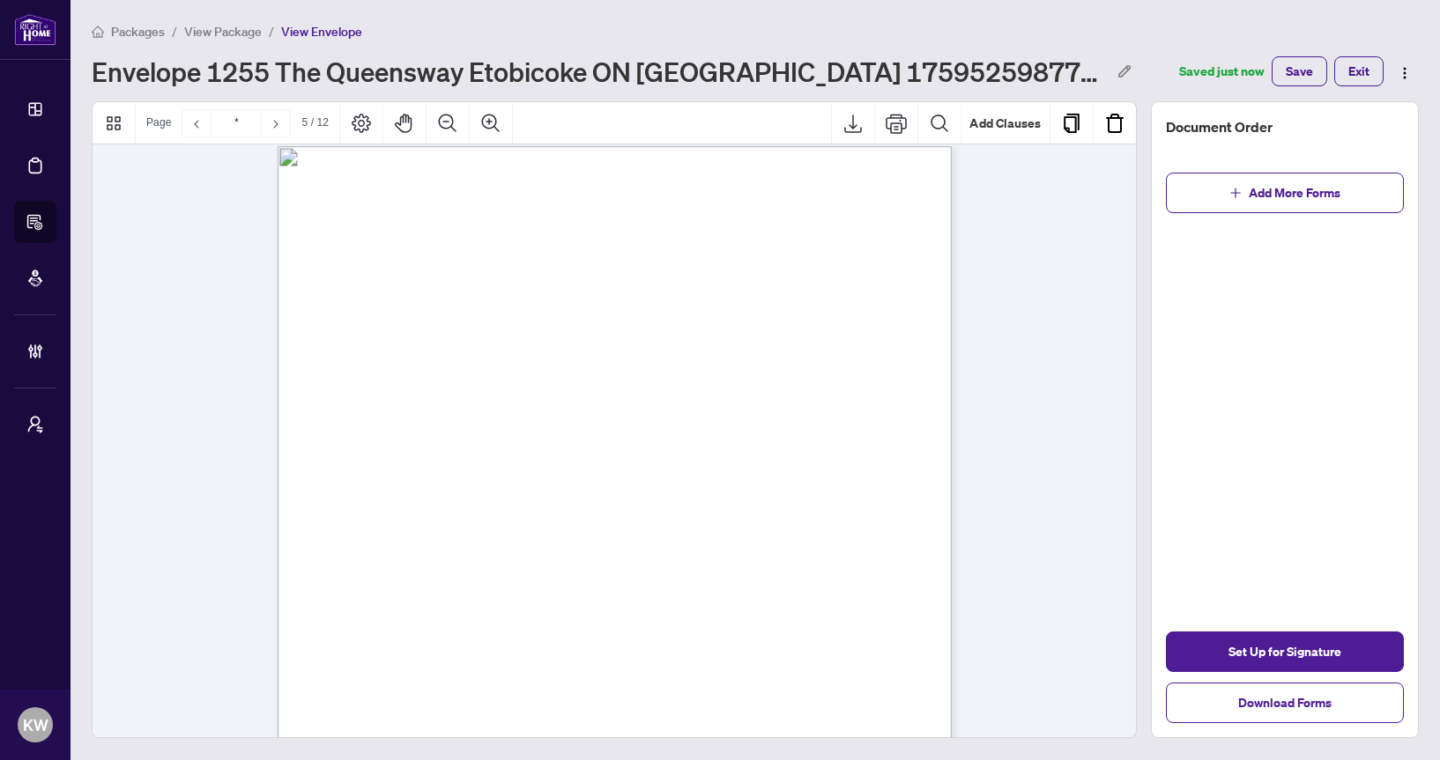
type input "*"
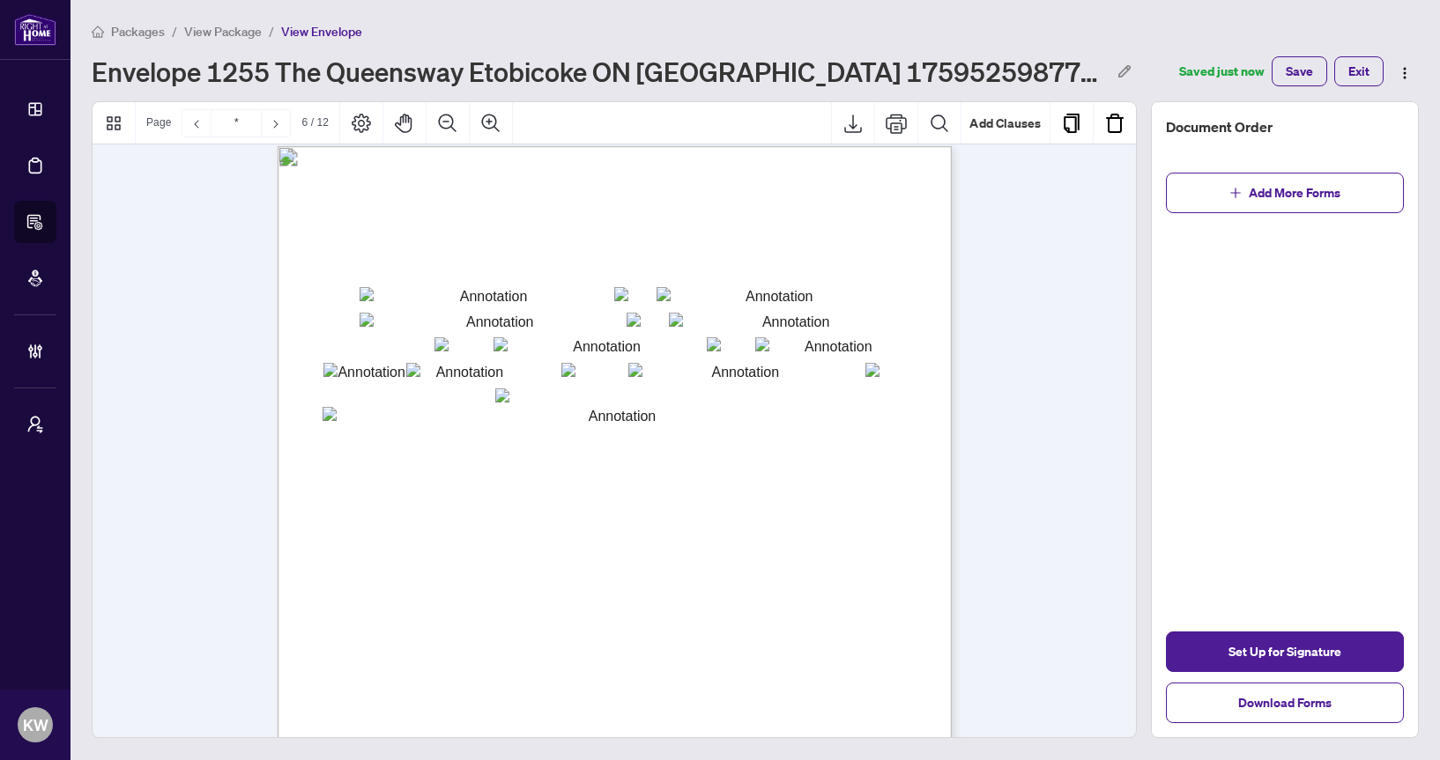
click at [249, 25] on span "View Package" at bounding box center [223, 32] width 78 height 16
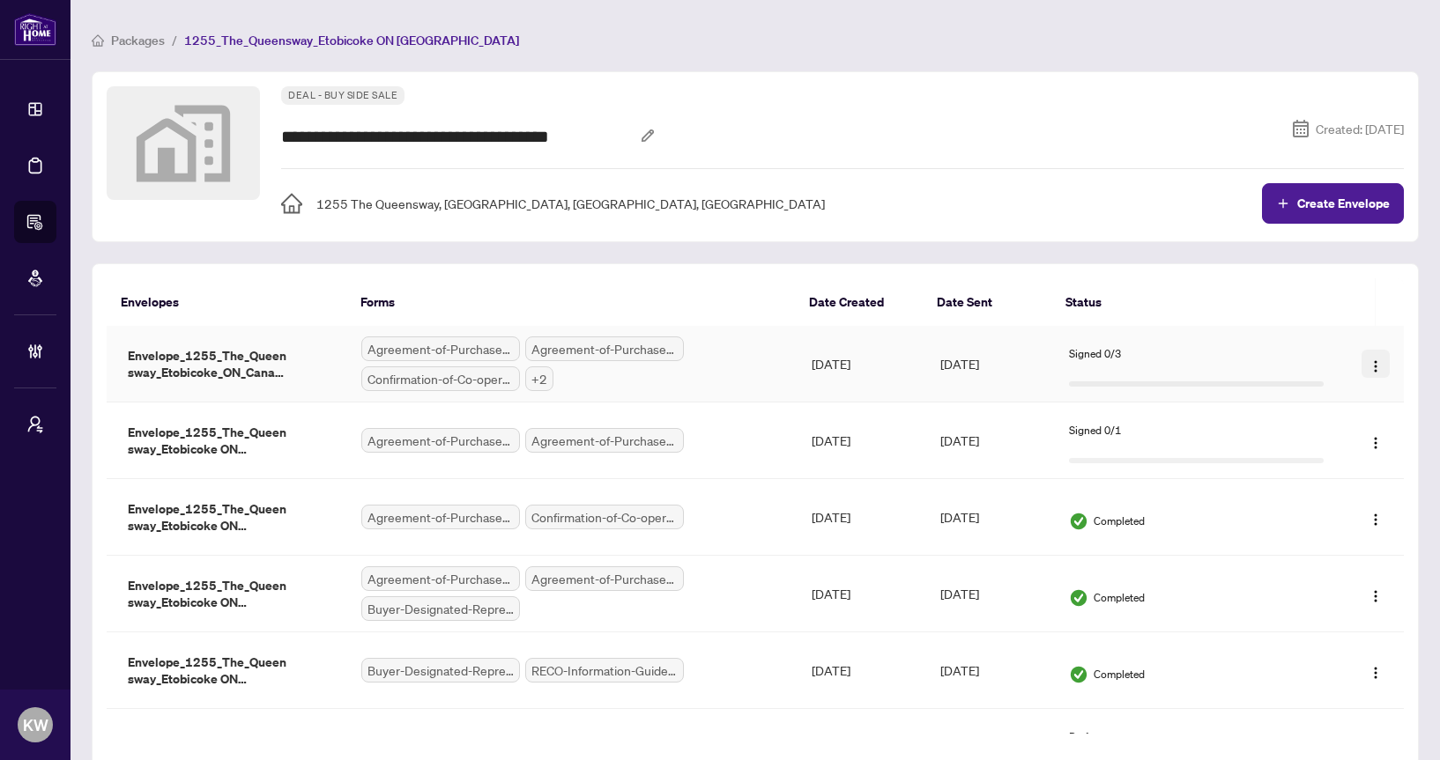
click at [1368, 365] on img "button" at bounding box center [1375, 367] width 14 height 14
click at [1252, 287] on th "Status" at bounding box center [1191, 302] width 281 height 48
click at [1368, 365] on img "button" at bounding box center [1375, 367] width 14 height 14
click at [1322, 303] on th "Status" at bounding box center [1191, 302] width 281 height 48
click at [1373, 521] on img "button" at bounding box center [1375, 520] width 14 height 14
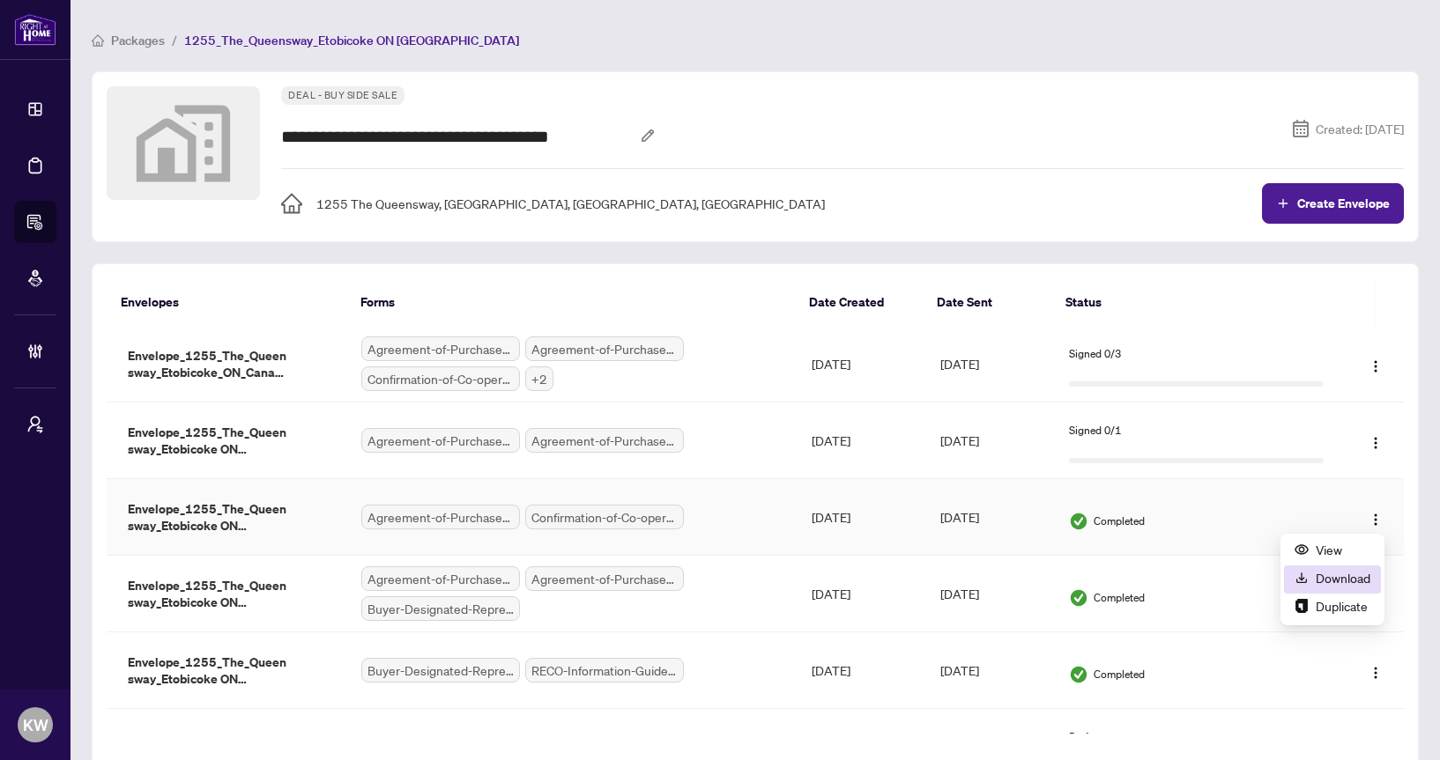
click at [1342, 572] on span "Download" at bounding box center [1343, 578] width 55 height 12
click at [895, 154] on div "**********" at bounding box center [842, 154] width 1123 height 137
click at [264, 367] on span "Envelope_1255_The_Queensway_Etobicoke_ON_Canada_1759521705413" at bounding box center [209, 364] width 176 height 34
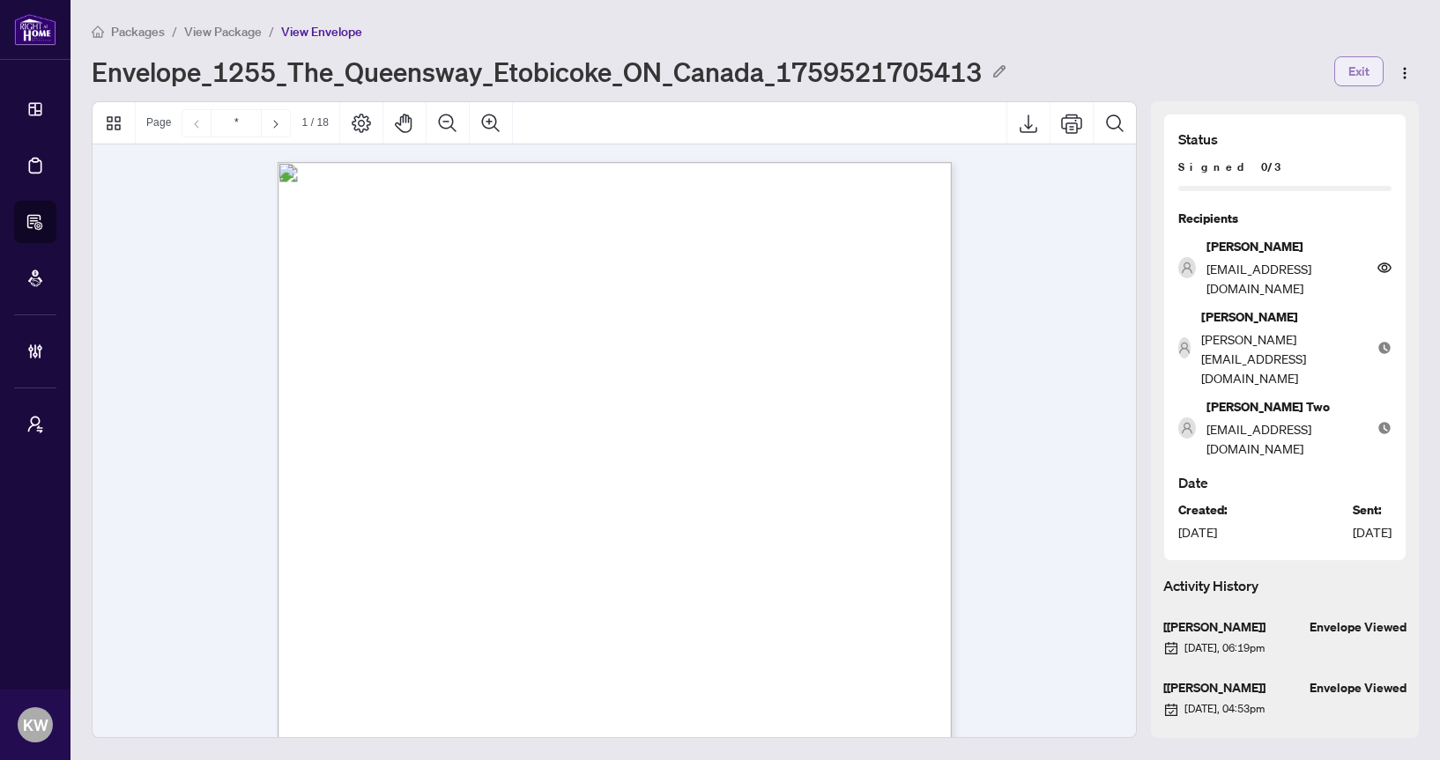
click at [1360, 74] on span "Exit" at bounding box center [1358, 71] width 21 height 28
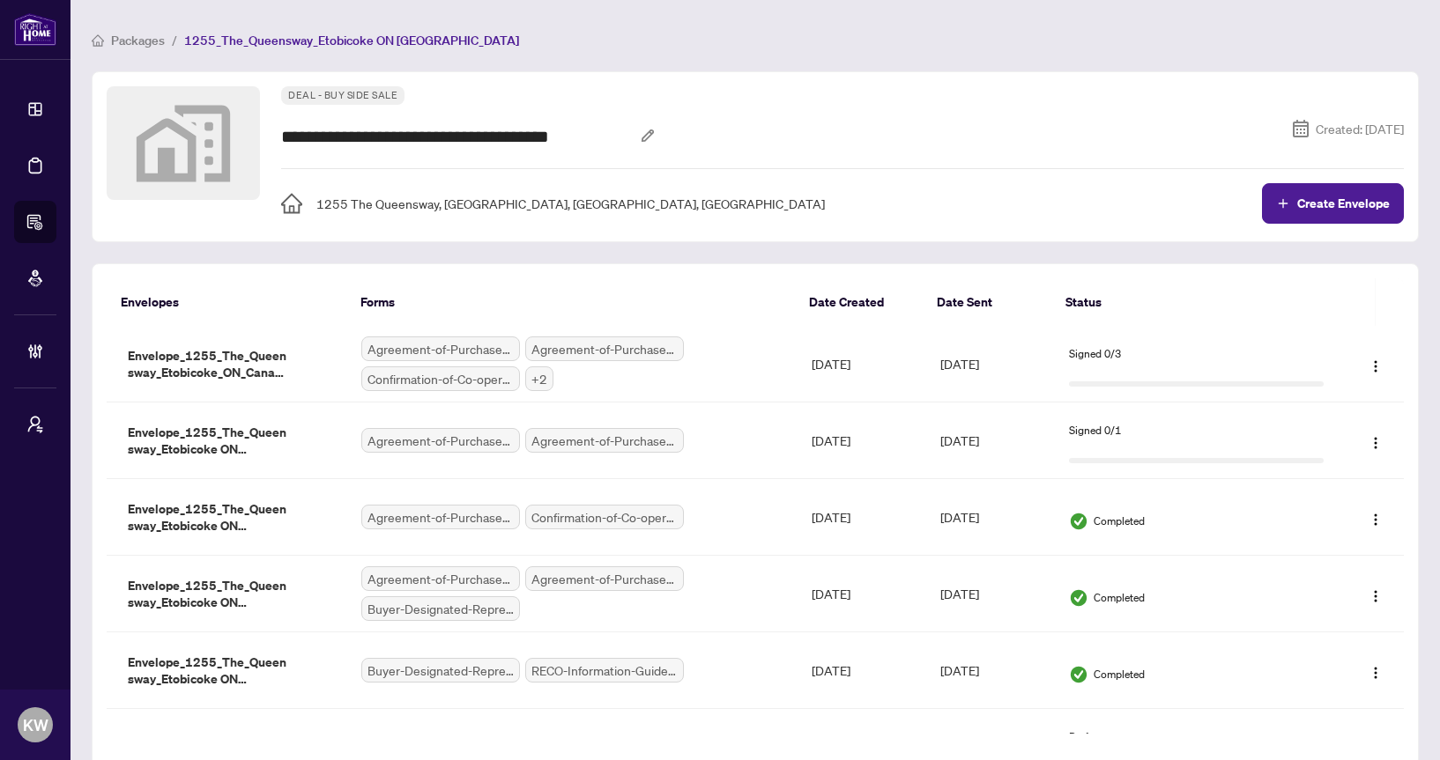
click at [140, 24] on main "**********" at bounding box center [754, 380] width 1369 height 760
click at [140, 33] on span "Packages" at bounding box center [138, 41] width 54 height 16
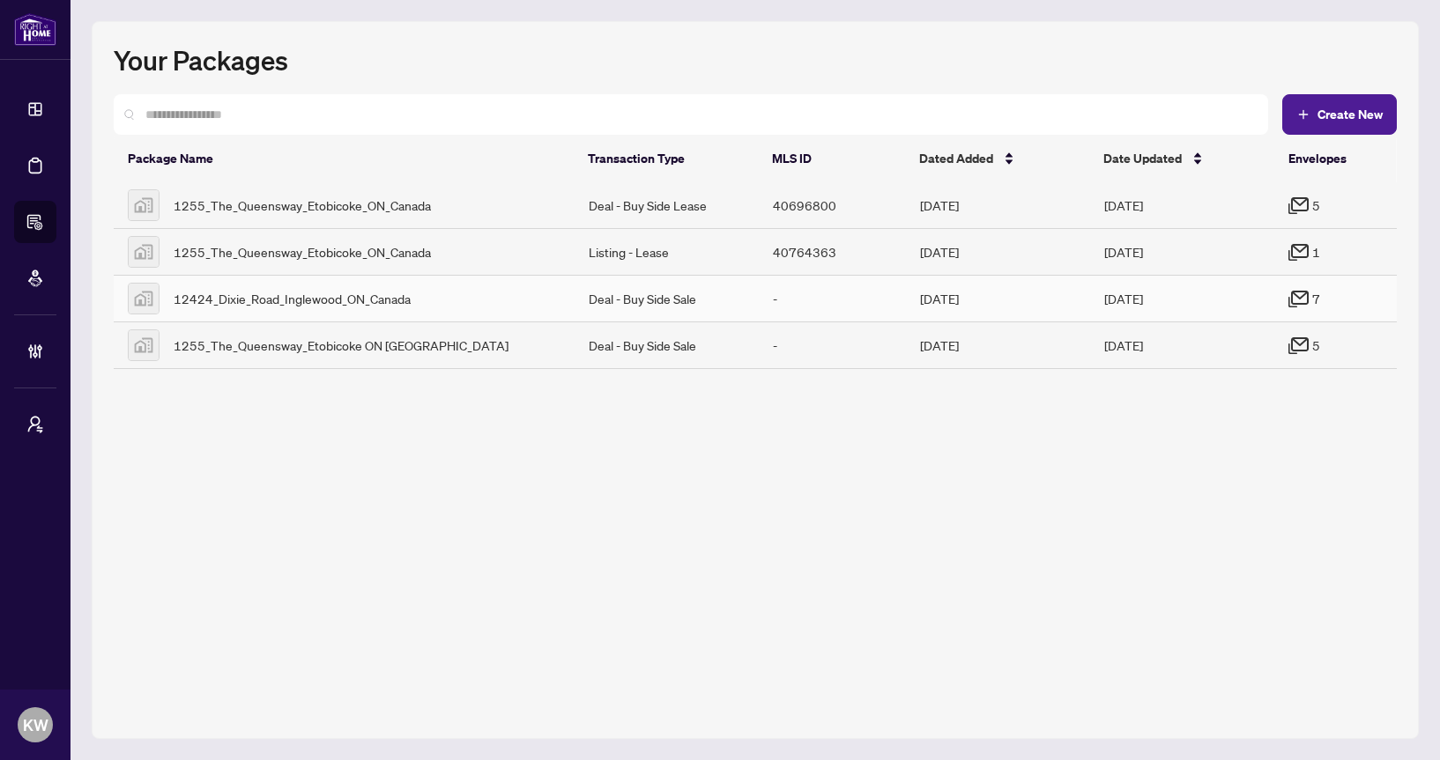
click at [737, 299] on td "Deal - Buy Side Sale" at bounding box center [667, 299] width 184 height 47
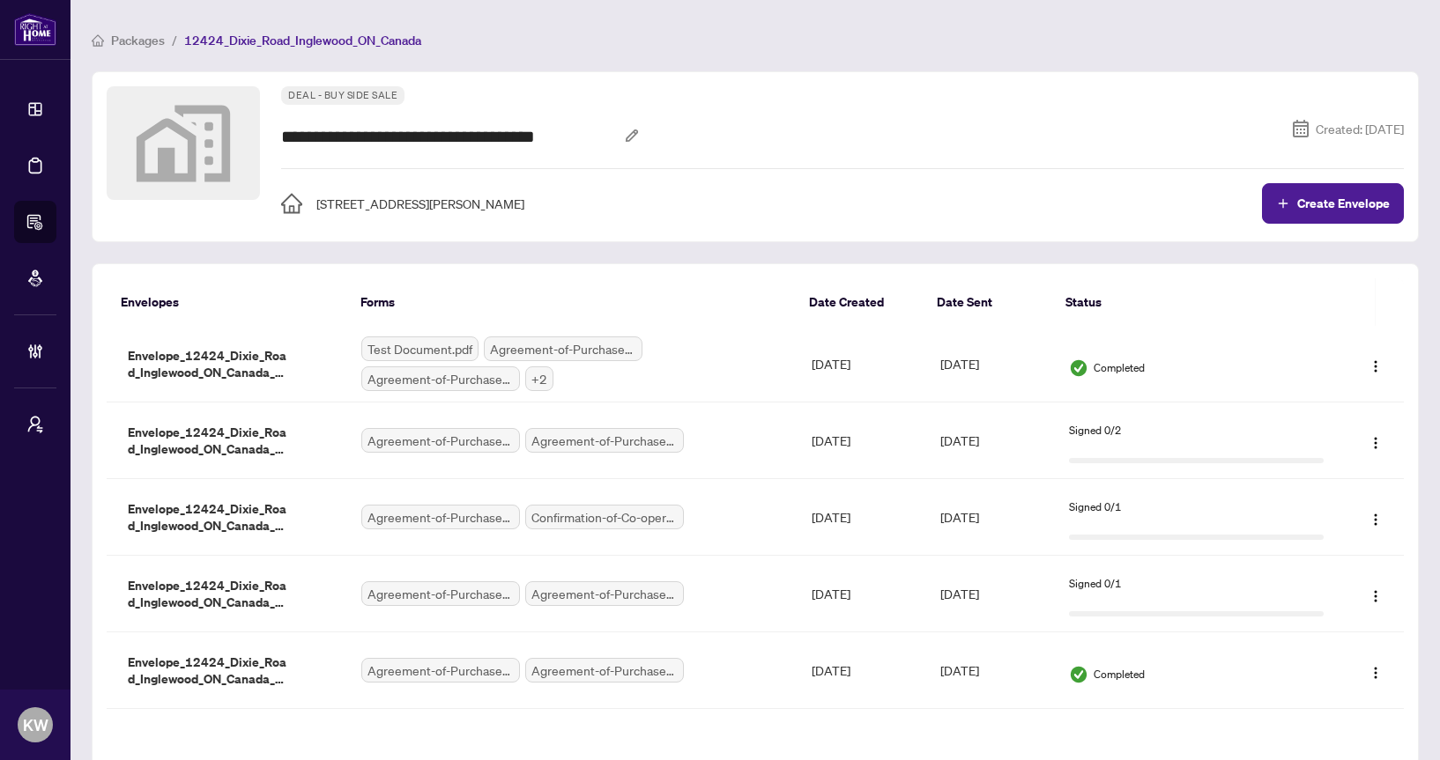
click at [134, 37] on span "Packages" at bounding box center [138, 41] width 54 height 16
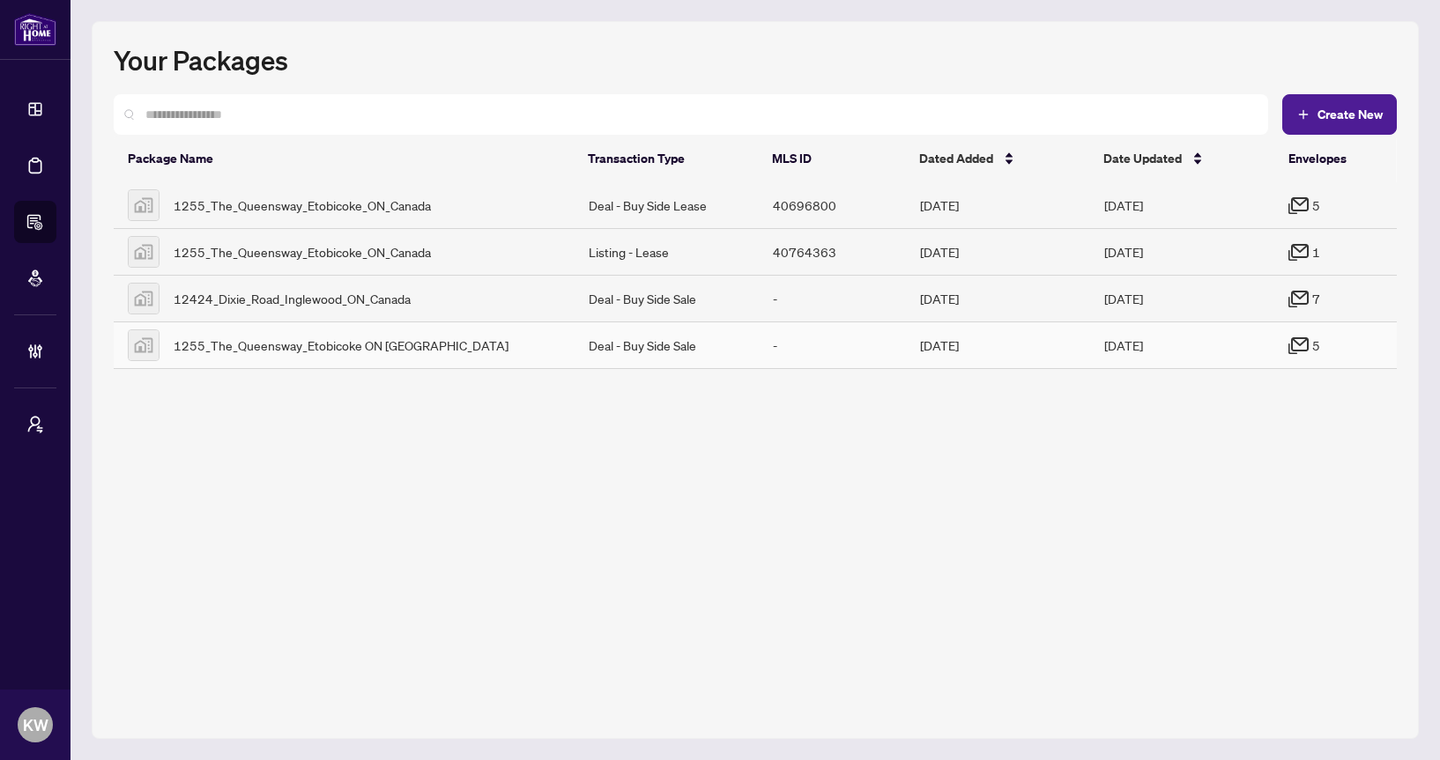
click at [644, 345] on td "Deal - Buy Side Sale" at bounding box center [667, 346] width 184 height 47
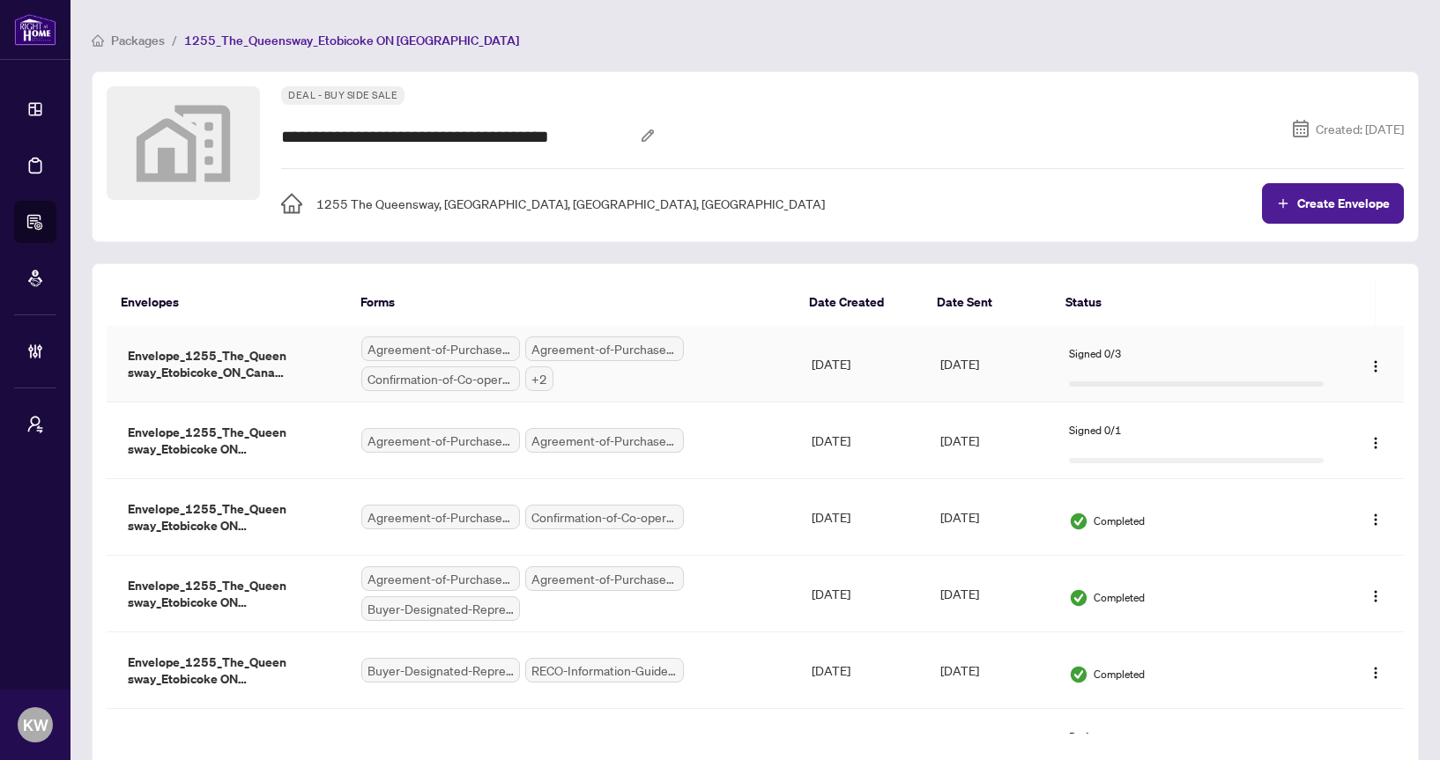
scroll to position [52, 0]
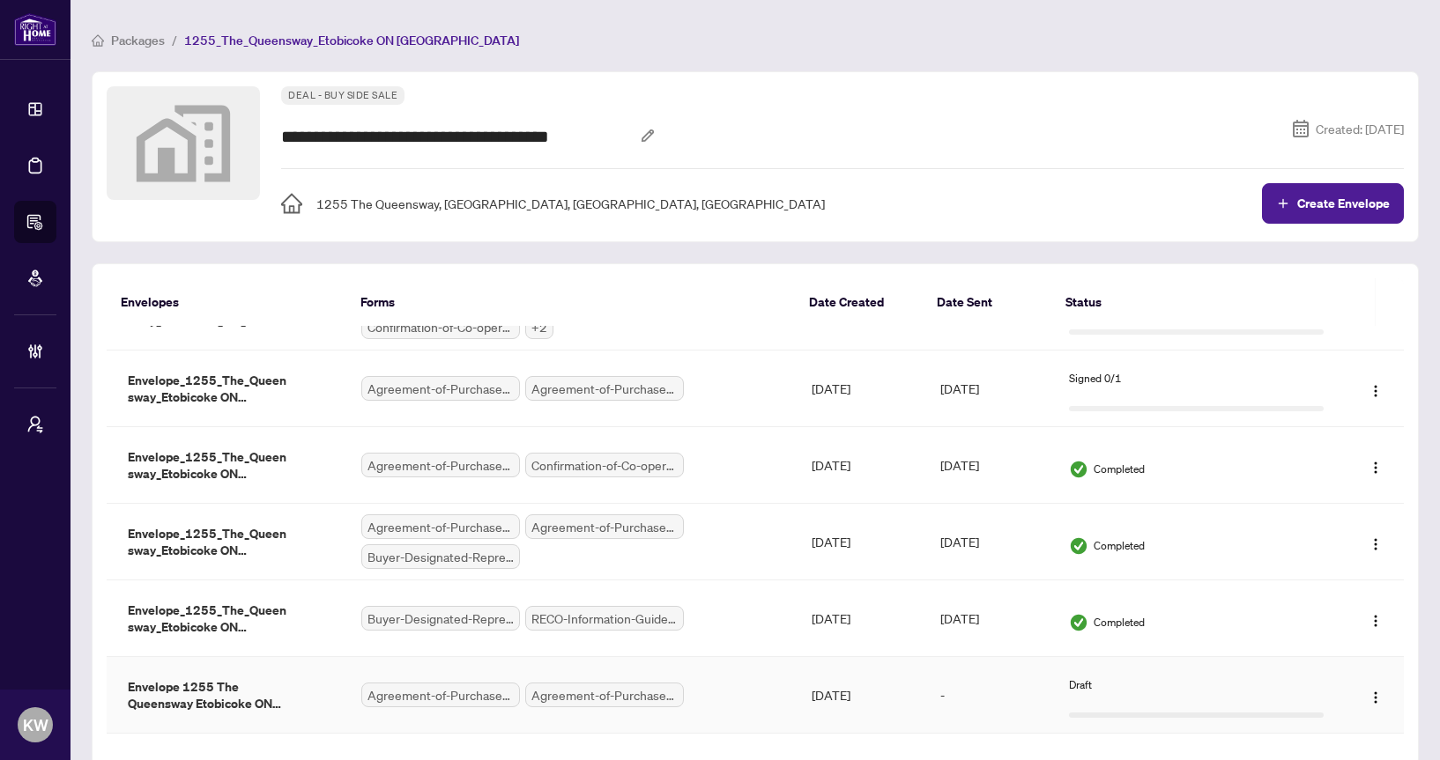
click at [704, 701] on div "Agreement-of-Purchase-and-Sale.pdf Agreement-of-Purchase-and-Sale-–-Condominium…" at bounding box center [571, 695] width 421 height 25
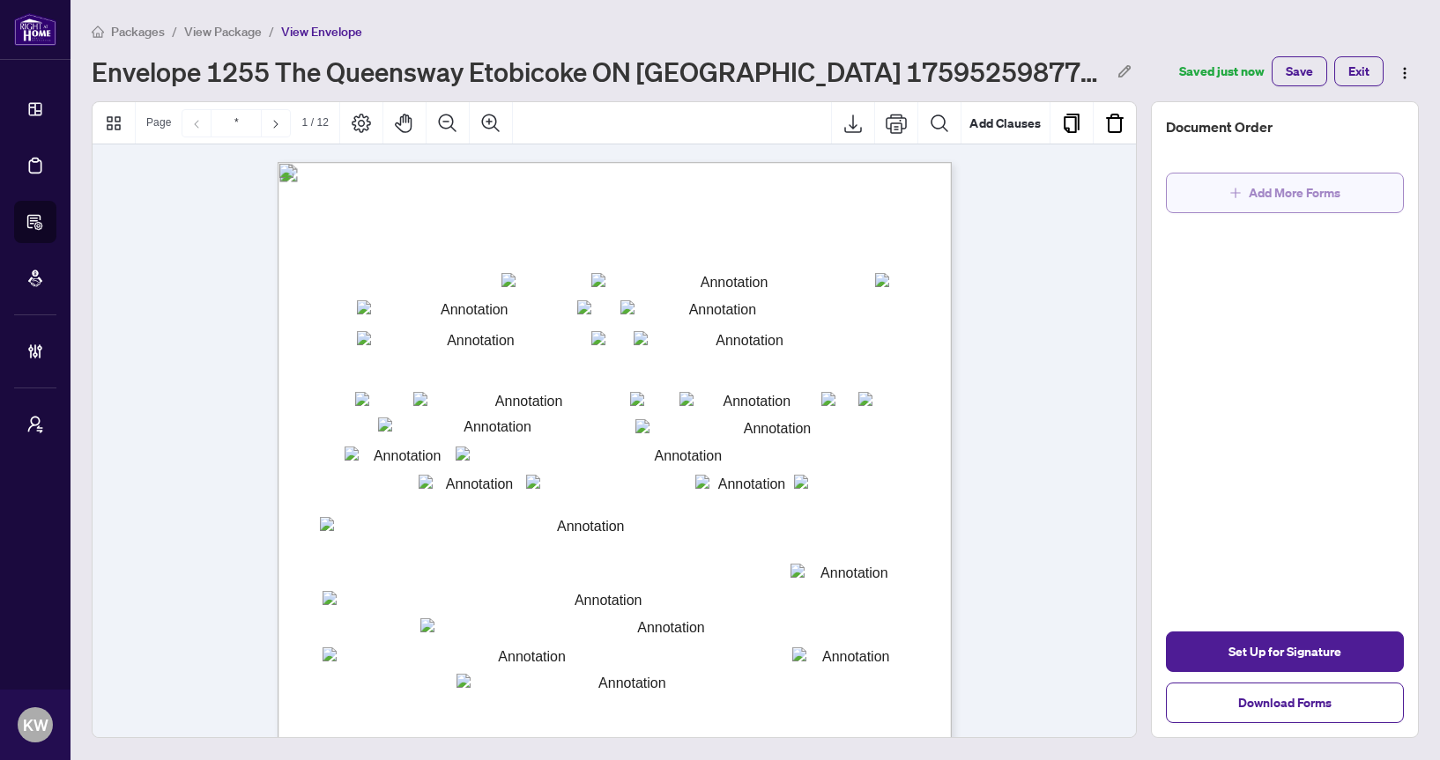
click at [1212, 187] on button "Add More Forms" at bounding box center [1285, 193] width 238 height 41
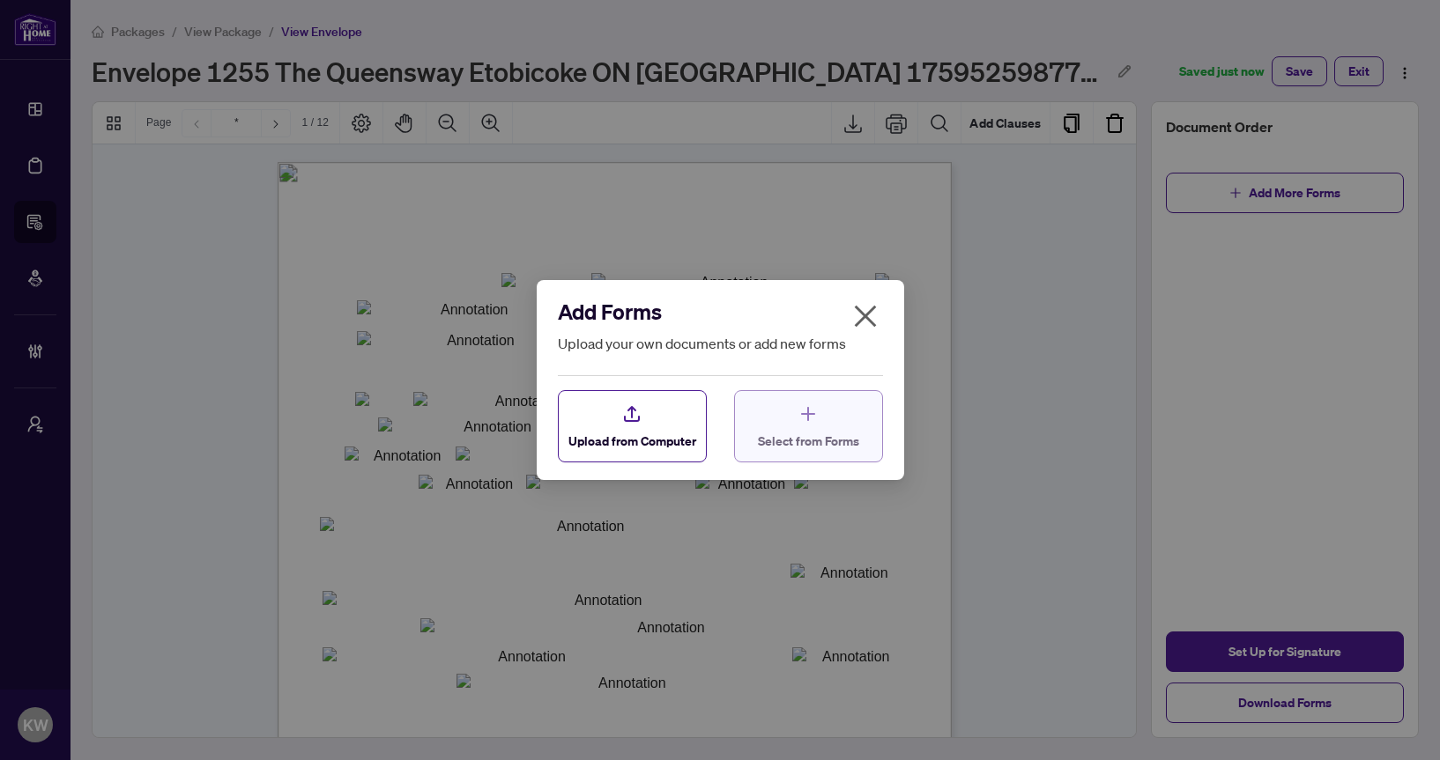
click at [796, 408] on div "Select from Forms" at bounding box center [808, 427] width 101 height 47
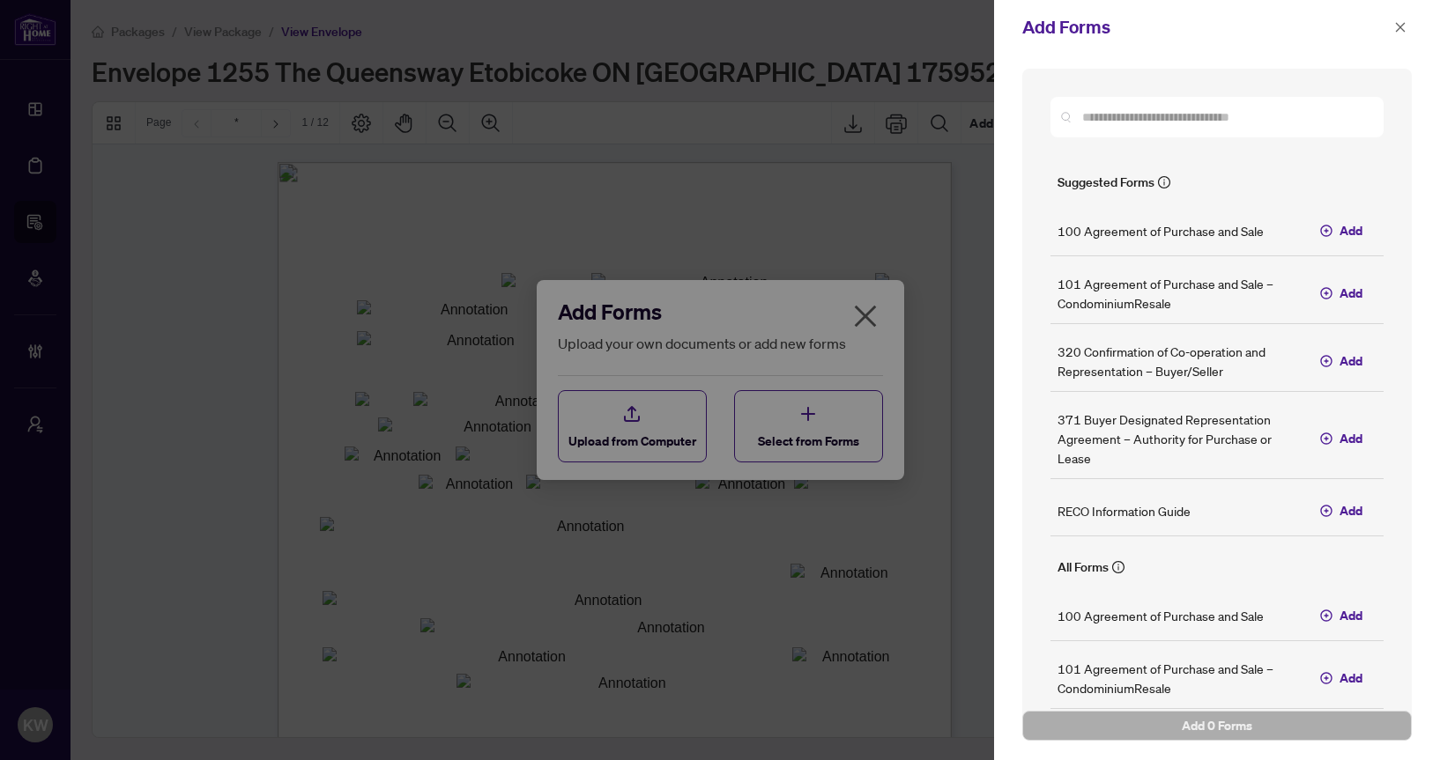
click at [1131, 229] on h5 "100 Agreement of Purchase and Sale" at bounding box center [1160, 230] width 206 height 19
click at [1343, 233] on span "Add" at bounding box center [1350, 230] width 23 height 19
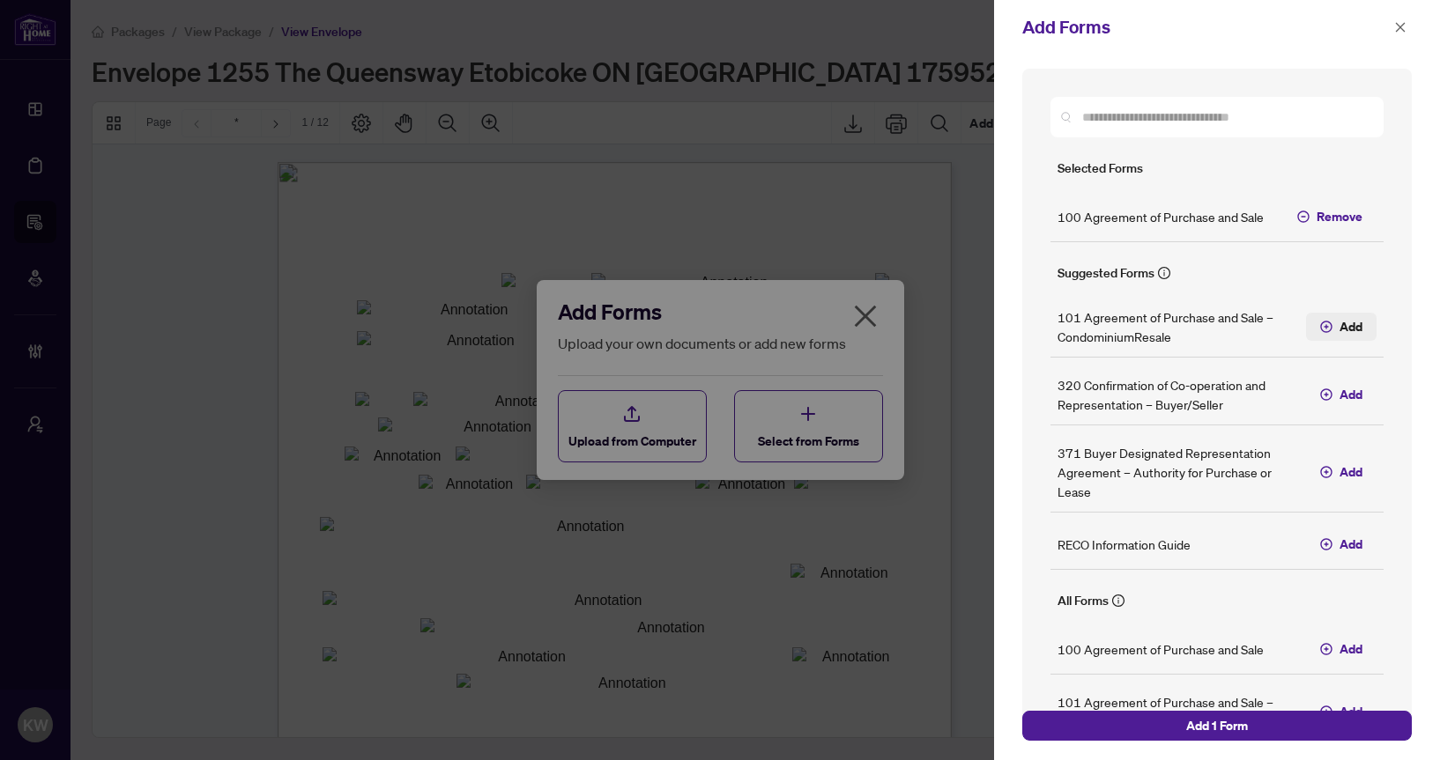
click at [1341, 332] on span "Add" at bounding box center [1350, 326] width 23 height 19
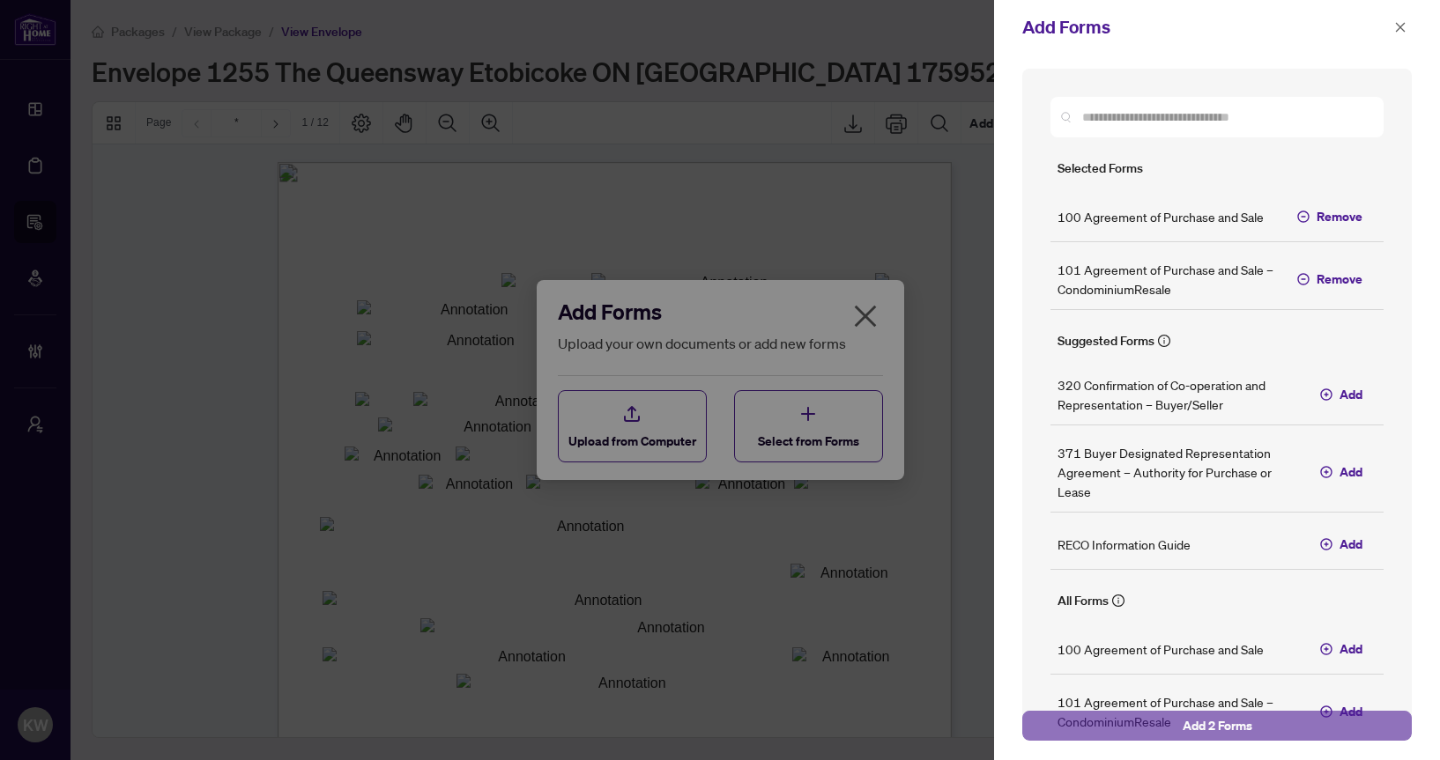
click at [1280, 715] on button "Add 2 Forms" at bounding box center [1216, 726] width 389 height 30
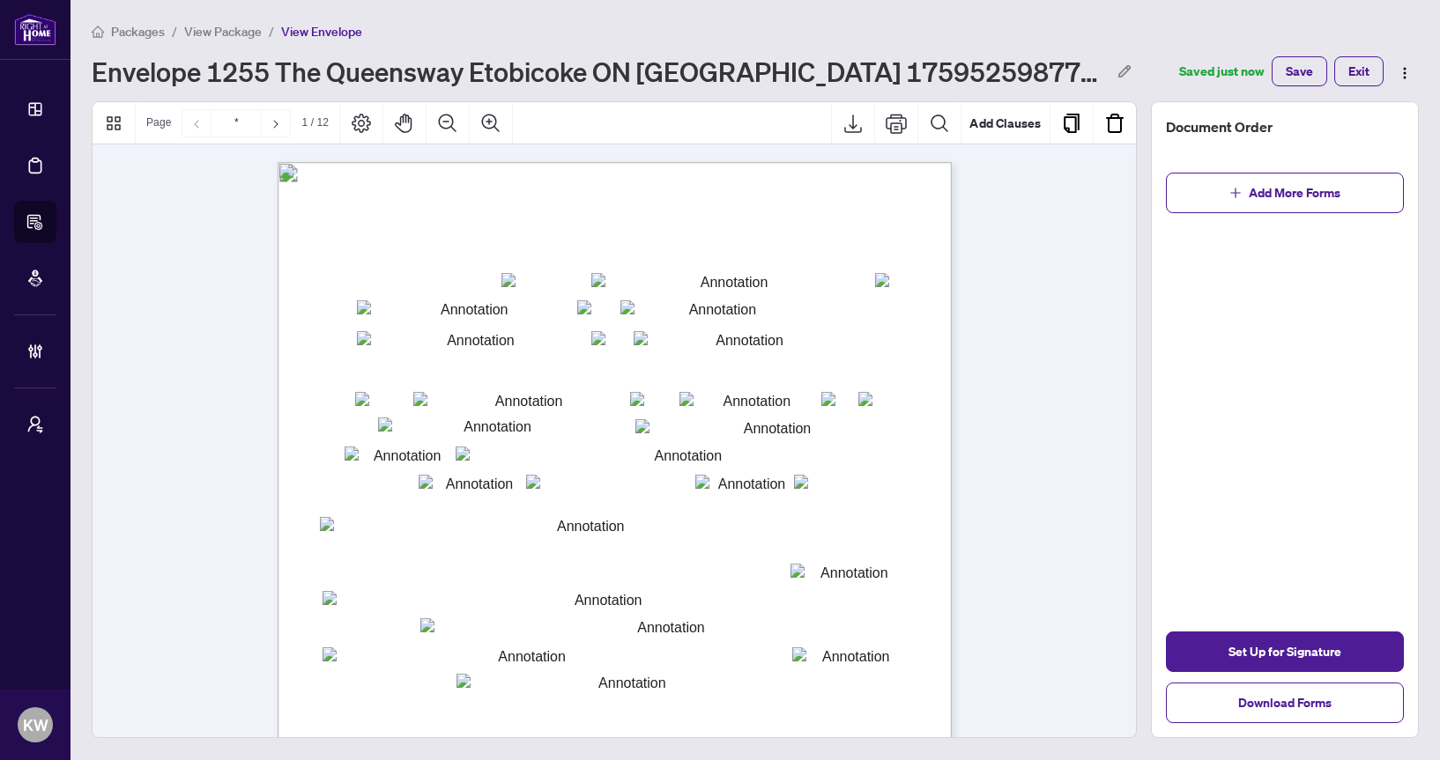
click at [236, 32] on span "View Package" at bounding box center [223, 32] width 78 height 16
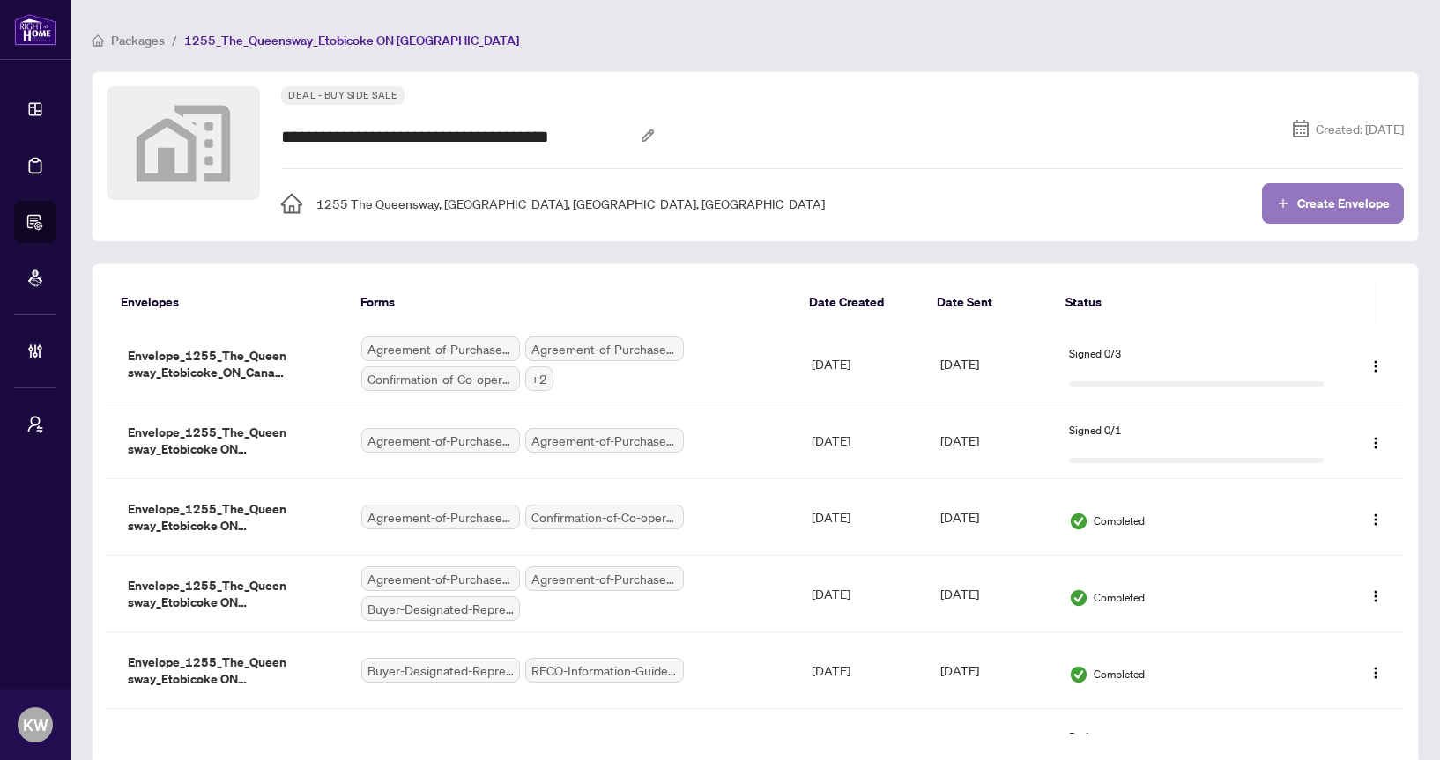
click at [1319, 197] on span "Create Envelope" at bounding box center [1343, 203] width 93 height 12
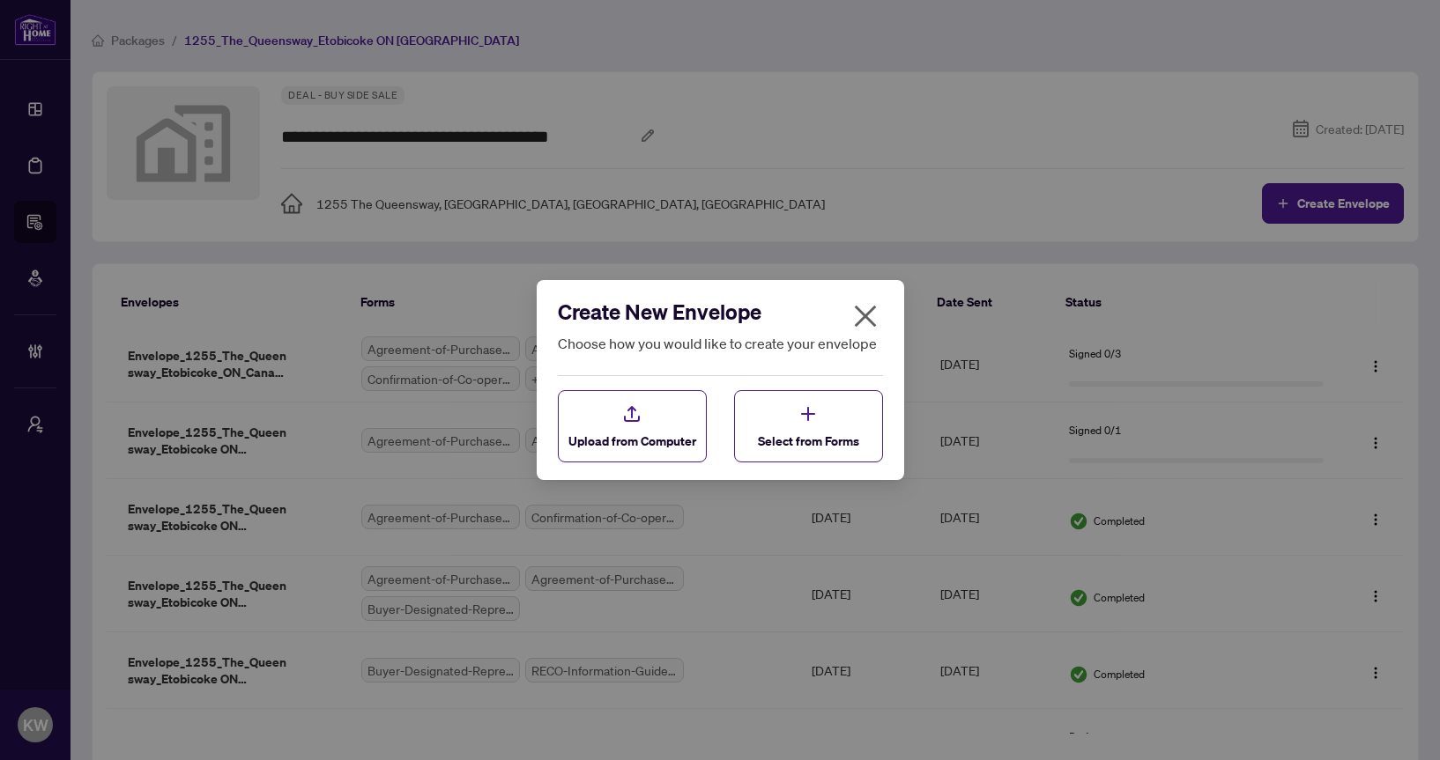
click at [840, 386] on div "Create New Envelope Choose how you would like to create your envelope Upload fr…" at bounding box center [720, 380] width 325 height 165
click at [834, 415] on div "Select from Forms" at bounding box center [808, 427] width 101 height 47
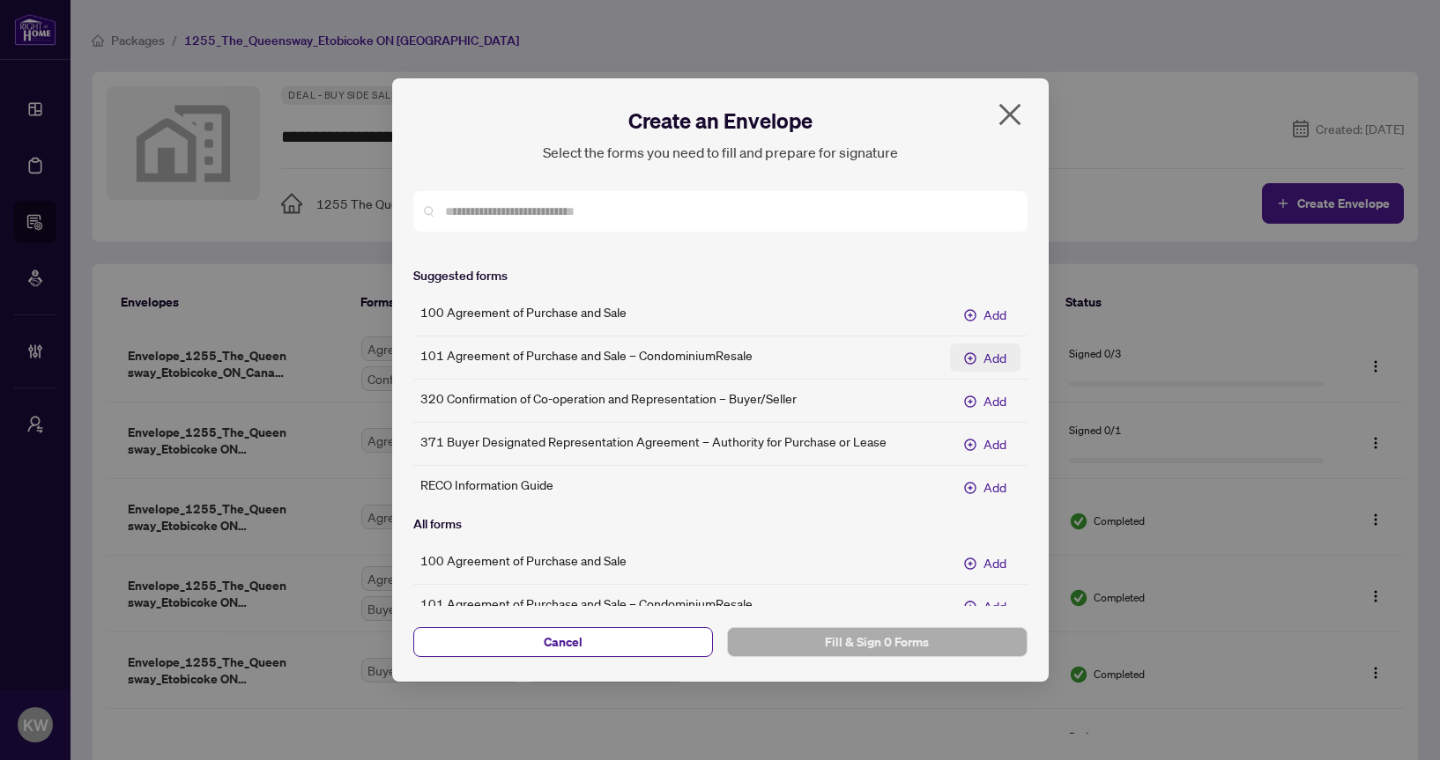
click at [990, 367] on span "Add" at bounding box center [994, 357] width 23 height 19
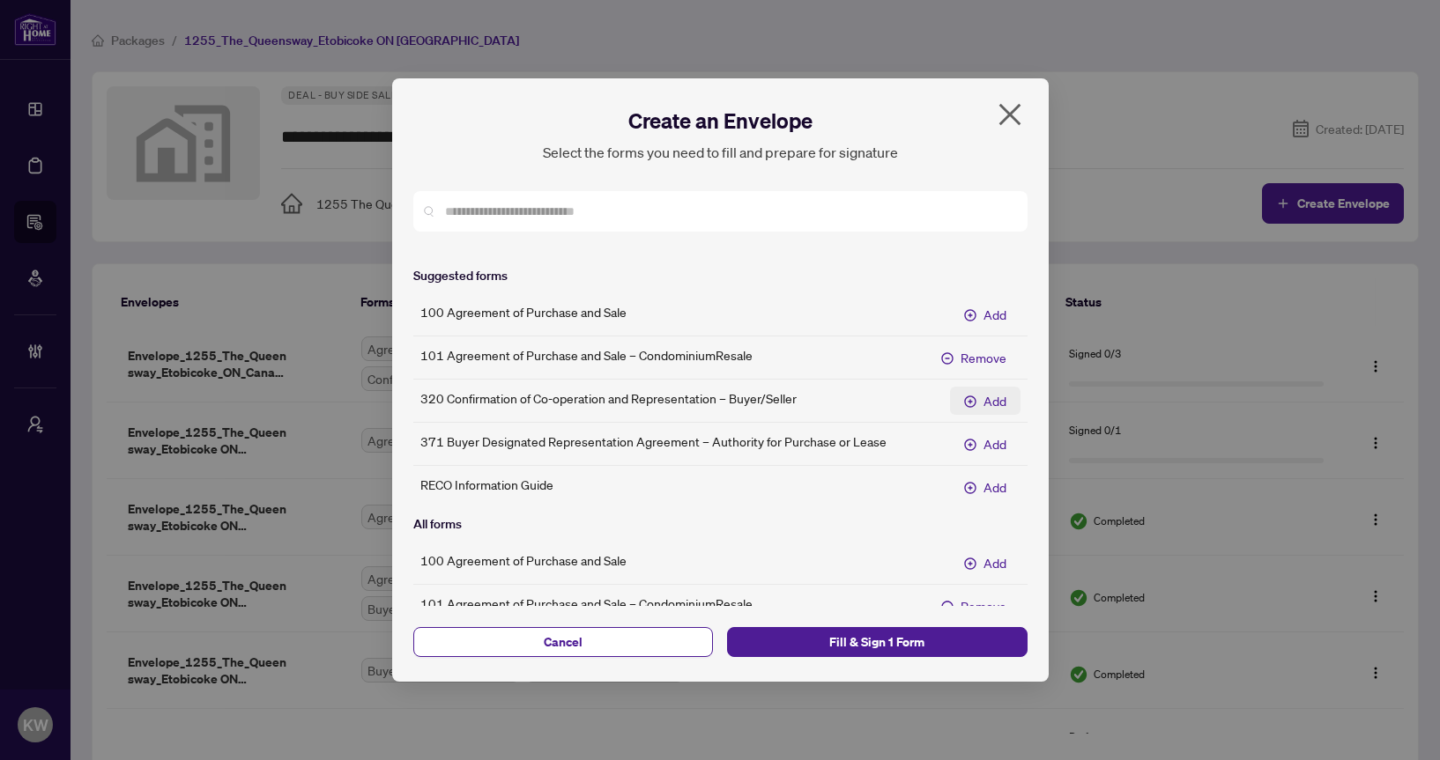
click at [990, 409] on span "Add" at bounding box center [994, 400] width 23 height 19
click at [990, 444] on span "Add" at bounding box center [994, 443] width 23 height 19
click at [955, 636] on span "Fill & Sign 3 Forms" at bounding box center [877, 642] width 272 height 28
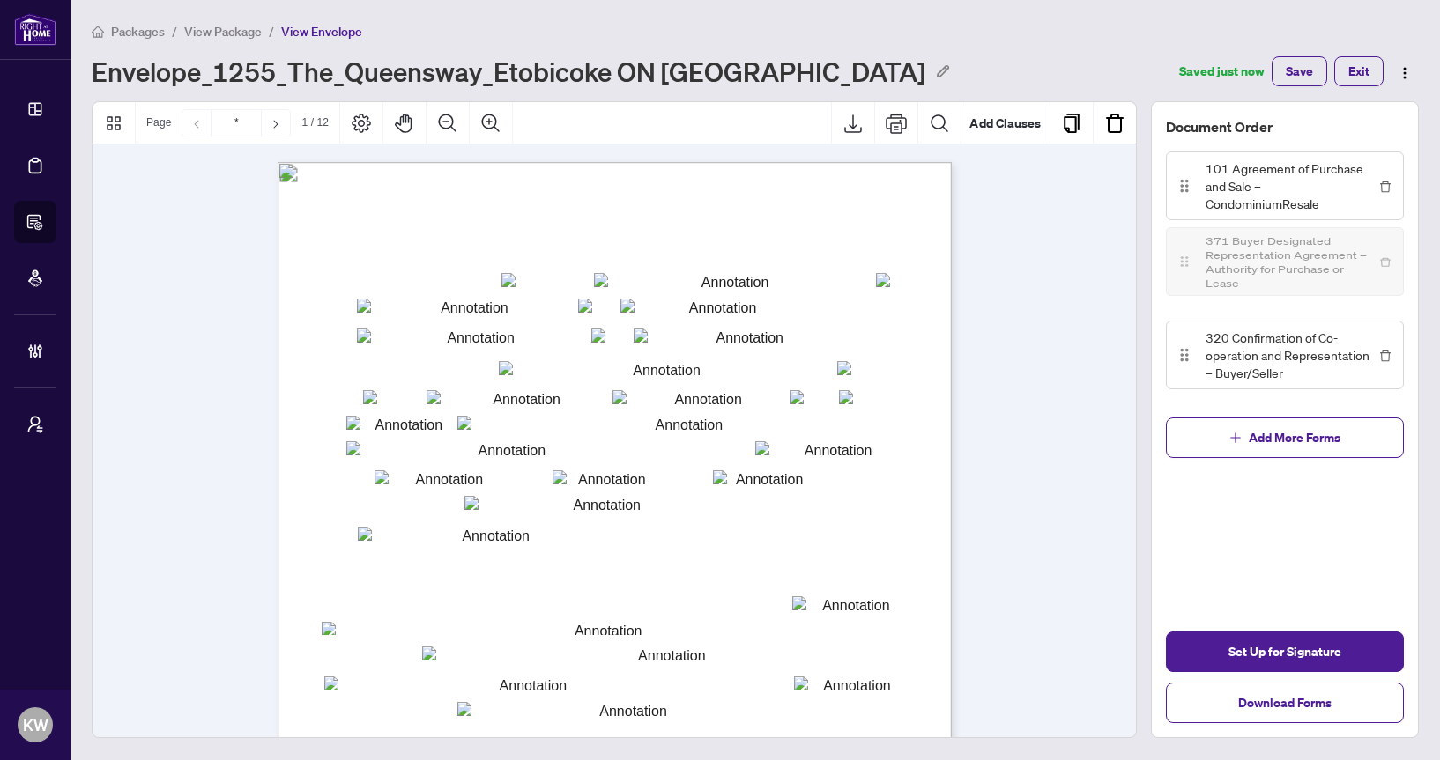
drag, startPoint x: 1175, startPoint y: 350, endPoint x: 1178, endPoint y: 265, distance: 84.6
click at [212, 33] on span "View Package" at bounding box center [223, 32] width 78 height 16
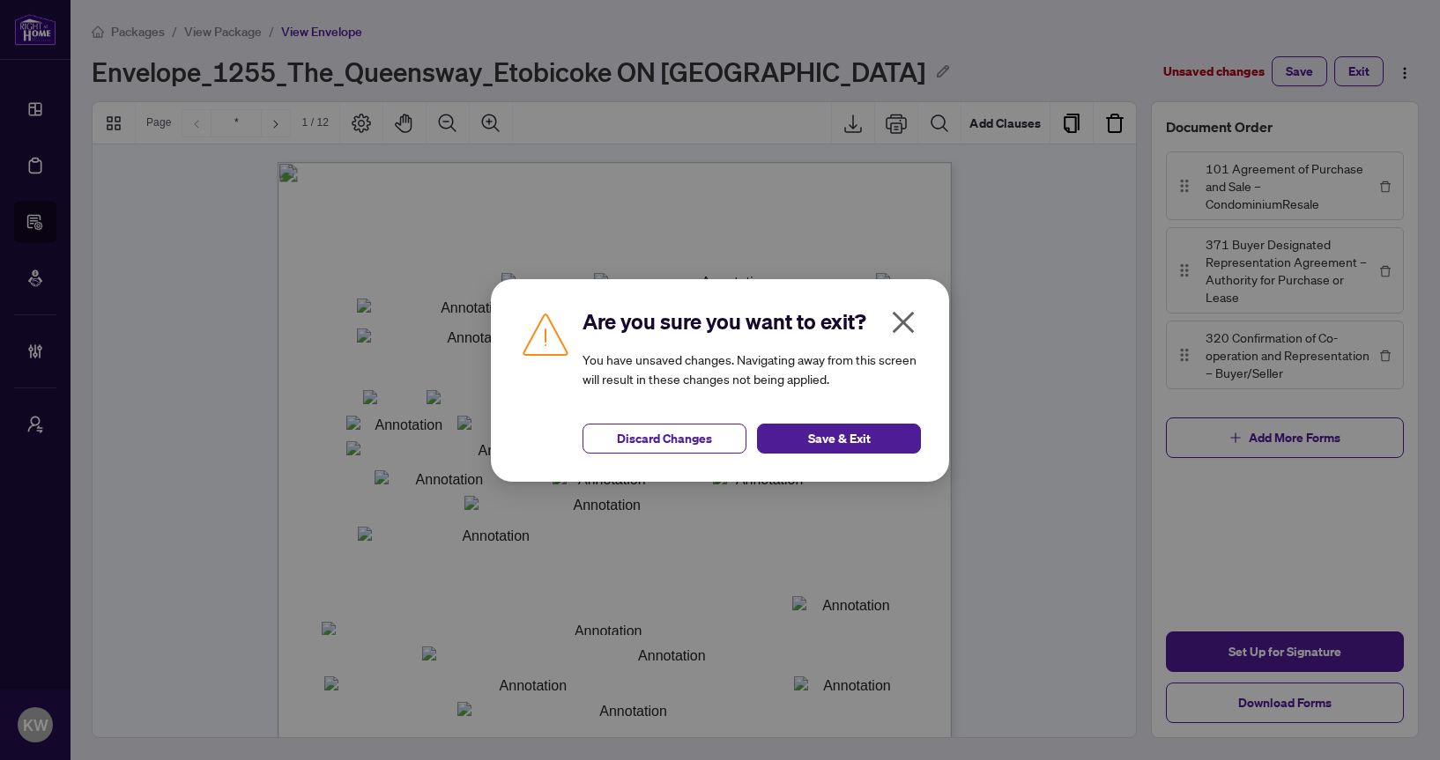
click at [804, 456] on div "Are you sure you want to exit? You have unsaved changes. Navigating away from t…" at bounding box center [720, 380] width 458 height 203
click at [819, 434] on span "Save & Exit" at bounding box center [839, 439] width 63 height 28
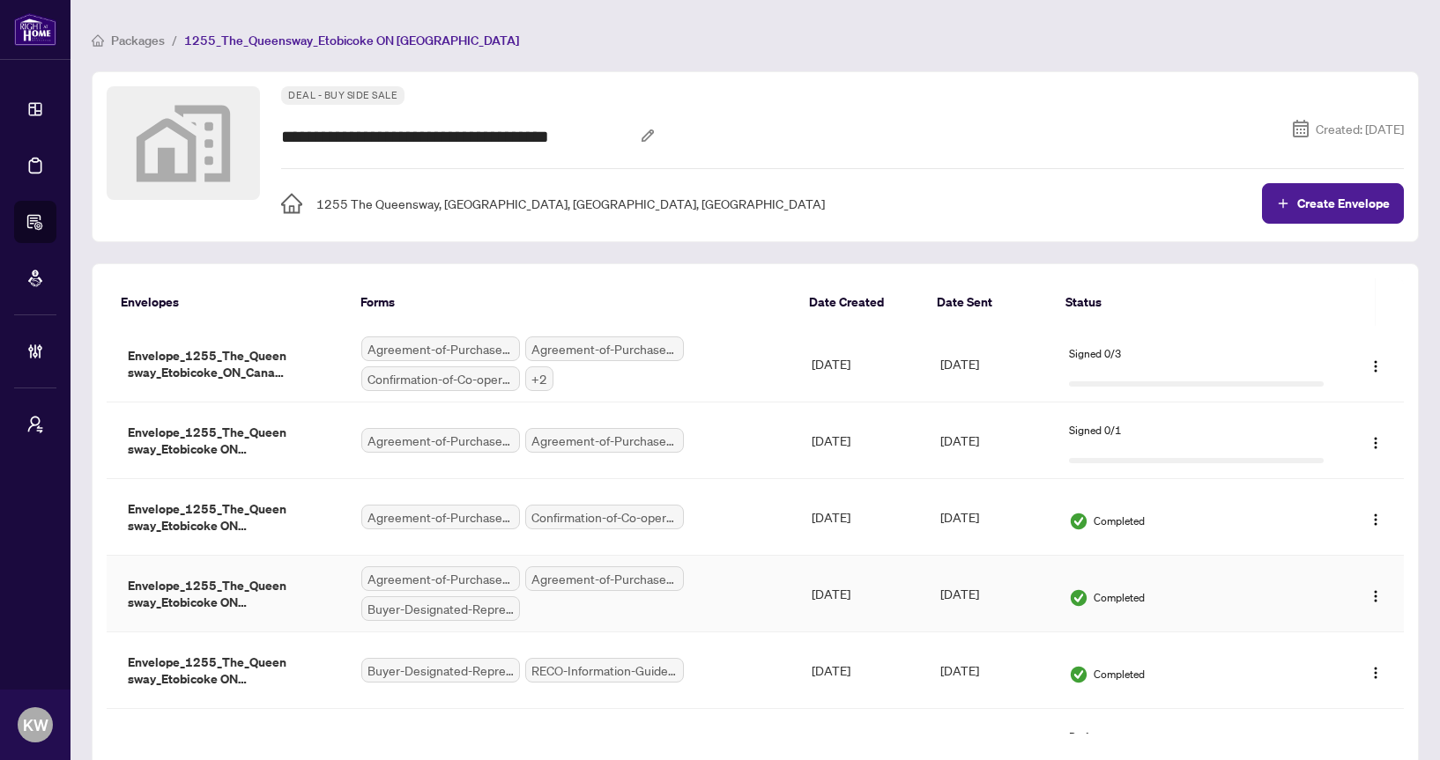
click at [788, 629] on td "Agreement-of-Purchase-and-Sale.pdf Agreement-of-Purchase-and-Sale-–-Condominium…" at bounding box center [571, 594] width 449 height 77
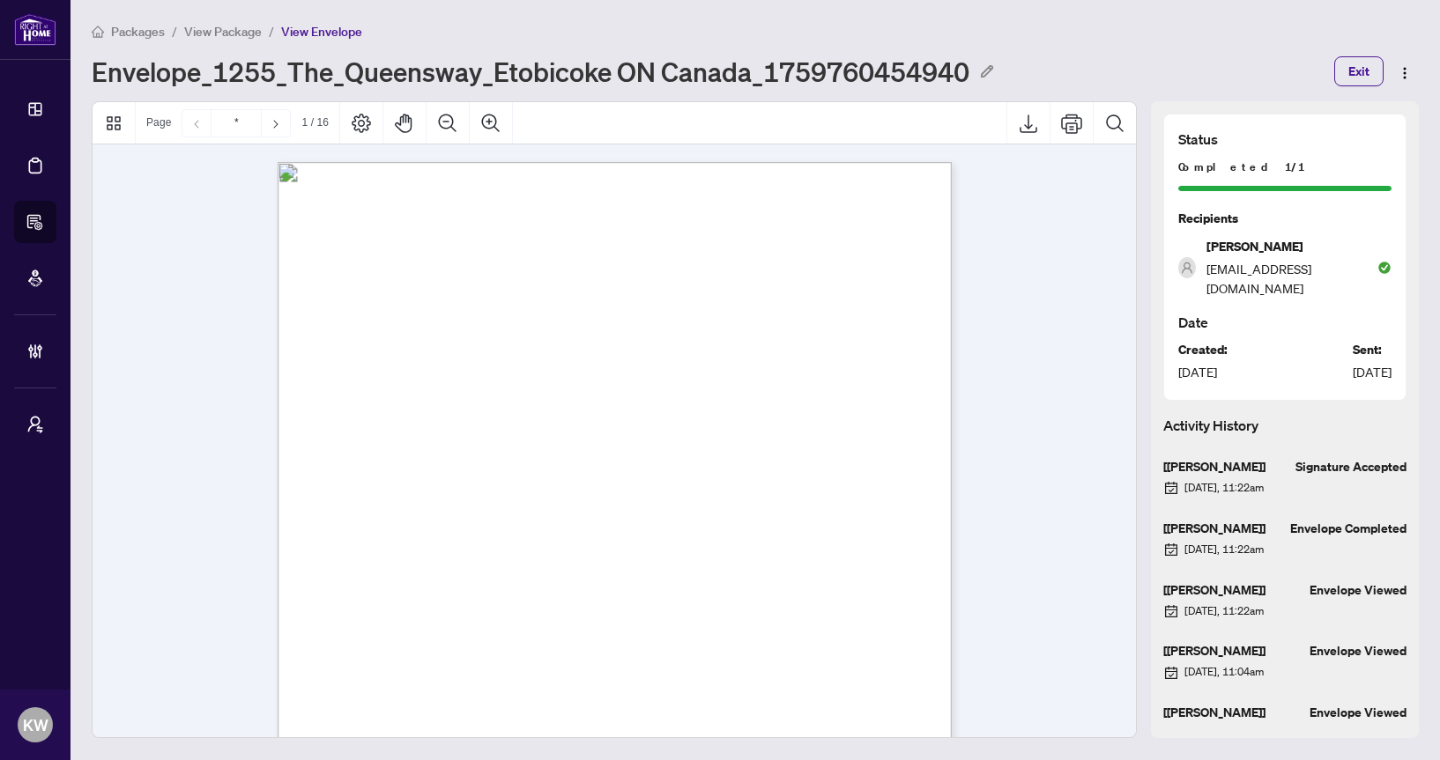
click at [220, 33] on span "View Package" at bounding box center [223, 32] width 78 height 16
